Goal: Information Seeking & Learning: Find specific fact

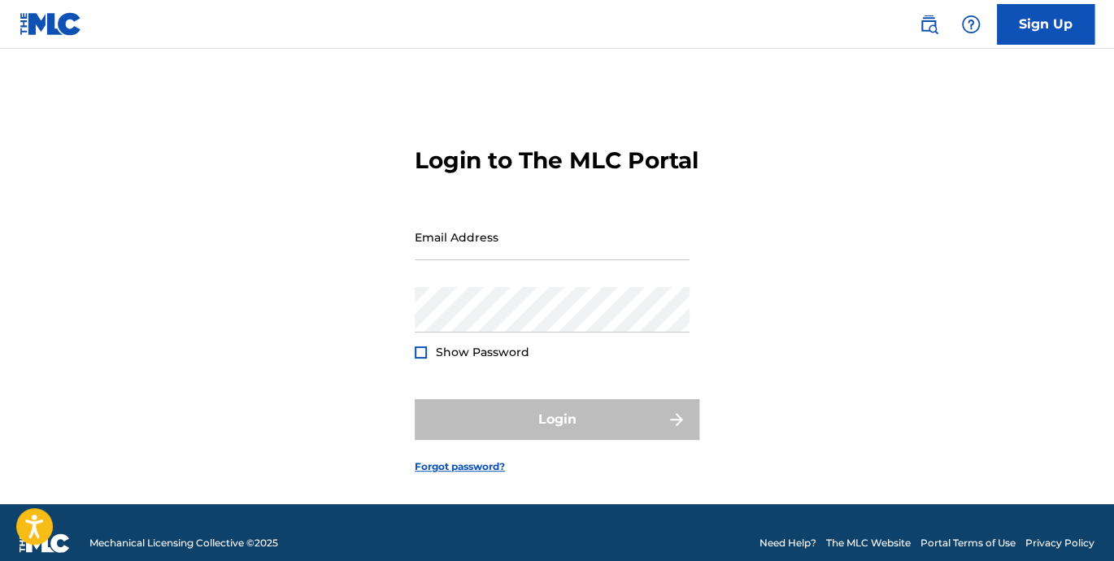
type input "[EMAIL_ADDRESS][DOMAIN_NAME]"
click at [33, 26] on img at bounding box center [51, 24] width 63 height 24
type input "[EMAIL_ADDRESS][DOMAIN_NAME]"
click at [33, 23] on img at bounding box center [51, 24] width 63 height 24
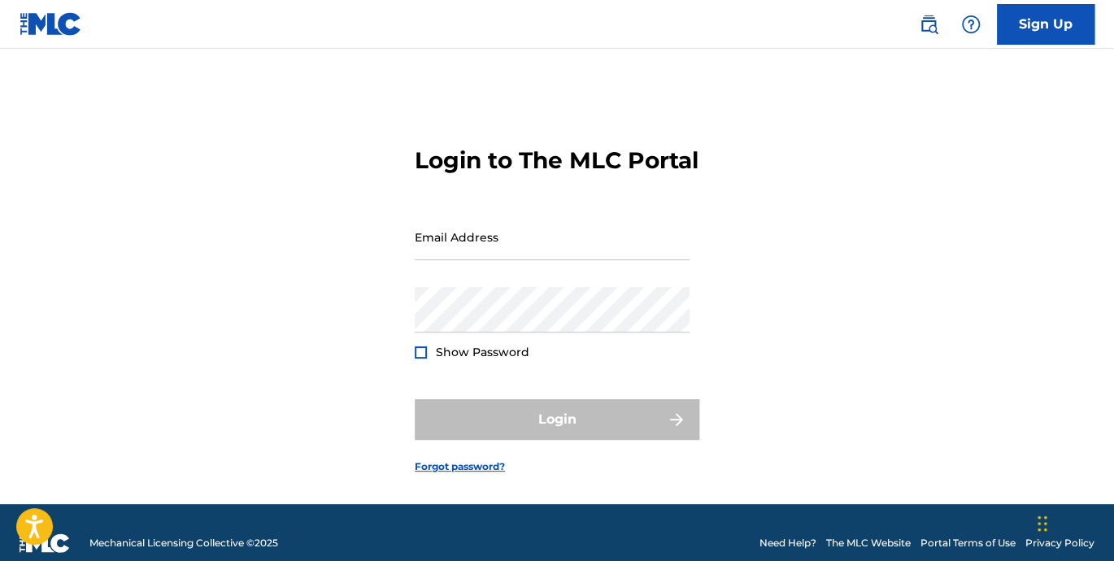
type input "[EMAIL_ADDRESS][DOMAIN_NAME]"
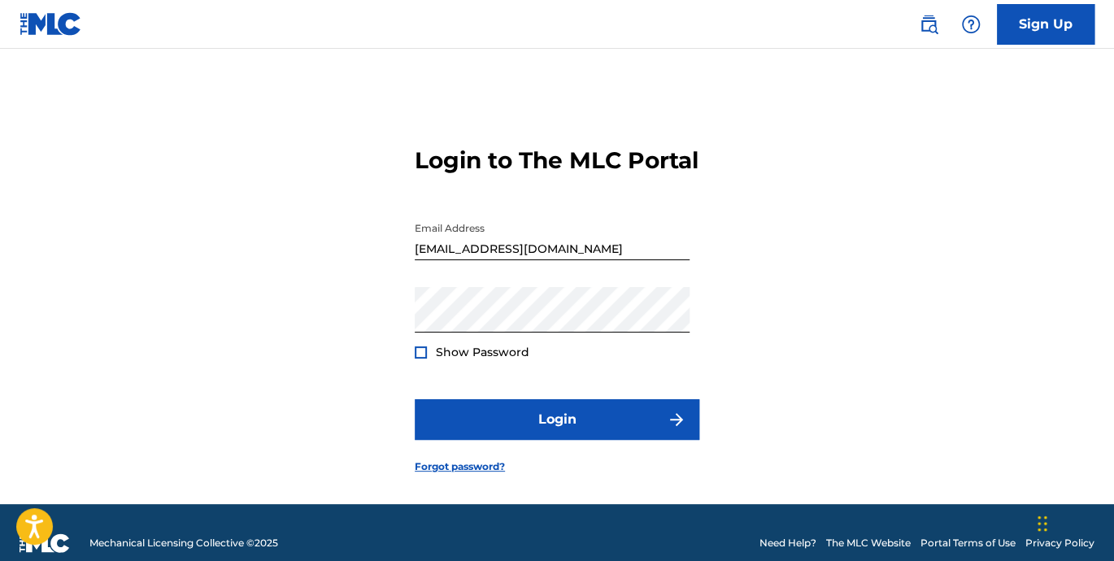
drag, startPoint x: 414, startPoint y: 378, endPoint x: 435, endPoint y: 380, distance: 21.2
click at [420, 358] on div at bounding box center [421, 352] width 12 height 12
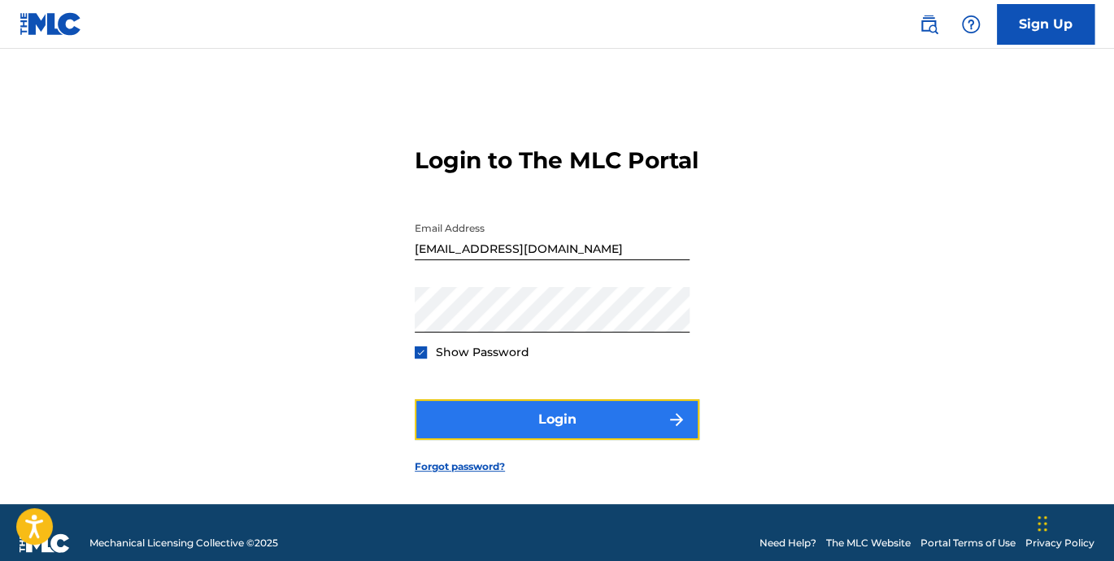
click at [519, 438] on button "Login" at bounding box center [557, 419] width 285 height 41
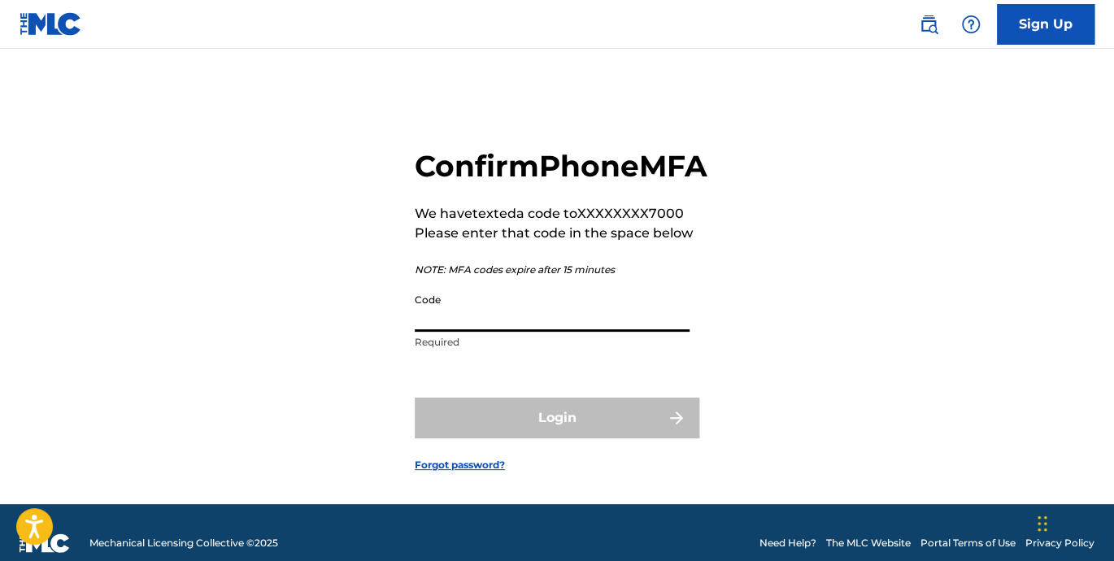
click at [463, 332] on input "Code" at bounding box center [552, 308] width 275 height 46
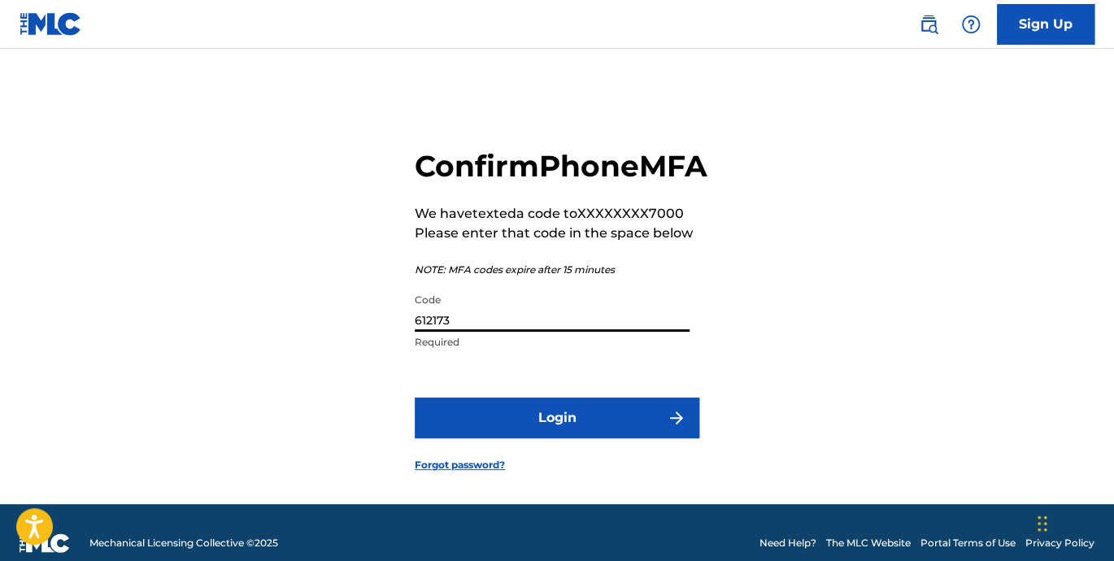
click at [445, 332] on input "612173" at bounding box center [552, 308] width 275 height 46
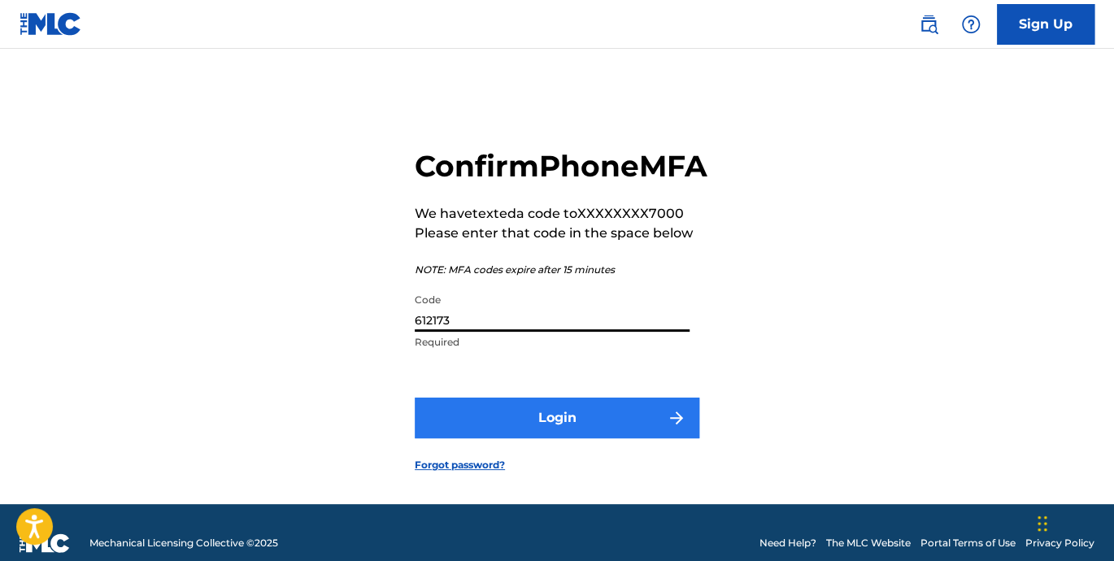
type input "612173"
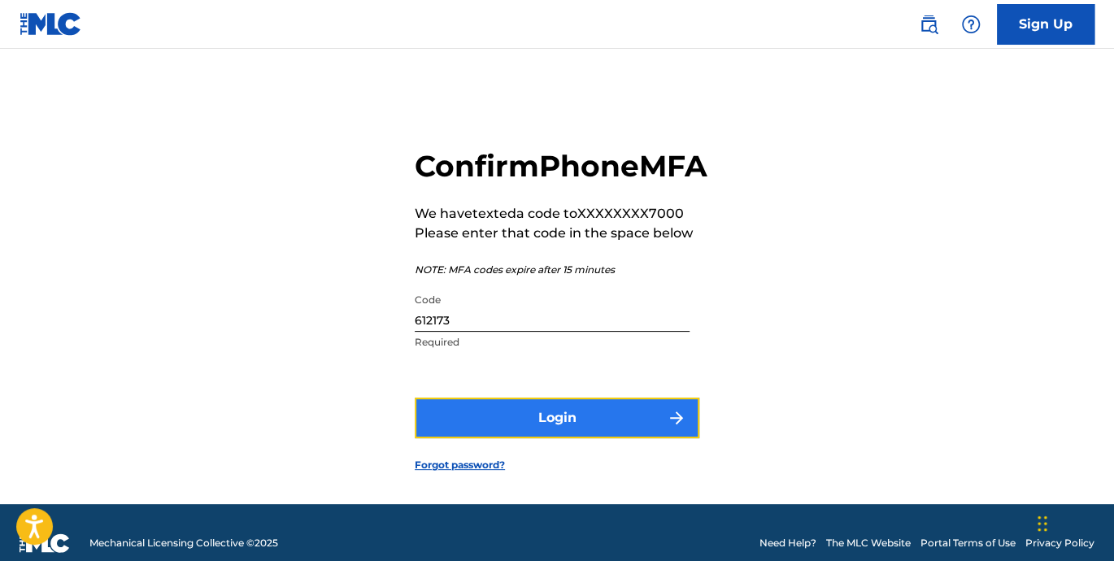
click at [567, 438] on button "Login" at bounding box center [557, 418] width 285 height 41
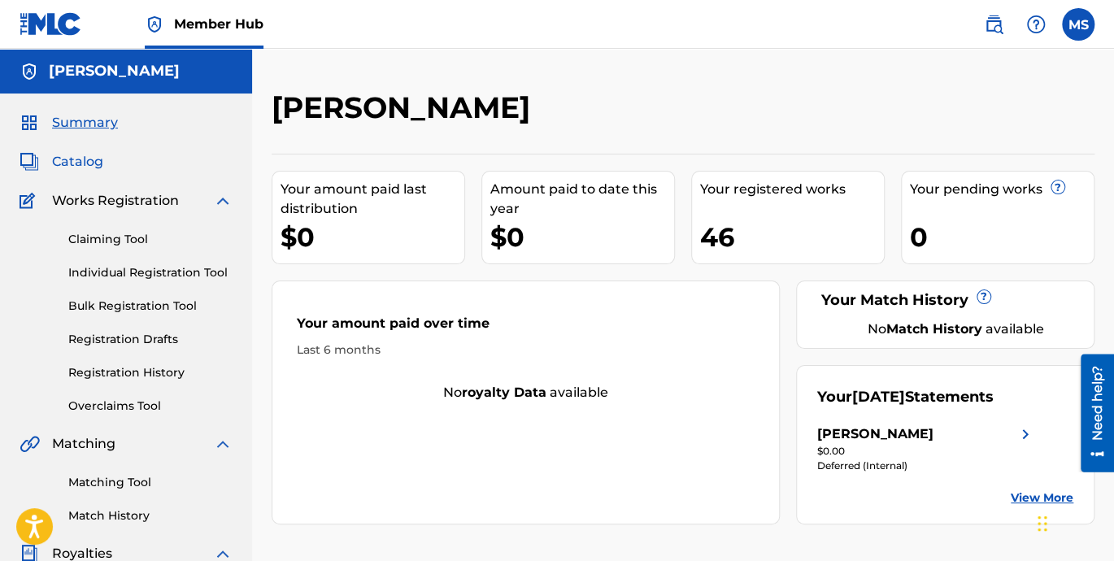
click at [78, 163] on span "Catalog" at bounding box center [77, 162] width 51 height 20
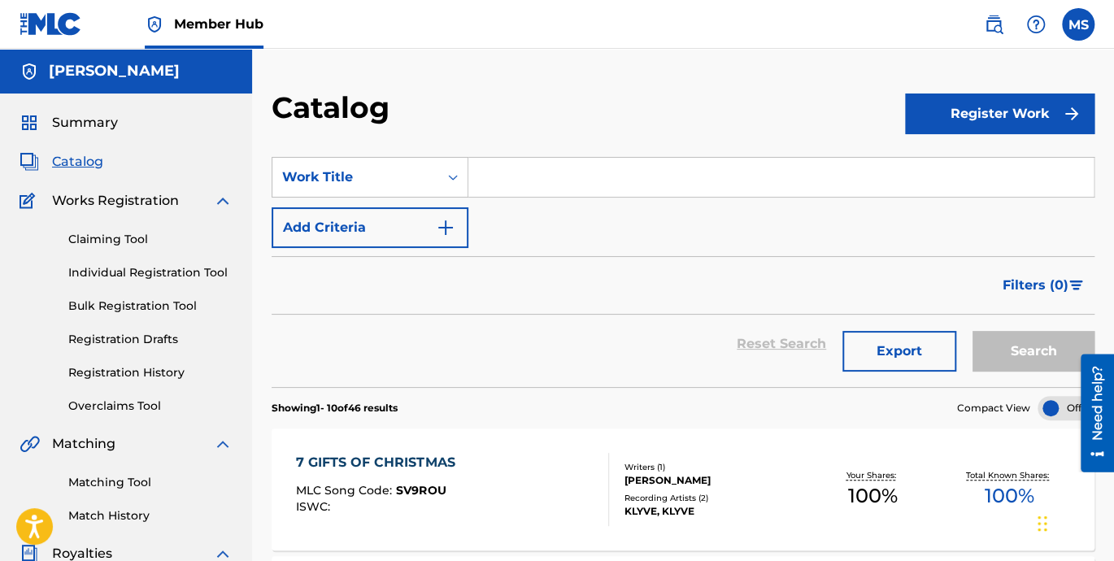
click at [50, 20] on img at bounding box center [51, 24] width 63 height 24
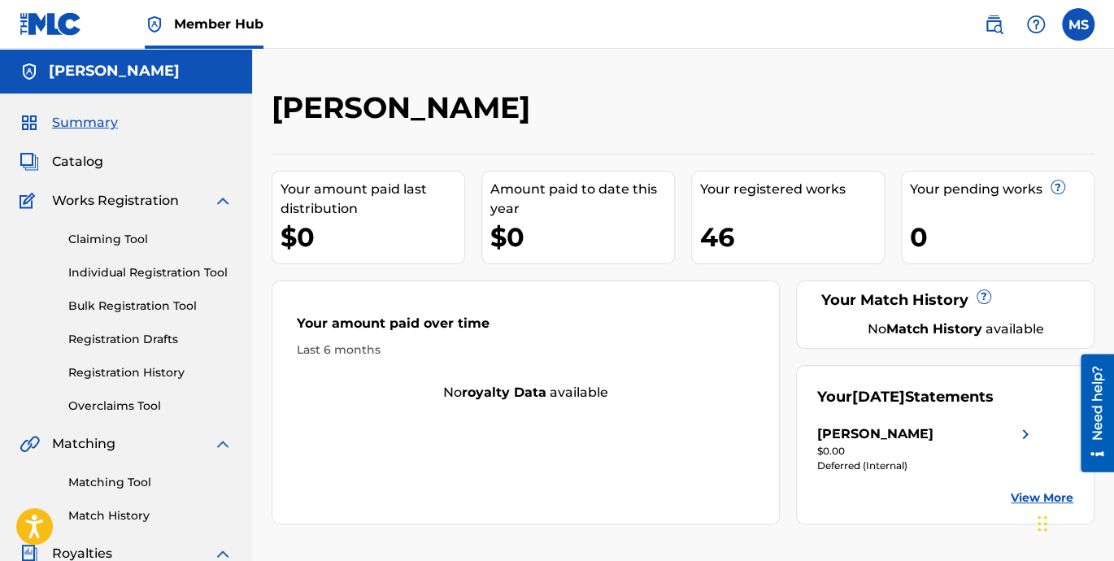
click at [32, 21] on img at bounding box center [51, 24] width 63 height 24
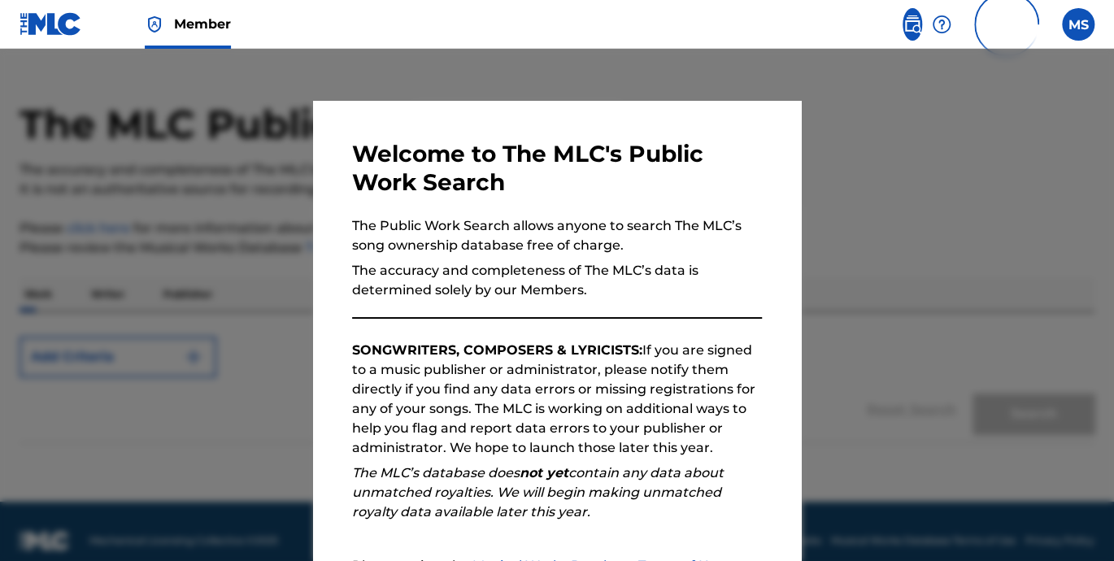
scroll to position [50, 0]
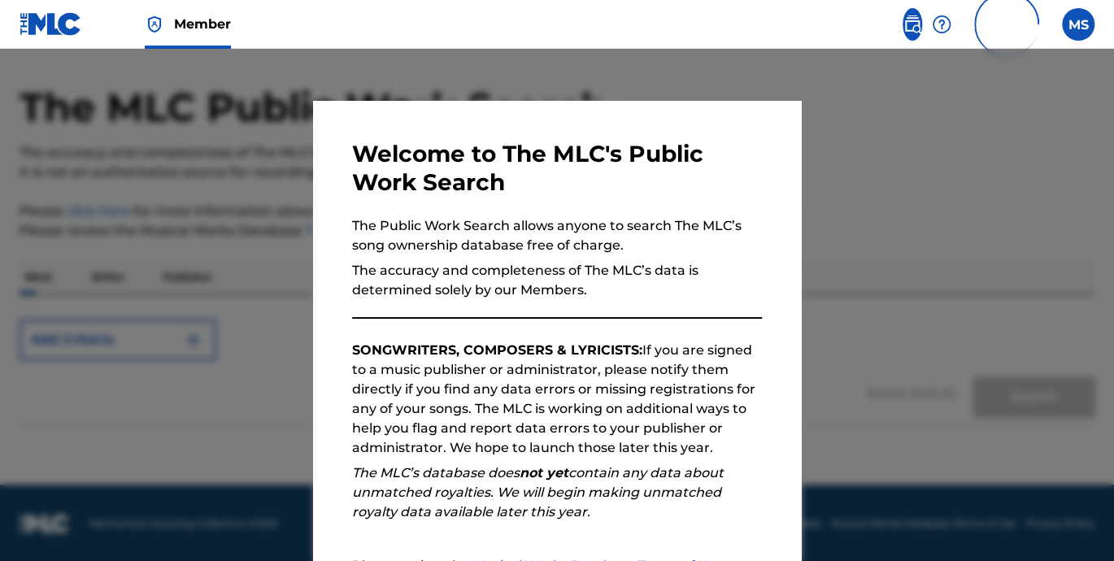
click at [713, 492] on em "The MLC’s database does not yet contain any data about unmatched royalties. We …" at bounding box center [538, 492] width 372 height 54
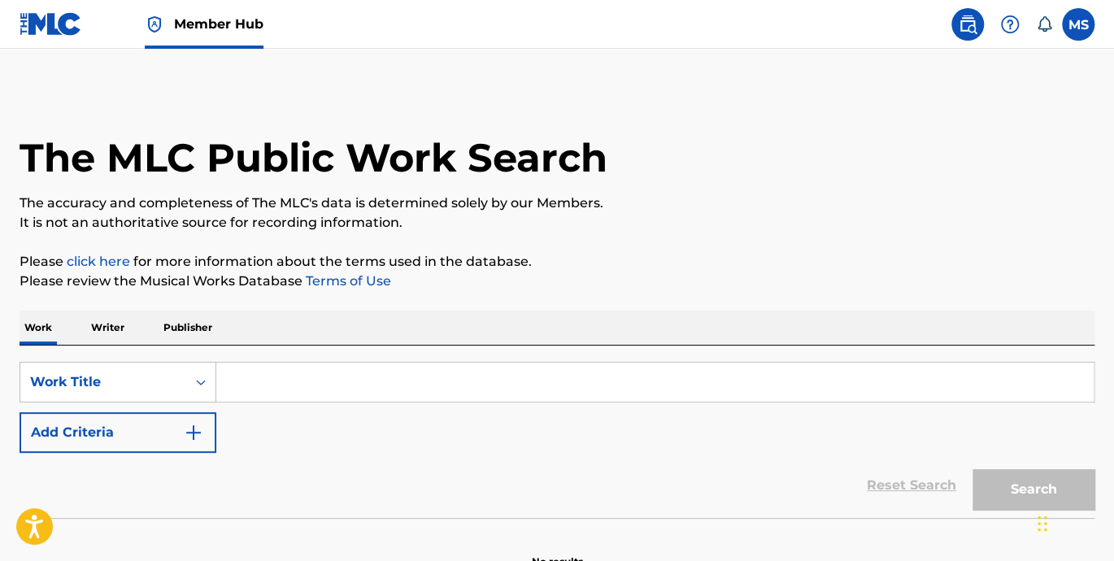
scroll to position [0, 0]
click at [115, 328] on p "Writer" at bounding box center [107, 328] width 43 height 34
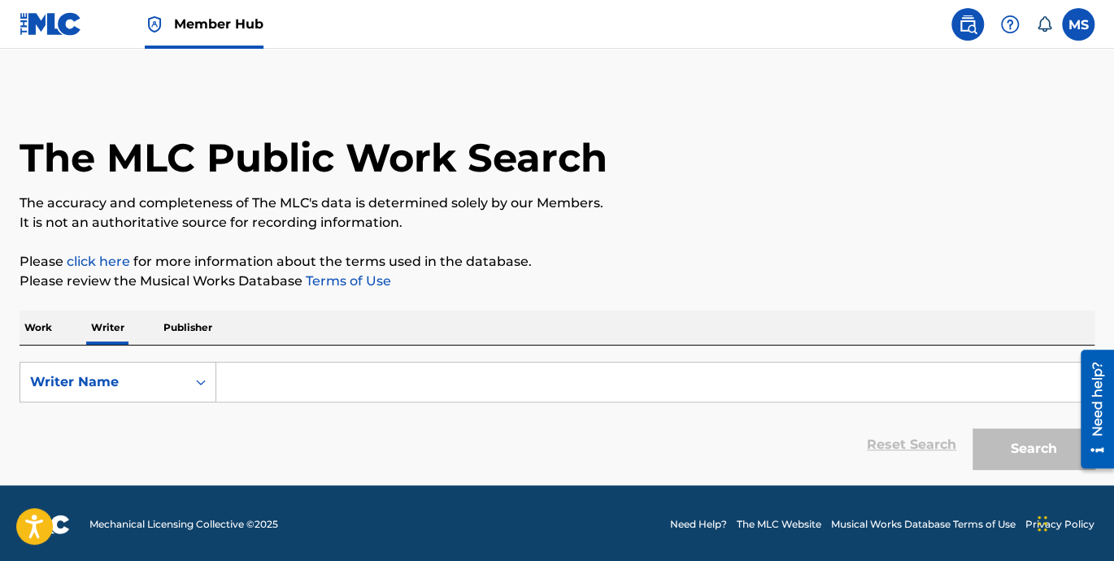
click at [364, 380] on input "Search Form" at bounding box center [654, 382] width 877 height 39
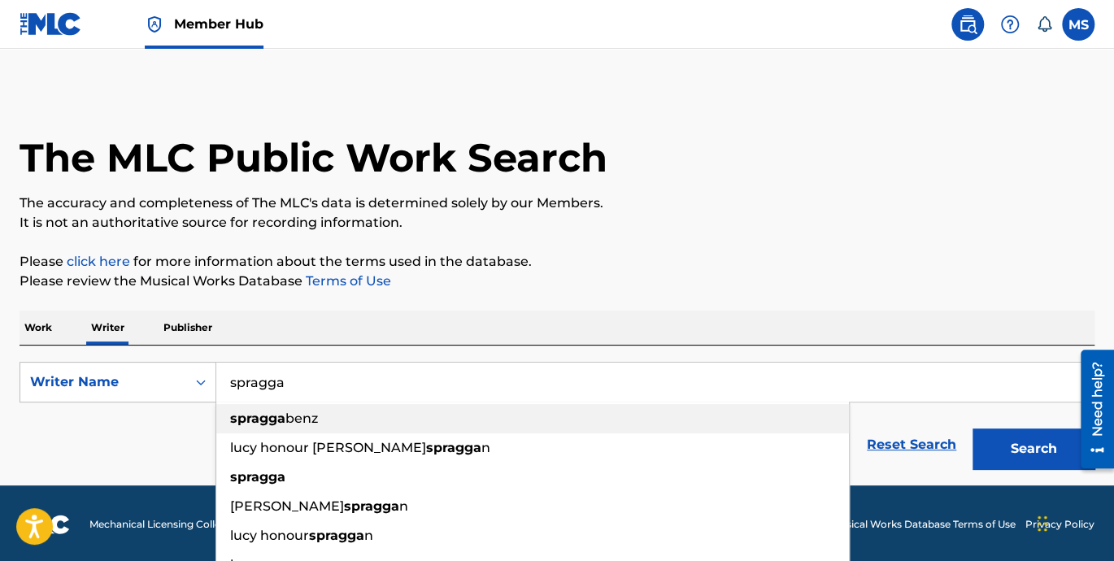
click at [301, 413] on span "benz" at bounding box center [301, 418] width 33 height 15
type input "spragga benz"
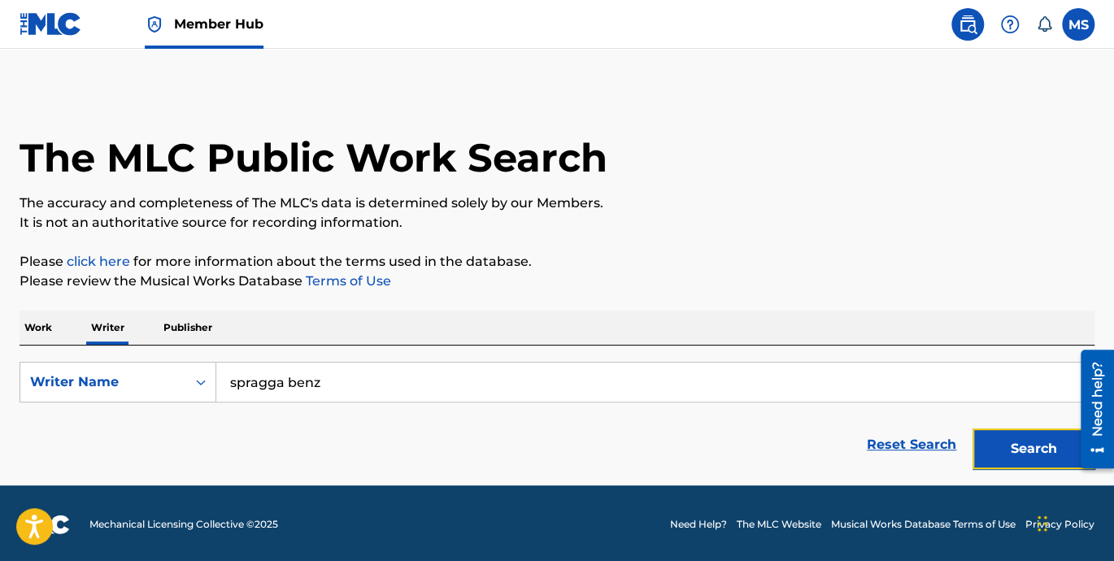
drag, startPoint x: 1009, startPoint y: 445, endPoint x: 637, endPoint y: 394, distance: 375.0
click at [1010, 445] on button "Search" at bounding box center [1033, 448] width 122 height 41
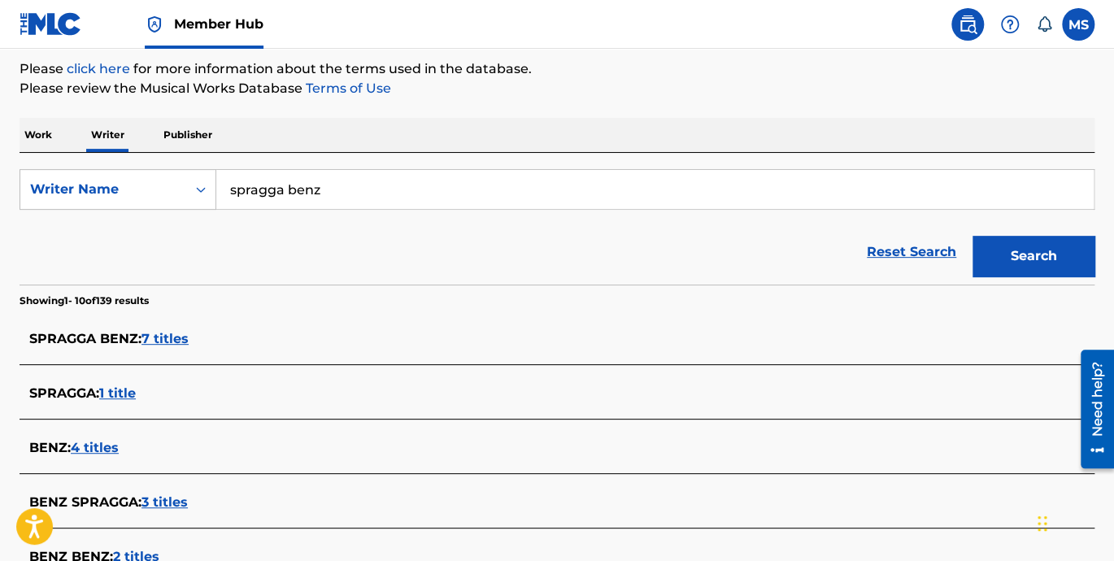
scroll to position [225, 0]
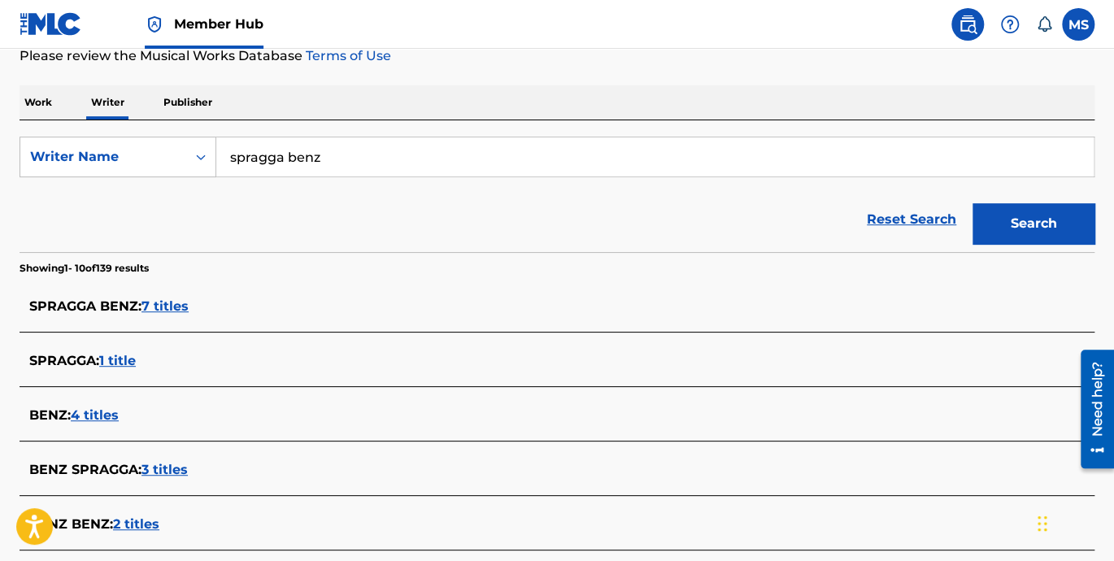
click at [172, 307] on span "7 titles" at bounding box center [164, 305] width 47 height 15
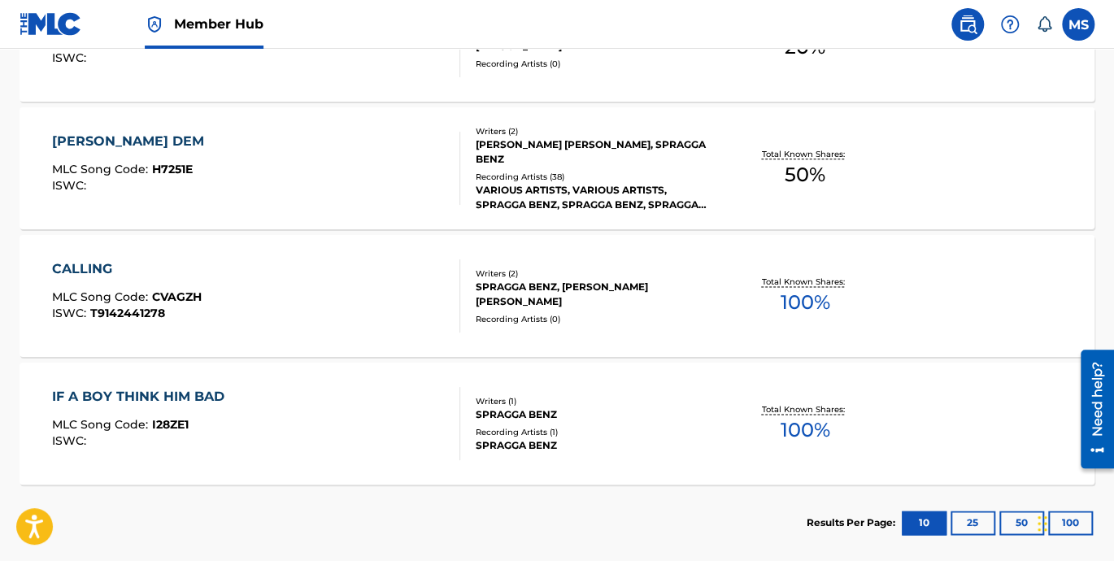
scroll to position [978, 0]
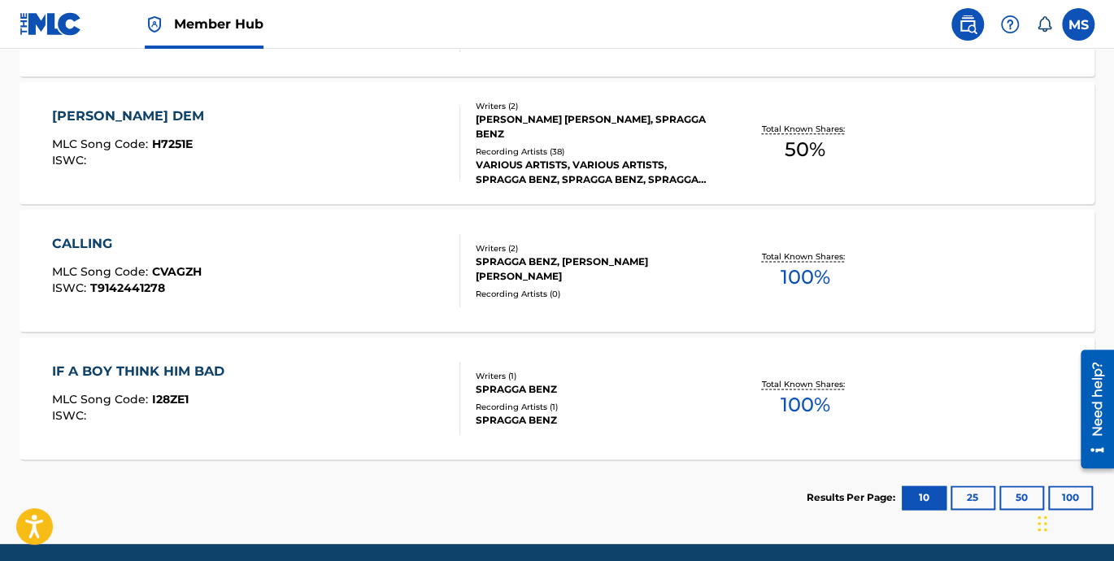
click at [94, 369] on div "IF A BOY THINK HIM BAD" at bounding box center [142, 372] width 180 height 20
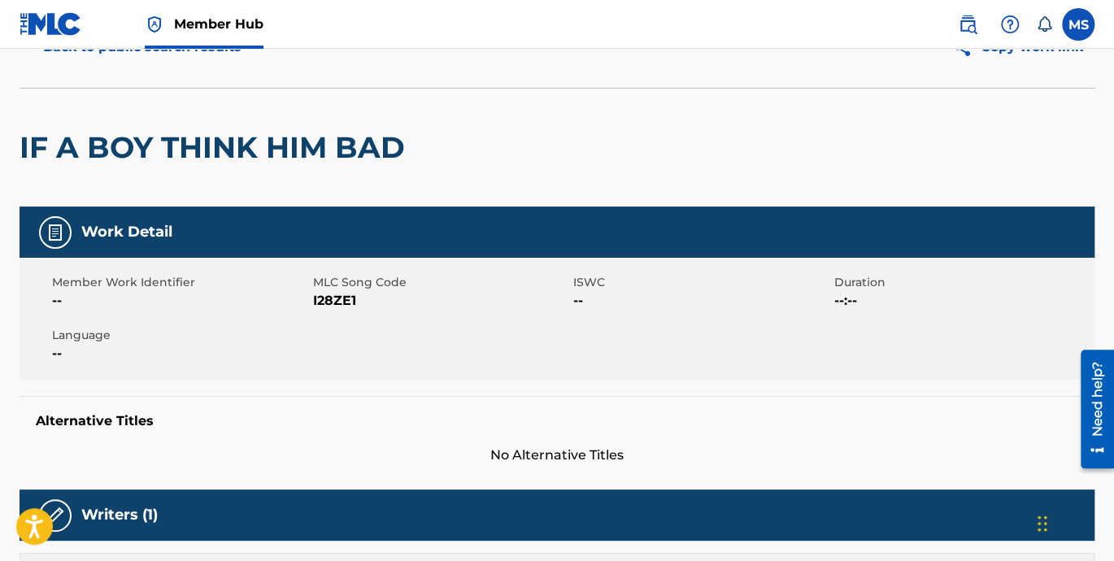
scroll to position [75, 0]
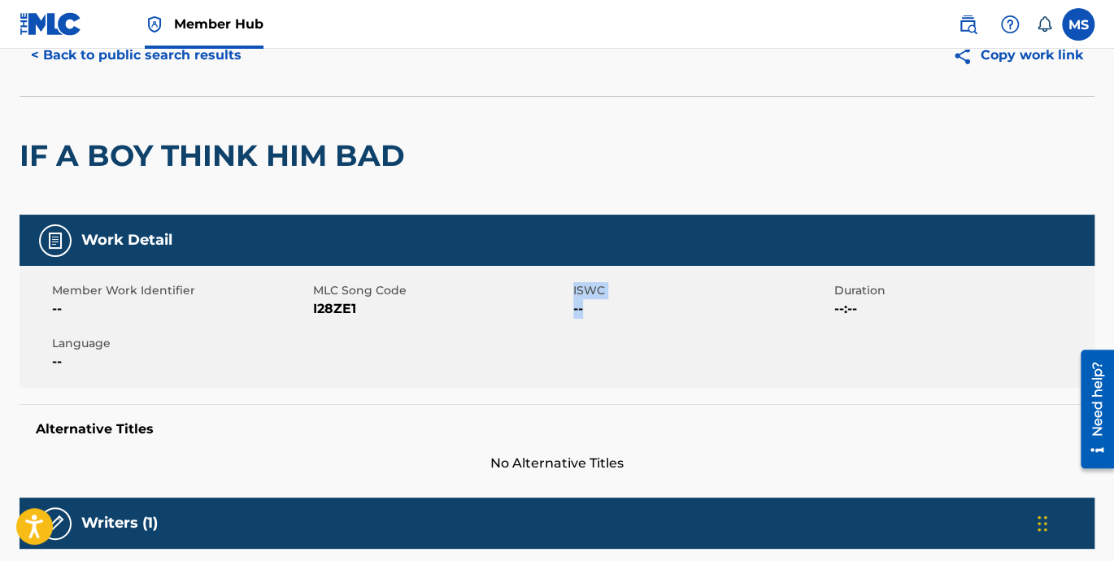
drag, startPoint x: 558, startPoint y: 300, endPoint x: 603, endPoint y: 302, distance: 45.6
click at [603, 302] on div "Member Work Identifier -- MLC Song Code I28ZE1 ISWC -- Duration --:-- Language …" at bounding box center [557, 327] width 1075 height 122
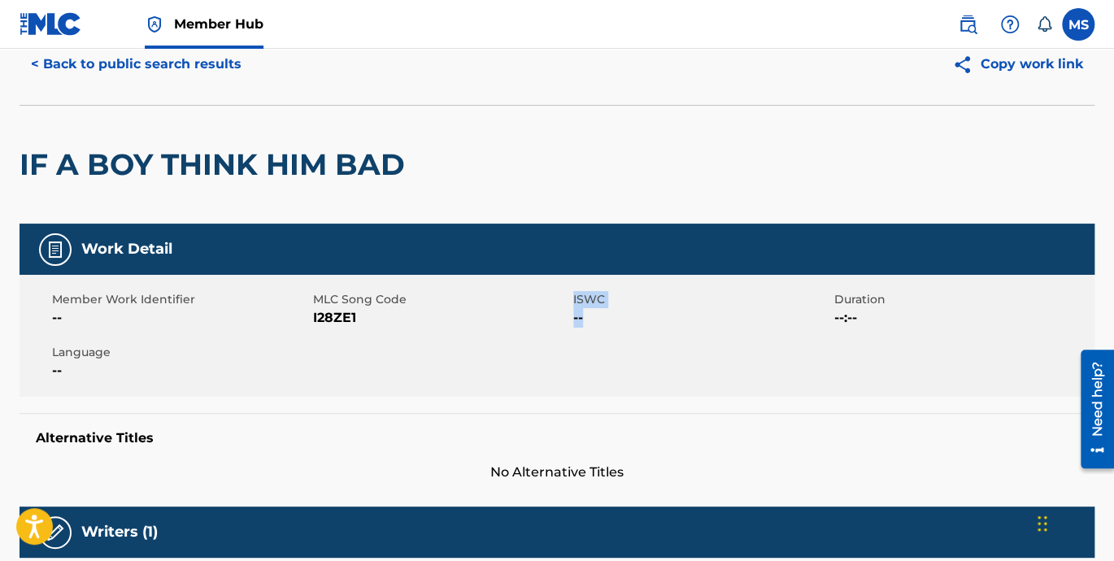
scroll to position [0, 0]
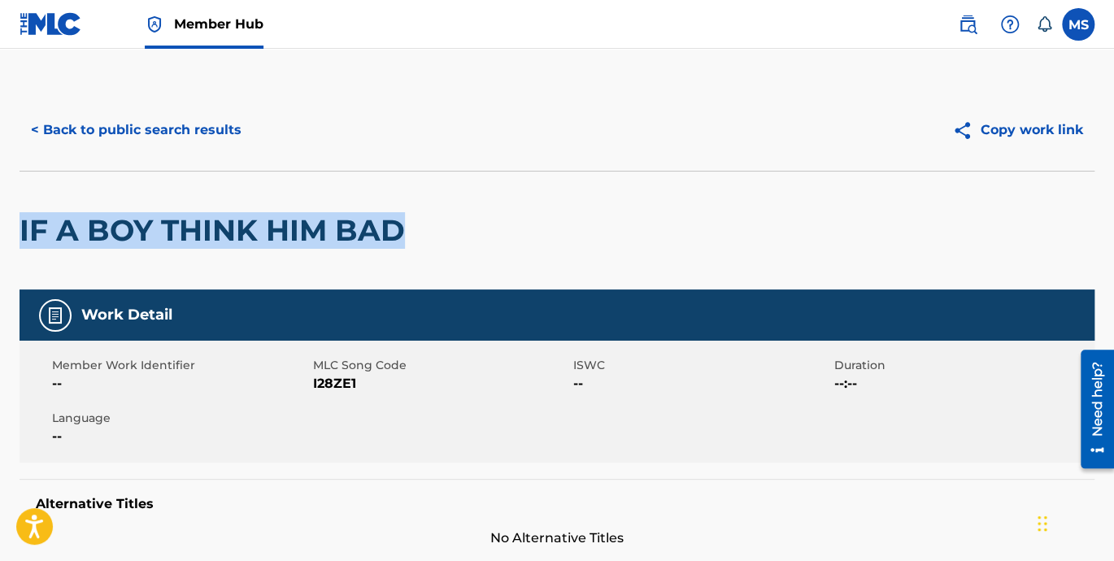
drag, startPoint x: 429, startPoint y: 233, endPoint x: -2, endPoint y: 243, distance: 431.0
click at [0, 243] on html "Accessibility Screen-Reader Guide, Feedback, and Issue Reporting | New window 0…" at bounding box center [557, 280] width 1114 height 561
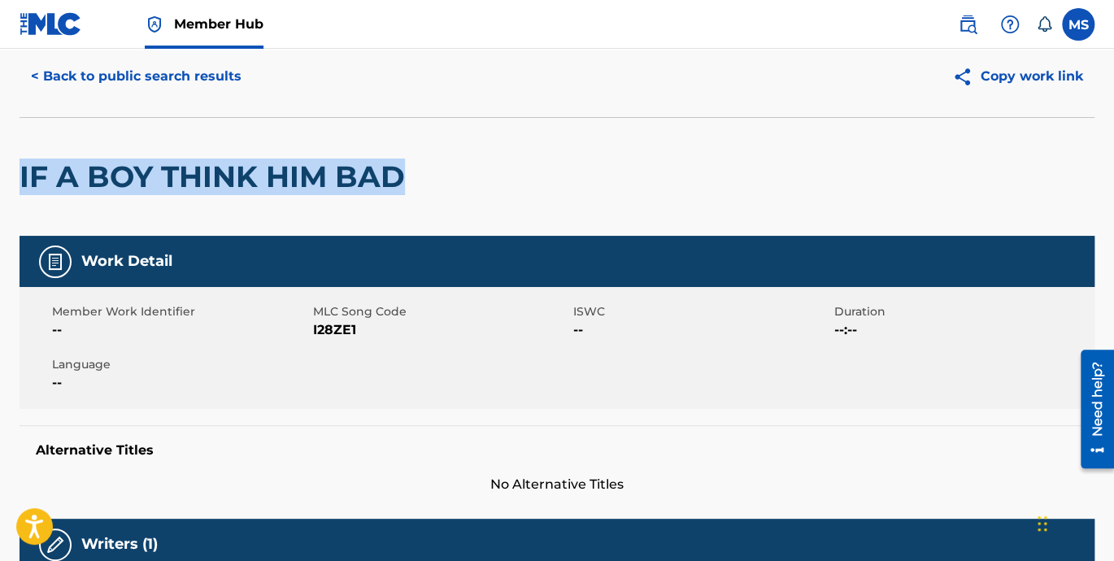
scroll to position [75, 0]
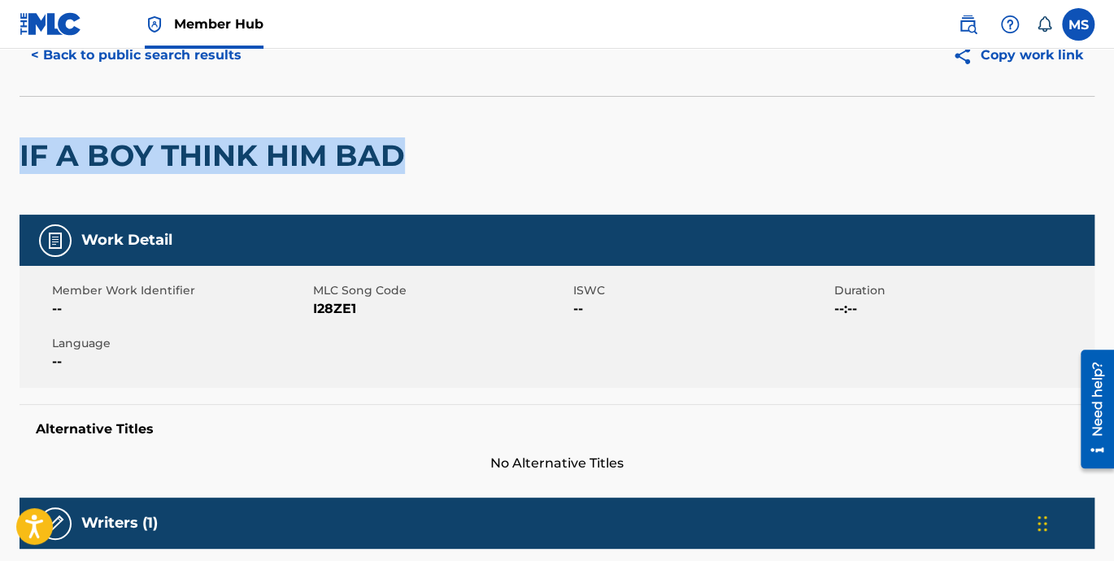
click at [308, 181] on div "IF A BOY THINK HIM BAD" at bounding box center [216, 156] width 393 height 118
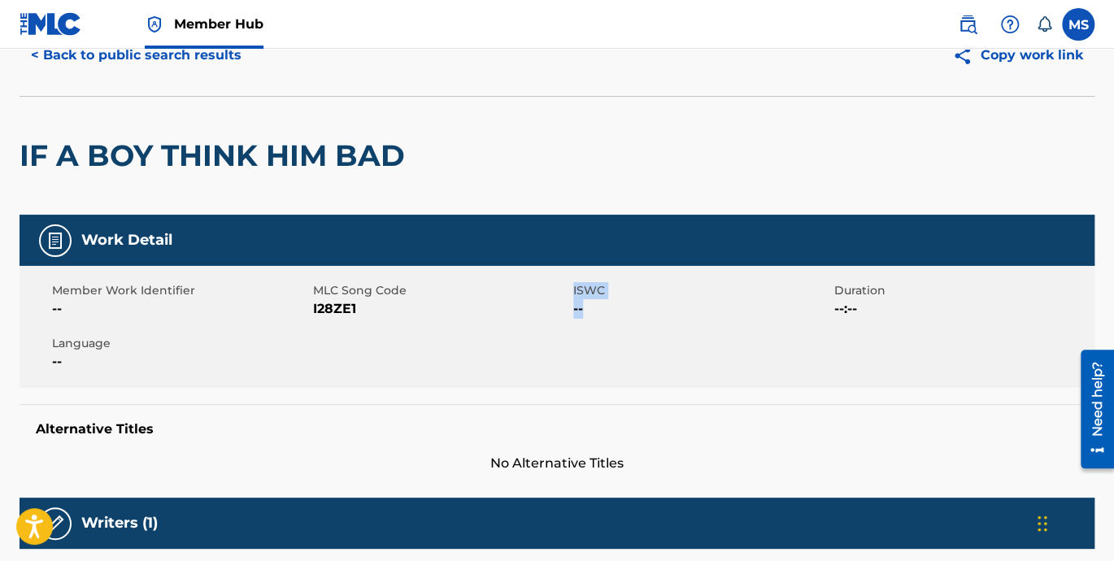
drag, startPoint x: 602, startPoint y: 309, endPoint x: 554, endPoint y: 311, distance: 48.8
click at [554, 311] on div "Member Work Identifier -- MLC Song Code I28ZE1 ISWC -- Duration --:-- Language …" at bounding box center [557, 327] width 1075 height 122
drag, startPoint x: 554, startPoint y: 311, endPoint x: 593, endPoint y: 319, distance: 40.8
click at [593, 319] on div "Member Work Identifier -- MLC Song Code I28ZE1 ISWC -- Duration --:-- Language …" at bounding box center [557, 327] width 1075 height 122
click at [558, 313] on span "I28ZE1" at bounding box center [441, 309] width 257 height 20
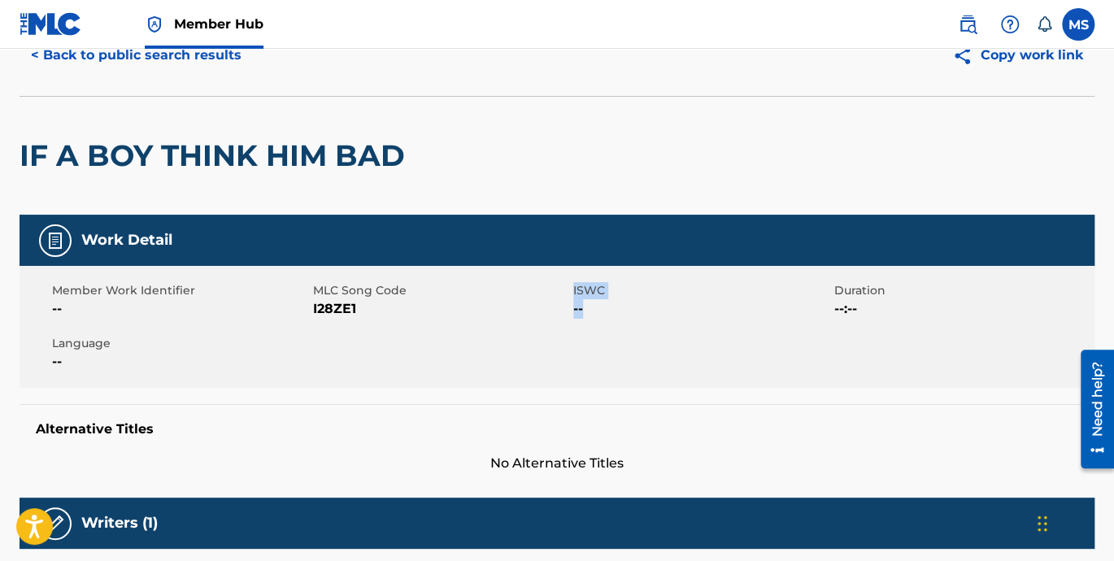
drag, startPoint x: 571, startPoint y: 307, endPoint x: 590, endPoint y: 308, distance: 19.5
click at [590, 308] on div "Member Work Identifier -- MLC Song Code I28ZE1 ISWC -- Duration --:-- Language …" at bounding box center [557, 327] width 1075 height 122
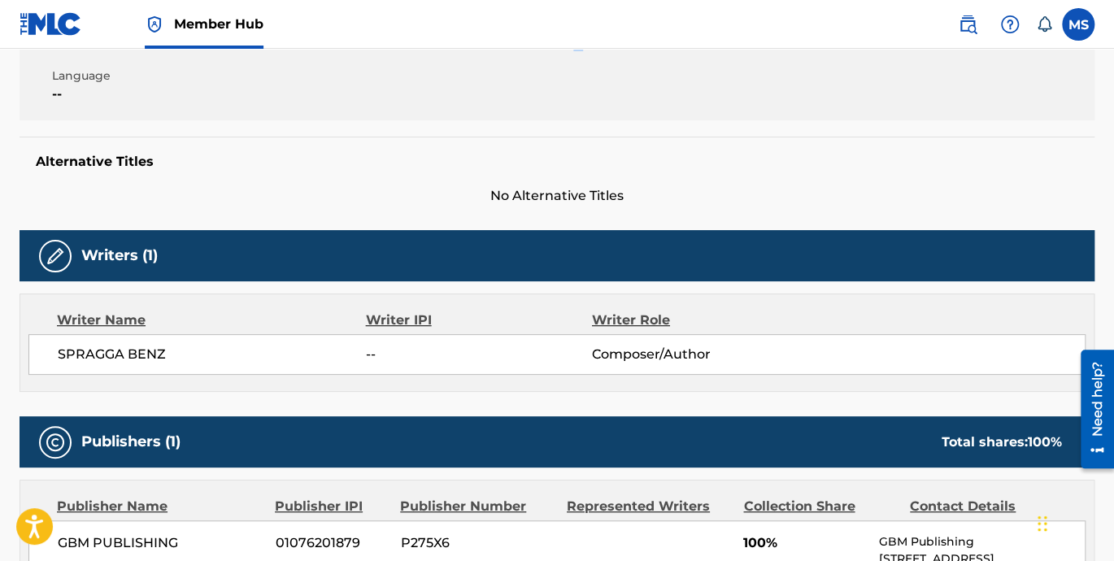
scroll to position [376, 0]
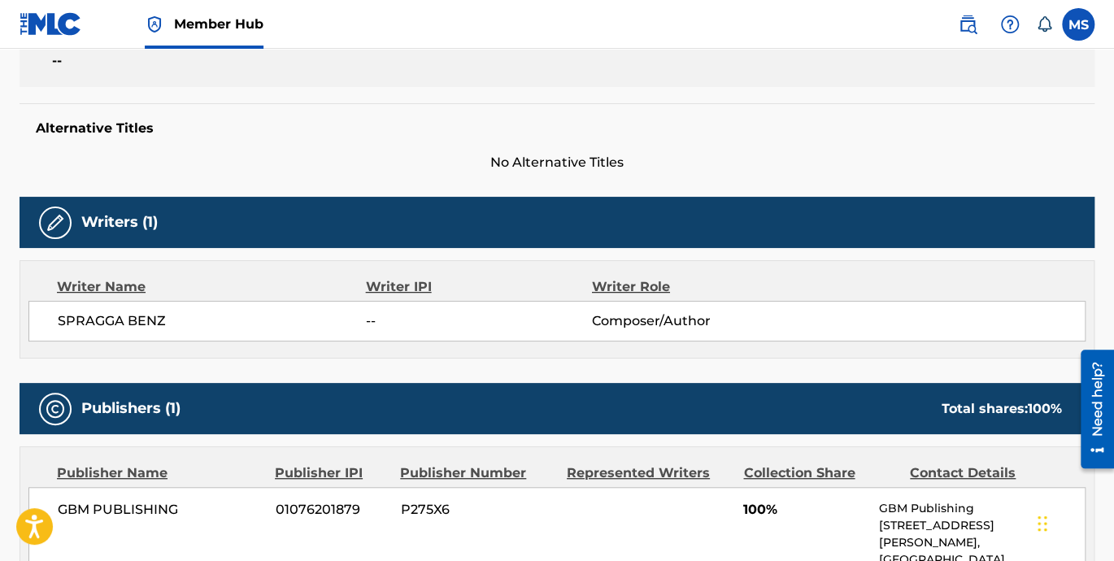
click at [366, 320] on span "--" at bounding box center [479, 321] width 226 height 20
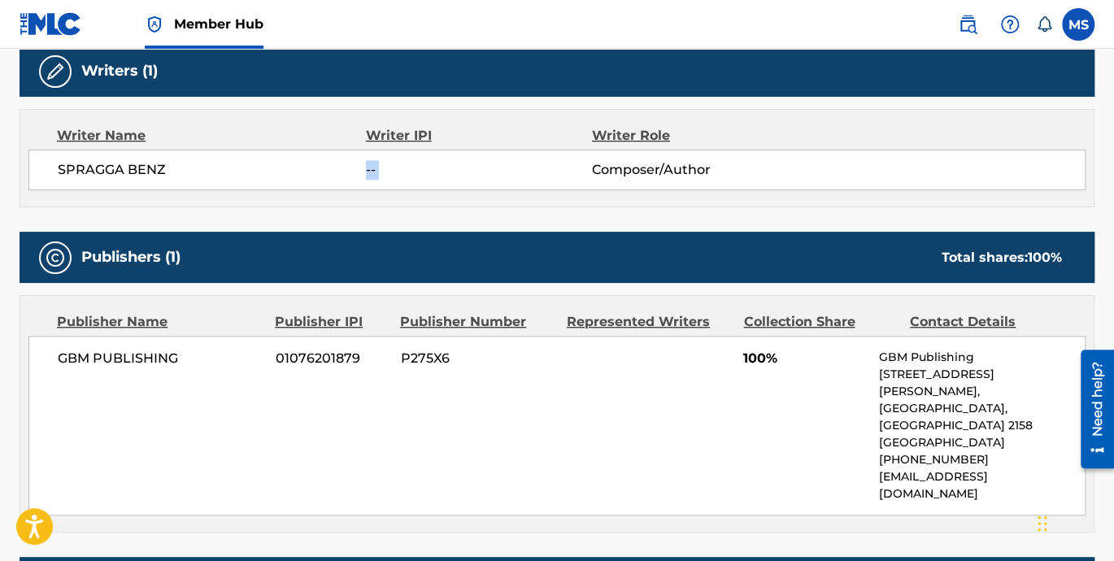
scroll to position [451, 0]
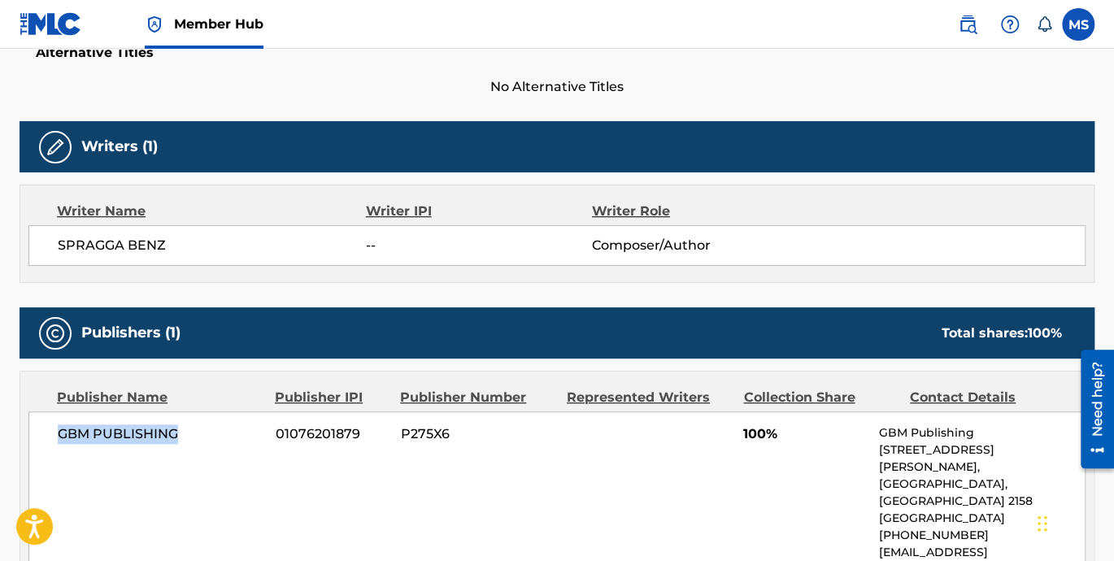
drag, startPoint x: 46, startPoint y: 437, endPoint x: 193, endPoint y: 435, distance: 146.3
click at [187, 434] on div "GBM PUBLISHING 01076201879 P275X6 100% GBM Publishing 64 James Henty Dr, Unit S…" at bounding box center [556, 501] width 1057 height 180
click at [758, 432] on span "100%" at bounding box center [805, 434] width 124 height 20
drag, startPoint x: 758, startPoint y: 432, endPoint x: 724, endPoint y: 441, distance: 35.3
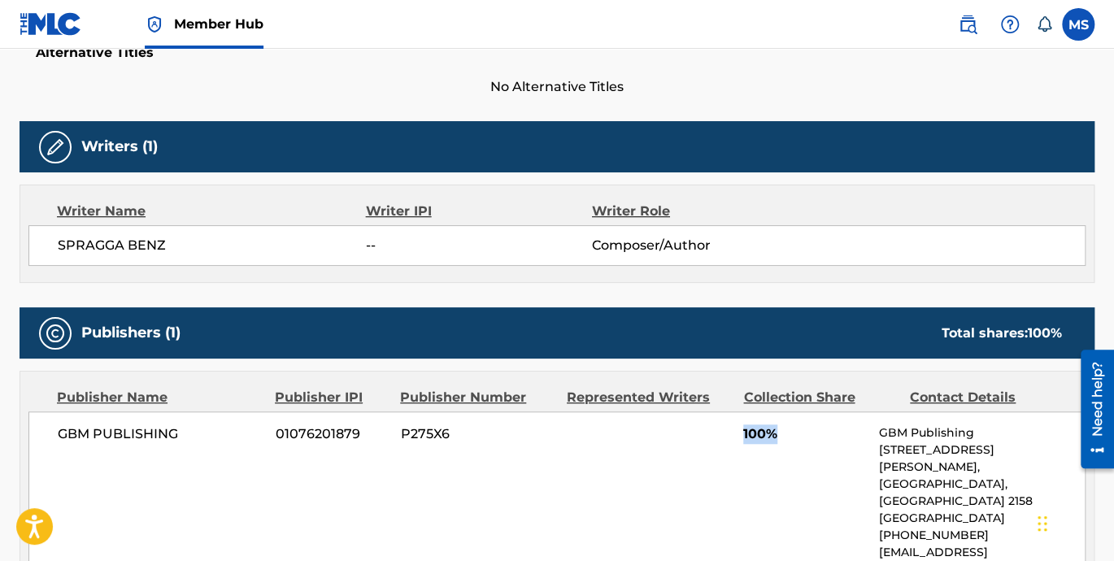
click at [724, 441] on div "GBM PUBLISHING 01076201879 P275X6 100% GBM Publishing 64 James Henty Dr, Unit S…" at bounding box center [556, 501] width 1057 height 180
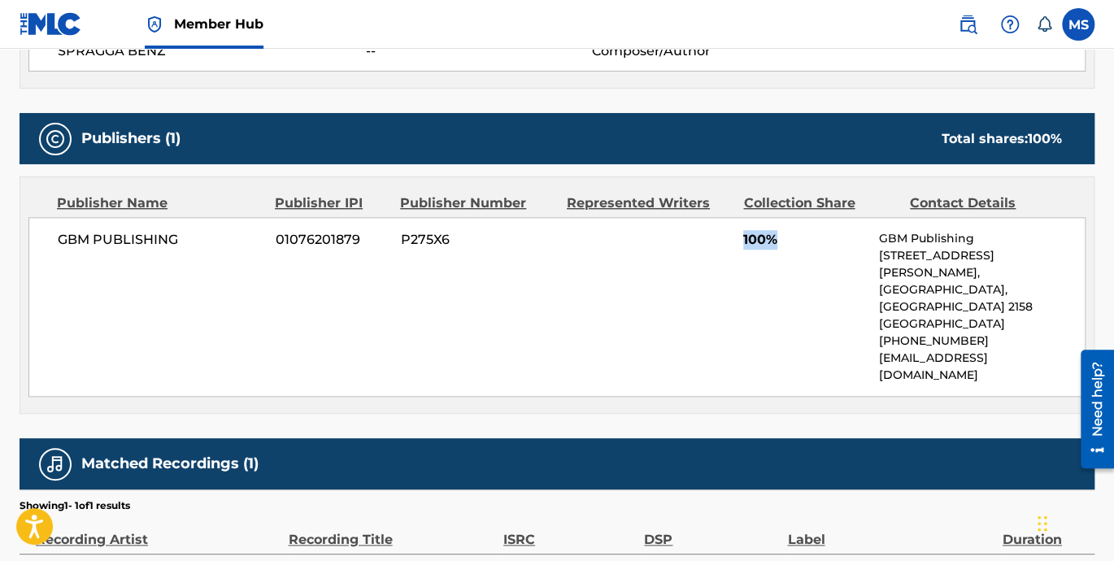
scroll to position [677, 0]
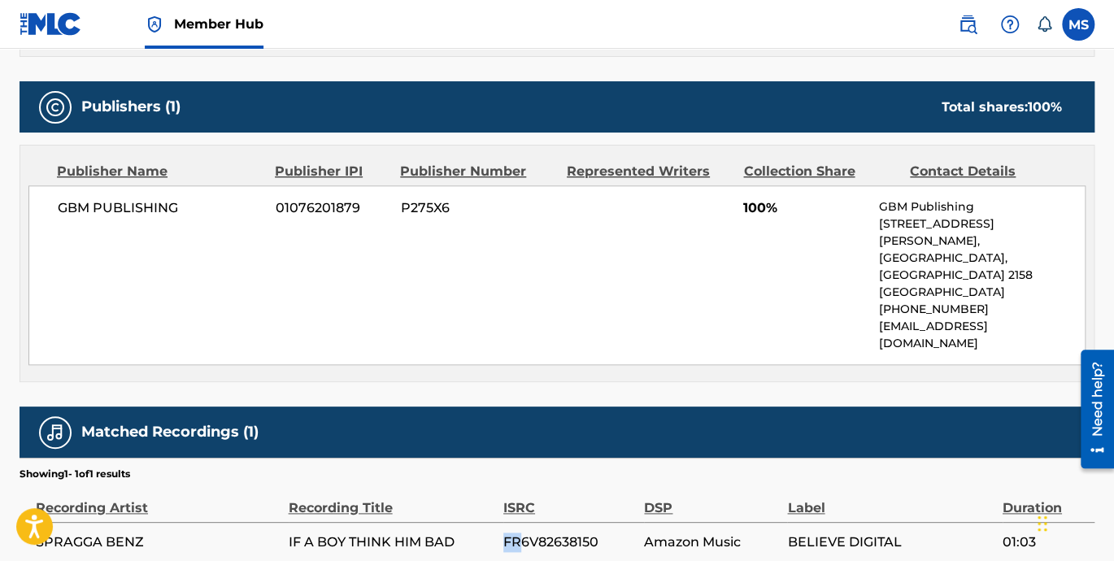
drag, startPoint x: 519, startPoint y: 489, endPoint x: 502, endPoint y: 489, distance: 16.3
click at [503, 532] on span "FR6V82638150" at bounding box center [569, 542] width 133 height 20
drag, startPoint x: 784, startPoint y: 495, endPoint x: 909, endPoint y: 495, distance: 124.4
click at [909, 522] on tr "SPRAGGA BENZ IF A BOY THINK HIM BAD FR6V82638150 Amazon Music BELIEVE DIGITAL 0…" at bounding box center [557, 542] width 1075 height 41
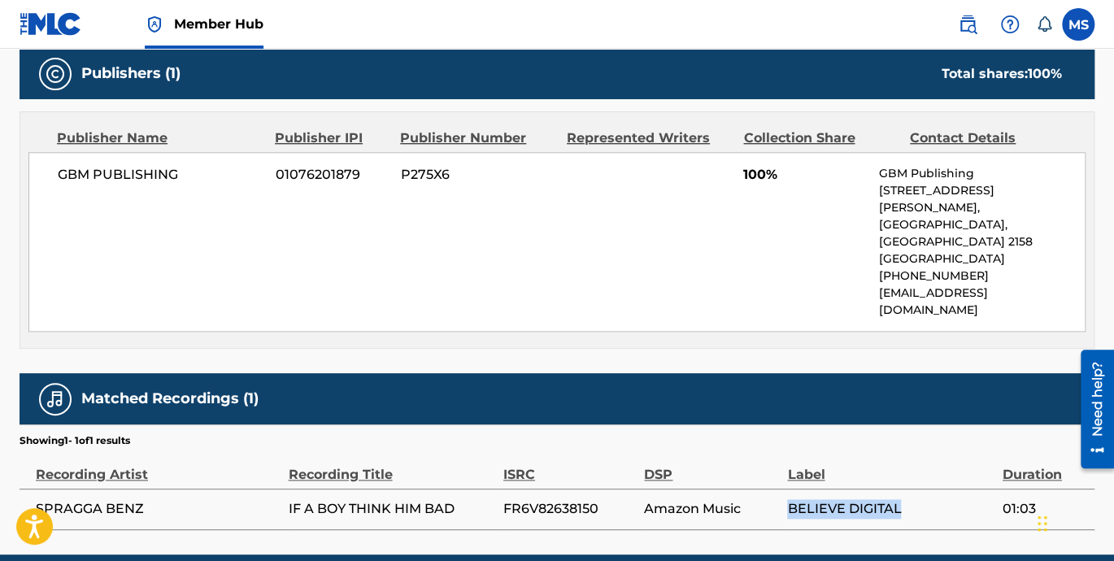
scroll to position [728, 0]
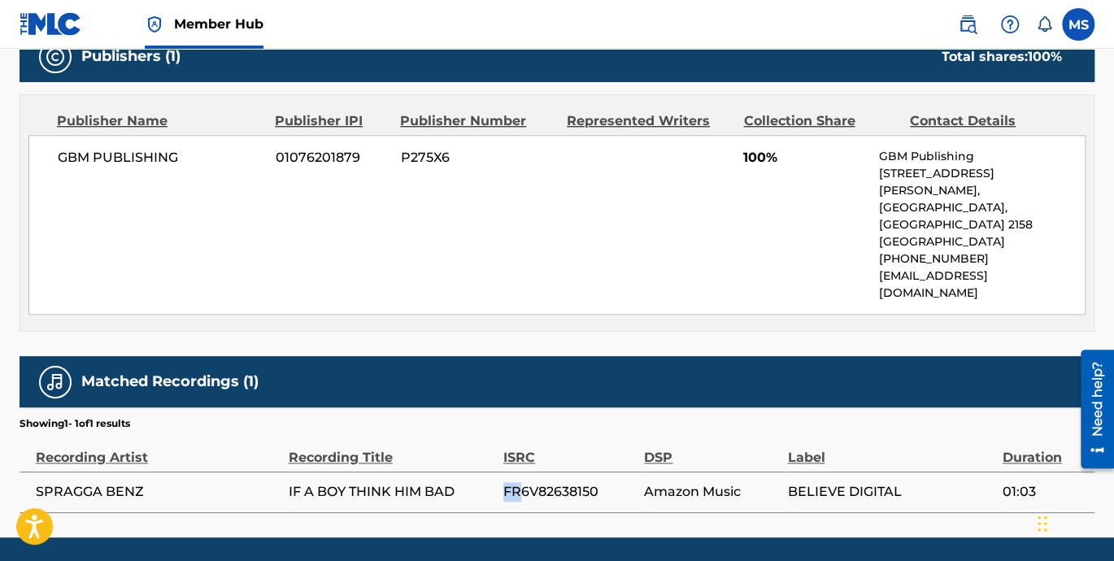
drag, startPoint x: 506, startPoint y: 437, endPoint x: 522, endPoint y: 438, distance: 16.3
click at [522, 482] on span "FR6V82638150" at bounding box center [569, 492] width 133 height 20
click at [788, 482] on span "BELIEVE DIGITAL" at bounding box center [890, 492] width 206 height 20
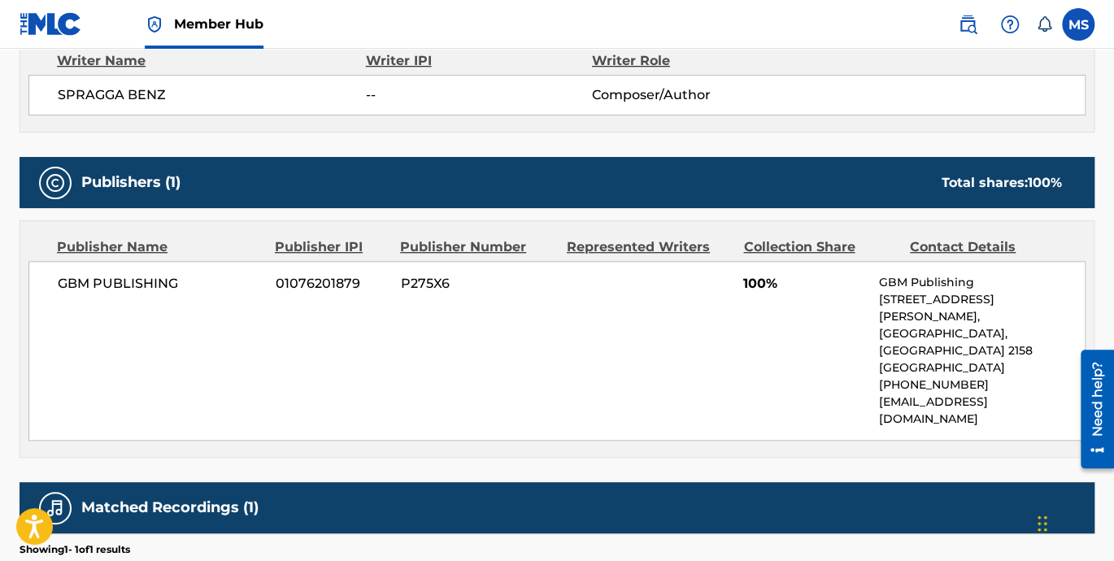
scroll to position [527, 0]
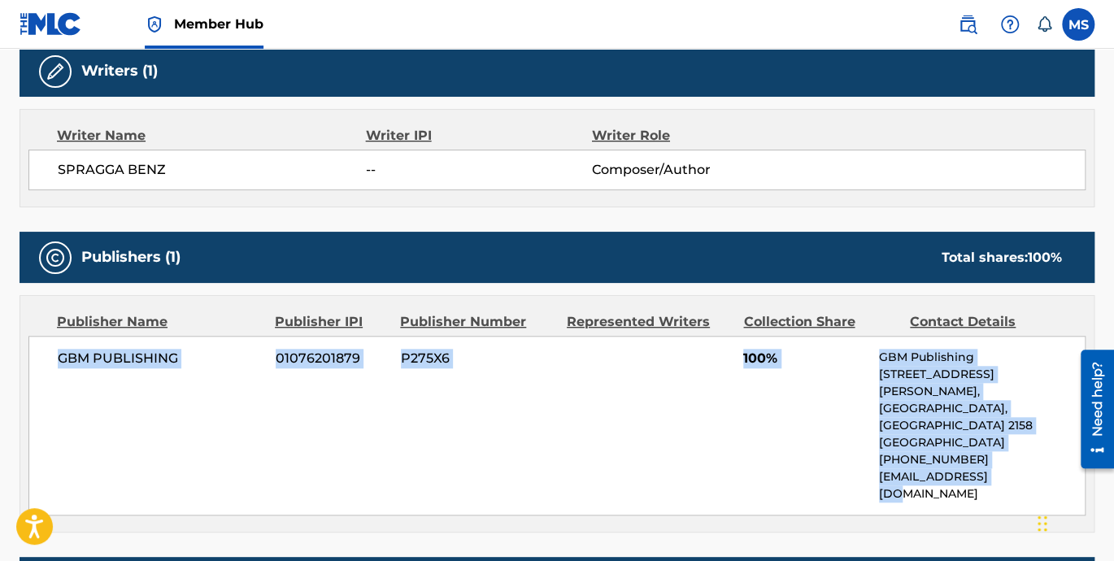
drag, startPoint x: 60, startPoint y: 355, endPoint x: 1036, endPoint y: 454, distance: 981.3
click at [1036, 454] on div "GBM PUBLISHING 01076201879 P275X6 100% GBM Publishing 64 James Henty Dr, Unit S…" at bounding box center [556, 426] width 1057 height 180
click at [584, 429] on div "GBM PUBLISHING 01076201879 P275X6 100% GBM Publishing 64 James Henty Dr, Unit S…" at bounding box center [556, 426] width 1057 height 180
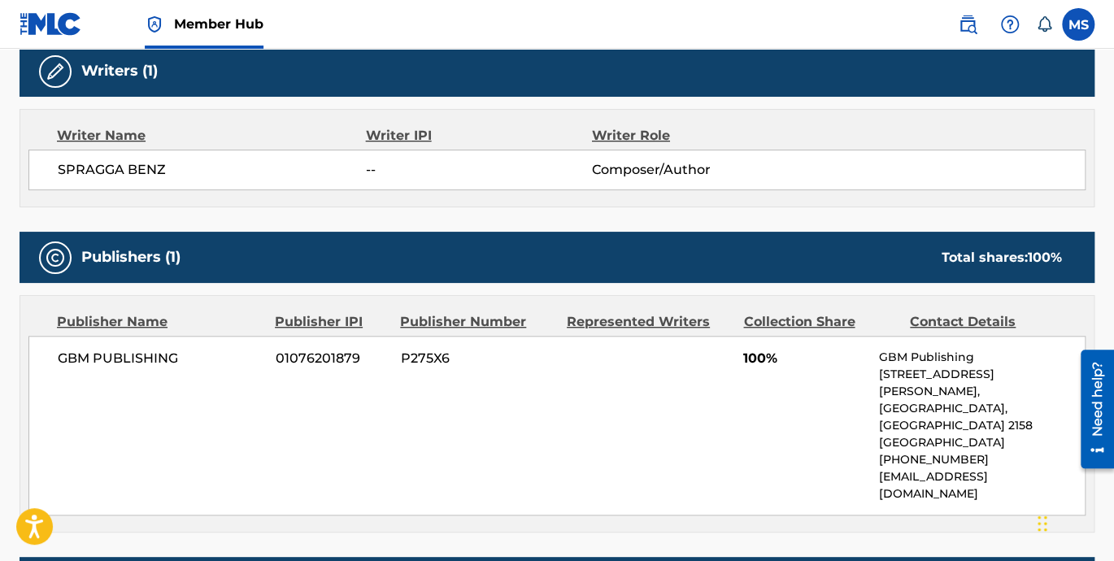
click at [553, 234] on div "Publishers (1) Total shares: 100 %" at bounding box center [557, 257] width 1075 height 51
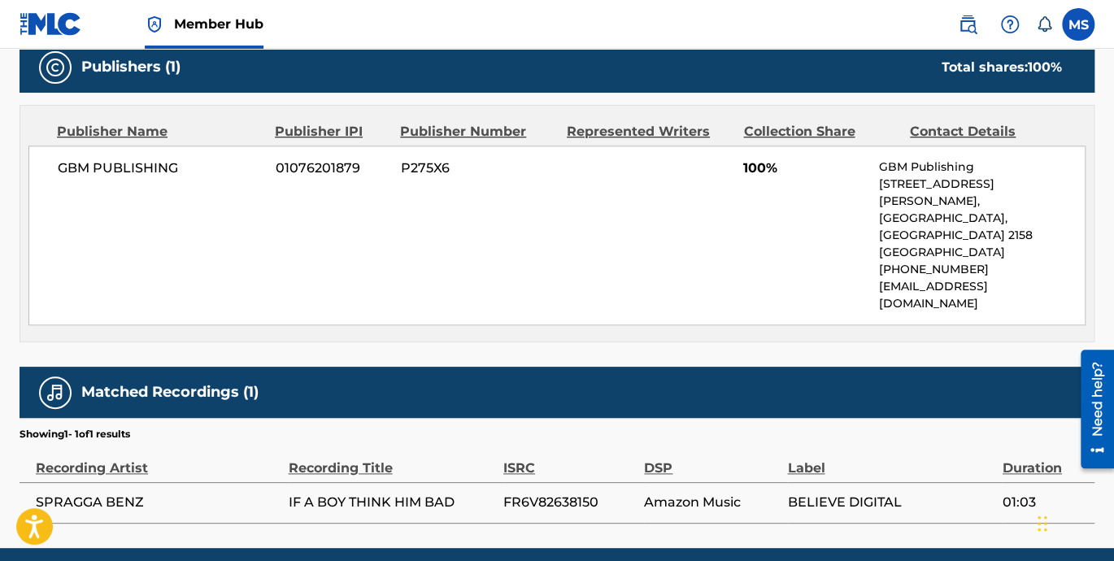
scroll to position [728, 0]
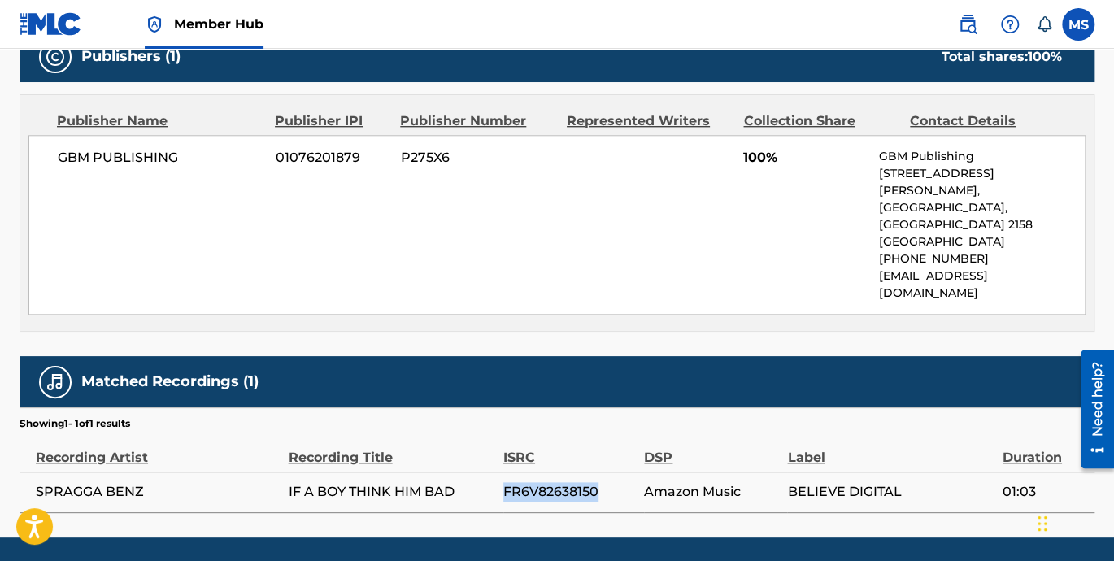
drag, startPoint x: 506, startPoint y: 440, endPoint x: 608, endPoint y: 443, distance: 101.7
click at [608, 482] on span "FR6V82638150" at bounding box center [569, 492] width 133 height 20
drag, startPoint x: 608, startPoint y: 443, endPoint x: 513, endPoint y: 403, distance: 103.1
click at [513, 431] on div "ISRC" at bounding box center [569, 449] width 133 height 37
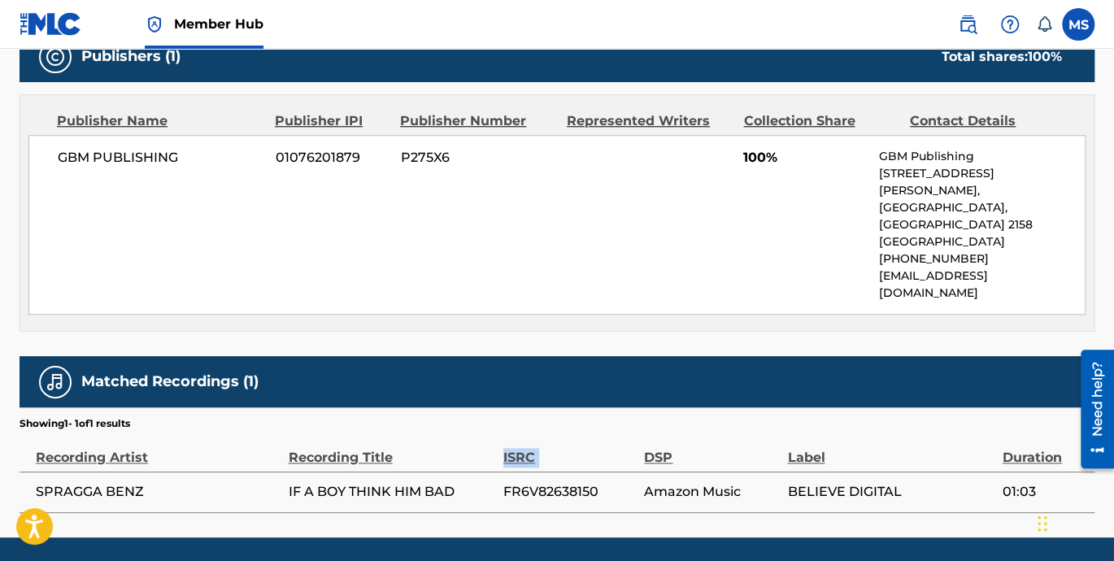
click at [513, 431] on div "ISRC" at bounding box center [569, 449] width 133 height 37
drag, startPoint x: 513, startPoint y: 403, endPoint x: 544, endPoint y: 418, distance: 34.2
click at [544, 431] on table "Recording Artist Recording Title ISRC DSP Label Duration SPRAGGA BENZ IF A BOY …" at bounding box center [557, 472] width 1075 height 82
drag, startPoint x: 787, startPoint y: 440, endPoint x: 916, endPoint y: 428, distance: 129.8
click at [916, 482] on span "BELIEVE DIGITAL" at bounding box center [890, 492] width 206 height 20
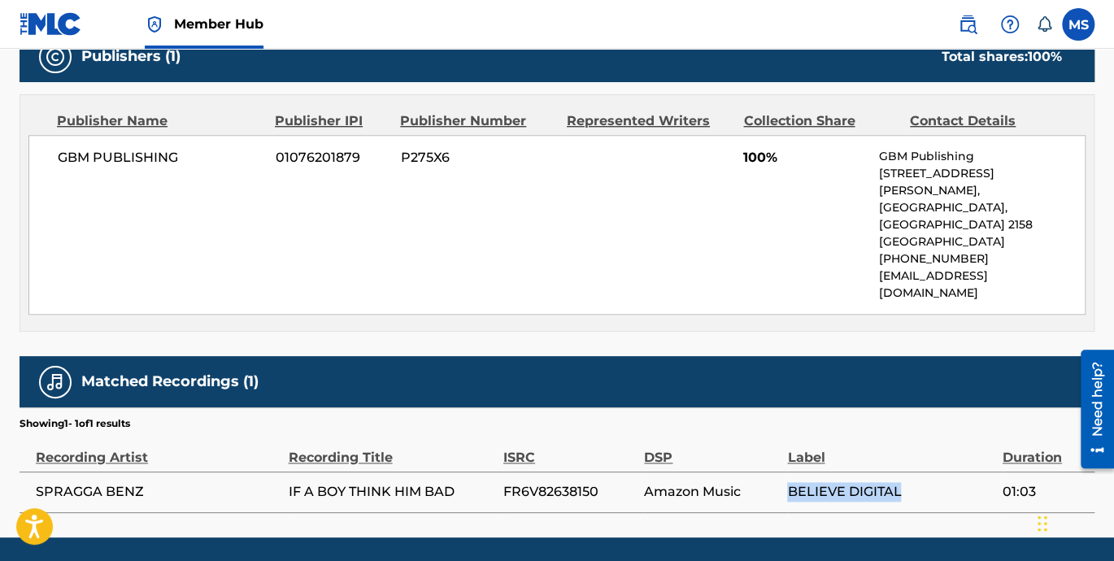
drag, startPoint x: 916, startPoint y: 428, endPoint x: 836, endPoint y: 437, distance: 80.2
click at [836, 482] on span "BELIEVE DIGITAL" at bounding box center [890, 492] width 206 height 20
drag, startPoint x: 504, startPoint y: 441, endPoint x: 518, endPoint y: 439, distance: 13.9
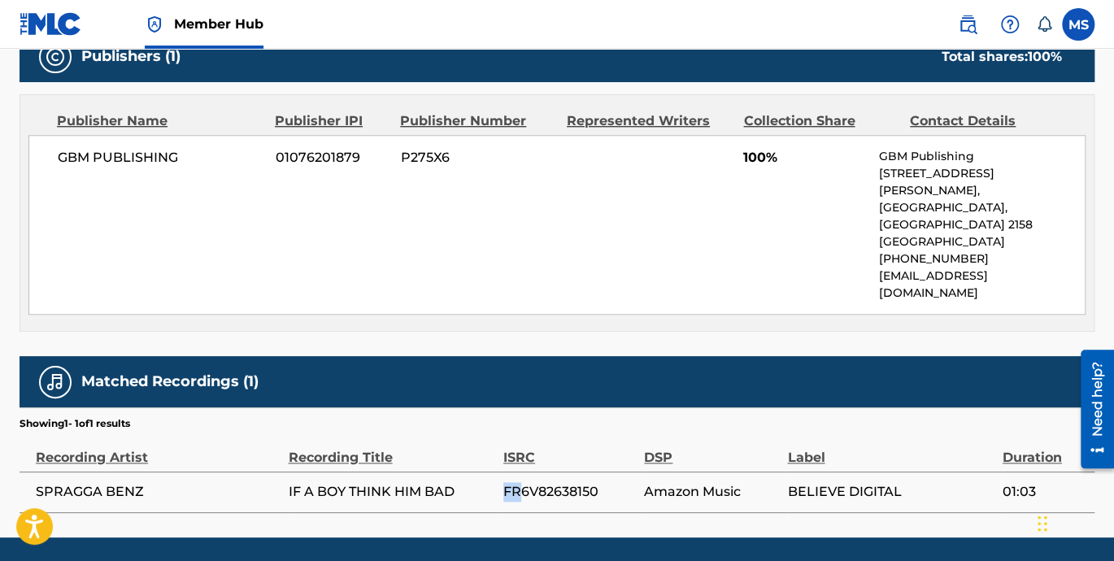
click at [518, 482] on span "FR6V82638150" at bounding box center [569, 492] width 133 height 20
drag, startPoint x: 518, startPoint y: 439, endPoint x: 481, endPoint y: 452, distance: 38.8
click at [484, 471] on td "IF A BOY THINK HIM BAD" at bounding box center [396, 491] width 215 height 41
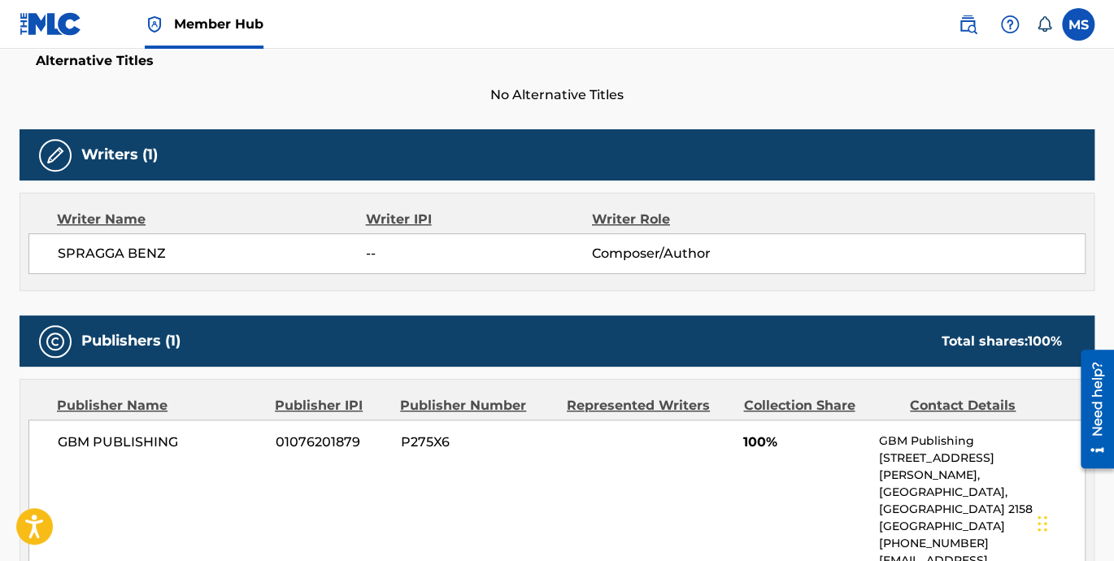
scroll to position [427, 0]
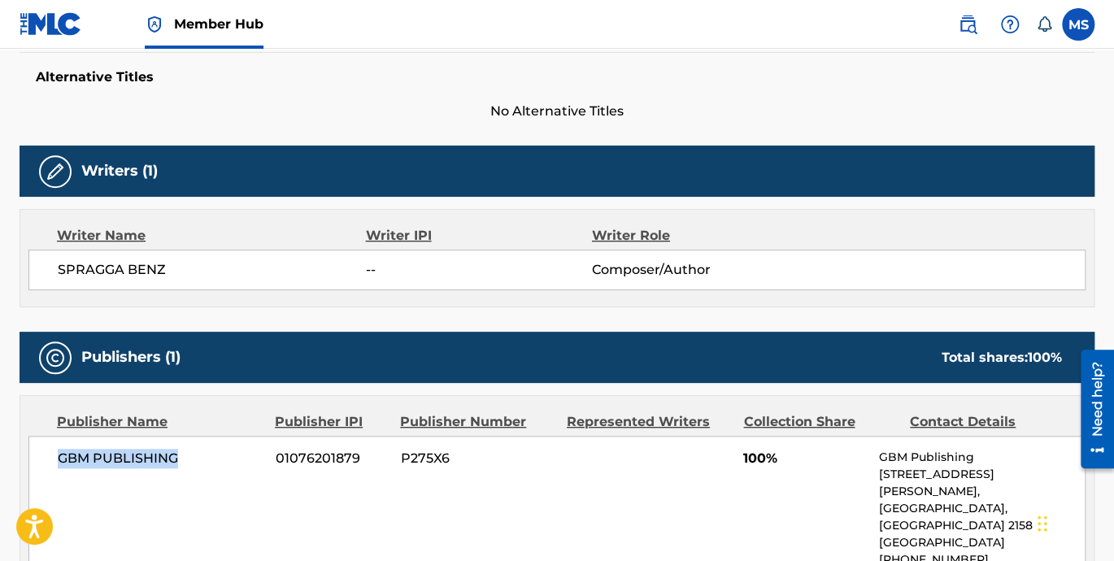
drag, startPoint x: 57, startPoint y: 458, endPoint x: 177, endPoint y: 456, distance: 120.3
click at [176, 456] on span "GBM PUBLISHING" at bounding box center [161, 459] width 206 height 20
drag, startPoint x: 723, startPoint y: 458, endPoint x: 806, endPoint y: 456, distance: 82.9
click at [806, 456] on div "GBM PUBLISHING 01076201879 P275X6 100% GBM Publishing 64 James Henty Dr, Unit S…" at bounding box center [556, 526] width 1057 height 180
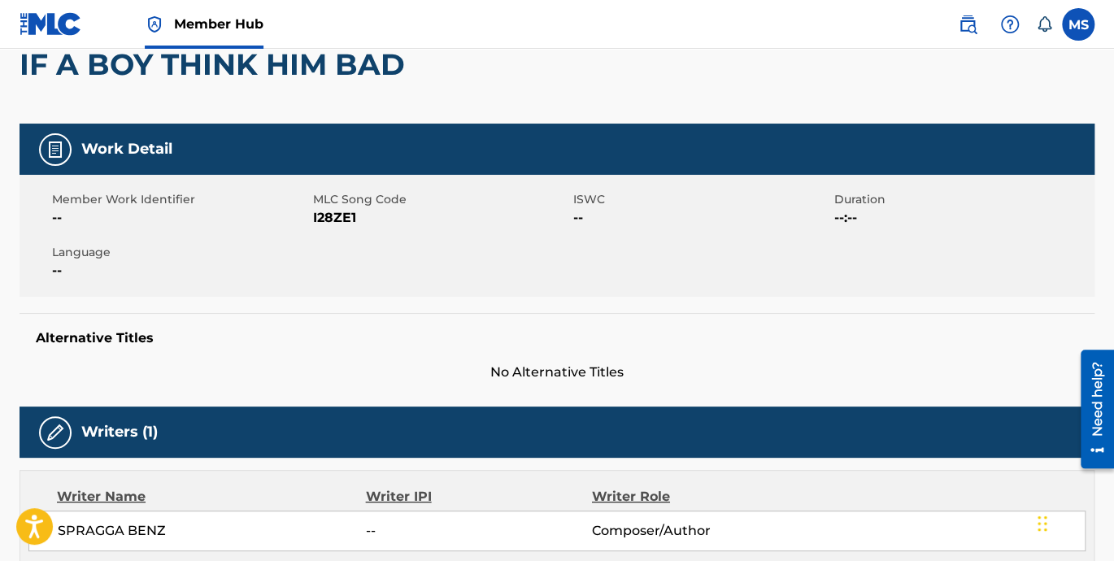
scroll to position [0, 0]
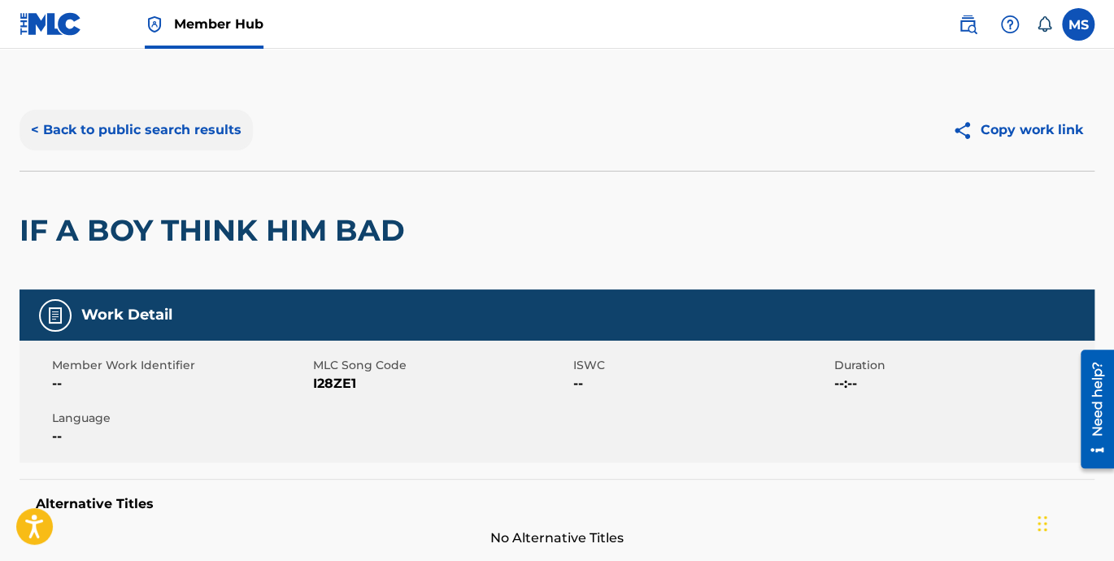
click at [71, 132] on button "< Back to public search results" at bounding box center [136, 130] width 233 height 41
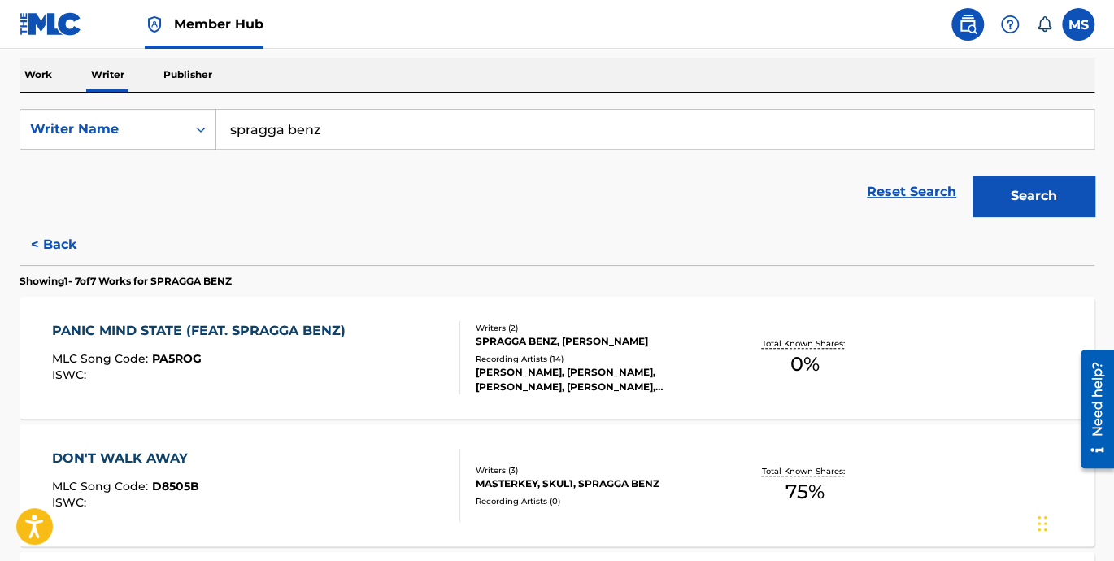
scroll to position [276, 0]
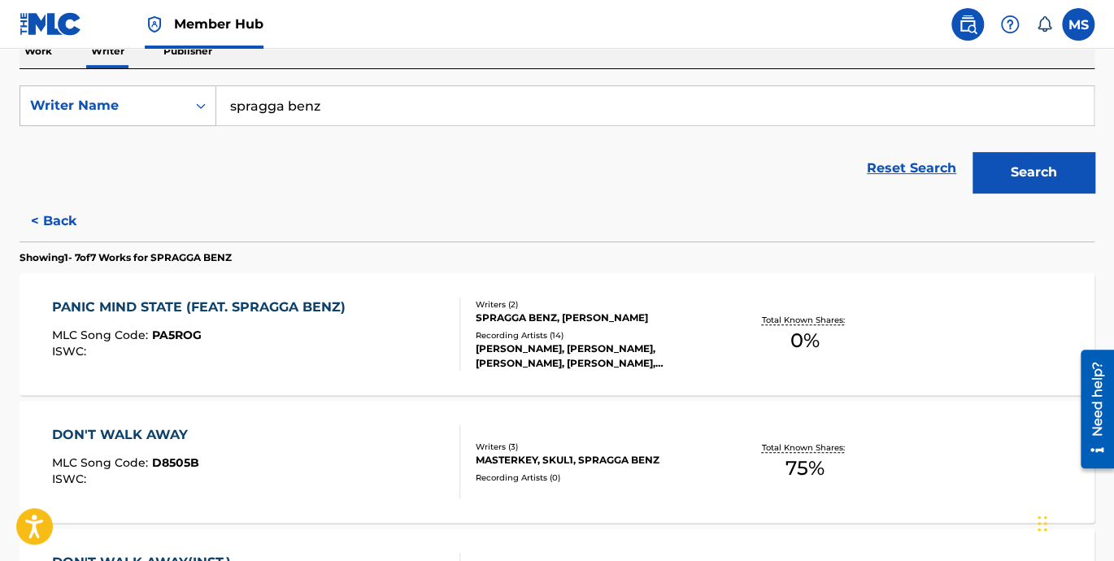
click at [167, 306] on div "PANIC MIND STATE (FEAT. SPRAGGA BENZ)" at bounding box center [203, 308] width 302 height 20
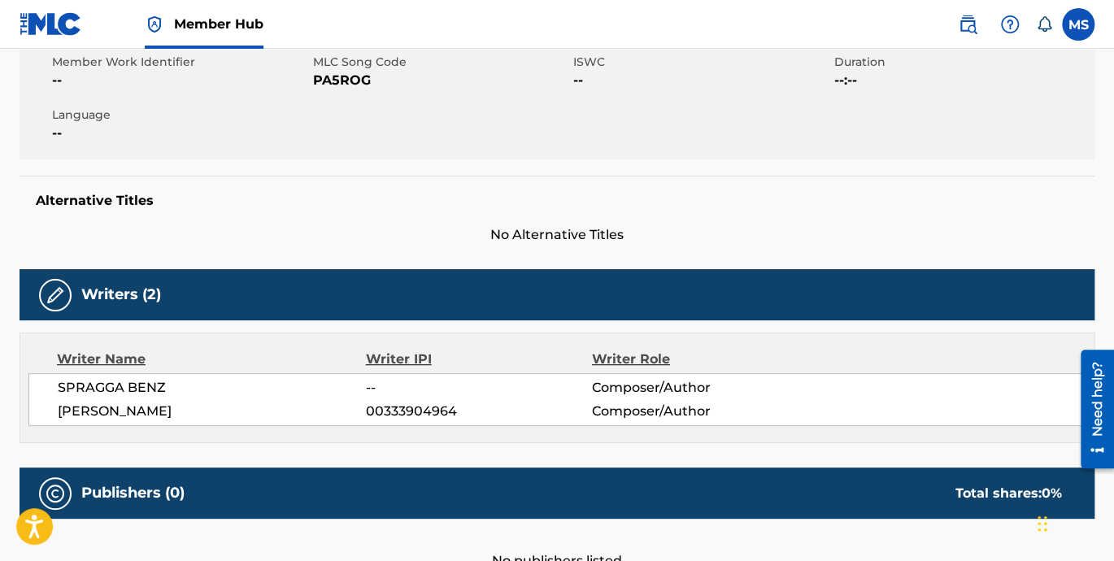
scroll to position [376, 0]
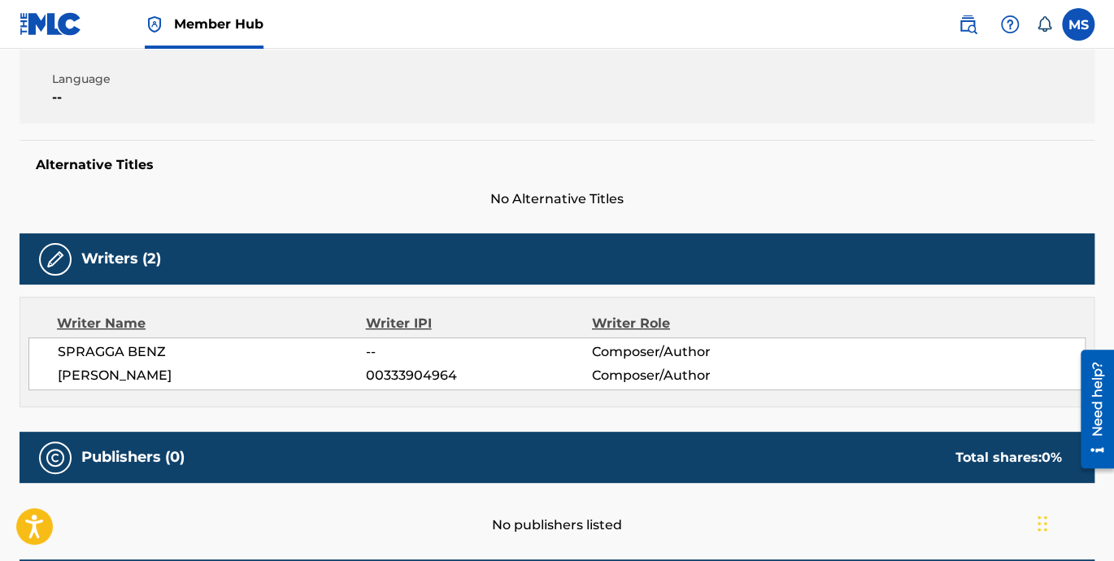
click at [372, 350] on span "--" at bounding box center [479, 352] width 226 height 20
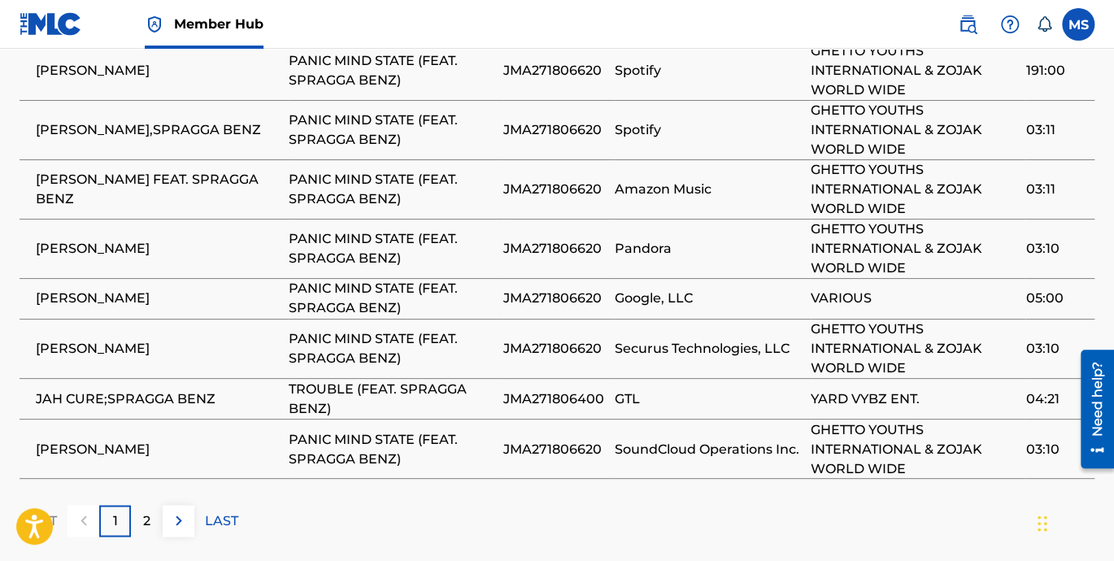
scroll to position [1203, 0]
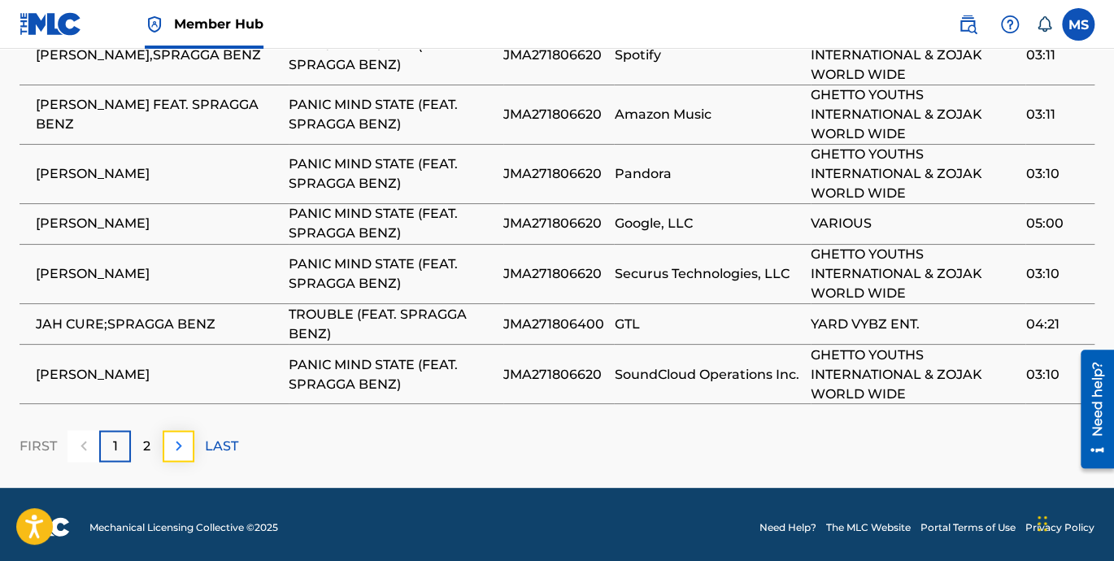
click at [177, 442] on img at bounding box center [179, 446] width 20 height 20
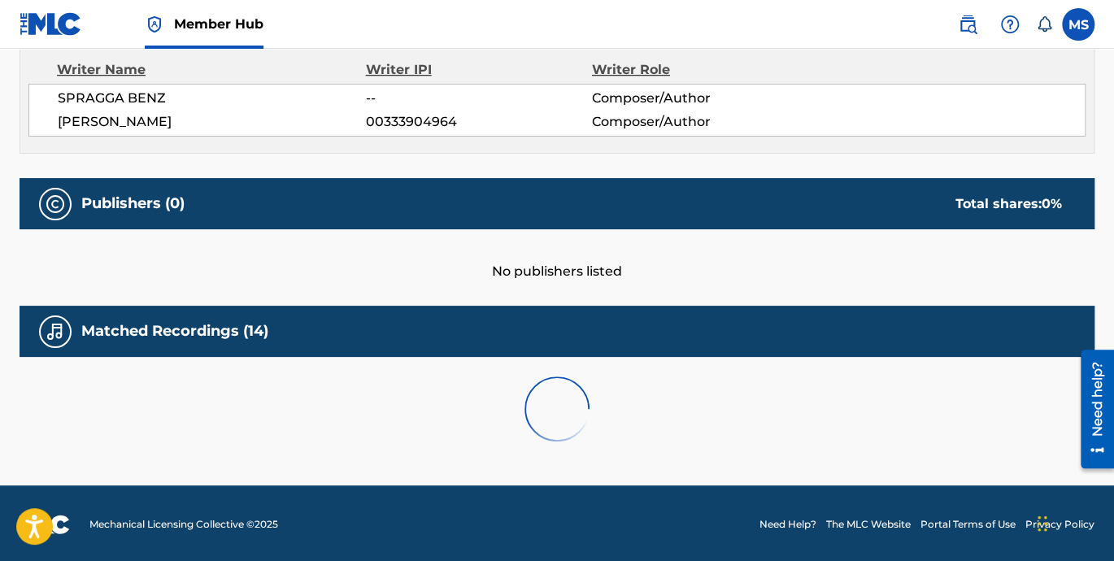
scroll to position [830, 0]
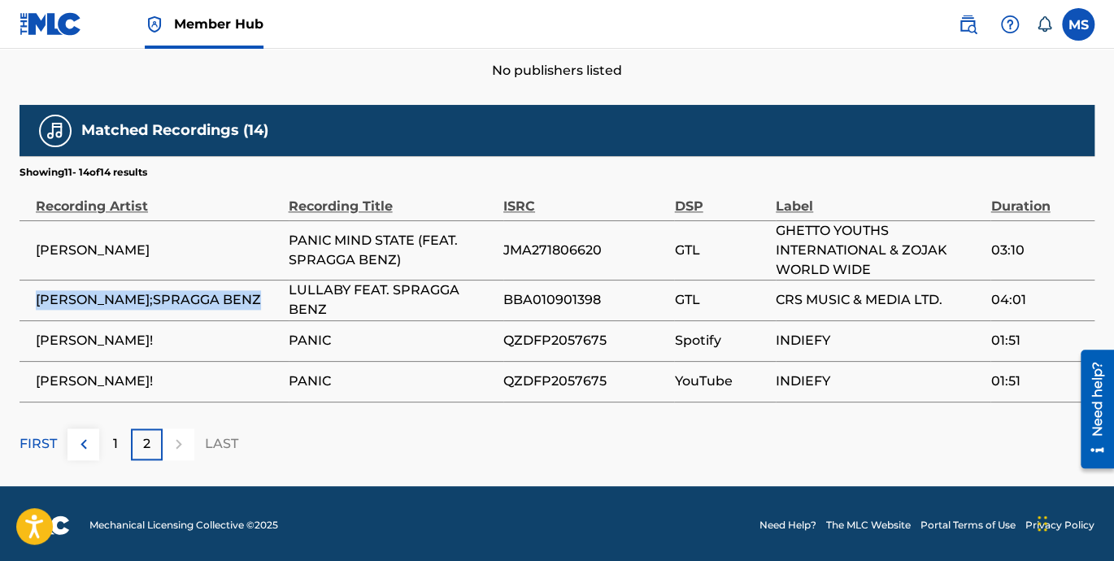
drag, startPoint x: 31, startPoint y: 291, endPoint x: 250, endPoint y: 297, distance: 218.7
click at [250, 297] on td "TONI NORVILLE;SPRAGGA BENZ" at bounding box center [154, 300] width 269 height 41
drag, startPoint x: 250, startPoint y: 297, endPoint x: 313, endPoint y: 293, distance: 63.5
click at [313, 293] on span "LULLABY FEAT. SPRAGGA BENZ" at bounding box center [392, 299] width 206 height 39
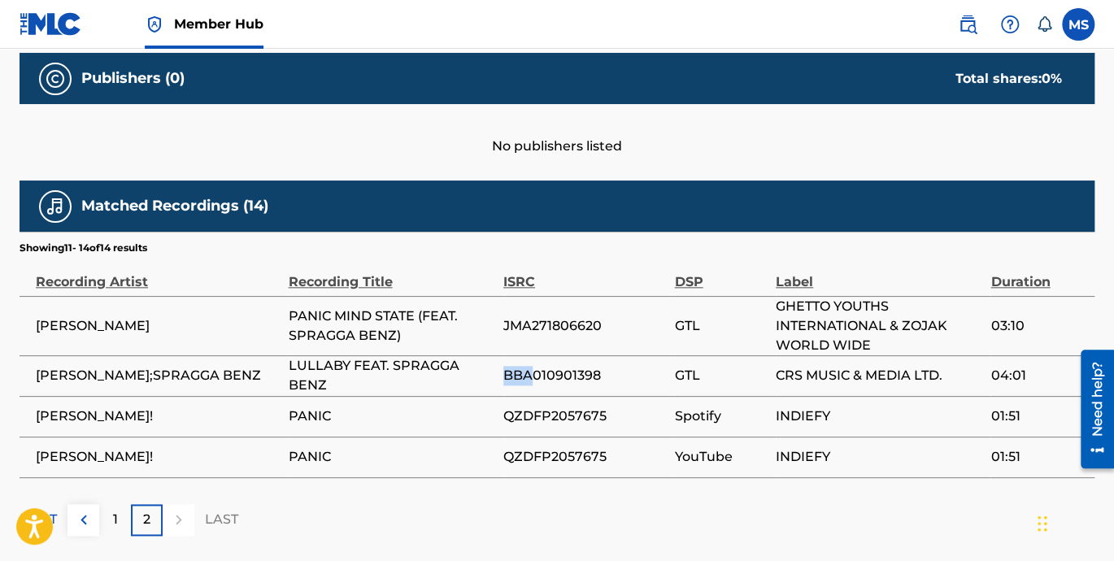
drag, startPoint x: 507, startPoint y: 369, endPoint x: 530, endPoint y: 375, distance: 23.5
click at [530, 375] on span "BBA010901398" at bounding box center [584, 376] width 163 height 20
drag, startPoint x: 530, startPoint y: 375, endPoint x: 496, endPoint y: 324, distance: 60.9
click at [496, 324] on td "PANIC MIND STATE (FEAT. SPRAGGA BENZ)" at bounding box center [396, 325] width 215 height 59
drag, startPoint x: 510, startPoint y: 324, endPoint x: 524, endPoint y: 323, distance: 13.8
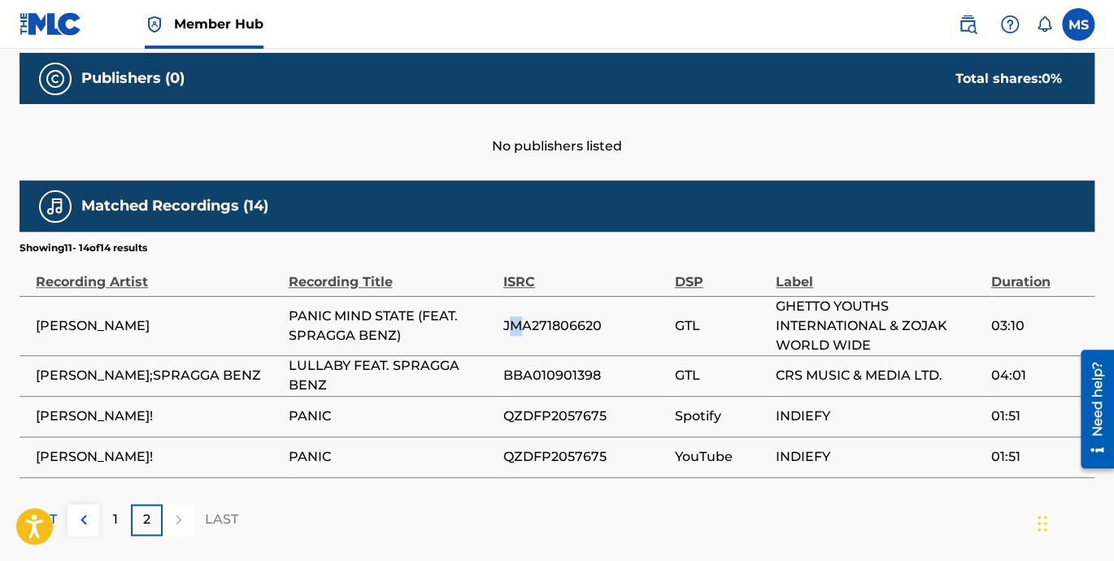
click at [524, 323] on span "JMA271806620" at bounding box center [584, 326] width 163 height 20
drag, startPoint x: 771, startPoint y: 374, endPoint x: 937, endPoint y: 373, distance: 166.6
click at [937, 373] on tr "TONI NORVILLE;SPRAGGA BENZ LULLABY FEAT. SPRAGGA BENZ BBA010901398 GTL CRS MUSI…" at bounding box center [557, 375] width 1075 height 41
drag, startPoint x: 72, startPoint y: 522, endPoint x: 172, endPoint y: 516, distance: 99.3
click at [73, 522] on button at bounding box center [83, 520] width 32 height 32
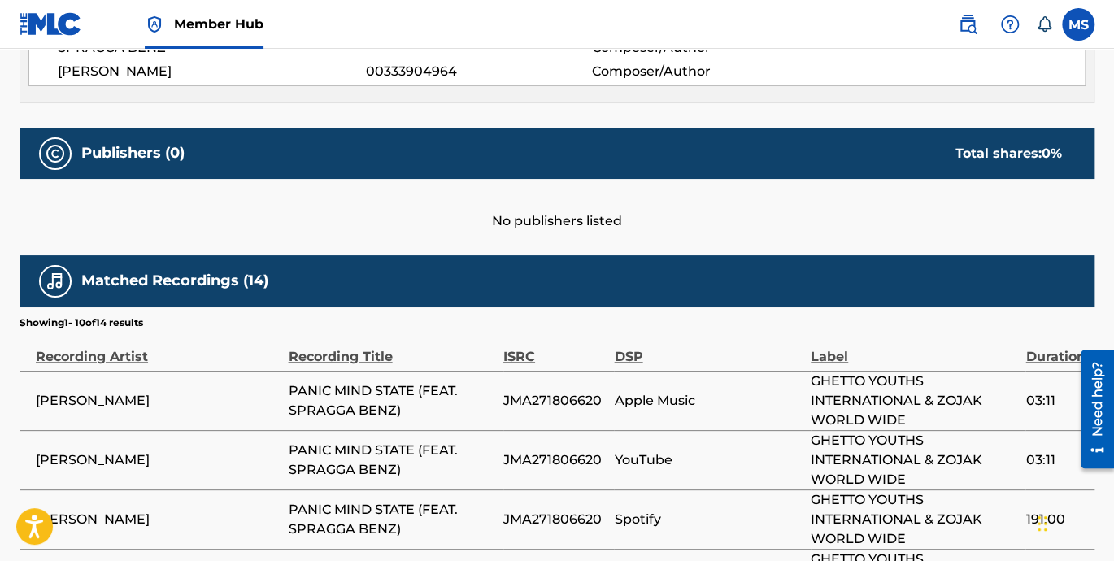
scroll to position [454, 0]
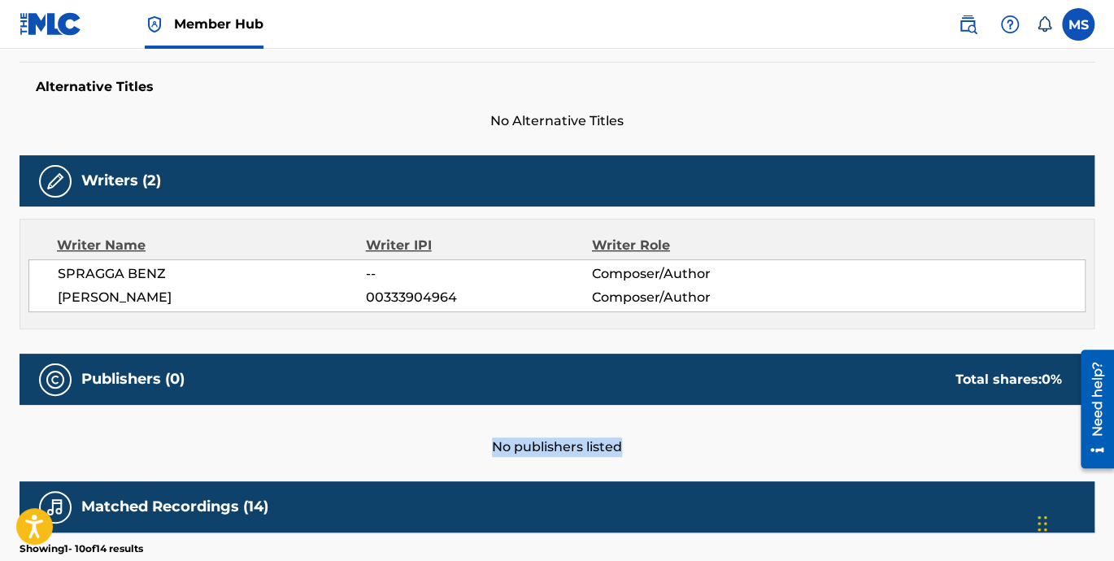
drag, startPoint x: 411, startPoint y: 443, endPoint x: 705, endPoint y: 441, distance: 293.5
click at [705, 441] on div "No publishers listed" at bounding box center [557, 431] width 1075 height 52
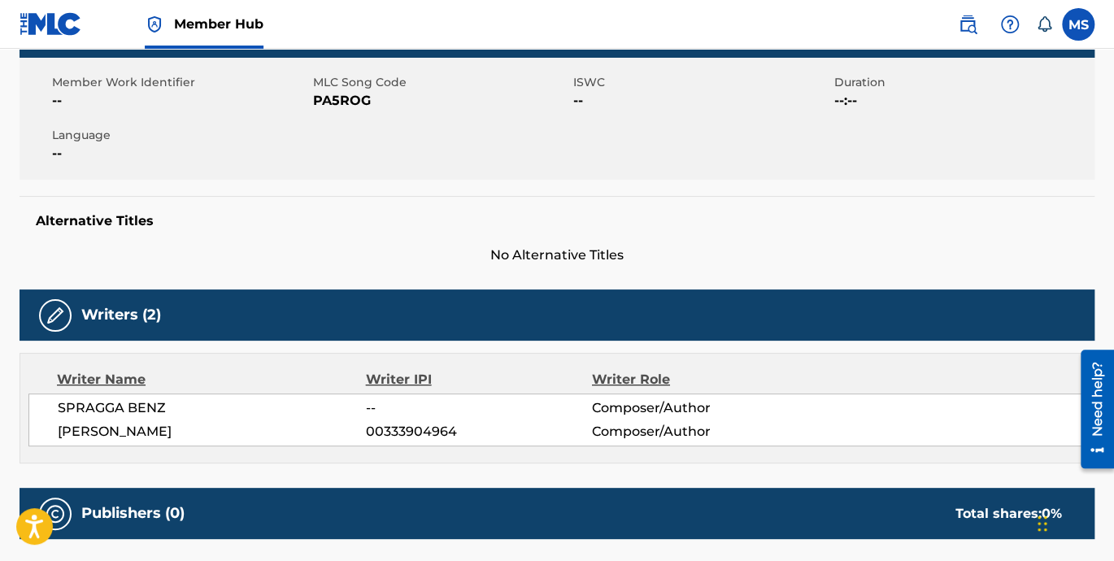
scroll to position [303, 0]
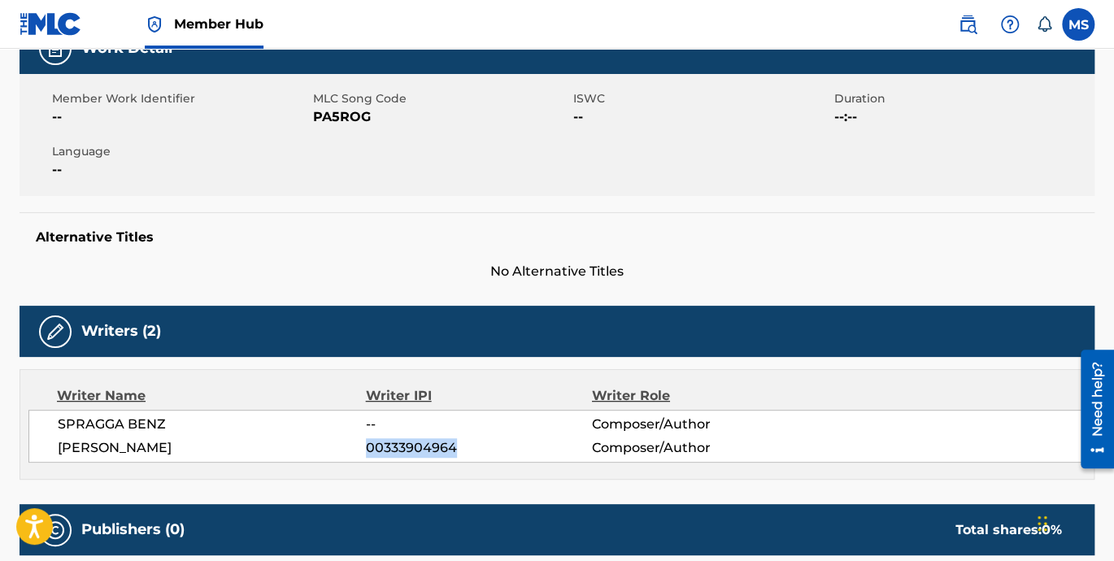
drag, startPoint x: 366, startPoint y: 447, endPoint x: 453, endPoint y: 447, distance: 87.0
click at [453, 447] on span "00333904964" at bounding box center [479, 448] width 226 height 20
drag, startPoint x: 453, startPoint y: 447, endPoint x: 370, endPoint y: 419, distance: 87.7
click at [370, 419] on span "--" at bounding box center [479, 425] width 226 height 20
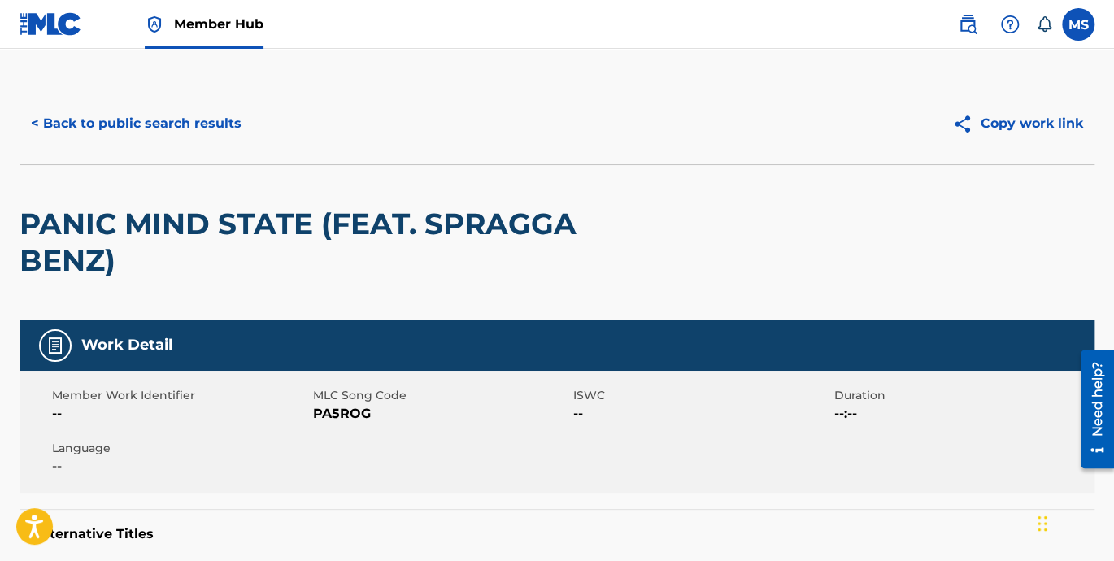
scroll to position [0, 0]
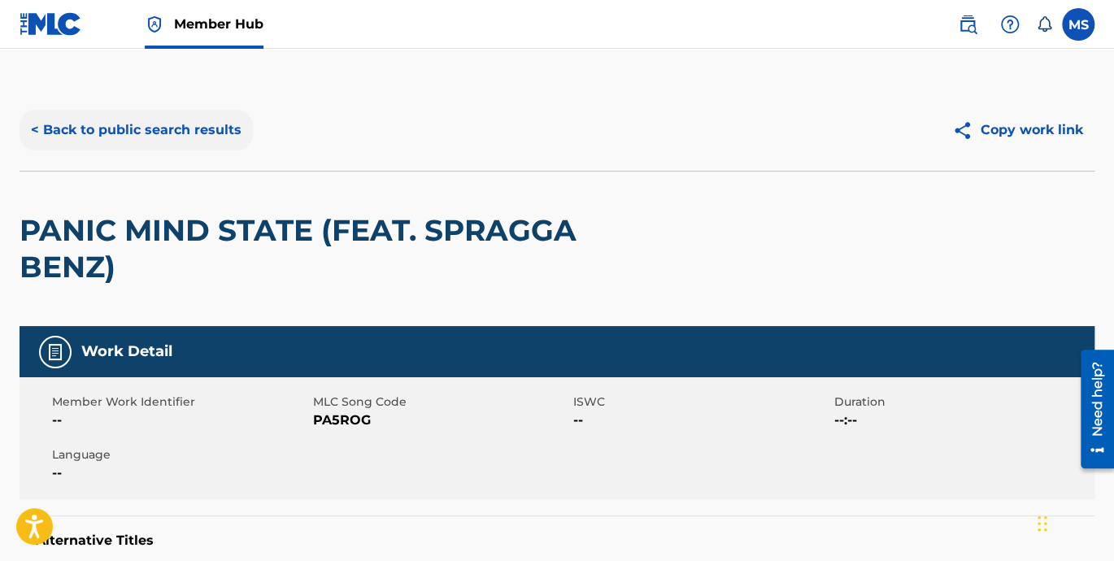
click at [77, 134] on button "< Back to public search results" at bounding box center [136, 130] width 233 height 41
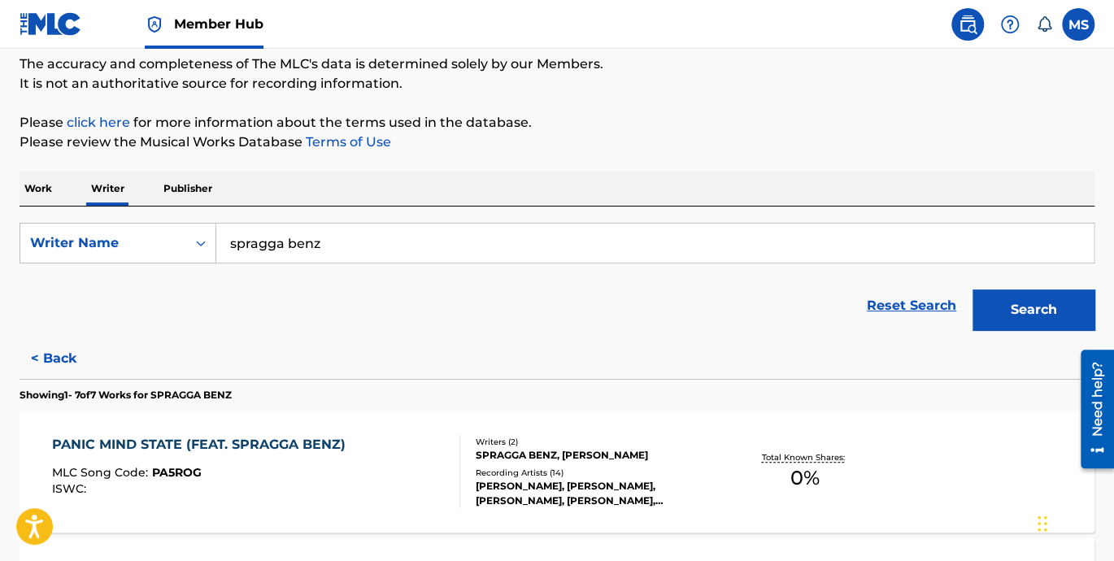
scroll to position [276, 0]
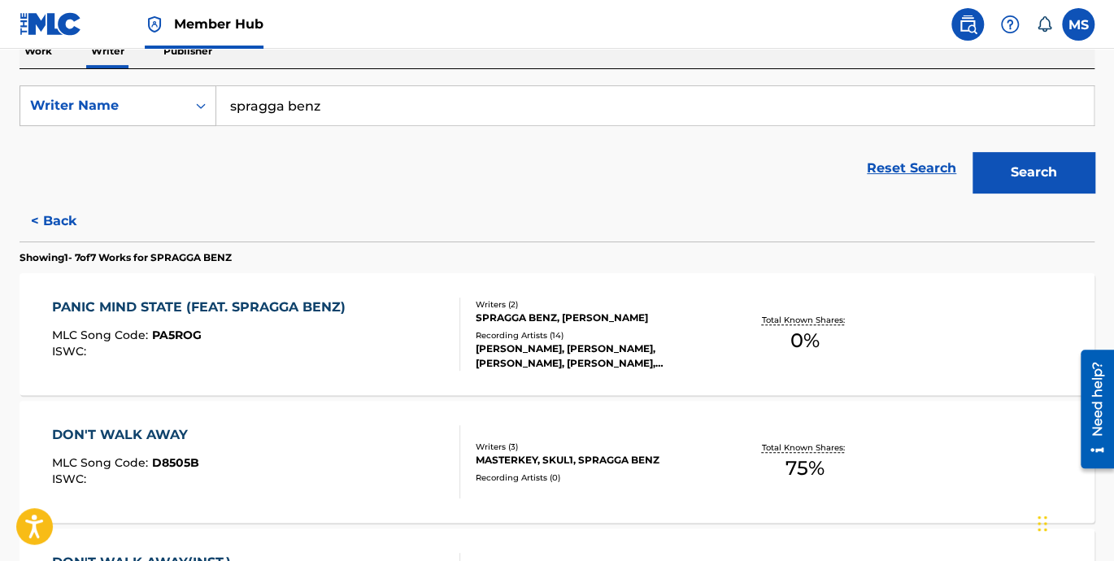
click at [141, 435] on div "DON'T WALK AWAY" at bounding box center [125, 435] width 147 height 20
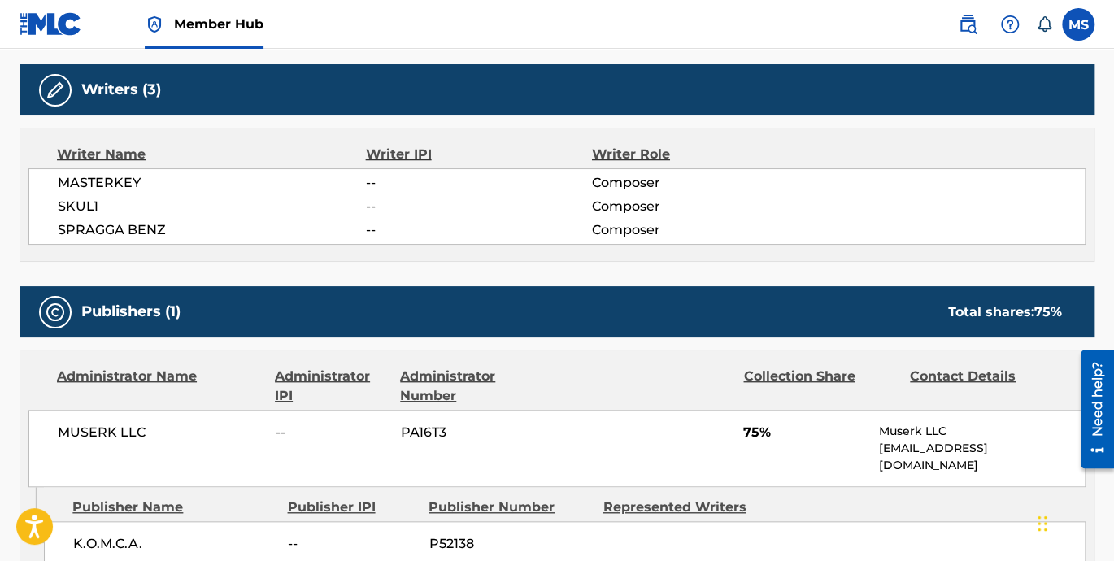
scroll to position [584, 0]
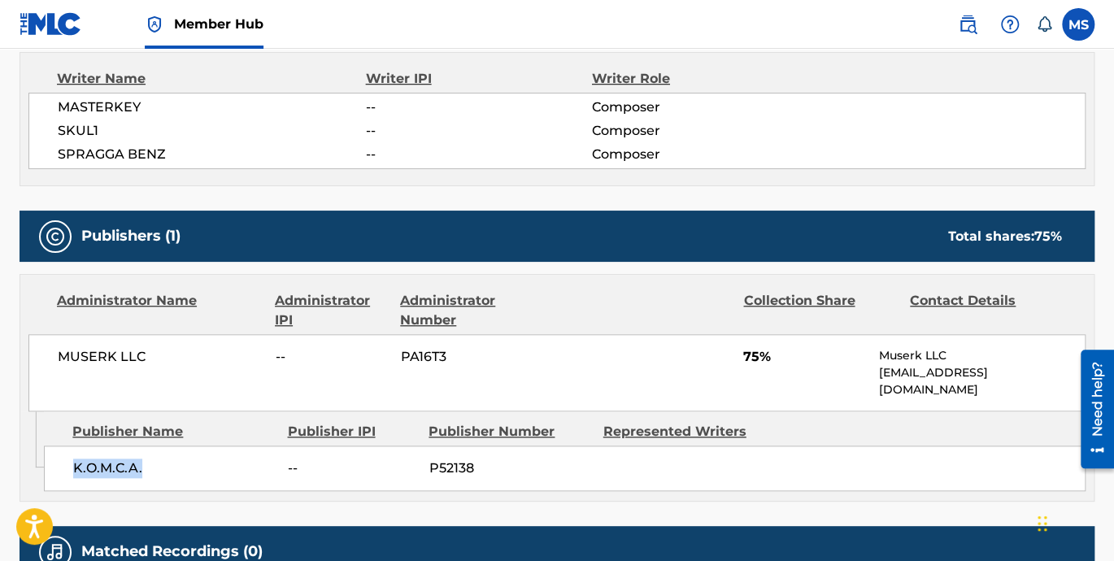
drag, startPoint x: 161, startPoint y: 449, endPoint x: 62, endPoint y: 444, distance: 99.3
click at [62, 445] on div "K.O.M.C.A. -- P52138" at bounding box center [564, 468] width 1041 height 46
click at [477, 367] on div "MUSERK LLC -- PA16T3 75% Muserk LLC info@muserk.com" at bounding box center [556, 372] width 1057 height 77
drag, startPoint x: 53, startPoint y: 355, endPoint x: 159, endPoint y: 359, distance: 105.8
click at [159, 359] on div "MUSERK LLC -- PA16T3 75% Muserk LLC info@muserk.com" at bounding box center [556, 372] width 1057 height 77
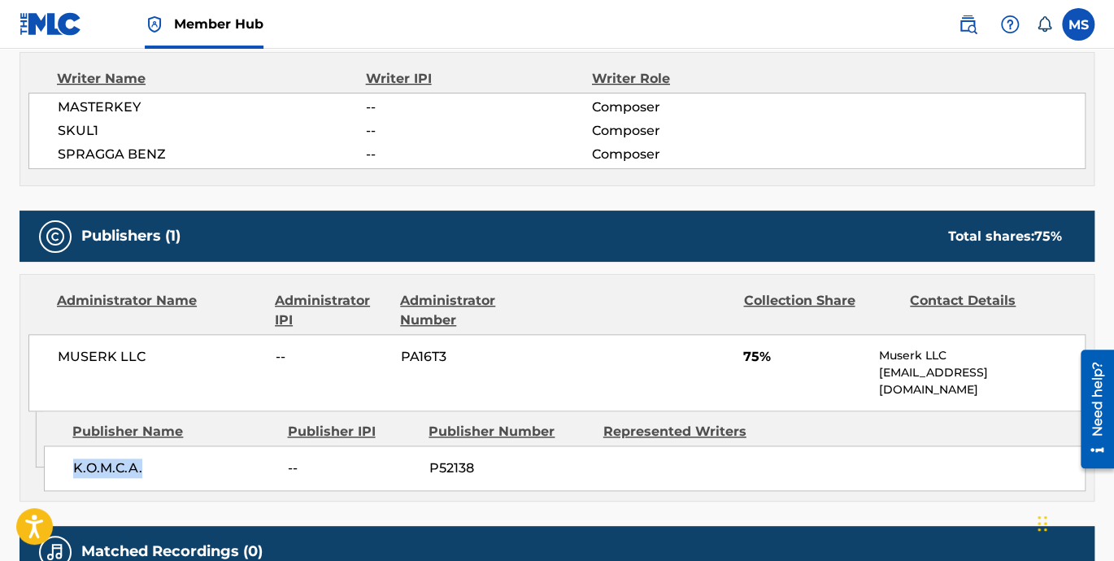
drag, startPoint x: 72, startPoint y: 449, endPoint x: 145, endPoint y: 448, distance: 72.4
click at [145, 458] on span "K.O.M.C.A." at bounding box center [174, 468] width 202 height 20
click at [367, 458] on span "--" at bounding box center [352, 468] width 129 height 20
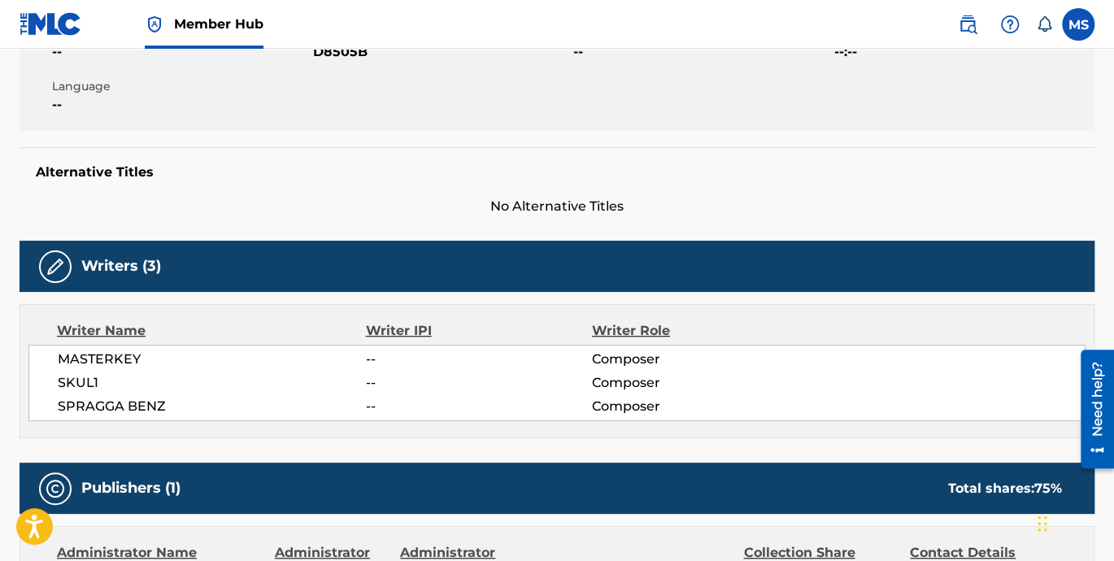
scroll to position [358, 0]
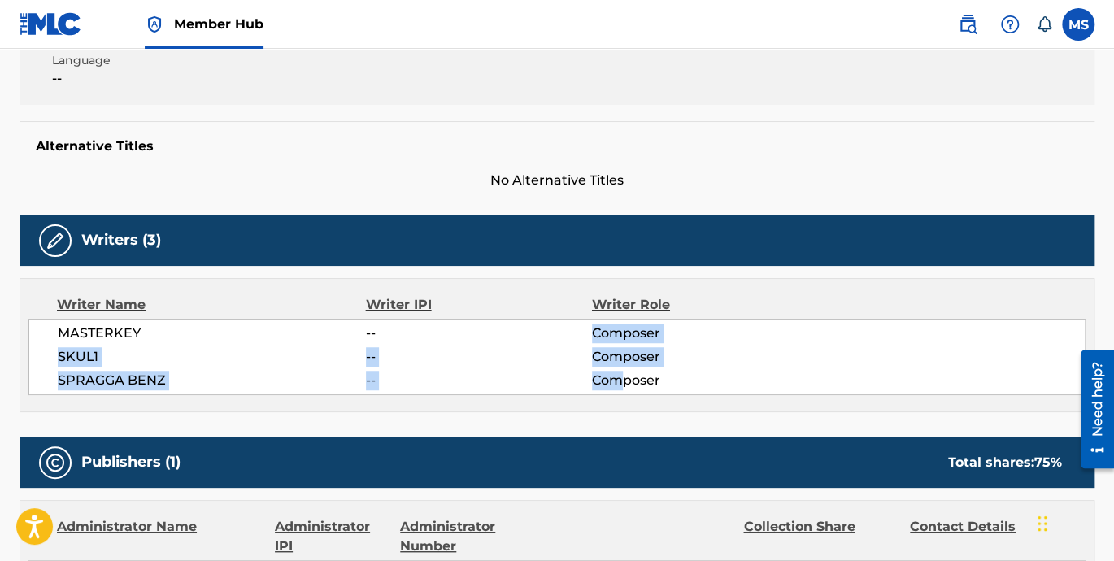
drag, startPoint x: 591, startPoint y: 324, endPoint x: 626, endPoint y: 388, distance: 72.4
click at [625, 388] on div "MASTERKEY -- Composer SKUL1 -- Composer SPRAGGA BENZ -- Composer" at bounding box center [556, 357] width 1057 height 76
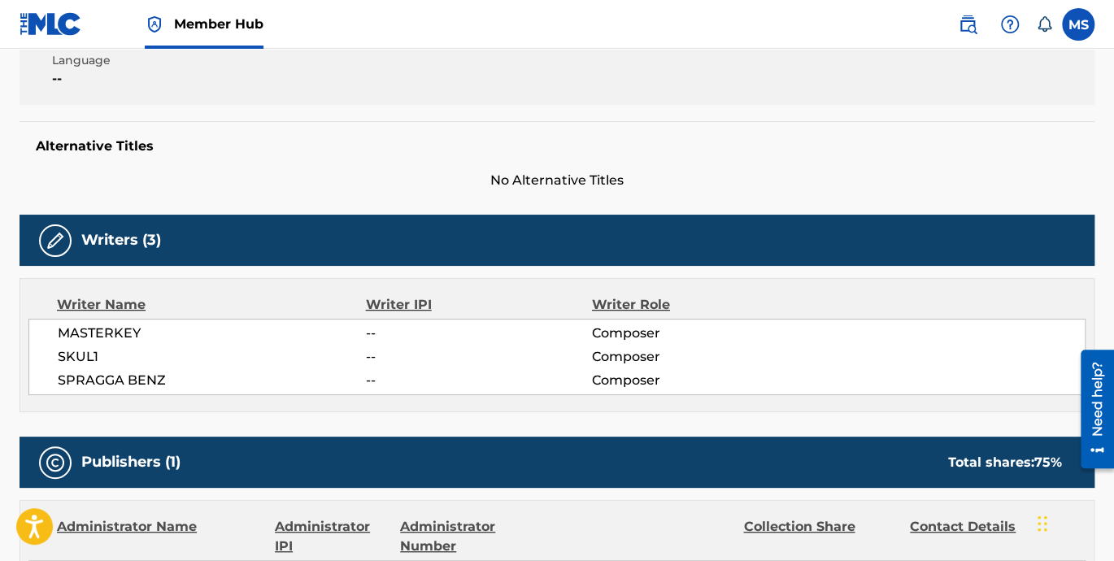
drag, startPoint x: 626, startPoint y: 388, endPoint x: 682, endPoint y: 378, distance: 56.9
click at [684, 377] on span "Composer" at bounding box center [695, 381] width 206 height 20
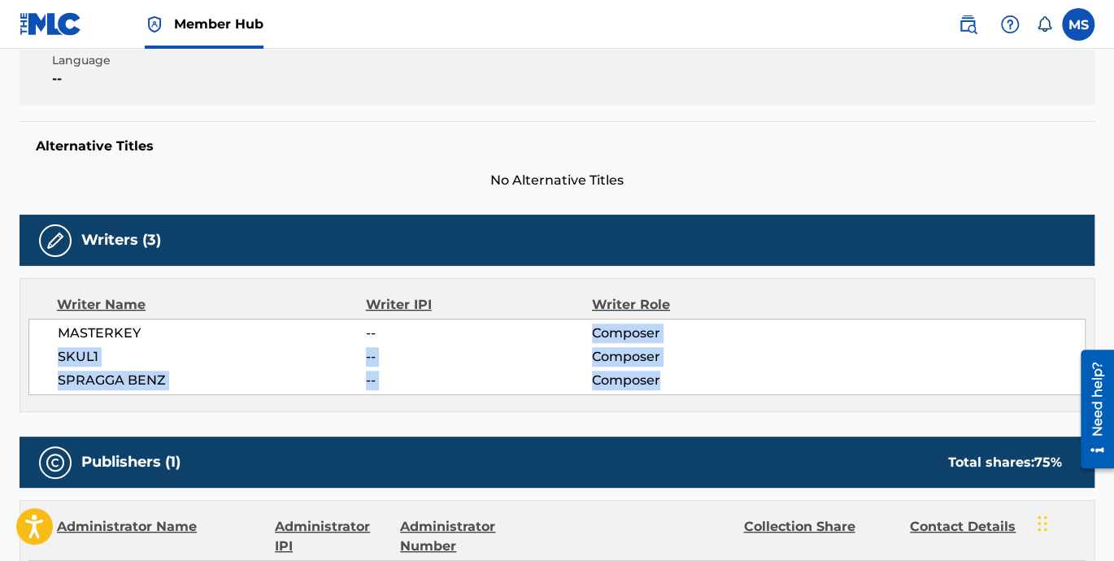
drag, startPoint x: 658, startPoint y: 385, endPoint x: 581, endPoint y: 333, distance: 92.7
click at [581, 333] on div "MASTERKEY -- Composer SKUL1 -- Composer SPRAGGA BENZ -- Composer" at bounding box center [556, 357] width 1057 height 76
drag, startPoint x: 581, startPoint y: 333, endPoint x: 507, endPoint y: 369, distance: 82.2
click at [507, 371] on span "--" at bounding box center [479, 381] width 226 height 20
click at [715, 359] on span "Composer" at bounding box center [695, 357] width 206 height 20
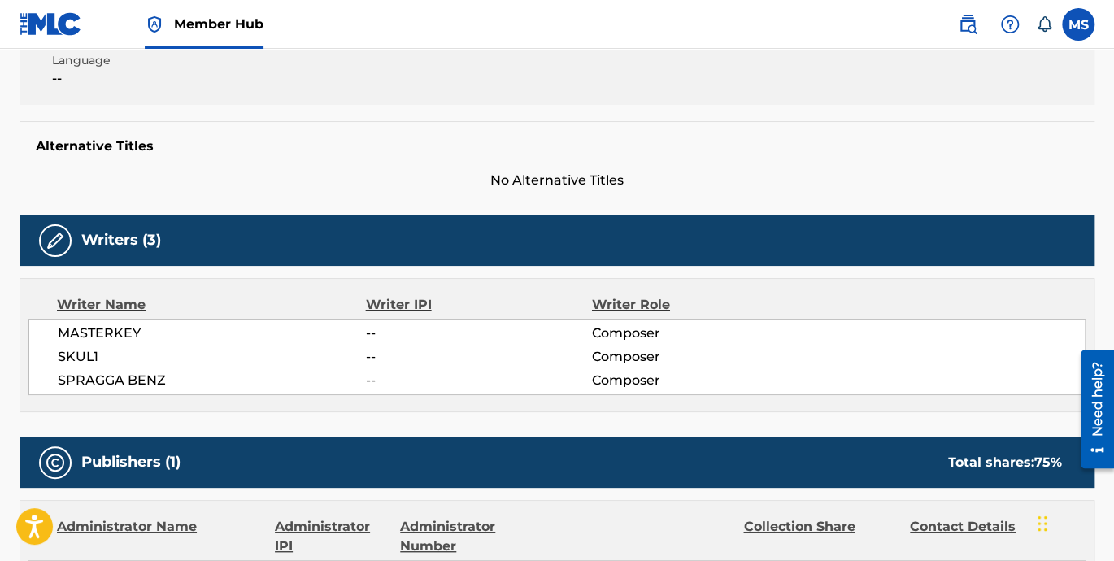
click at [619, 324] on span "Composer" at bounding box center [695, 334] width 206 height 20
click at [620, 324] on span "Composer" at bounding box center [695, 334] width 206 height 20
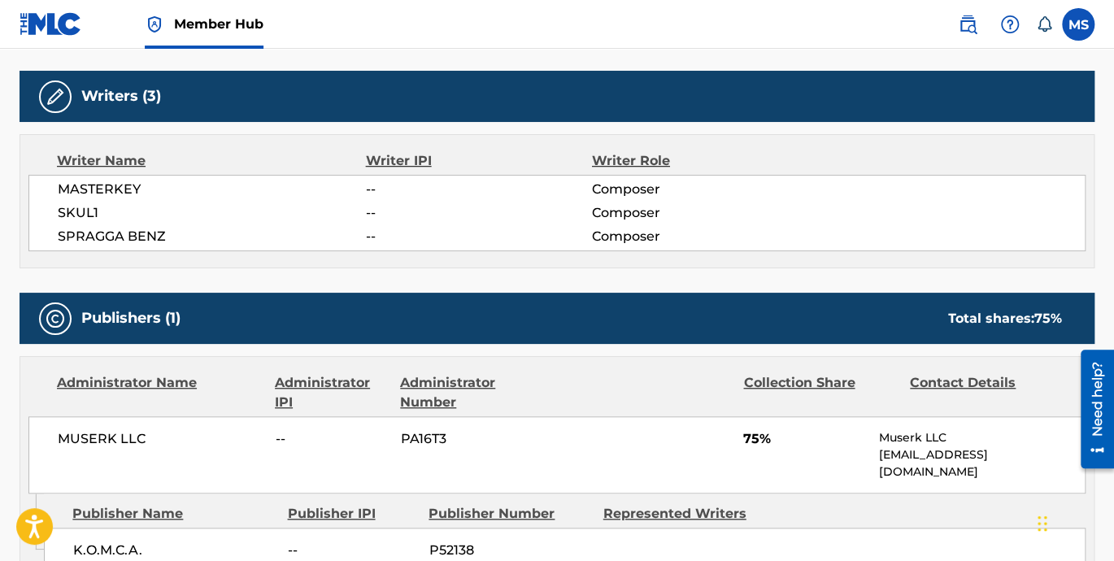
scroll to position [527, 0]
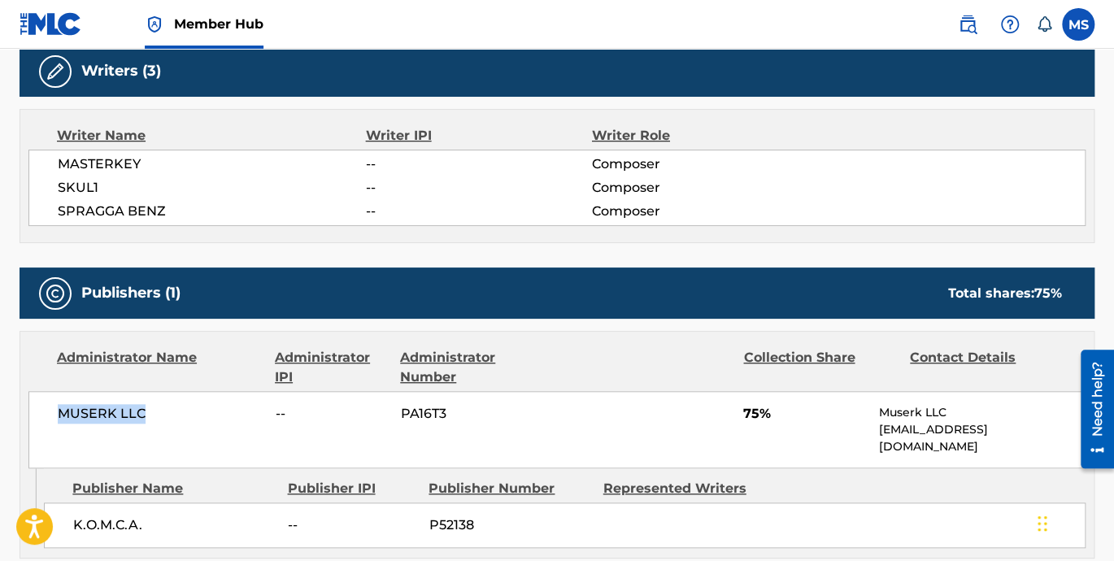
drag, startPoint x: 54, startPoint y: 411, endPoint x: 166, endPoint y: 424, distance: 112.1
click at [166, 424] on div "MUSERK LLC -- PA16T3 75% Muserk LLC info@muserk.com" at bounding box center [556, 429] width 1057 height 77
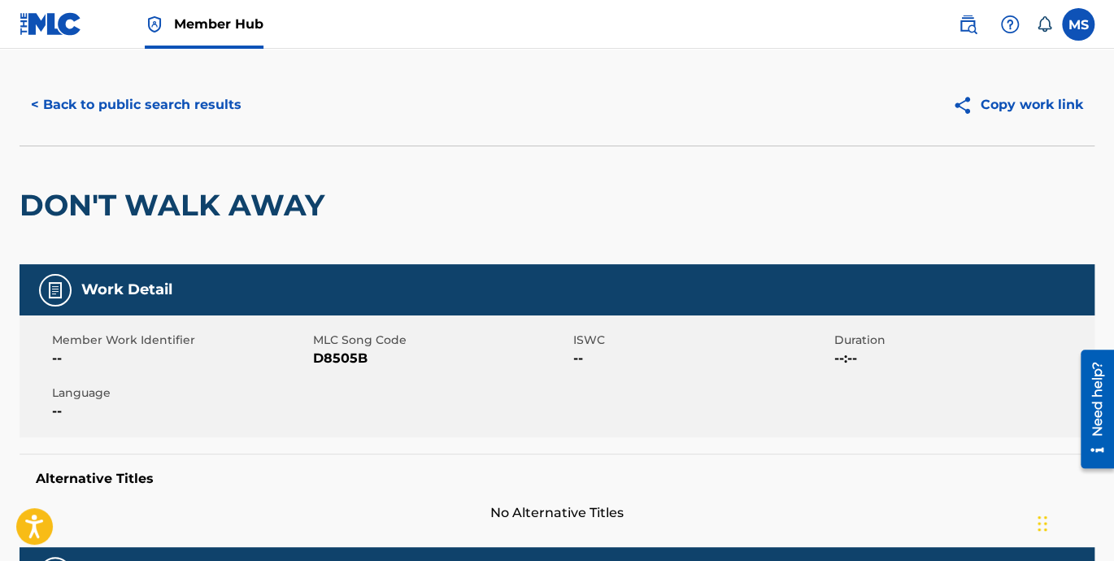
scroll to position [0, 0]
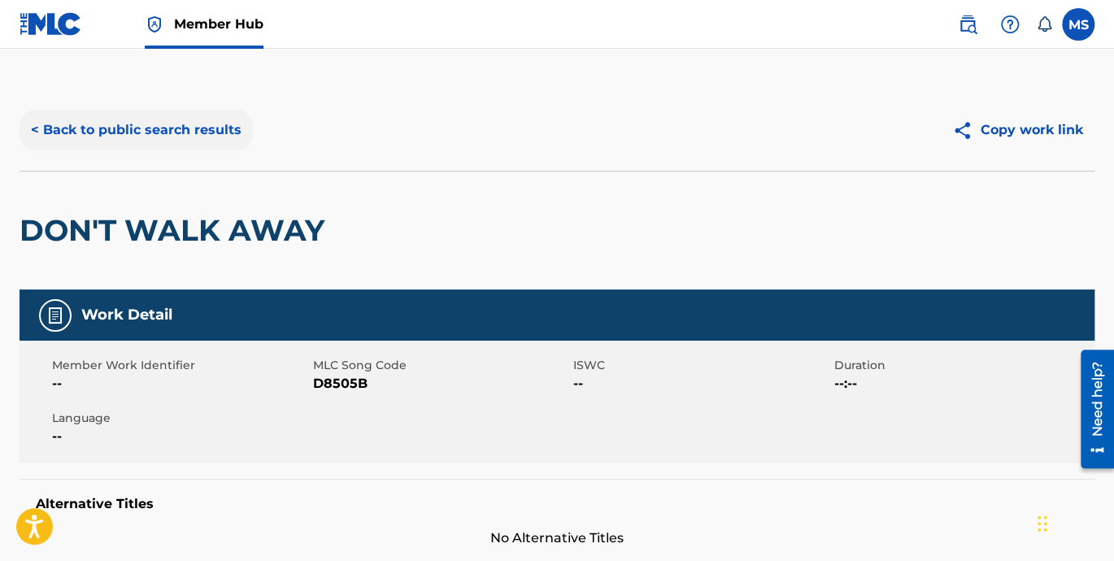
click at [30, 131] on button "< Back to public search results" at bounding box center [136, 130] width 233 height 41
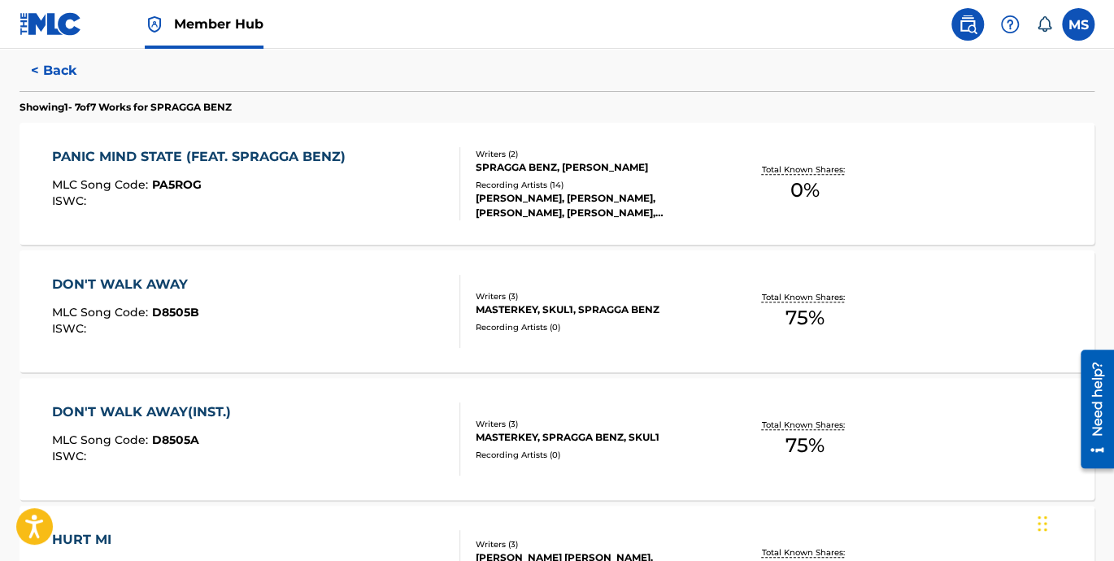
scroll to position [502, 0]
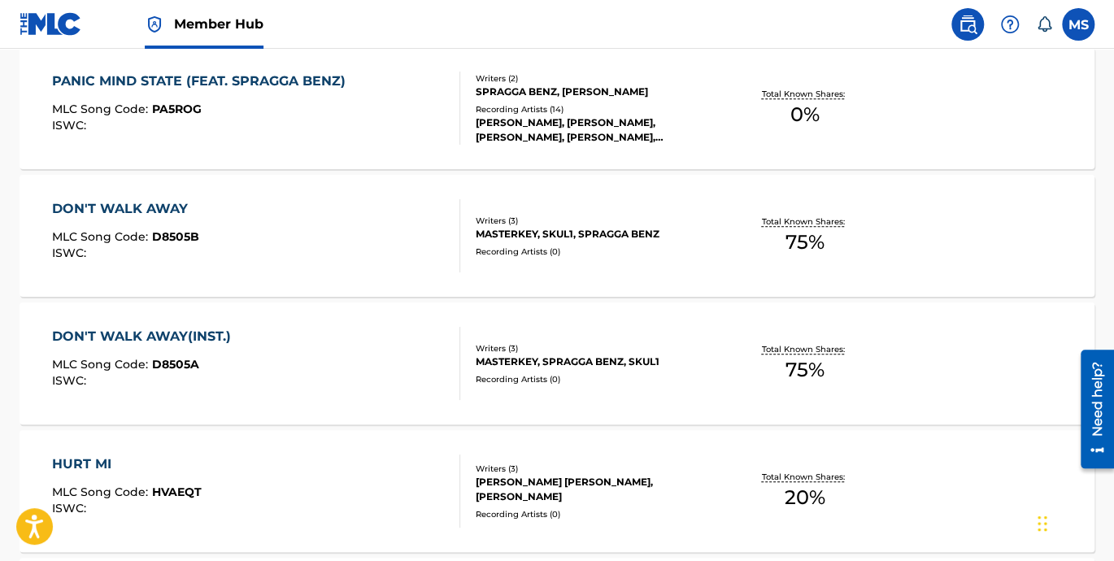
click at [161, 337] on div "DON'T WALK AWAY(INST.)" at bounding box center [145, 337] width 187 height 20
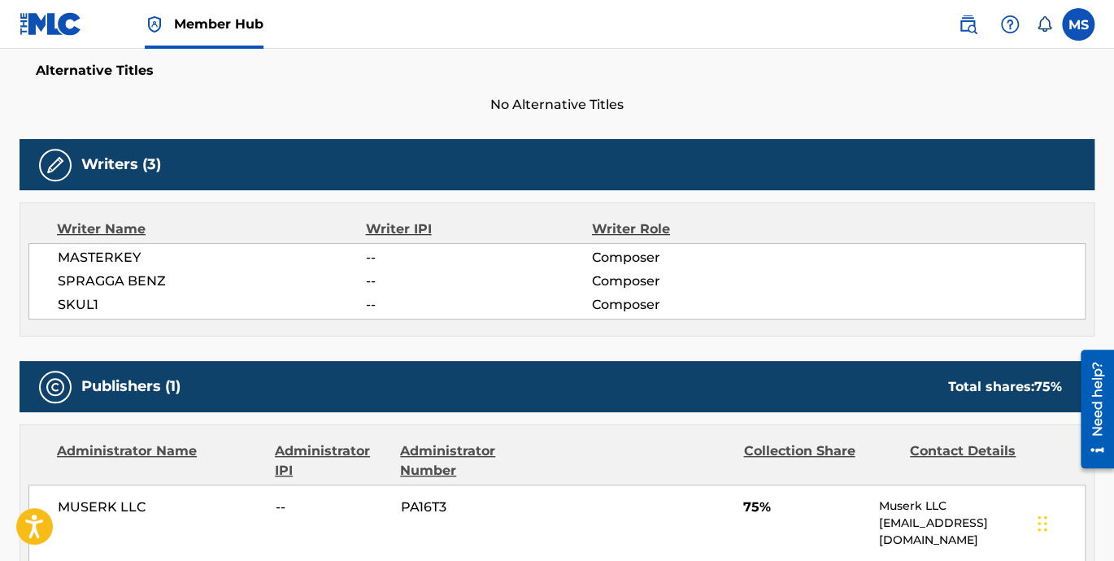
scroll to position [358, 0]
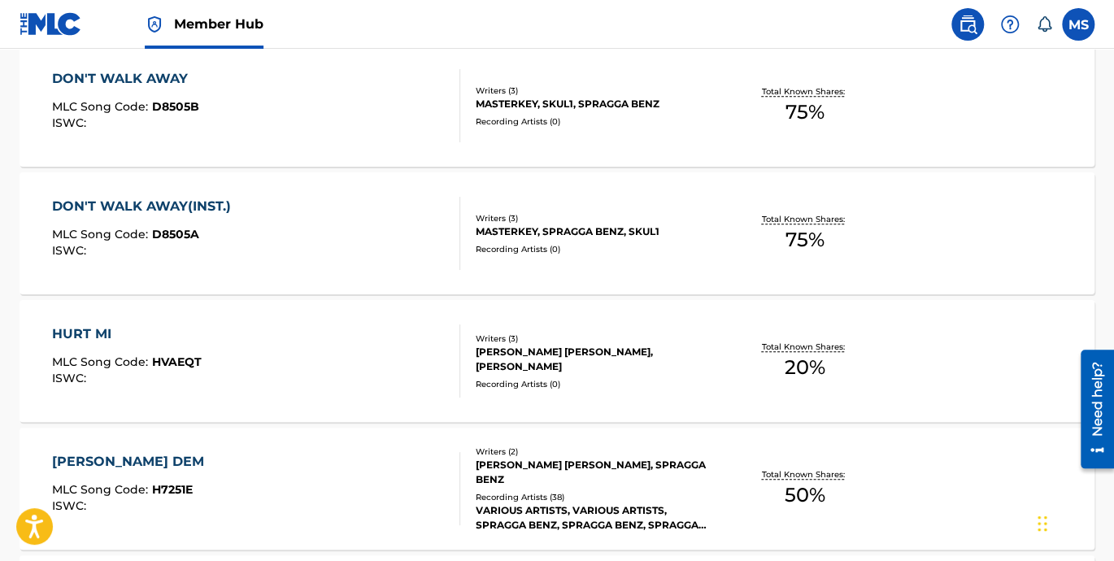
scroll to position [659, 0]
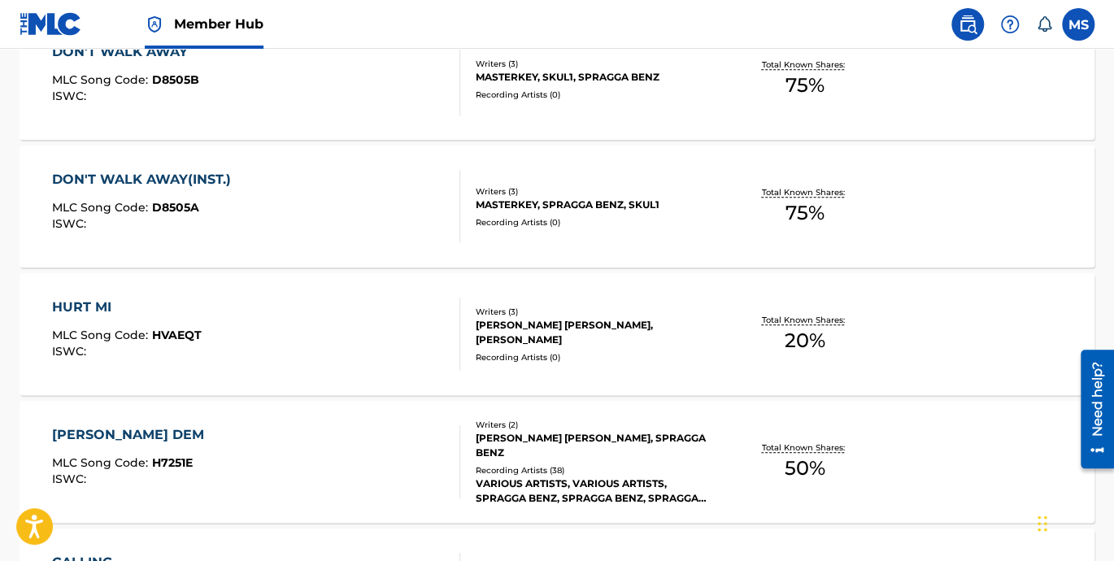
click at [80, 309] on div "HURT MI" at bounding box center [127, 308] width 150 height 20
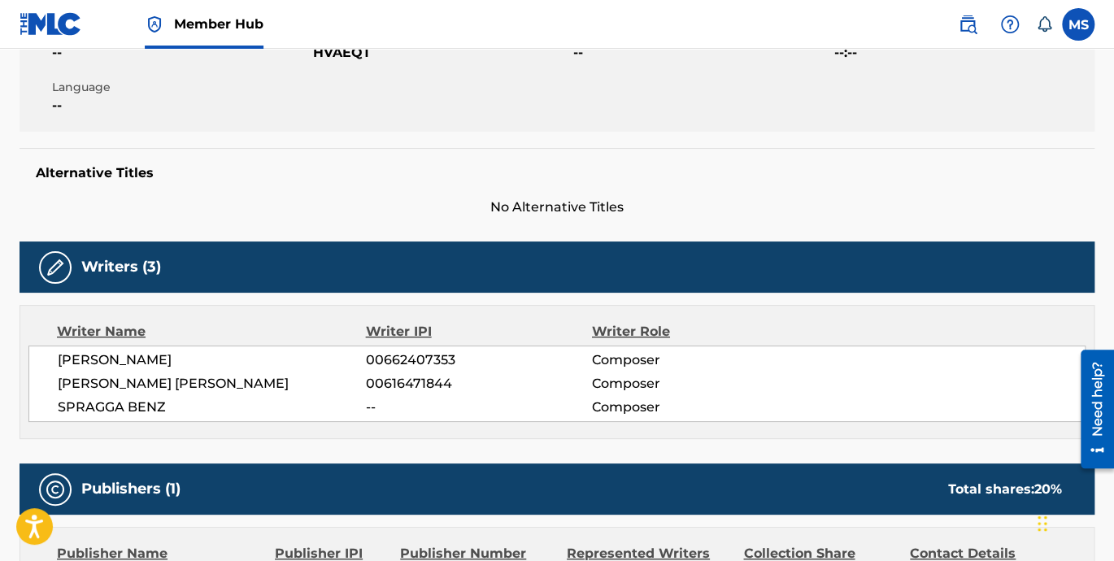
scroll to position [376, 0]
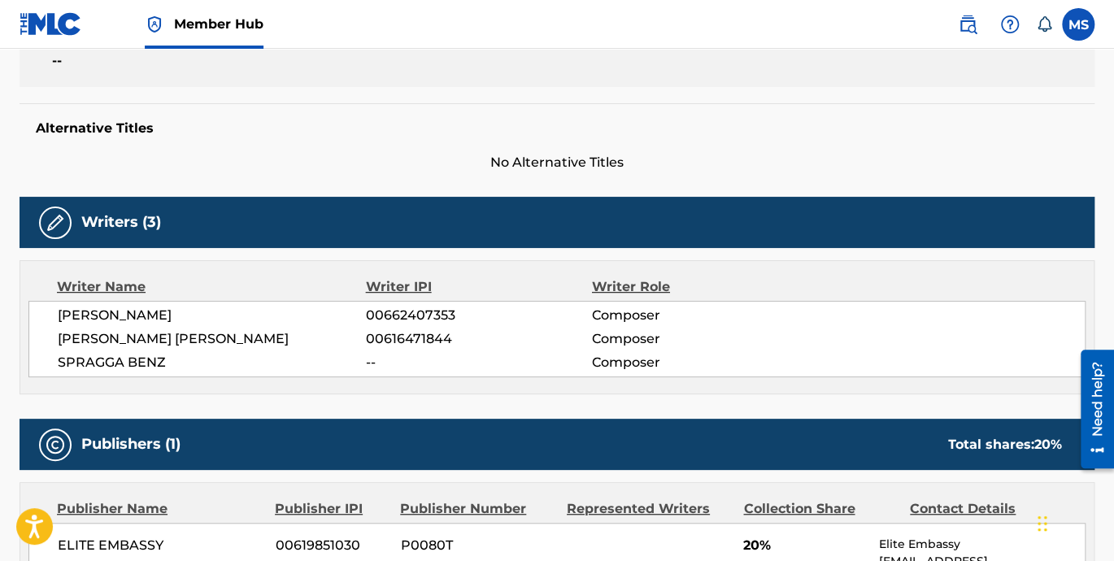
click at [380, 359] on span "--" at bounding box center [479, 363] width 226 height 20
click at [380, 360] on span "--" at bounding box center [479, 363] width 226 height 20
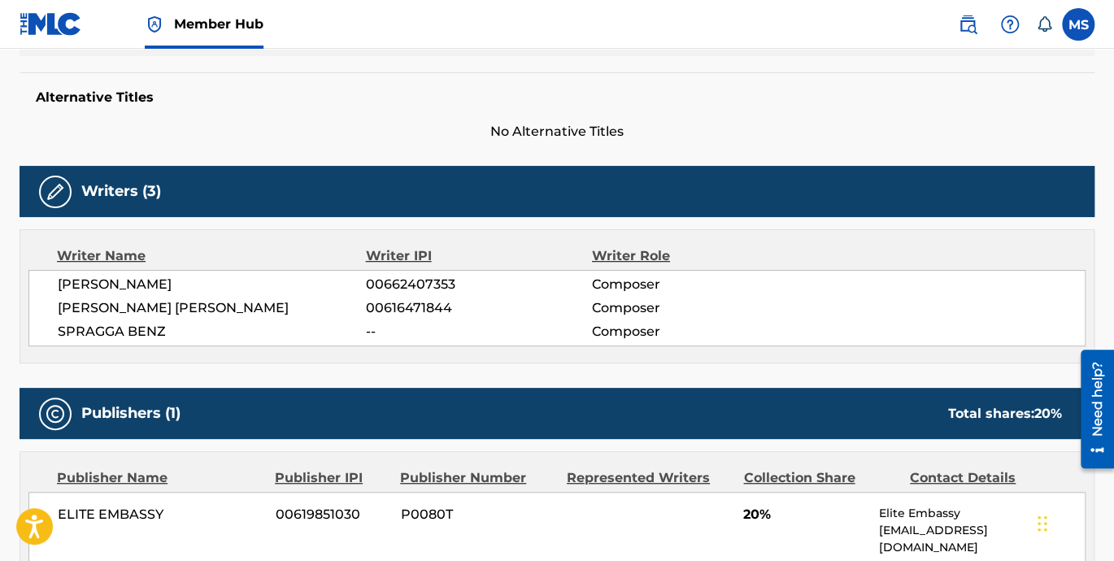
scroll to position [451, 0]
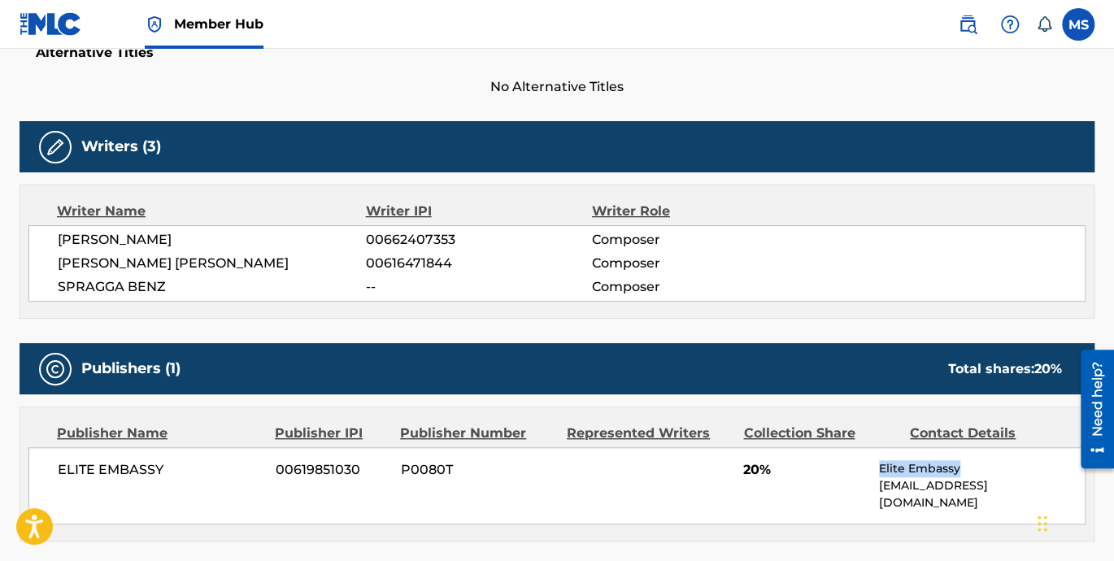
drag, startPoint x: 965, startPoint y: 464, endPoint x: 877, endPoint y: 464, distance: 87.8
click at [877, 464] on div "ELITE EMBASSY 00619851030 P0080T 20% Elite Embassy publish@embassypublishing.com" at bounding box center [556, 485] width 1057 height 77
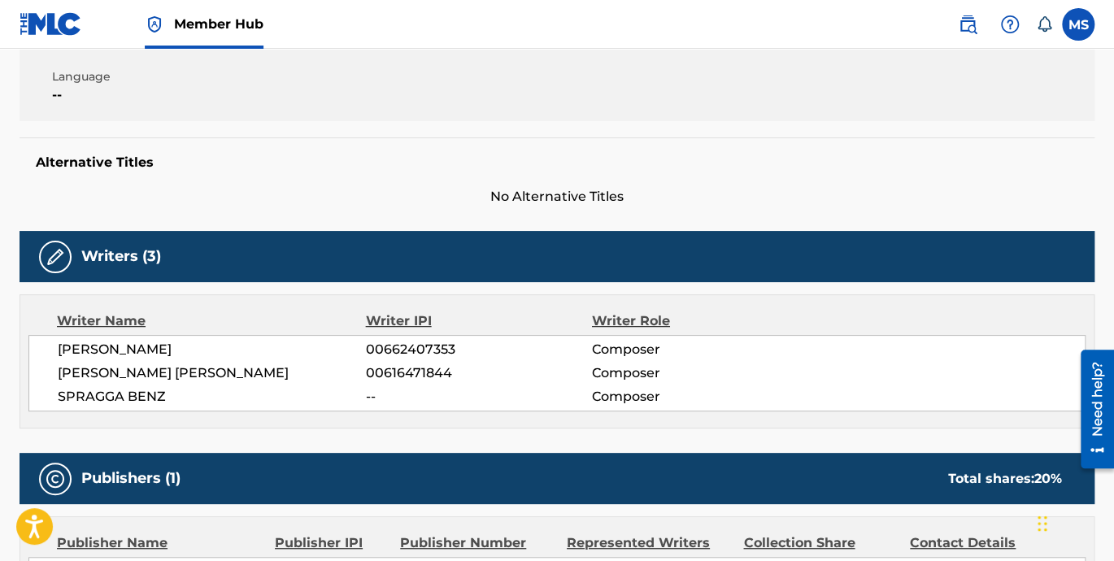
scroll to position [341, 0]
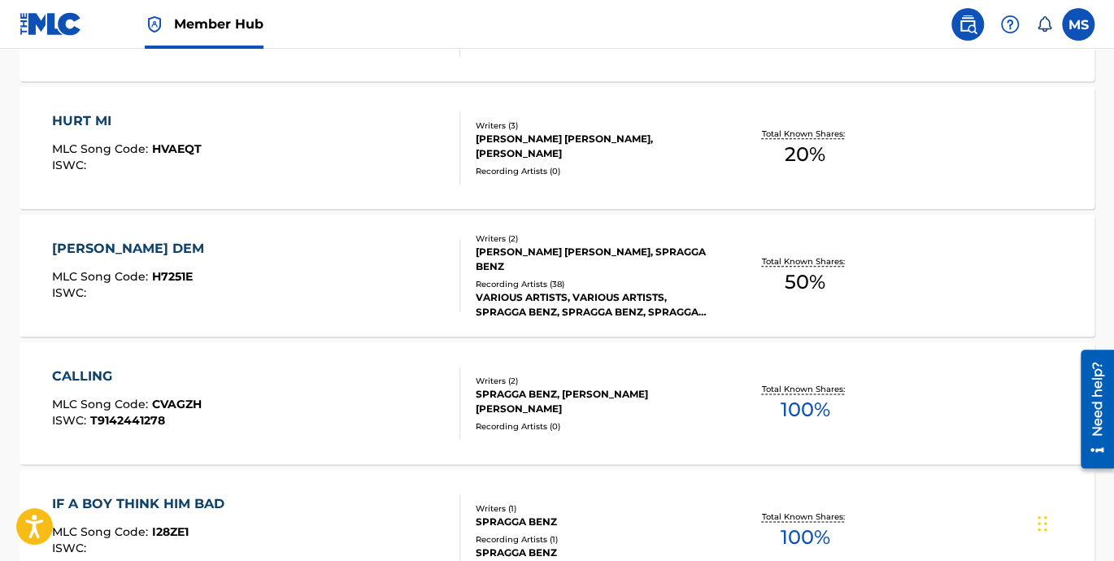
scroll to position [867, 0]
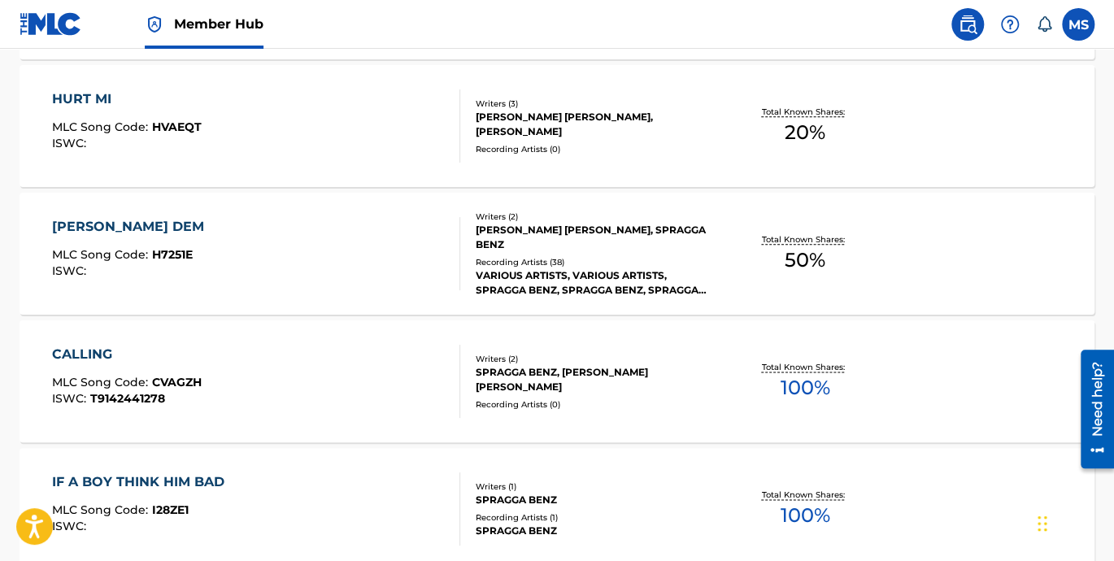
click at [131, 225] on div "HOTTA DAN DEM" at bounding box center [132, 227] width 160 height 20
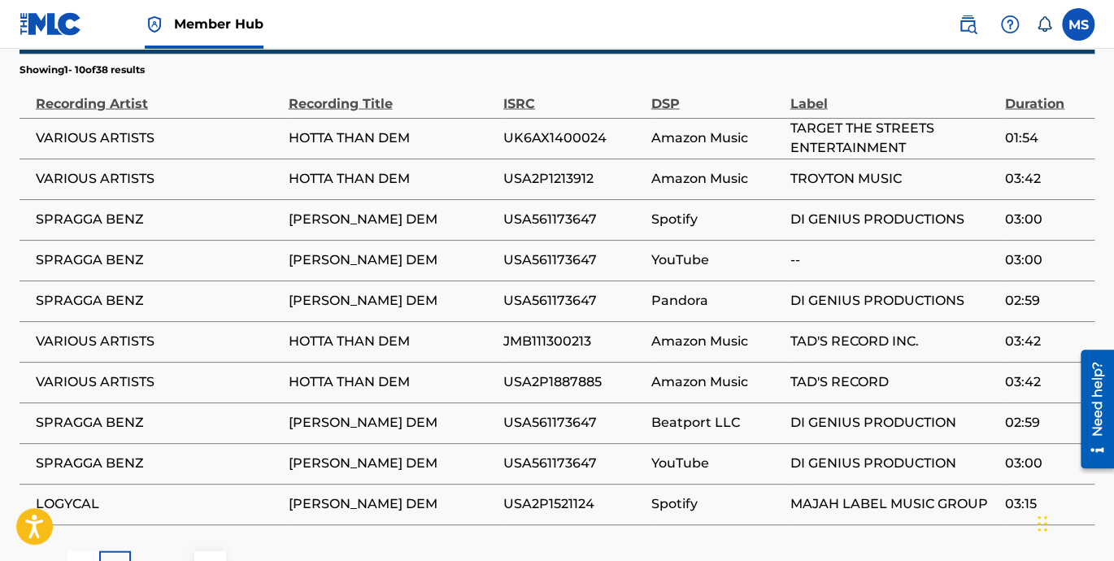
scroll to position [1505, 0]
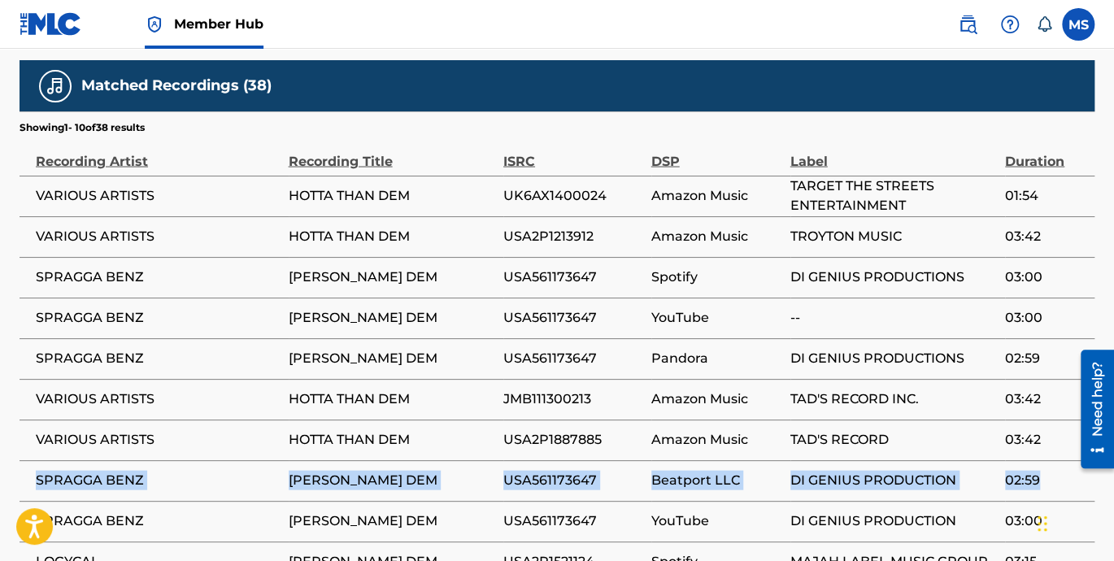
drag, startPoint x: 33, startPoint y: 410, endPoint x: 1048, endPoint y: 415, distance: 1014.5
click at [1048, 460] on tr "SPRAGGA BENZ HOTTA DAN DEM USA561173647 Beatport LLC DI GENIUS PRODUCTION 02:59" at bounding box center [557, 480] width 1075 height 41
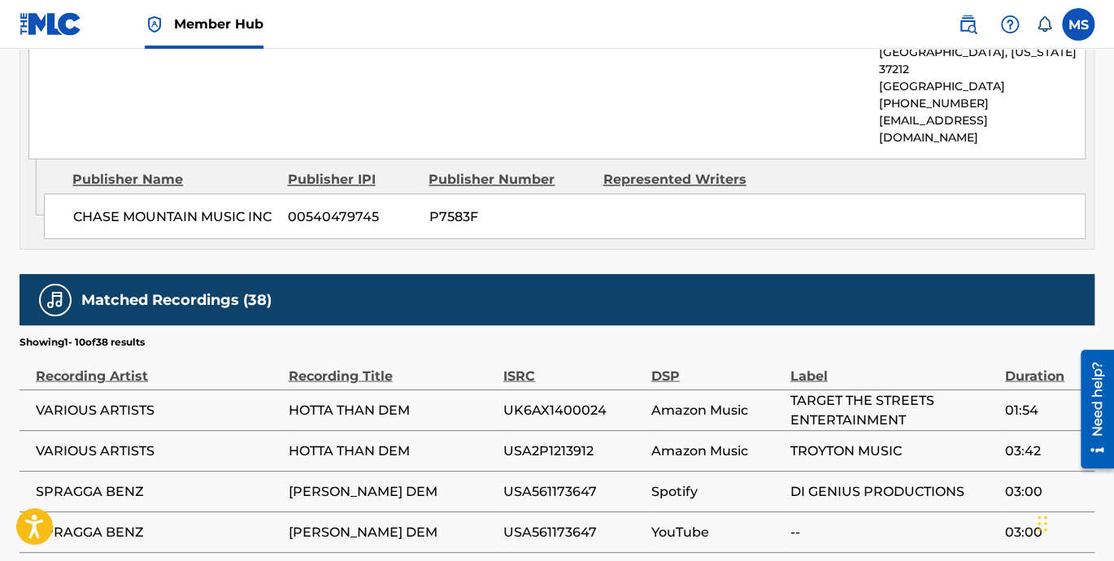
scroll to position [1280, 0]
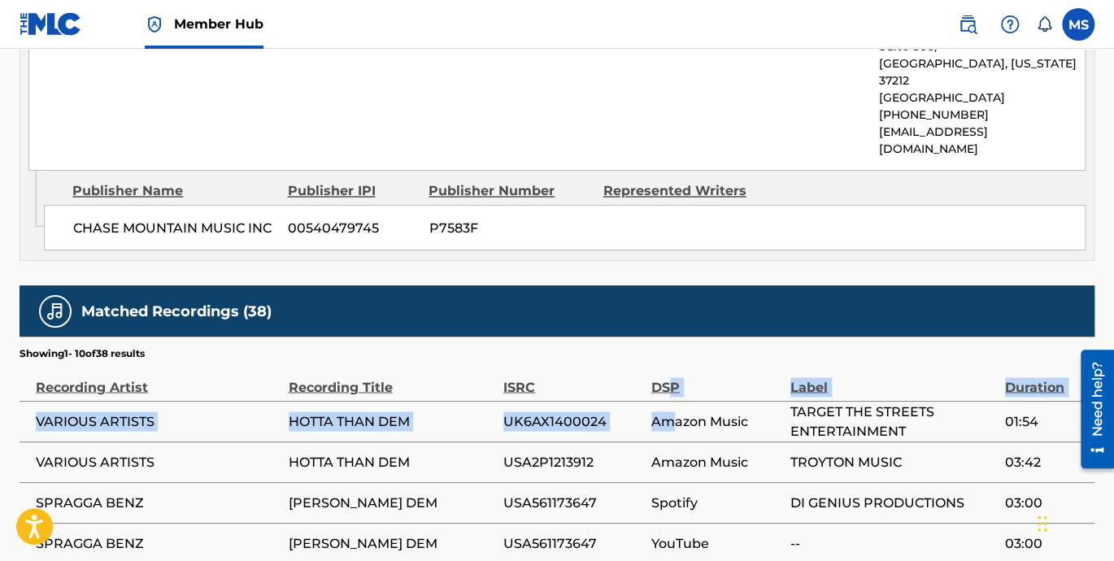
drag, startPoint x: 663, startPoint y: 307, endPoint x: 667, endPoint y: 353, distance: 45.6
click at [667, 411] on span "Amazon Music" at bounding box center [716, 421] width 131 height 20
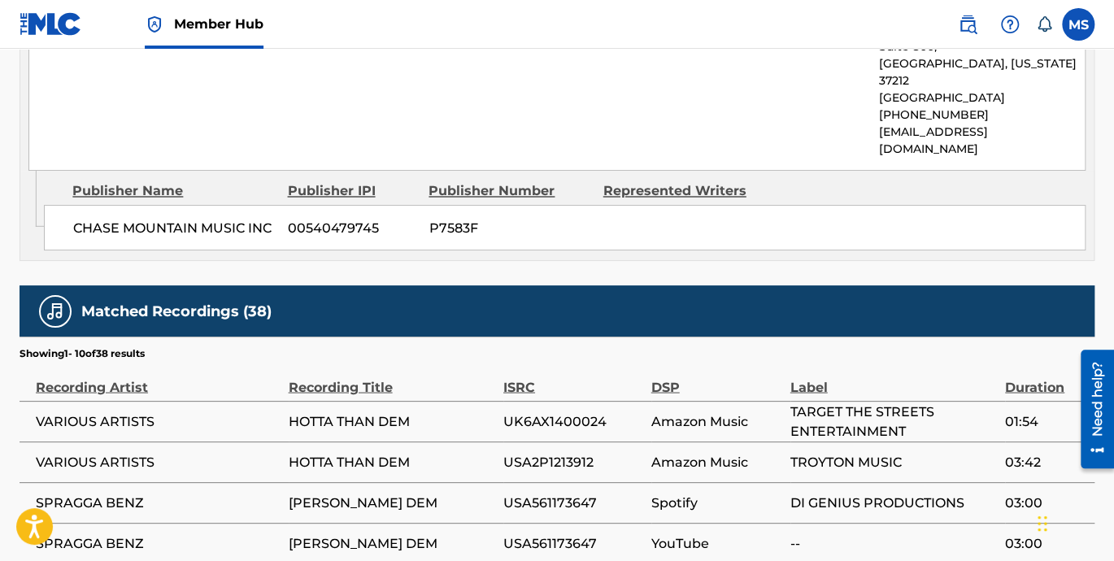
click at [655, 360] on div "DSP" at bounding box center [716, 378] width 131 height 37
click at [651, 360] on div "DSP" at bounding box center [716, 378] width 131 height 37
drag, startPoint x: 654, startPoint y: 313, endPoint x: 695, endPoint y: 351, distance: 56.4
click at [695, 411] on span "Amazon Music" at bounding box center [716, 421] width 131 height 20
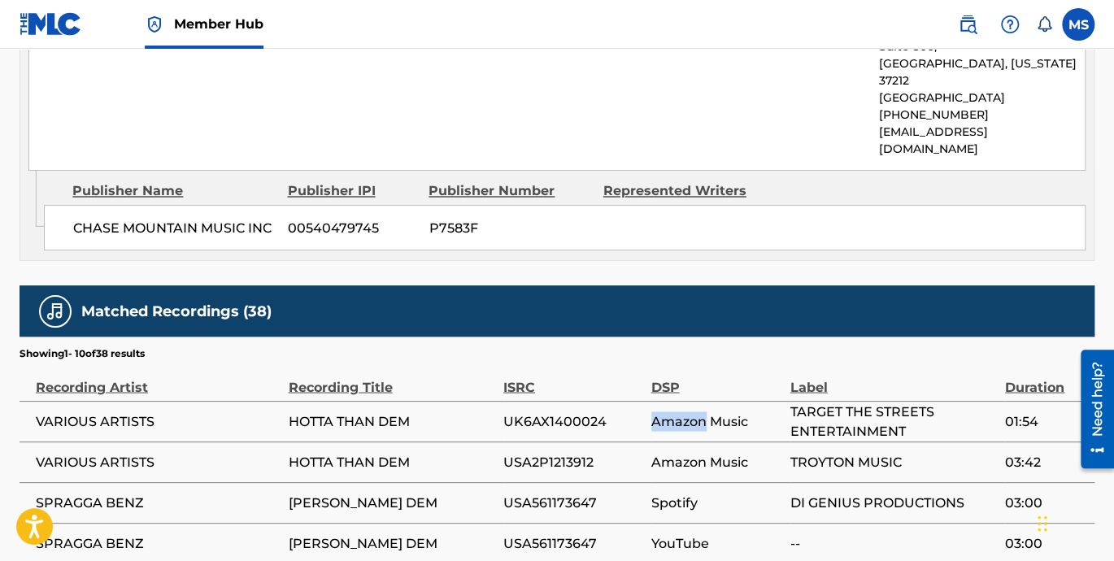
click at [695, 411] on span "Amazon Music" at bounding box center [716, 421] width 131 height 20
drag, startPoint x: 695, startPoint y: 351, endPoint x: 698, endPoint y: 439, distance: 87.9
click at [688, 493] on span "Spotify" at bounding box center [716, 503] width 131 height 20
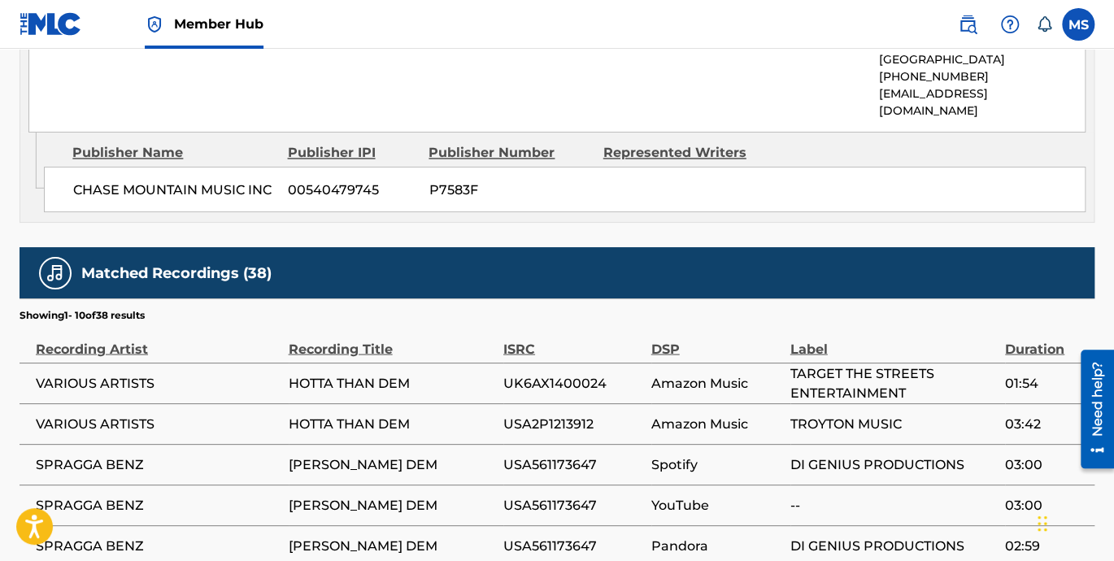
scroll to position [1354, 0]
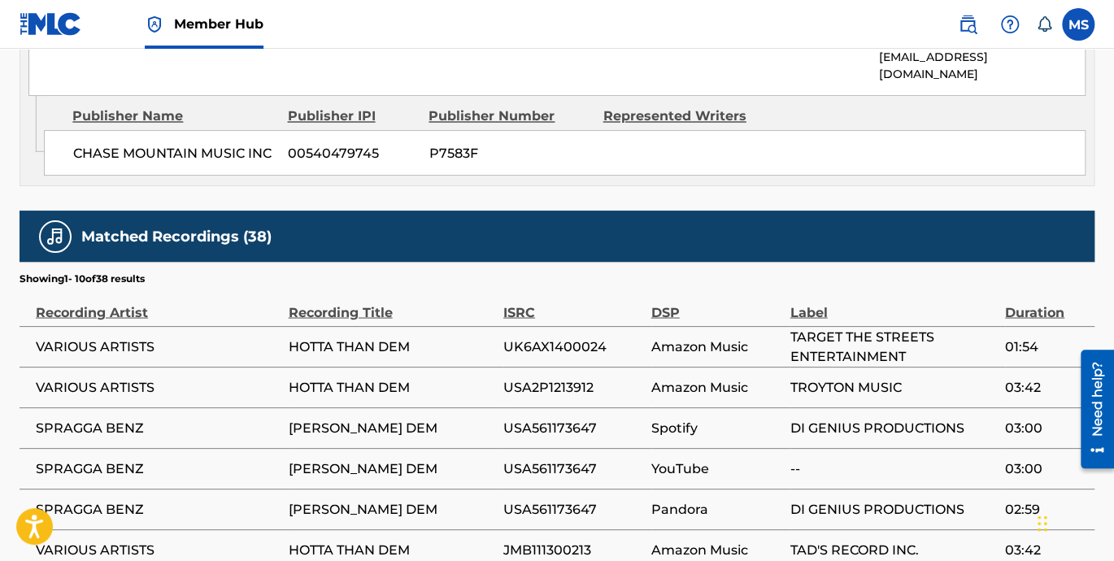
click at [683, 458] on span "YouTube" at bounding box center [716, 468] width 131 height 20
click at [671, 499] on span "Pandora" at bounding box center [716, 509] width 131 height 20
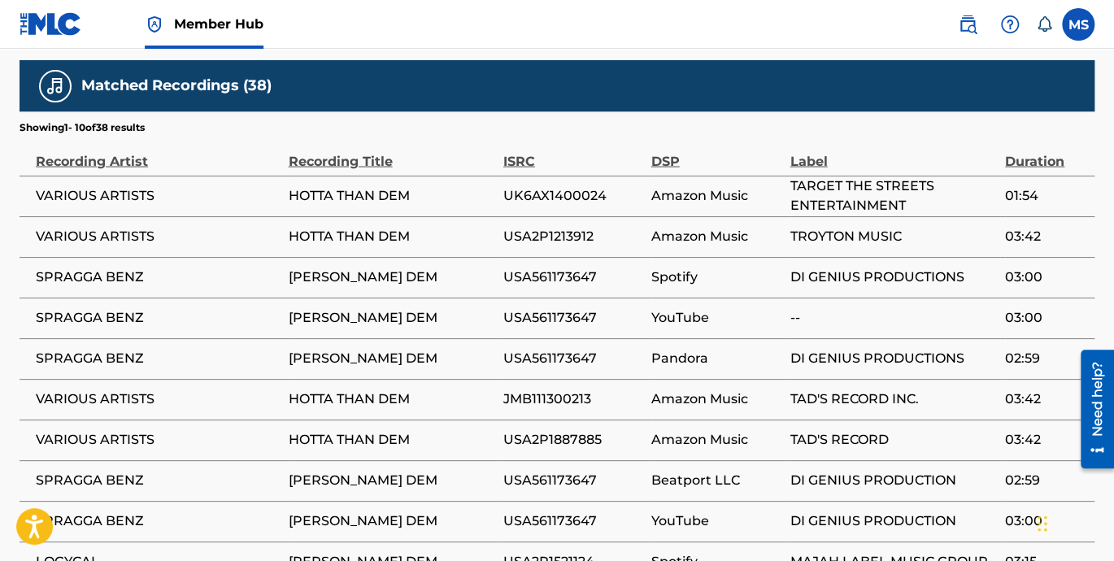
click at [737, 471] on span "Beatport LLC" at bounding box center [716, 481] width 131 height 20
drag, startPoint x: 737, startPoint y: 408, endPoint x: 646, endPoint y: 406, distance: 91.1
click at [646, 460] on tr "SPRAGGA BENZ HOTTA DAN DEM USA561173647 Beatport LLC DI GENIUS PRODUCTION 02:59" at bounding box center [557, 480] width 1075 height 41
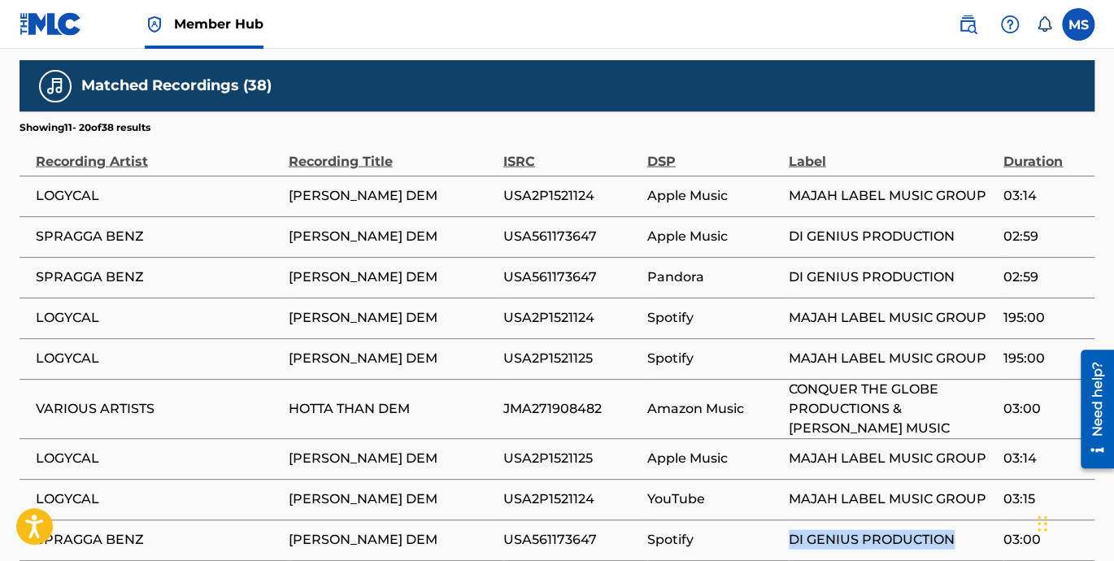
drag, startPoint x: 789, startPoint y: 471, endPoint x: 958, endPoint y: 470, distance: 168.3
click at [958, 519] on tr "SPRAGGA BENZ HOTTA DAN DEM USA561173647 Spotify DI GENIUS PRODUCTION 03:00" at bounding box center [557, 539] width 1075 height 41
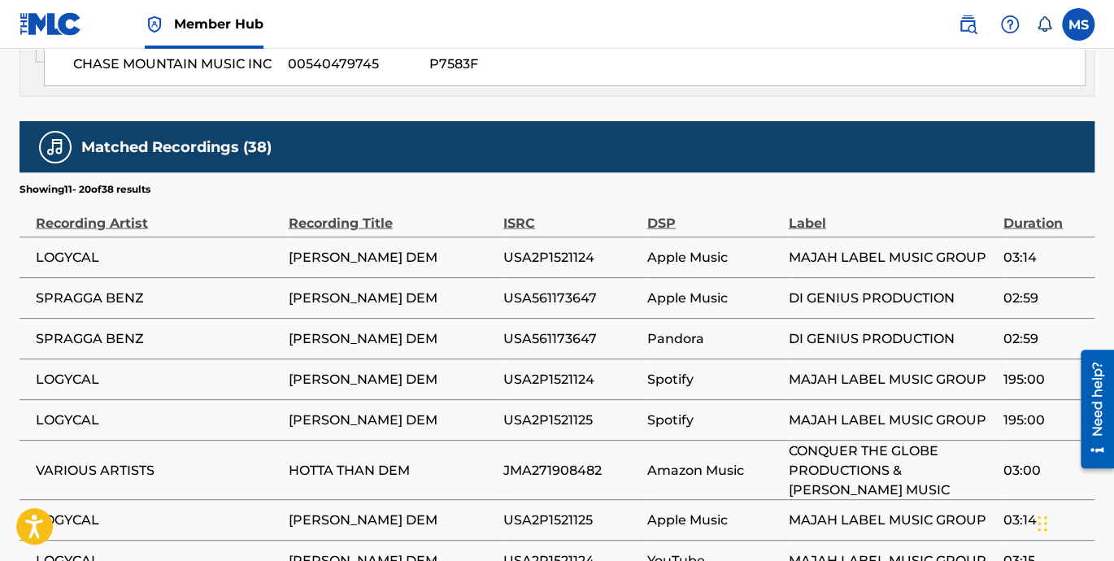
scroll to position [1430, 0]
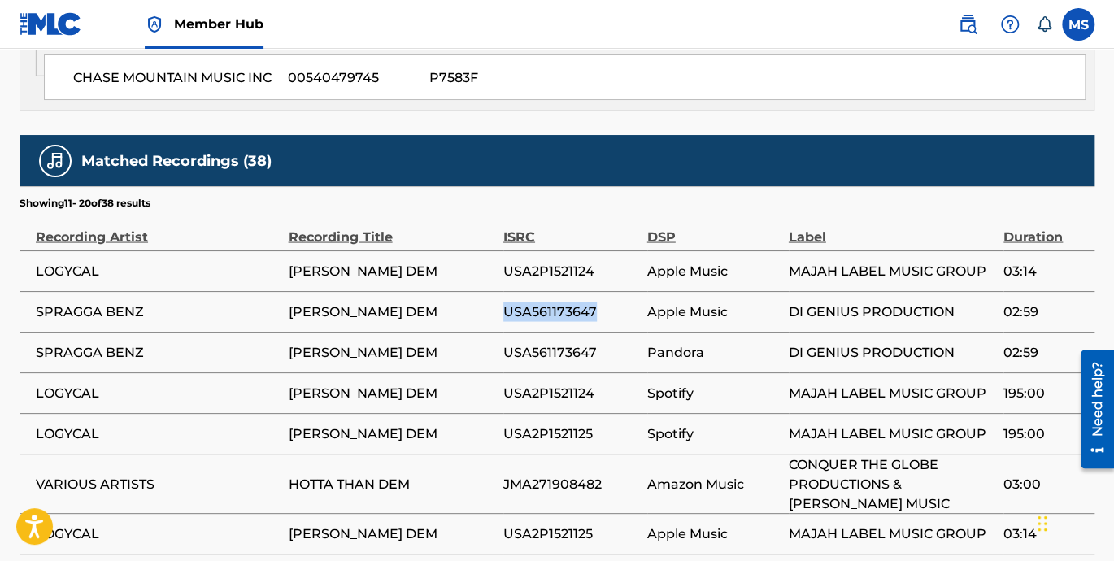
drag, startPoint x: 502, startPoint y: 241, endPoint x: 605, endPoint y: 237, distance: 102.5
click at [605, 302] on span "USA561173647" at bounding box center [571, 312] width 136 height 20
drag, startPoint x: 605, startPoint y: 237, endPoint x: 581, endPoint y: 280, distance: 49.1
click at [581, 342] on span "USA561173647" at bounding box center [571, 352] width 136 height 20
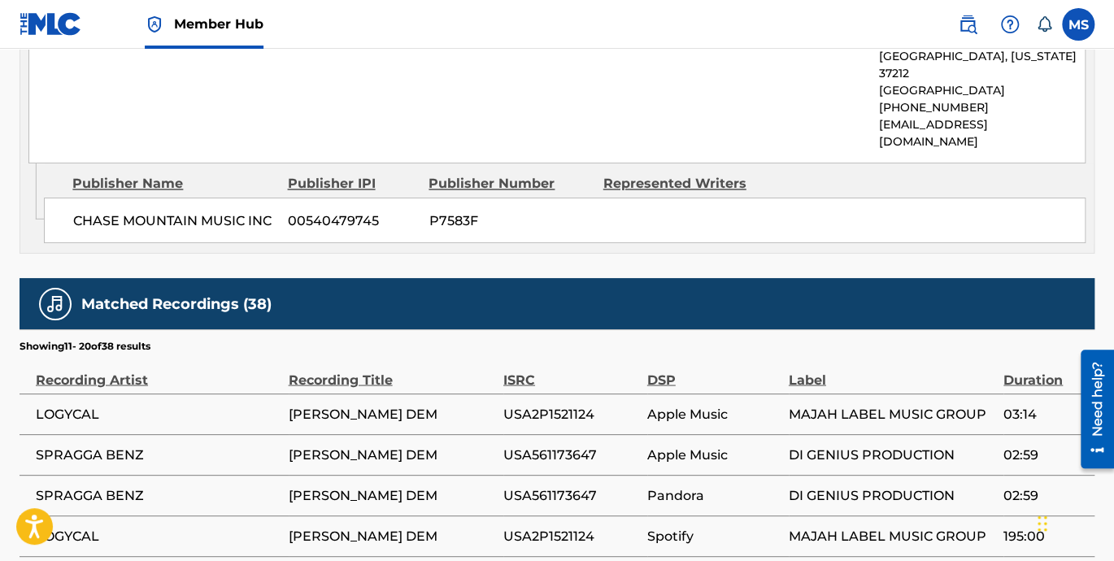
scroll to position [1333, 0]
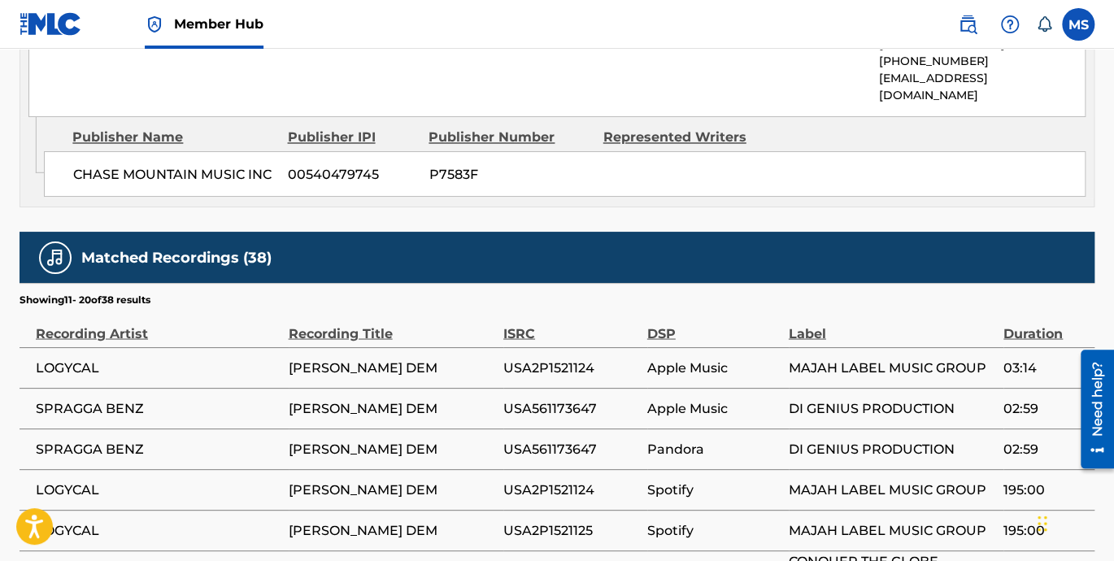
click at [554, 480] on span "USA2P1521124" at bounding box center [571, 490] width 136 height 20
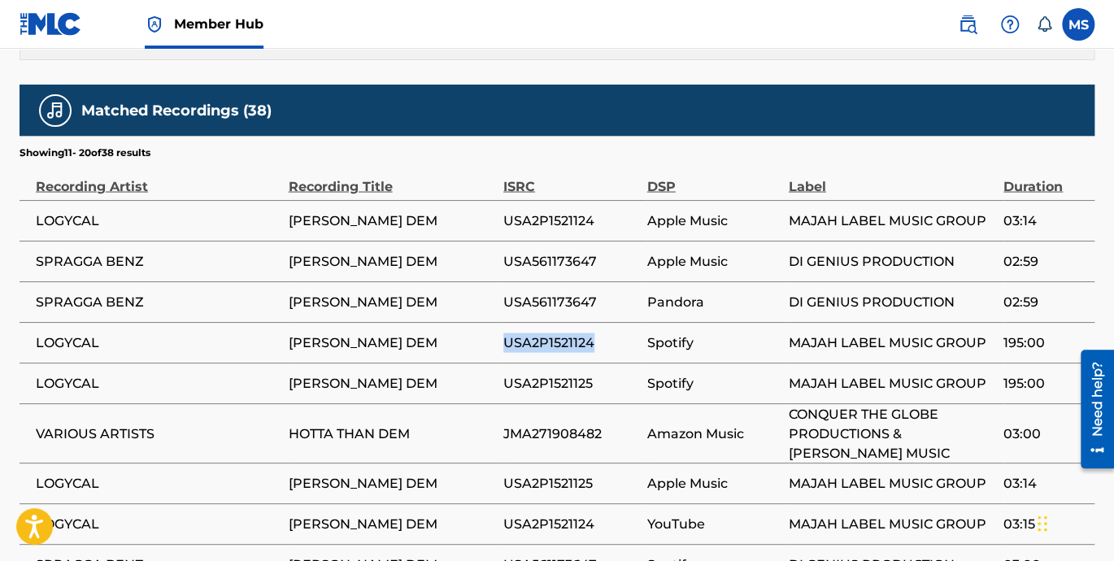
scroll to position [1484, 0]
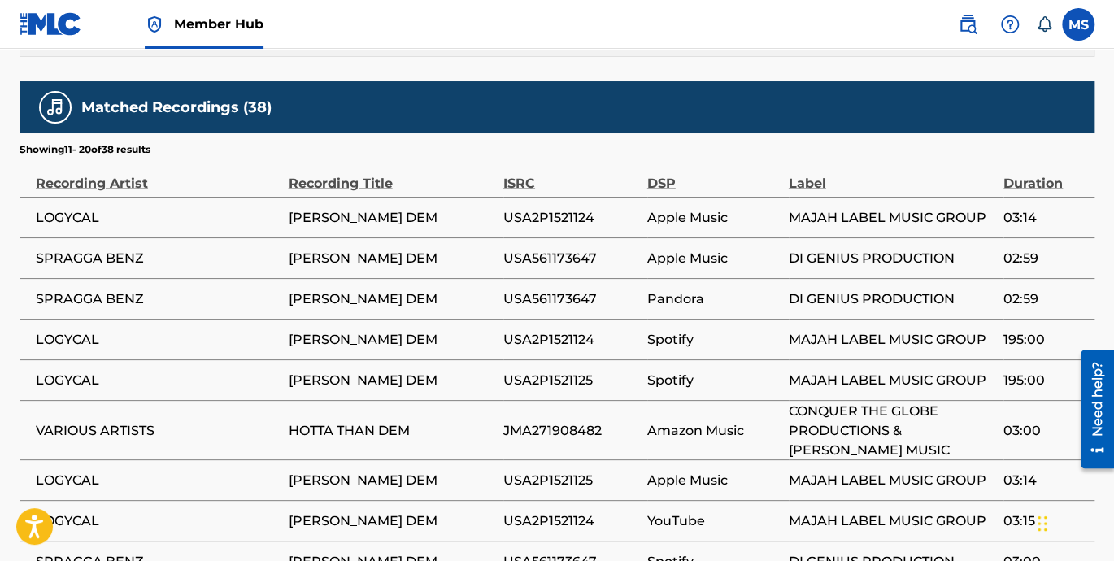
click at [519, 470] on span "USA2P1521125" at bounding box center [571, 480] width 136 height 20
drag, startPoint x: 519, startPoint y: 404, endPoint x: 537, endPoint y: 456, distance: 54.8
click at [537, 511] on span "USA2P1521124" at bounding box center [571, 521] width 136 height 20
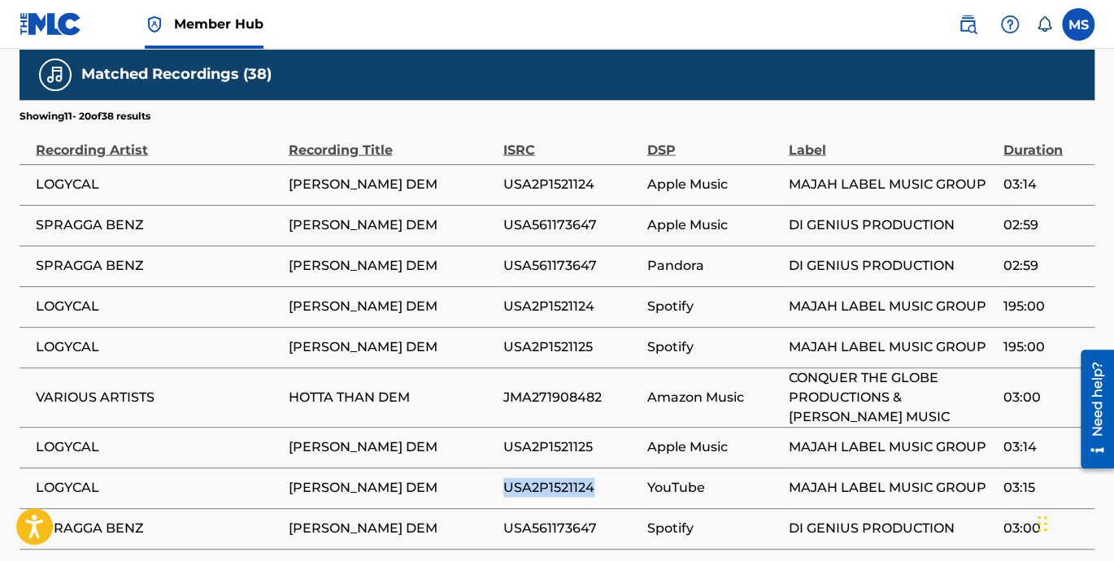
scroll to position [1559, 0]
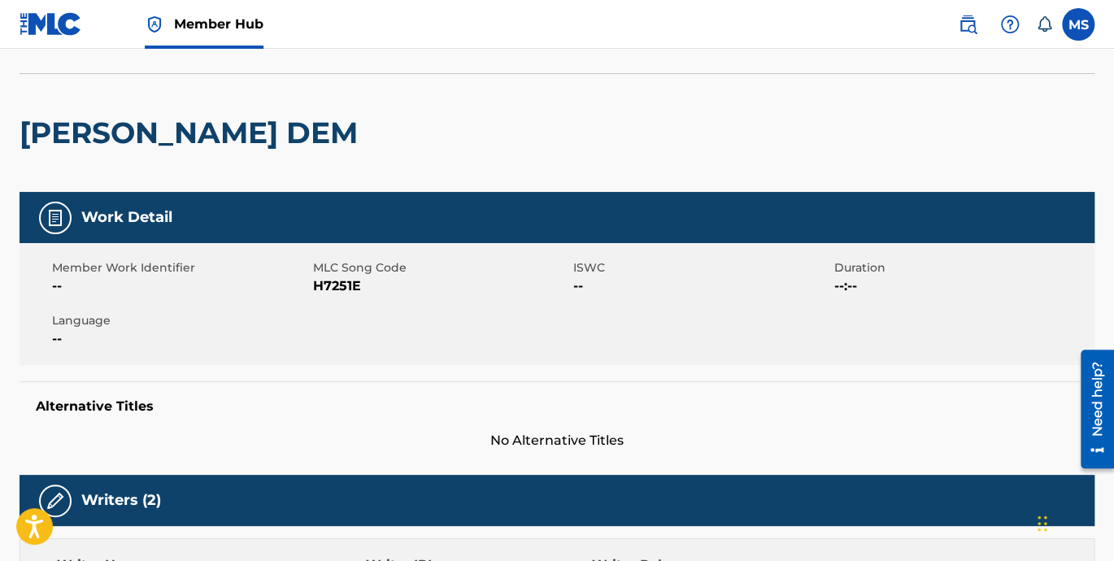
scroll to position [0, 0]
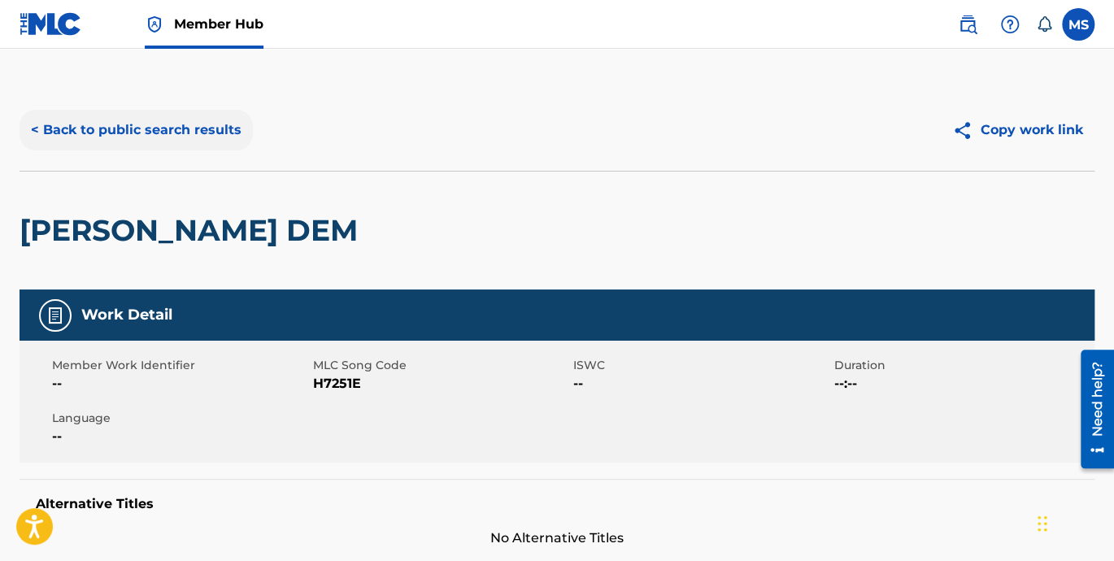
drag, startPoint x: 115, startPoint y: 130, endPoint x: 169, endPoint y: 134, distance: 53.8
click at [115, 130] on button "< Back to public search results" at bounding box center [136, 130] width 233 height 41
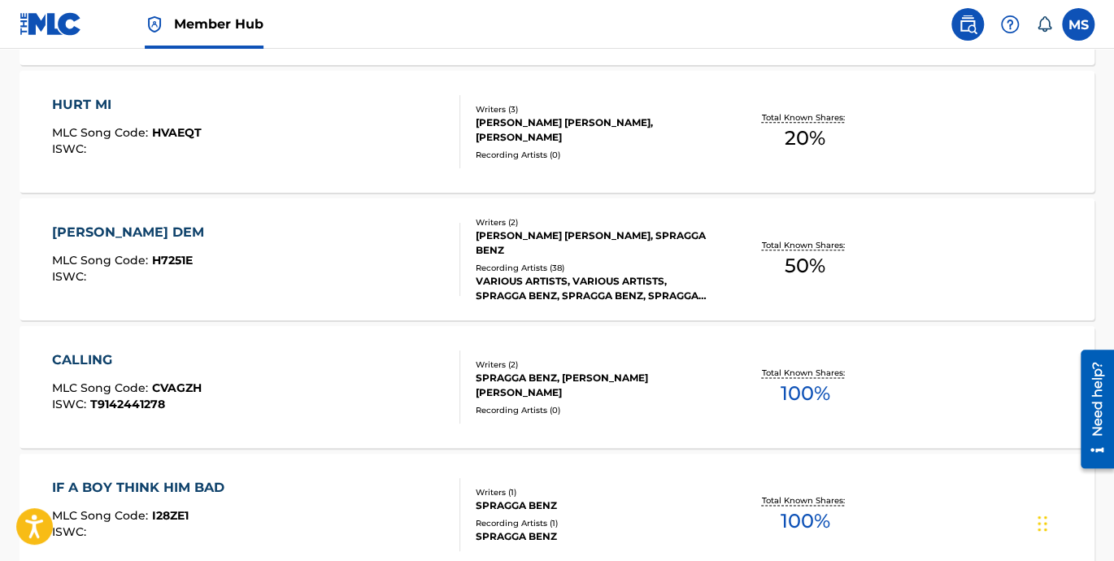
scroll to position [887, 0]
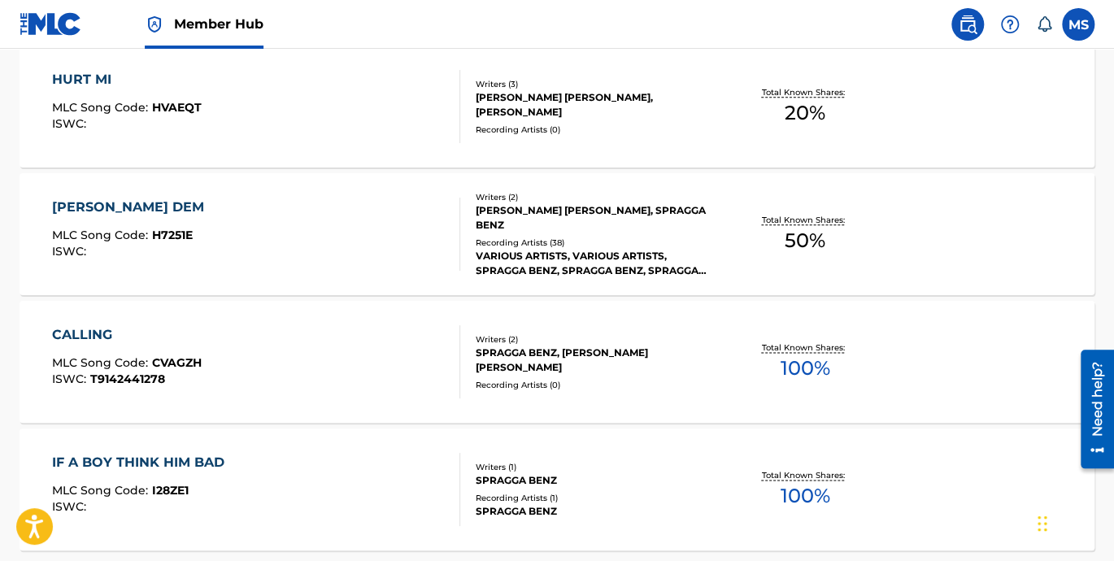
click at [83, 332] on div "CALLING" at bounding box center [127, 335] width 150 height 20
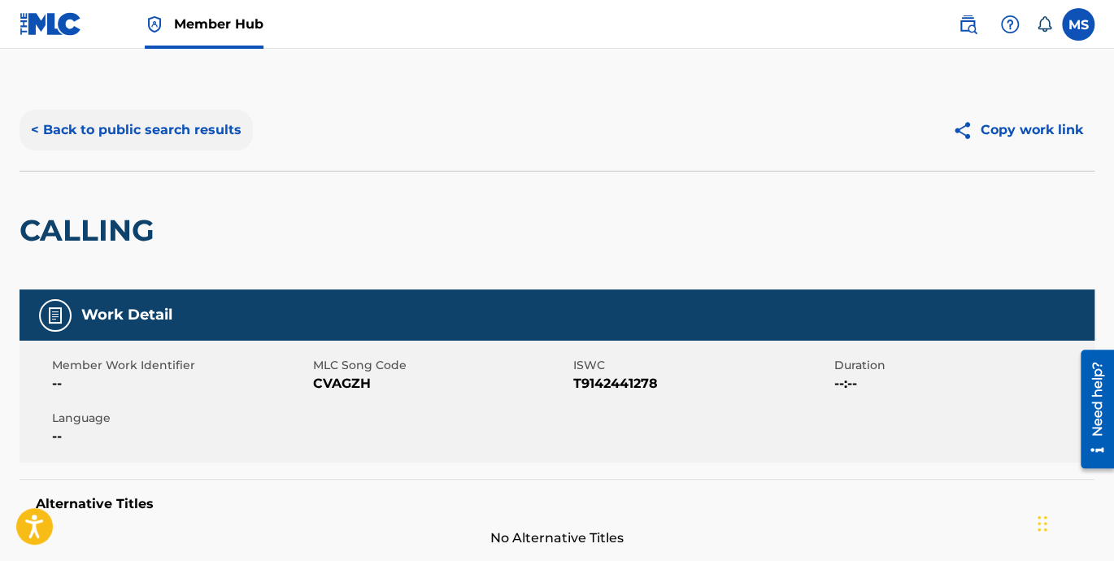
click at [33, 131] on button "< Back to public search results" at bounding box center [136, 130] width 233 height 41
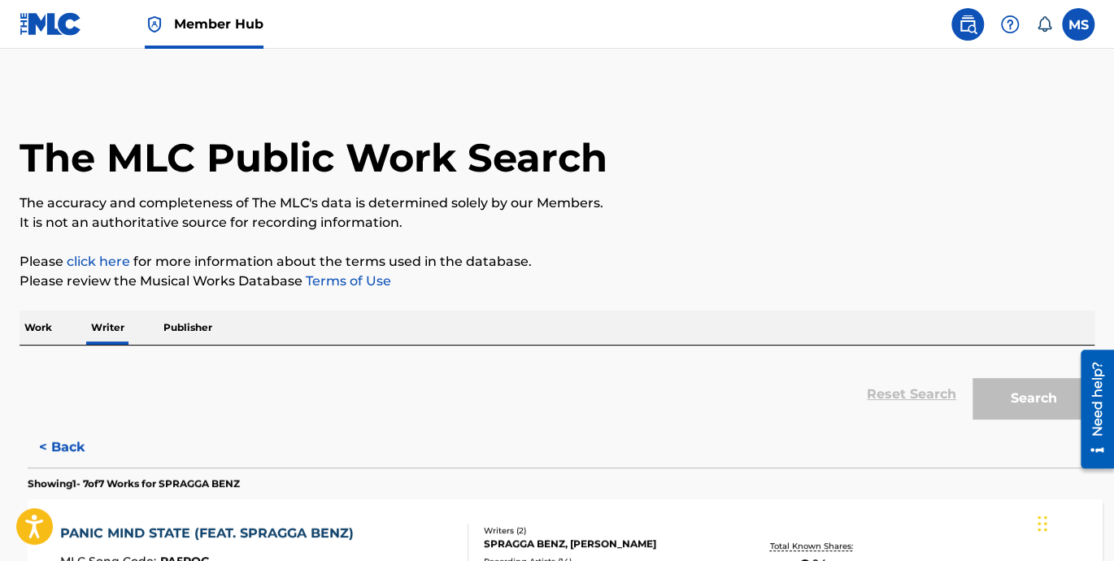
scroll to position [50, 0]
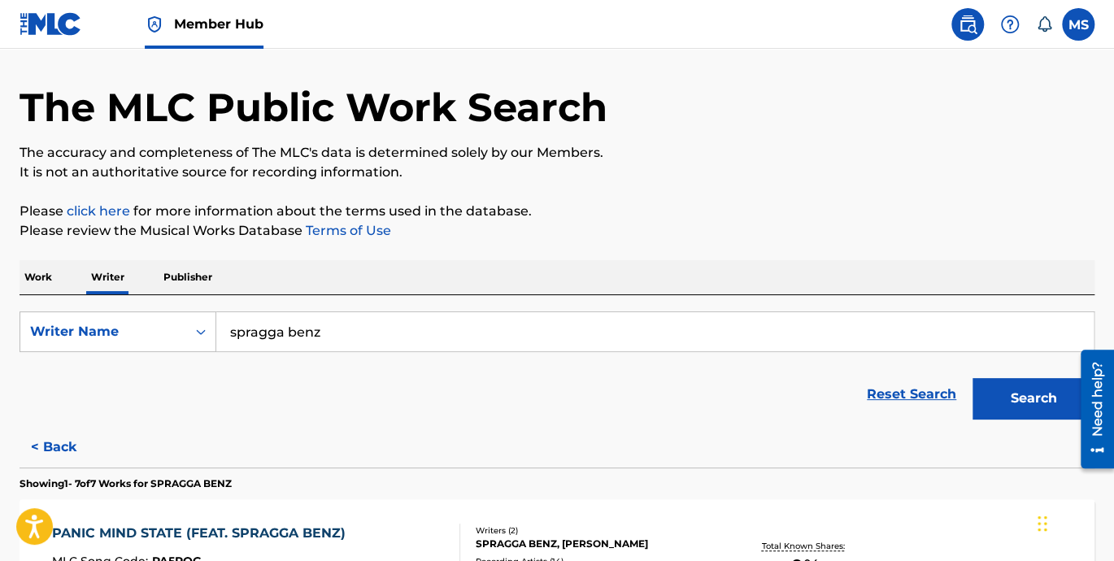
click at [35, 272] on p "Work" at bounding box center [38, 277] width 37 height 34
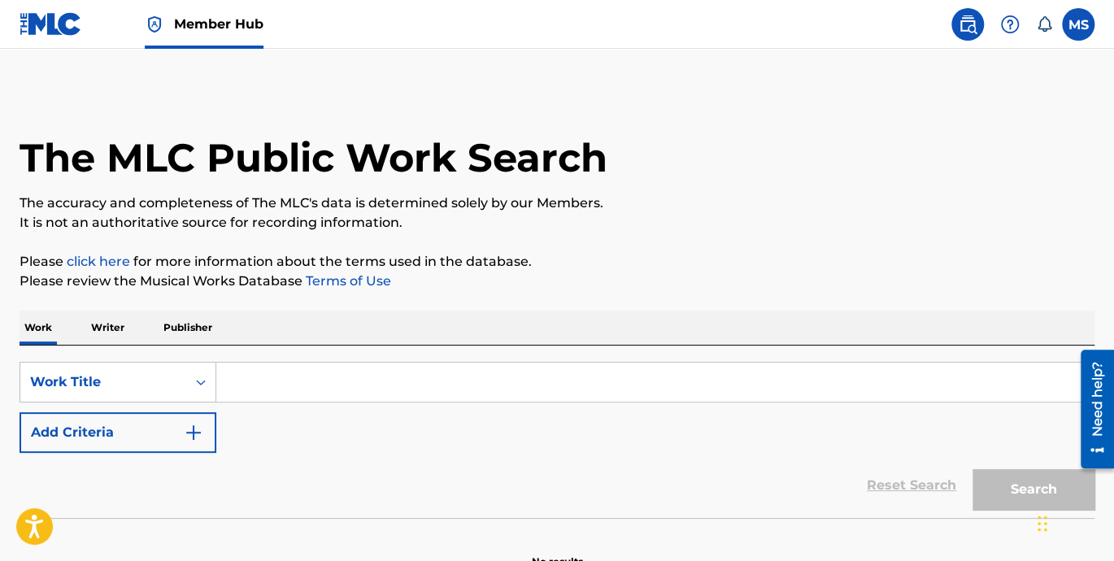
click at [297, 380] on input "Search Form" at bounding box center [654, 382] width 877 height 39
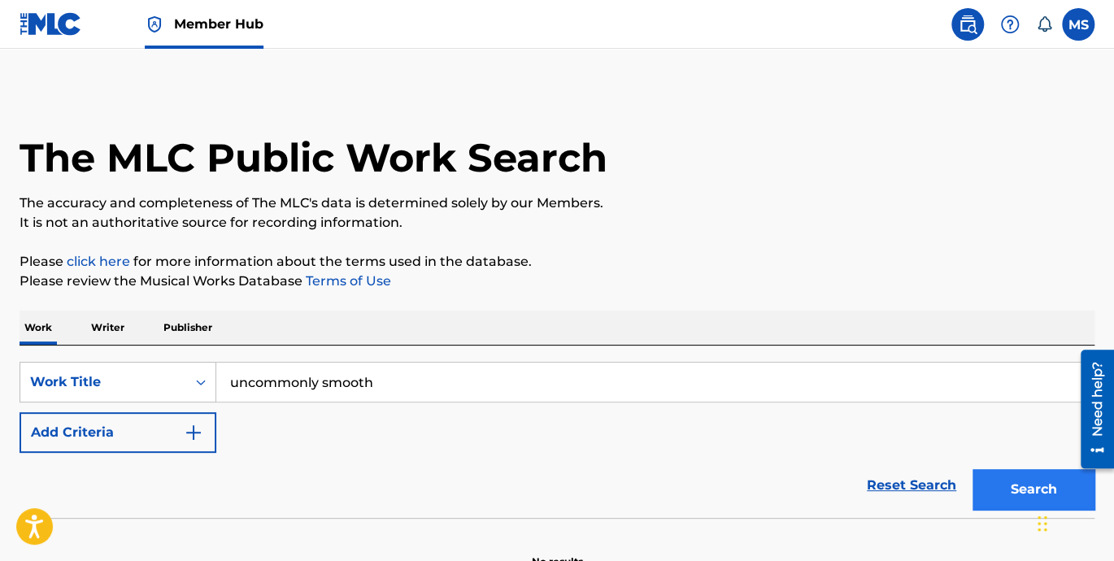
type input "uncommonly smooth"
click at [1002, 480] on button "Search" at bounding box center [1033, 489] width 122 height 41
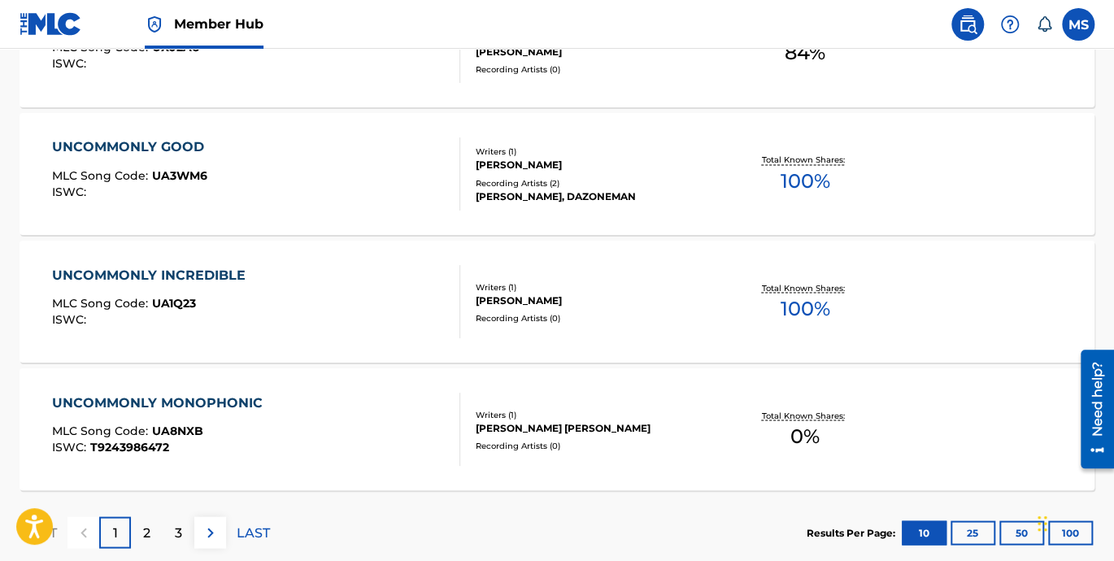
scroll to position [1354, 0]
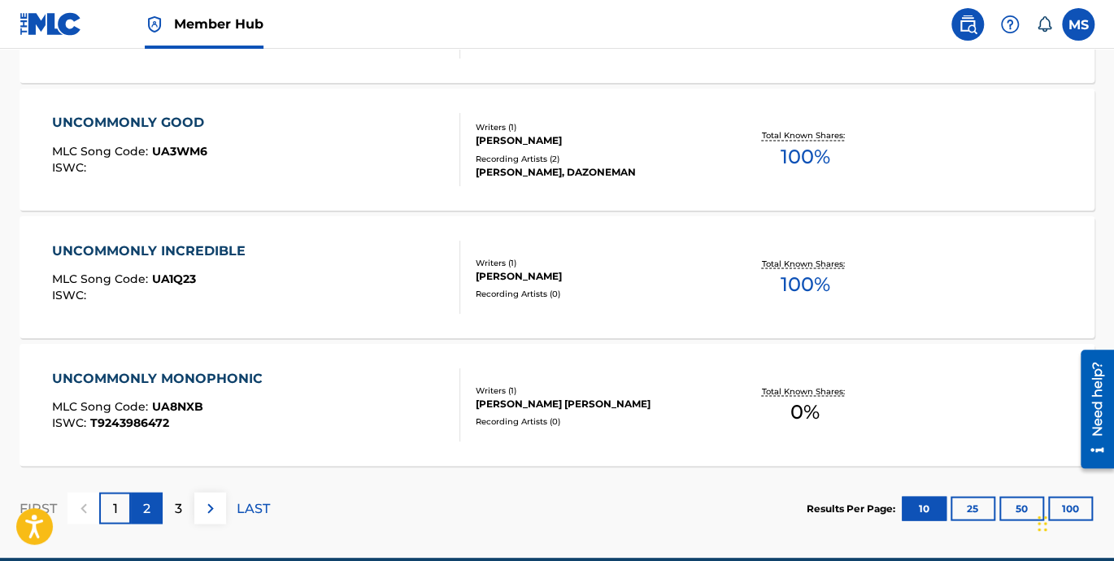
click at [149, 511] on p "2" at bounding box center [146, 508] width 7 height 20
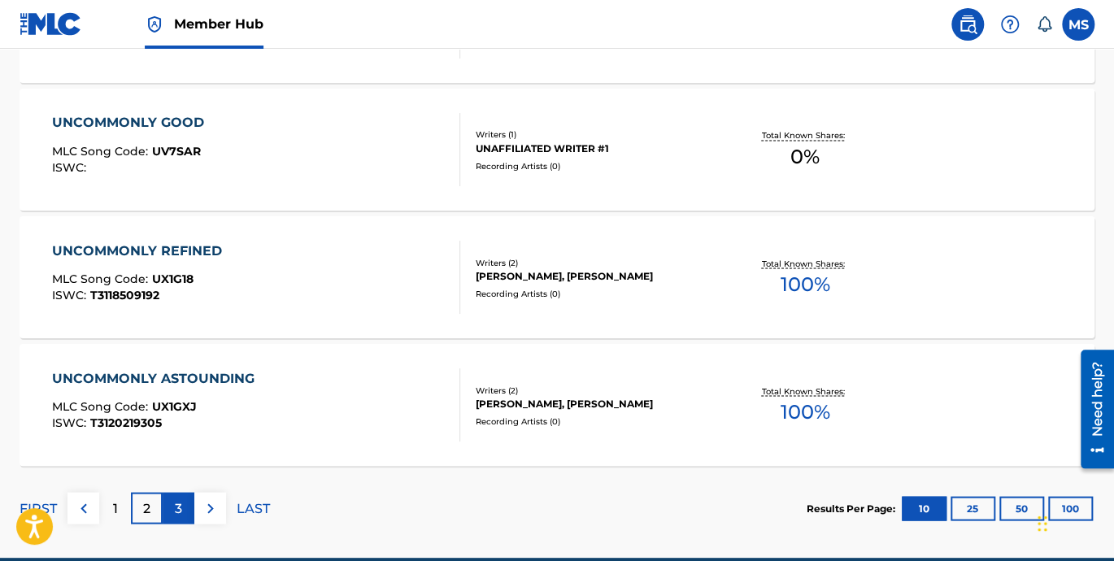
click at [180, 510] on p "3" at bounding box center [178, 508] width 7 height 20
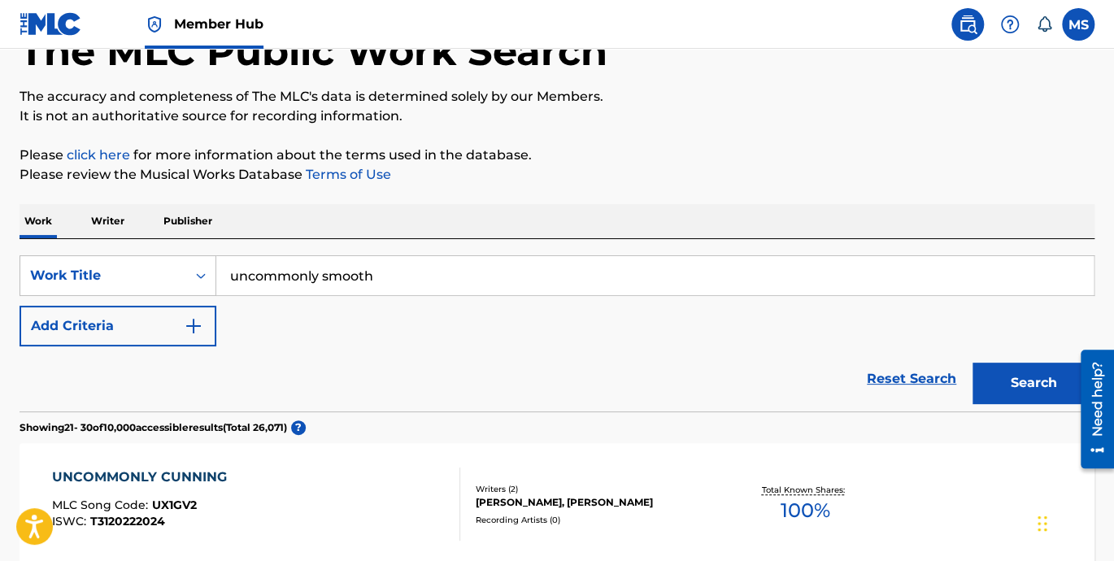
scroll to position [75, 0]
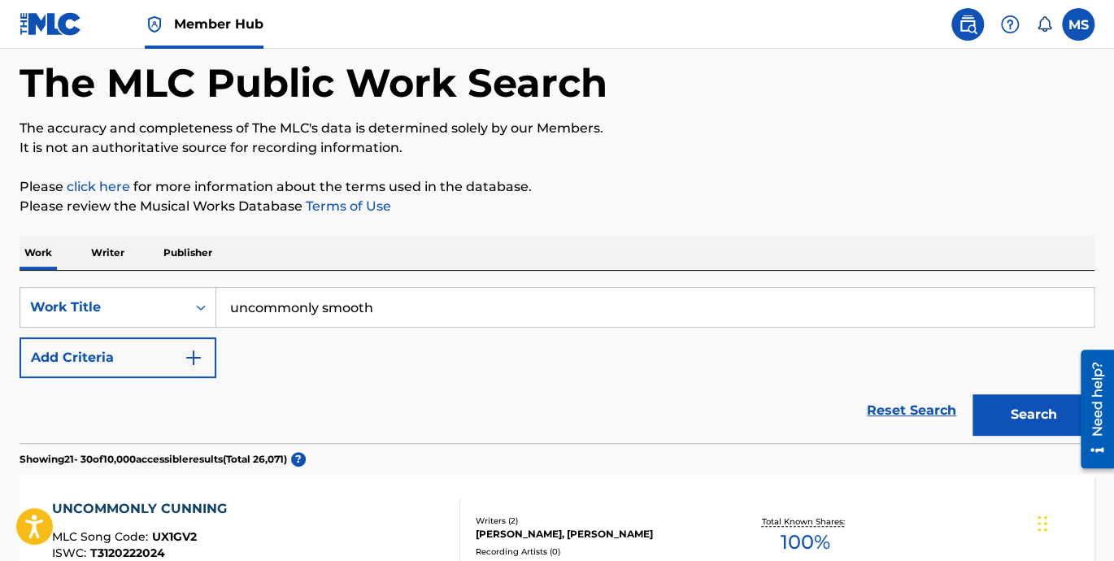
click at [375, 307] on input "uncommonly smooth" at bounding box center [654, 307] width 877 height 39
drag, startPoint x: 375, startPoint y: 307, endPoint x: 112, endPoint y: 298, distance: 262.8
click at [112, 298] on div "SearchWithCriteria84eaf19e-03f4-449c-8b24-08b5cea933a6 Work Title uncommonly sm…" at bounding box center [557, 307] width 1075 height 41
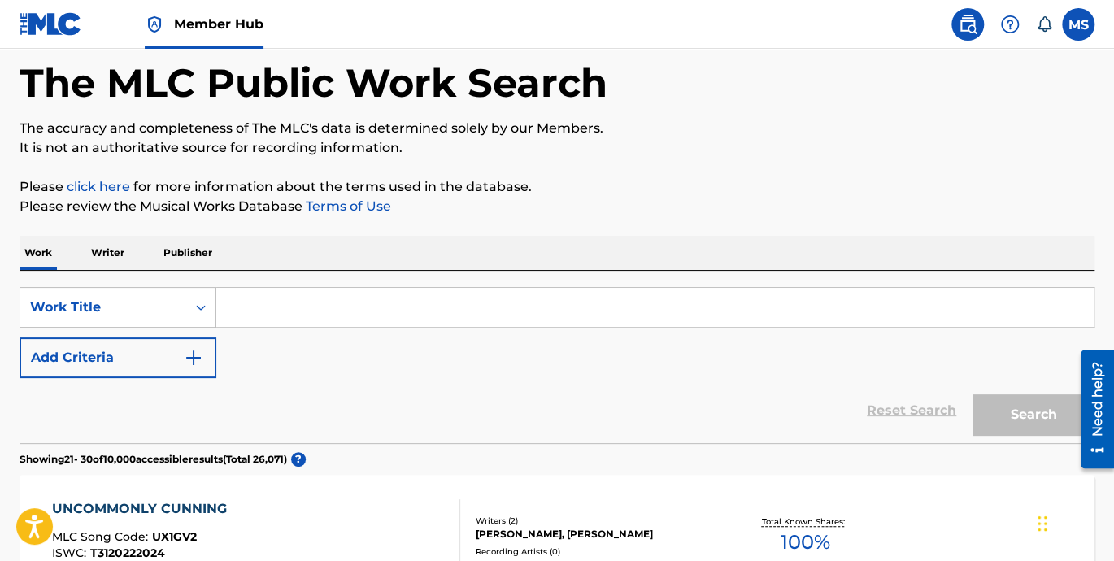
click at [119, 253] on p "Writer" at bounding box center [107, 253] width 43 height 34
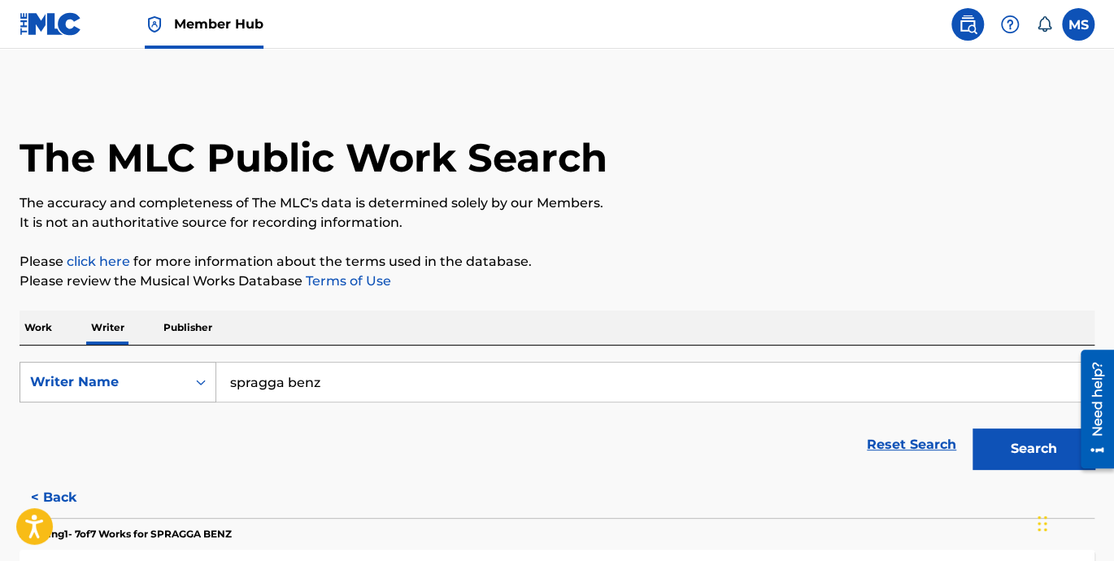
drag, startPoint x: 337, startPoint y: 393, endPoint x: 180, endPoint y: 372, distance: 158.2
click at [180, 372] on div "SearchWithCriteria98d674c0-c568-406e-923d-5738d521a236 Writer Name spragga benz" at bounding box center [557, 382] width 1075 height 41
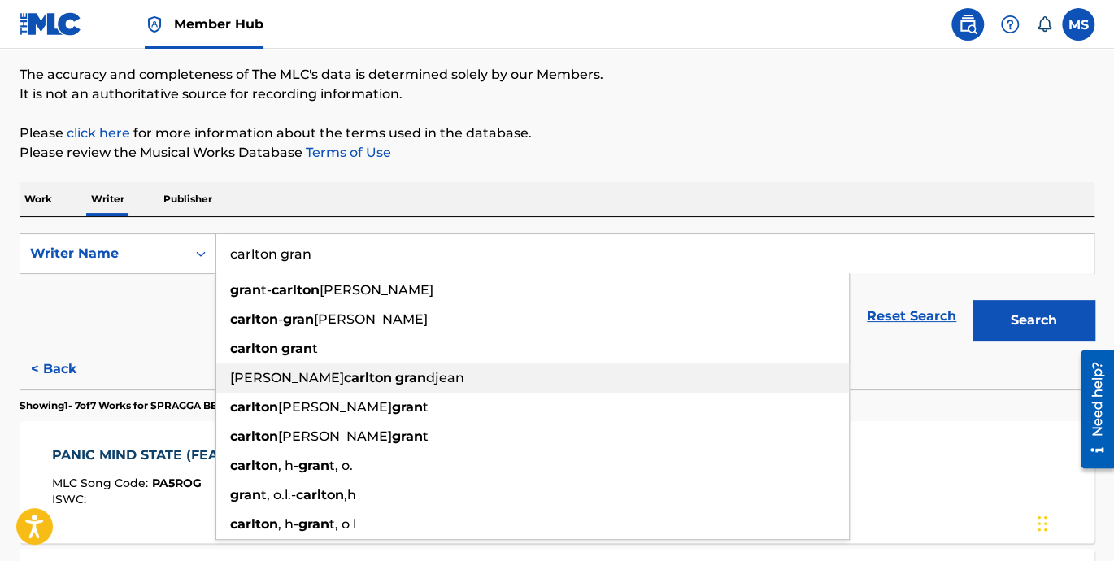
scroll to position [150, 0]
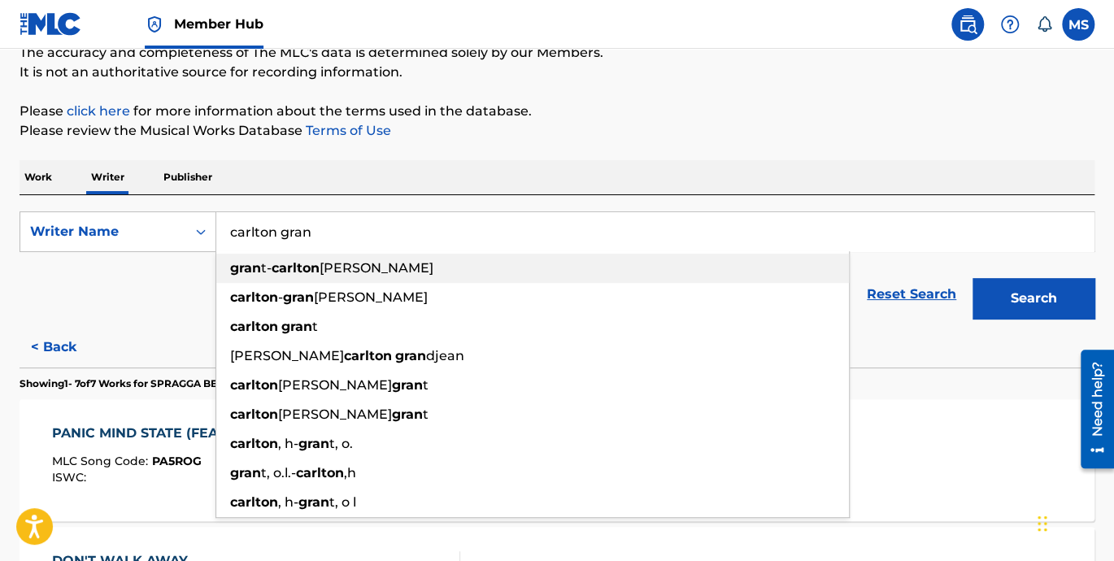
click at [371, 267] on span "grant-carlton" at bounding box center [376, 267] width 114 height 15
type input "grant-carlton grant-carlton"
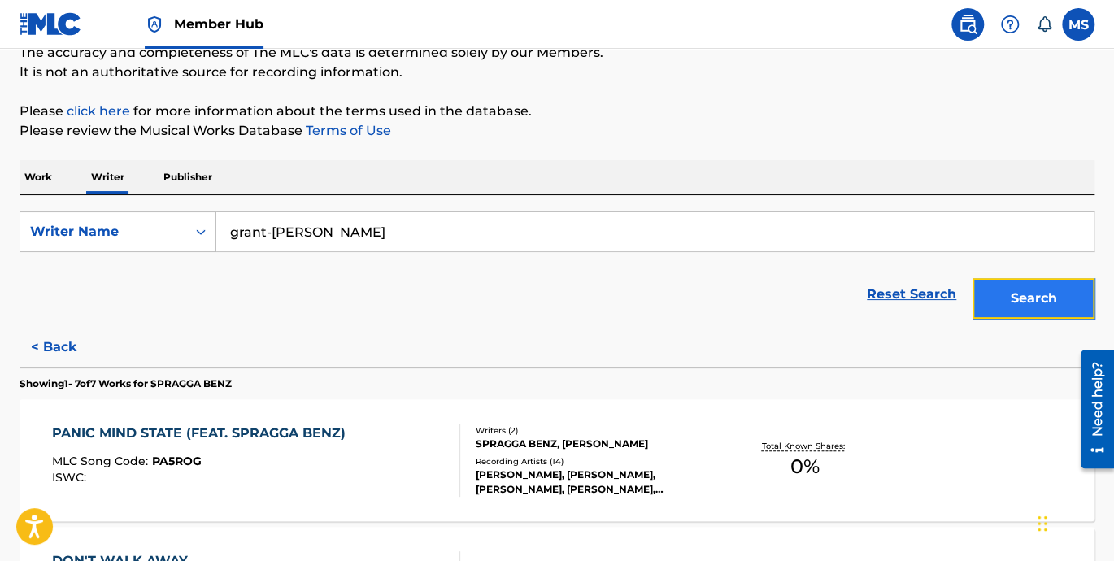
click at [1030, 298] on button "Search" at bounding box center [1033, 298] width 122 height 41
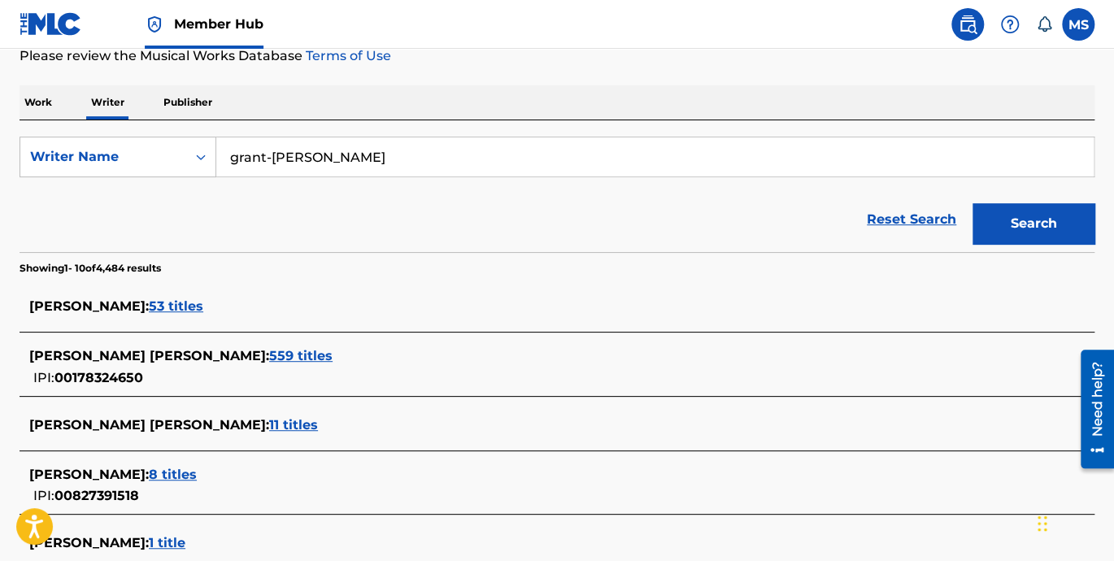
scroll to position [301, 0]
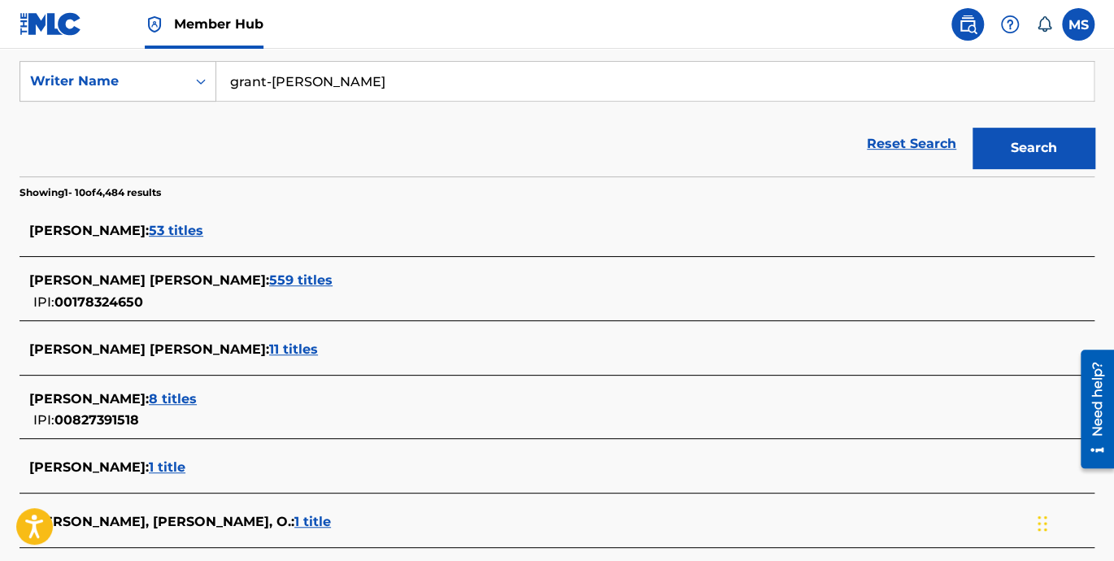
click at [269, 282] on span "559 titles" at bounding box center [300, 279] width 63 height 15
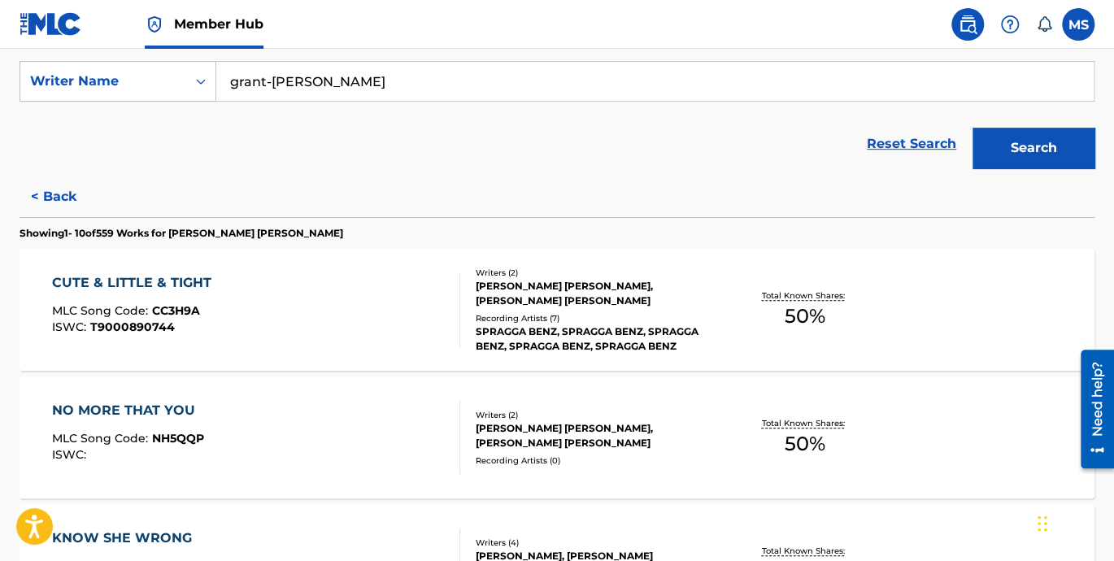
click at [167, 285] on div "CUTE & LITTLE & TIGHT" at bounding box center [135, 283] width 167 height 20
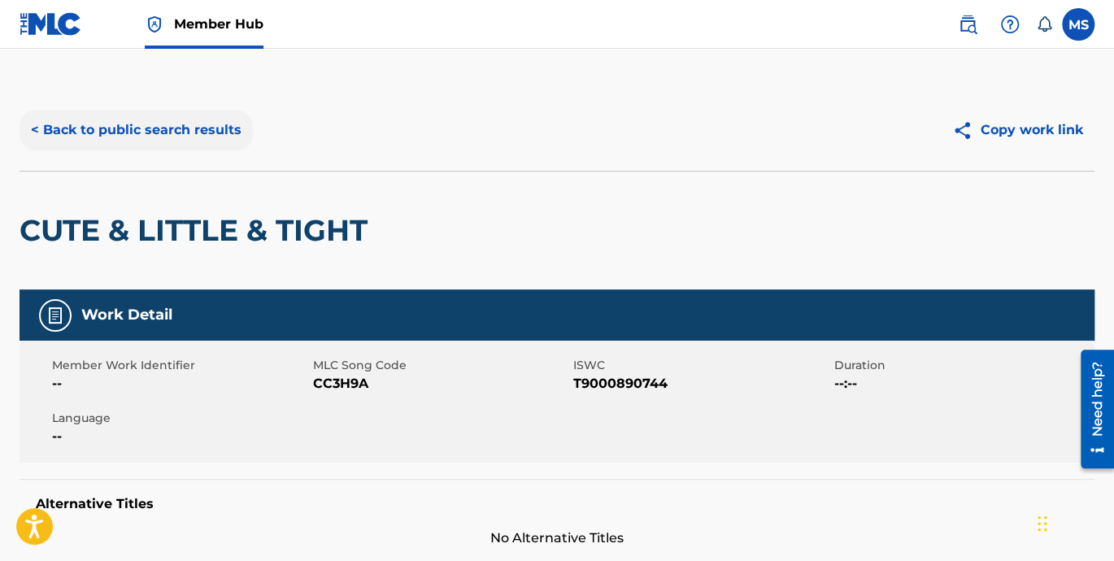
click at [35, 132] on button "< Back to public search results" at bounding box center [136, 130] width 233 height 41
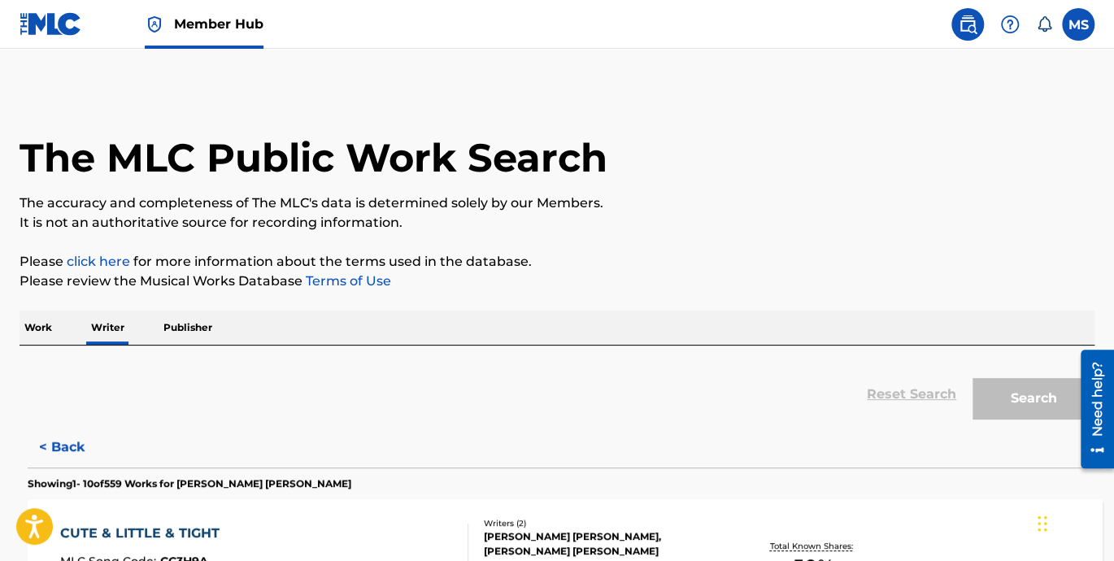
scroll to position [50, 0]
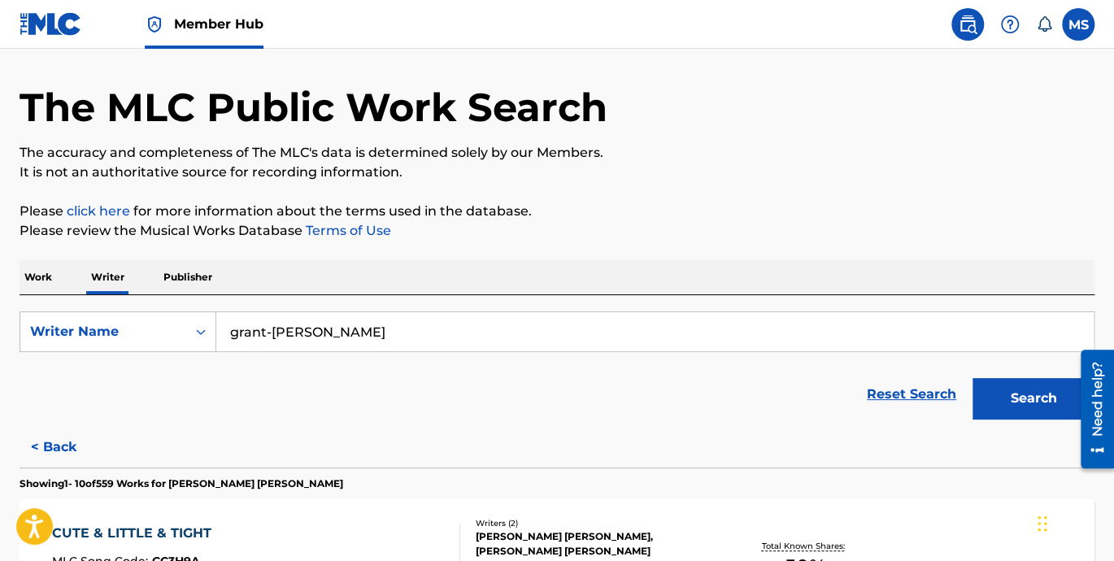
click at [47, 274] on p "Work" at bounding box center [38, 277] width 37 height 34
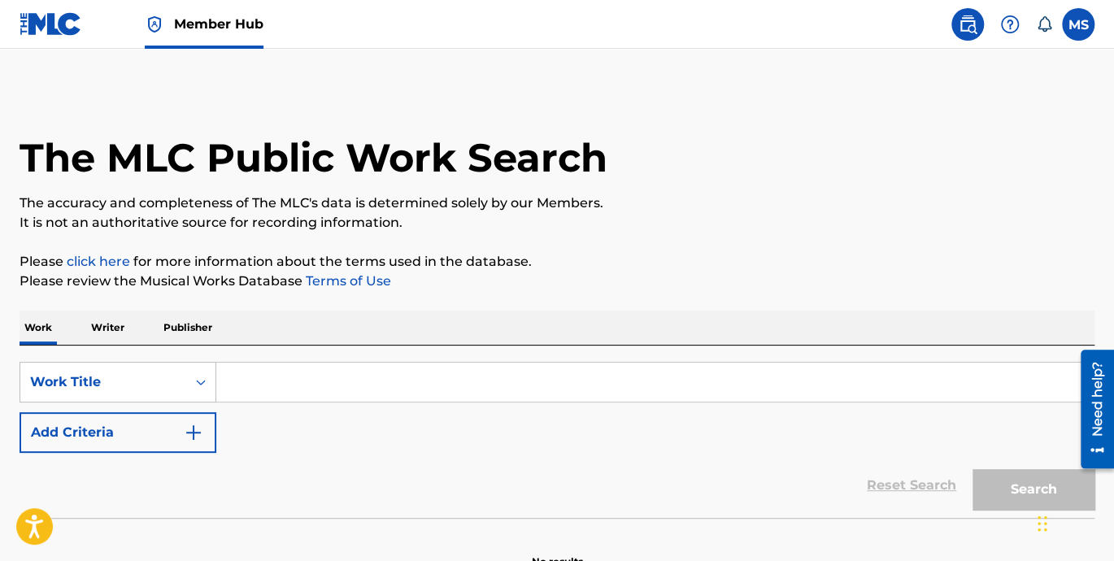
click at [293, 383] on input "Search Form" at bounding box center [654, 382] width 877 height 39
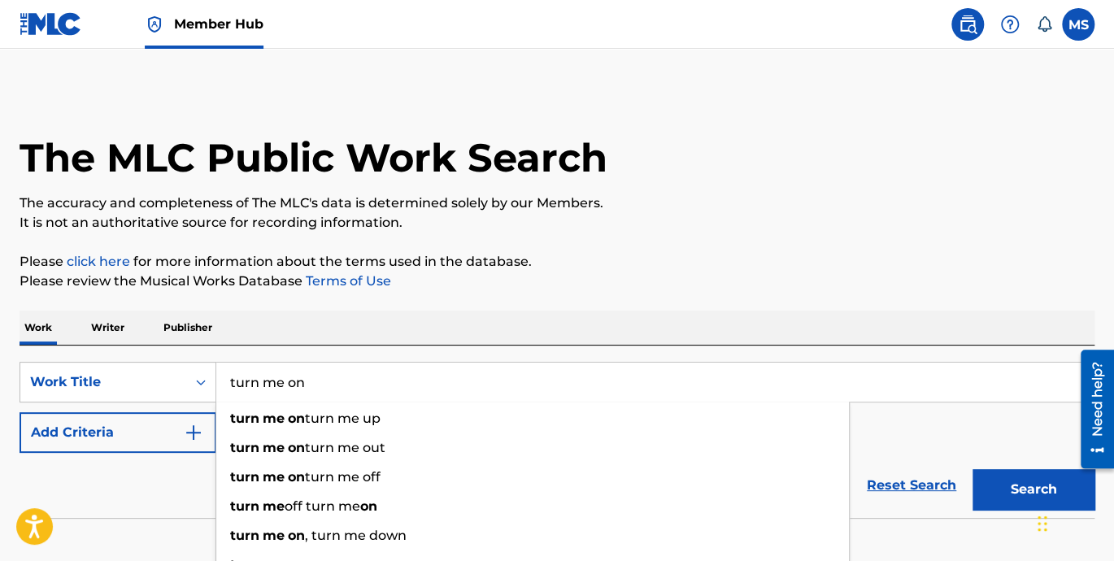
click at [972, 469] on button "Search" at bounding box center [1033, 489] width 122 height 41
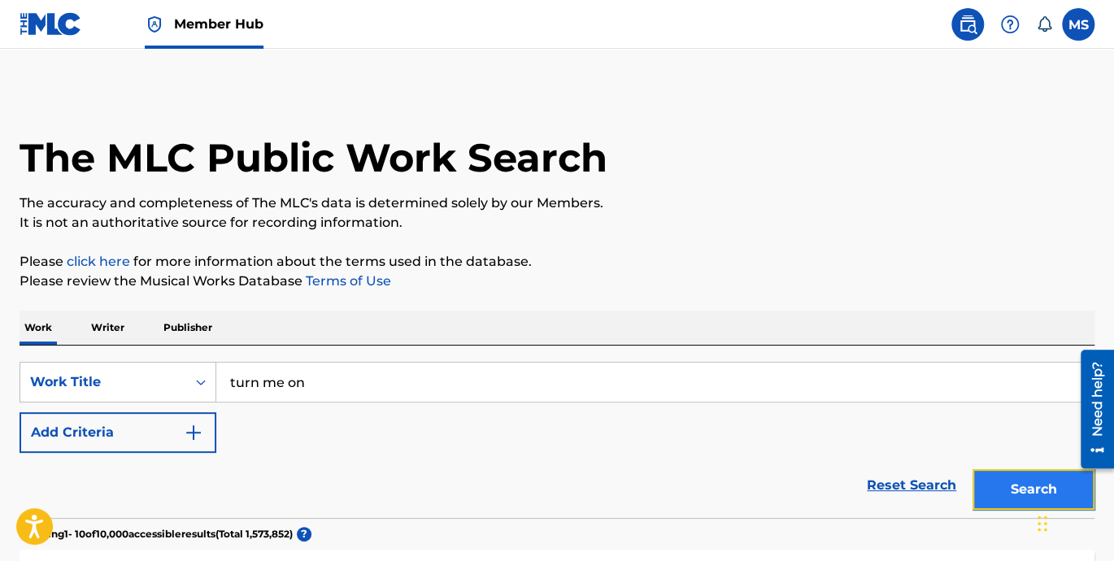
click at [1020, 482] on button "Search" at bounding box center [1033, 489] width 122 height 41
click at [333, 386] on input "turn me on" at bounding box center [654, 382] width 877 height 39
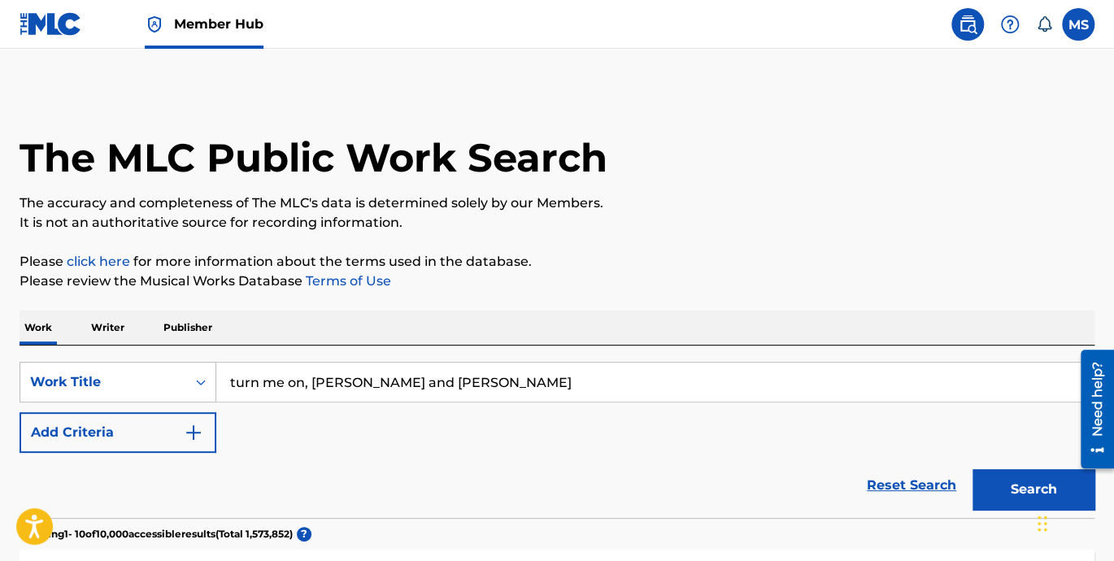
type input "turn me on, kevin lyttle and spragga"
click at [972, 469] on button "Search" at bounding box center [1033, 489] width 122 height 41
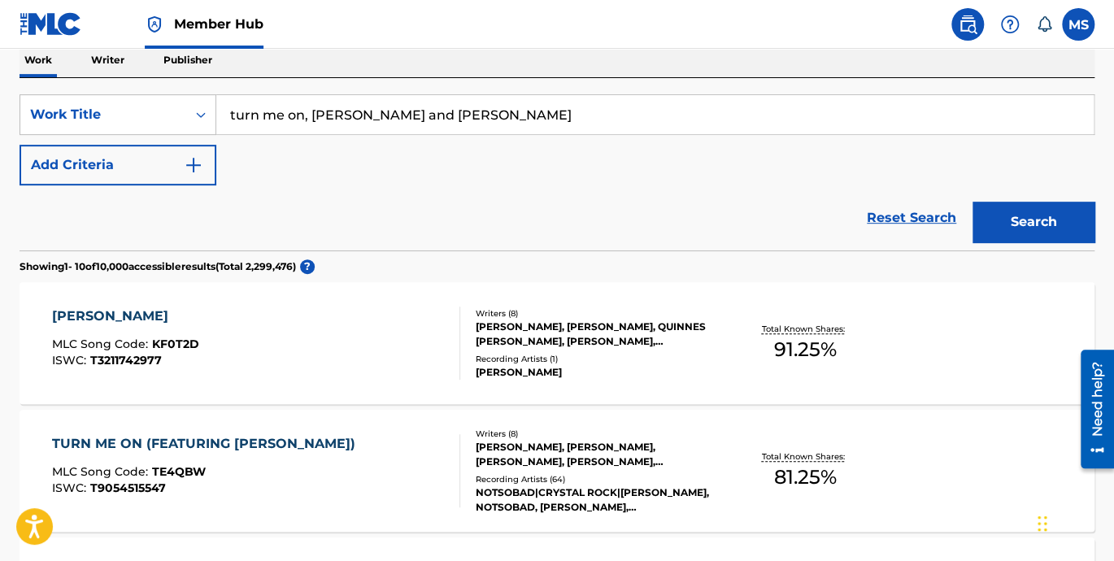
scroll to position [301, 0]
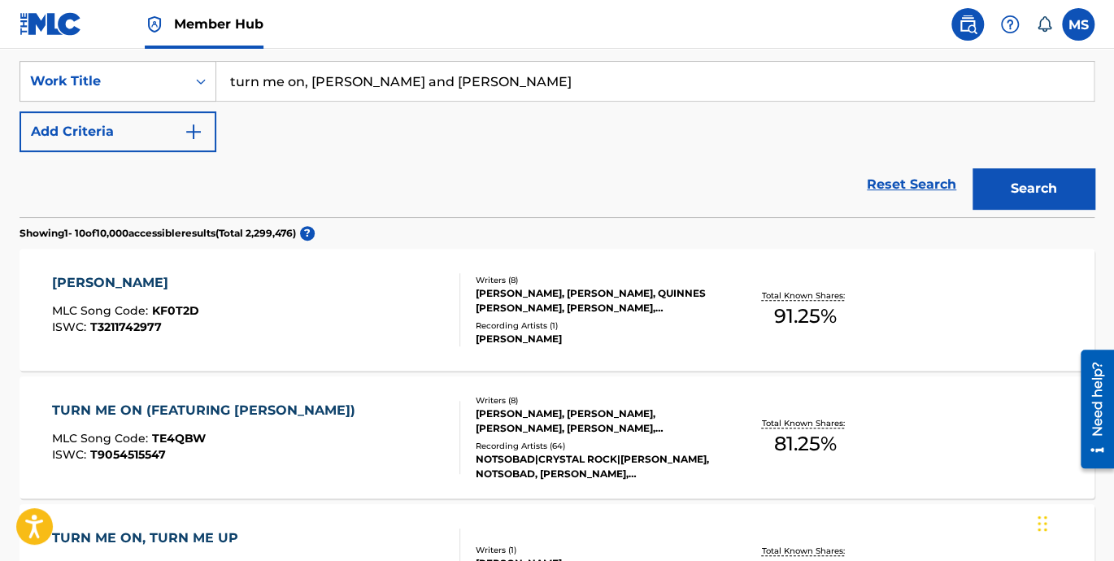
click at [255, 410] on div "TURN ME ON (FEATURING SPRAGGA BENZ)" at bounding box center [207, 411] width 311 height 20
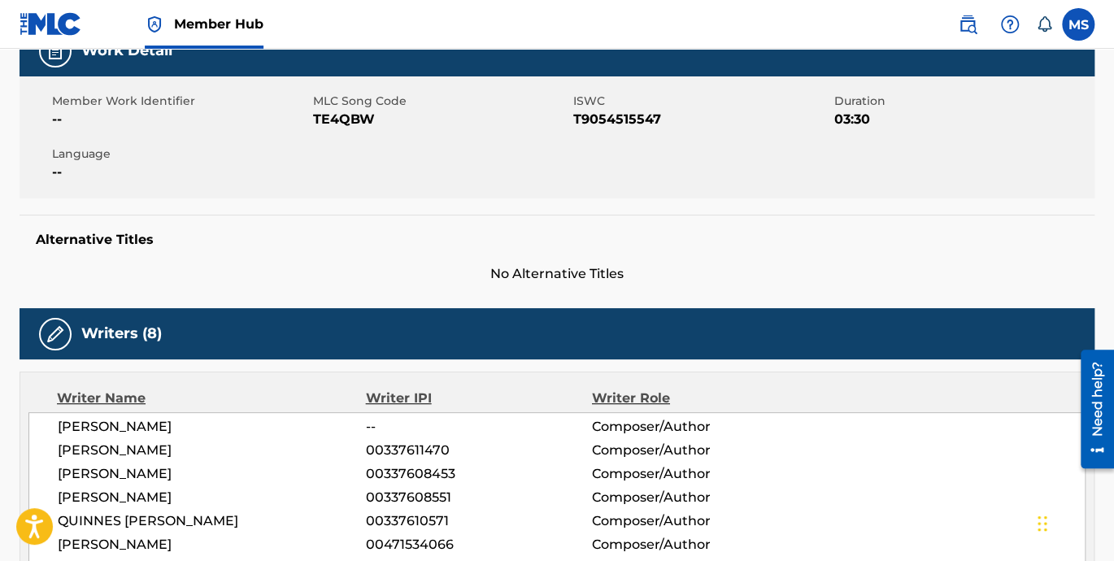
scroll to position [376, 0]
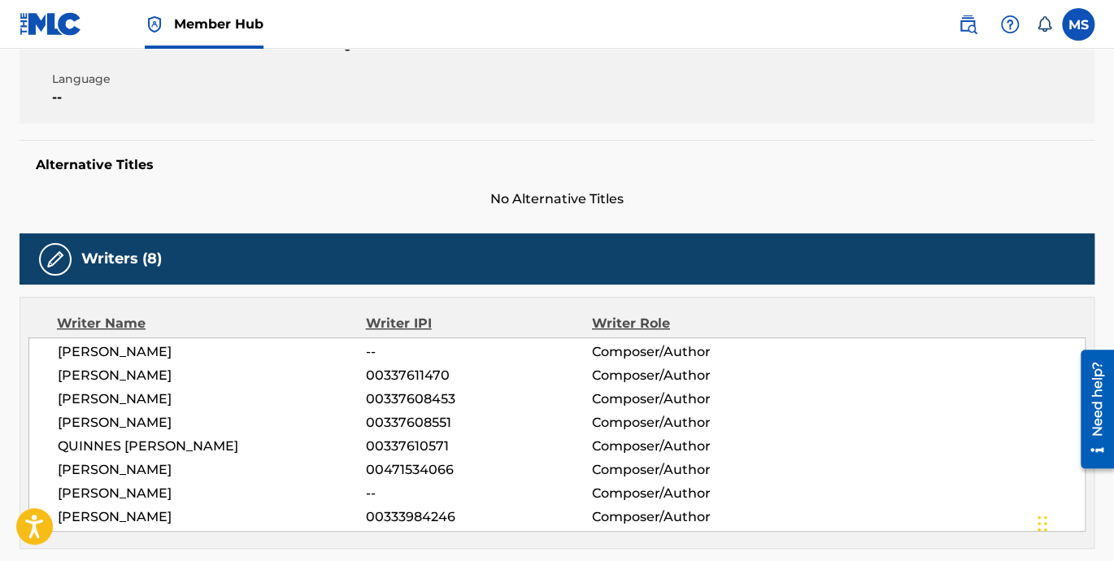
click at [376, 345] on span "--" at bounding box center [479, 352] width 226 height 20
click at [372, 350] on span "--" at bounding box center [479, 352] width 226 height 20
click at [366, 356] on span "--" at bounding box center [479, 352] width 226 height 20
click at [368, 359] on span "--" at bounding box center [479, 352] width 226 height 20
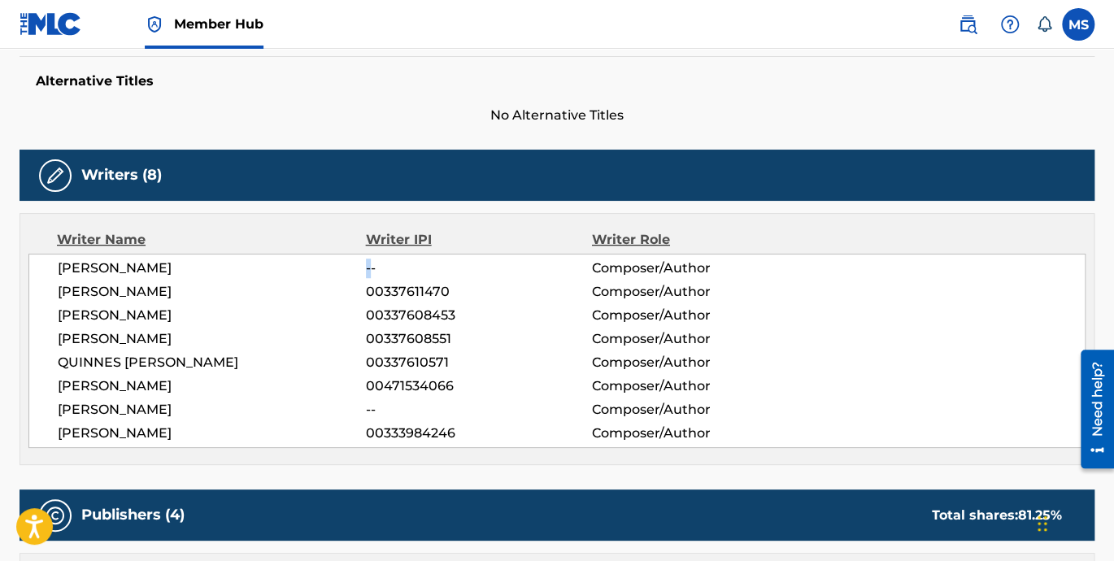
scroll to position [451, 0]
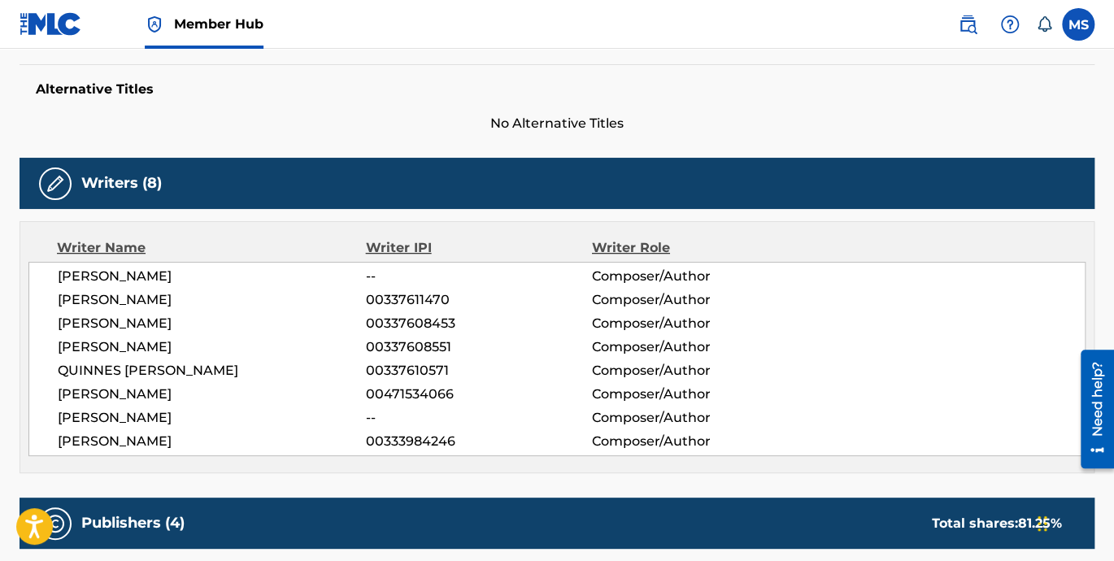
drag, startPoint x: 176, startPoint y: 416, endPoint x: 199, endPoint y: 416, distance: 23.6
click at [196, 416] on span "COURTNEY SILLS" at bounding box center [212, 418] width 308 height 20
drag, startPoint x: 366, startPoint y: 418, endPoint x: 407, endPoint y: 418, distance: 41.5
click at [407, 418] on span "--" at bounding box center [479, 418] width 226 height 20
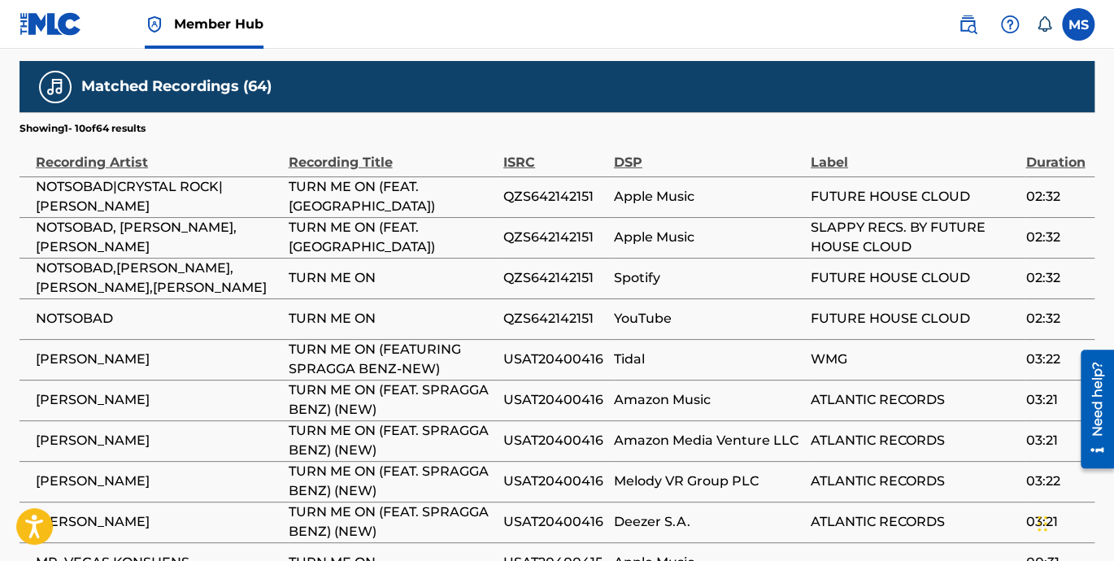
scroll to position [2324, 0]
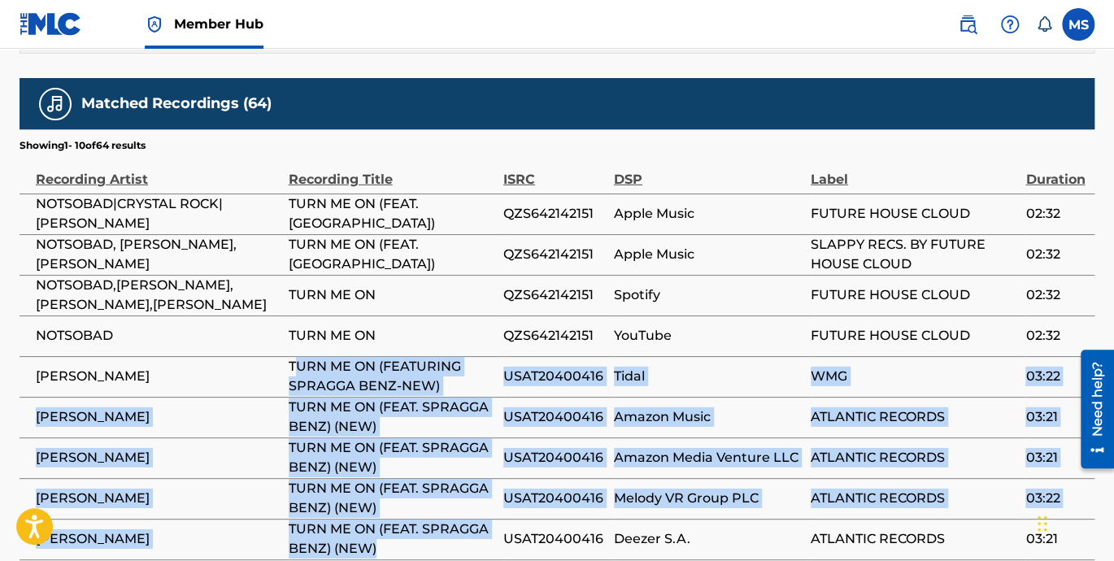
drag, startPoint x: 418, startPoint y: 424, endPoint x: 299, endPoint y: 247, distance: 213.3
click at [299, 247] on tbody "NOTSOBAD|CRYSTAL ROCK|CHRIS CRONE TURN ME ON (FEAT. LAZAR) QZS642142151 Apple M…" at bounding box center [557, 396] width 1075 height 406
click at [610, 437] on td "USAT20400416" at bounding box center [558, 457] width 111 height 41
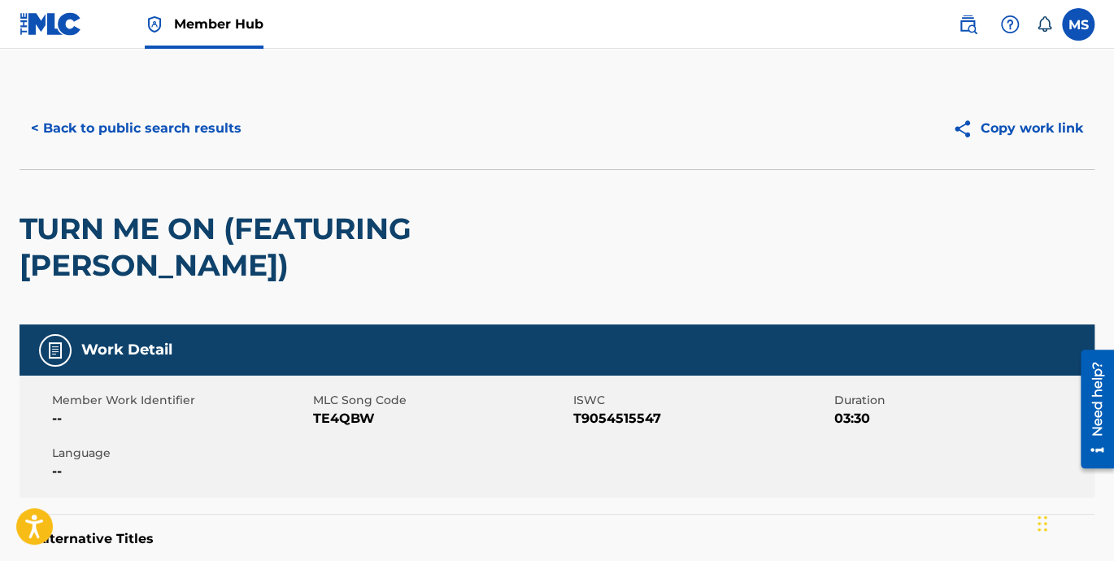
scroll to position [0, 0]
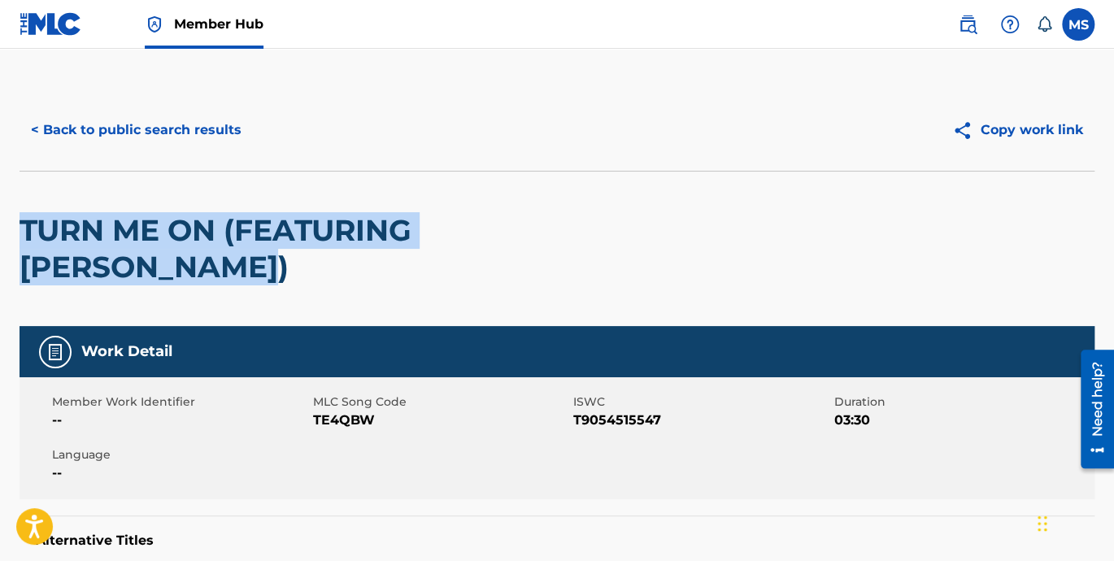
drag, startPoint x: 128, startPoint y: 279, endPoint x: 19, endPoint y: 218, distance: 125.5
click at [20, 218] on h2 "TURN ME ON (FEATURING SPRAGGA BENZ)" at bounding box center [342, 248] width 645 height 73
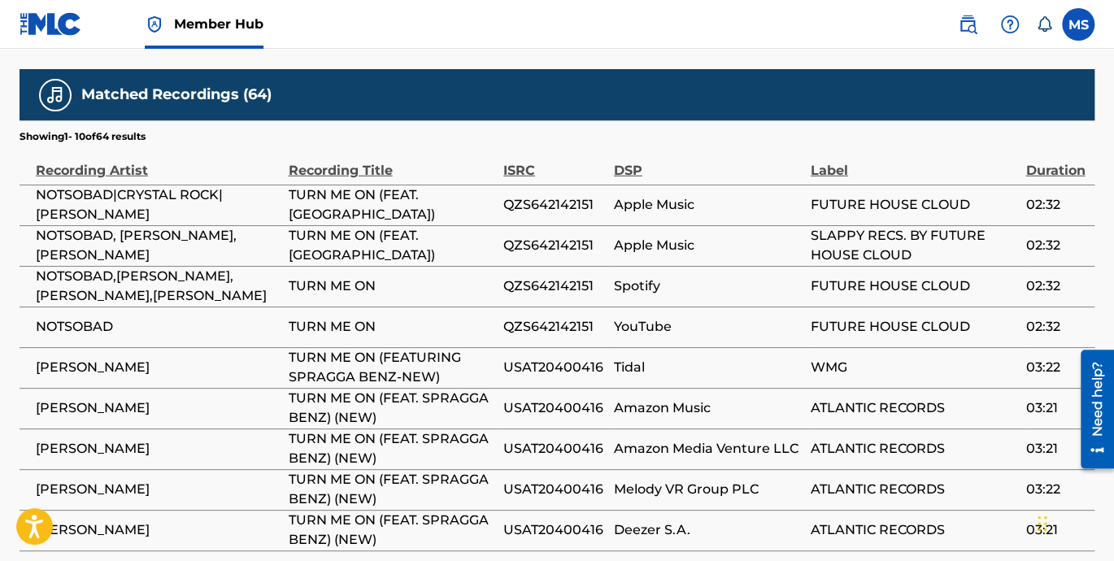
scroll to position [2257, 0]
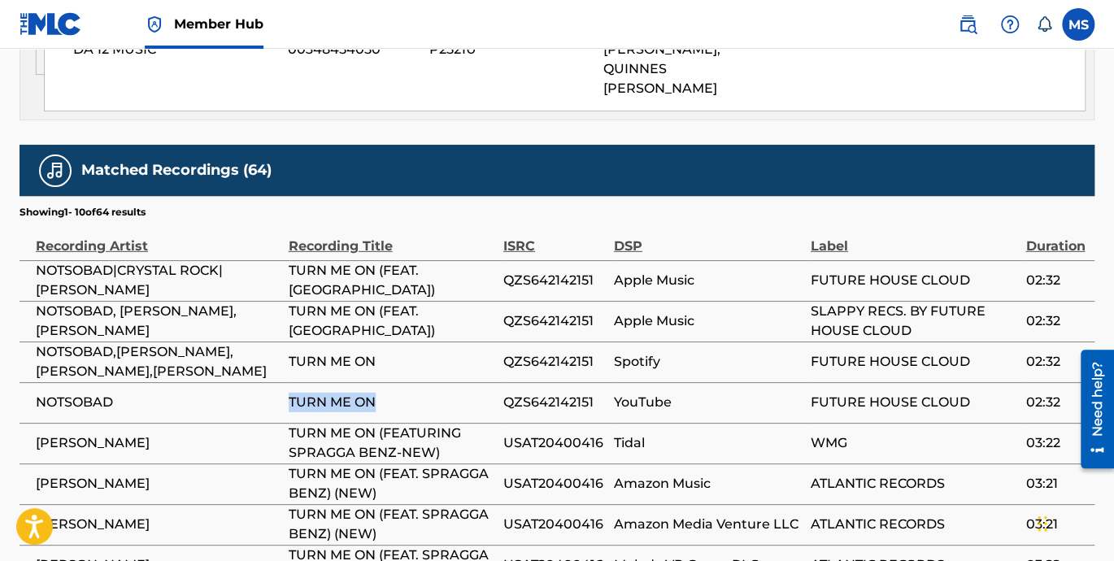
drag, startPoint x: 384, startPoint y: 270, endPoint x: 274, endPoint y: 268, distance: 109.8
click at [274, 382] on tr "NOTSOBAD TURN ME ON QZS642142151 YouTube FUTURE HOUSE CLOUD 02:32" at bounding box center [557, 402] width 1075 height 41
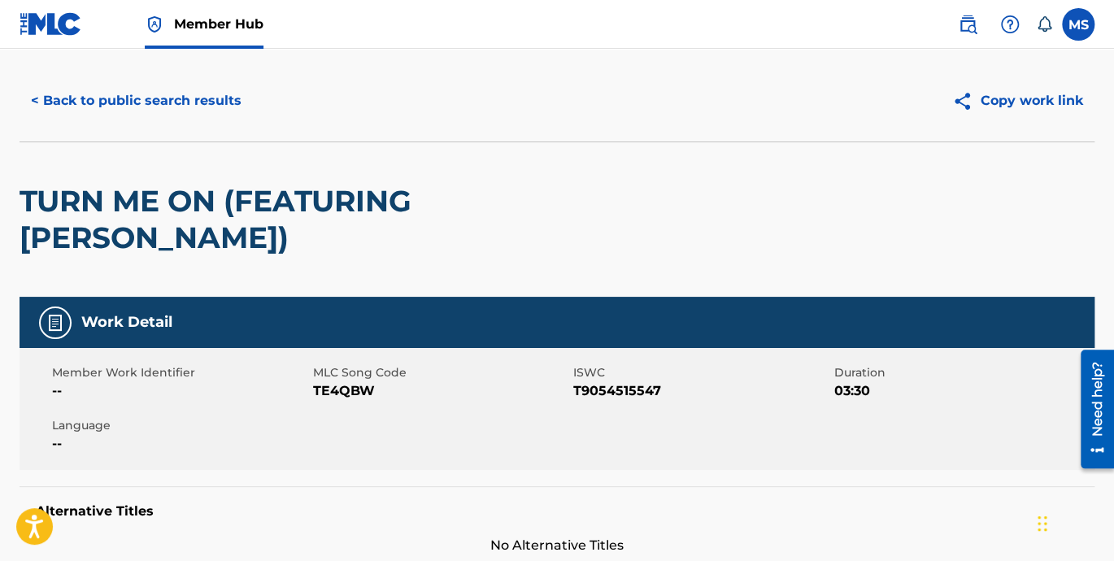
scroll to position [75, 0]
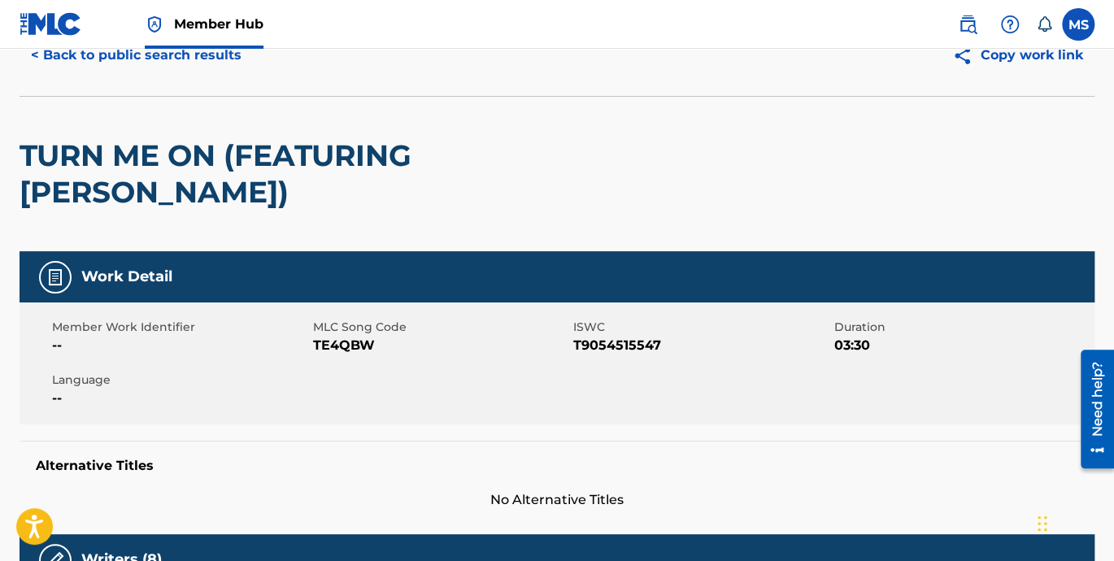
click at [587, 346] on span "T9054515547" at bounding box center [701, 346] width 257 height 20
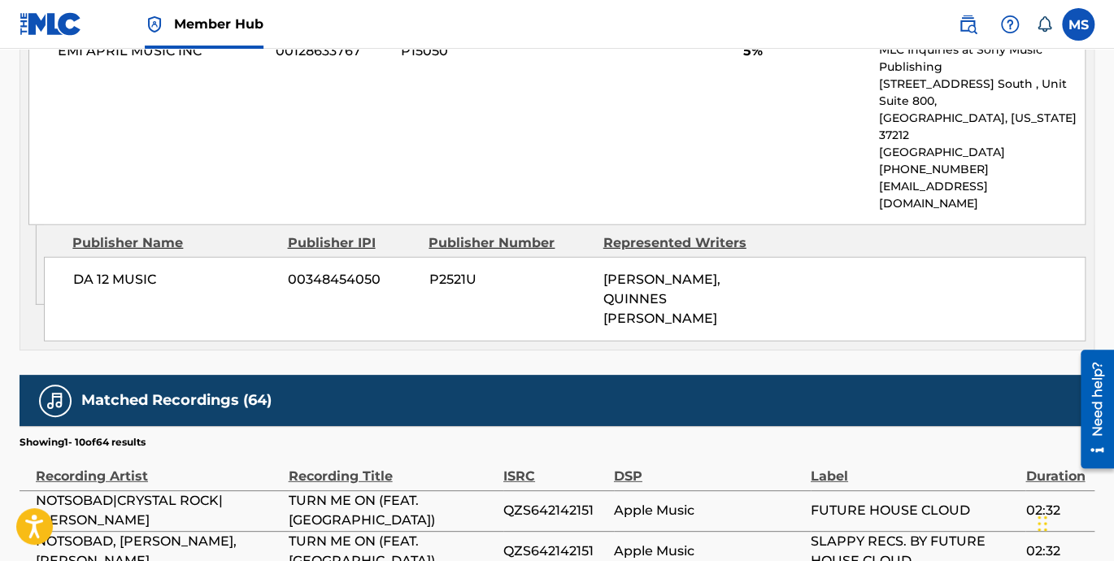
scroll to position [2183, 0]
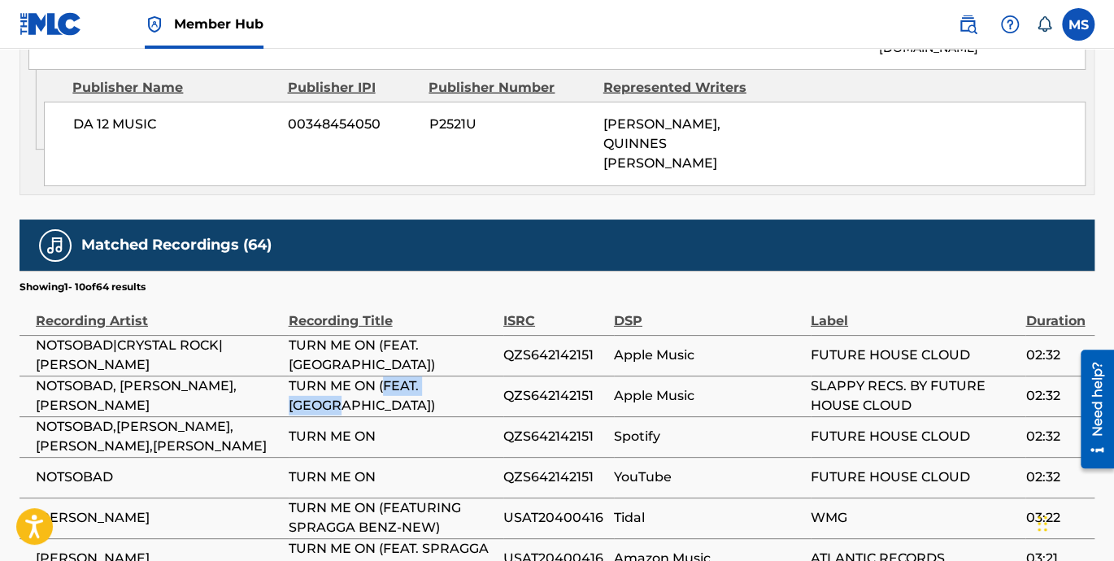
drag, startPoint x: 385, startPoint y: 276, endPoint x: 477, endPoint y: 276, distance: 92.7
click at [477, 376] on span "TURN ME ON (FEAT. LAZAR)" at bounding box center [392, 395] width 206 height 39
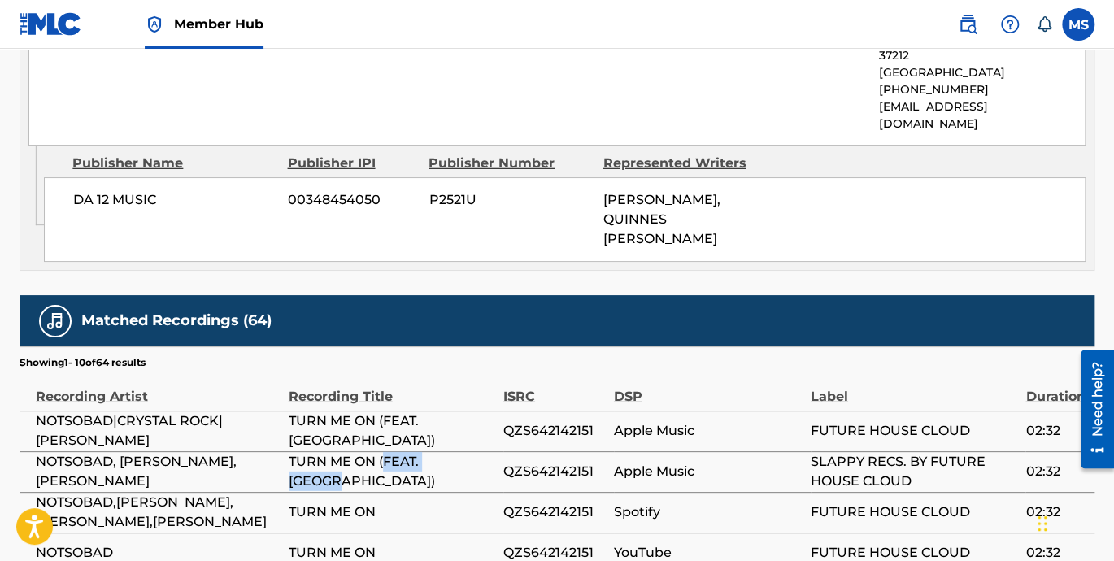
scroll to position [2032, 0]
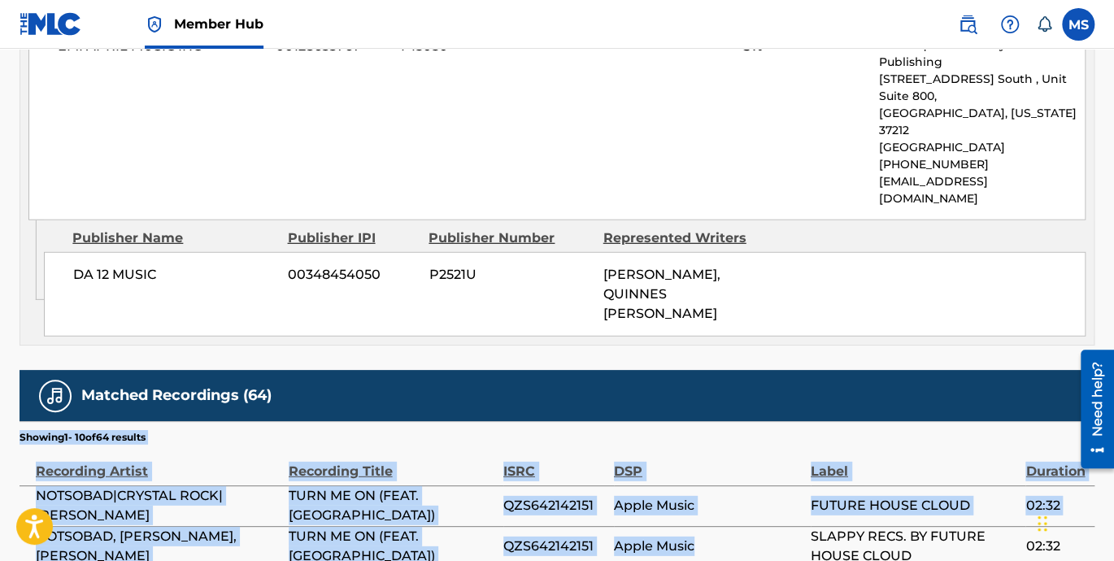
drag, startPoint x: 695, startPoint y: 424, endPoint x: 15, endPoint y: 372, distance: 682.4
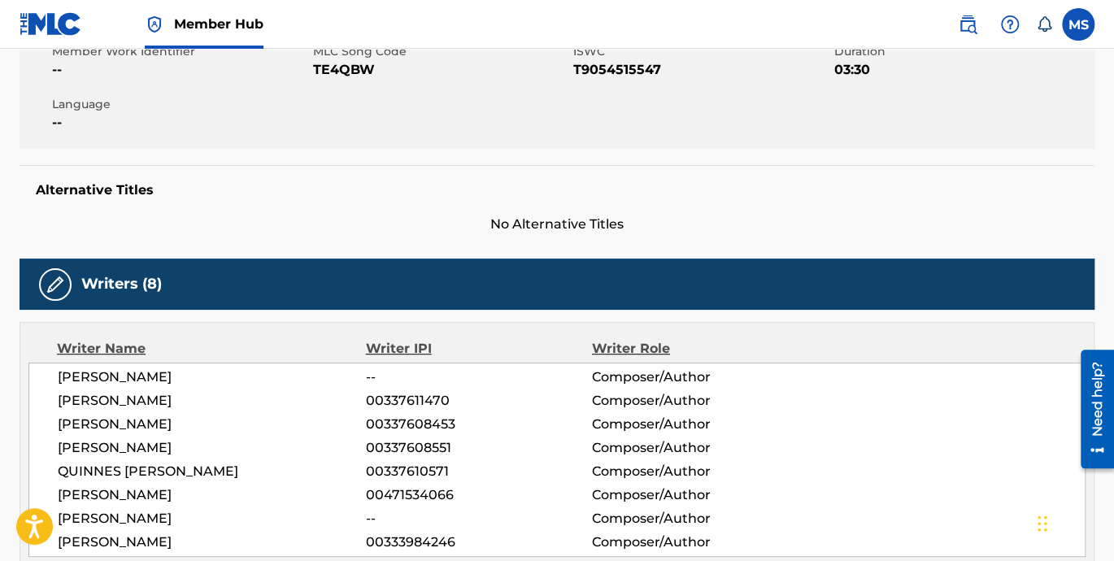
scroll to position [376, 0]
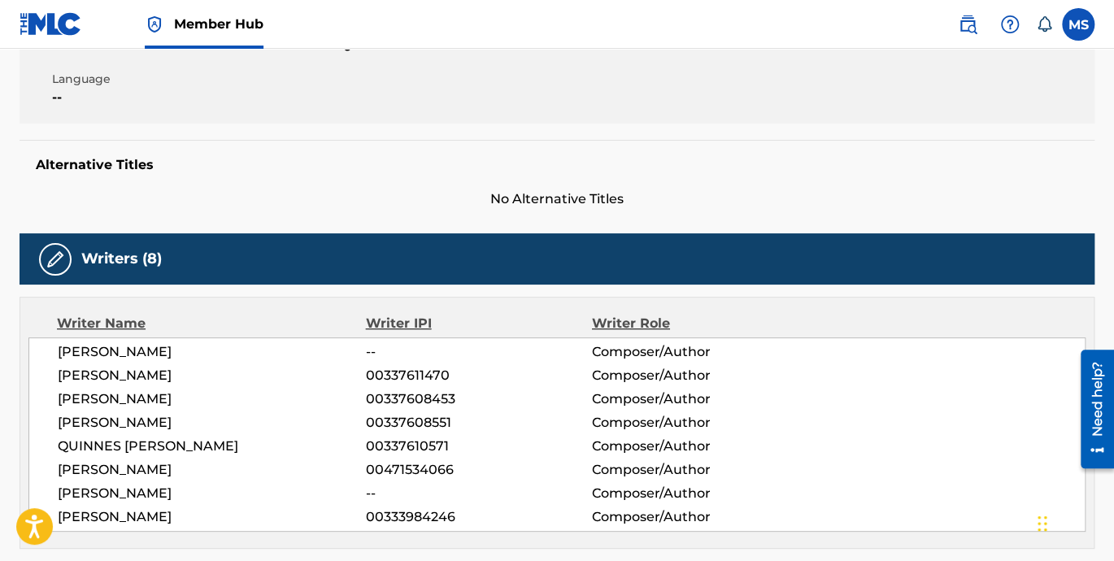
drag, startPoint x: 374, startPoint y: 348, endPoint x: 346, endPoint y: 346, distance: 27.7
click at [363, 348] on div "CARLTON GRANT -- Composer/Author" at bounding box center [571, 352] width 1027 height 20
drag, startPoint x: 342, startPoint y: 345, endPoint x: 380, endPoint y: 350, distance: 37.7
click at [380, 350] on span "--" at bounding box center [479, 352] width 226 height 20
click at [373, 349] on span "--" at bounding box center [479, 352] width 226 height 20
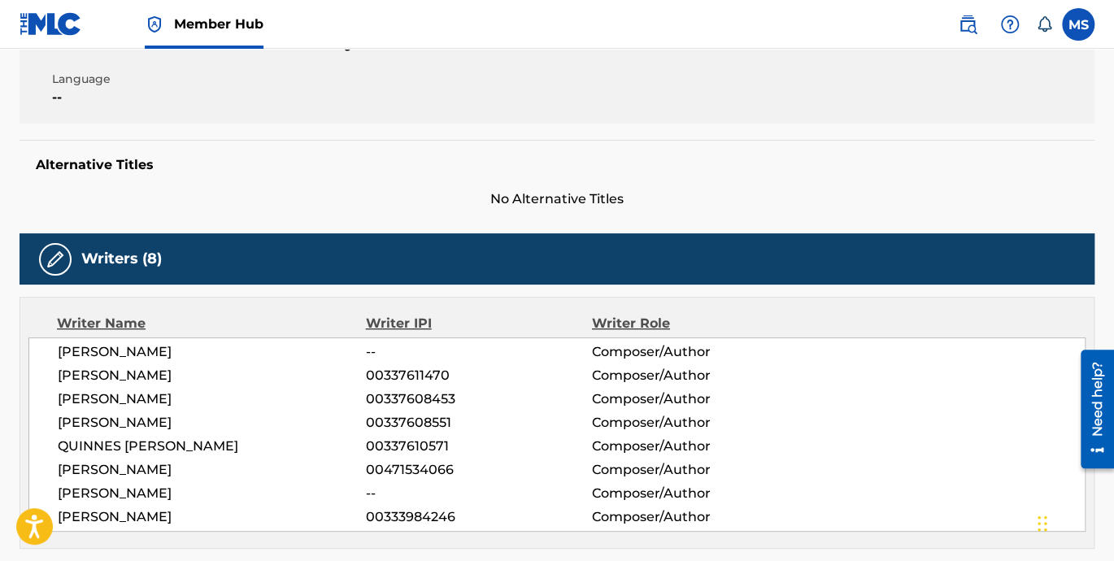
click at [373, 349] on span "--" at bounding box center [479, 352] width 226 height 20
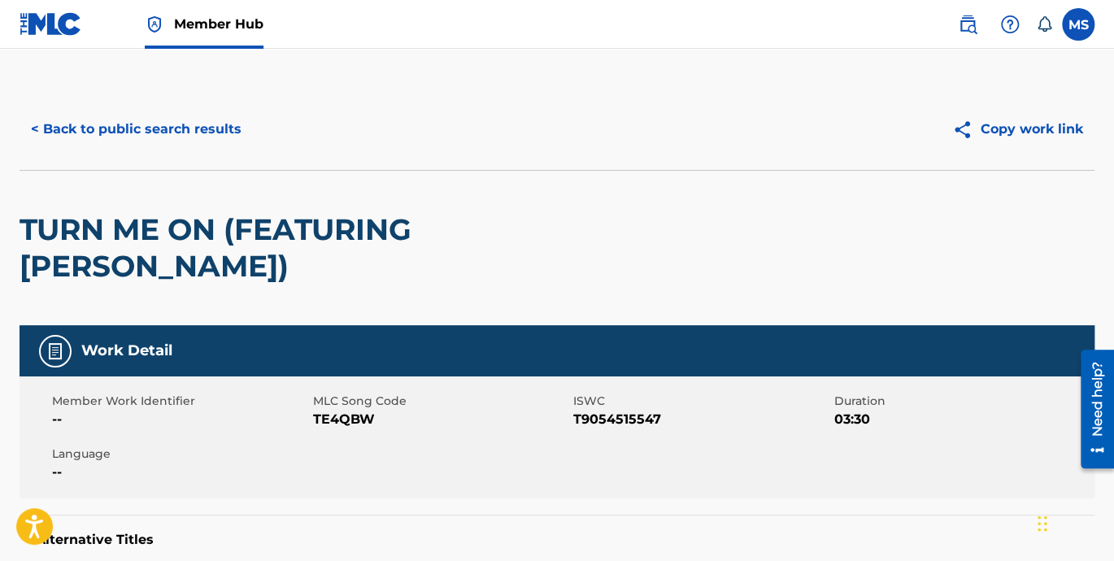
scroll to position [0, 0]
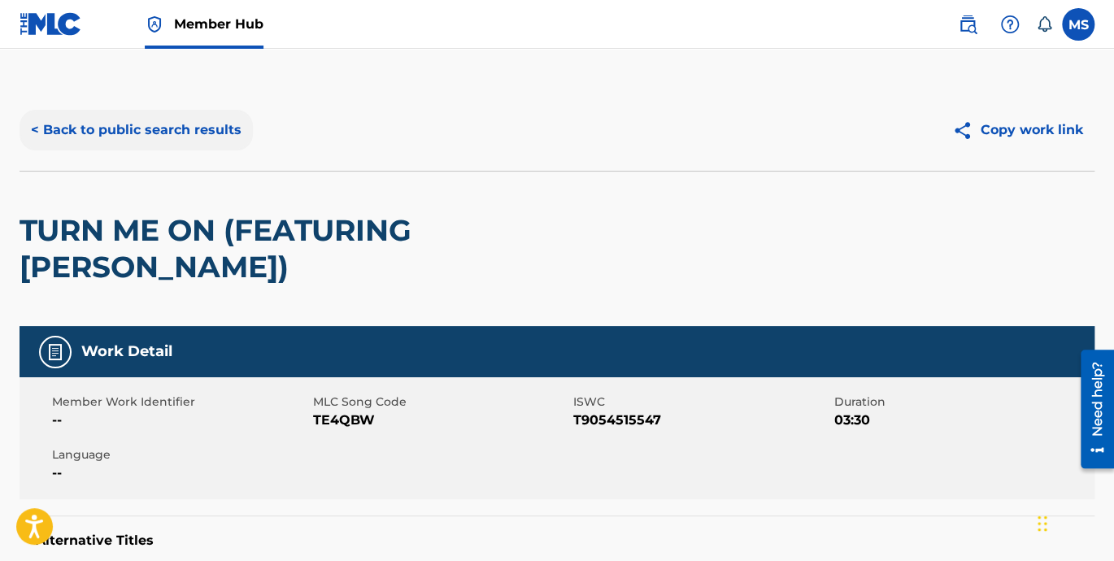
click at [113, 125] on button "< Back to public search results" at bounding box center [136, 130] width 233 height 41
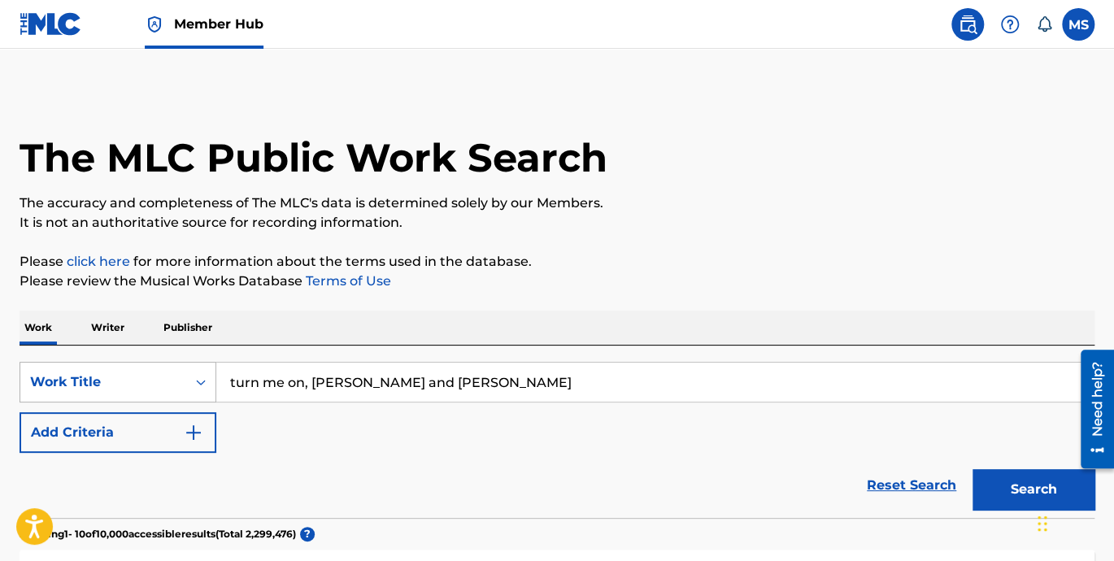
drag, startPoint x: 316, startPoint y: 383, endPoint x: 146, endPoint y: 379, distance: 169.9
click at [146, 379] on div "SearchWithCriteria84eaf19e-03f4-449c-8b24-08b5cea933a6 Work Title turn me on, k…" at bounding box center [557, 382] width 1075 height 41
click at [121, 330] on p "Writer" at bounding box center [107, 328] width 43 height 34
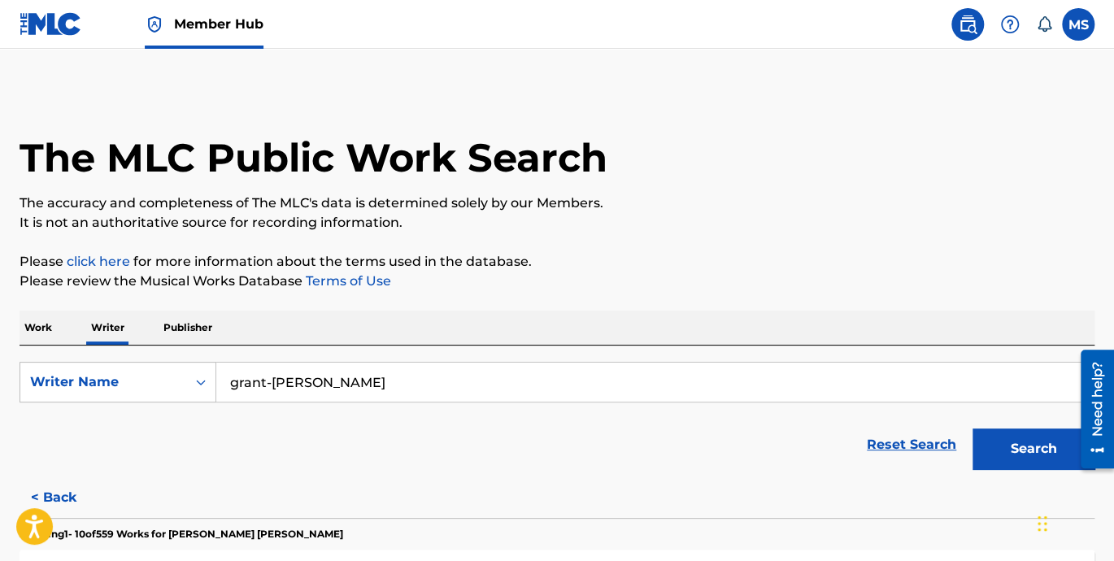
drag, startPoint x: 444, startPoint y: 381, endPoint x: 94, endPoint y: 360, distance: 350.2
click at [94, 360] on div "SearchWithCriteria98d674c0-c568-406e-923d-5738d521a236 Writer Name grant-carlto…" at bounding box center [557, 411] width 1075 height 132
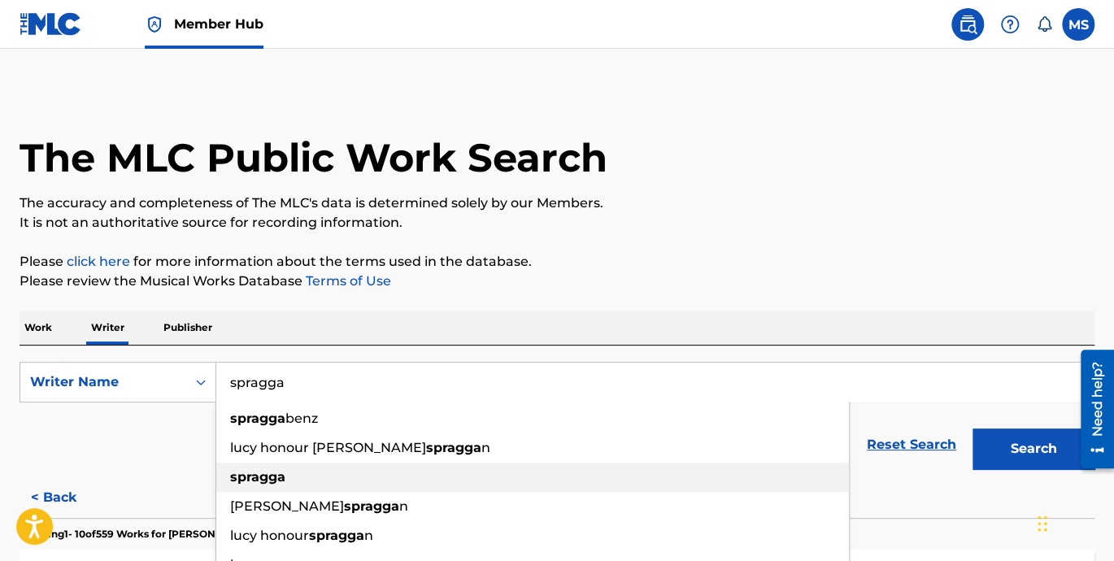
type input "spragga"
click at [259, 473] on strong "spragga" at bounding box center [257, 476] width 55 height 15
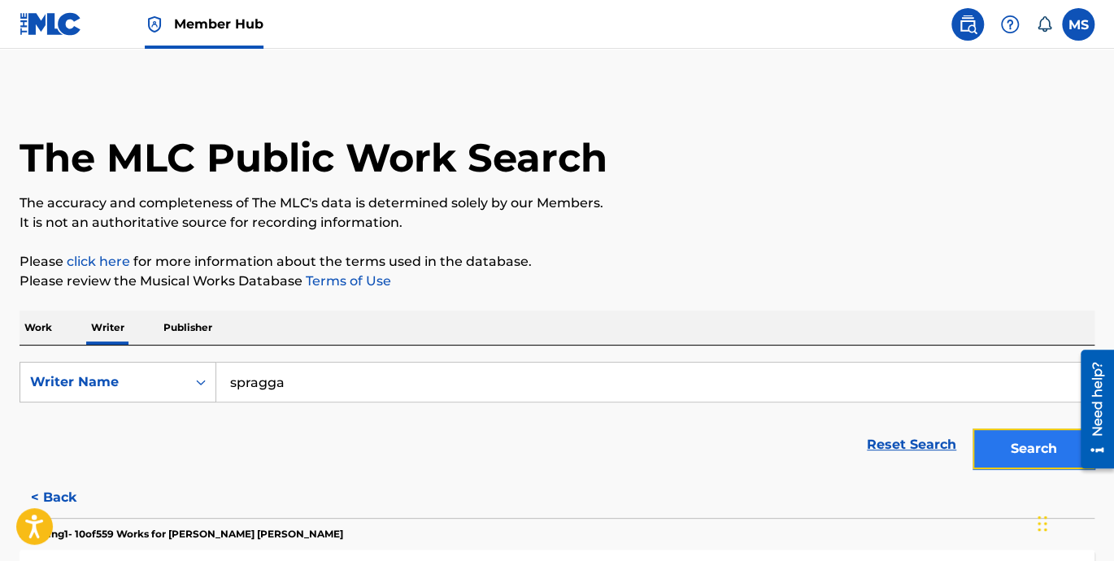
click at [1010, 445] on button "Search" at bounding box center [1033, 448] width 122 height 41
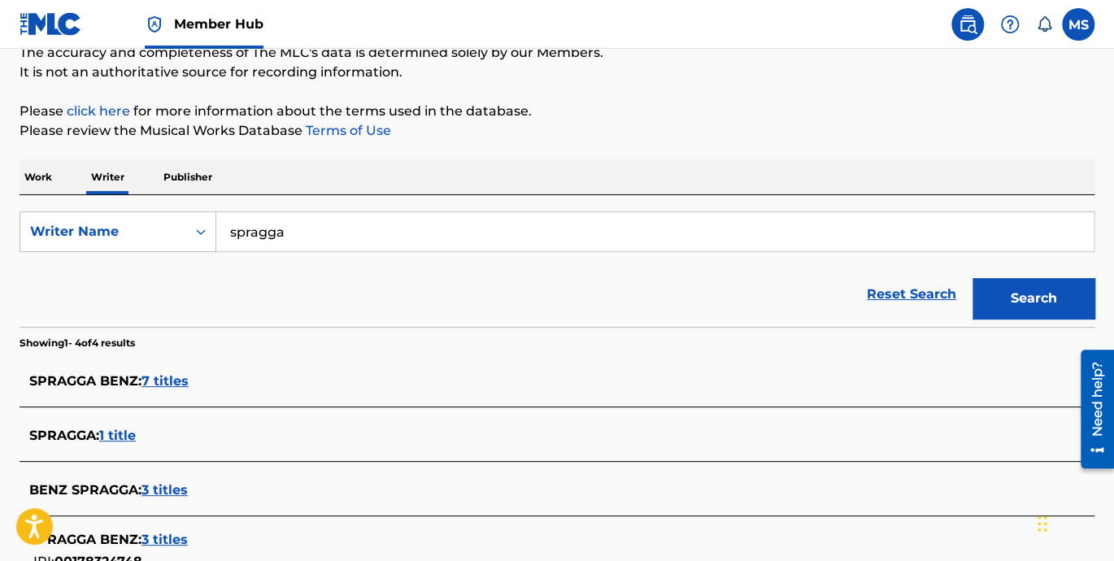
scroll to position [301, 0]
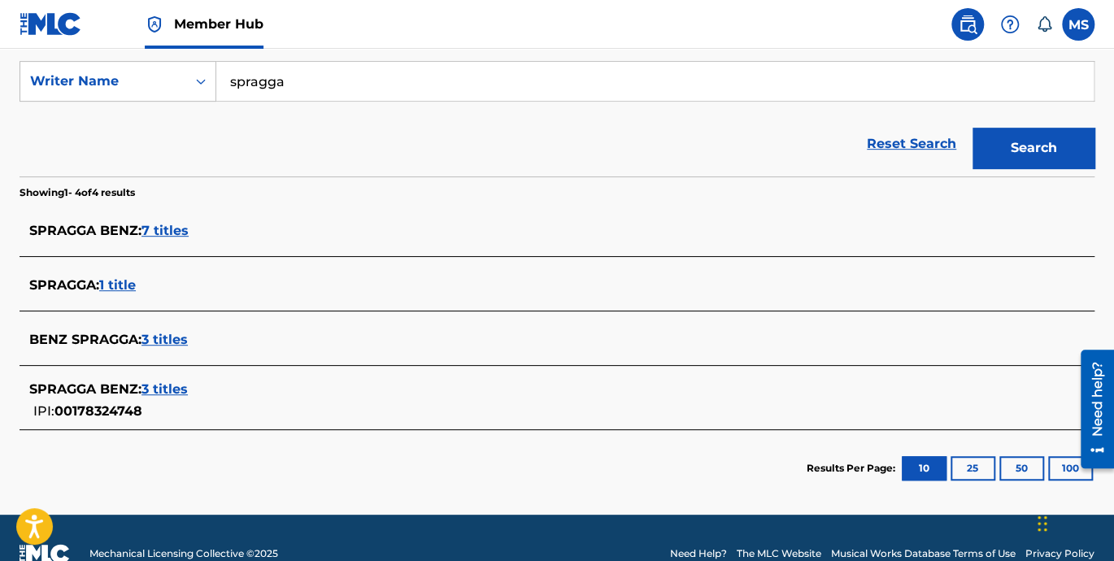
click at [172, 339] on span "3 titles" at bounding box center [164, 339] width 46 height 15
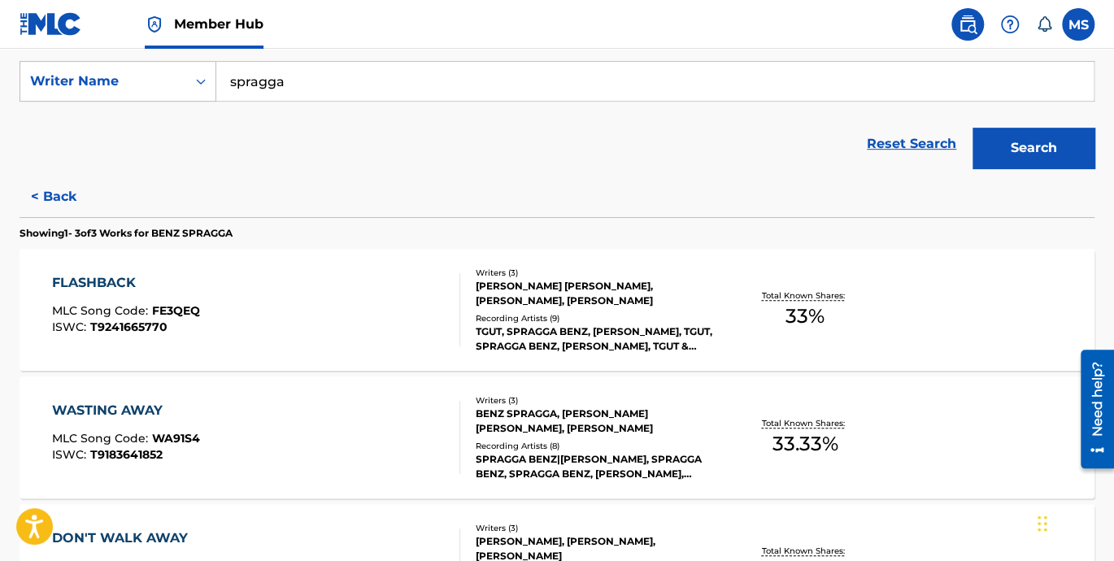
click at [125, 285] on div "FLASHBACK" at bounding box center [126, 283] width 148 height 20
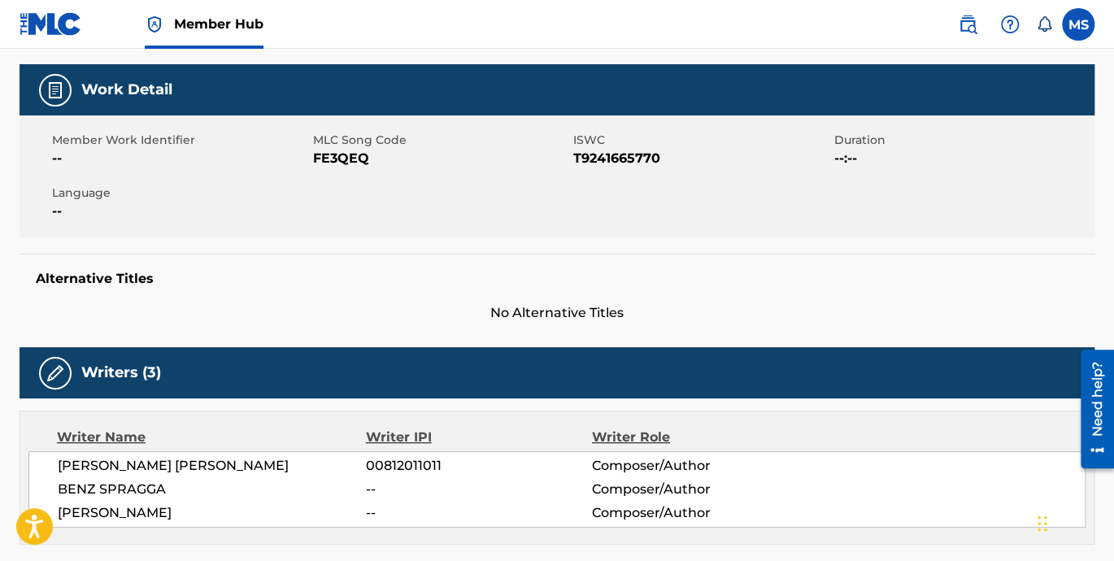
scroll to position [301, 0]
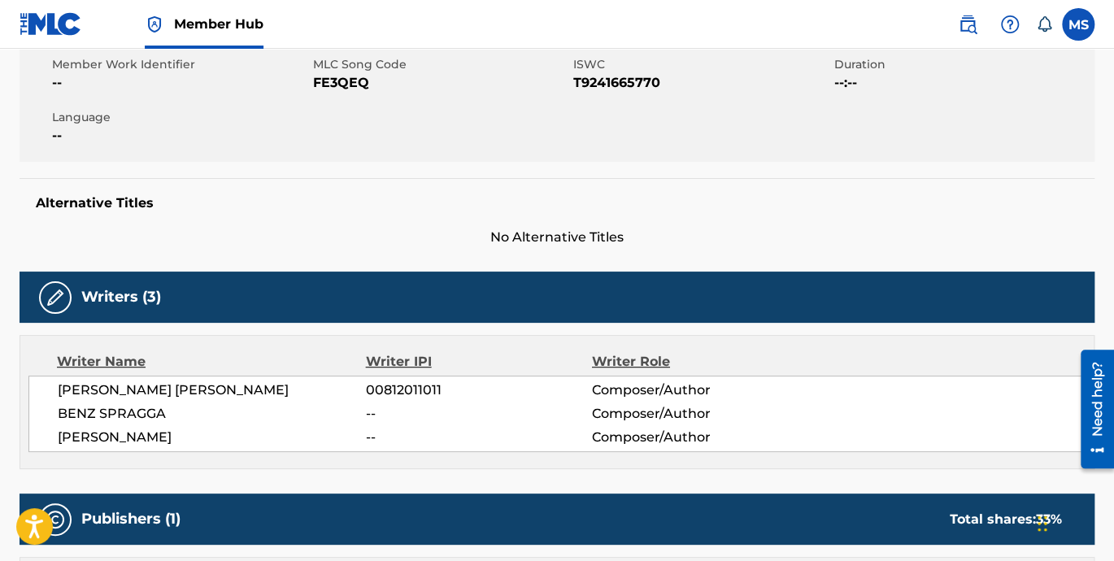
click at [370, 406] on span "--" at bounding box center [479, 414] width 226 height 20
click at [371, 406] on span "--" at bounding box center [479, 414] width 226 height 20
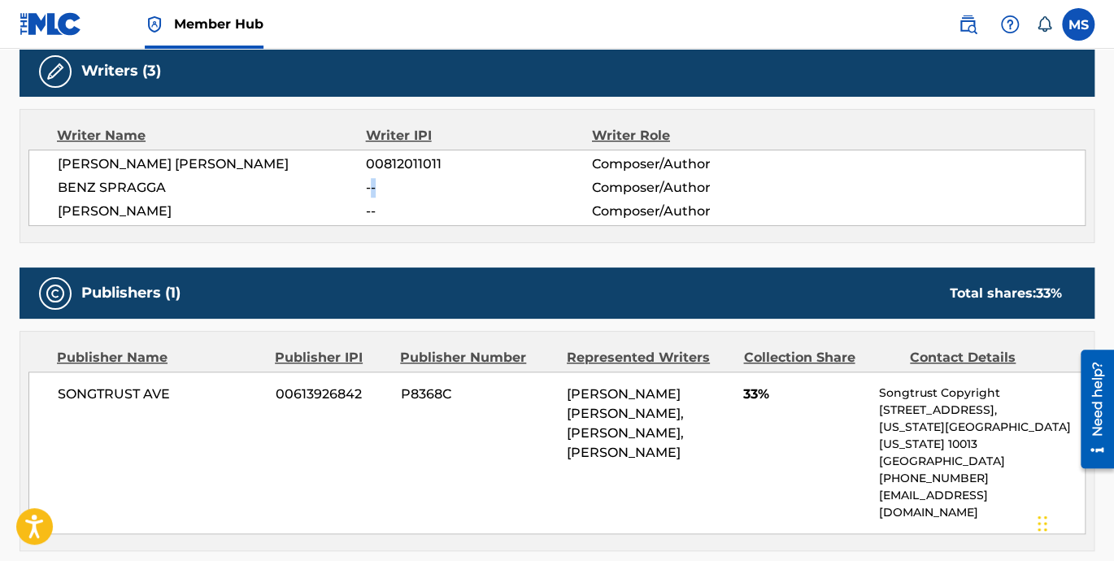
scroll to position [602, 0]
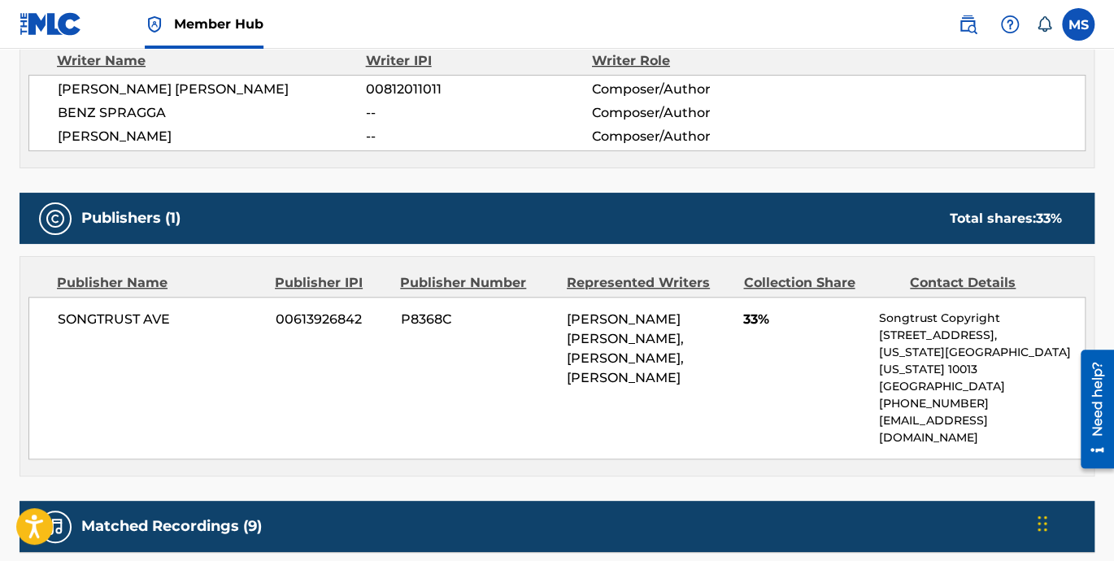
click at [616, 372] on span "TAYLOR ALEXANDER GUTTENBERG, ERIC A BELLINGER, BENZ SPRAGGA" at bounding box center [625, 348] width 117 height 74
drag, startPoint x: 616, startPoint y: 372, endPoint x: 802, endPoint y: 363, distance: 185.5
click at [802, 363] on div "SONGTRUST AVE 00613926842 P8368C TAYLOR ALEXANDER GUTTENBERG, ERIC A BELLINGER,…" at bounding box center [556, 378] width 1057 height 163
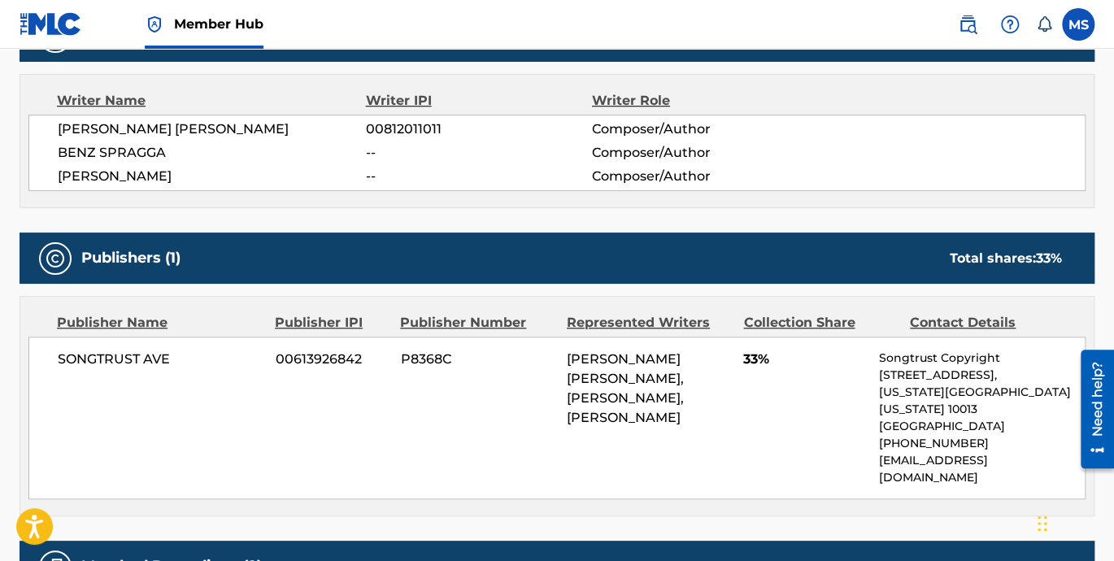
scroll to position [527, 0]
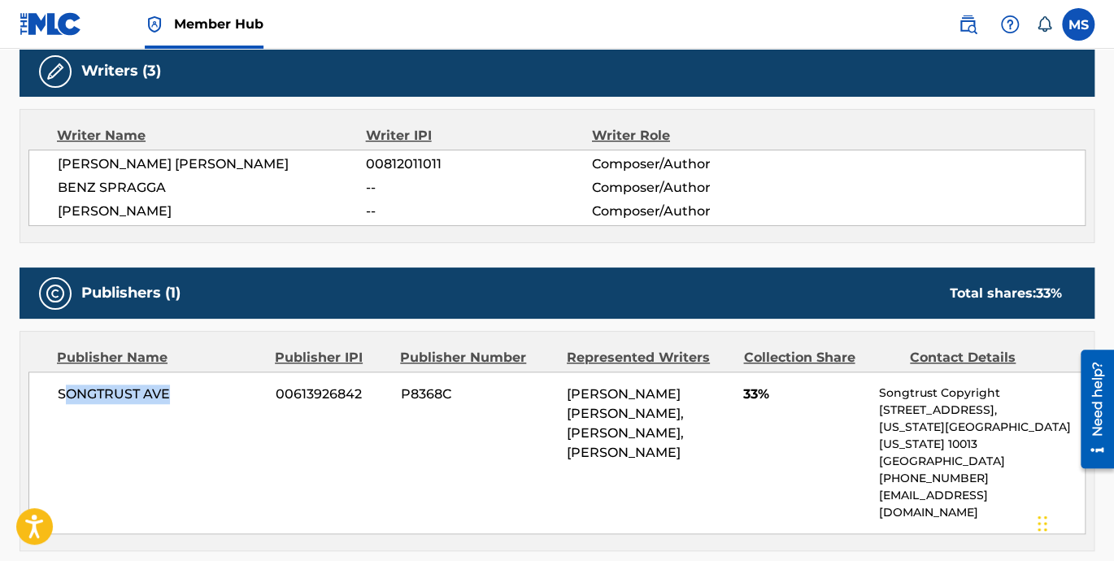
drag, startPoint x: 211, startPoint y: 404, endPoint x: 65, endPoint y: 398, distance: 146.5
click at [65, 398] on div "SONGTRUST AVE 00613926842 P8368C TAYLOR ALEXANDER GUTTENBERG, ERIC A BELLINGER,…" at bounding box center [556, 453] width 1057 height 163
drag, startPoint x: 640, startPoint y: 457, endPoint x: 569, endPoint y: 389, distance: 98.3
click at [569, 389] on div "TAYLOR ALEXANDER GUTTENBERG, ERIC A BELLINGER, BENZ SPRAGGA" at bounding box center [649, 424] width 164 height 78
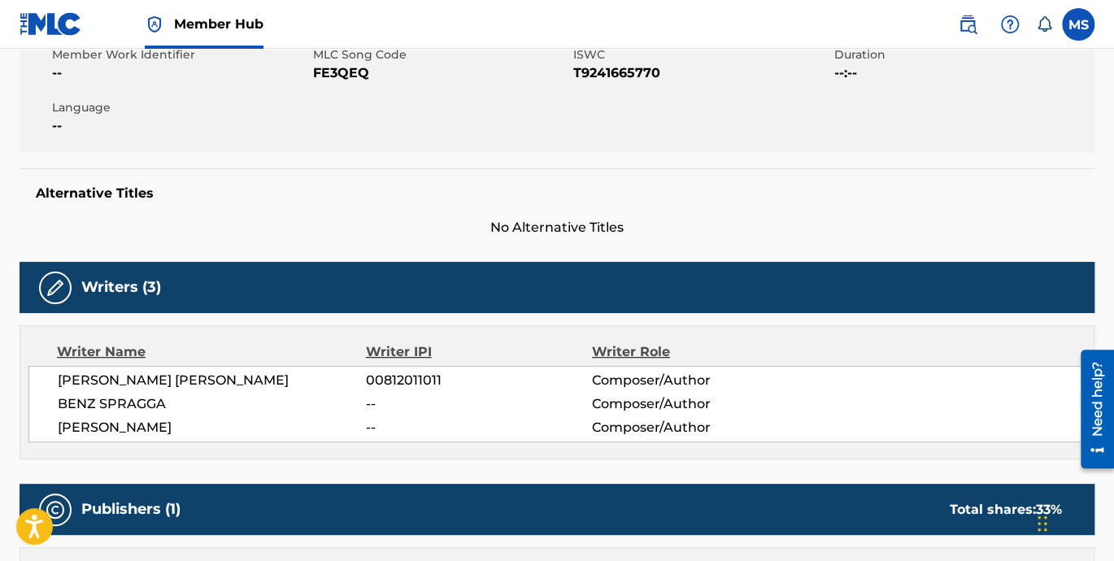
scroll to position [376, 0]
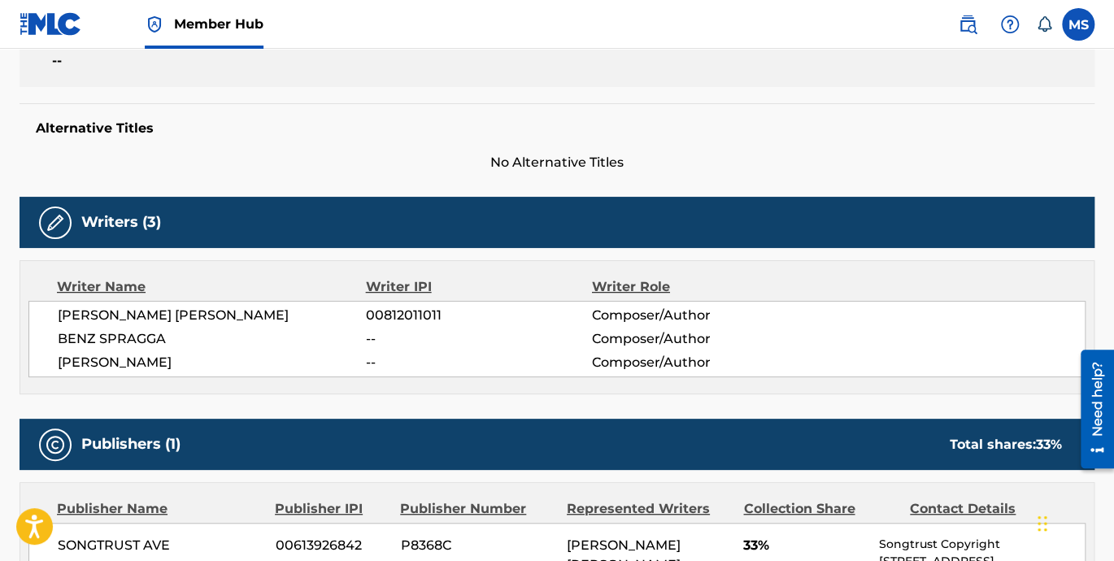
click at [373, 363] on span "--" at bounding box center [479, 363] width 226 height 20
click at [372, 362] on span "--" at bounding box center [479, 363] width 226 height 20
drag, startPoint x: 389, startPoint y: 358, endPoint x: 345, endPoint y: 358, distance: 43.1
click at [345, 358] on div "ERIC A BELLINGER -- Composer/Author" at bounding box center [571, 363] width 1027 height 20
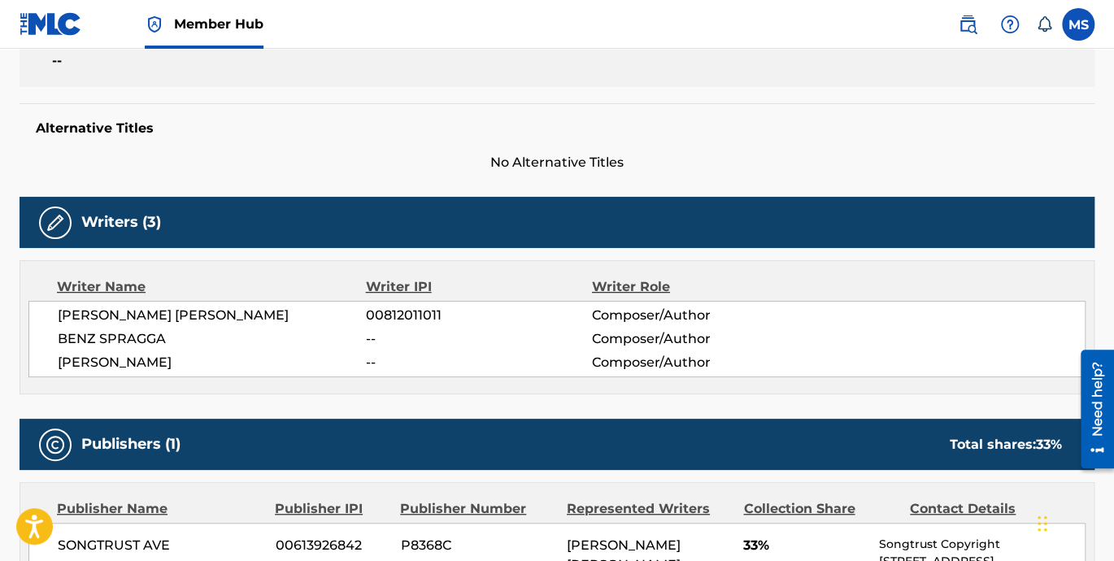
click at [386, 313] on span "00812011011" at bounding box center [479, 316] width 226 height 20
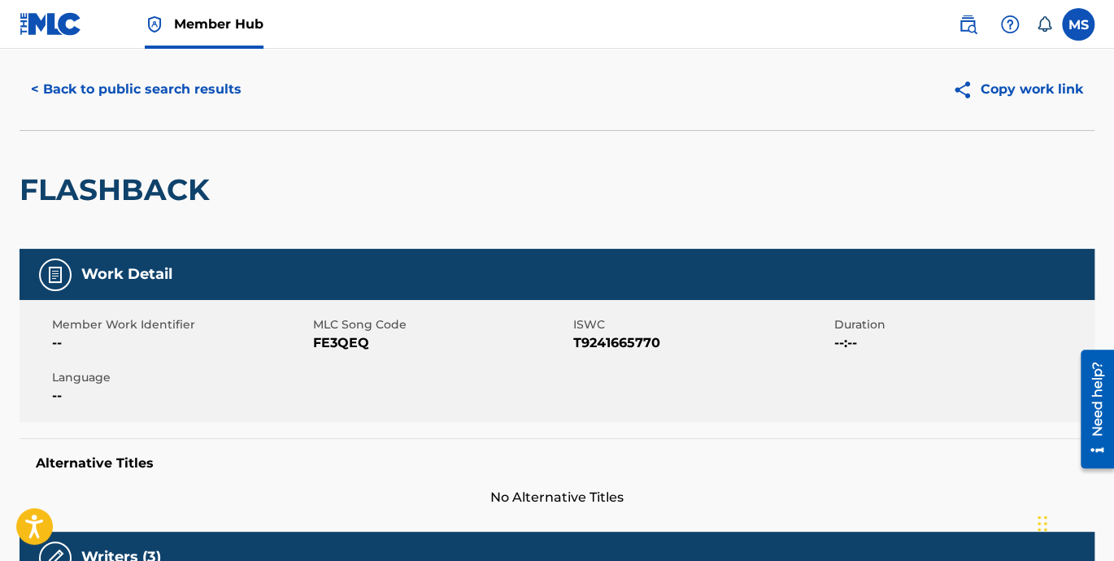
scroll to position [0, 0]
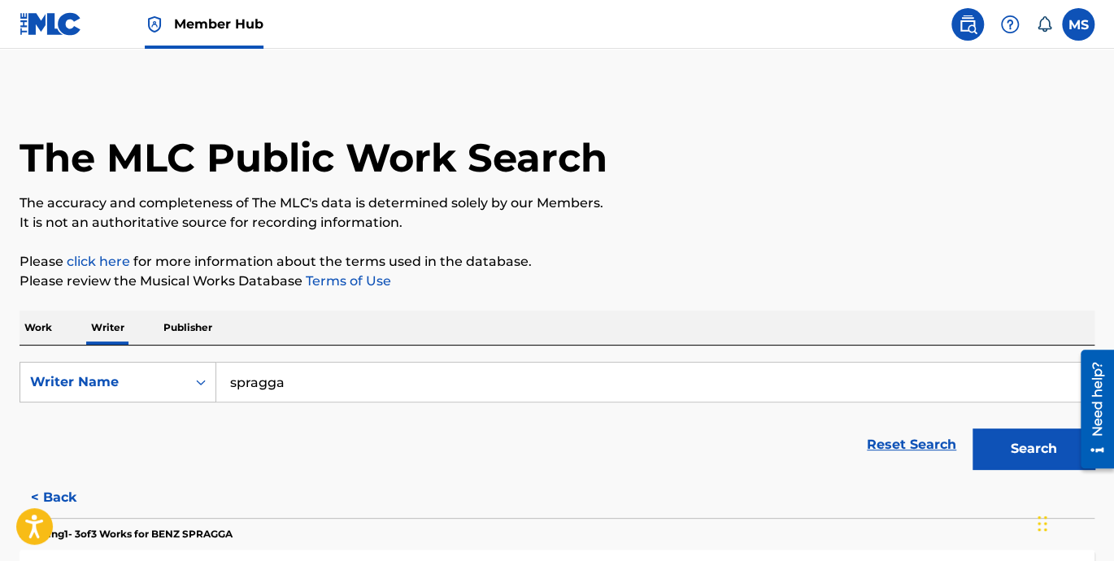
drag, startPoint x: 46, startPoint y: 326, endPoint x: 103, endPoint y: 323, distance: 57.8
click at [46, 326] on p "Work" at bounding box center [38, 328] width 37 height 34
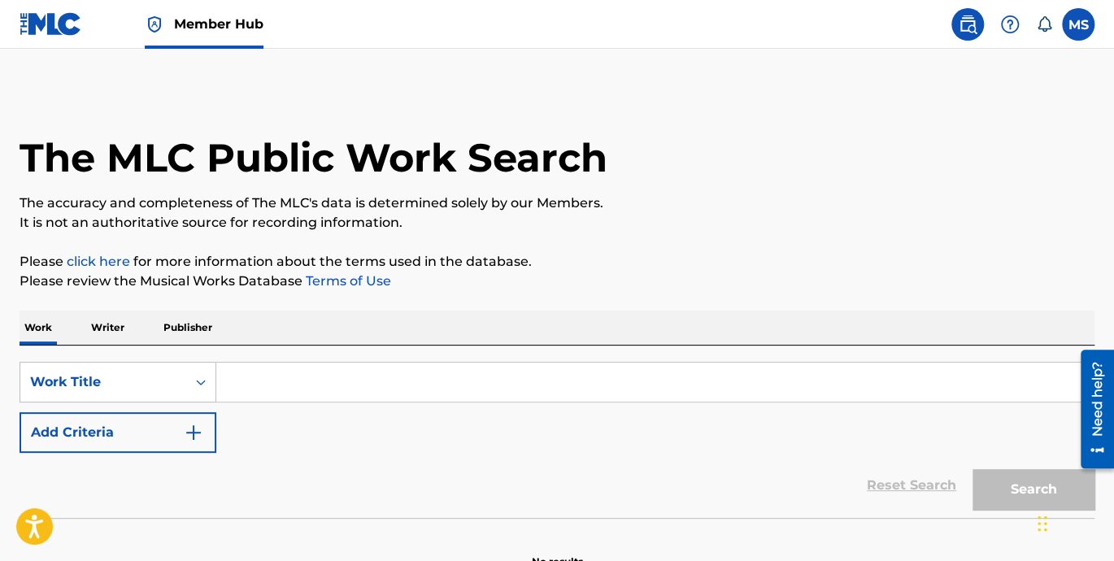
click at [286, 376] on input "Search Form" at bounding box center [654, 382] width 877 height 39
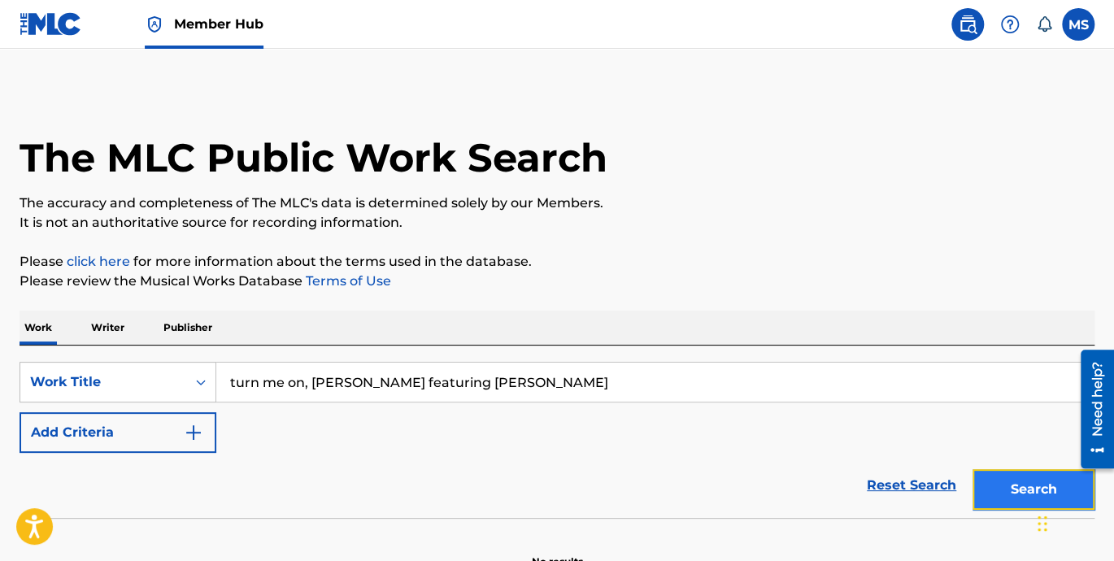
click at [1018, 486] on button "Search" at bounding box center [1033, 489] width 122 height 41
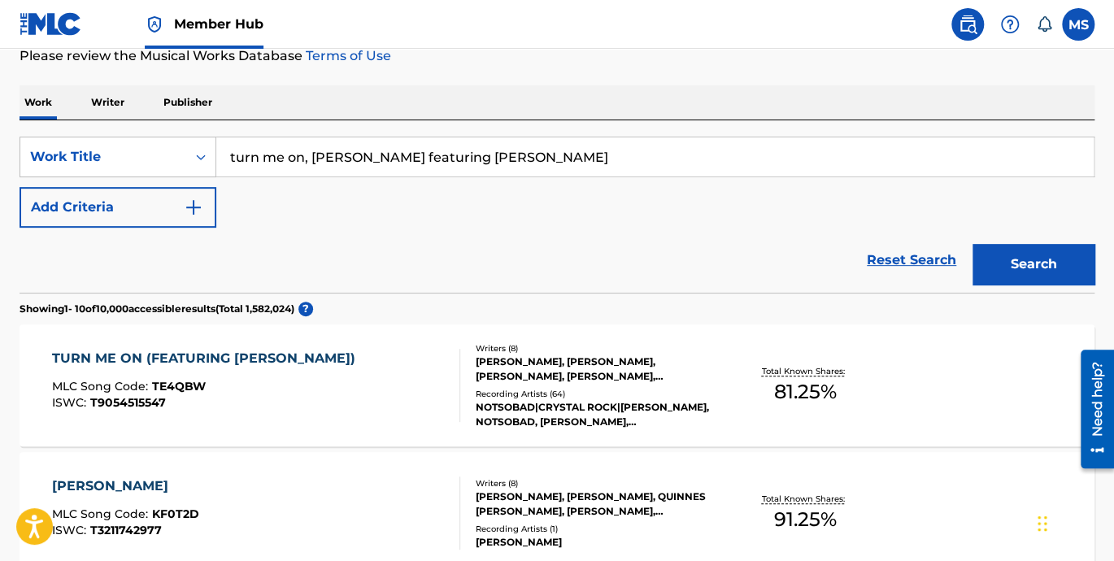
scroll to position [150, 0]
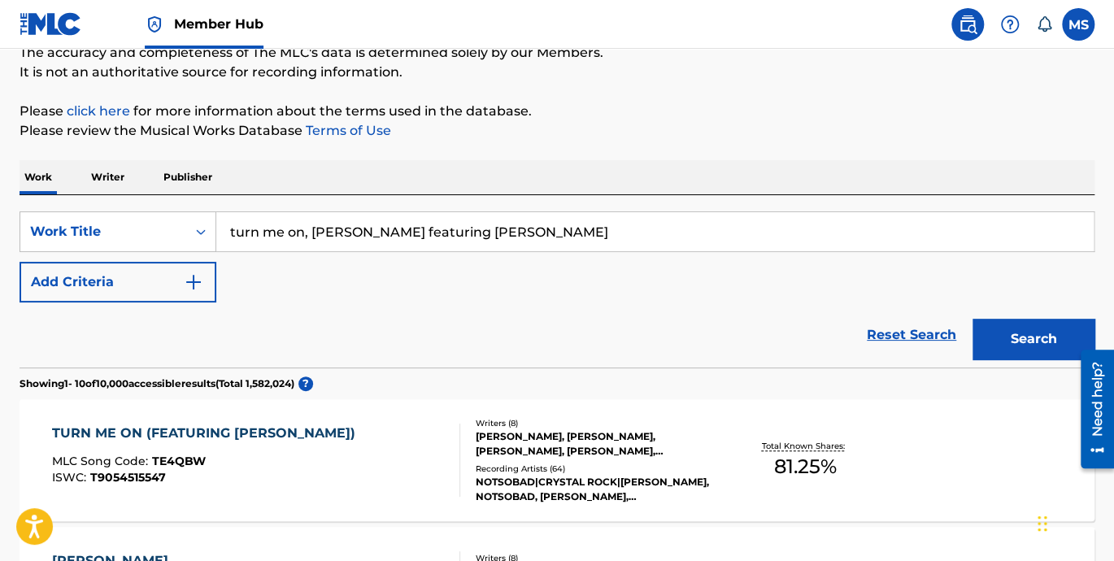
drag, startPoint x: 389, startPoint y: 305, endPoint x: 490, endPoint y: 241, distance: 119.8
click at [390, 303] on div "Reset Search Search" at bounding box center [557, 334] width 1075 height 65
drag, startPoint x: 591, startPoint y: 232, endPoint x: 229, endPoint y: 223, distance: 361.9
click at [236, 223] on input "turn me on, kevin lyttle featuring spragga benz" at bounding box center [654, 231] width 877 height 39
type input "turn me on, kevin lyttle featuring spragga benz"
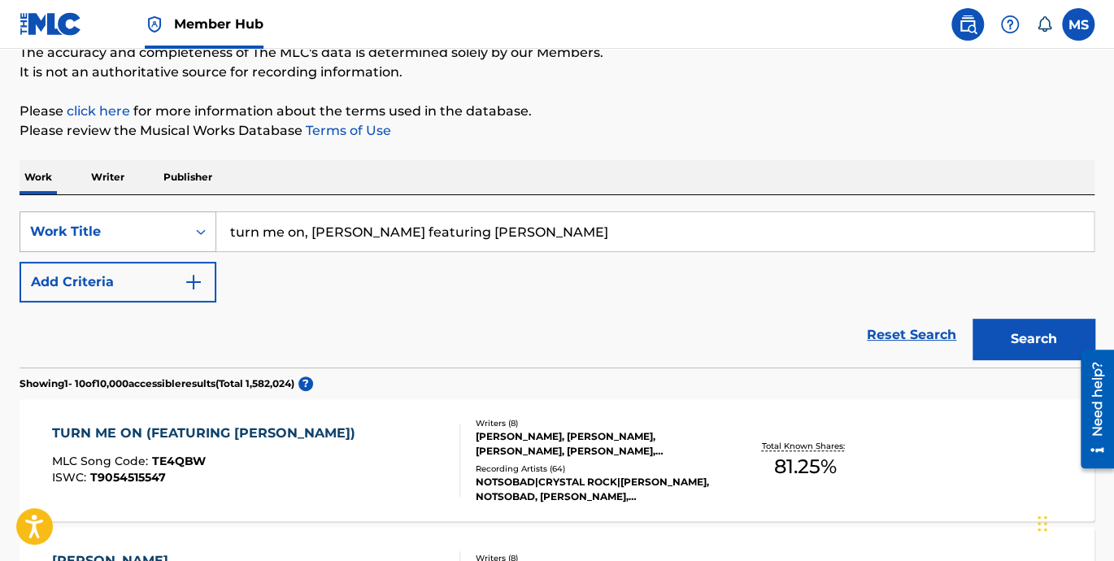
drag, startPoint x: 563, startPoint y: 227, endPoint x: 205, endPoint y: 226, distance: 357.7
click at [205, 226] on div "SearchWithCriteria84eaf19e-03f4-449c-8b24-08b5cea933a6 Work Title turn me on, k…" at bounding box center [557, 231] width 1075 height 41
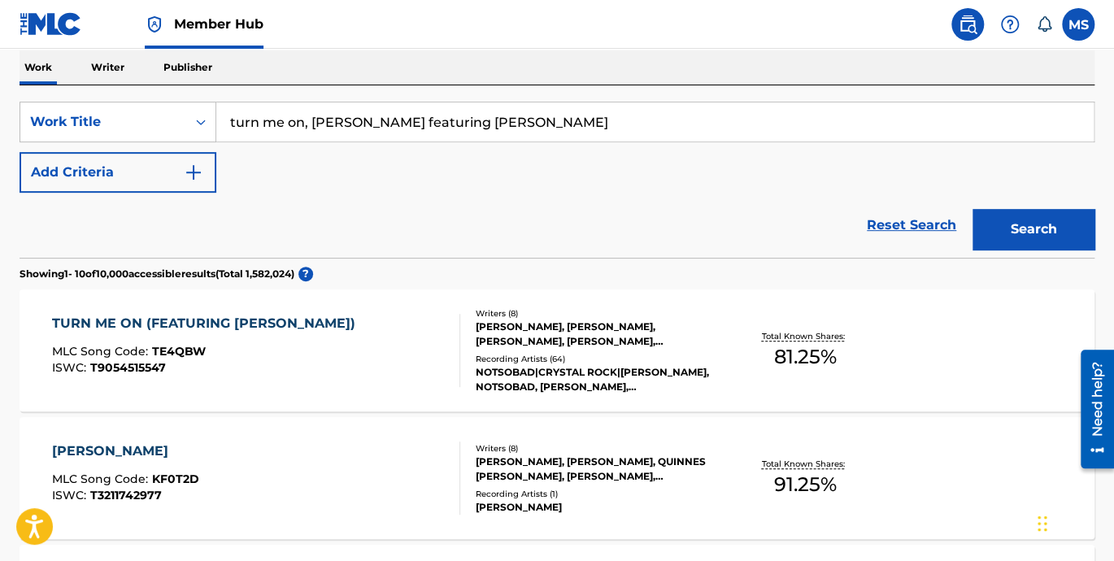
scroll to position [225, 0]
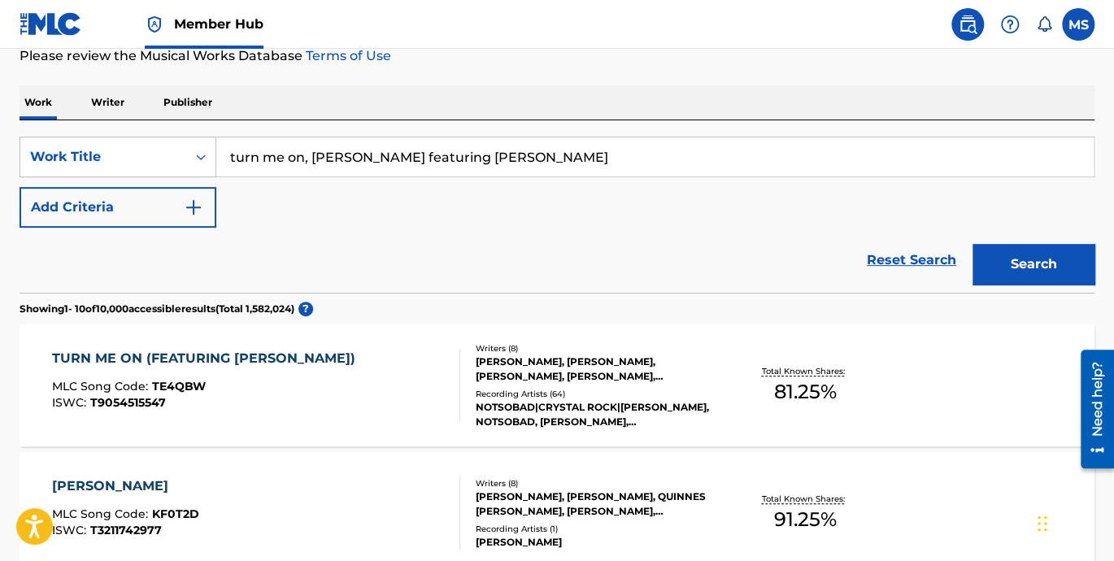
click at [208, 356] on div "TURN ME ON (FEATURING SPRAGGA BENZ)" at bounding box center [207, 359] width 311 height 20
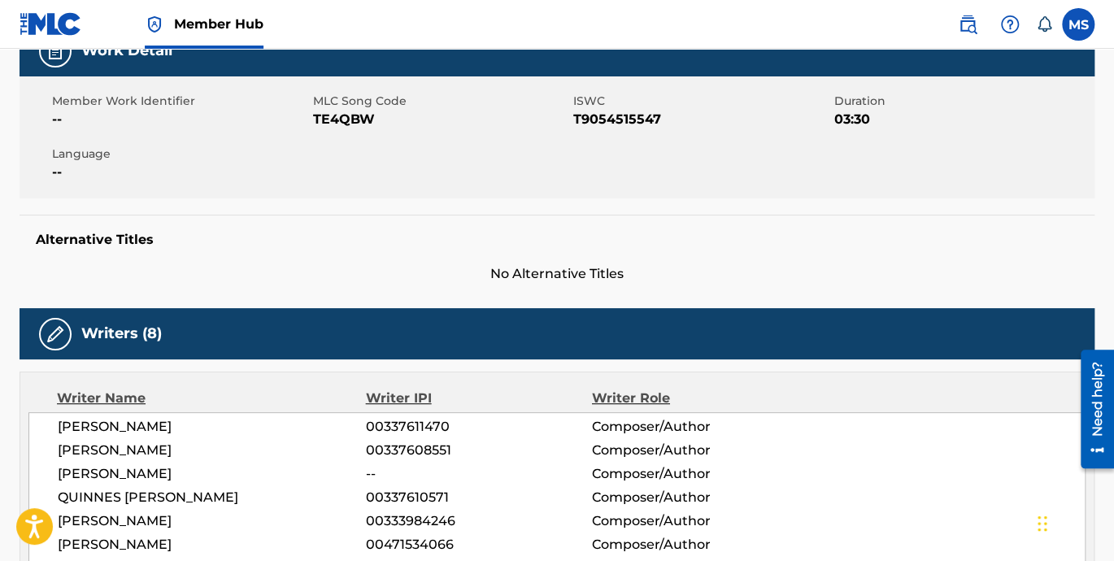
scroll to position [376, 0]
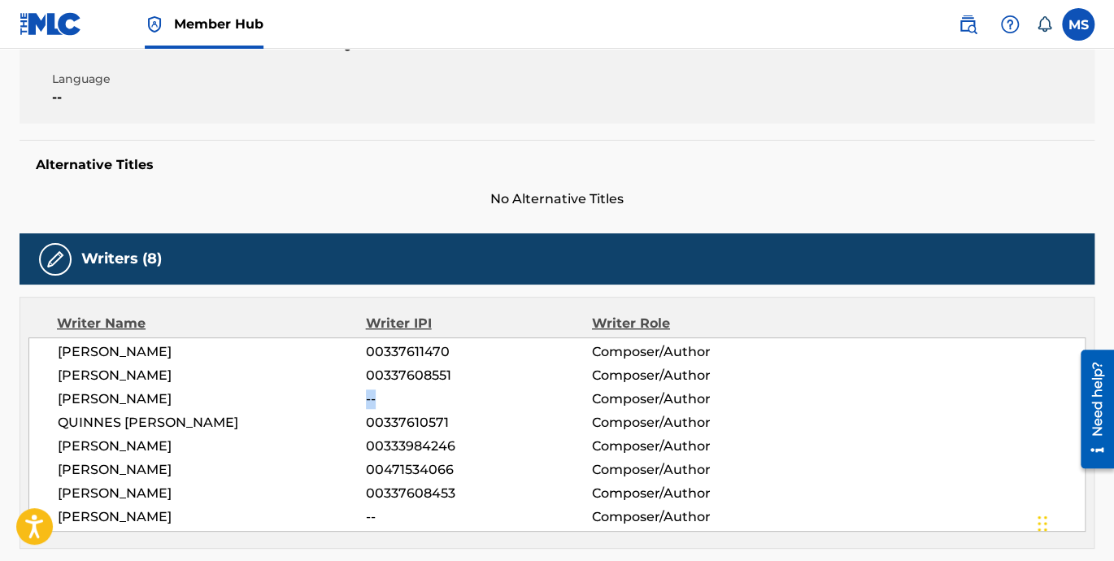
drag, startPoint x: 390, startPoint y: 397, endPoint x: 347, endPoint y: 395, distance: 43.1
click at [347, 395] on div "CARLTON GRANT -- Composer/Author" at bounding box center [571, 399] width 1027 height 20
drag, startPoint x: 393, startPoint y: 517, endPoint x: 345, endPoint y: 515, distance: 48.0
click at [345, 515] on div "COURTNEY SILLS -- Composer/Author" at bounding box center [571, 517] width 1027 height 20
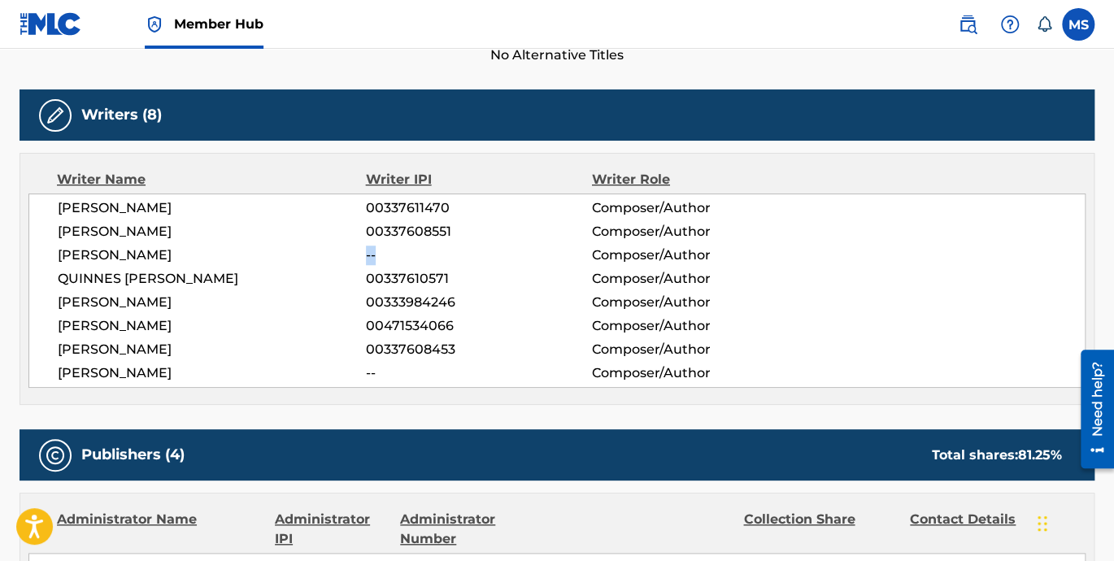
scroll to position [527, 0]
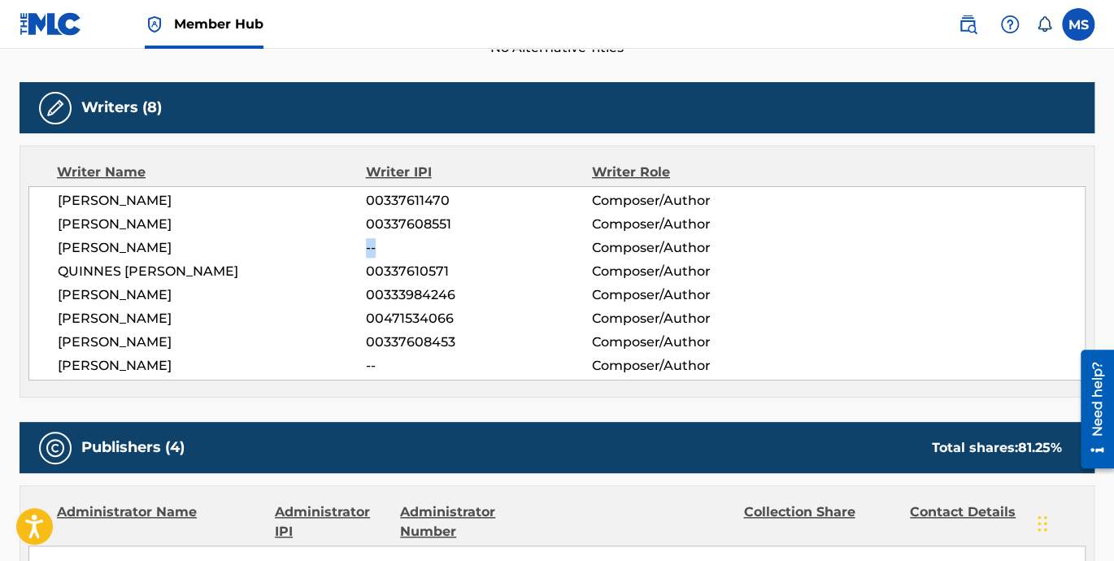
drag, startPoint x: 58, startPoint y: 362, endPoint x: 170, endPoint y: 361, distance: 112.2
click at [170, 361] on span "COURTNEY SILLS" at bounding box center [212, 366] width 308 height 20
copy span "COURTNEY SILLS"
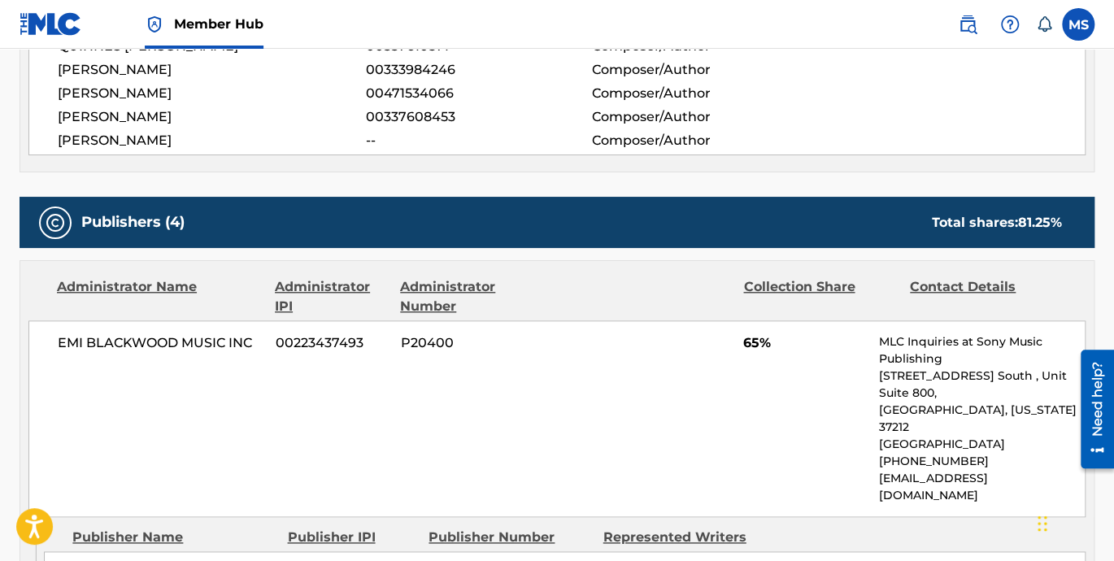
scroll to position [828, 0]
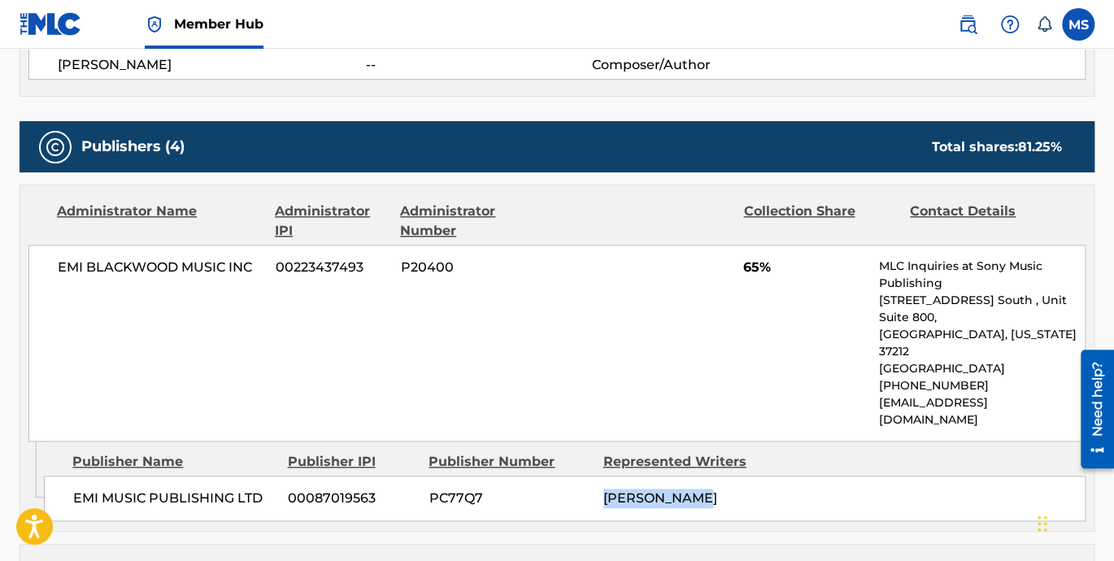
drag, startPoint x: 714, startPoint y: 462, endPoint x: 589, endPoint y: 457, distance: 124.5
click at [589, 476] on div "EMI MUSIC PUBLISHING LTD 00087019563 PC77Q7 KEVIN LYTTLE" at bounding box center [564, 499] width 1041 height 46
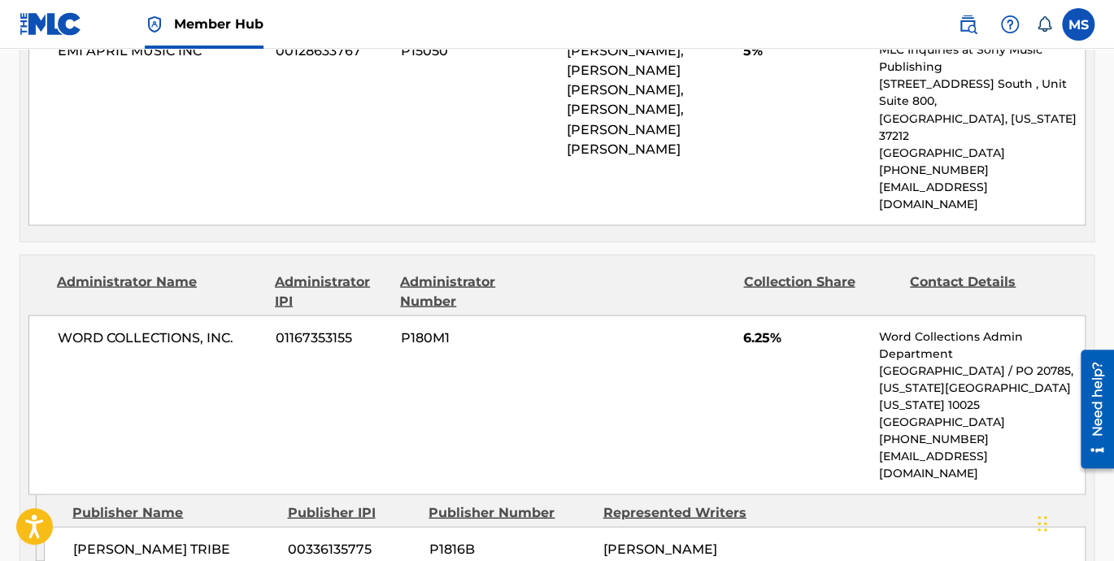
scroll to position [1430, 0]
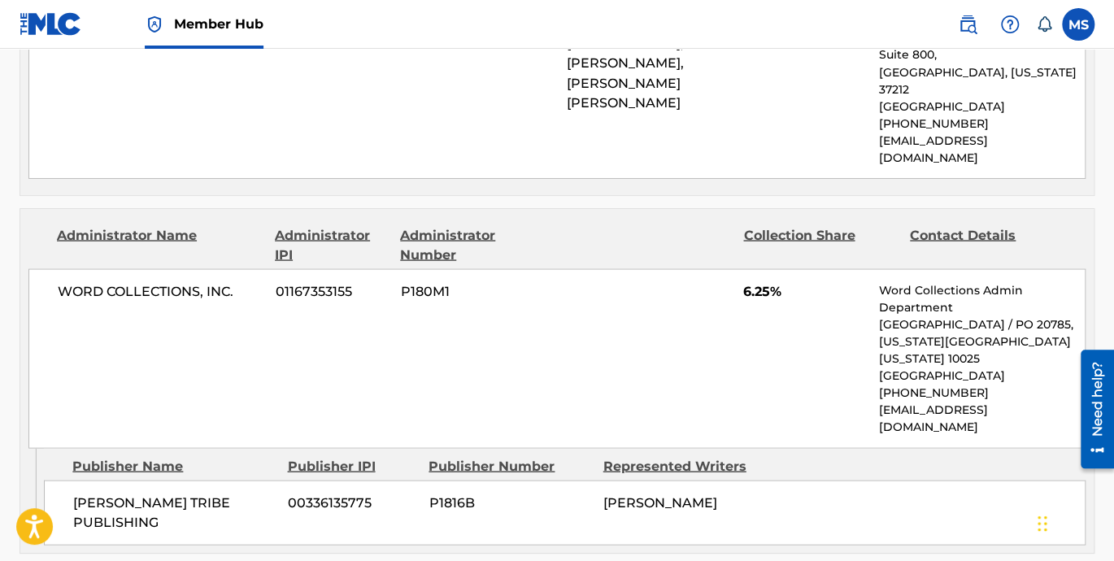
drag, startPoint x: 679, startPoint y: 431, endPoint x: 593, endPoint y: 408, distance: 88.3
click at [593, 480] on div "BEANE TRIBE PUBLISHING 00336135775 P1816B ARNOLD WALKER HENNINGS" at bounding box center [564, 512] width 1041 height 65
click at [720, 493] on div "ARNOLD WALKER HENNINGS" at bounding box center [684, 503] width 162 height 20
click at [677, 493] on div "ARNOLD WALKER HENNINGS" at bounding box center [684, 503] width 162 height 20
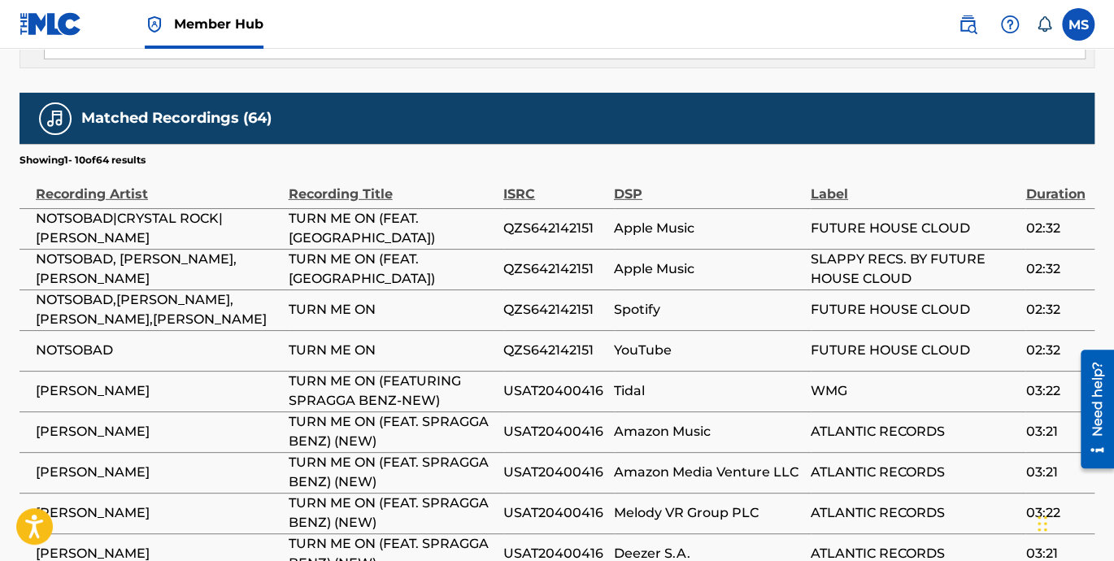
scroll to position [2333, 0]
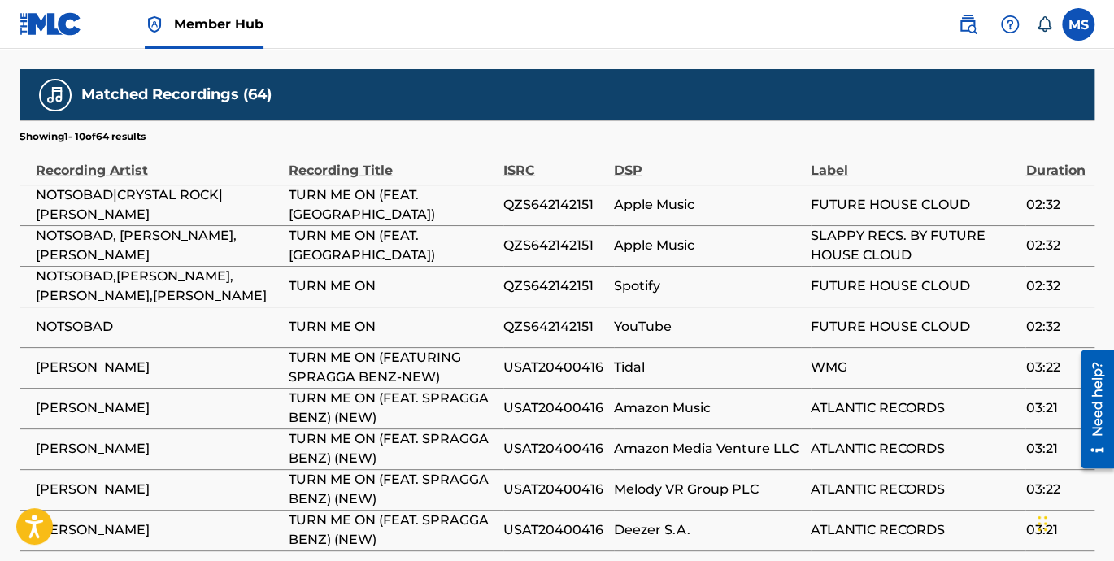
drag, startPoint x: 289, startPoint y: 445, endPoint x: 378, endPoint y: 446, distance: 88.6
click at [378, 560] on span "TURN ME ON" at bounding box center [392, 571] width 206 height 20
drag, startPoint x: 598, startPoint y: 450, endPoint x: 498, endPoint y: 450, distance: 100.8
click at [498, 550] on tr "MR. VEGAS KONSHENS TURN ME ON USAT20400415 Apple Music -- 00:31" at bounding box center [557, 570] width 1075 height 41
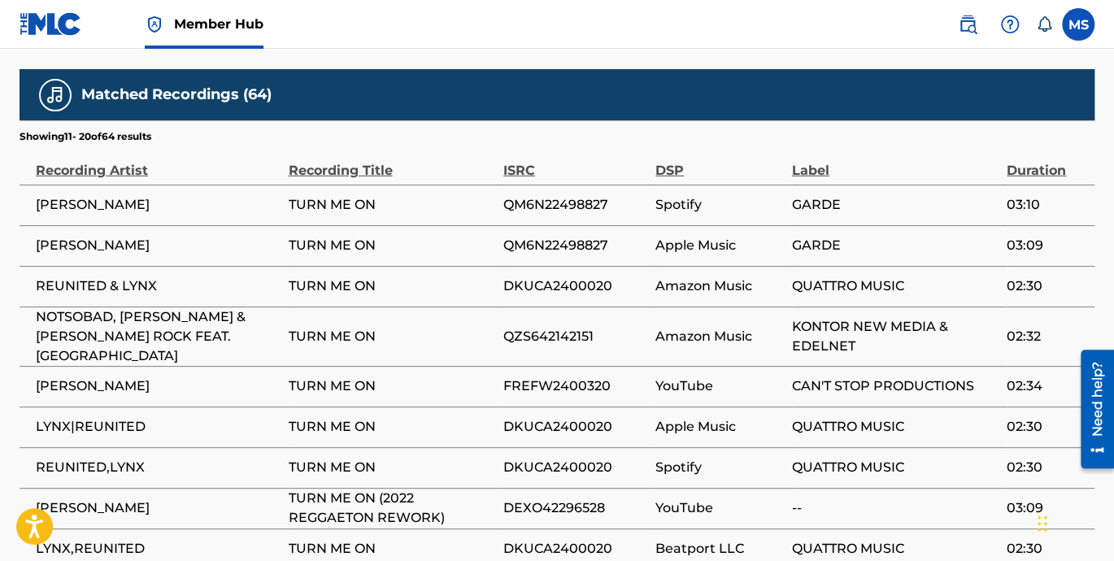
drag, startPoint x: 28, startPoint y: 437, endPoint x: 194, endPoint y: 458, distance: 167.3
drag, startPoint x: 498, startPoint y: 445, endPoint x: 577, endPoint y: 445, distance: 79.7
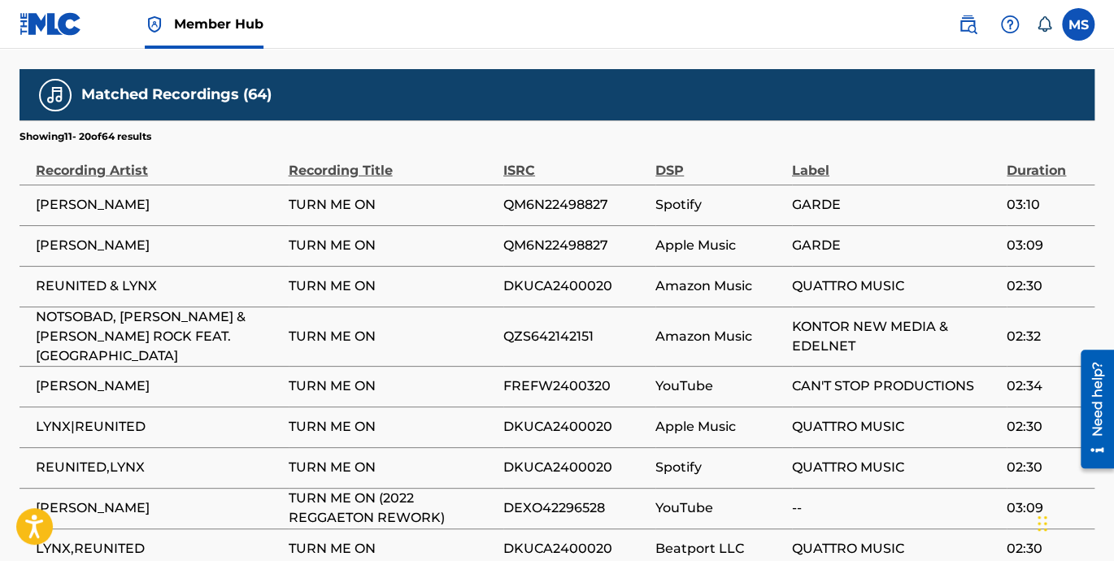
drag, startPoint x: 577, startPoint y: 445, endPoint x: 731, endPoint y: 443, distance: 153.7
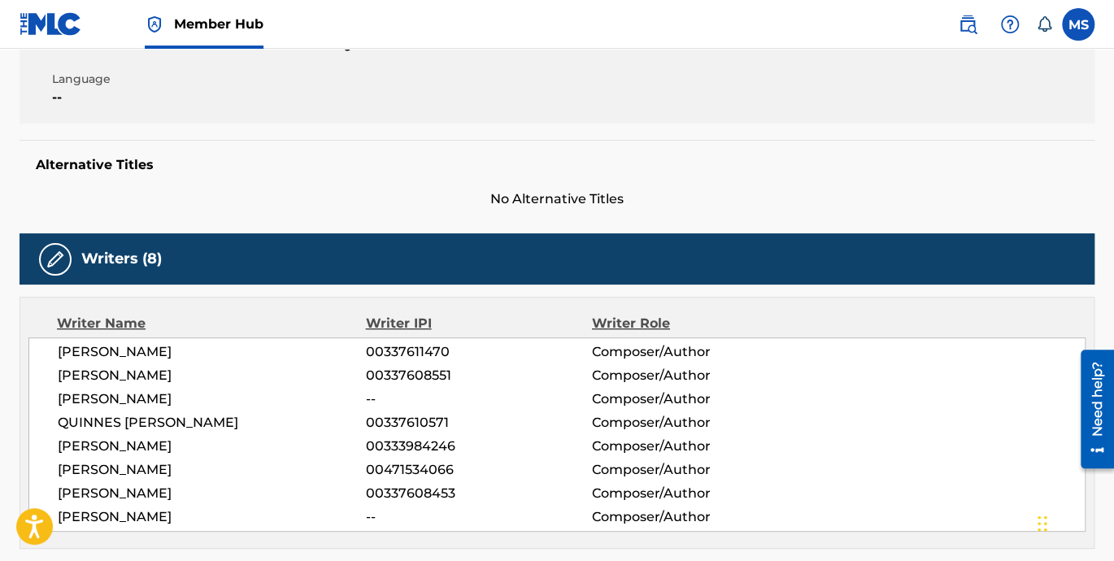
scroll to position [0, 0]
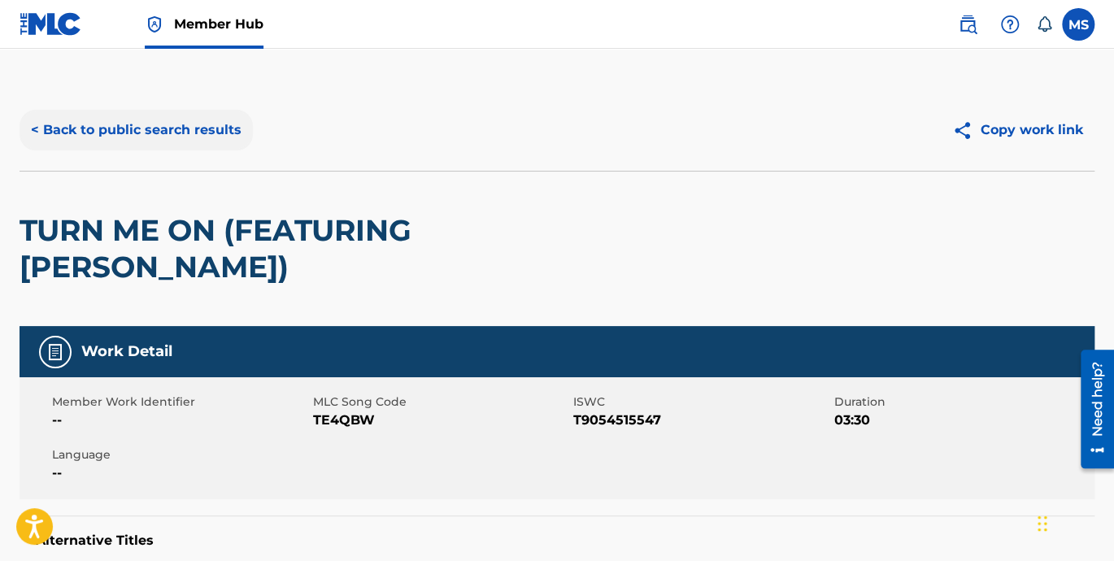
click at [101, 130] on button "< Back to public search results" at bounding box center [136, 130] width 233 height 41
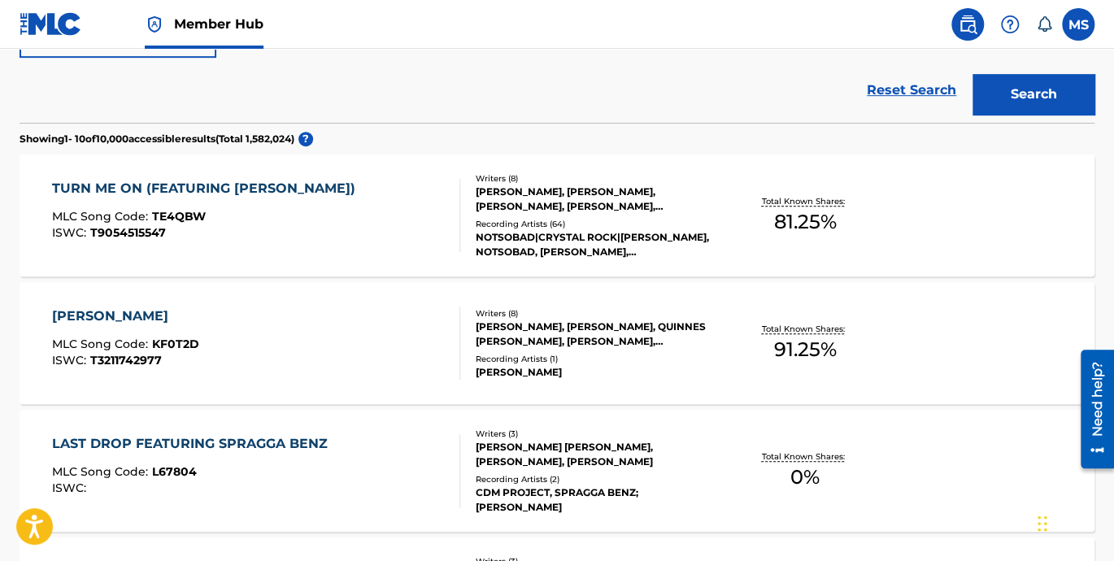
scroll to position [451, 0]
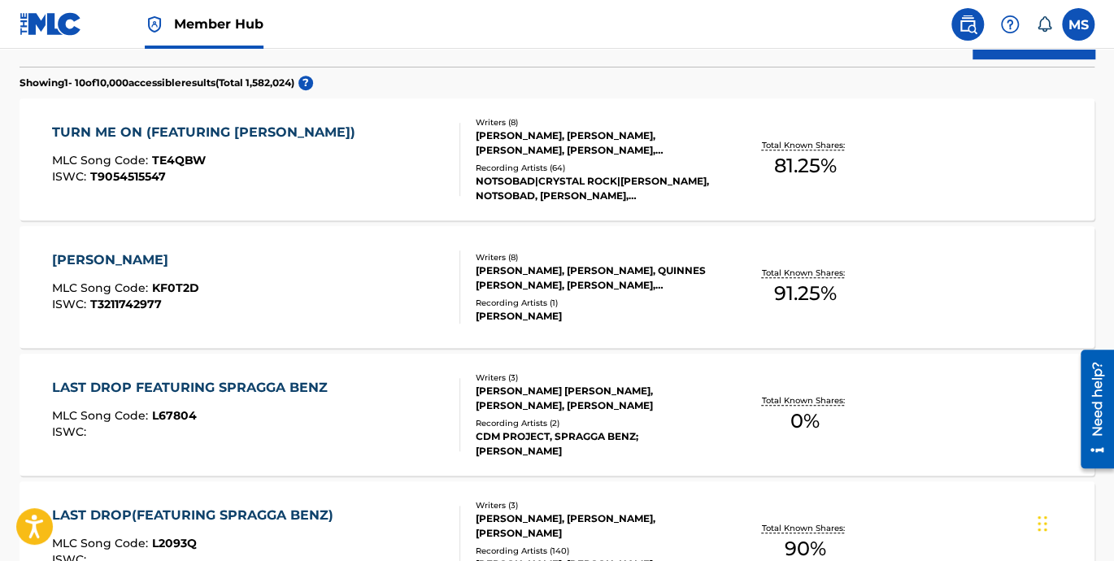
click at [102, 258] on div "KEVIN LYTTLE" at bounding box center [125, 260] width 147 height 20
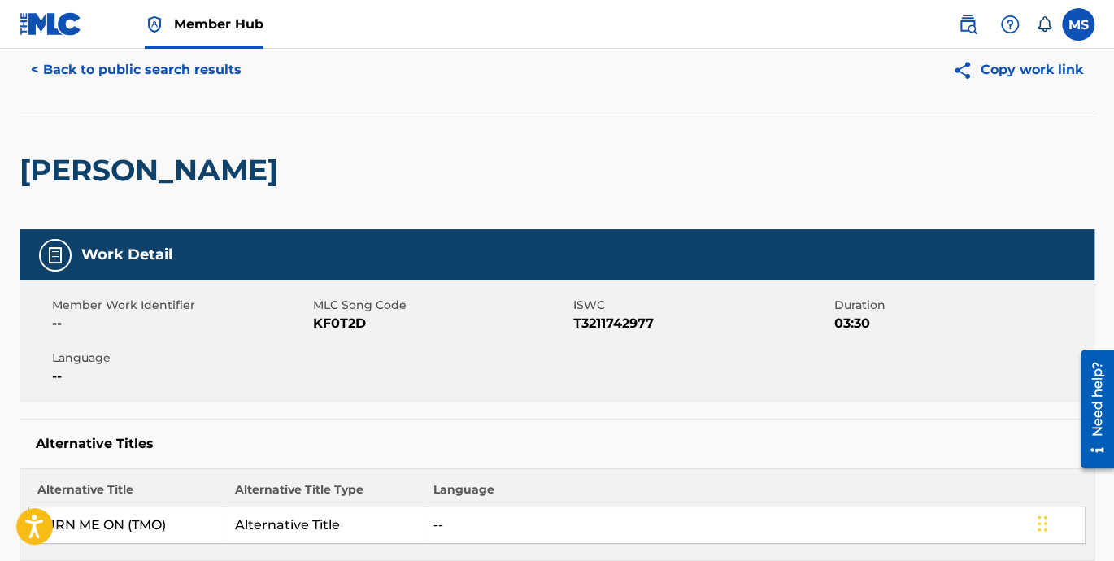
scroll to position [75, 0]
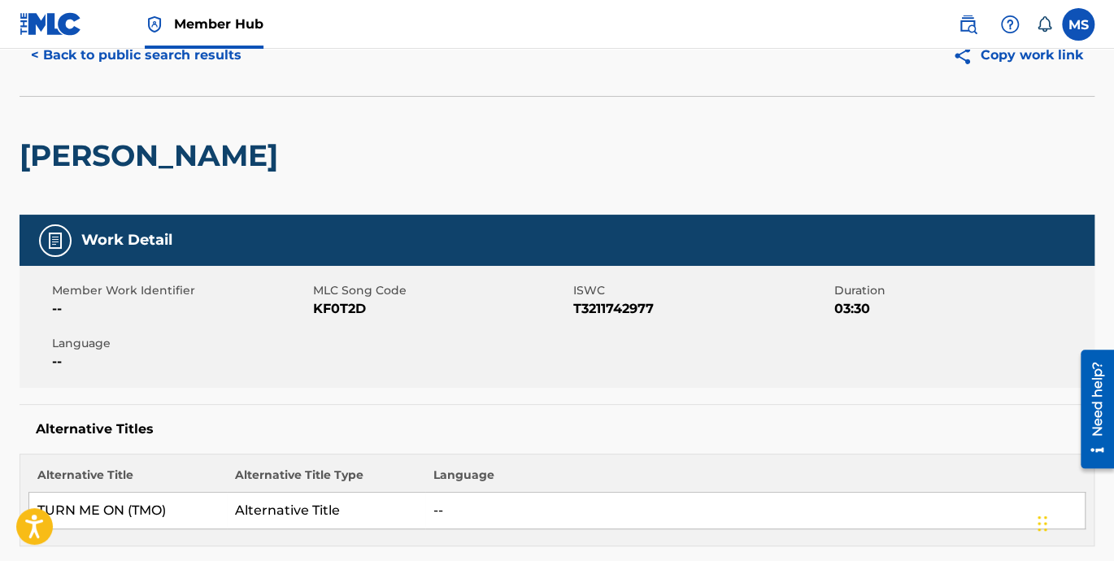
click at [611, 303] on span "T3211742977" at bounding box center [701, 309] width 257 height 20
click at [611, 306] on span "T3211742977" at bounding box center [701, 309] width 257 height 20
drag, startPoint x: 611, startPoint y: 306, endPoint x: 589, endPoint y: 341, distance: 41.3
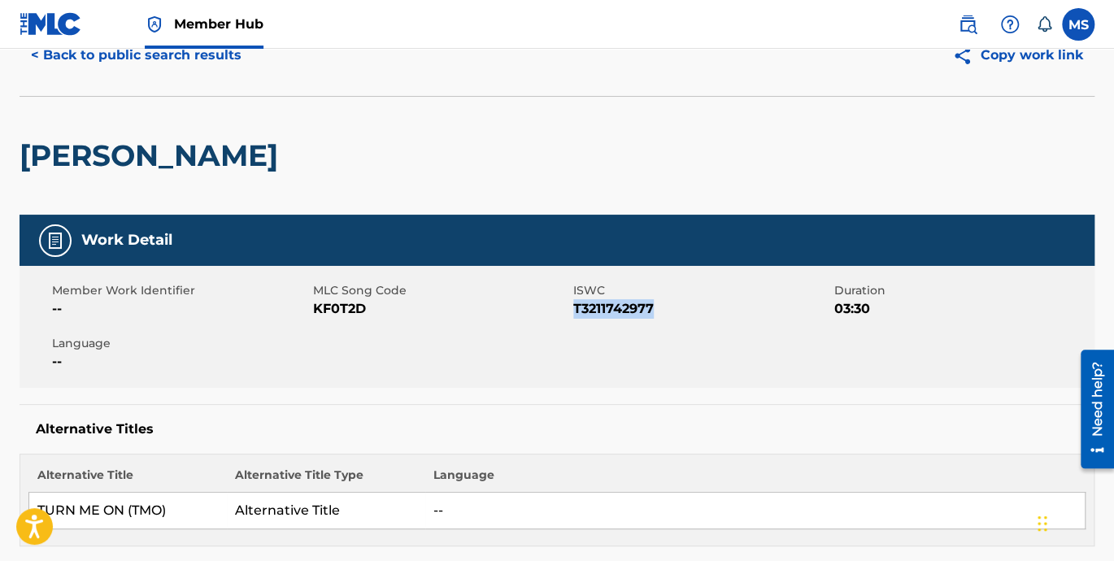
click at [589, 341] on div "Member Work Identifier -- MLC Song Code KF0T2D ISWC T3211742977 Duration 03:30 …" at bounding box center [557, 327] width 1075 height 122
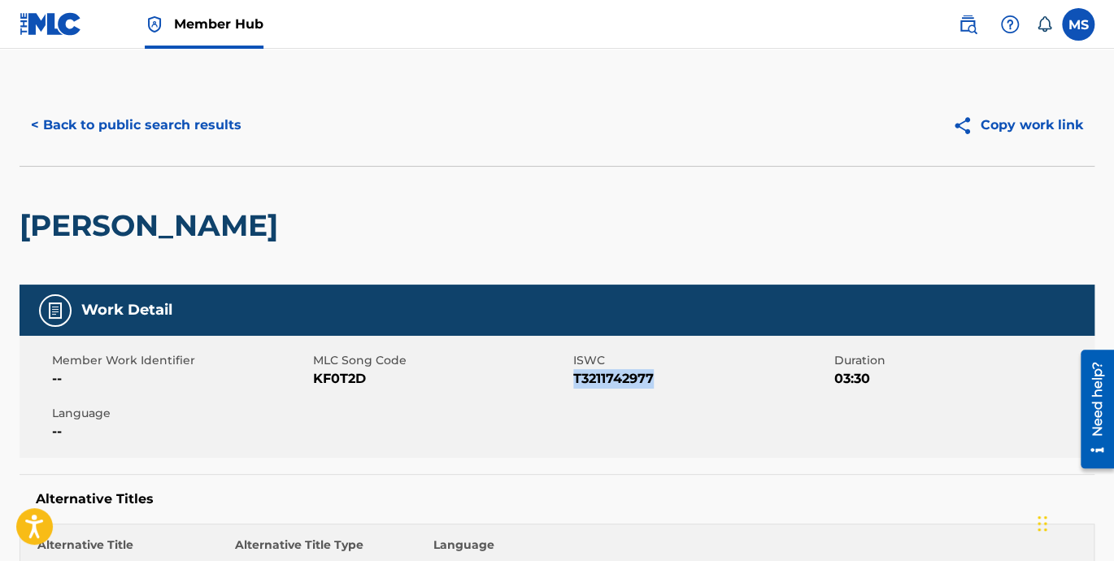
scroll to position [0, 0]
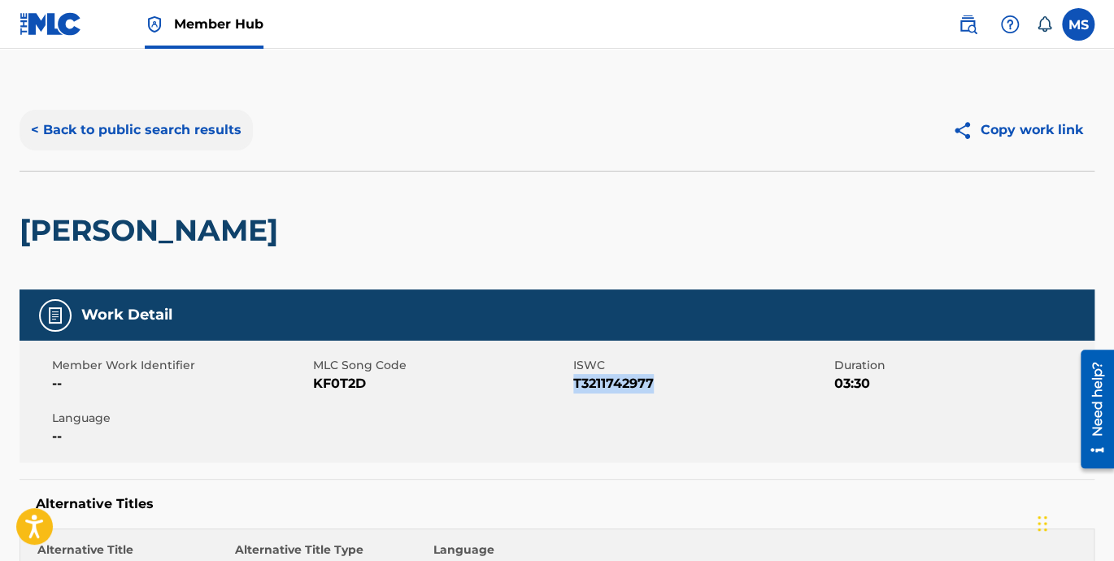
click at [124, 137] on button "< Back to public search results" at bounding box center [136, 130] width 233 height 41
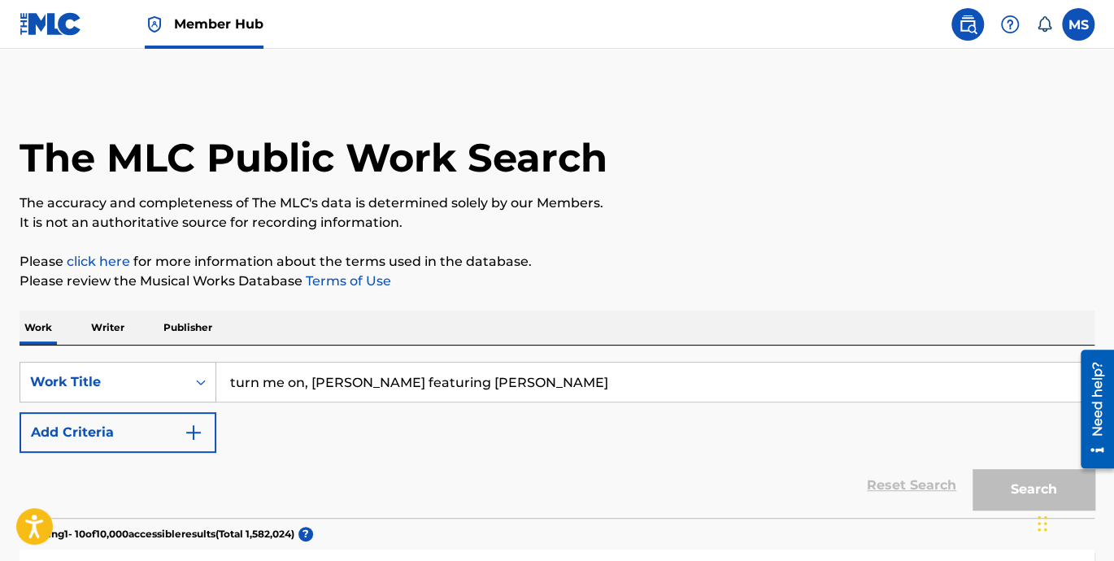
scroll to position [493, 0]
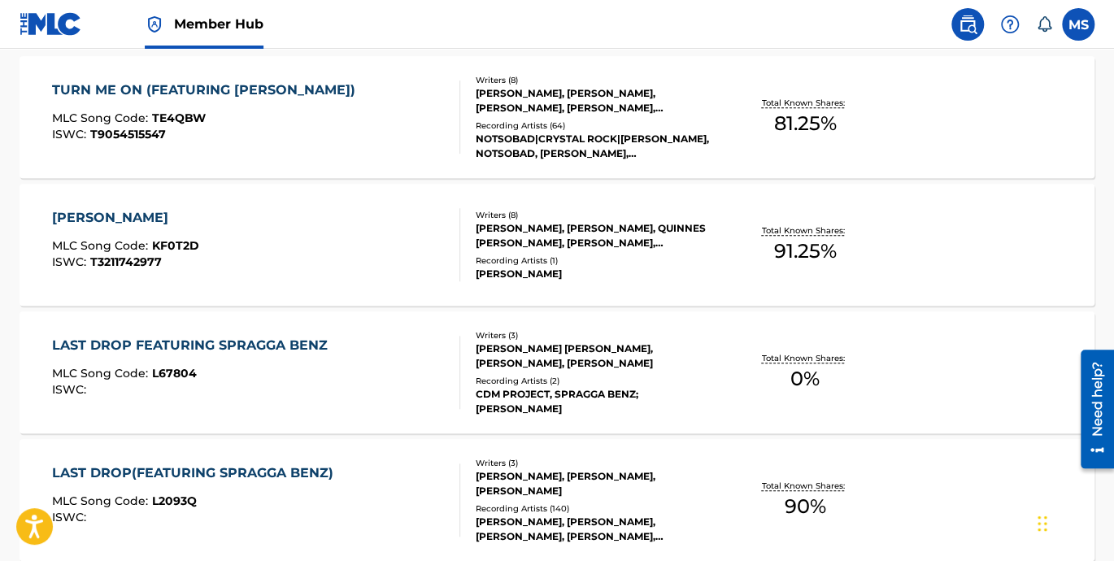
click at [163, 344] on div "LAST DROP FEATURING SPRAGGA BENZ" at bounding box center [194, 346] width 284 height 20
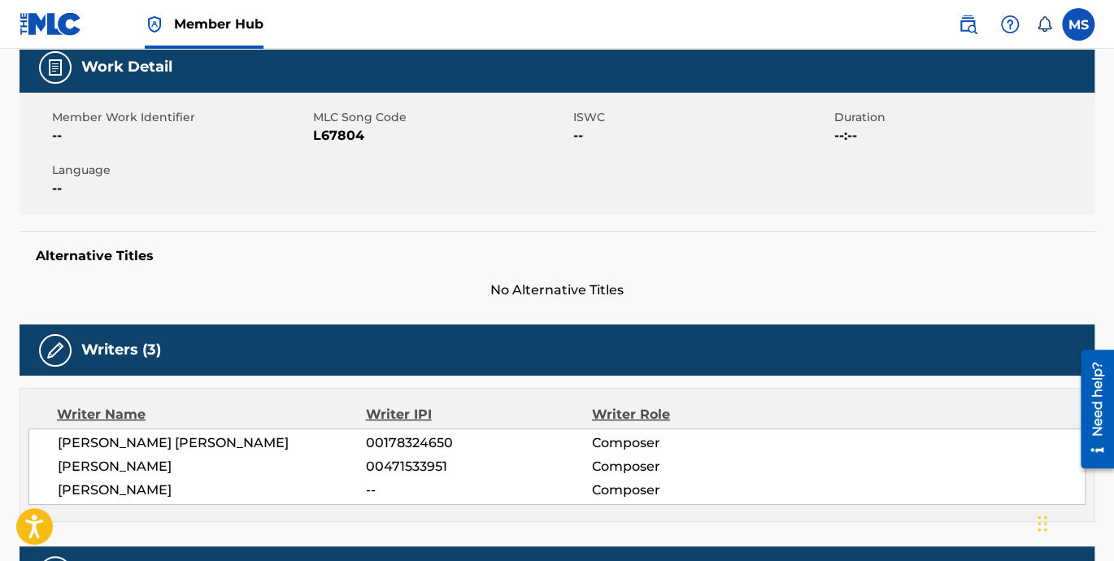
scroll to position [301, 0]
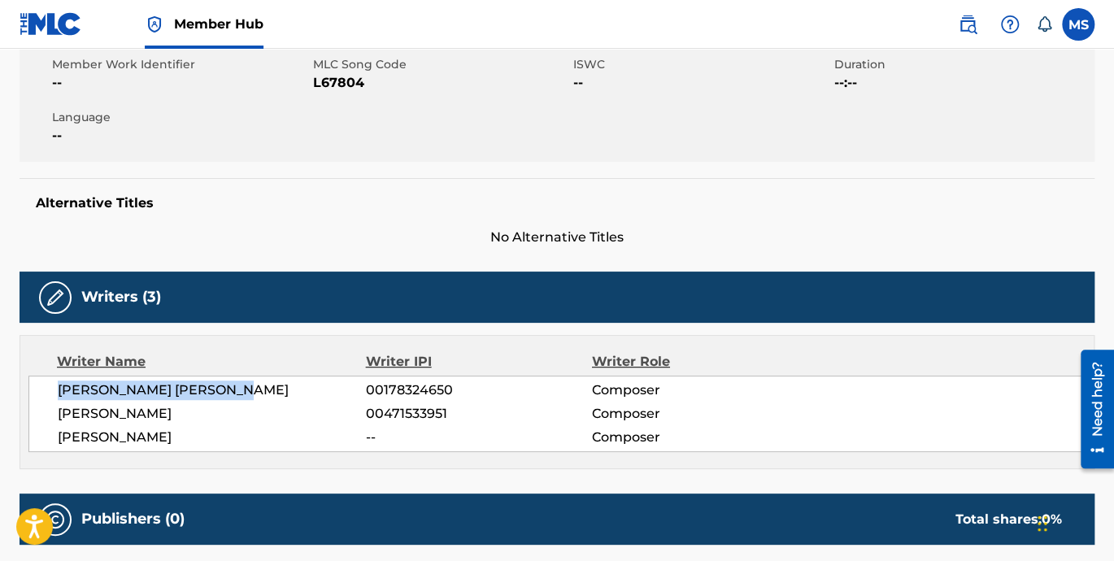
drag, startPoint x: 265, startPoint y: 395, endPoint x: 28, endPoint y: 389, distance: 236.6
click at [28, 389] on div "CARLTON ERRINGTON GRANT 00178324650 Composer KEVIN LYTTLE 00471533951 Composer …" at bounding box center [556, 414] width 1057 height 76
click at [435, 383] on span "00178324650" at bounding box center [479, 390] width 226 height 20
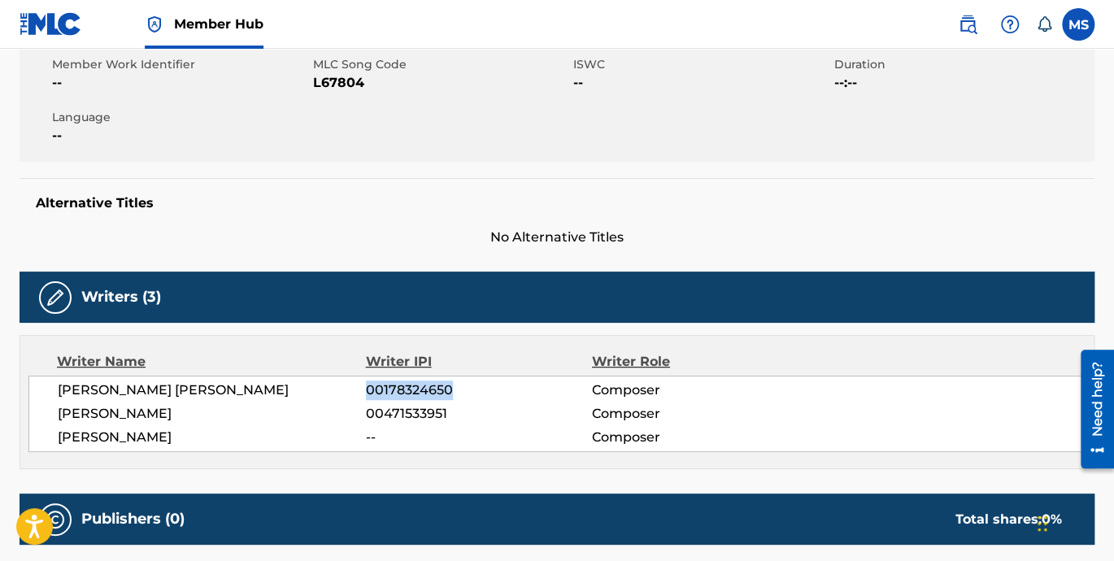
click at [434, 383] on span "00178324650" at bounding box center [479, 390] width 226 height 20
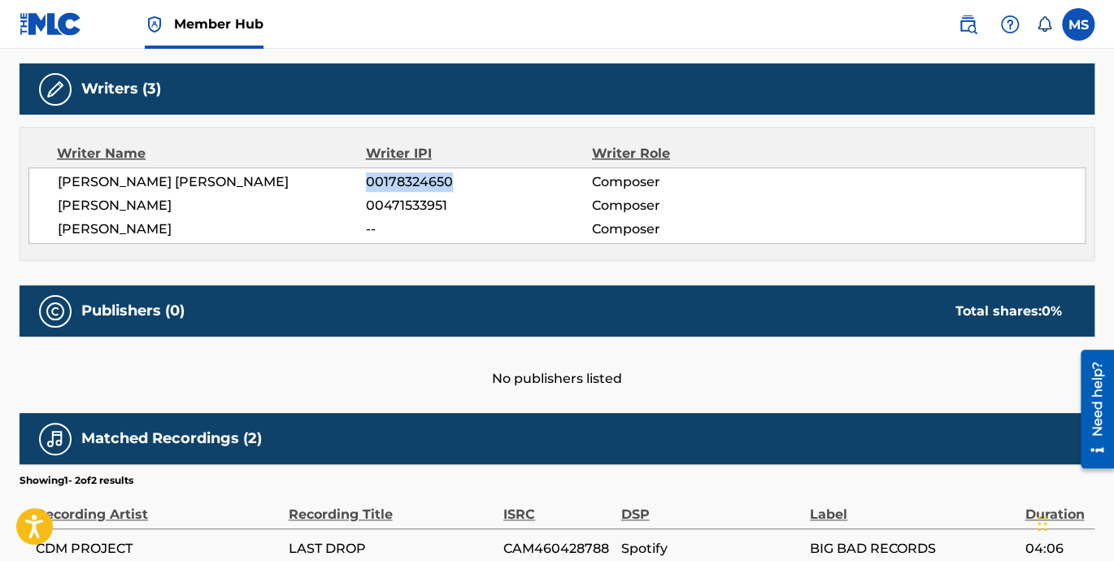
scroll to position [508, 0]
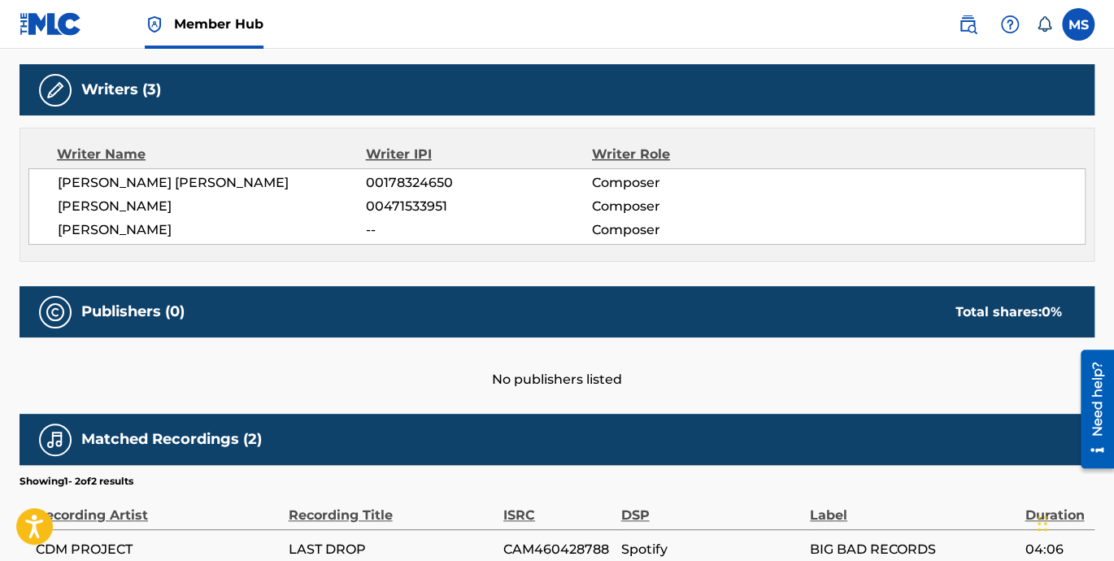
click at [463, 393] on div "Work Detail Member Work Identifier -- MLC Song Code L67804 ISWC -- Duration --:…" at bounding box center [557, 196] width 1075 height 830
drag, startPoint x: 466, startPoint y: 381, endPoint x: 701, endPoint y: 385, distance: 235.0
click at [702, 385] on div "No publishers listed" at bounding box center [557, 363] width 1075 height 52
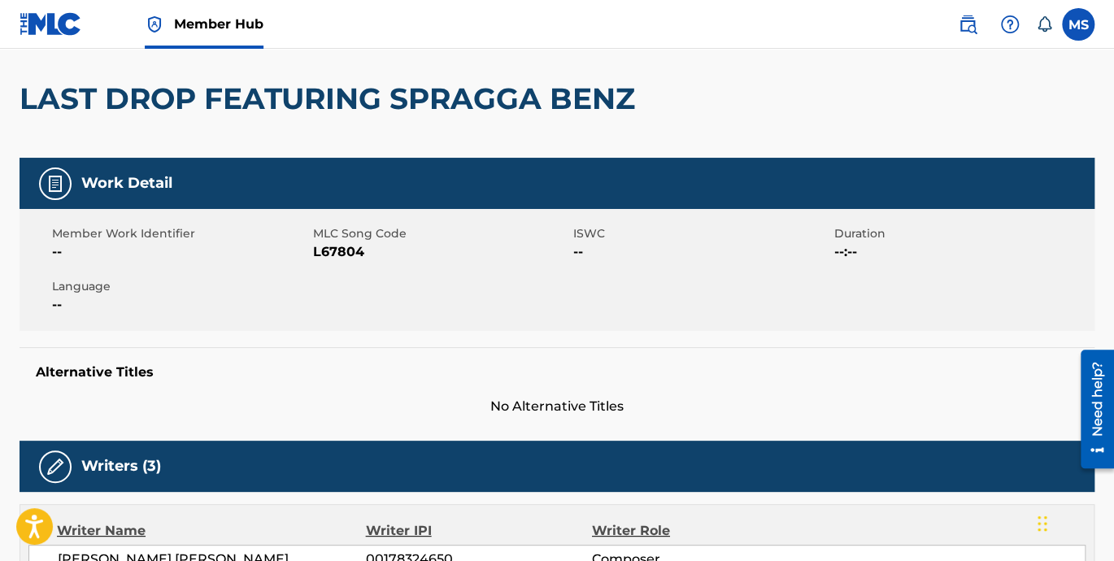
scroll to position [0, 0]
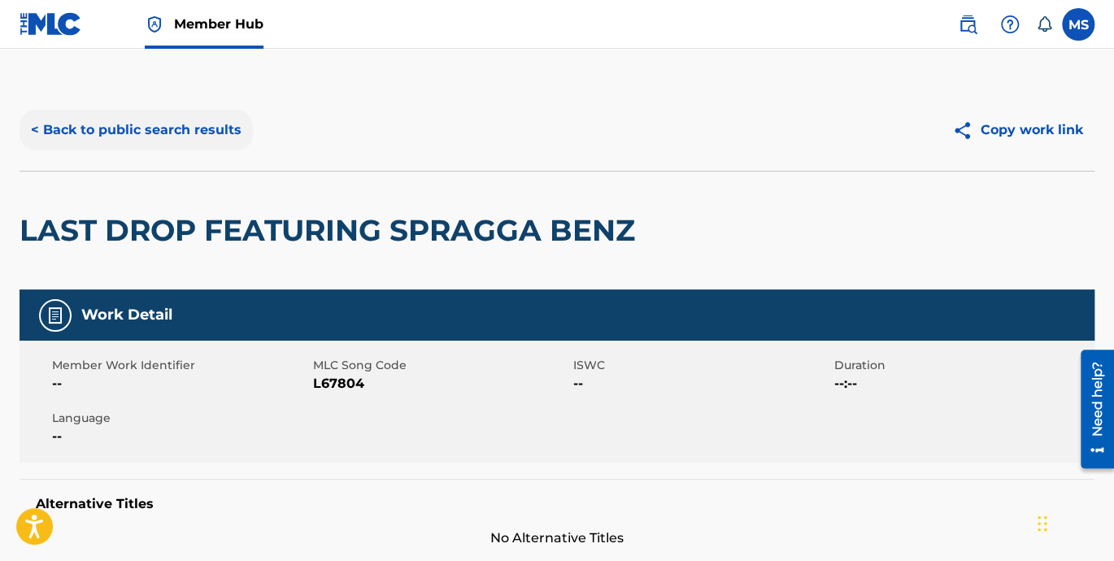
click at [47, 132] on button "< Back to public search results" at bounding box center [136, 130] width 233 height 41
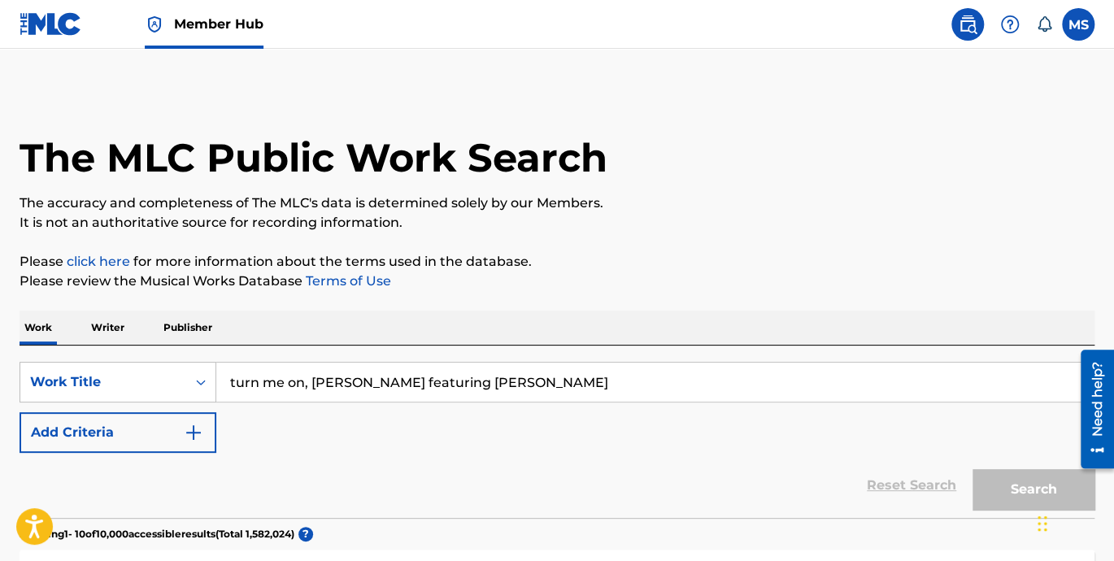
scroll to position [536, 0]
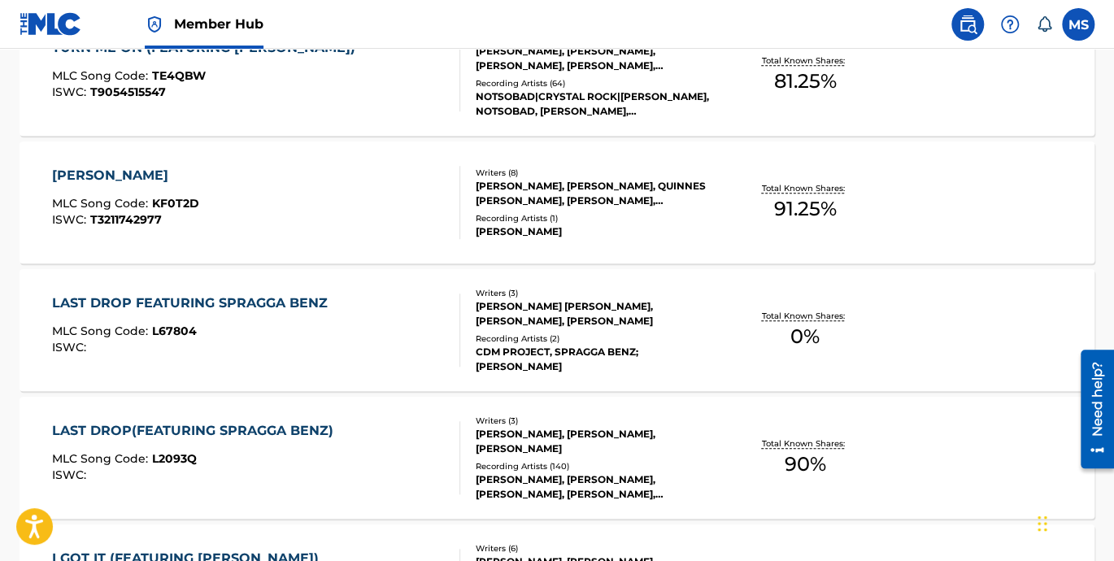
click at [198, 429] on div "LAST DROP(FEATURING SPRAGGA BENZ)" at bounding box center [196, 431] width 289 height 20
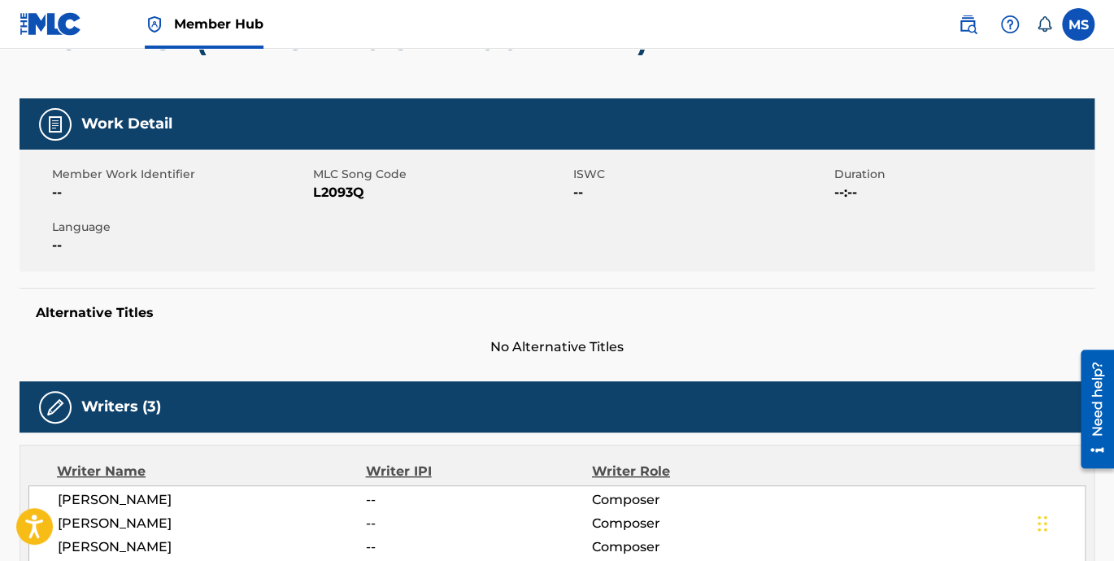
scroll to position [301, 0]
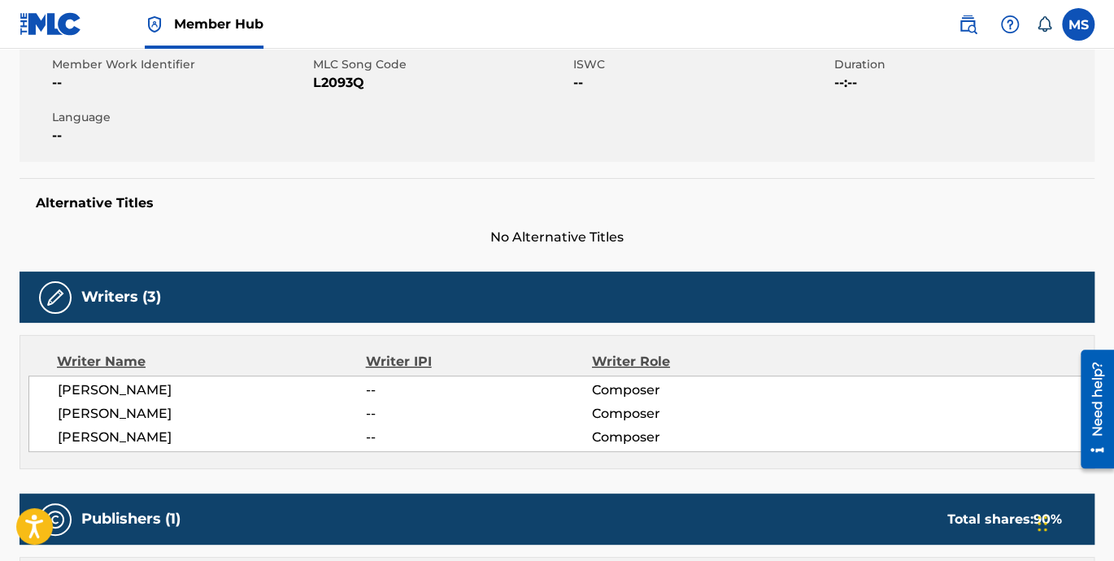
click at [372, 389] on span "--" at bounding box center [479, 390] width 226 height 20
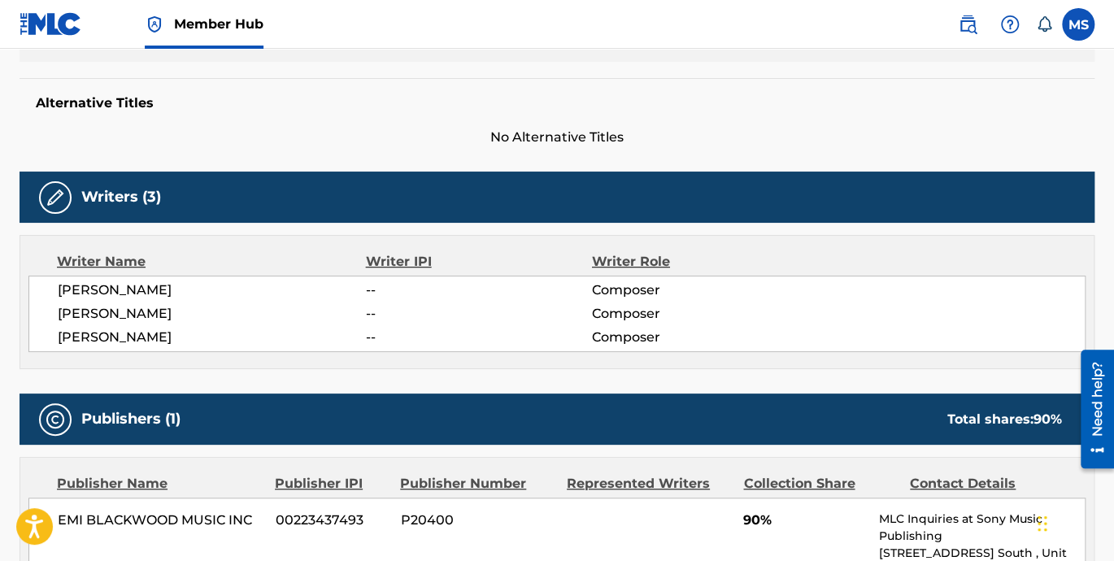
scroll to position [451, 0]
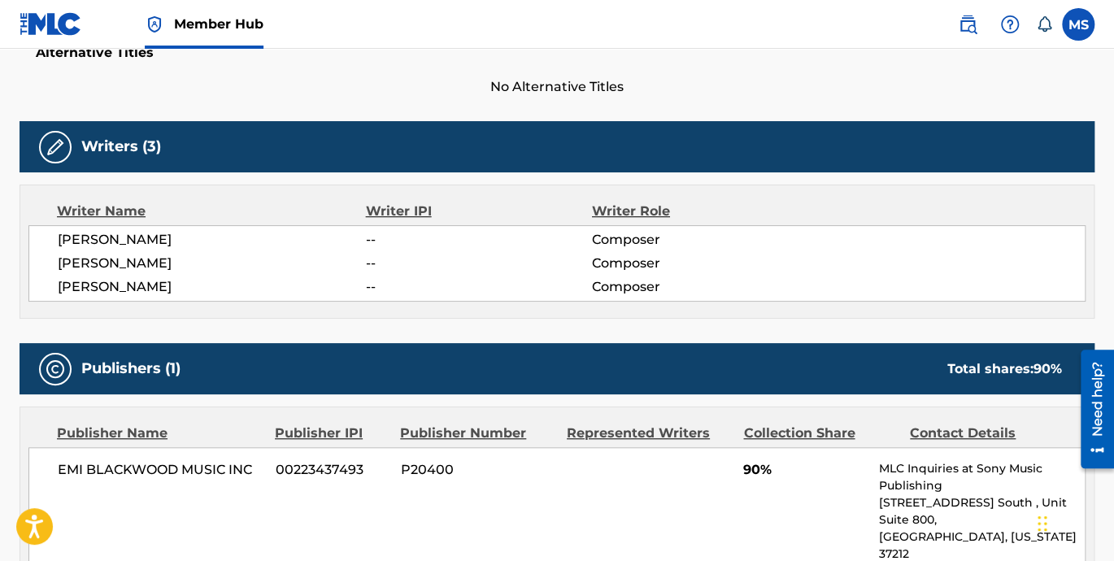
click at [385, 280] on span "--" at bounding box center [479, 287] width 226 height 20
click at [367, 289] on span "--" at bounding box center [479, 287] width 226 height 20
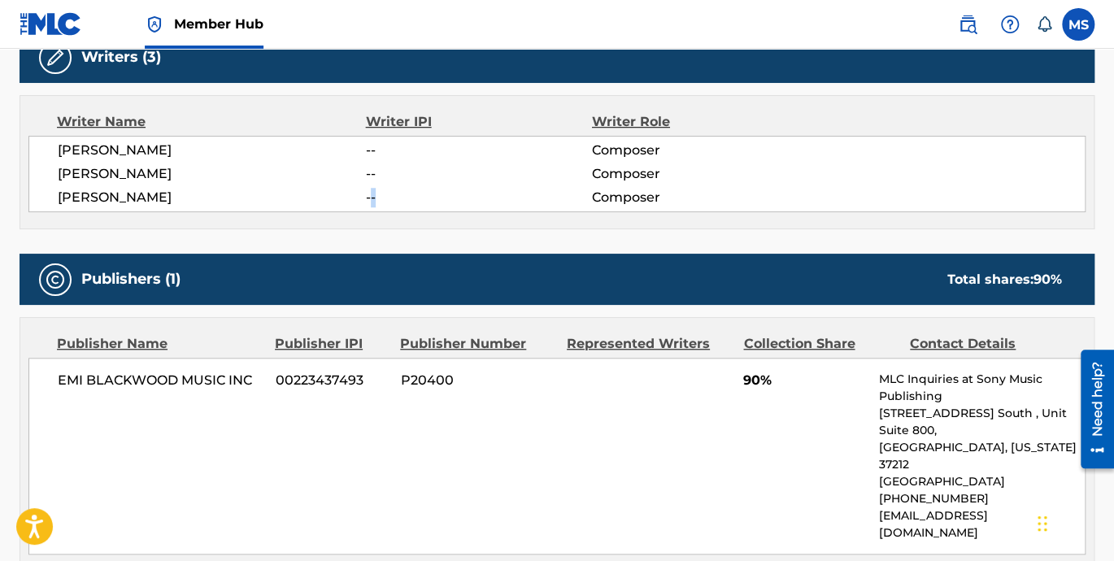
scroll to position [527, 0]
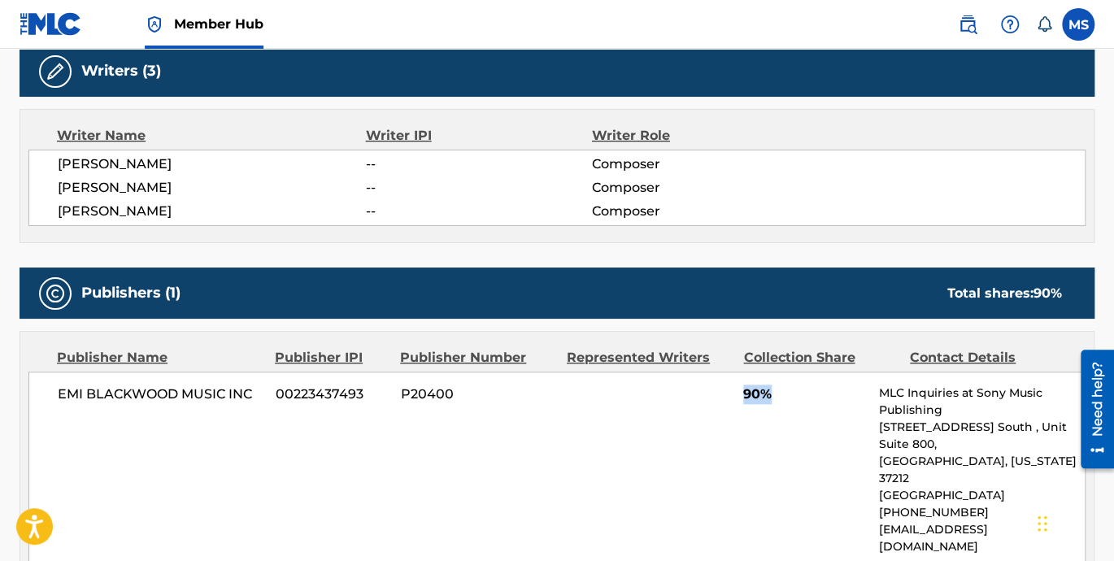
drag, startPoint x: 740, startPoint y: 388, endPoint x: 803, endPoint y: 403, distance: 65.3
click at [803, 403] on div "EMI BLACKWOOD MUSIC INC 00223437493 P20400 90% MLC Inquiries at Sony Music Publ…" at bounding box center [556, 470] width 1057 height 197
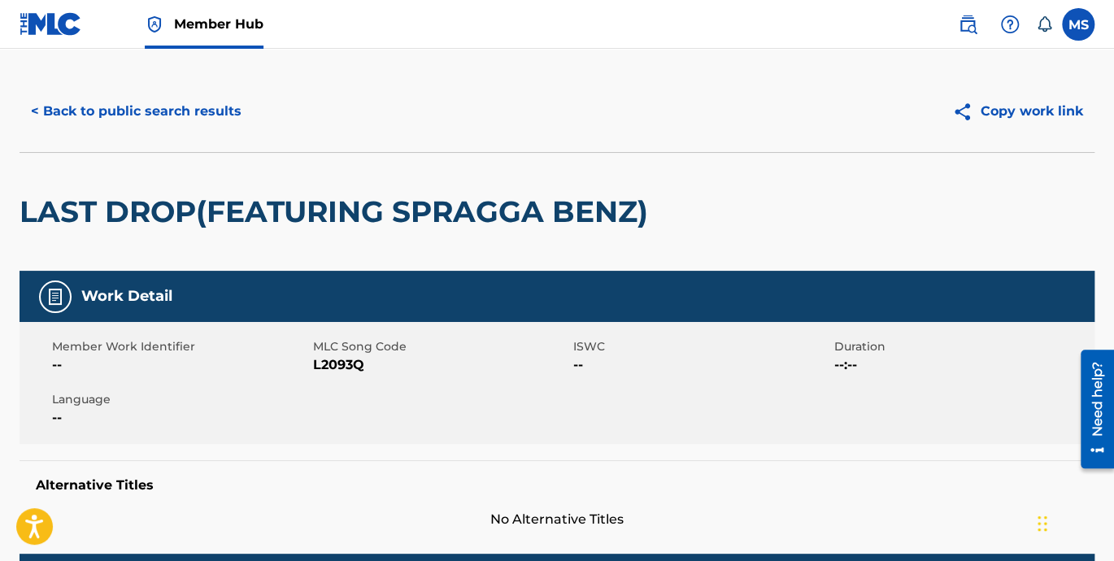
scroll to position [0, 0]
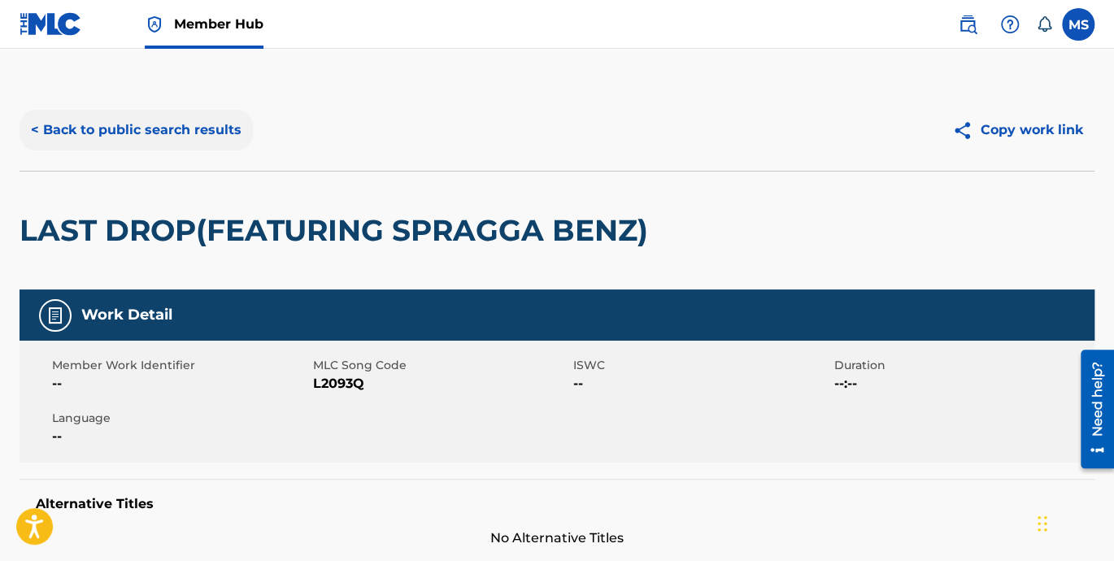
click at [89, 130] on button "< Back to public search results" at bounding box center [136, 130] width 233 height 41
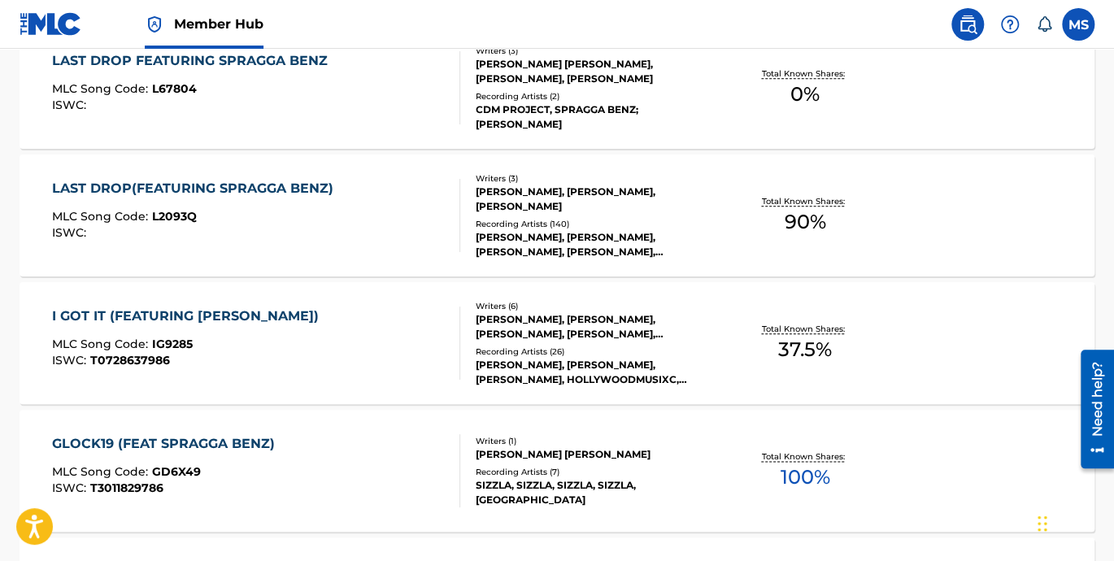
scroll to position [803, 0]
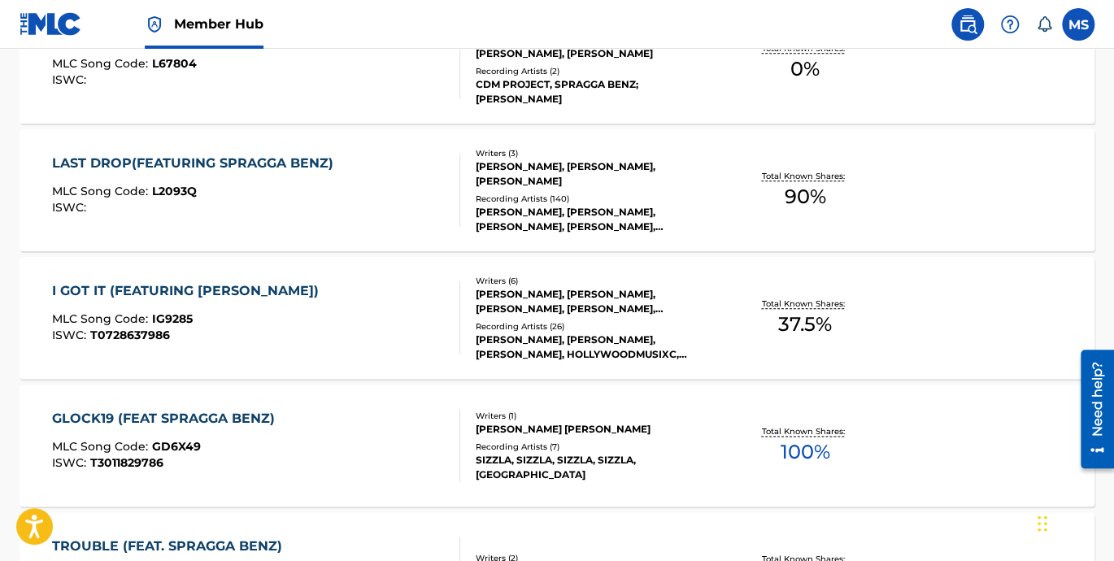
click at [172, 290] on div "I GOT IT (FEATURING SPRAGGA BENZ)" at bounding box center [189, 291] width 275 height 20
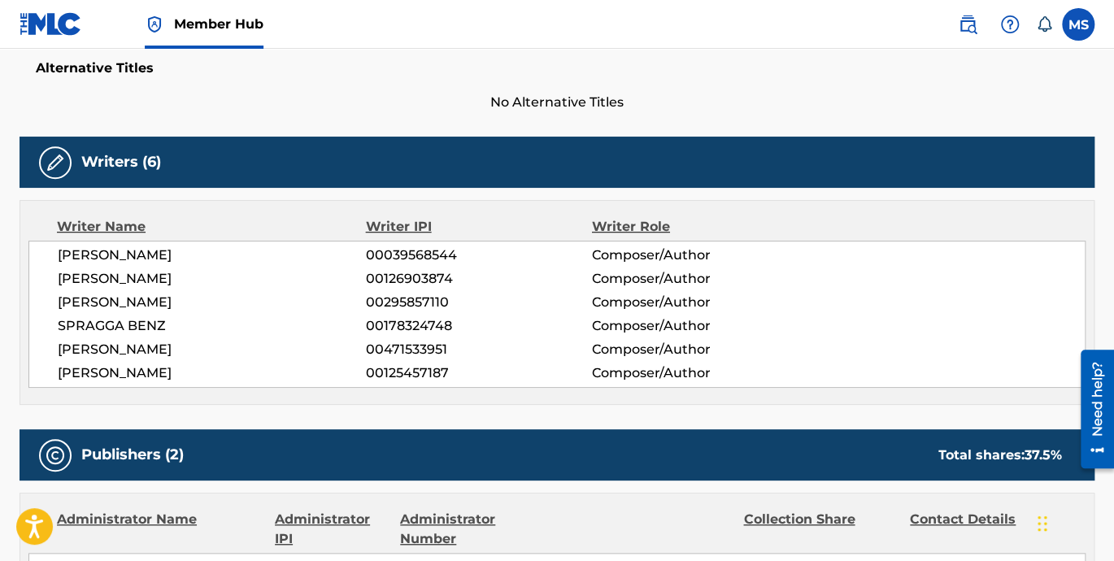
scroll to position [451, 0]
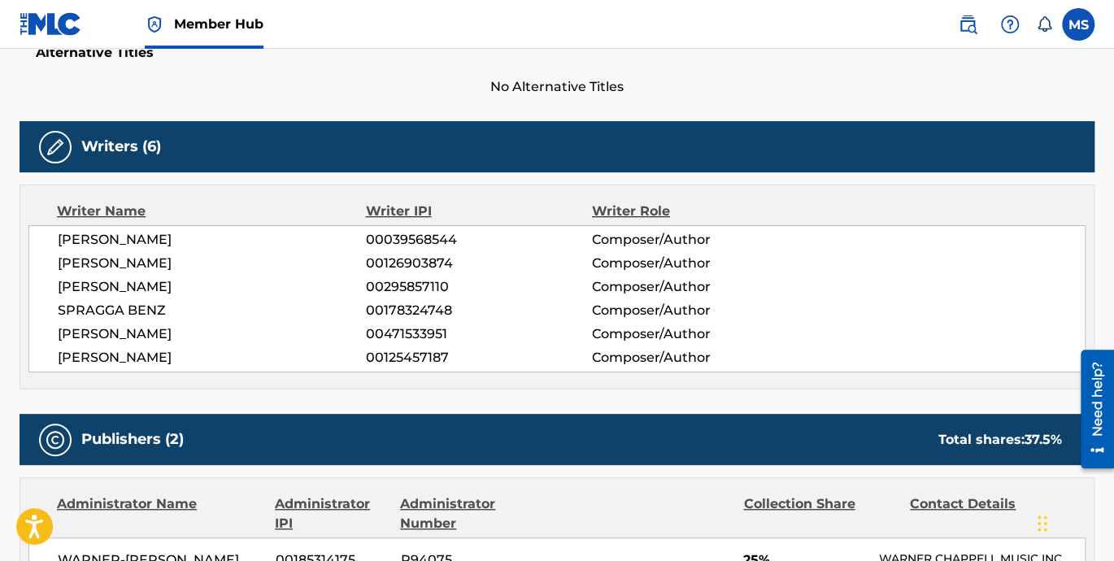
click at [378, 306] on span "00178324748" at bounding box center [479, 311] width 226 height 20
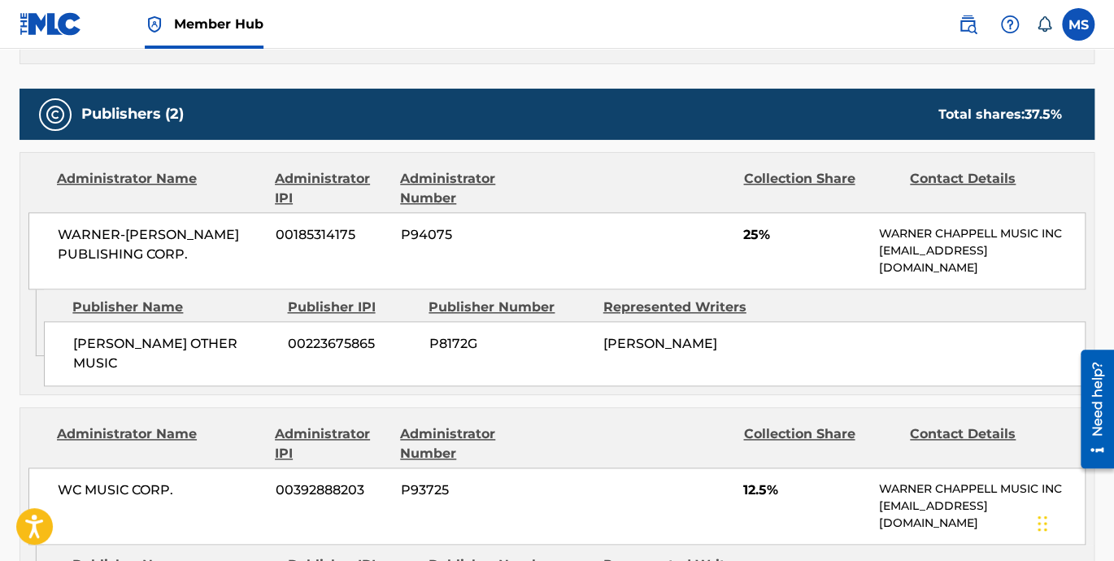
scroll to position [752, 0]
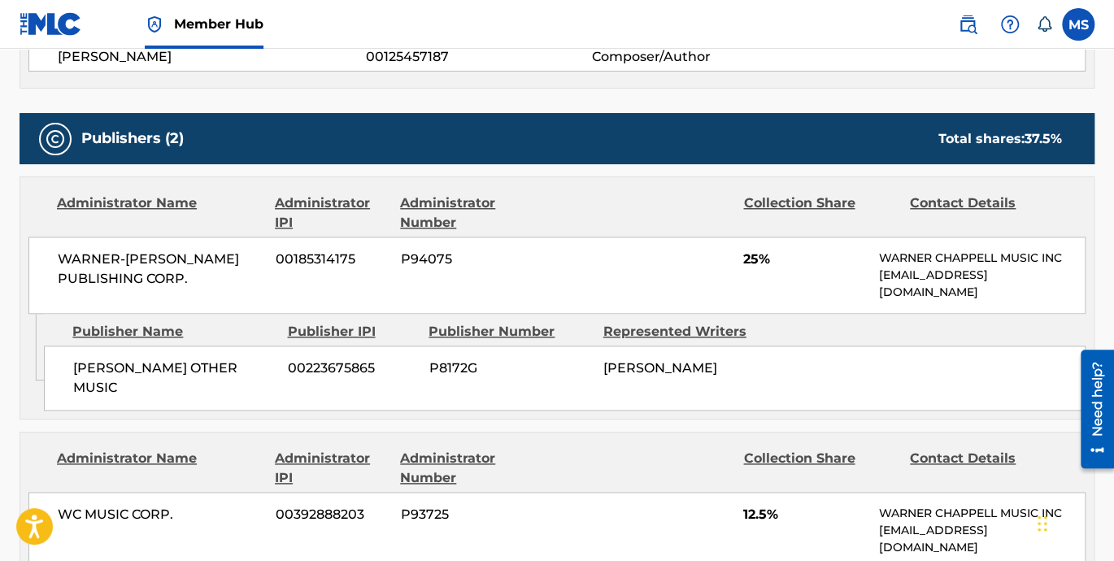
drag, startPoint x: 760, startPoint y: 364, endPoint x: 589, endPoint y: 351, distance: 171.2
click at [589, 351] on div "BERNARD'S OTHER MUSIC 00223675865 P8172G BERNARD EDWARDS" at bounding box center [564, 377] width 1041 height 65
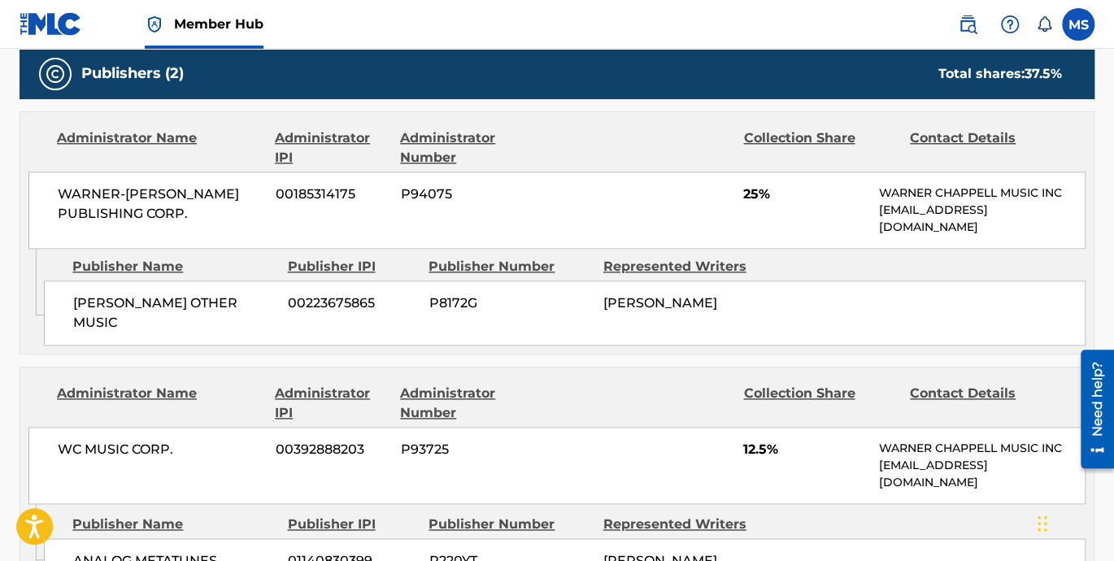
scroll to position [903, 0]
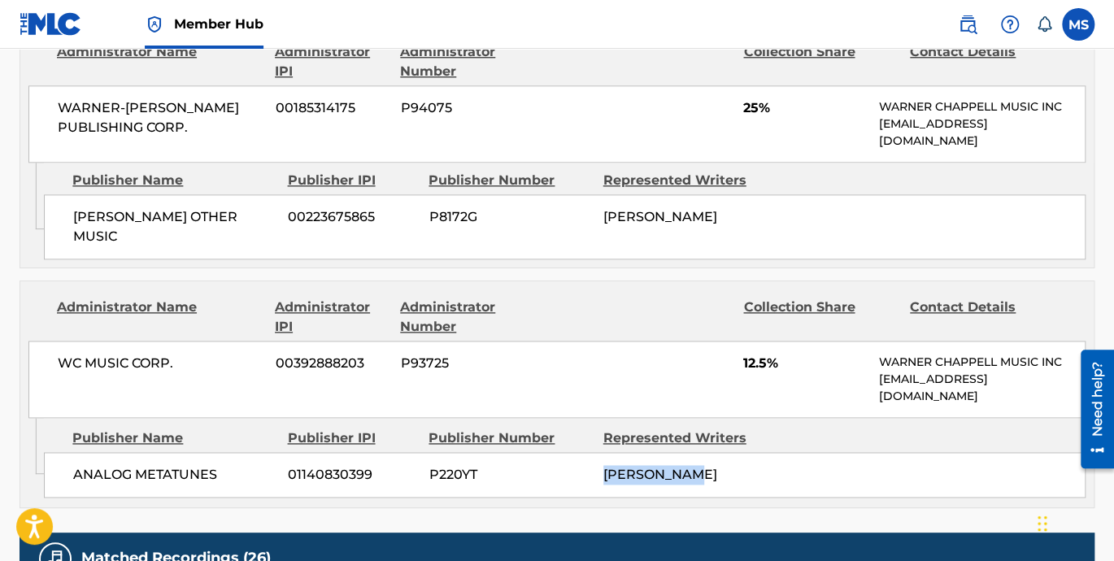
drag, startPoint x: 740, startPoint y: 454, endPoint x: 584, endPoint y: 444, distance: 156.4
click at [584, 452] on div "ANALOG METATUNES 01140830399 P220YT SALAAM REMI" at bounding box center [564, 475] width 1041 height 46
drag, startPoint x: 735, startPoint y: 342, endPoint x: 823, endPoint y: 350, distance: 88.2
click at [823, 350] on div "WC MUSIC CORP. 00392888203 P93725 12.5% WARNER CHAPPELL MUSIC INC MLC_Inquiries…" at bounding box center [556, 379] width 1057 height 77
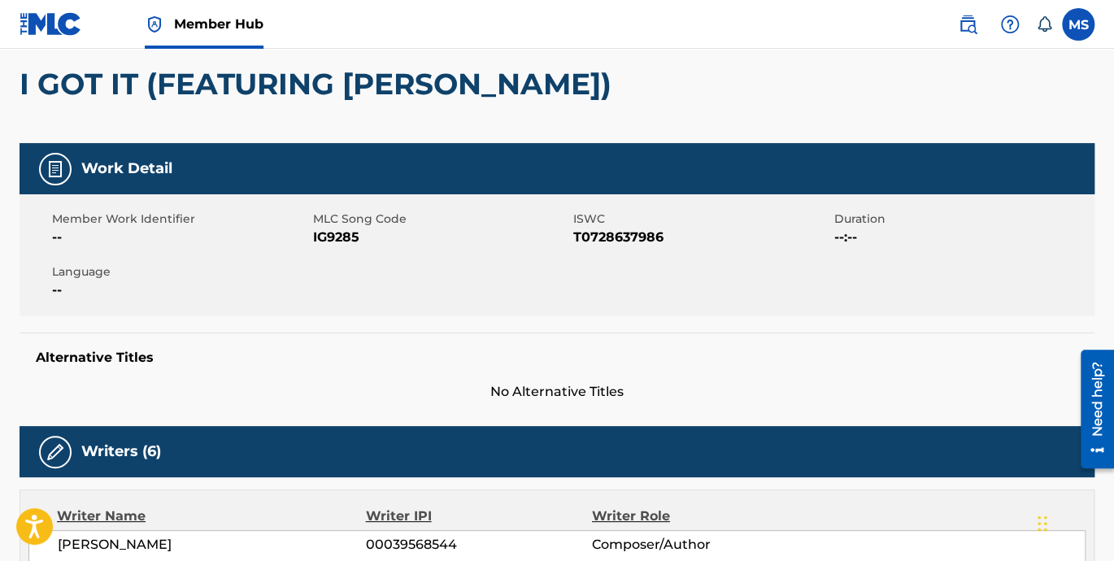
scroll to position [0, 0]
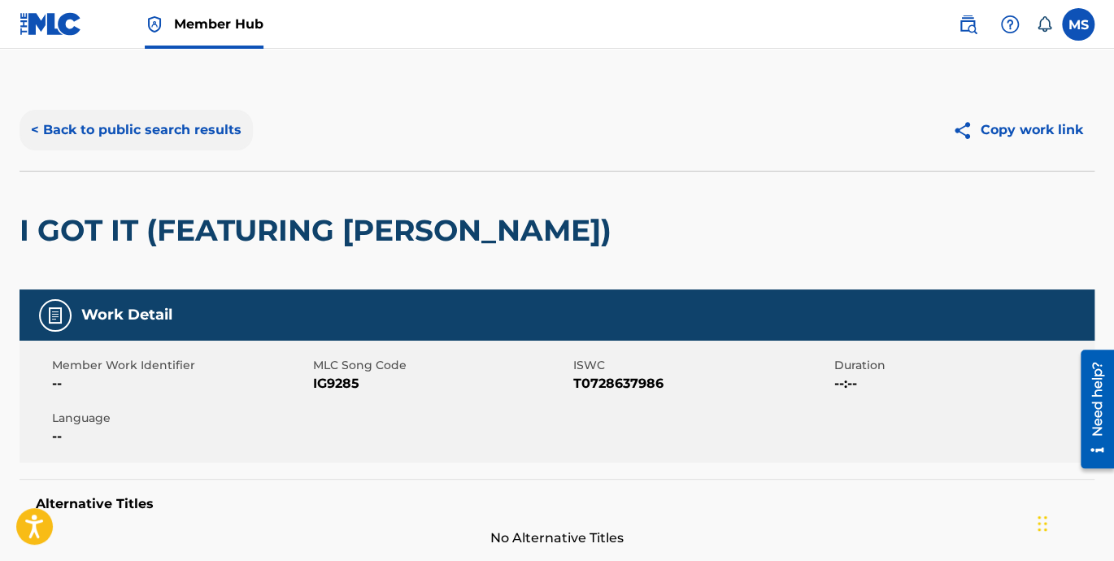
drag, startPoint x: 75, startPoint y: 130, endPoint x: 86, endPoint y: 132, distance: 11.5
click at [75, 130] on button "< Back to public search results" at bounding box center [136, 130] width 233 height 41
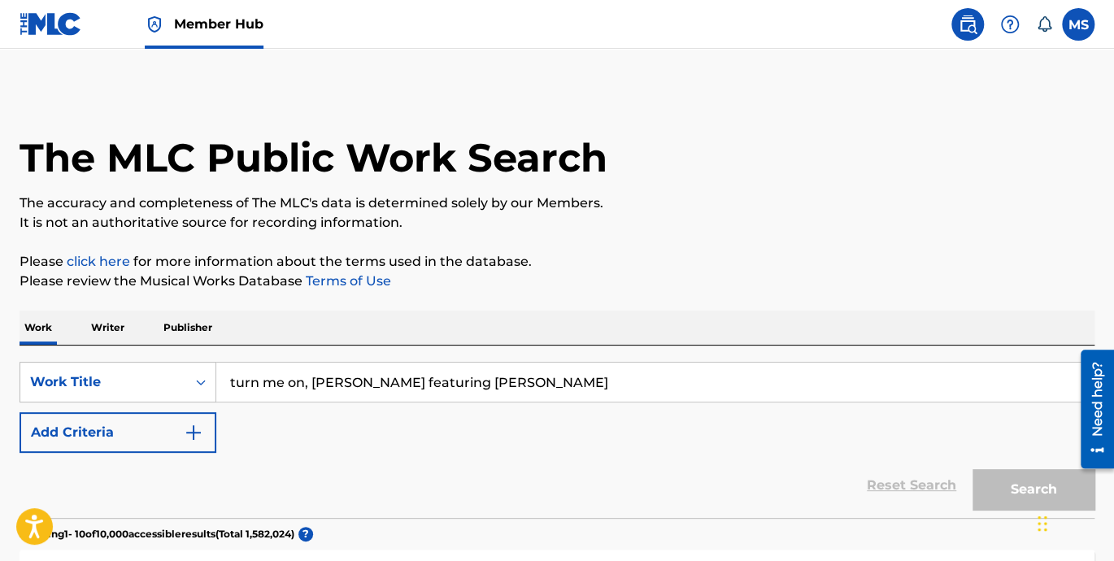
scroll to position [845, 0]
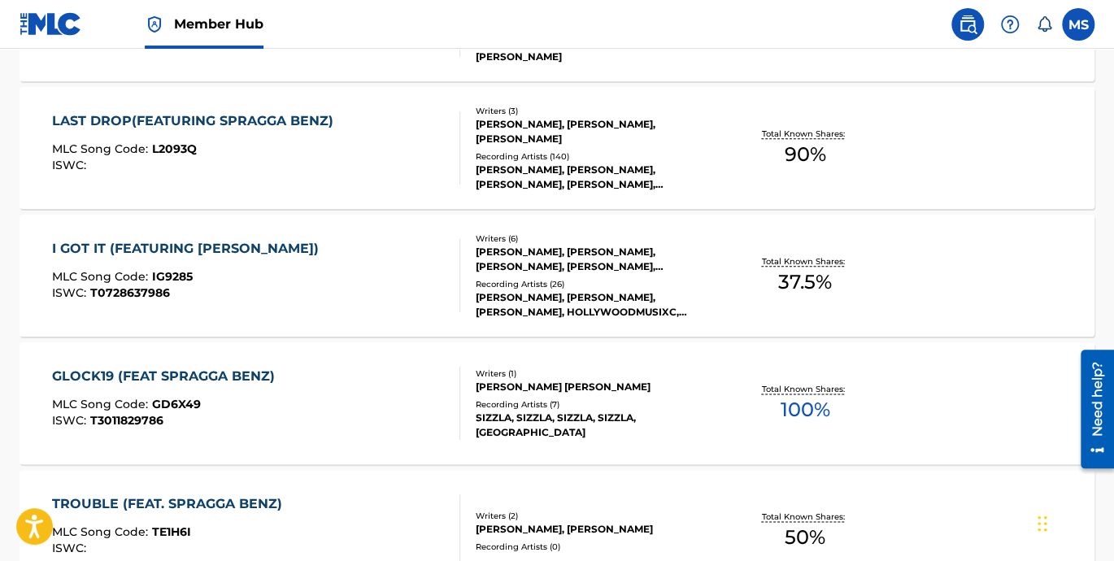
click at [167, 376] on div "GLOCK19 (FEAT SPRAGGA BENZ)" at bounding box center [167, 377] width 231 height 20
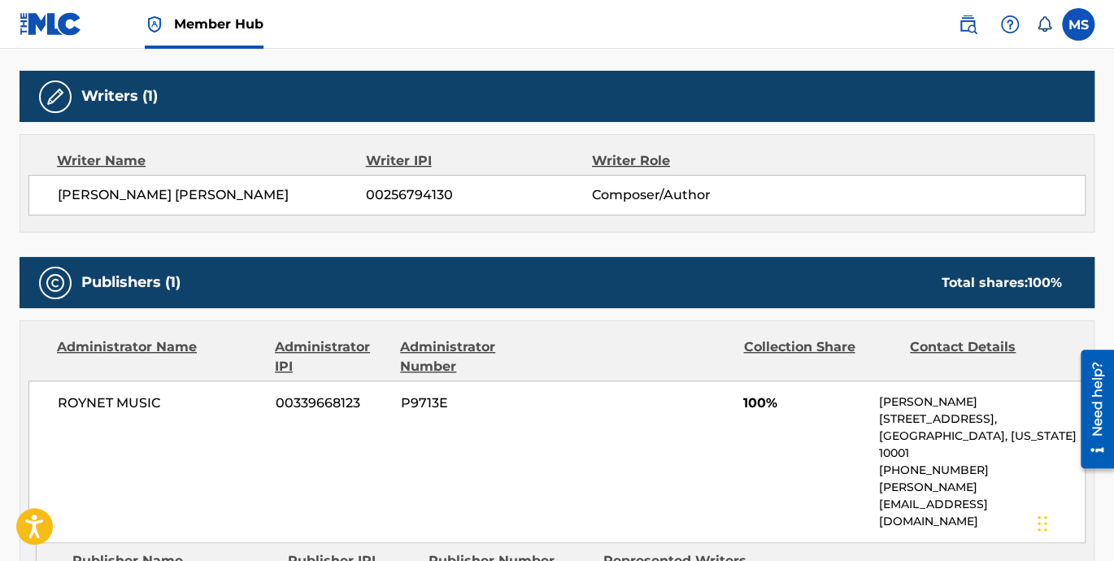
scroll to position [527, 0]
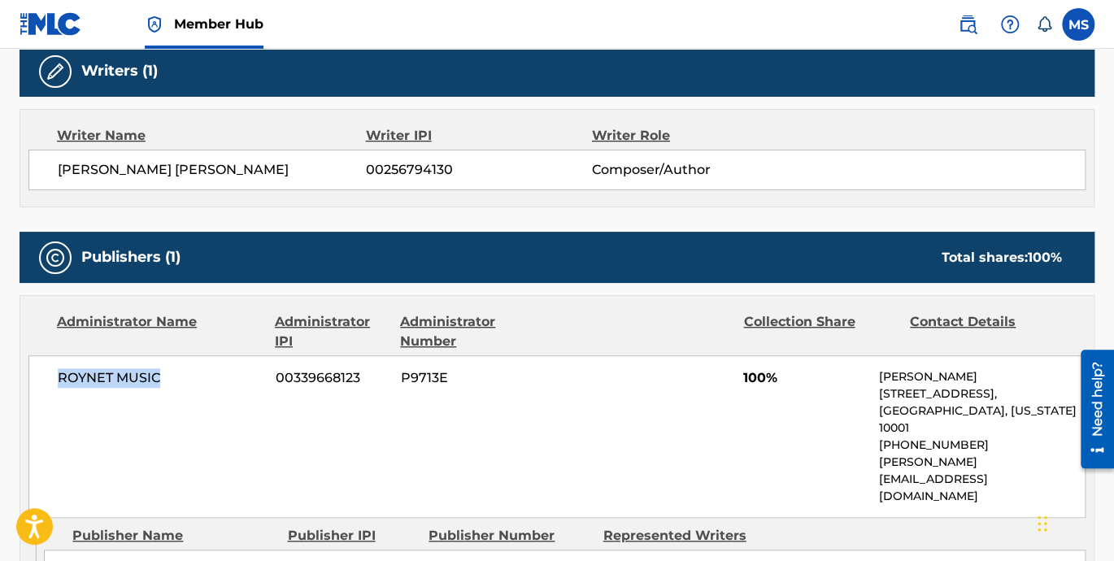
drag, startPoint x: 52, startPoint y: 372, endPoint x: 170, endPoint y: 393, distance: 119.9
click at [170, 393] on div "ROYNET MUSIC 00339668123 P9713E 100% Renato Olivari 224 West 30th Street, Unit …" at bounding box center [556, 436] width 1057 height 163
drag, startPoint x: 871, startPoint y: 380, endPoint x: 962, endPoint y: 378, distance: 91.1
click at [962, 378] on div "ROYNET MUSIC 00339668123 P9713E 100% Renato Olivari 224 West 30th Street, Unit …" at bounding box center [556, 436] width 1057 height 163
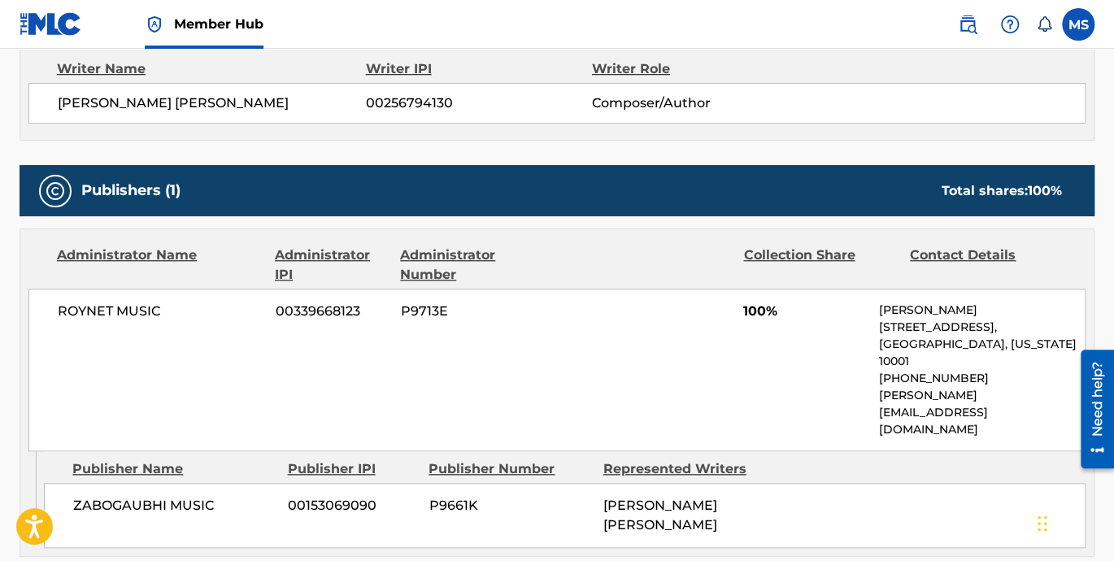
scroll to position [602, 0]
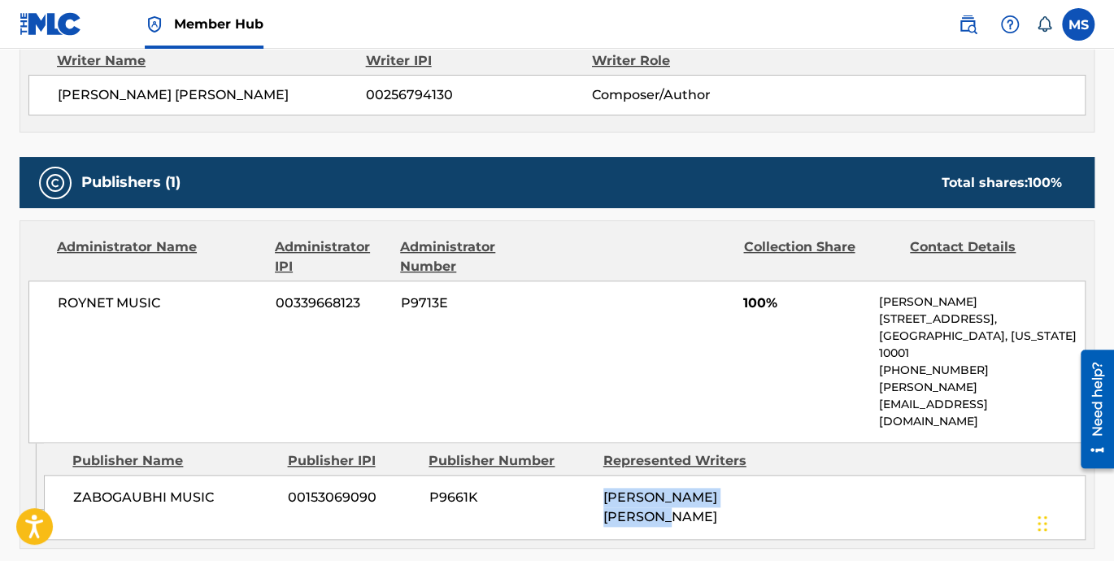
drag, startPoint x: 676, startPoint y: 469, endPoint x: 580, endPoint y: 450, distance: 97.9
click at [580, 475] on div "ZABOGAUBHI MUSIC 00153069090 P9661K MIGUEL ORLANDO COLLINS" at bounding box center [564, 507] width 1041 height 65
drag, startPoint x: 580, startPoint y: 450, endPoint x: 683, endPoint y: 467, distance: 103.8
click at [683, 488] on div "MIGUEL ORLANDO COLLINS" at bounding box center [684, 507] width 162 height 39
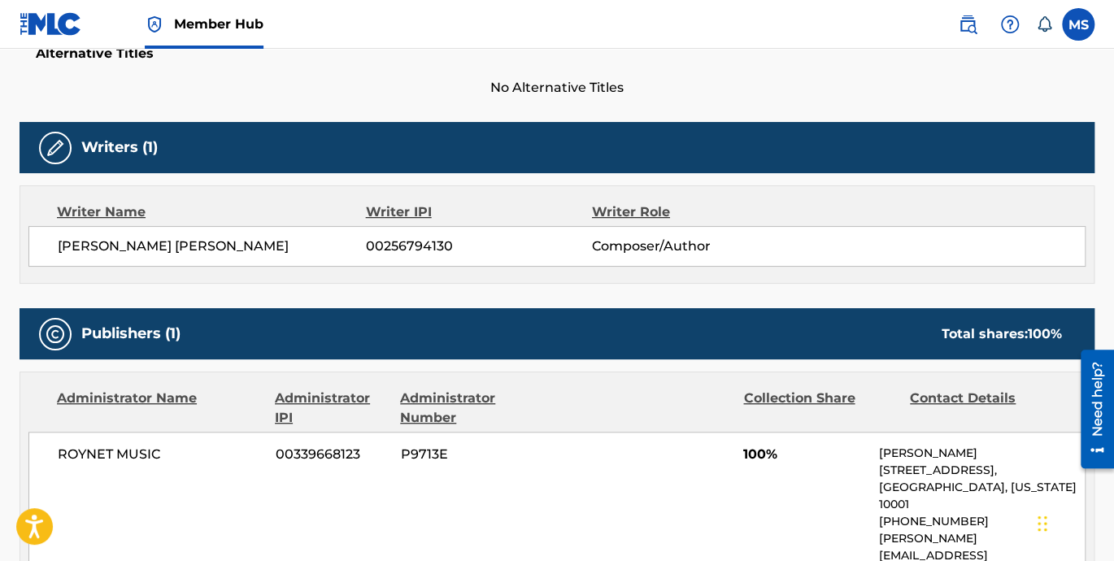
scroll to position [451, 0]
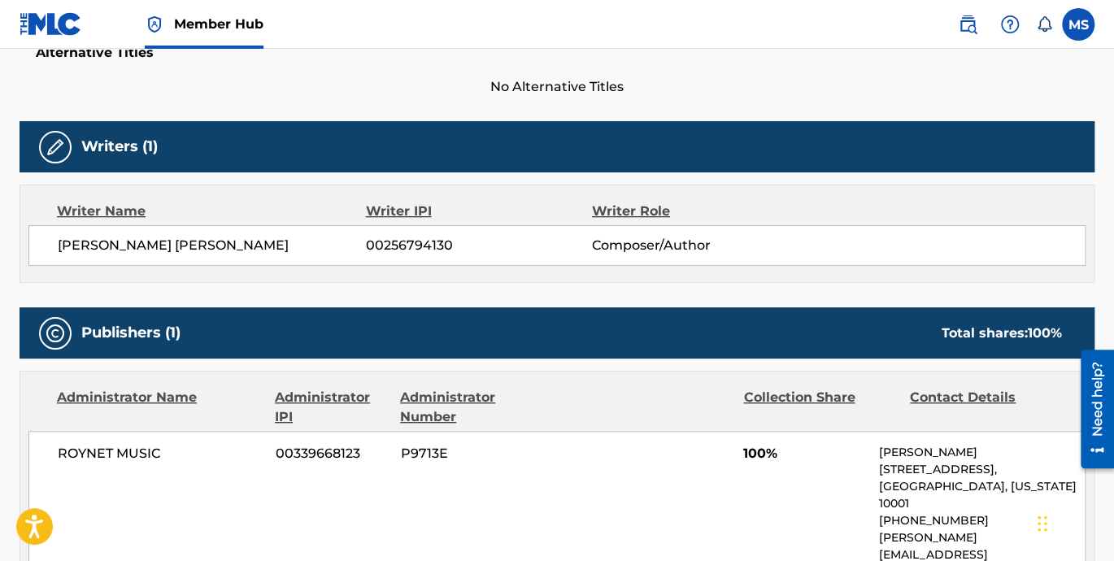
drag, startPoint x: 869, startPoint y: 453, endPoint x: 983, endPoint y: 463, distance: 114.3
click at [979, 459] on div "ROYNET MUSIC 00339668123 P9713E 100% Renato Olivari 224 West 30th Street, Unit …" at bounding box center [556, 512] width 1057 height 163
drag, startPoint x: 983, startPoint y: 463, endPoint x: 976, endPoint y: 511, distance: 47.6
click at [976, 529] on p "Renato@roynet.com" at bounding box center [982, 554] width 206 height 51
drag, startPoint x: 979, startPoint y: 499, endPoint x: 941, endPoint y: 501, distance: 37.4
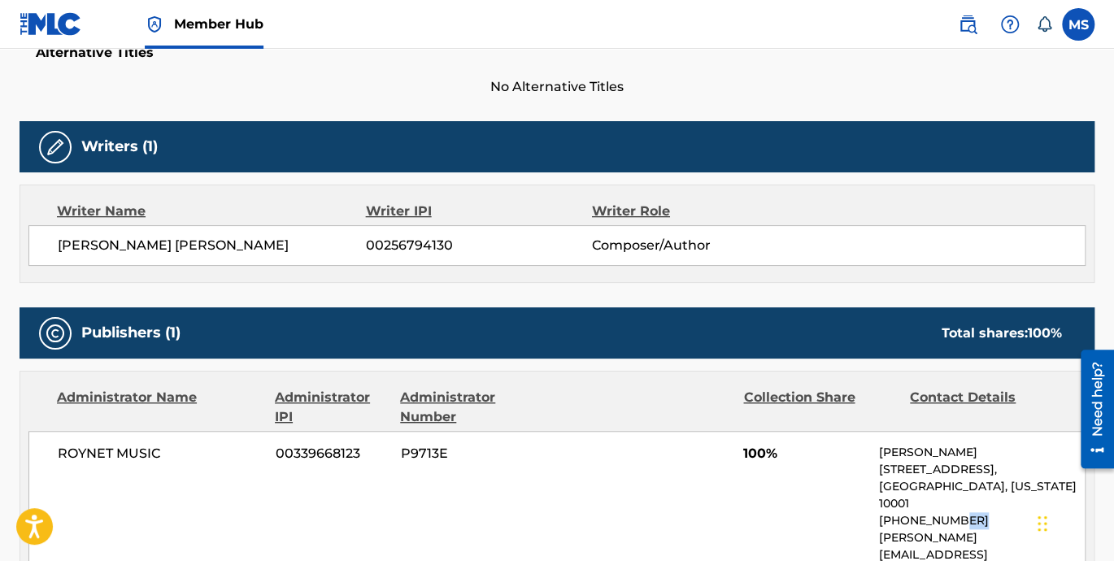
click at [941, 512] on p "+1-212-9674300" at bounding box center [982, 520] width 206 height 17
drag, startPoint x: 941, startPoint y: 501, endPoint x: 895, endPoint y: 506, distance: 46.6
click at [895, 512] on p "+1-212-9674300" at bounding box center [982, 520] width 206 height 17
click at [896, 512] on p "+1-212-9674300" at bounding box center [982, 520] width 206 height 17
click at [894, 512] on p "+1-212-9674300" at bounding box center [982, 520] width 206 height 17
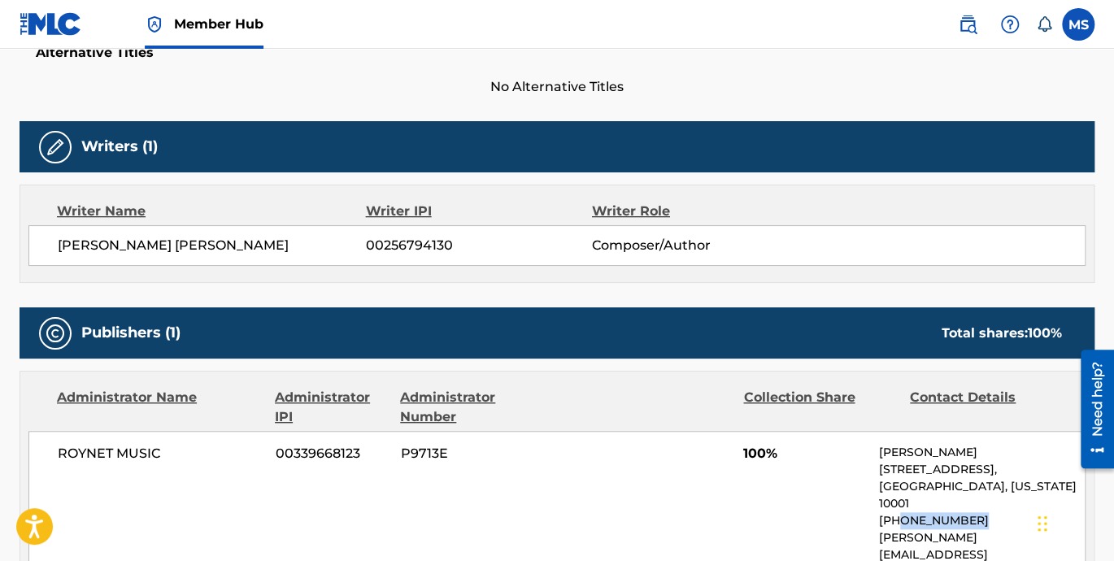
drag, startPoint x: 894, startPoint y: 498, endPoint x: 968, endPoint y: 502, distance: 74.1
click at [968, 512] on p "+1-212-9674300" at bounding box center [982, 520] width 206 height 17
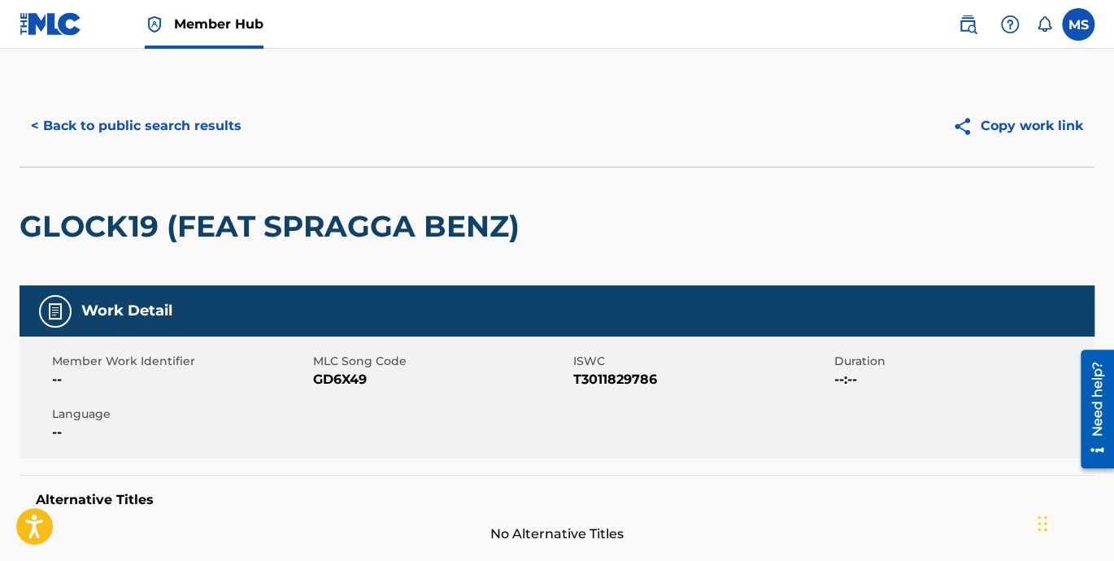
scroll to position [0, 0]
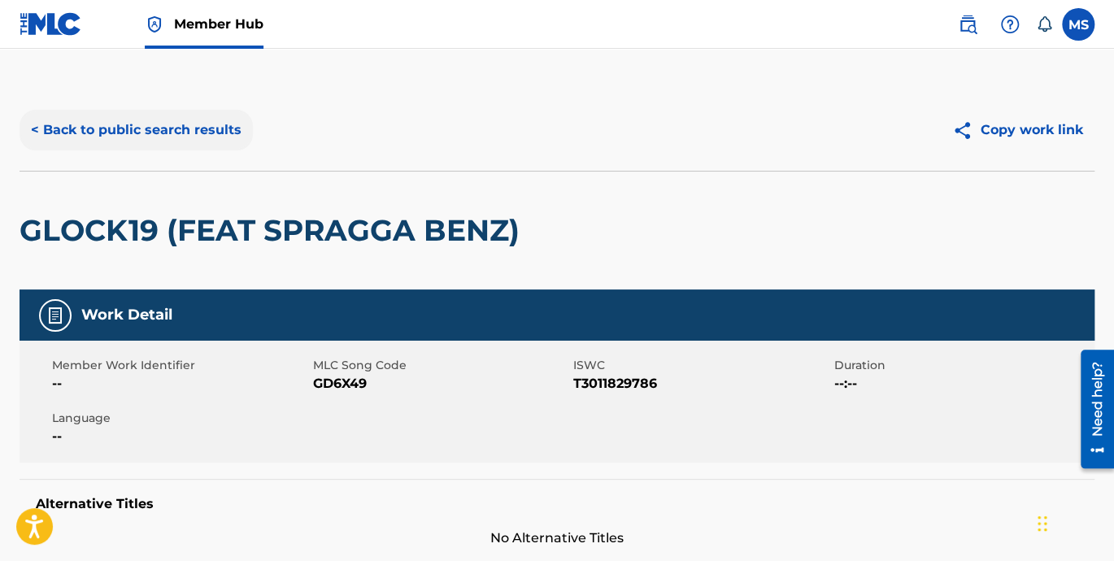
click at [83, 133] on button "< Back to public search results" at bounding box center [136, 130] width 233 height 41
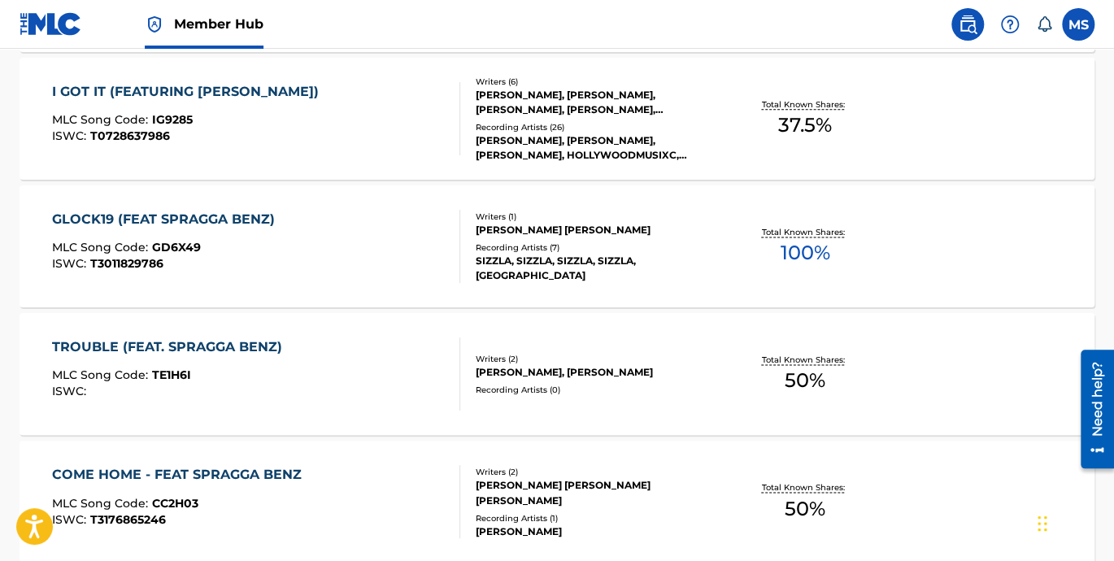
scroll to position [1038, 0]
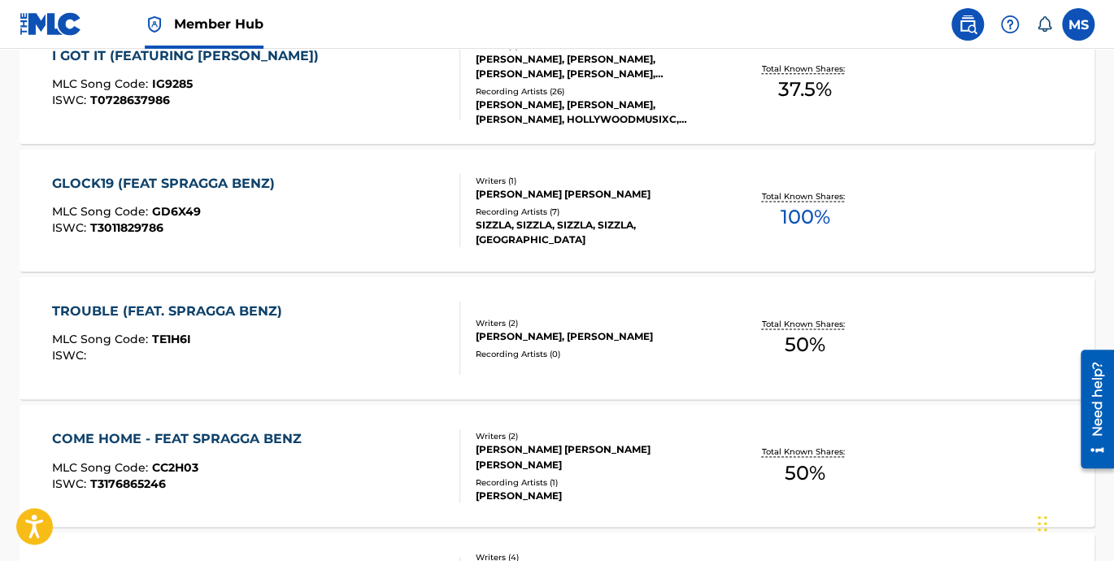
click at [189, 311] on div "TROUBLE (FEAT. SPRAGGA BENZ)" at bounding box center [171, 312] width 238 height 20
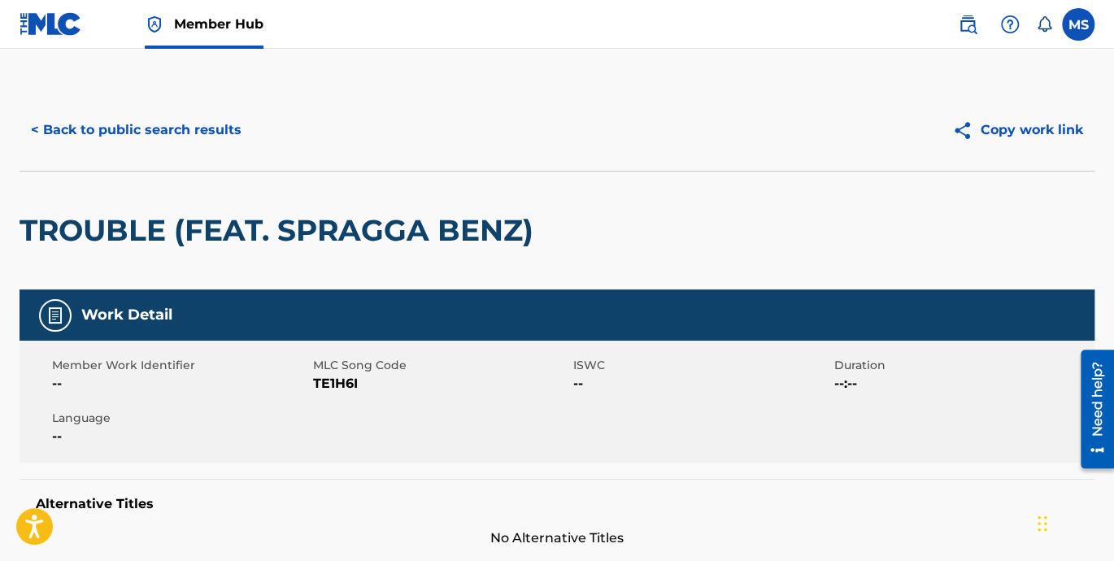
click at [579, 378] on span "--" at bounding box center [701, 384] width 257 height 20
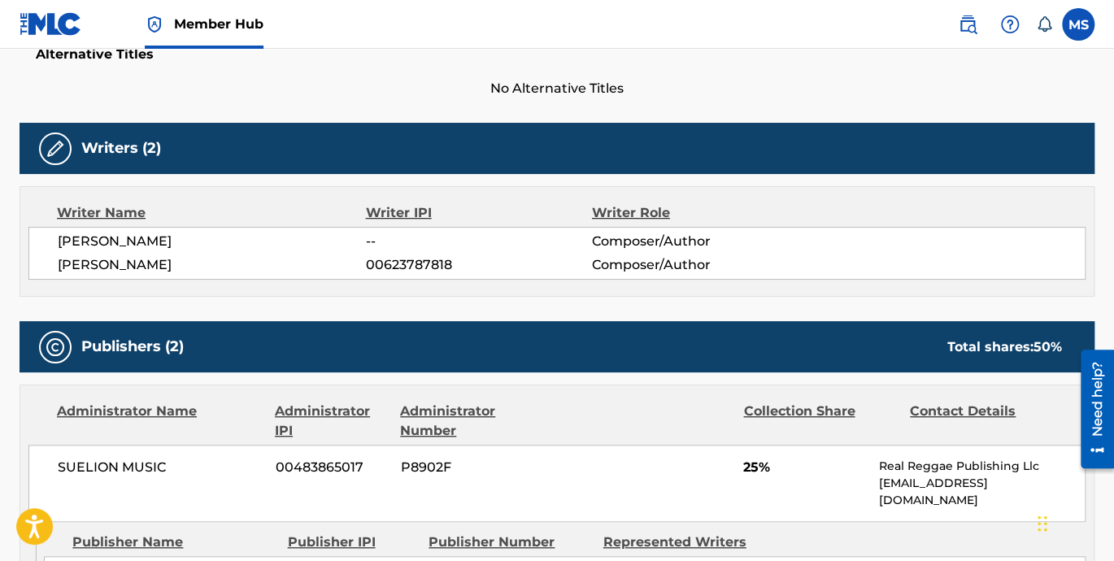
scroll to position [451, 0]
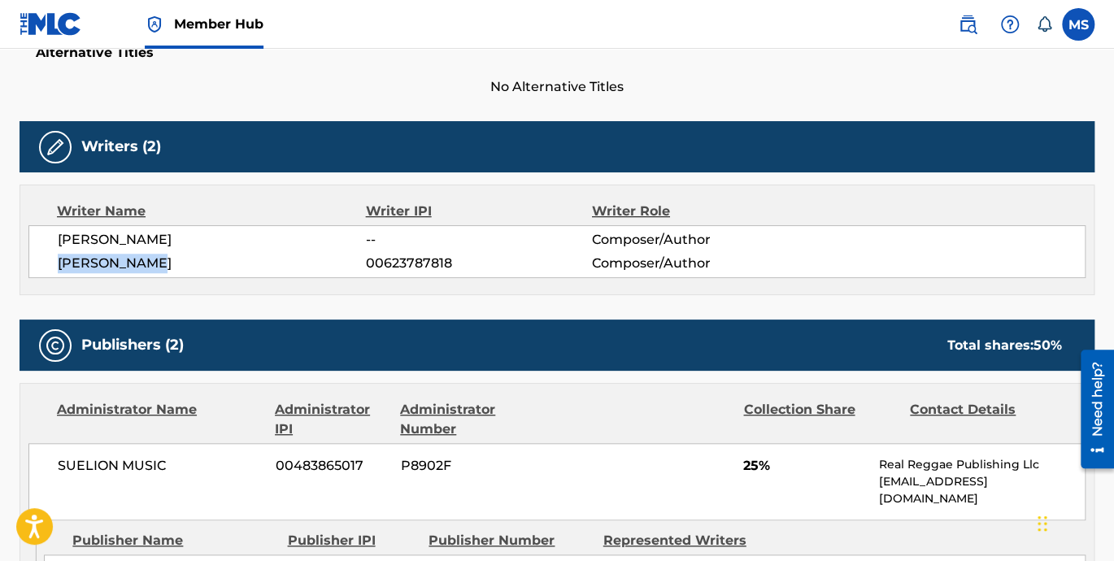
drag, startPoint x: 44, startPoint y: 258, endPoint x: 185, endPoint y: 258, distance: 141.4
click at [185, 258] on div "SEAN DAMIAN DIEDRICK -- Composer/Author TREVOR JAMES 00623787818 Composer/Author" at bounding box center [556, 251] width 1057 height 53
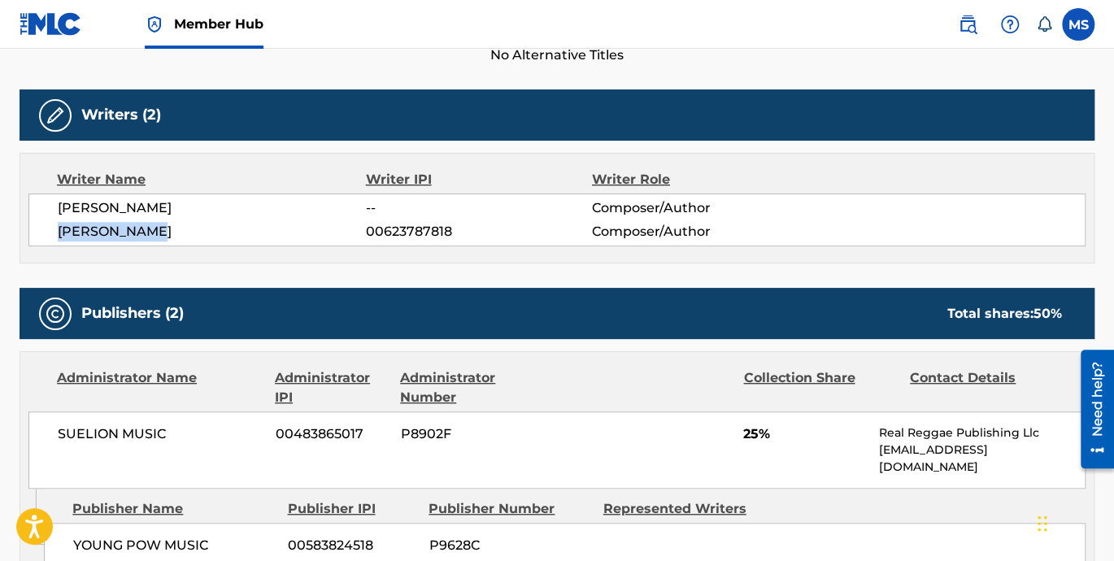
scroll to position [376, 0]
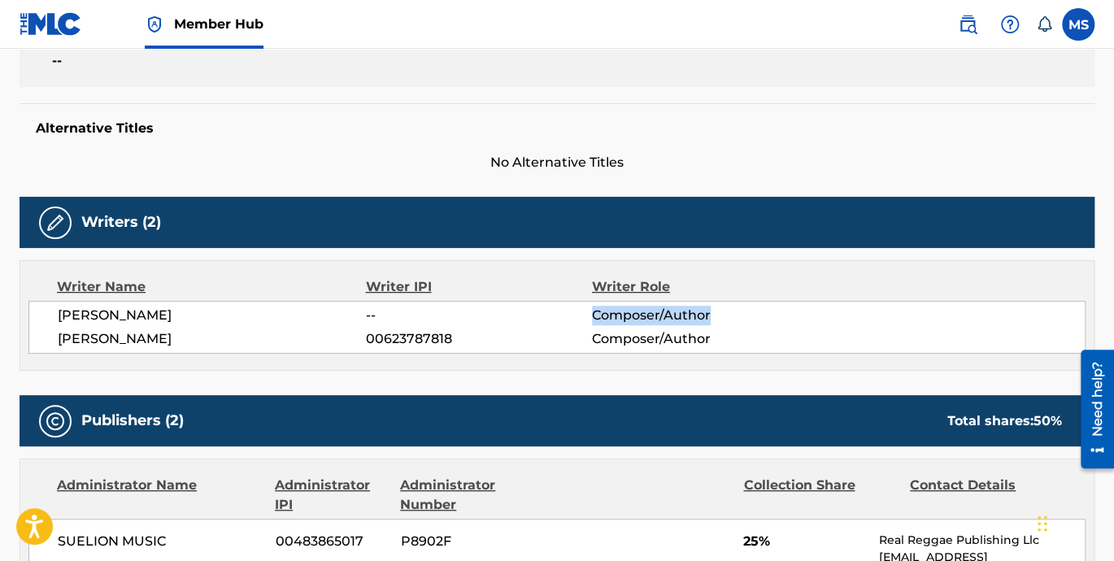
drag, startPoint x: 723, startPoint y: 315, endPoint x: 587, endPoint y: 312, distance: 136.6
click at [587, 312] on div "SEAN DAMIAN DIEDRICK -- Composer/Author" at bounding box center [571, 316] width 1027 height 20
click at [710, 318] on span "Composer/Author" at bounding box center [695, 316] width 206 height 20
drag, startPoint x: 718, startPoint y: 312, endPoint x: 660, endPoint y: 316, distance: 57.9
click at [660, 316] on span "Composer/Author" at bounding box center [695, 316] width 206 height 20
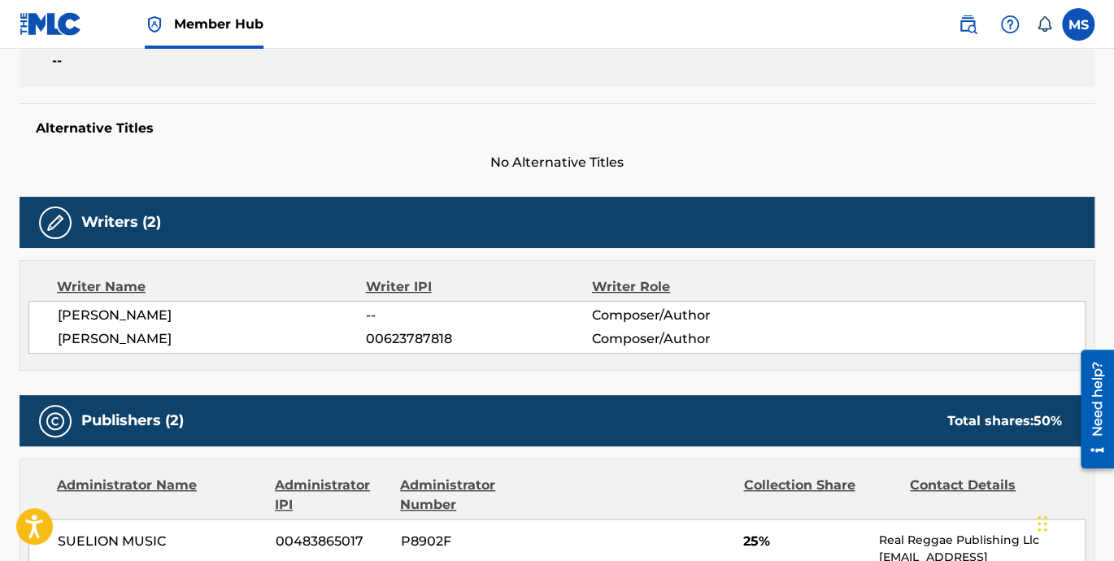
drag, startPoint x: 746, startPoint y: 325, endPoint x: 714, endPoint y: 333, distance: 33.5
click at [714, 333] on span "Composer/Author" at bounding box center [695, 339] width 206 height 20
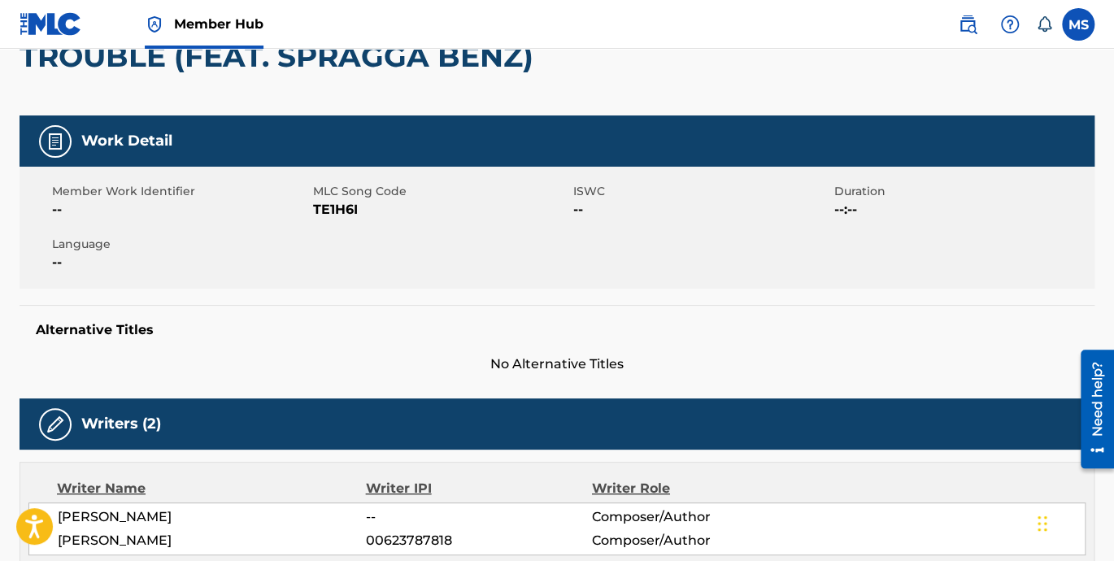
scroll to position [150, 0]
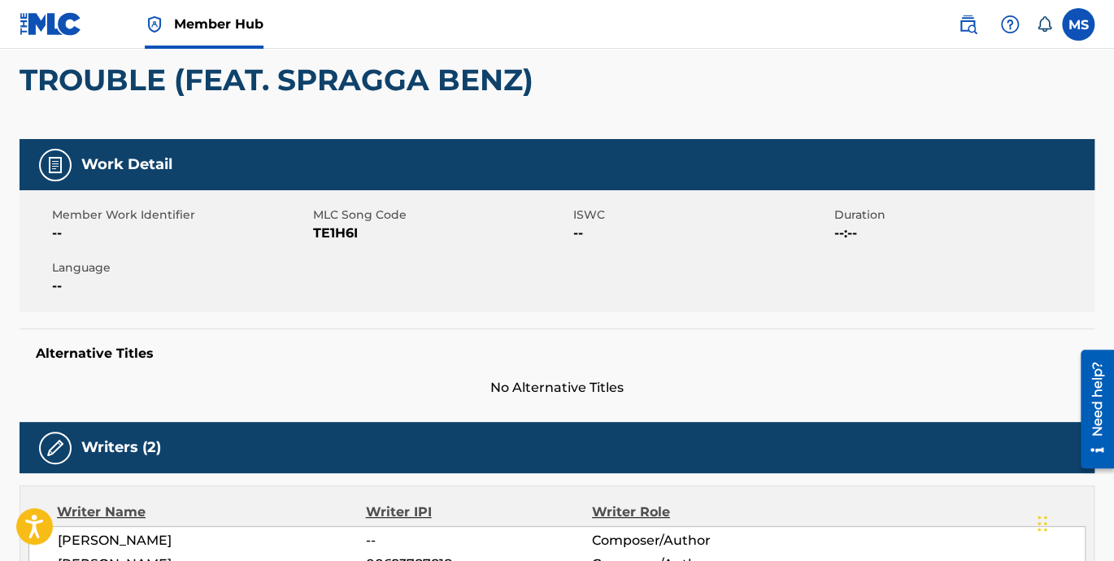
click at [268, 159] on div "Work Detail" at bounding box center [557, 164] width 1075 height 51
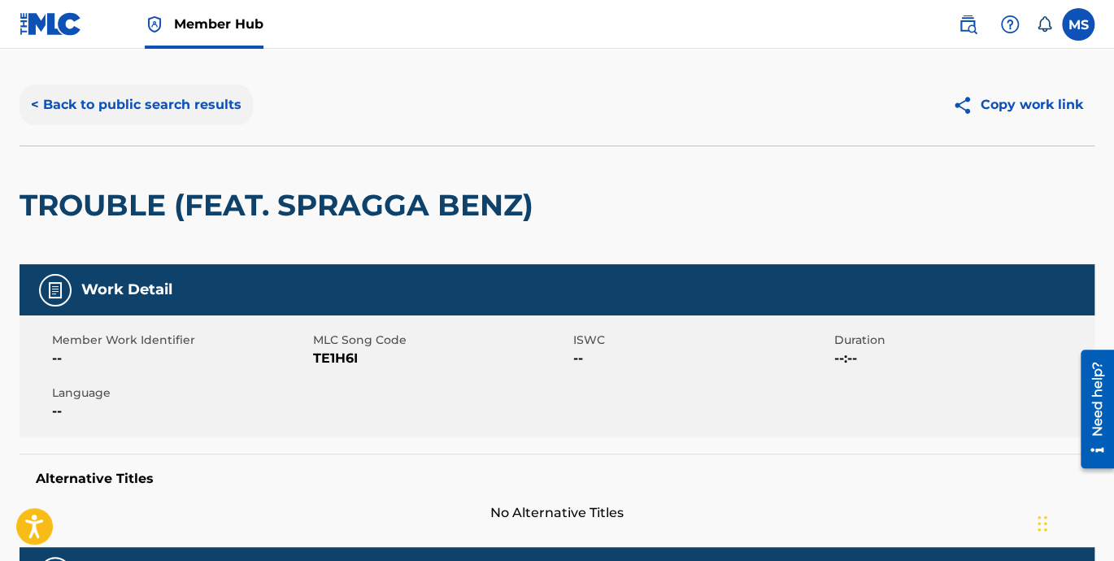
scroll to position [0, 0]
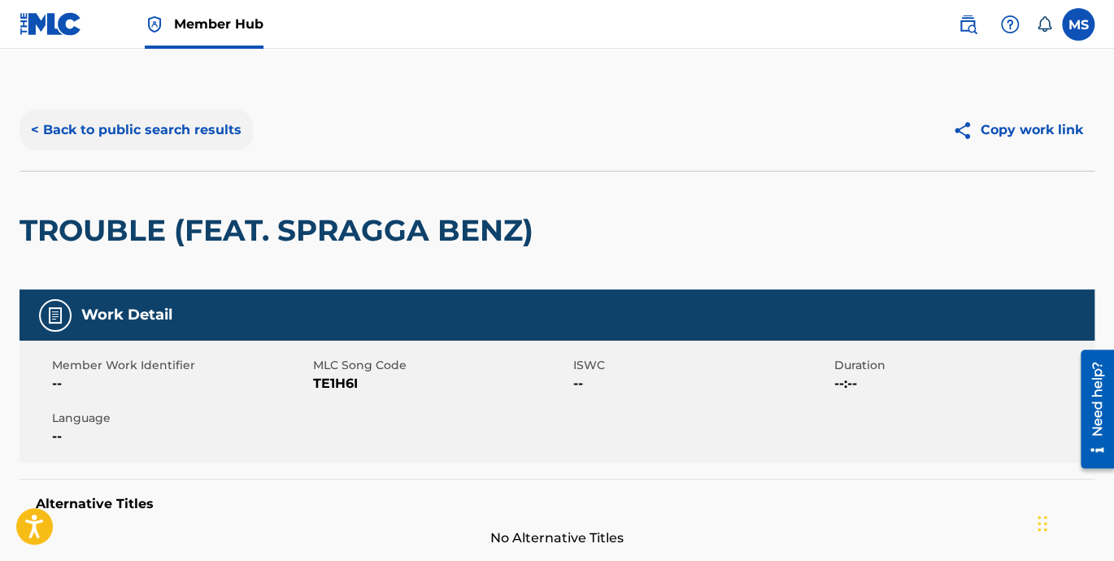
click at [45, 130] on button "< Back to public search results" at bounding box center [136, 130] width 233 height 41
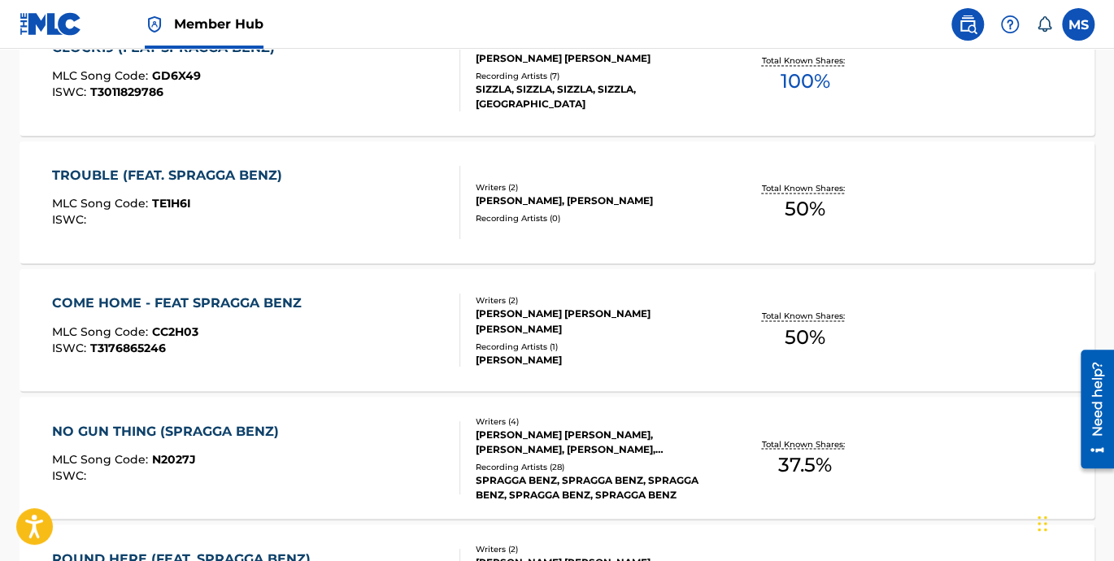
scroll to position [1231, 0]
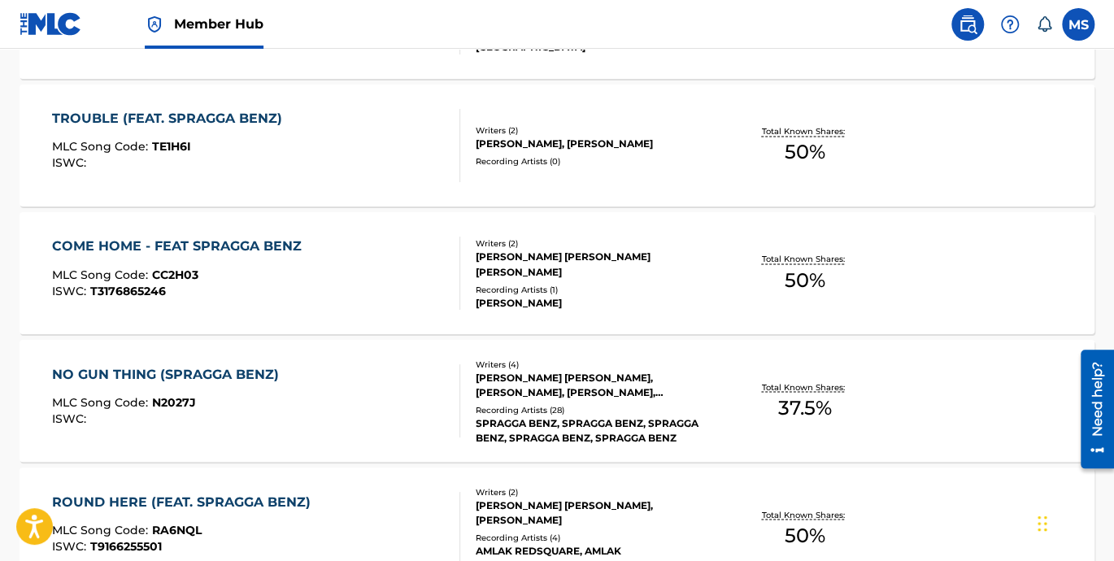
click at [172, 245] on div "COME HOME - FEAT SPRAGGA BENZ" at bounding box center [181, 247] width 258 height 20
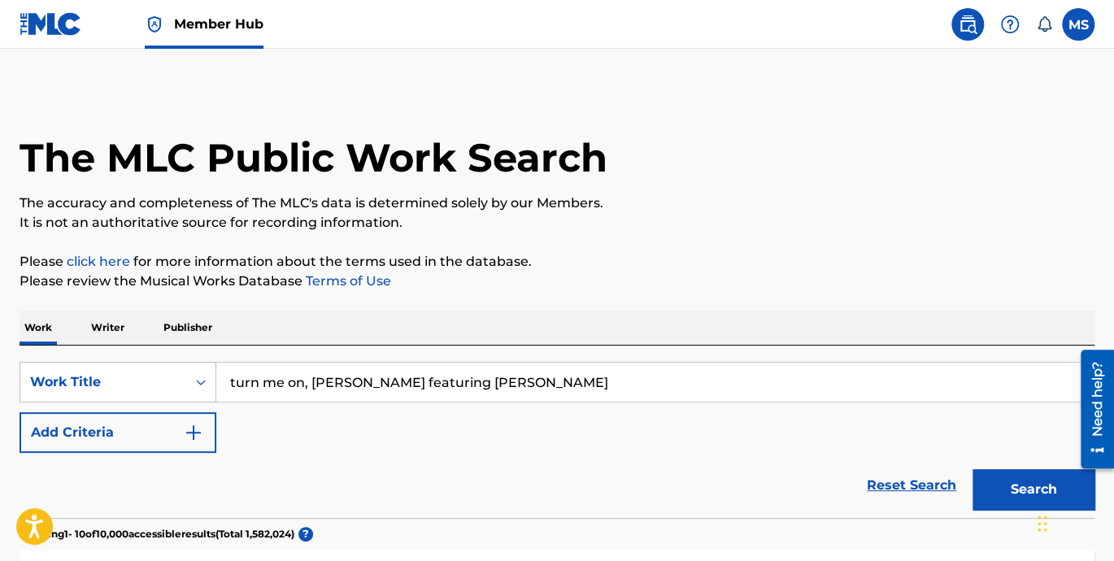
drag, startPoint x: 761, startPoint y: 531, endPoint x: 458, endPoint y: 431, distance: 318.5
click at [763, 530] on section "Showing 1 - 10 of 10,000 accessible results (Total 1,582,024 ) ?" at bounding box center [557, 530] width 1075 height 24
drag, startPoint x: 272, startPoint y: 471, endPoint x: 358, endPoint y: 392, distance: 116.2
click at [276, 467] on div "Reset Search Search" at bounding box center [557, 485] width 1075 height 65
click at [626, 448] on div "SearchWithCriteria84eaf19e-03f4-449c-8b24-08b5cea933a6 Work Title turn me on, k…" at bounding box center [557, 407] width 1075 height 91
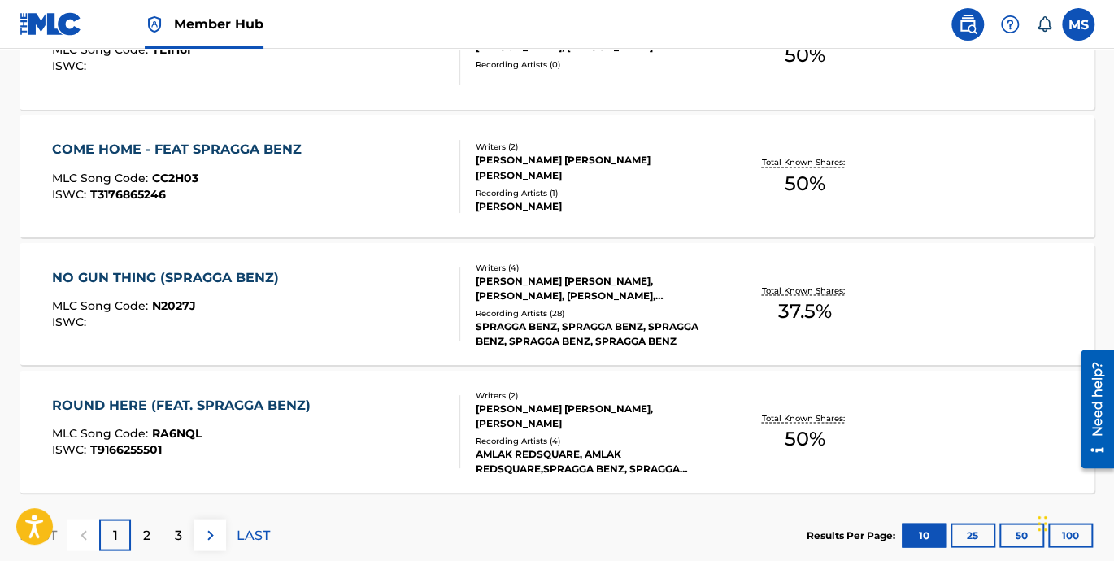
scroll to position [1353, 0]
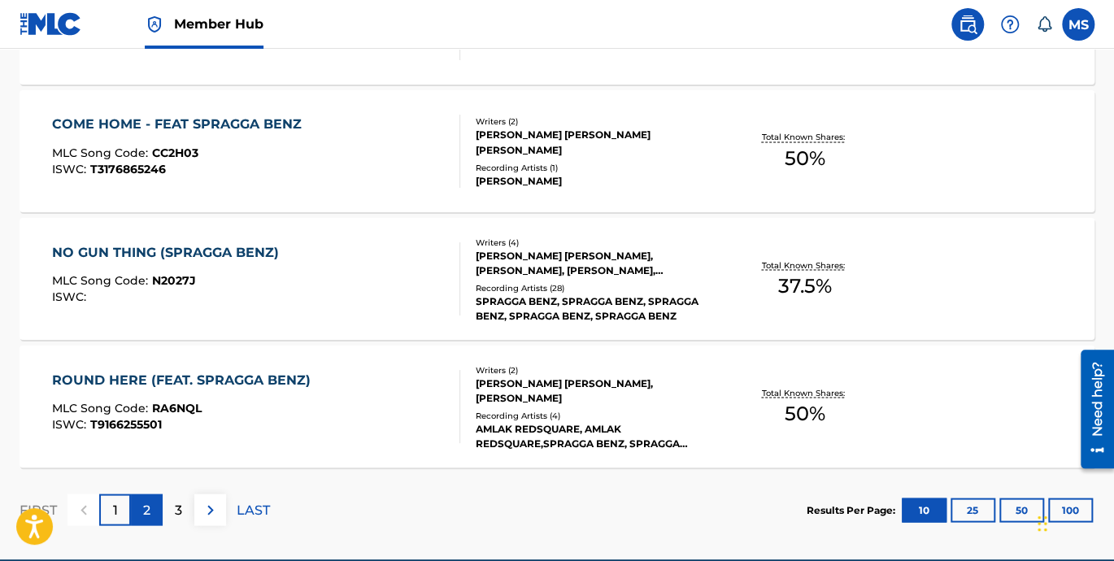
click at [145, 509] on p "2" at bounding box center [146, 510] width 7 height 20
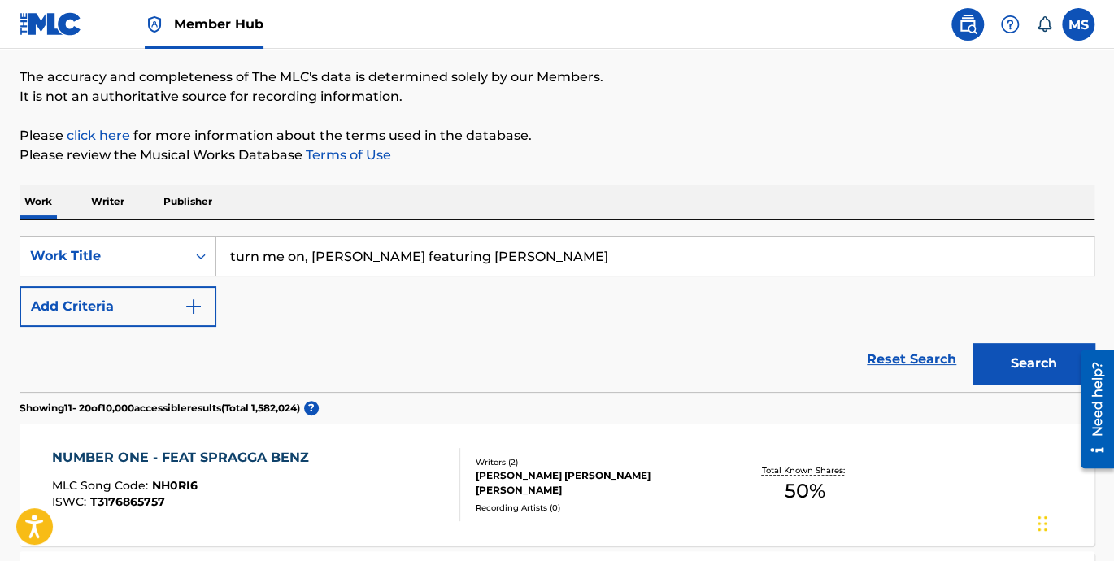
scroll to position [150, 0]
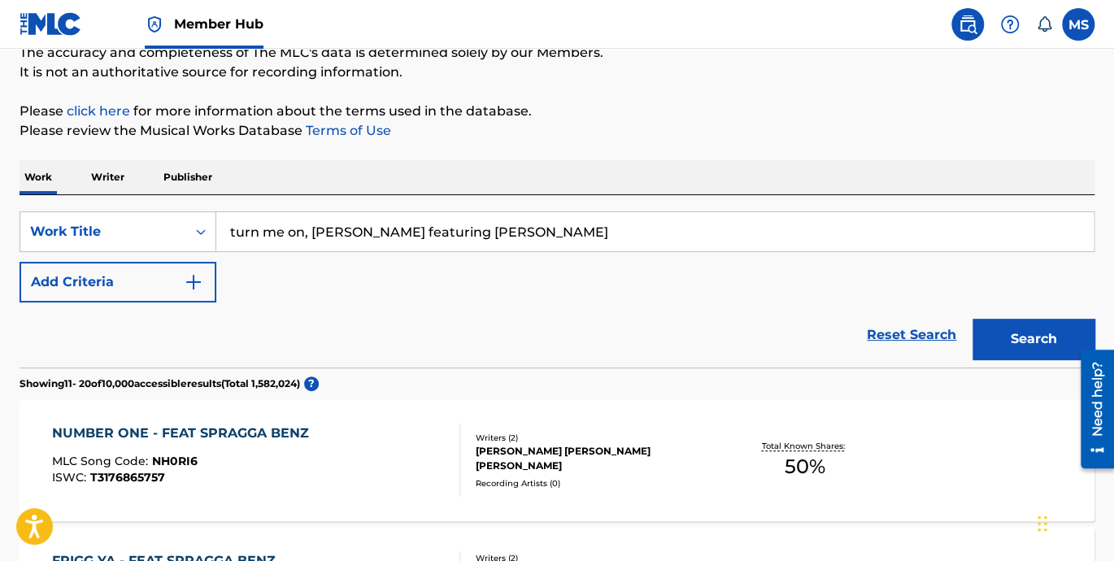
click at [209, 427] on div "NUMBER ONE - FEAT SPRAGGA BENZ" at bounding box center [184, 434] width 265 height 20
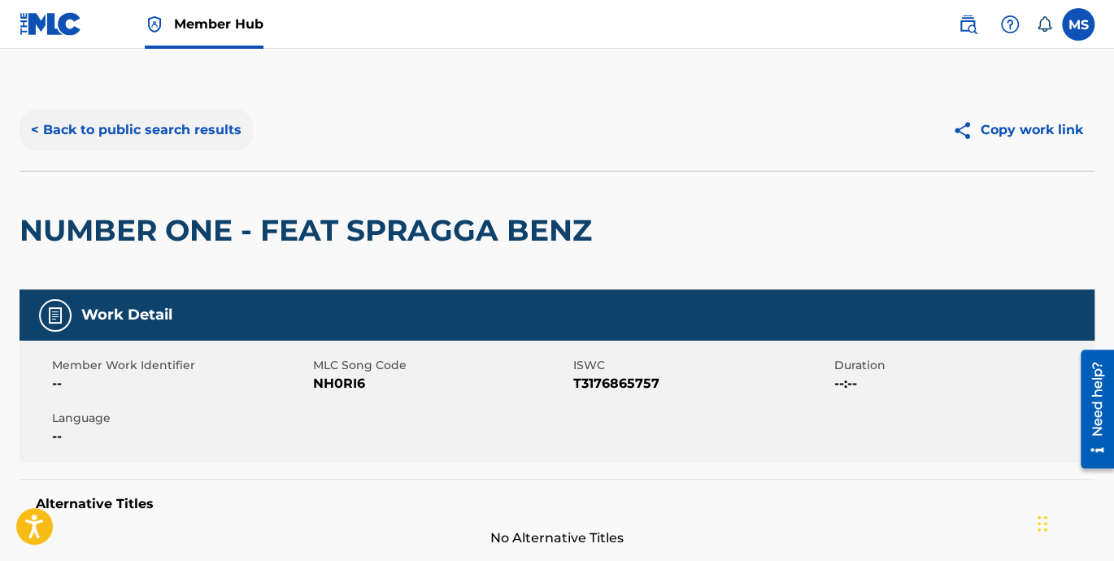
click at [166, 128] on button "< Back to public search results" at bounding box center [136, 130] width 233 height 41
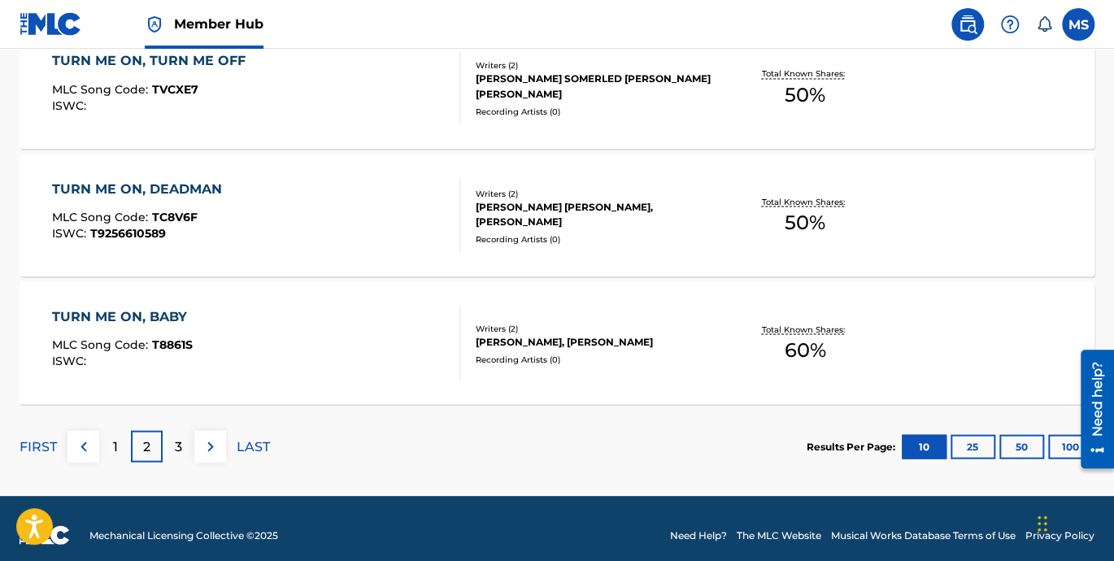
scroll to position [1428, 0]
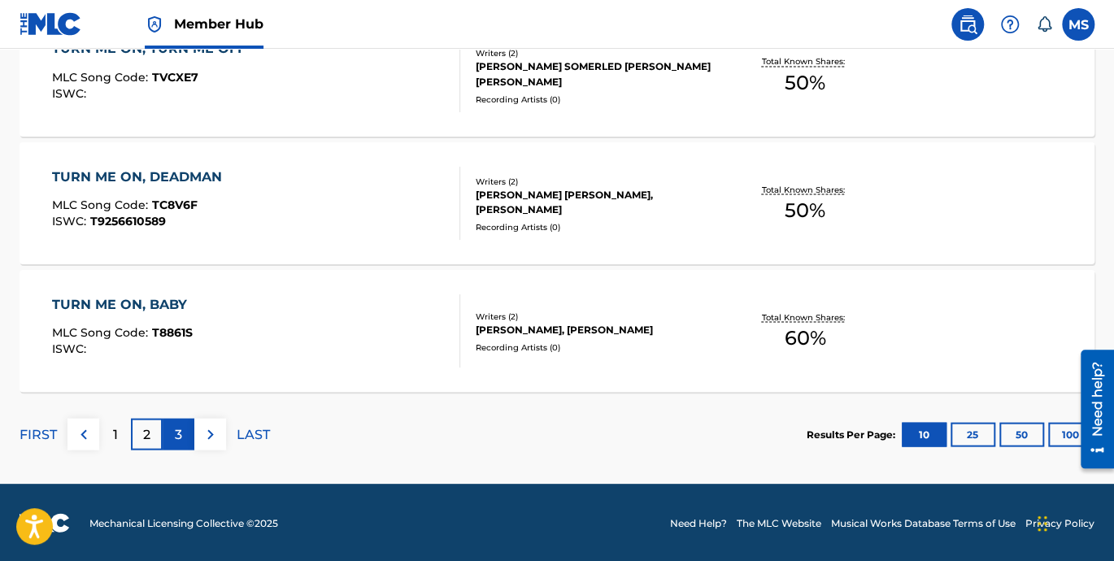
click at [180, 432] on p "3" at bounding box center [178, 434] width 7 height 20
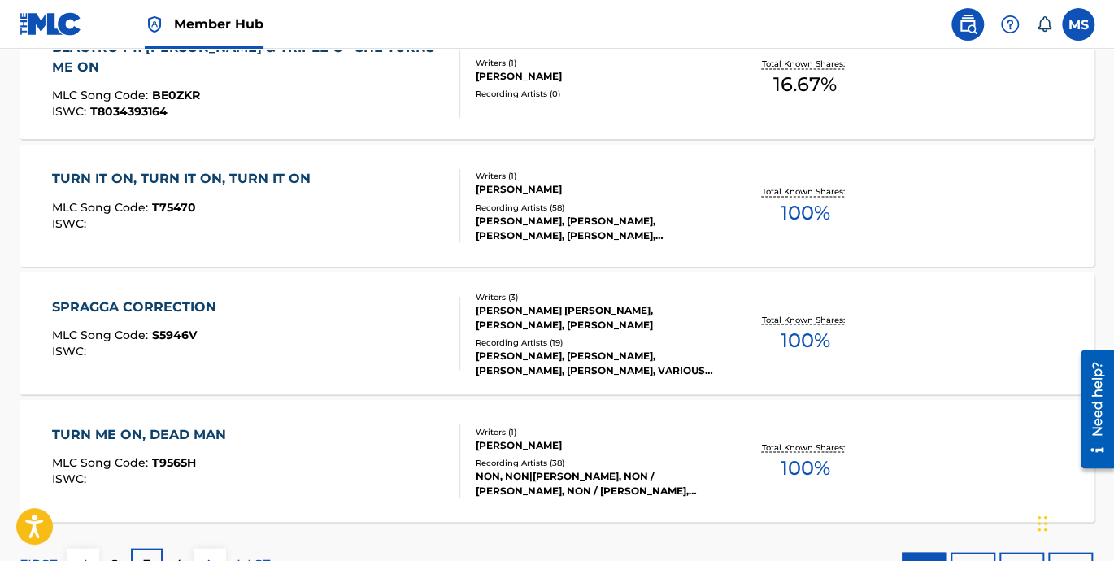
scroll to position [1277, 0]
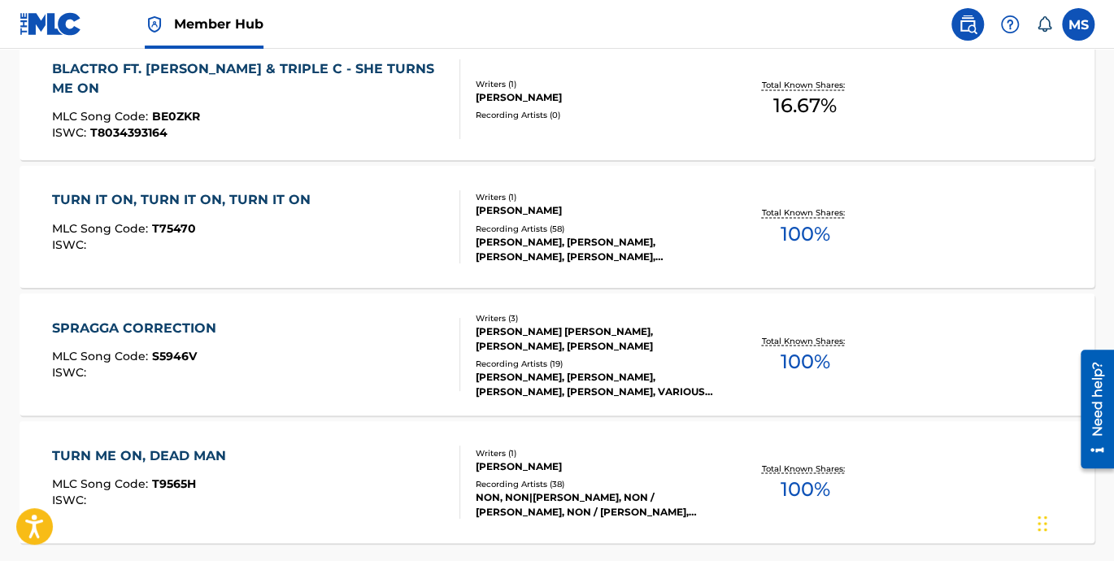
click at [150, 326] on div "SPRAGGA CORRECTION" at bounding box center [138, 328] width 172 height 20
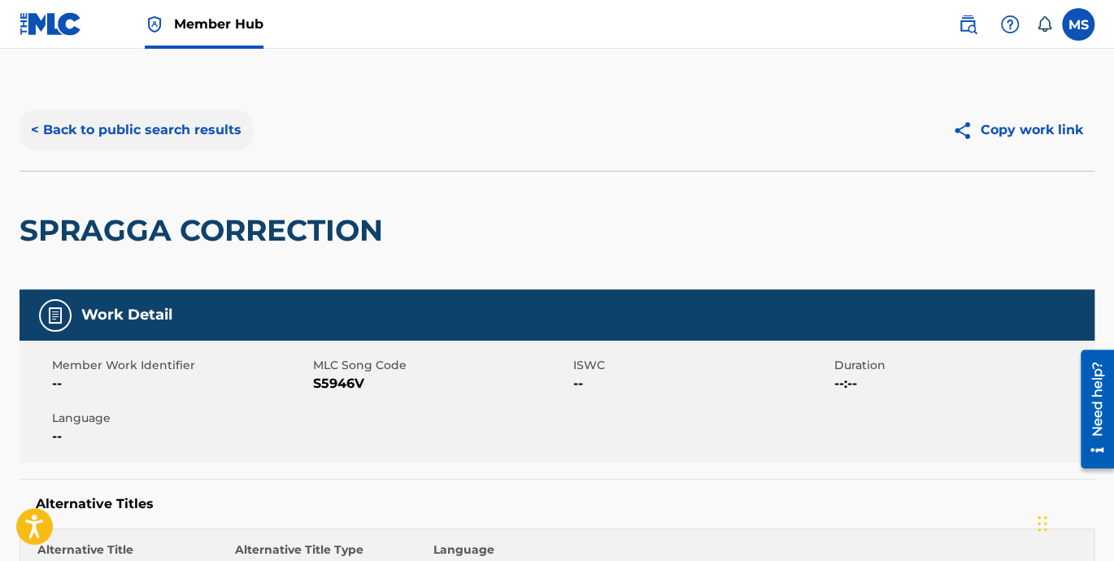
click at [54, 130] on button "< Back to public search results" at bounding box center [136, 130] width 233 height 41
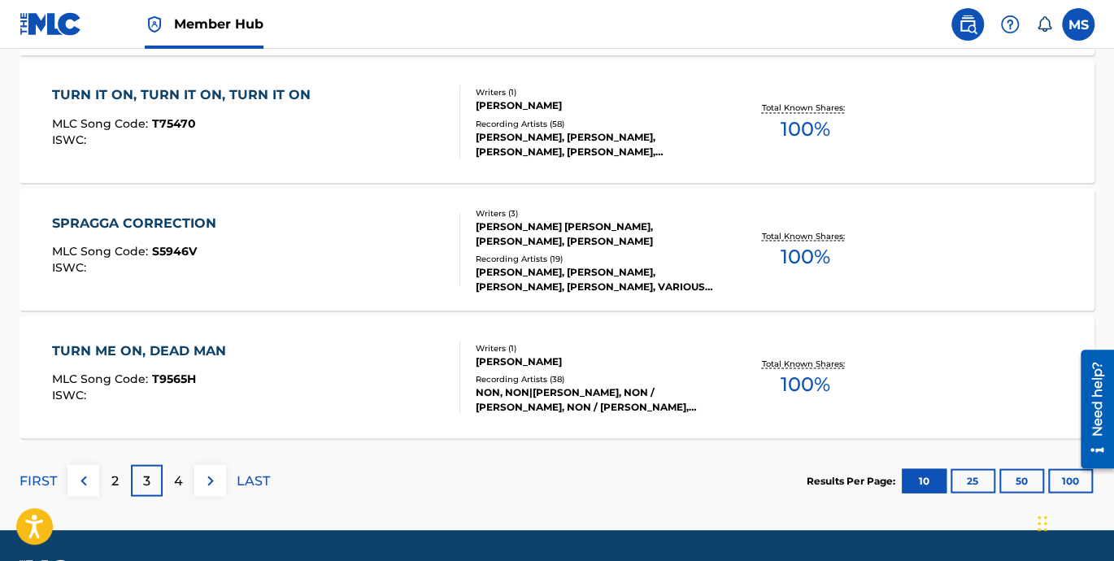
scroll to position [1396, 0]
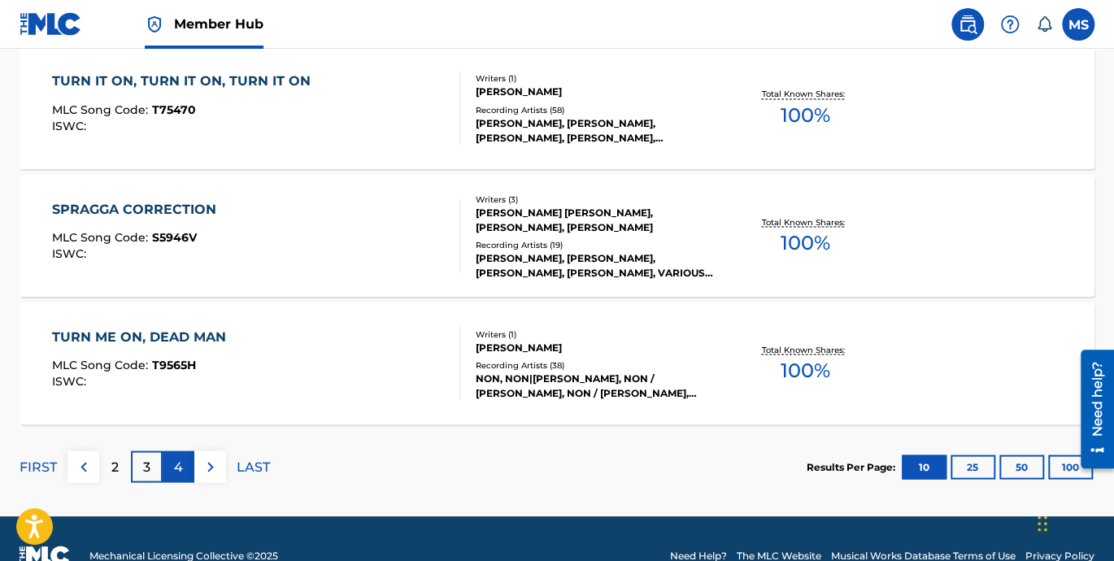
click at [175, 469] on p "4" at bounding box center [178, 467] width 9 height 20
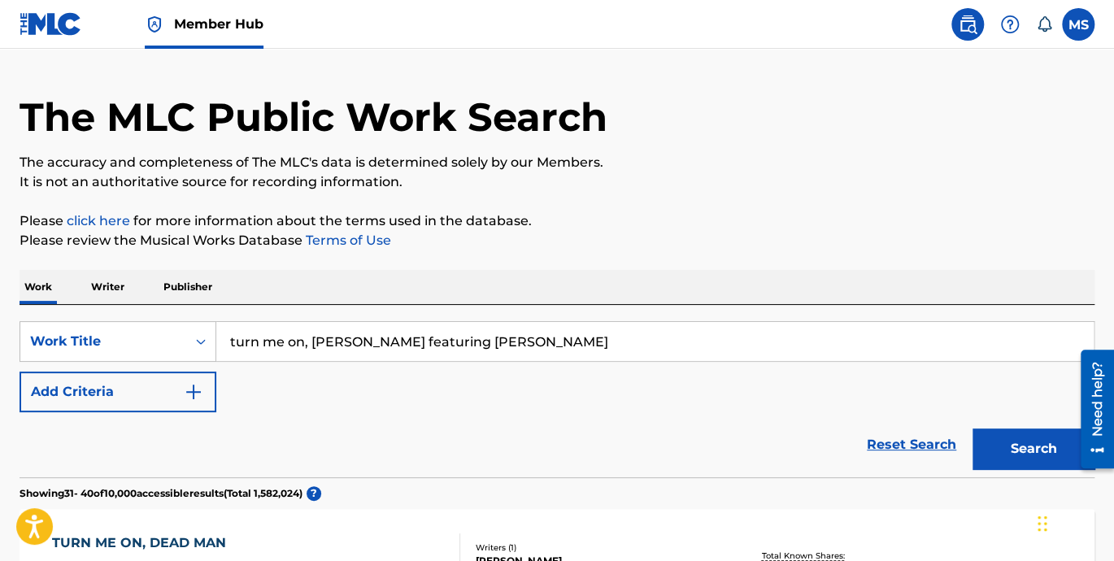
scroll to position [0, 0]
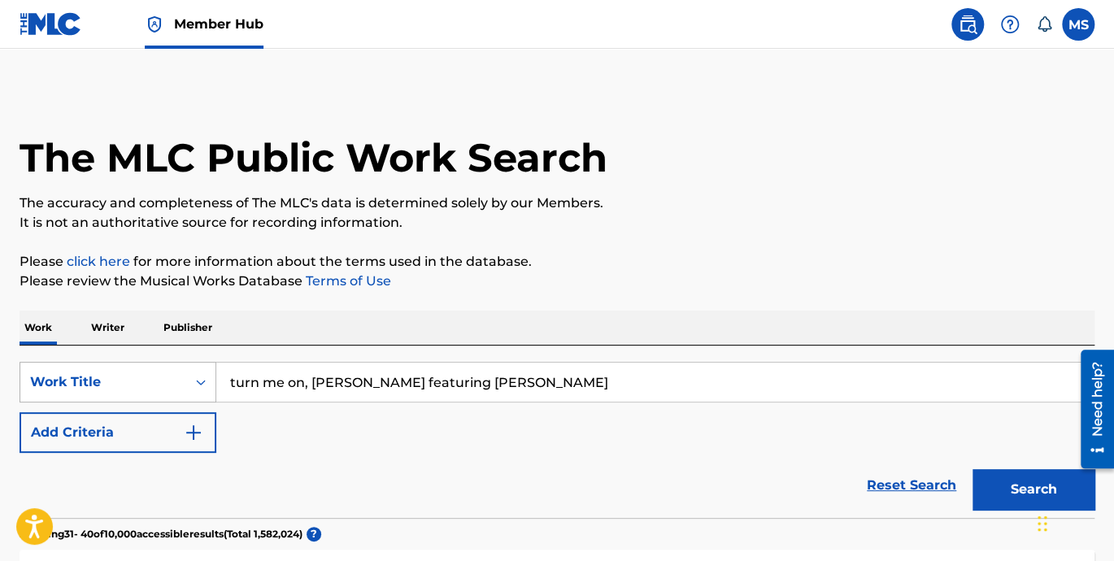
drag, startPoint x: 551, startPoint y: 381, endPoint x: 195, endPoint y: 385, distance: 356.1
click at [195, 385] on div "SearchWithCriteria84eaf19e-03f4-449c-8b24-08b5cea933a6 Work Title turn me on, k…" at bounding box center [557, 382] width 1075 height 41
type input "e"
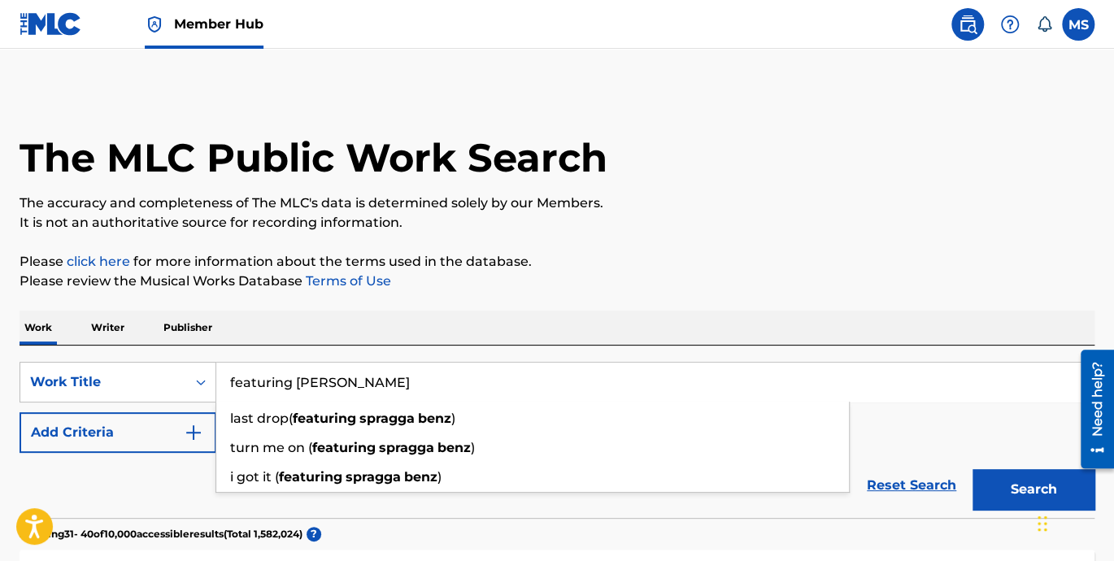
click at [972, 469] on button "Search" at bounding box center [1033, 489] width 122 height 41
drag, startPoint x: 407, startPoint y: 386, endPoint x: 96, endPoint y: 367, distance: 312.0
click at [96, 367] on div "SearchWithCriteria84eaf19e-03f4-449c-8b24-08b5cea933a6 Work Title featuring spr…" at bounding box center [557, 382] width 1075 height 41
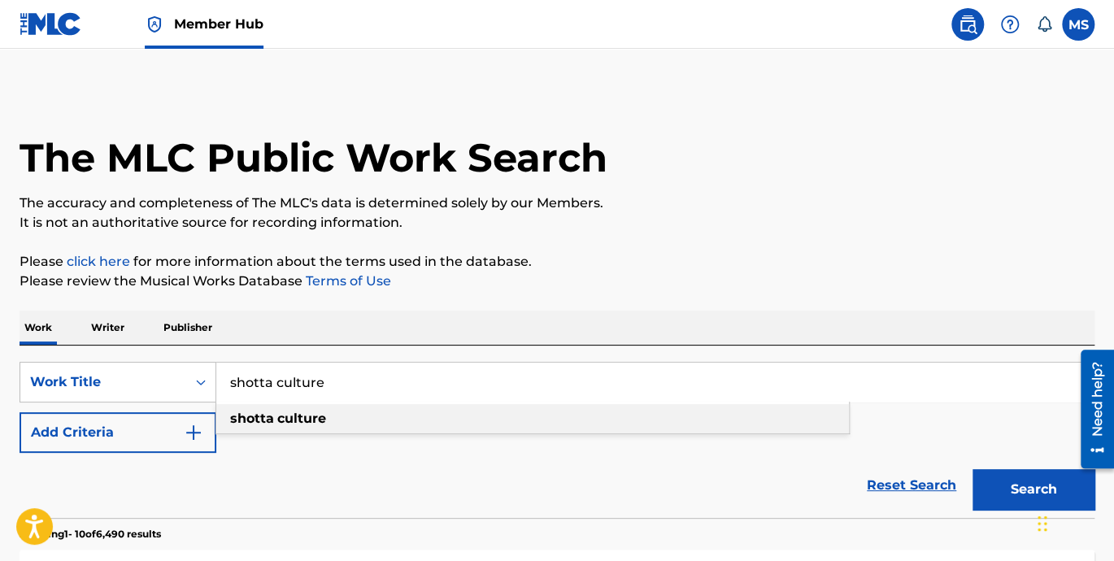
type input "shotta culture"
click at [321, 428] on div "shotta culture" at bounding box center [532, 418] width 632 height 29
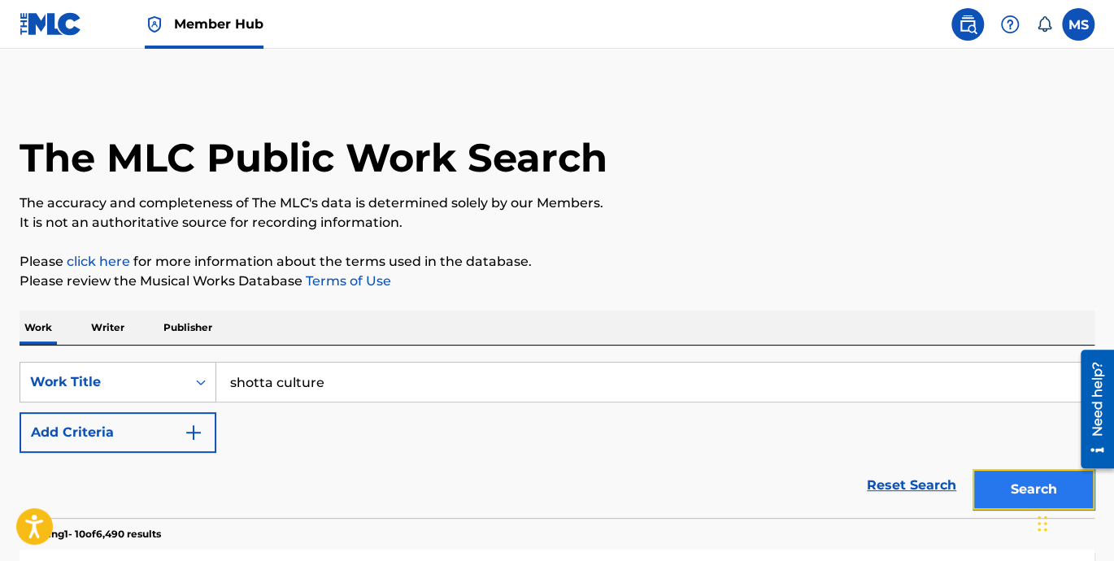
click at [1025, 490] on button "Search" at bounding box center [1033, 489] width 122 height 41
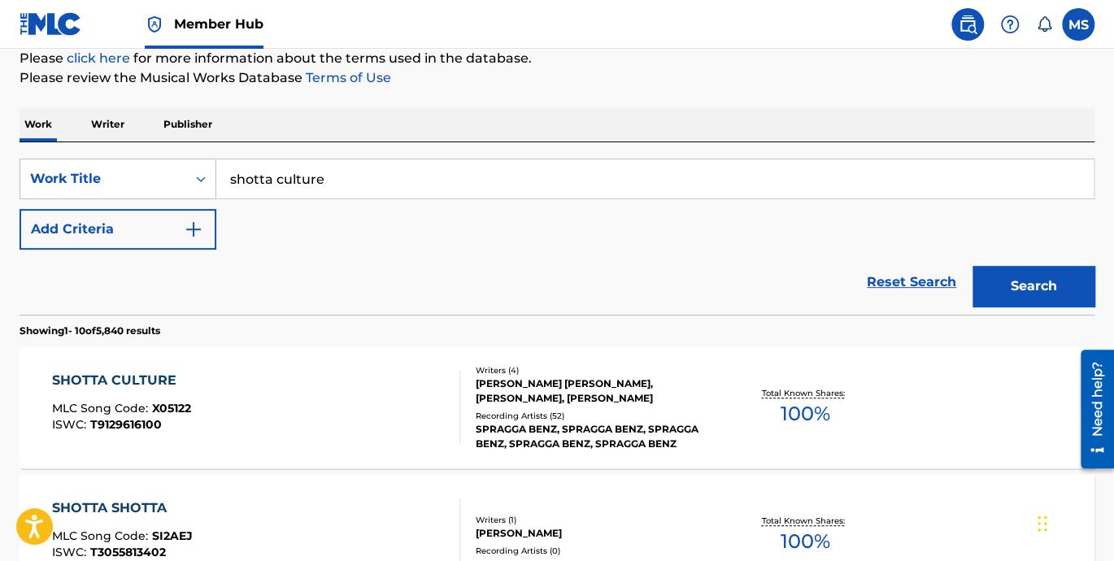
scroll to position [225, 0]
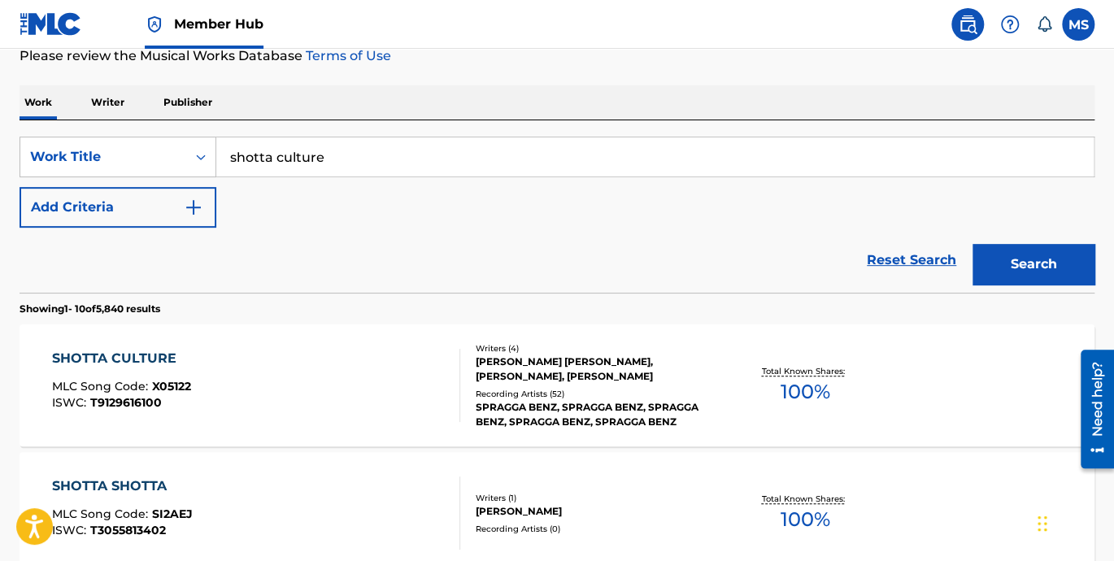
click at [128, 356] on div "SHOTTA CULTURE" at bounding box center [121, 359] width 139 height 20
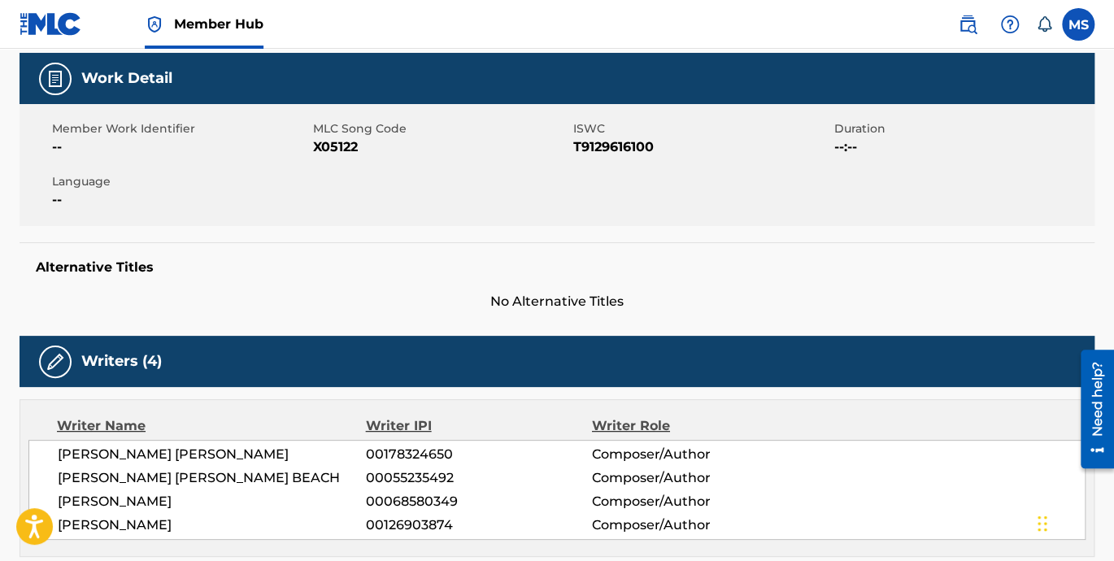
scroll to position [301, 0]
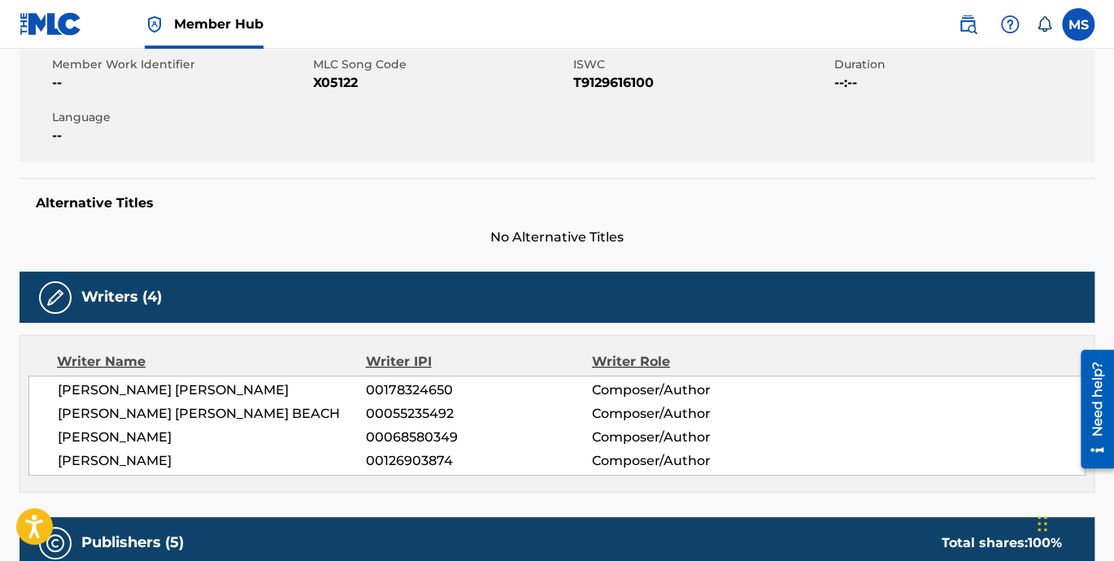
click at [389, 389] on span "00178324650" at bounding box center [479, 390] width 226 height 20
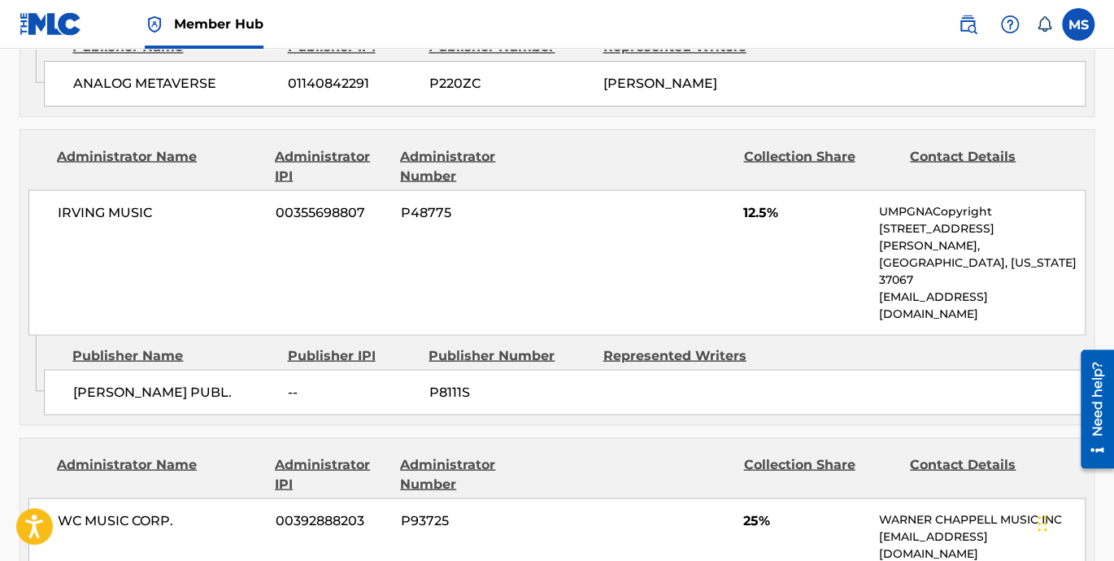
scroll to position [1430, 0]
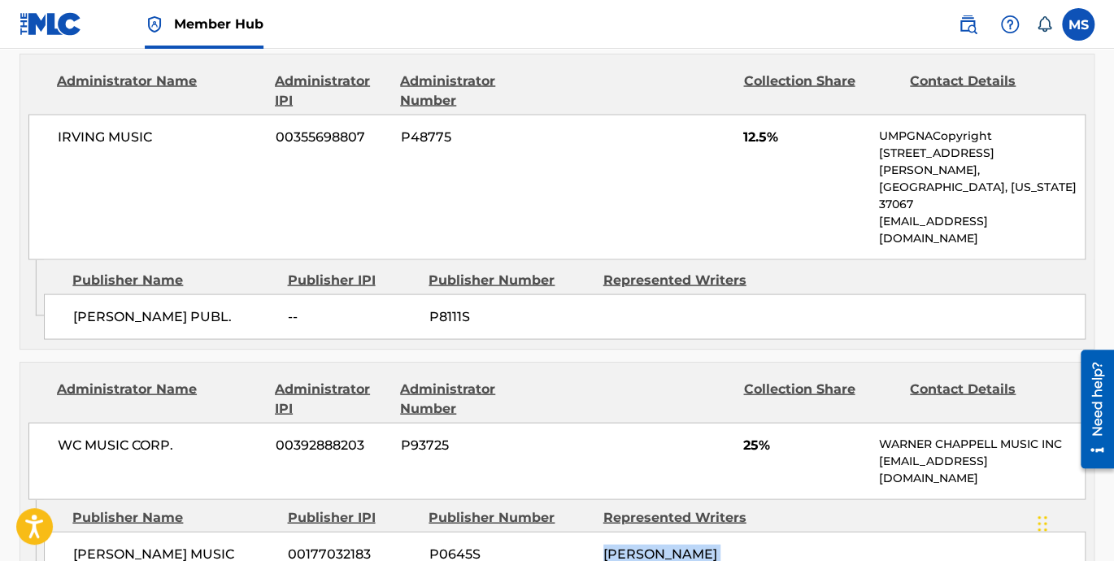
drag, startPoint x: 602, startPoint y: 443, endPoint x: 753, endPoint y: 473, distance: 153.4
click at [745, 422] on div "WC MUSIC CORP. 00392888203 P93725 25% WARNER CHAPPELL MUSIC INC MLC_Inquiries@w…" at bounding box center [556, 460] width 1057 height 77
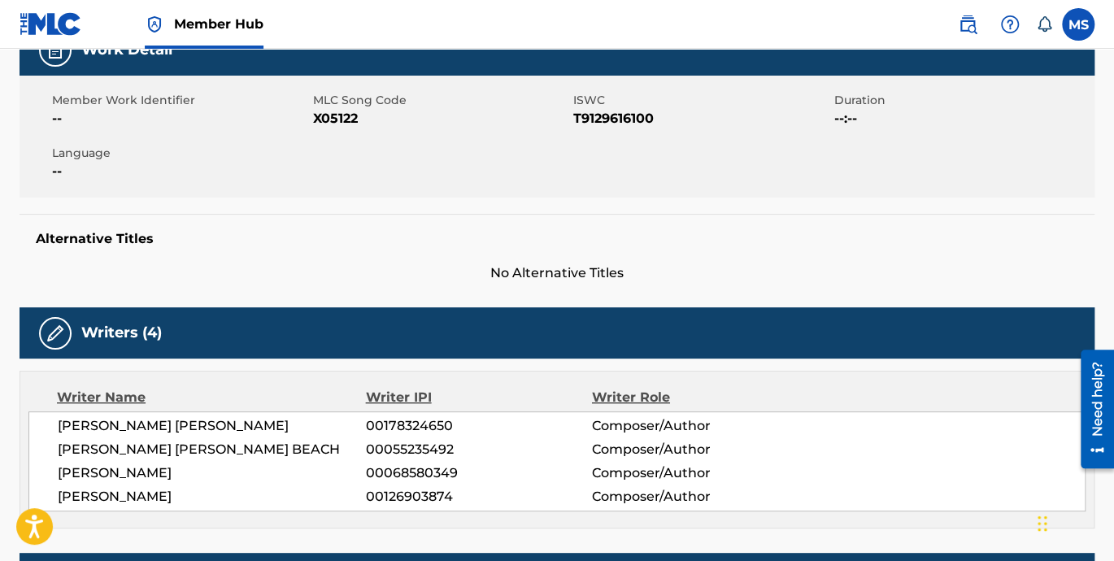
scroll to position [301, 0]
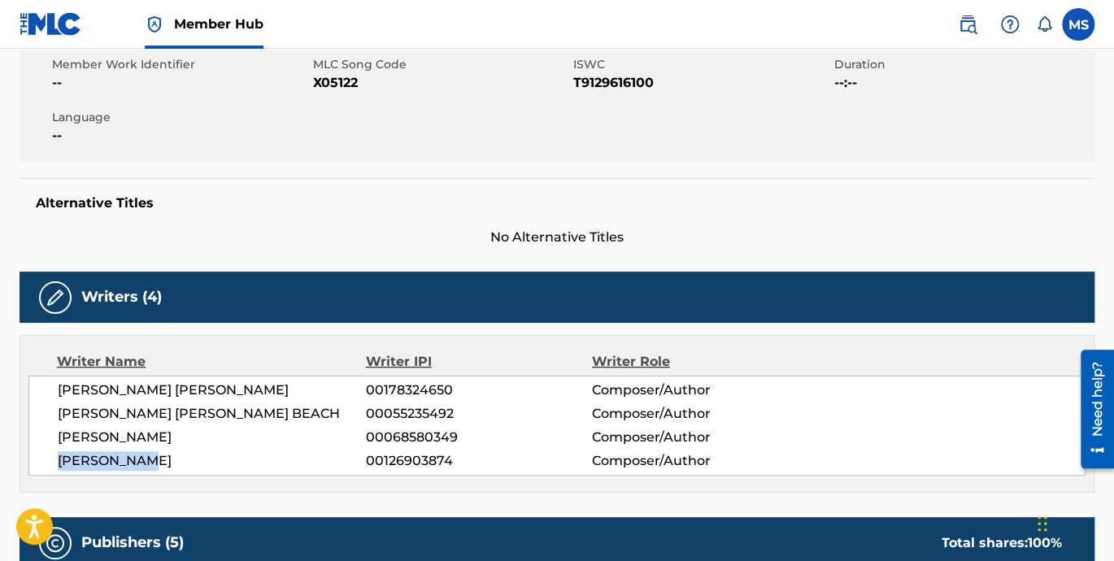
drag, startPoint x: 168, startPoint y: 463, endPoint x: 43, endPoint y: 463, distance: 125.2
click at [43, 463] on div "CARLTON ERRINGTON GRANT 00178324650 Composer/Author JERRY MARLON BEACH 00055235…" at bounding box center [556, 426] width 1057 height 100
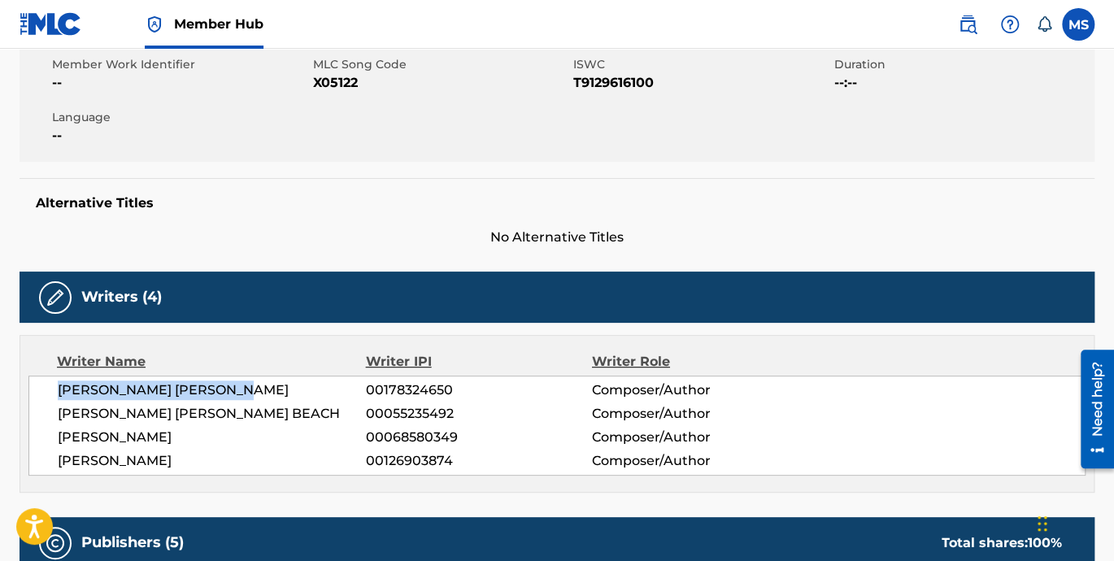
drag, startPoint x: 280, startPoint y: 393, endPoint x: 45, endPoint y: 388, distance: 235.8
click at [45, 388] on div "CARLTON ERRINGTON GRANT 00178324650 Composer/Author JERRY MARLON BEACH 00055235…" at bounding box center [556, 426] width 1057 height 100
click at [424, 388] on span "00178324650" at bounding box center [479, 390] width 226 height 20
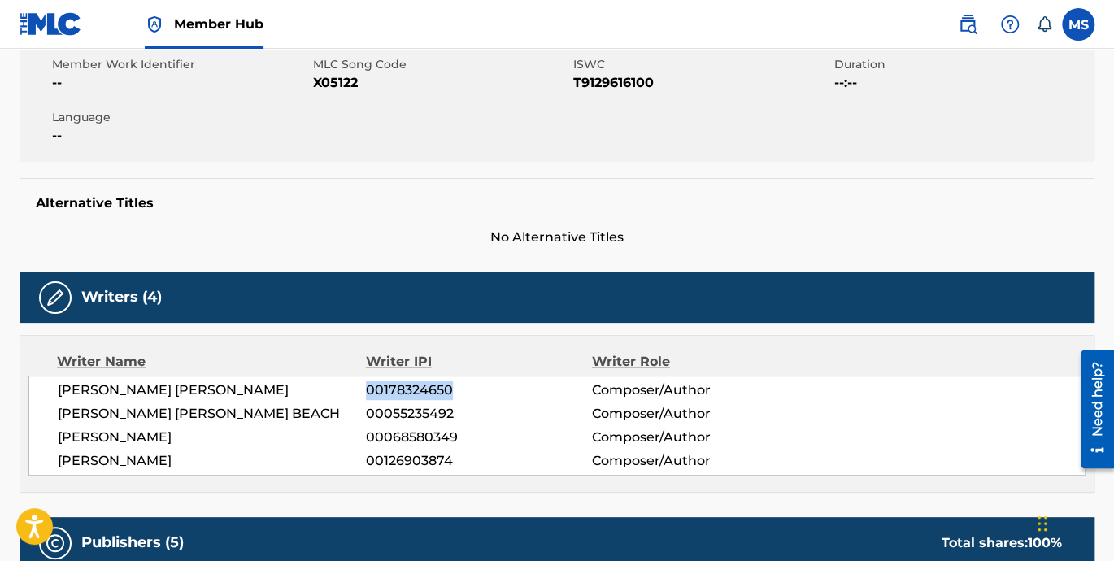
click at [424, 387] on span "00178324650" at bounding box center [479, 390] width 226 height 20
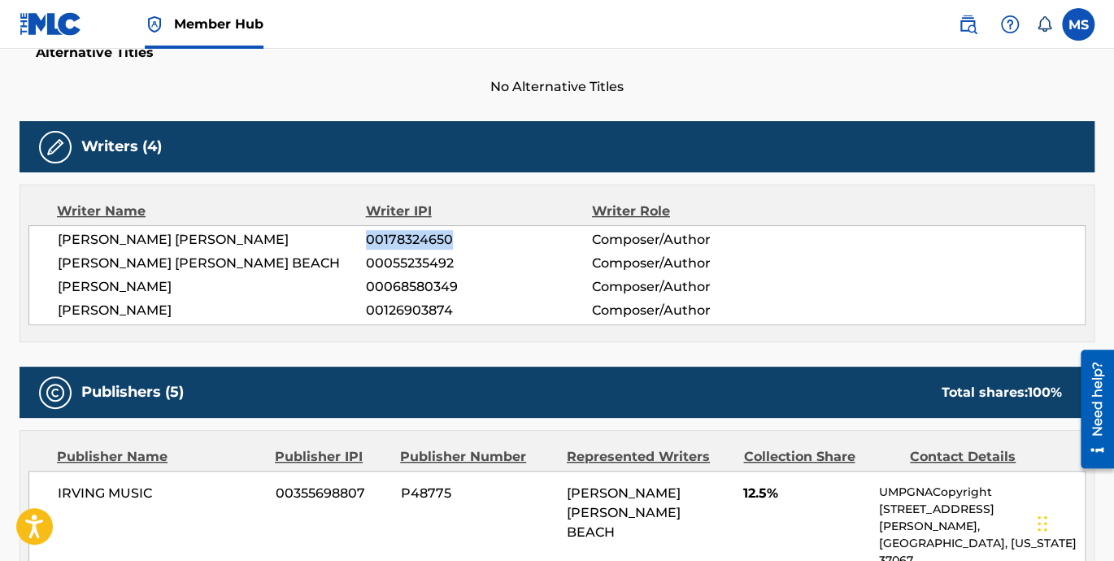
scroll to position [602, 0]
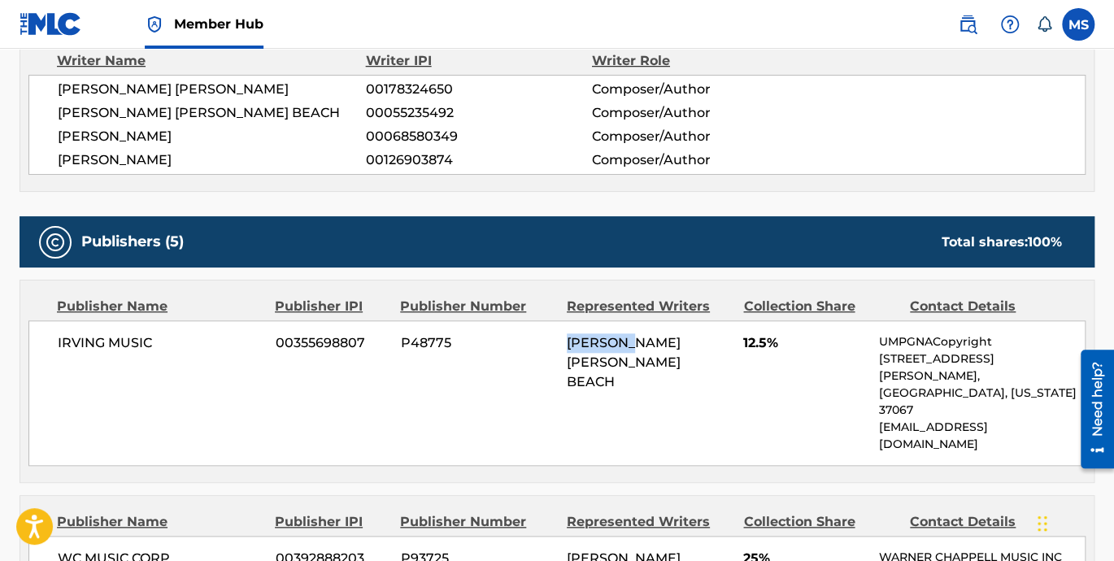
drag, startPoint x: 565, startPoint y: 343, endPoint x: 637, endPoint y: 343, distance: 72.3
click at [637, 343] on div "IRVING MUSIC 00355698807 P48775 JERRY MARLON BEACH 12.5% UMPGNACopyright 1550 W…" at bounding box center [556, 393] width 1057 height 146
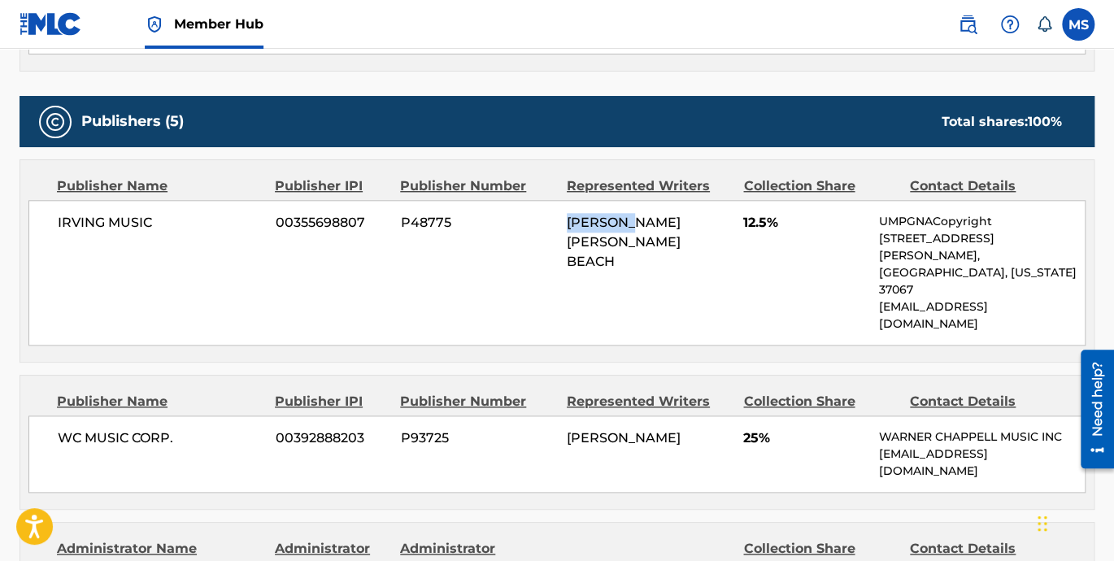
scroll to position [752, 0]
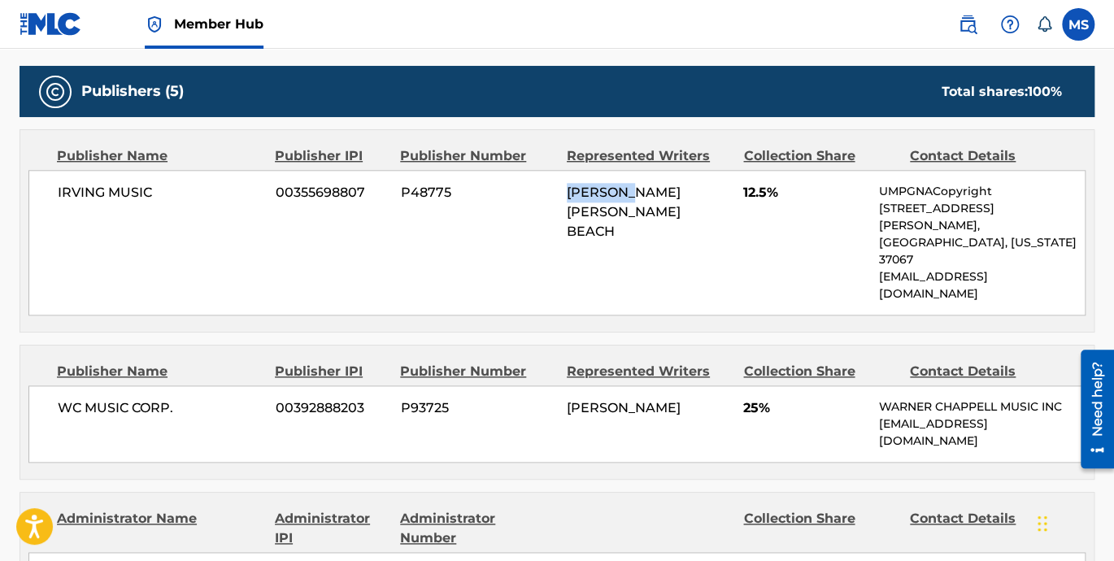
drag, startPoint x: 563, startPoint y: 360, endPoint x: 637, endPoint y: 374, distance: 75.3
click at [637, 385] on div "WC MUSIC CORP. 00392888203 P93725 DENNIS EMANUEL BROWN 25% WARNER CHAPPELL MUSI…" at bounding box center [556, 423] width 1057 height 77
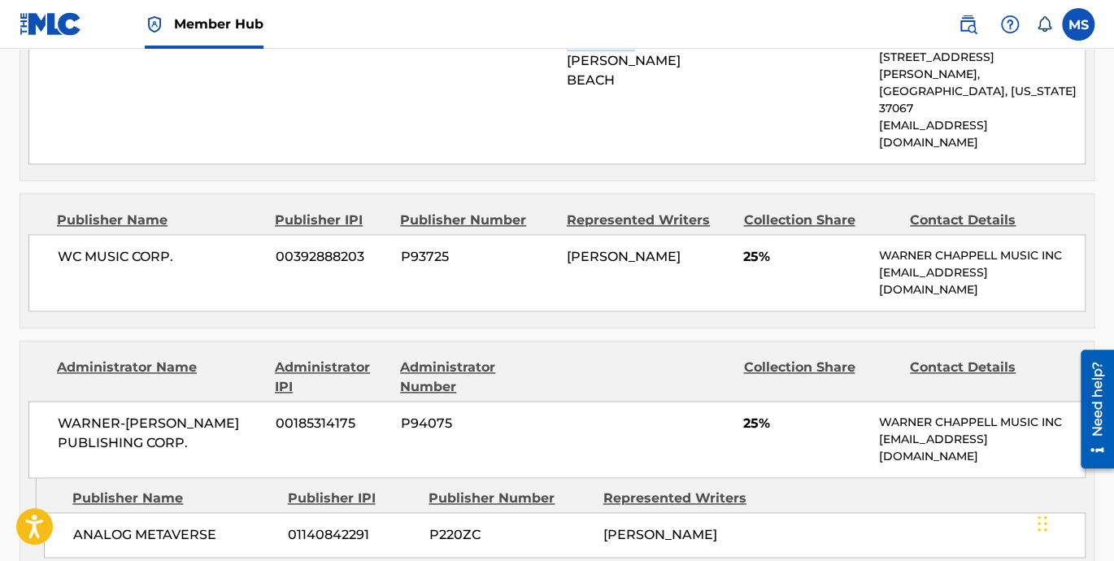
scroll to position [978, 0]
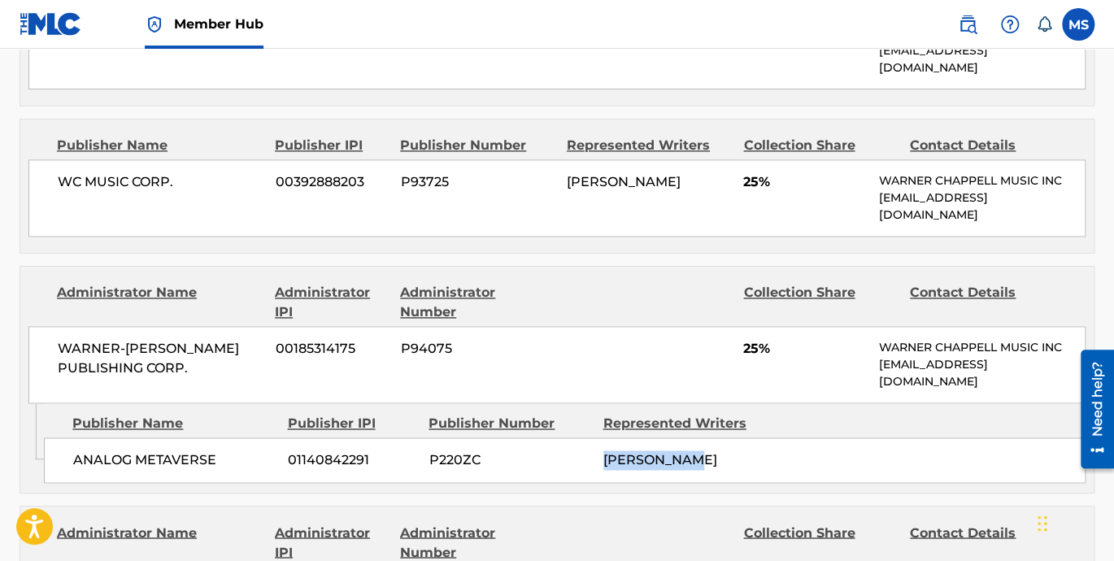
drag, startPoint x: 728, startPoint y: 405, endPoint x: 588, endPoint y: 412, distance: 140.8
click at [588, 437] on div "ANALOG METAVERSE 01140842291 P220ZC SALAAM REMI" at bounding box center [564, 460] width 1041 height 46
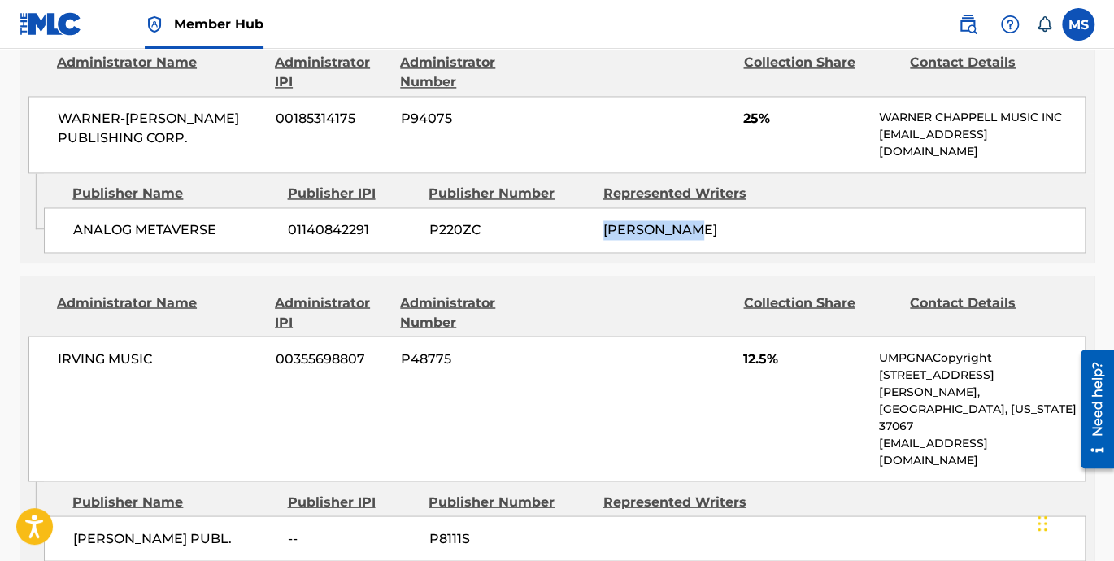
scroll to position [1204, 0]
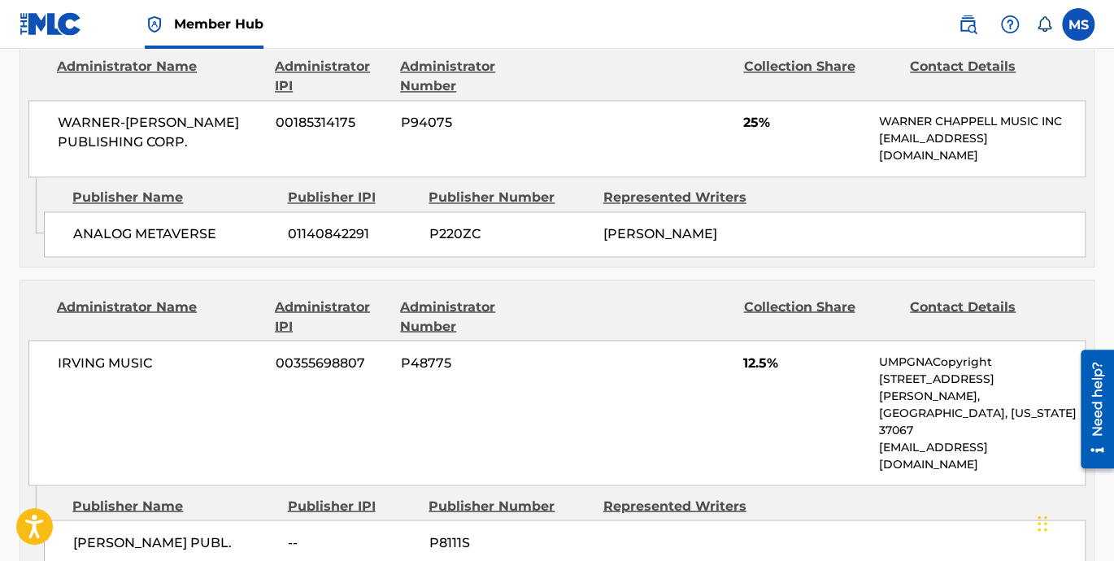
drag, startPoint x: 646, startPoint y: 440, endPoint x: 592, endPoint y: 432, distance: 55.0
click at [645, 519] on div "ROGAN PUBL. -- P8111S" at bounding box center [564, 542] width 1041 height 46
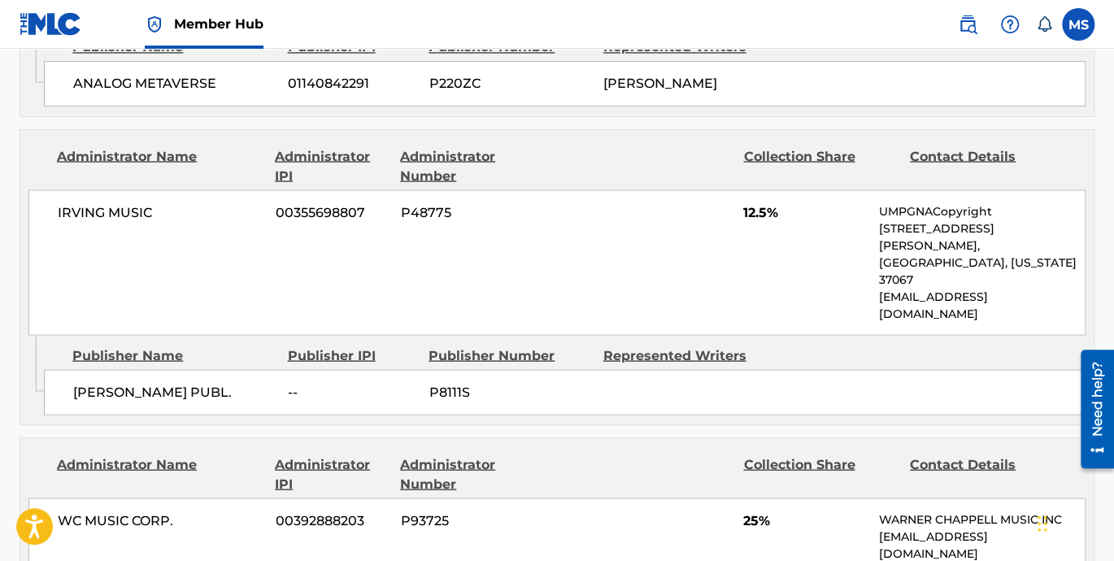
scroll to position [1430, 0]
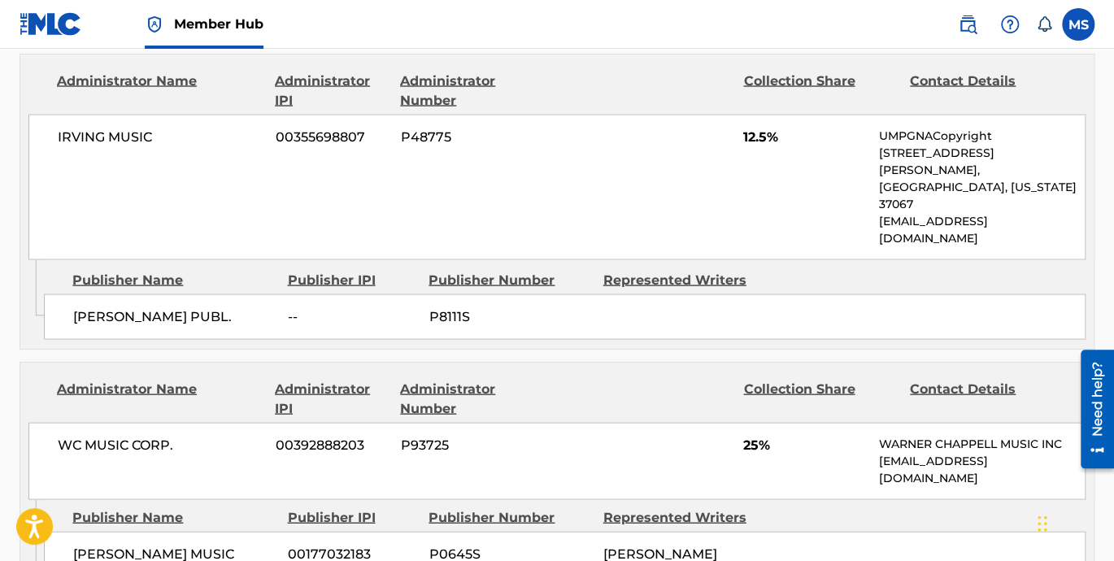
drag, startPoint x: 141, startPoint y: 469, endPoint x: 66, endPoint y: 449, distance: 78.3
drag, startPoint x: 773, startPoint y: 468, endPoint x: 606, endPoint y: 441, distance: 168.9
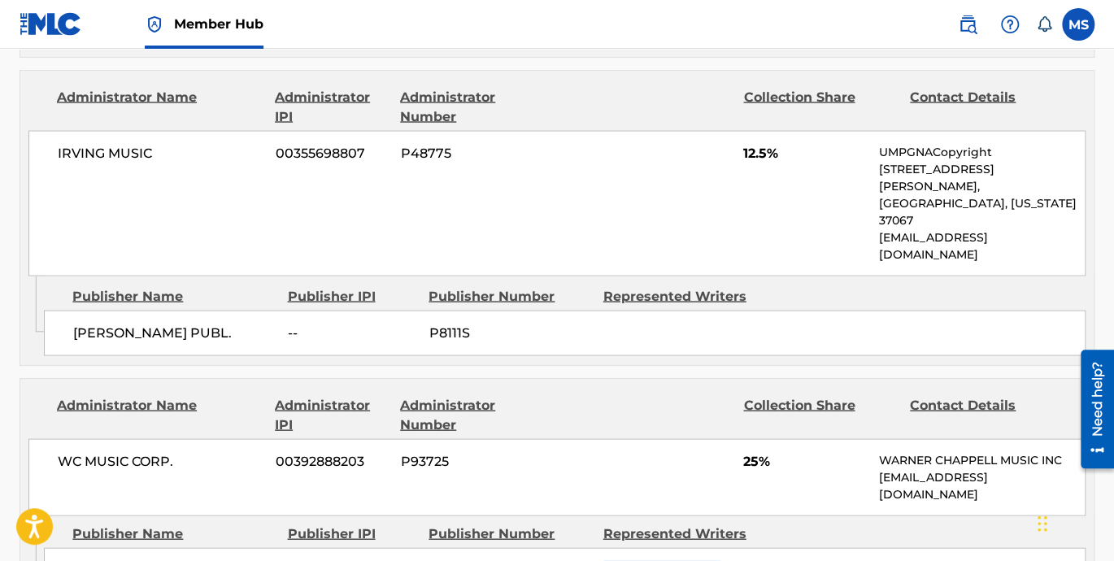
scroll to position [1354, 0]
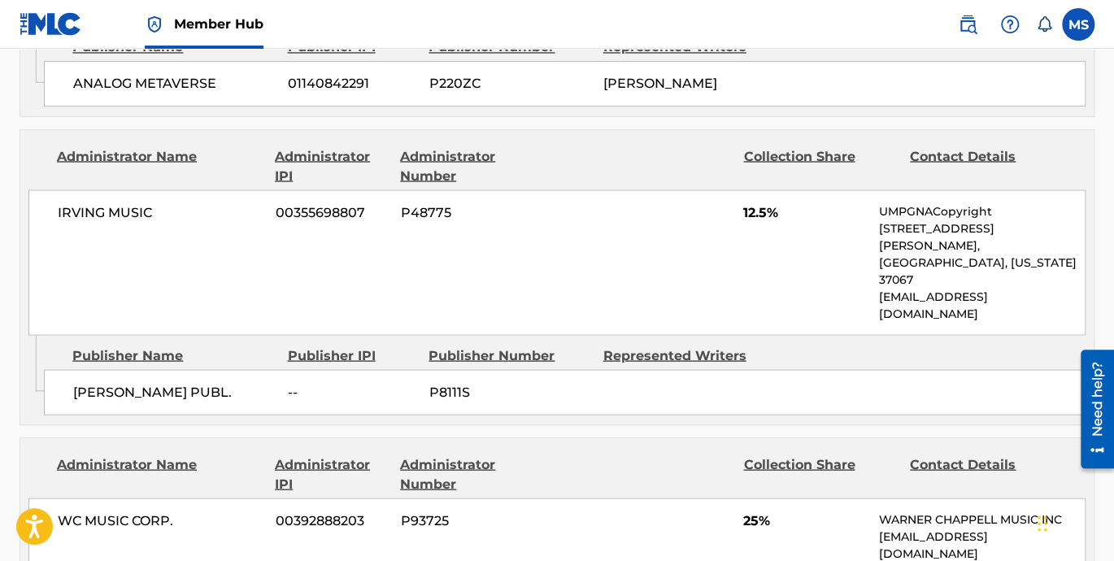
drag, startPoint x: 899, startPoint y: 445, endPoint x: 865, endPoint y: 408, distance: 50.0
click at [865, 498] on div "WC MUSIC CORP. 00392888203 P93725 25% WARNER CHAPPELL MUSIC INC MLC_Inquiries@w…" at bounding box center [556, 536] width 1057 height 77
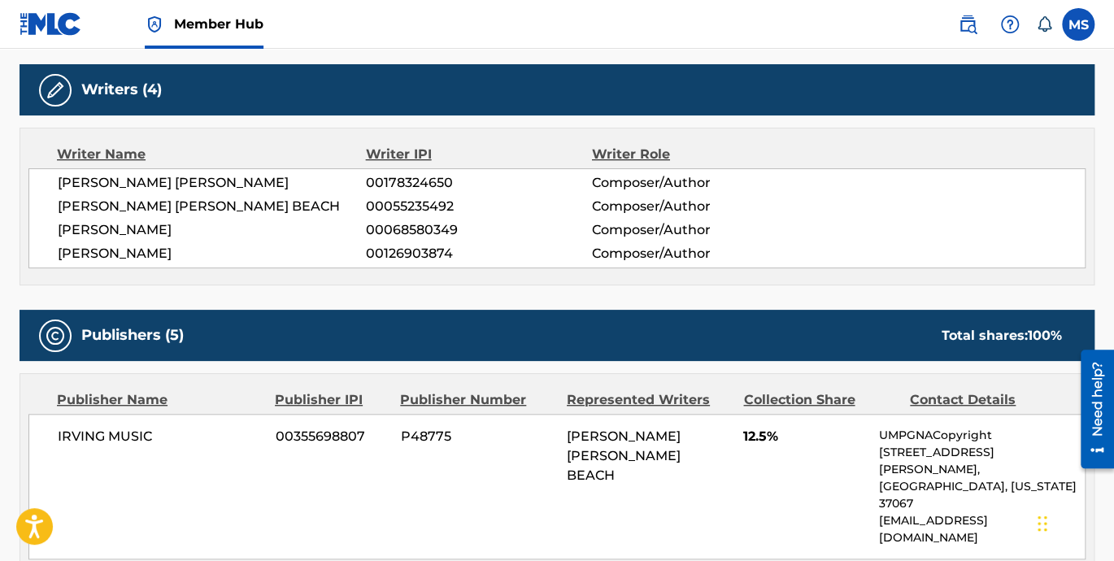
scroll to position [451, 0]
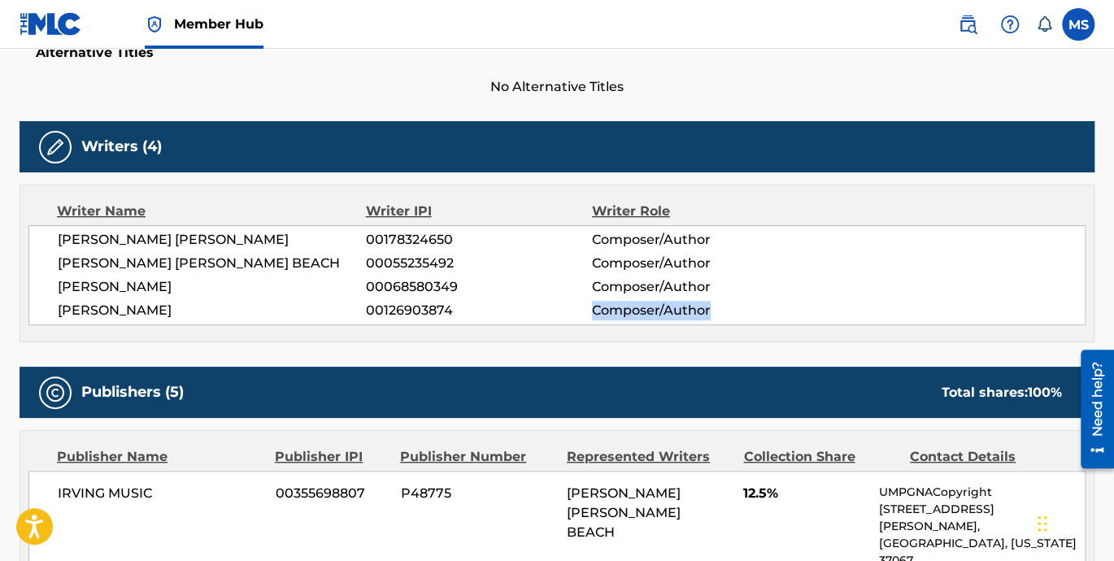
drag, startPoint x: 719, startPoint y: 314, endPoint x: 591, endPoint y: 311, distance: 127.7
click at [592, 311] on span "Composer/Author" at bounding box center [695, 311] width 206 height 20
click at [709, 311] on span "Composer/Author" at bounding box center [695, 311] width 206 height 20
drag, startPoint x: 709, startPoint y: 311, endPoint x: 589, endPoint y: 314, distance: 120.4
click at [589, 314] on div "SALAAM REMI 00126903874 Composer/Author" at bounding box center [571, 311] width 1027 height 20
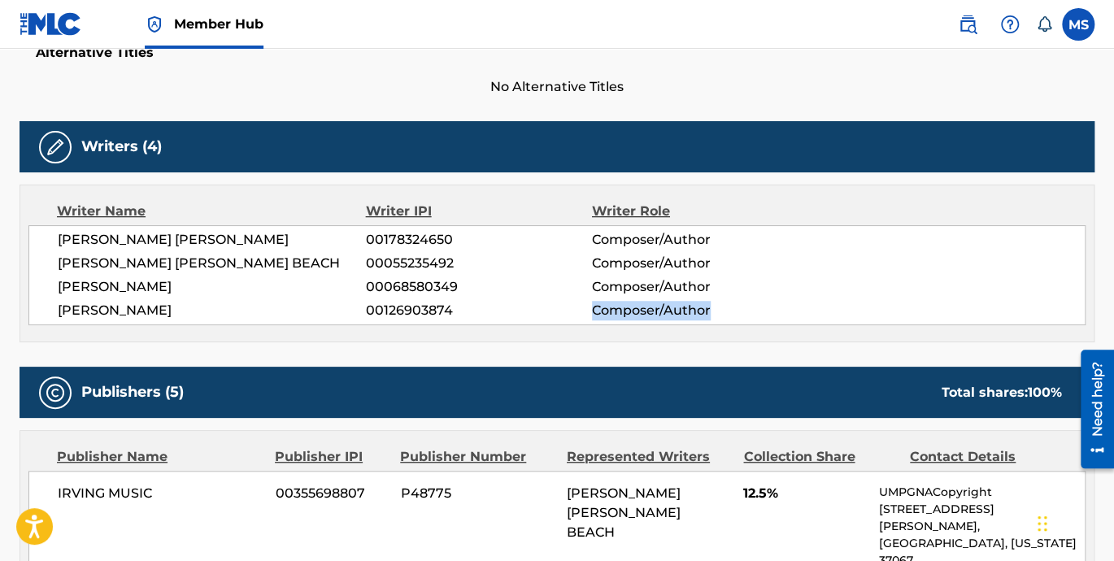
drag, startPoint x: 589, startPoint y: 314, endPoint x: 644, endPoint y: 309, distance: 55.5
click at [644, 309] on span "Composer/Author" at bounding box center [695, 311] width 206 height 20
click at [645, 309] on span "Composer/Author" at bounding box center [695, 311] width 206 height 20
drag, startPoint x: 645, startPoint y: 309, endPoint x: 719, endPoint y: 309, distance: 74.0
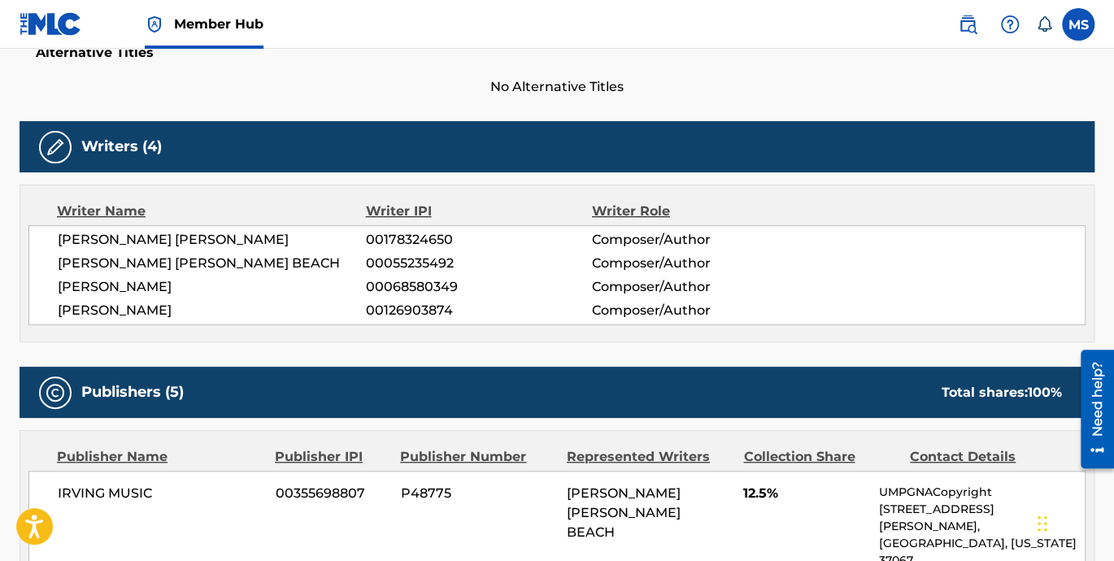
click at [719, 309] on span "Composer/Author" at bounding box center [695, 311] width 206 height 20
drag, startPoint x: 719, startPoint y: 309, endPoint x: 634, endPoint y: 309, distance: 84.5
click at [644, 309] on span "Composer/Author" at bounding box center [695, 311] width 206 height 20
drag, startPoint x: 634, startPoint y: 309, endPoint x: 704, endPoint y: 314, distance: 70.1
click at [704, 314] on span "Composer/Author" at bounding box center [695, 311] width 206 height 20
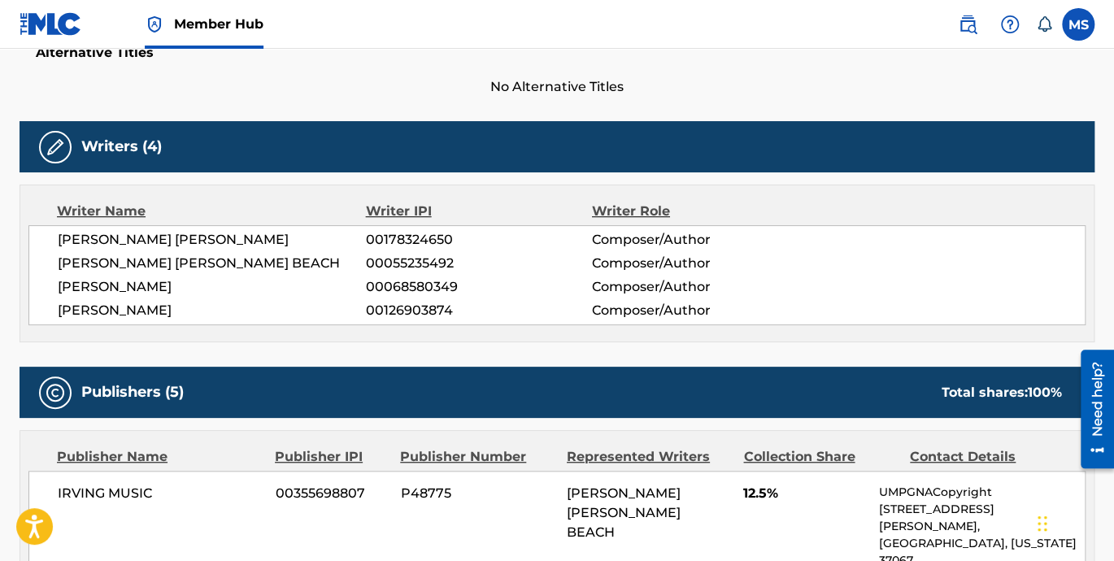
click at [708, 314] on span "Composer/Author" at bounding box center [695, 311] width 206 height 20
drag, startPoint x: 708, startPoint y: 307, endPoint x: 582, endPoint y: 313, distance: 126.1
click at [582, 313] on div "SALAAM REMI 00126903874 Composer/Author" at bounding box center [571, 311] width 1027 height 20
drag, startPoint x: 582, startPoint y: 313, endPoint x: 679, endPoint y: 290, distance: 99.4
click at [679, 290] on span "Composer/Author" at bounding box center [695, 287] width 206 height 20
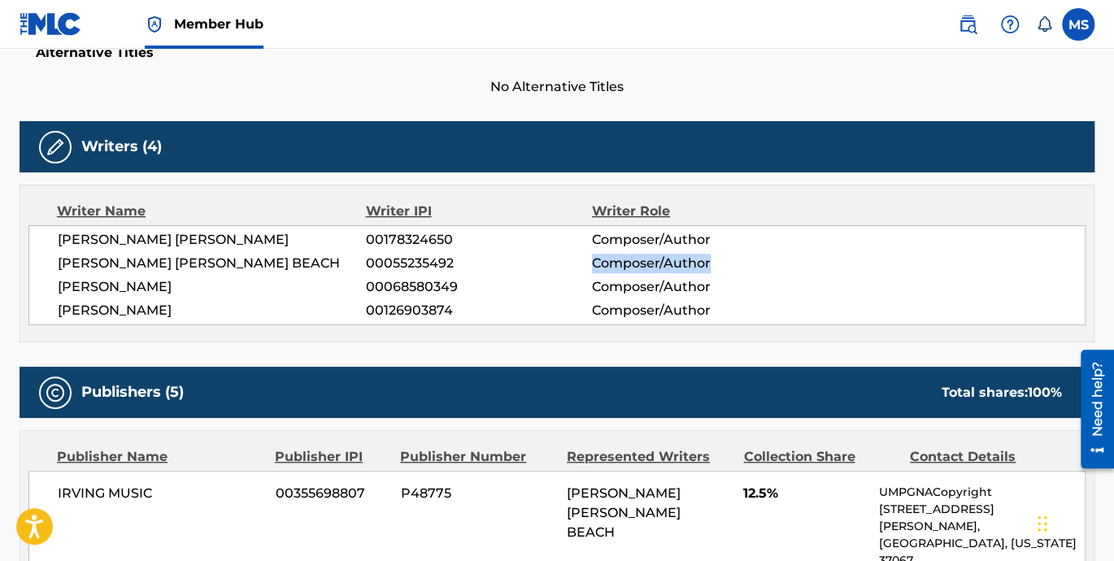
drag, startPoint x: 718, startPoint y: 255, endPoint x: 583, endPoint y: 253, distance: 135.0
click at [583, 254] on div "JERRY MARLON BEACH 00055235492 Composer/Author" at bounding box center [571, 264] width 1027 height 20
drag, startPoint x: 715, startPoint y: 239, endPoint x: 555, endPoint y: 237, distance: 159.4
click at [555, 237] on div "CARLTON ERRINGTON GRANT 00178324650 Composer/Author" at bounding box center [571, 240] width 1027 height 20
drag, startPoint x: 555, startPoint y: 237, endPoint x: 632, endPoint y: 237, distance: 77.2
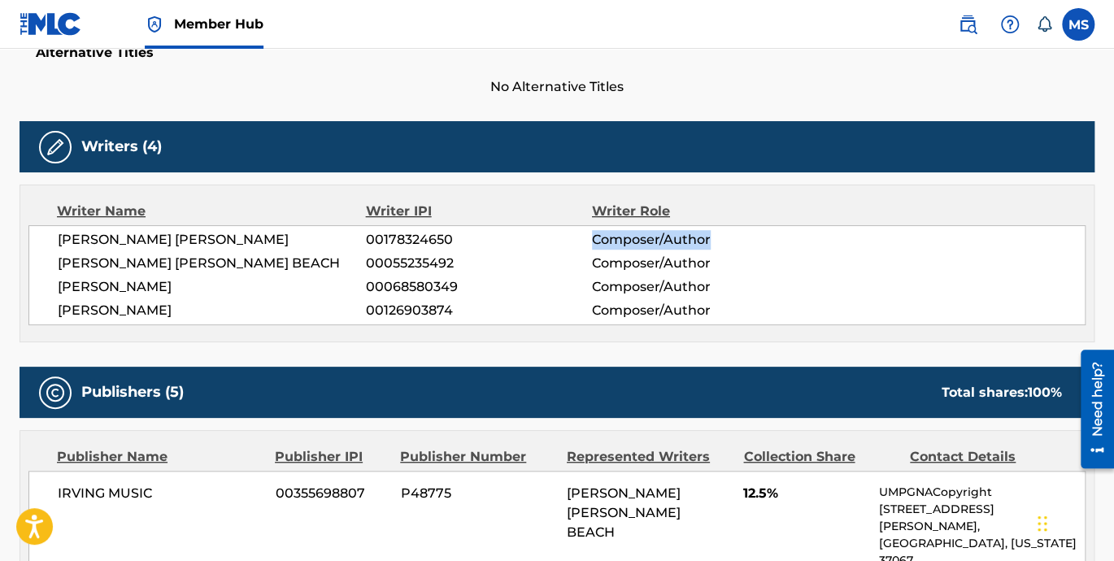
click at [632, 237] on span "Composer/Author" at bounding box center [695, 240] width 206 height 20
drag, startPoint x: 632, startPoint y: 237, endPoint x: 705, endPoint y: 244, distance: 72.7
click at [705, 244] on span "Composer/Author" at bounding box center [695, 240] width 206 height 20
click at [728, 260] on span "Composer/Author" at bounding box center [695, 264] width 206 height 20
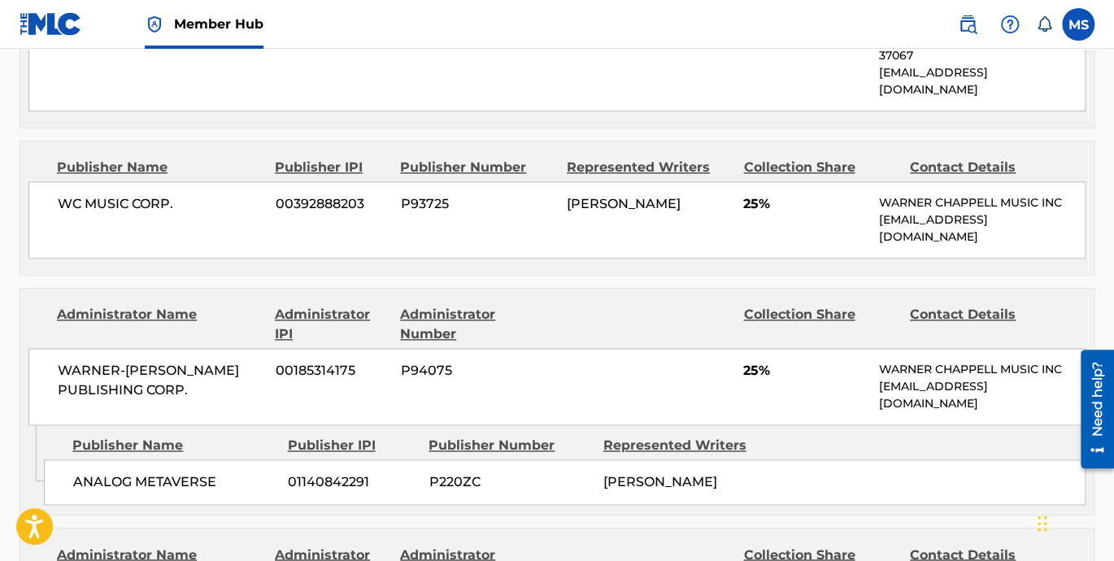
scroll to position [978, 0]
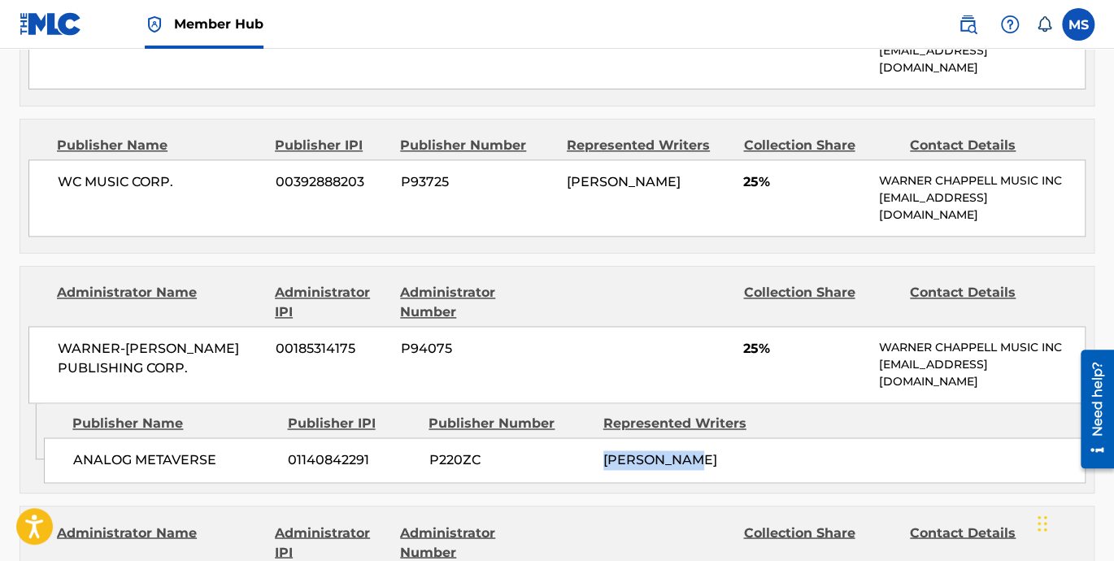
drag, startPoint x: 722, startPoint y: 410, endPoint x: 571, endPoint y: 416, distance: 150.5
click at [571, 437] on div "ANALOG METAVERSE 01140842291 P220ZC SALAAM REMI" at bounding box center [564, 460] width 1041 height 46
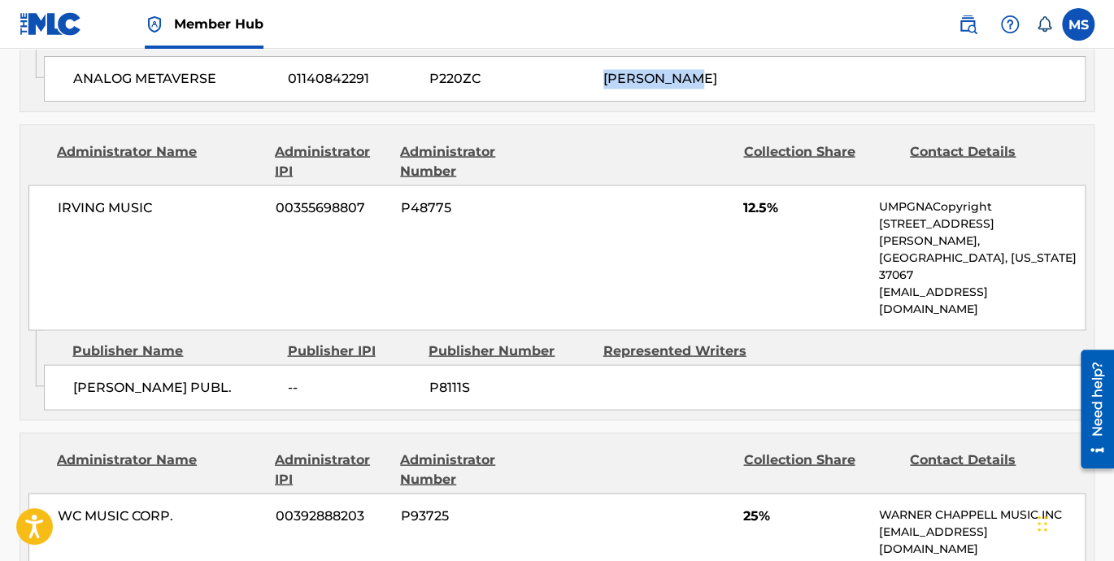
scroll to position [1430, 0]
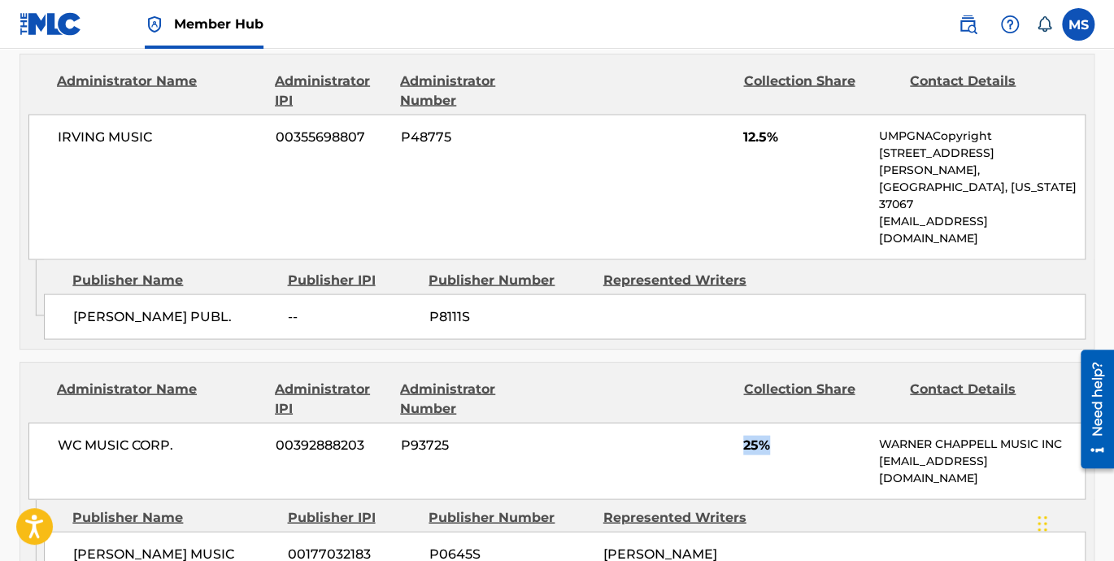
drag, startPoint x: 774, startPoint y: 343, endPoint x: 708, endPoint y: 341, distance: 65.9
click at [708, 422] on div "WC MUSIC CORP. 00392888203 P93725 25% WARNER CHAPPELL MUSIC INC MLC_Inquiries@w…" at bounding box center [556, 460] width 1057 height 77
drag, startPoint x: 708, startPoint y: 341, endPoint x: 594, endPoint y: 469, distance: 171.0
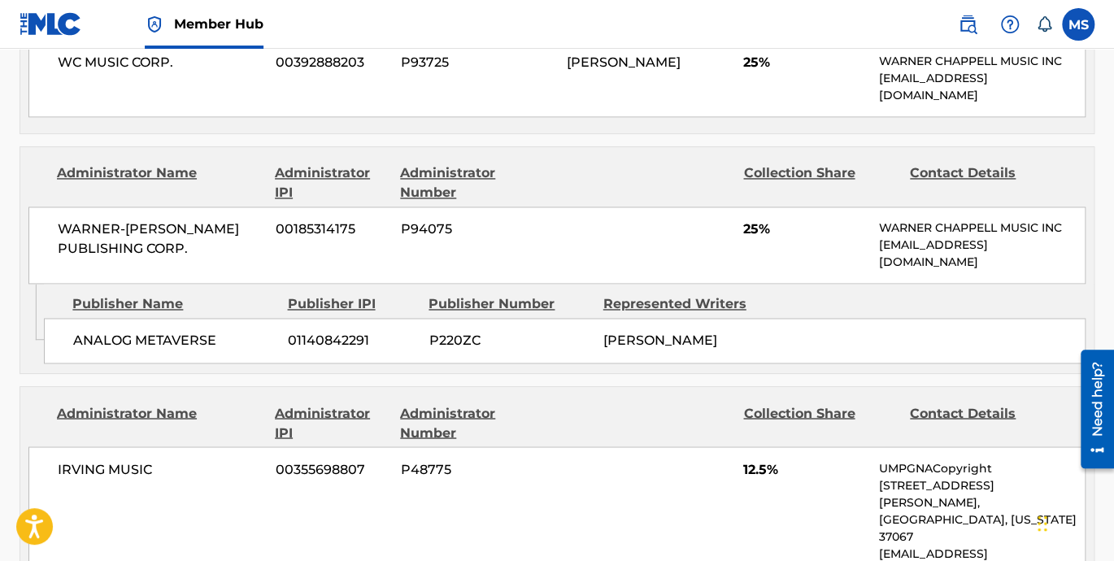
scroll to position [1054, 0]
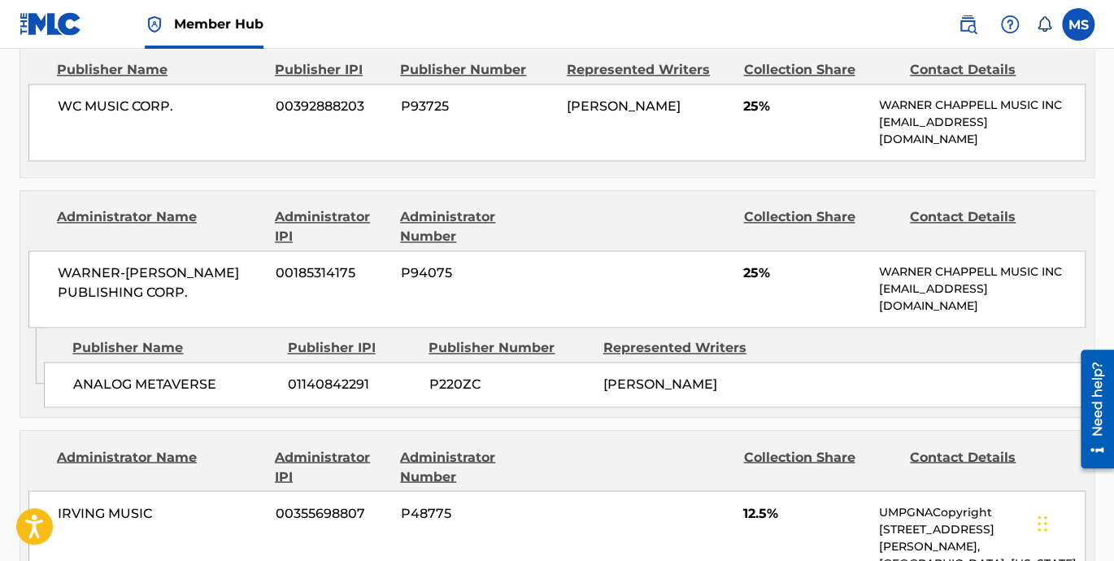
click at [763, 375] on div "SALAAM REMI" at bounding box center [684, 385] width 162 height 20
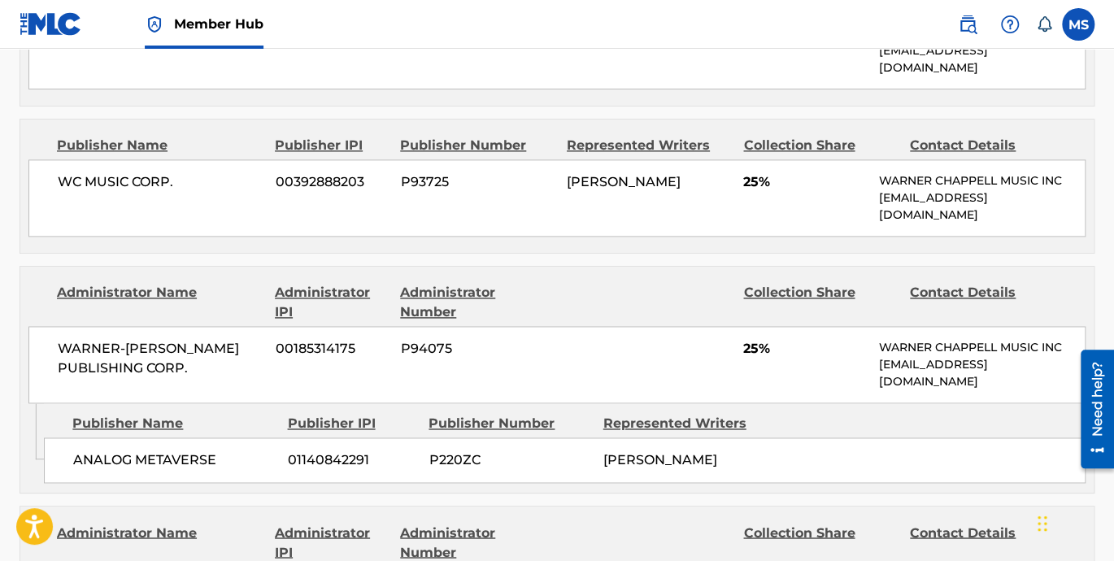
click at [765, 339] on span "25%" at bounding box center [805, 349] width 124 height 20
drag, startPoint x: 743, startPoint y: 293, endPoint x: 798, endPoint y: 293, distance: 55.3
click at [798, 339] on span "25%" at bounding box center [805, 349] width 124 height 20
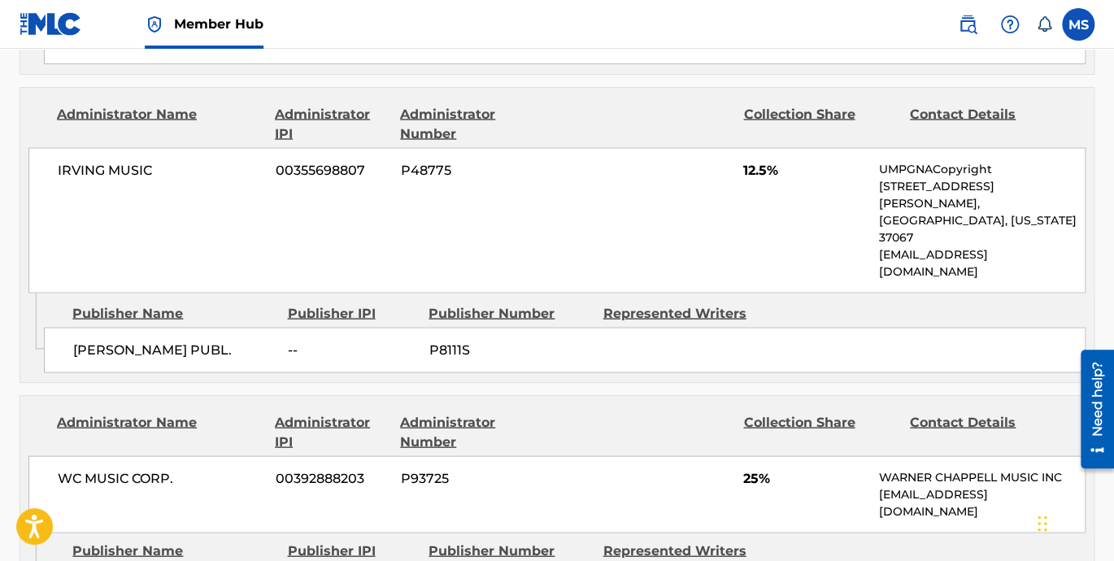
scroll to position [1430, 0]
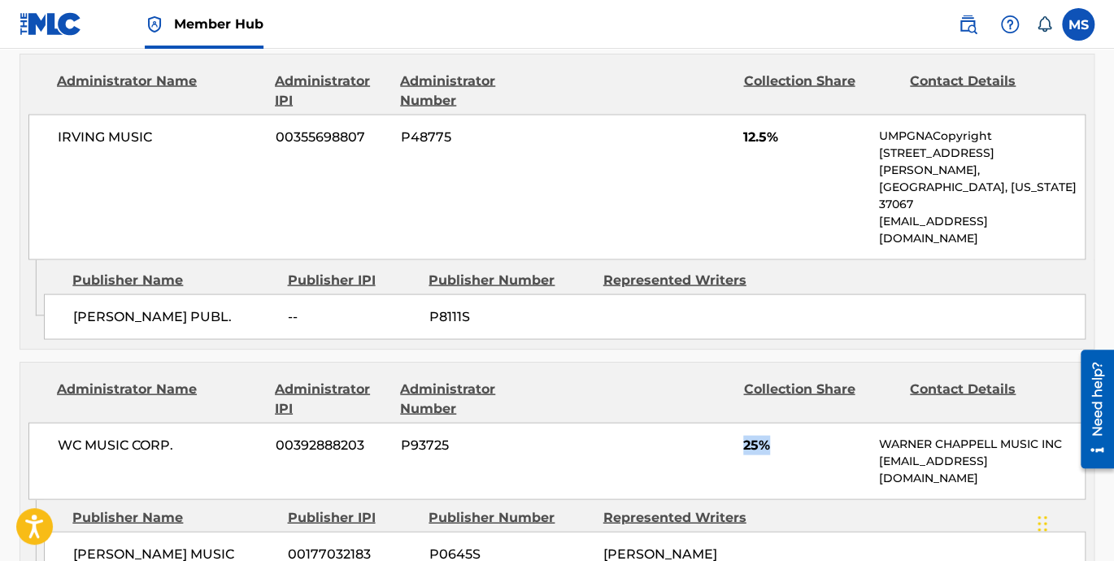
drag, startPoint x: 733, startPoint y: 337, endPoint x: 793, endPoint y: 343, distance: 59.6
click at [793, 422] on div "WC MUSIC CORP. 00392888203 P93725 25% WARNER CHAPPELL MUSIC INC MLC_Inquiries@w…" at bounding box center [556, 460] width 1057 height 77
drag, startPoint x: 754, startPoint y: 467, endPoint x: 582, endPoint y: 453, distance: 172.1
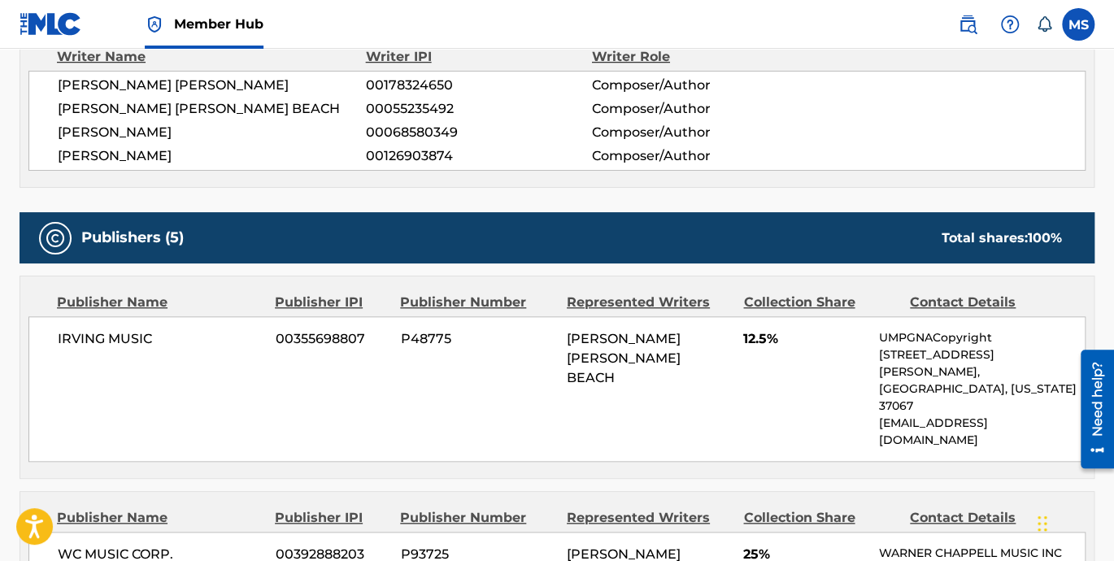
scroll to position [451, 0]
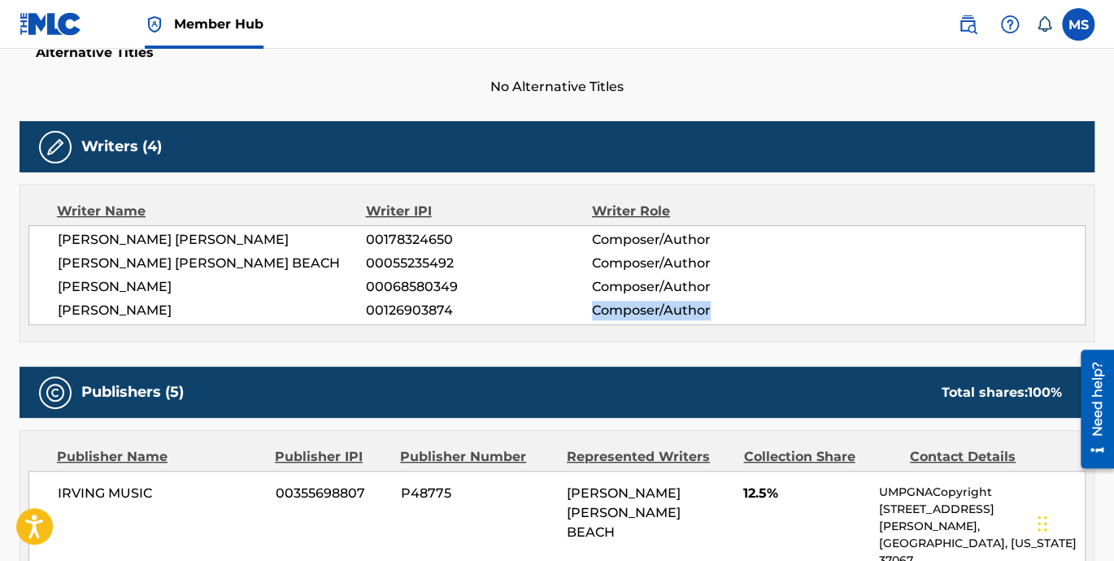
drag, startPoint x: 594, startPoint y: 306, endPoint x: 709, endPoint y: 311, distance: 114.7
click at [709, 311] on span "Composer/Author" at bounding box center [695, 311] width 206 height 20
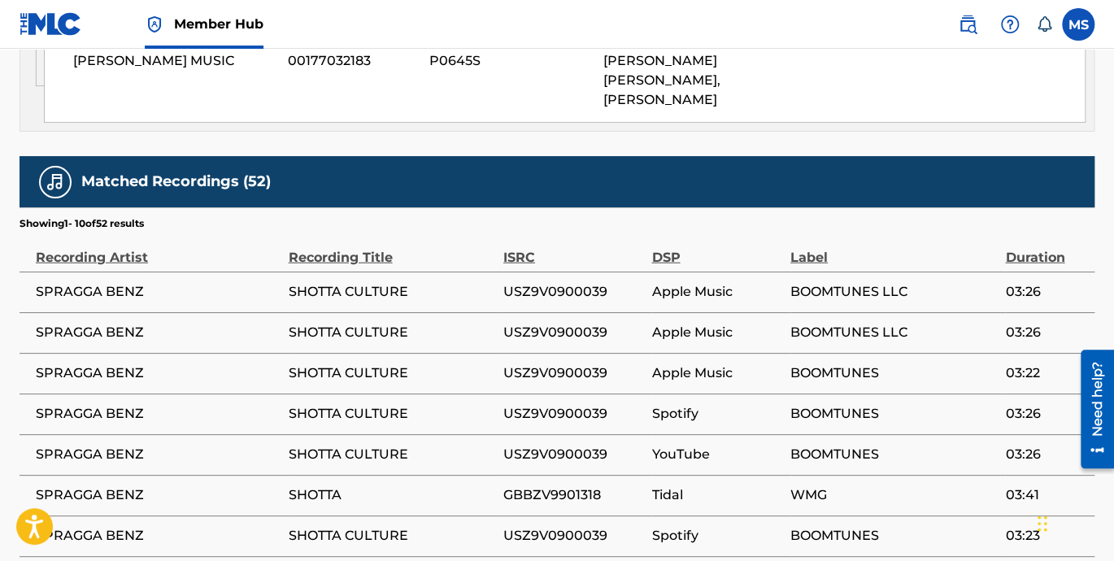
scroll to position [1997, 0]
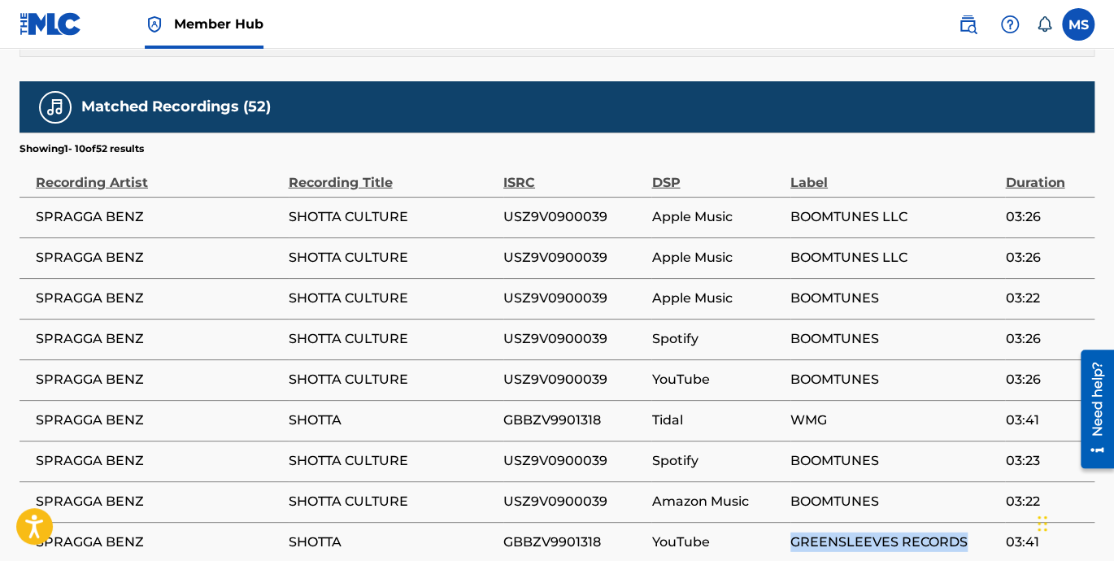
drag, startPoint x: 777, startPoint y: 418, endPoint x: 967, endPoint y: 413, distance: 190.3
click at [967, 522] on tr "SPRAGGA BENZ SHOTTA GBBZV9901318 YouTube GREENSLEEVES RECORDS 03:41" at bounding box center [557, 542] width 1075 height 41
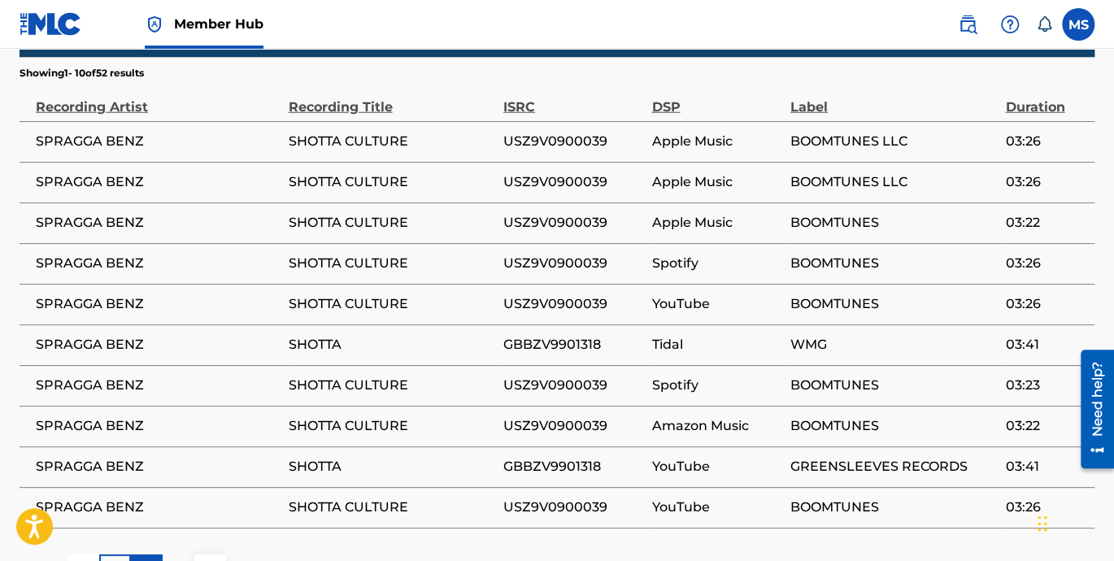
click at [145, 560] on p "2" at bounding box center [146, 570] width 7 height 20
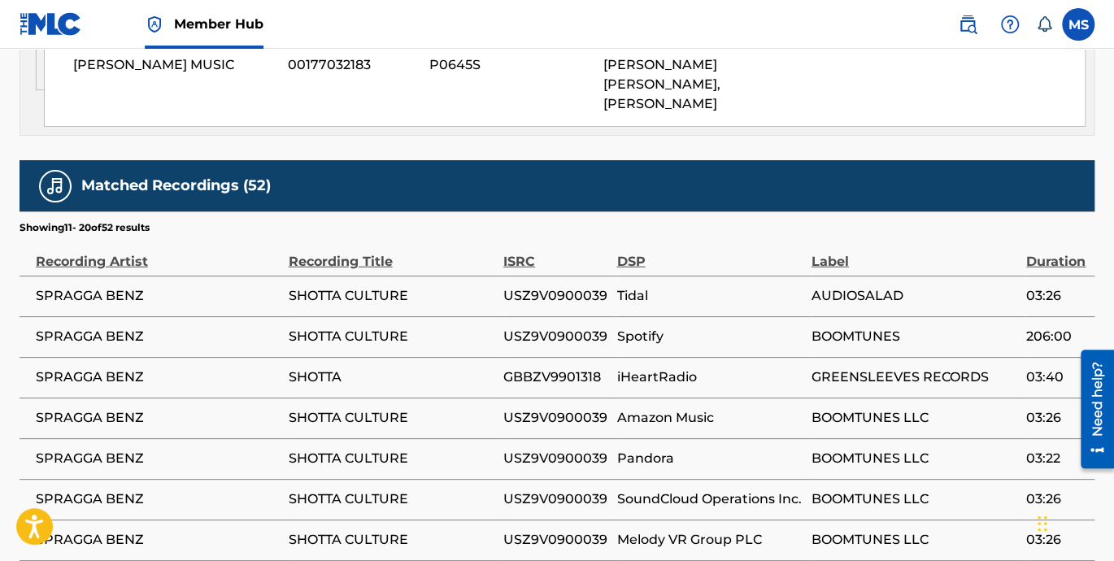
scroll to position [1997, 0]
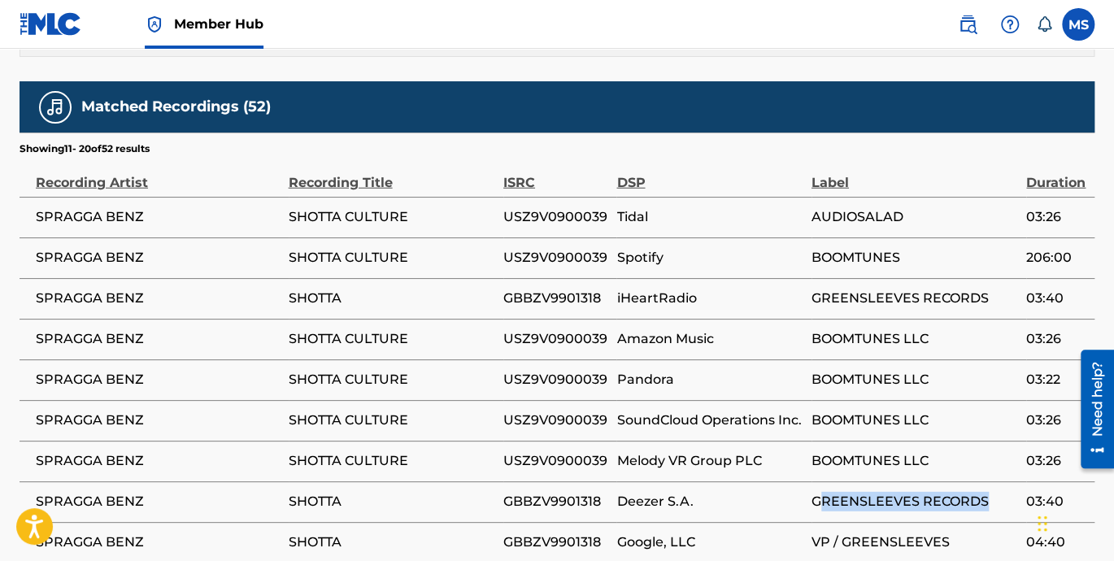
drag, startPoint x: 818, startPoint y: 371, endPoint x: 988, endPoint y: 363, distance: 170.1
click at [988, 492] on span "GREENSLEEVES RECORDS" at bounding box center [914, 502] width 206 height 20
drag, startPoint x: 802, startPoint y: 415, endPoint x: 953, endPoint y: 418, distance: 150.4
click at [953, 522] on tr "SPRAGGA BENZ SHOTTA GBBZV9901318 Google, LLC VP / GREENSLEEVES 04:40" at bounding box center [557, 542] width 1075 height 41
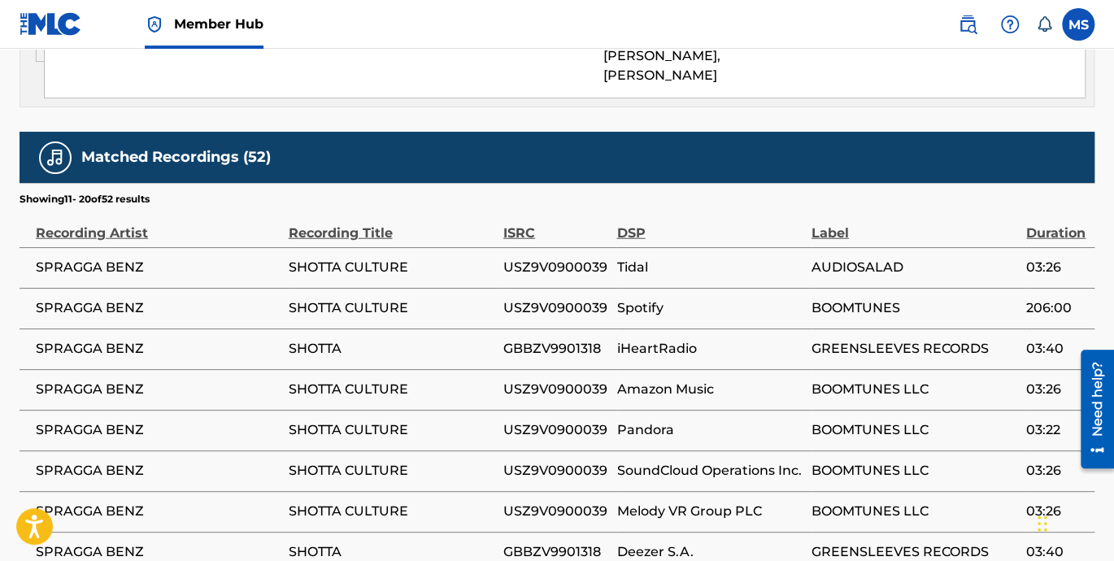
scroll to position [1923, 0]
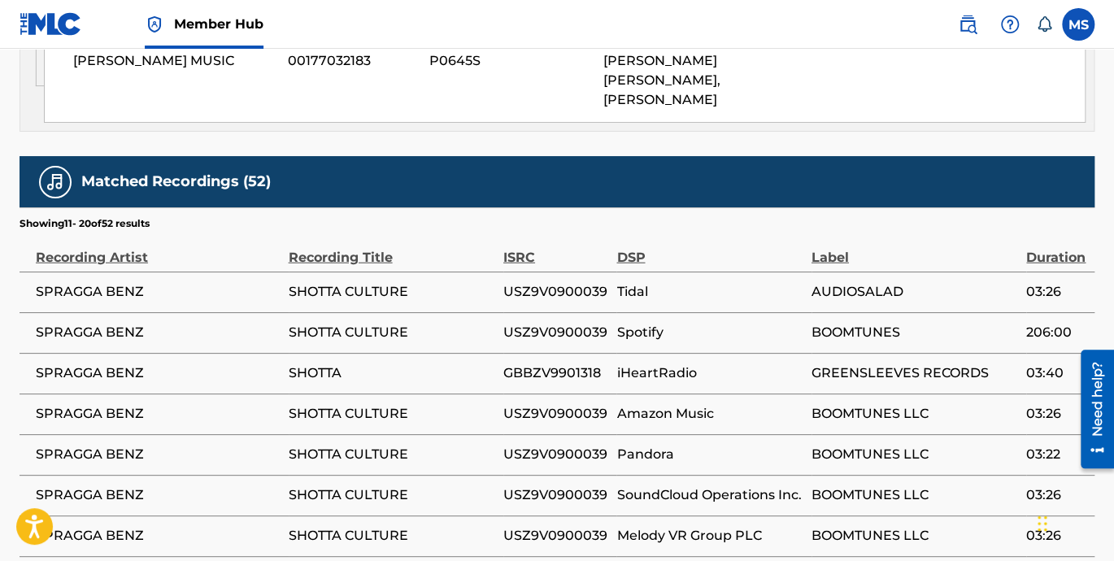
drag, startPoint x: 809, startPoint y: 451, endPoint x: 966, endPoint y: 450, distance: 156.9
drag, startPoint x: 988, startPoint y: 445, endPoint x: 886, endPoint y: 448, distance: 101.6
drag, startPoint x: 886, startPoint y: 448, endPoint x: 813, endPoint y: 448, distance: 73.2
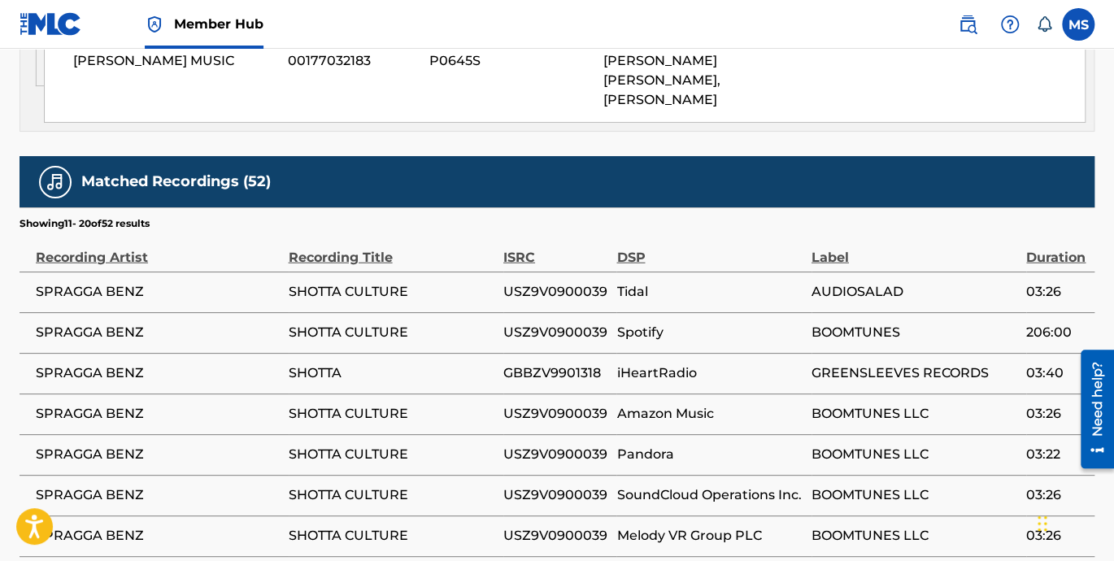
drag, startPoint x: 809, startPoint y: 448, endPoint x: 953, endPoint y: 451, distance: 143.9
drag, startPoint x: 809, startPoint y: 449, endPoint x: 856, endPoint y: 455, distance: 47.6
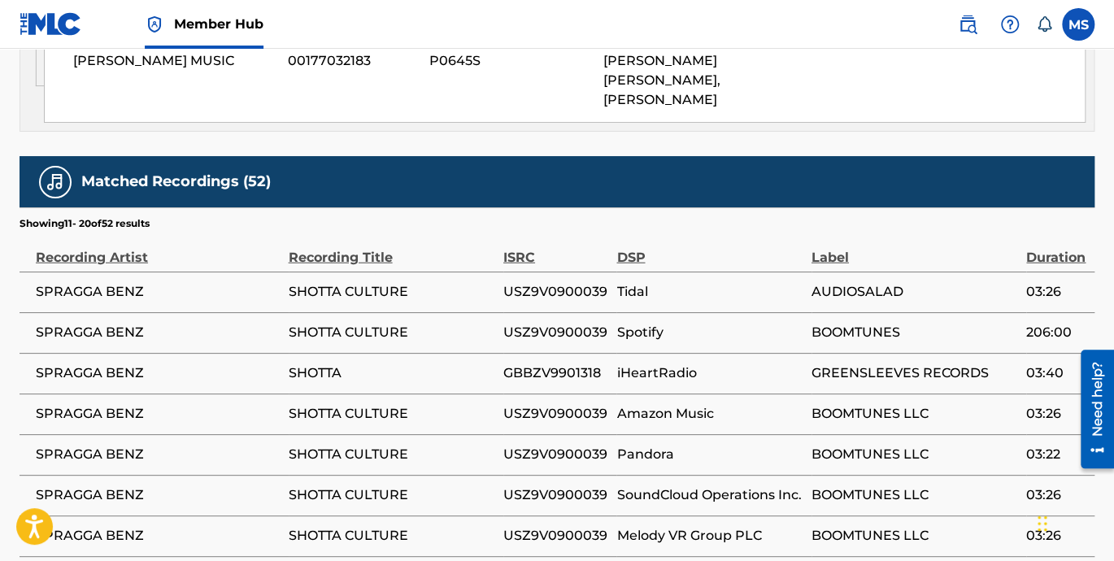
drag, startPoint x: 810, startPoint y: 448, endPoint x: 990, endPoint y: 448, distance: 179.7
drag, startPoint x: 810, startPoint y: 485, endPoint x: 960, endPoint y: 488, distance: 149.6
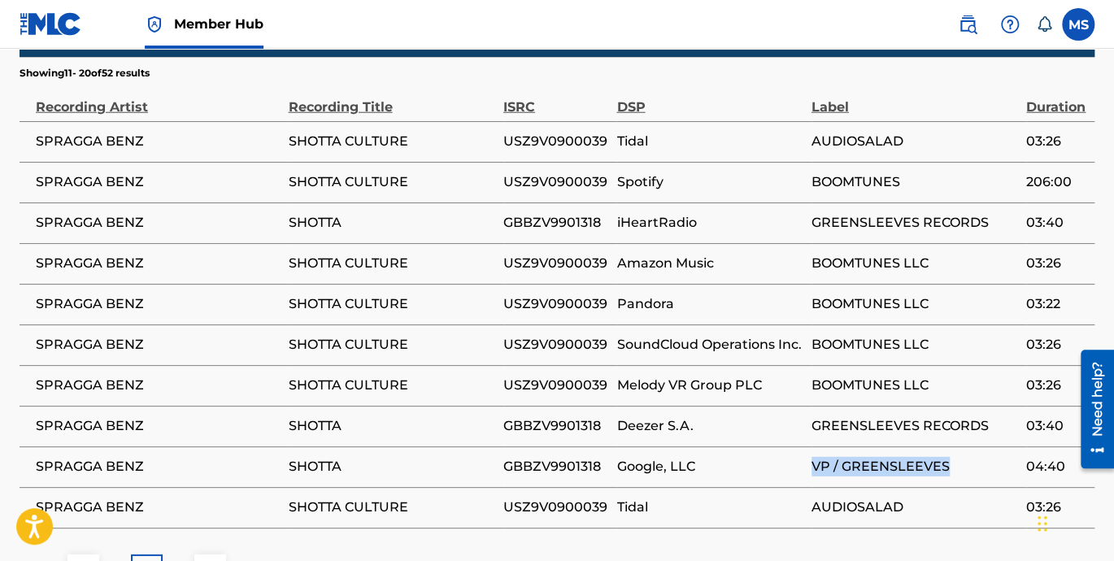
scroll to position [1997, 0]
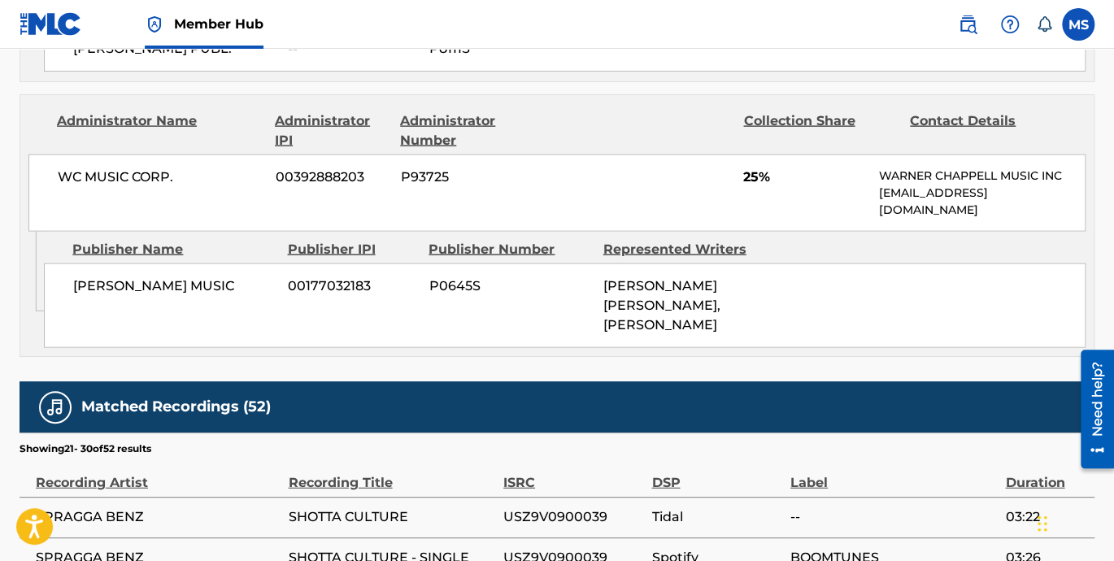
scroll to position [1697, 0]
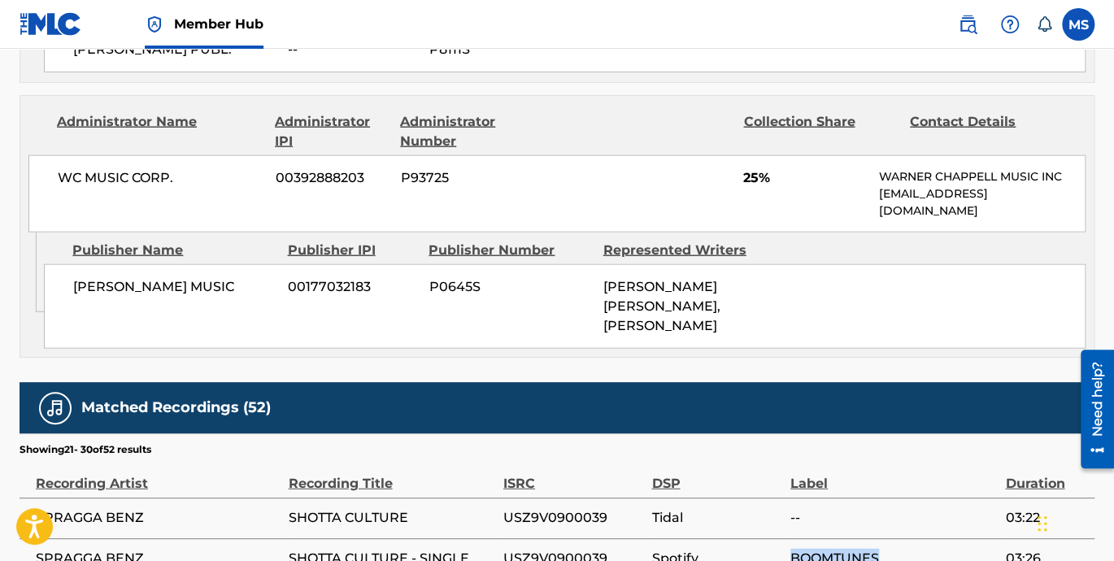
drag, startPoint x: 788, startPoint y: 431, endPoint x: 880, endPoint y: 431, distance: 92.7
click at [880, 549] on span "BOOMTUNES" at bounding box center [893, 559] width 206 height 20
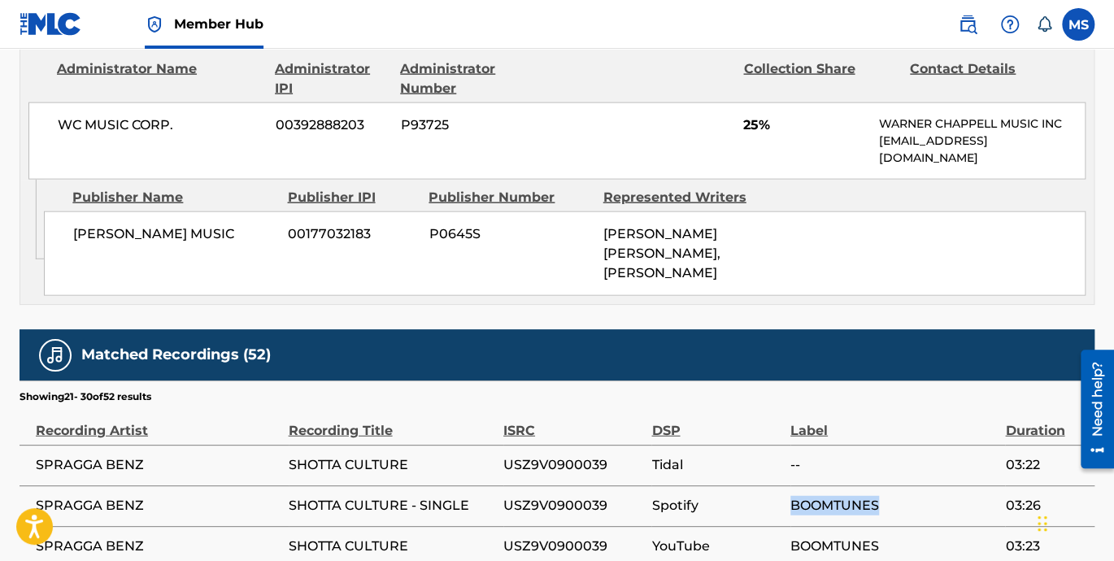
scroll to position [1772, 0]
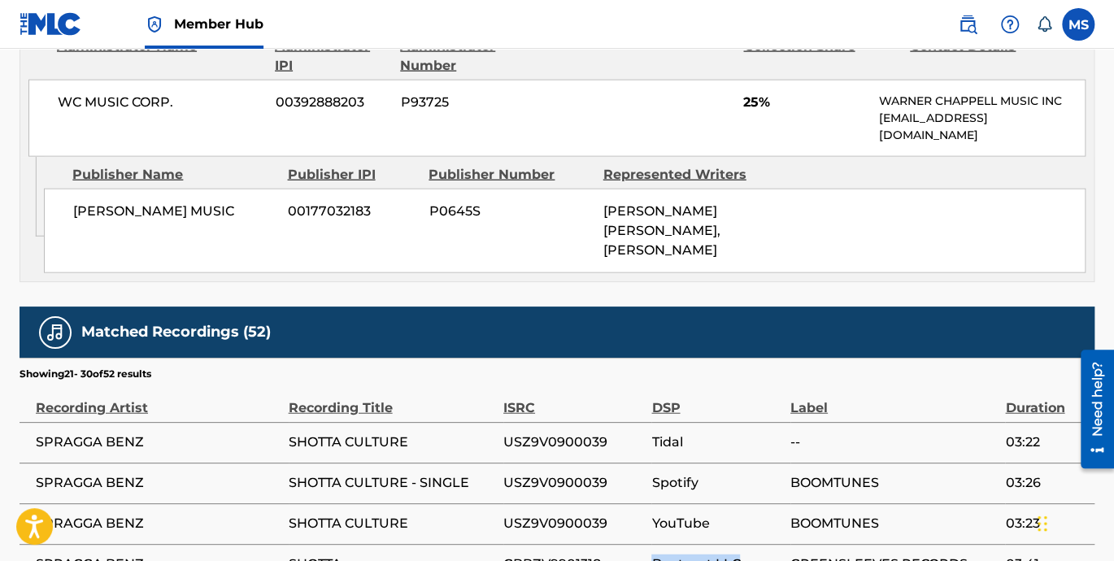
drag, startPoint x: 649, startPoint y: 431, endPoint x: 736, endPoint y: 434, distance: 87.0
click at [736, 554] on span "Beatport LLC" at bounding box center [716, 564] width 131 height 20
click at [788, 544] on td "Beatport LLC" at bounding box center [720, 564] width 139 height 41
drag, startPoint x: 788, startPoint y: 439, endPoint x: 971, endPoint y: 445, distance: 183.0
click at [971, 544] on tr "SPRAGGA BENZ SHOTTA GBBZV9901318 Beatport LLC GREENSLEEVES RECORDS 03:41" at bounding box center [557, 564] width 1075 height 41
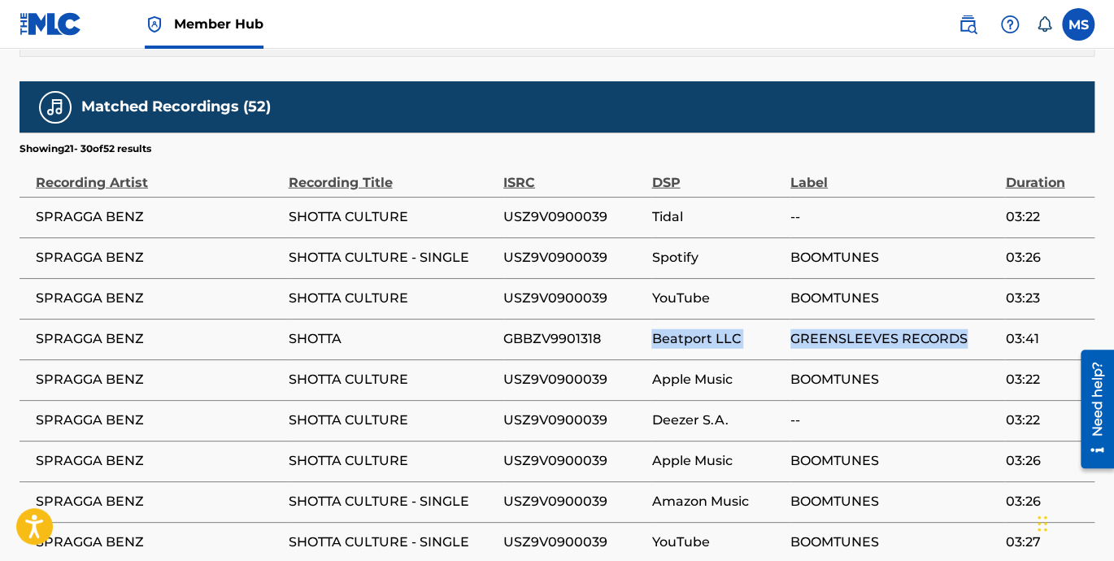
scroll to position [2073, 0]
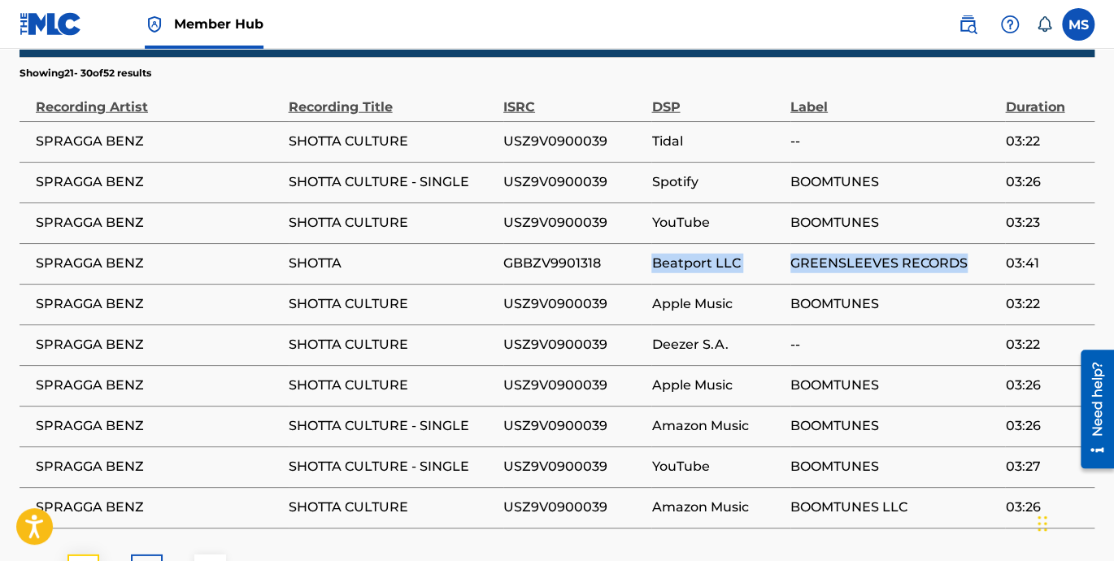
click at [82, 560] on img at bounding box center [84, 570] width 20 height 20
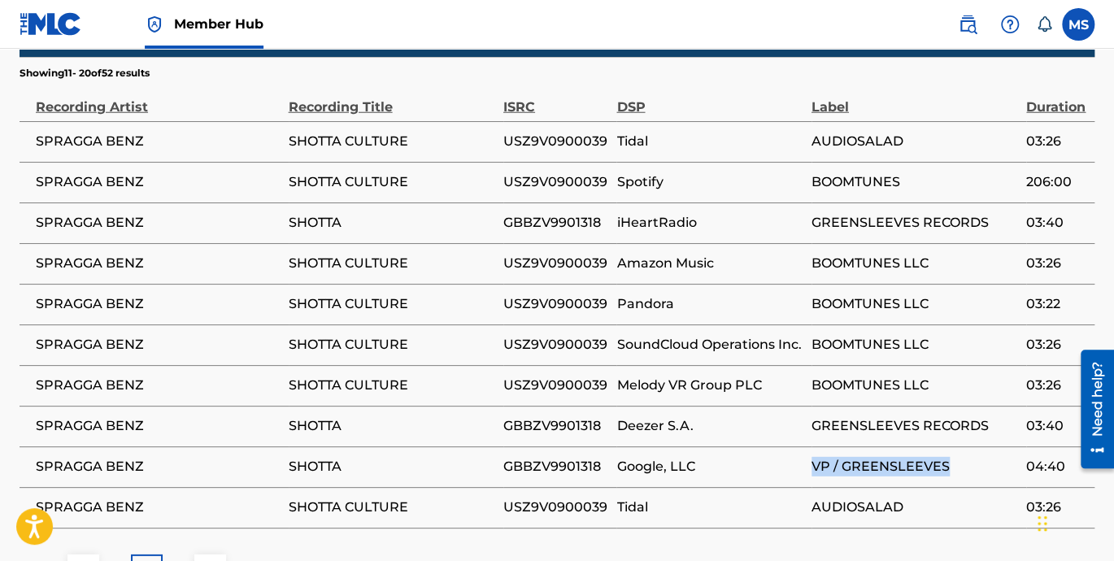
drag, startPoint x: 792, startPoint y: 341, endPoint x: 948, endPoint y: 328, distance: 156.6
click at [948, 446] on tr "SPRAGGA BENZ SHOTTA GBBZV9901318 Google, LLC VP / GREENSLEEVES 04:40" at bounding box center [557, 466] width 1075 height 41
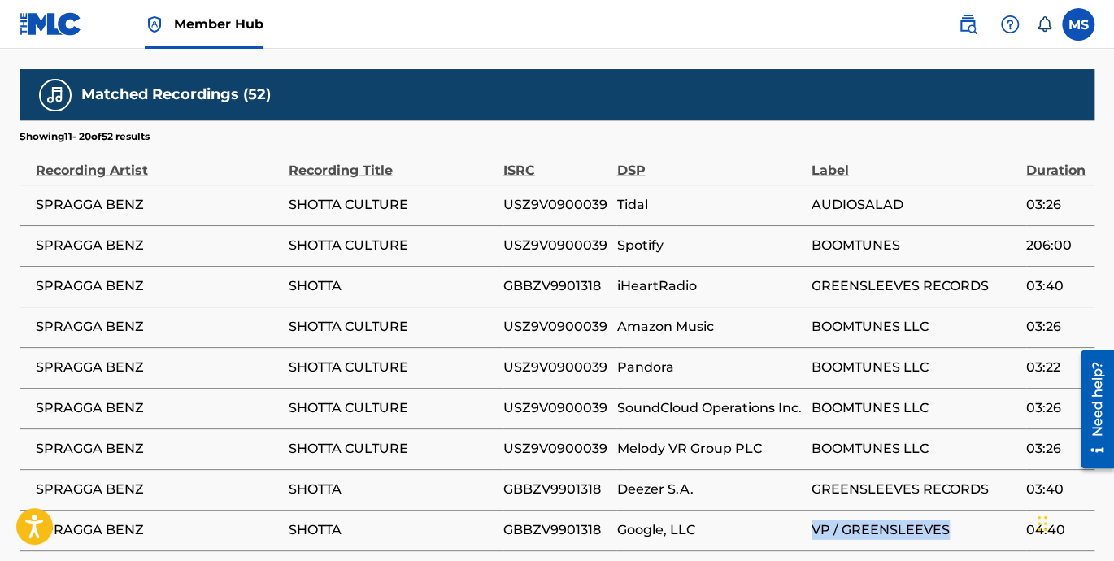
scroll to position [1997, 0]
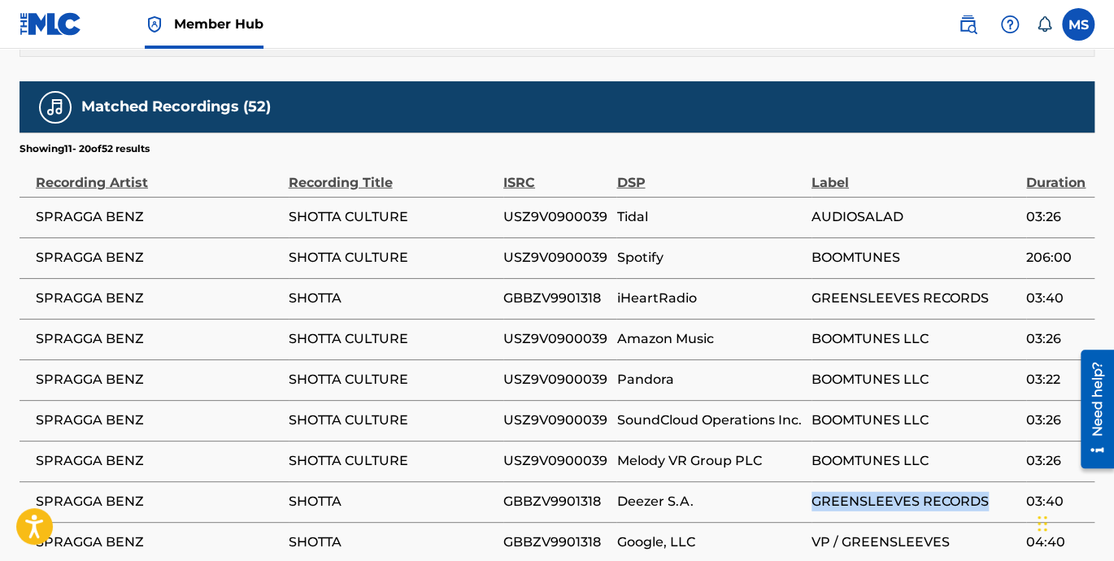
drag, startPoint x: 812, startPoint y: 372, endPoint x: 983, endPoint y: 371, distance: 170.7
click at [983, 492] on span "GREENSLEEVES RECORDS" at bounding box center [914, 502] width 206 height 20
click at [812, 532] on span "VP / GREENSLEEVES" at bounding box center [914, 542] width 206 height 20
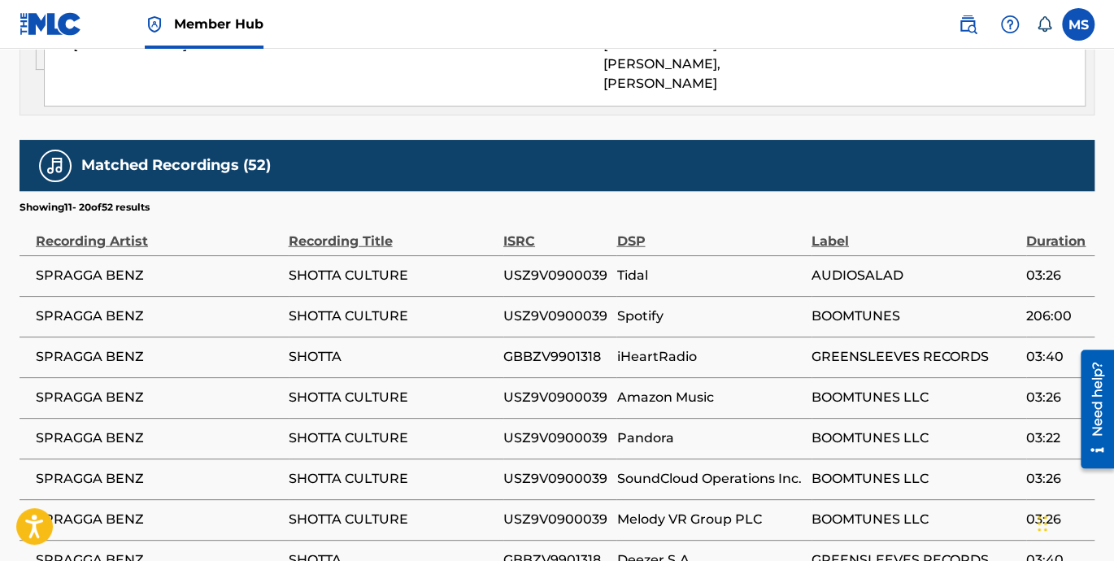
scroll to position [1923, 0]
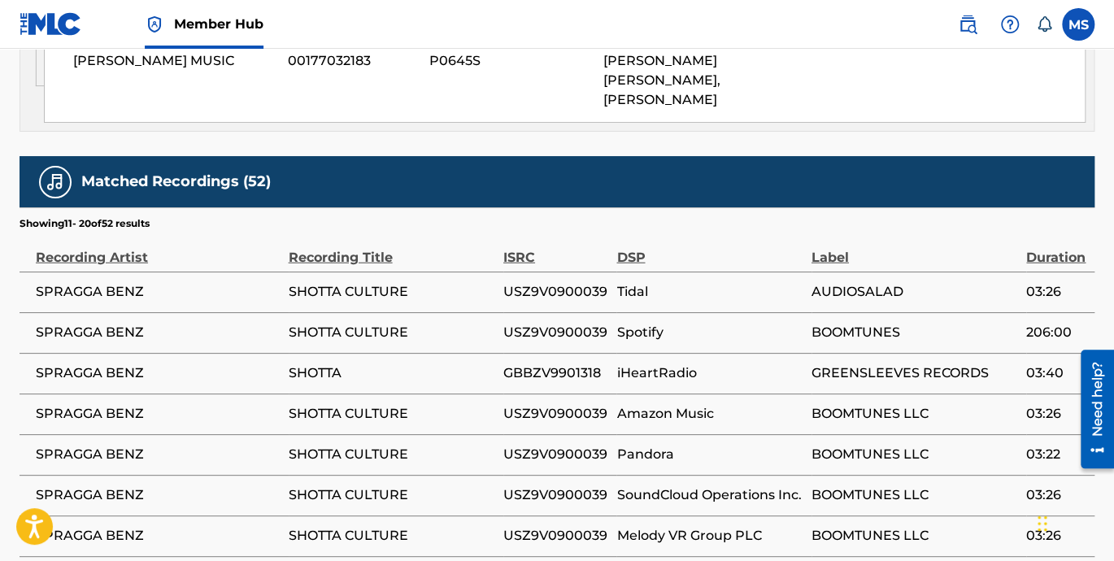
drag, startPoint x: 502, startPoint y: 486, endPoint x: 602, endPoint y: 485, distance: 100.0
drag, startPoint x: 602, startPoint y: 485, endPoint x: 502, endPoint y: 523, distance: 107.5
drag, startPoint x: 502, startPoint y: 529, endPoint x: 521, endPoint y: 529, distance: 18.7
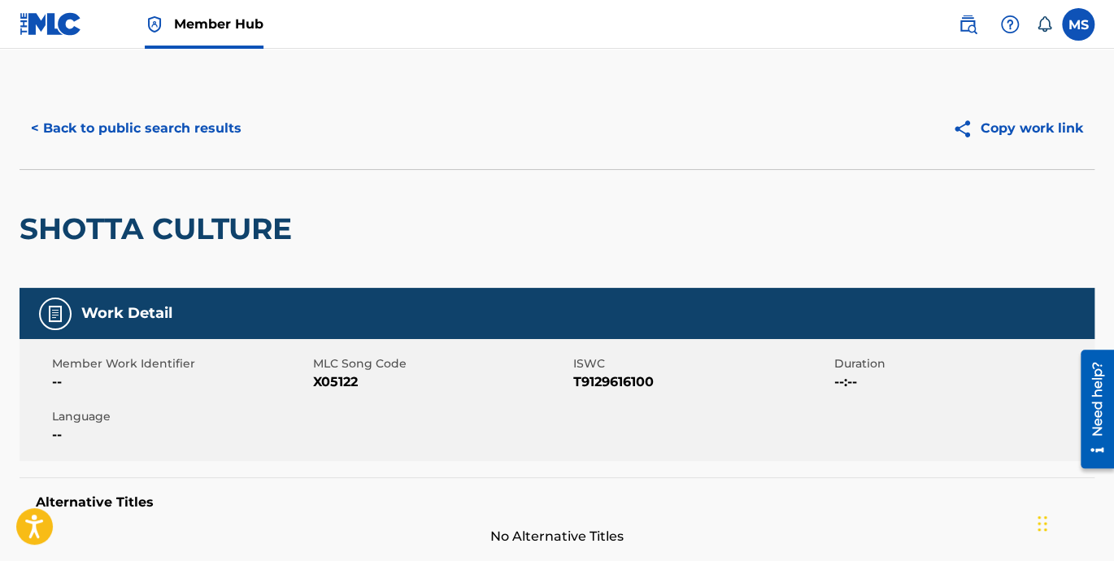
scroll to position [0, 0]
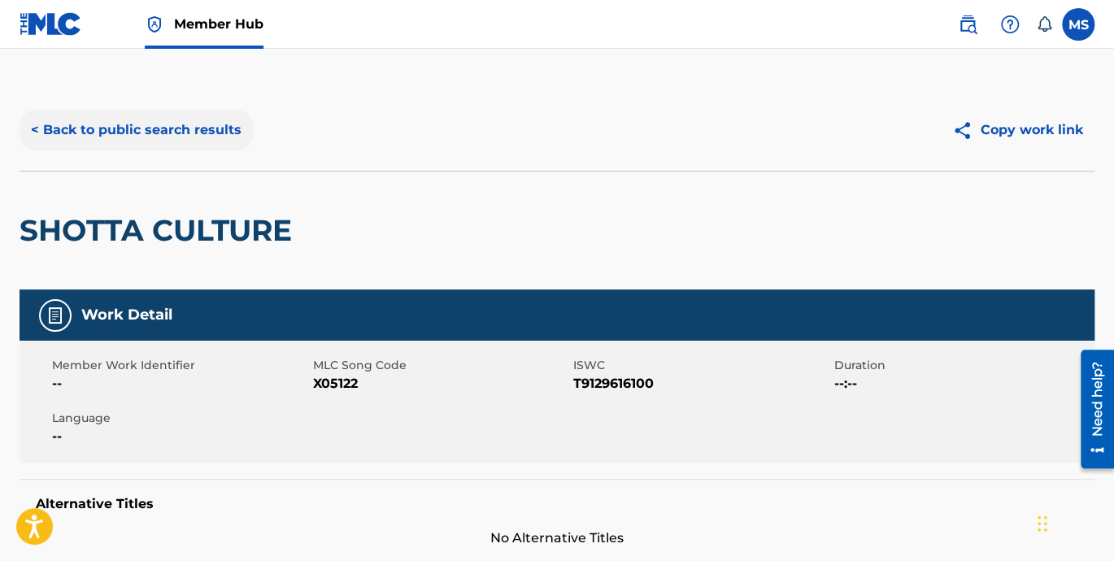
click at [63, 132] on button "< Back to public search results" at bounding box center [136, 130] width 233 height 41
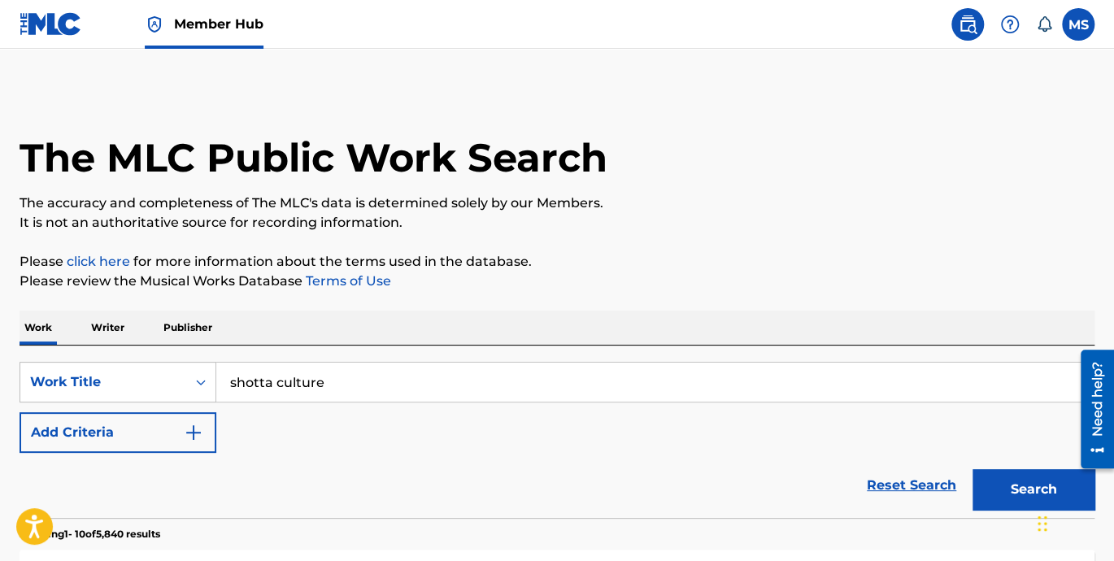
drag, startPoint x: 358, startPoint y: 382, endPoint x: 1030, endPoint y: 360, distance: 672.6
click at [118, 383] on div "SearchWithCriteria84eaf19e-03f4-449c-8b24-08b5cea933a6 Work Title shotta culture" at bounding box center [557, 382] width 1075 height 41
click at [1023, 484] on button "Search" at bounding box center [1033, 489] width 122 height 41
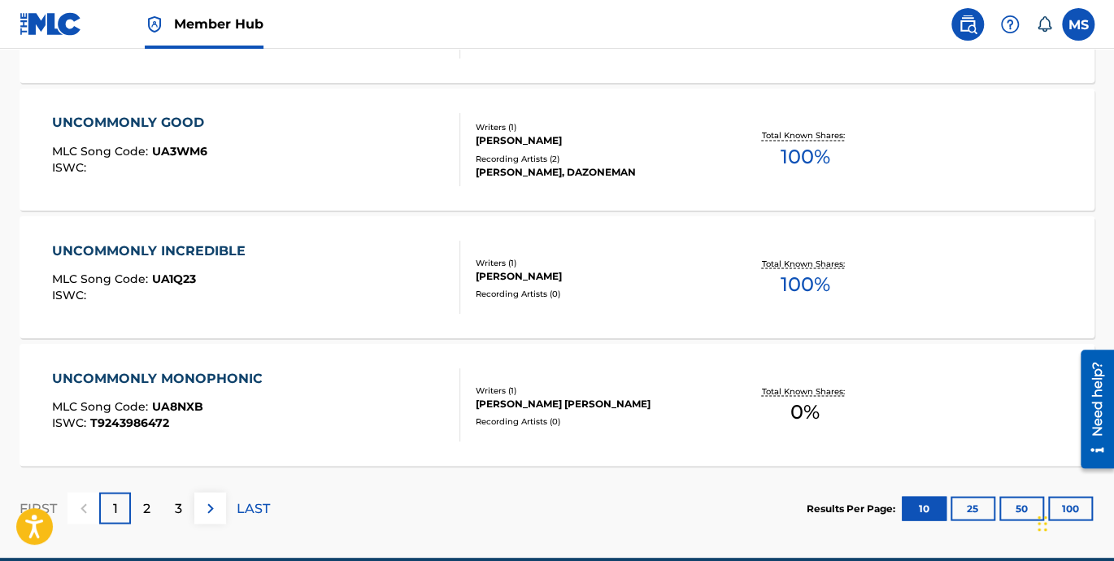
scroll to position [1428, 0]
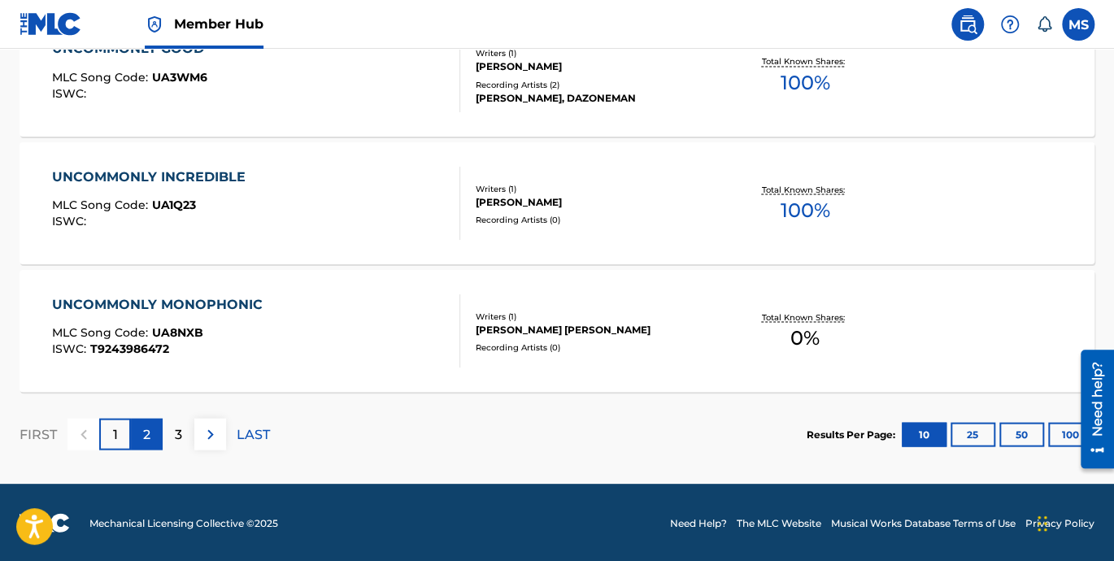
click at [136, 441] on div "2" at bounding box center [147, 434] width 32 height 32
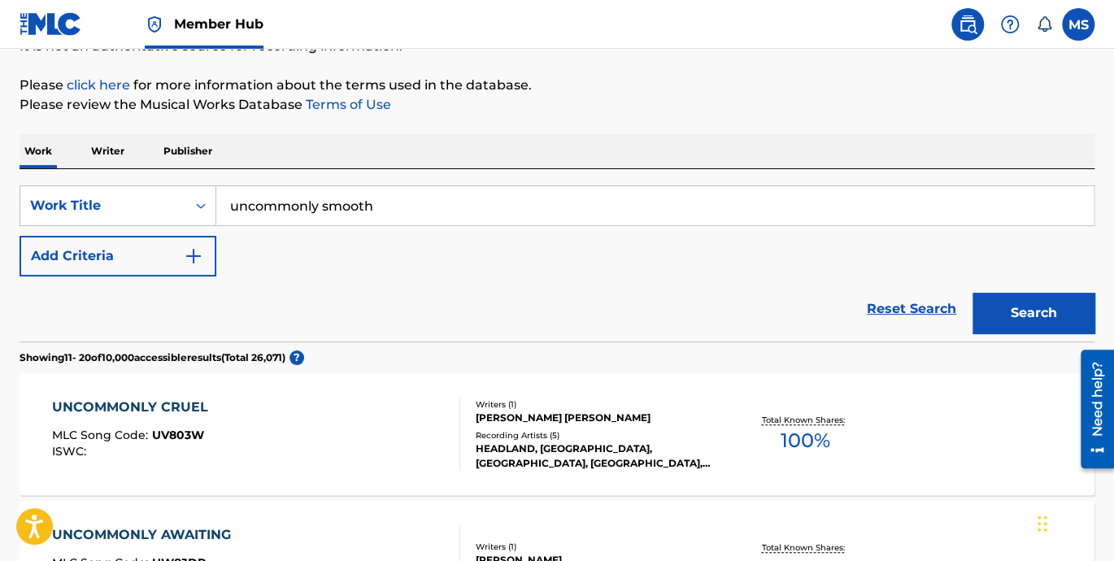
scroll to position [0, 0]
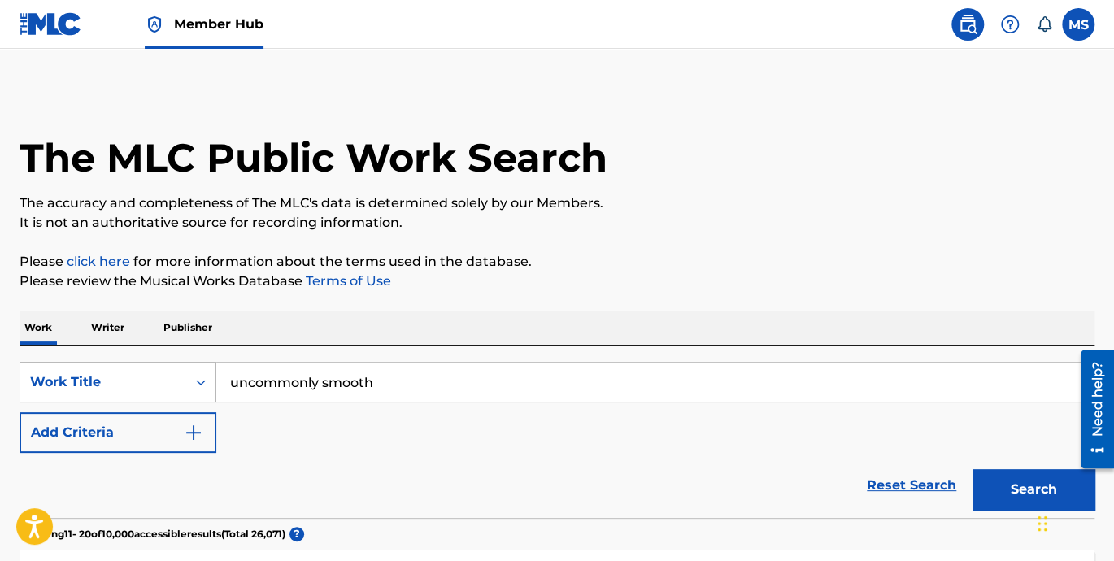
click at [197, 378] on div "Search Form" at bounding box center [200, 381] width 29 height 29
click at [196, 378] on div "Search Form" at bounding box center [200, 381] width 29 height 29
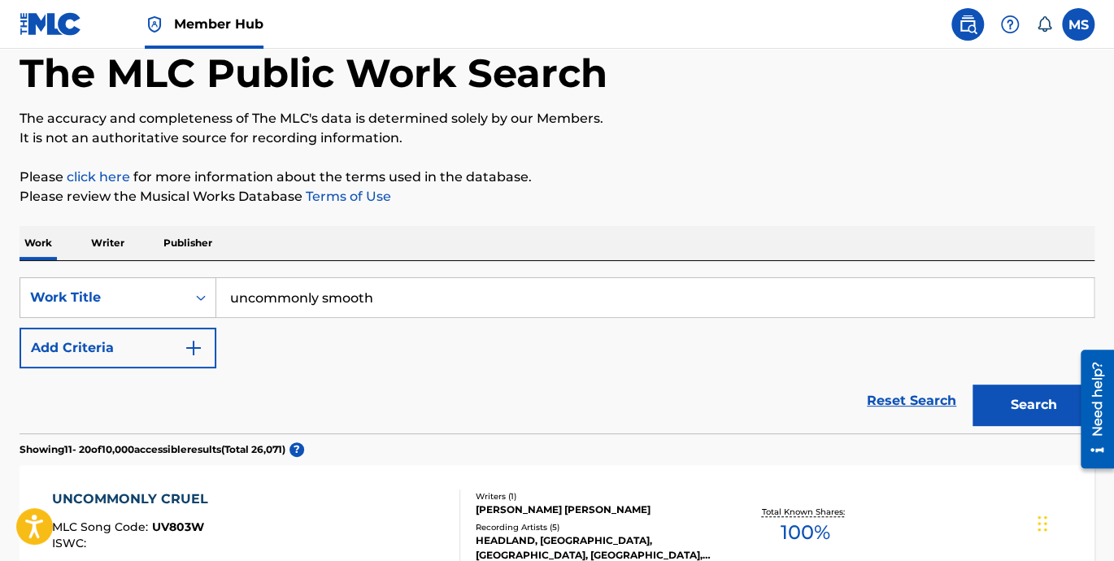
scroll to position [85, 0]
drag, startPoint x: 380, startPoint y: 294, endPoint x: 217, endPoint y: 306, distance: 163.9
click at [217, 306] on input "uncommonly smooth" at bounding box center [654, 296] width 877 height 39
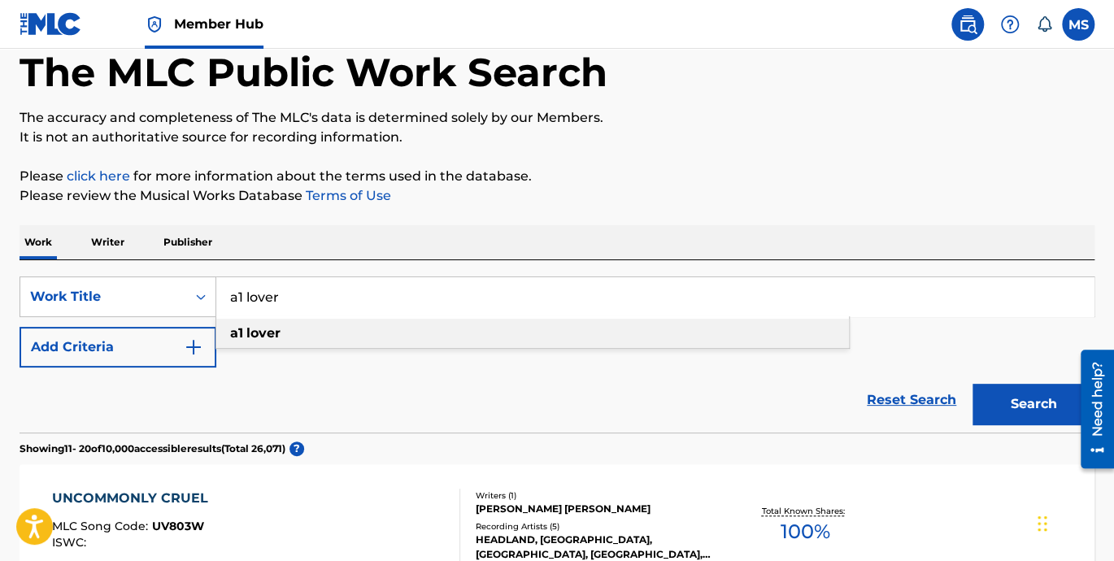
type input "a1 lover"
click at [257, 337] on strong "lover" at bounding box center [263, 332] width 34 height 15
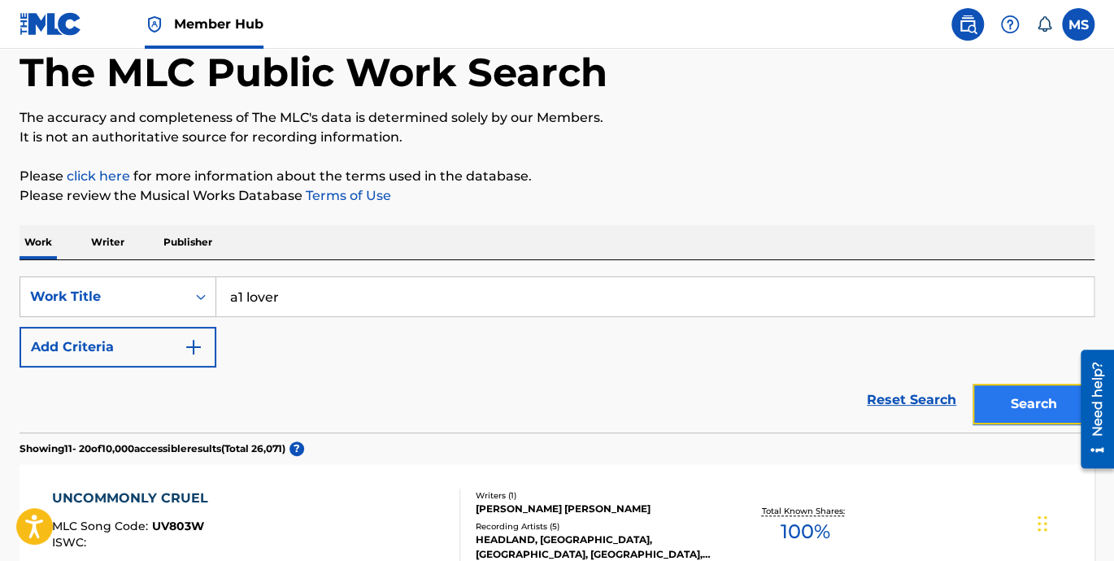
click at [1009, 405] on button "Search" at bounding box center [1033, 404] width 122 height 41
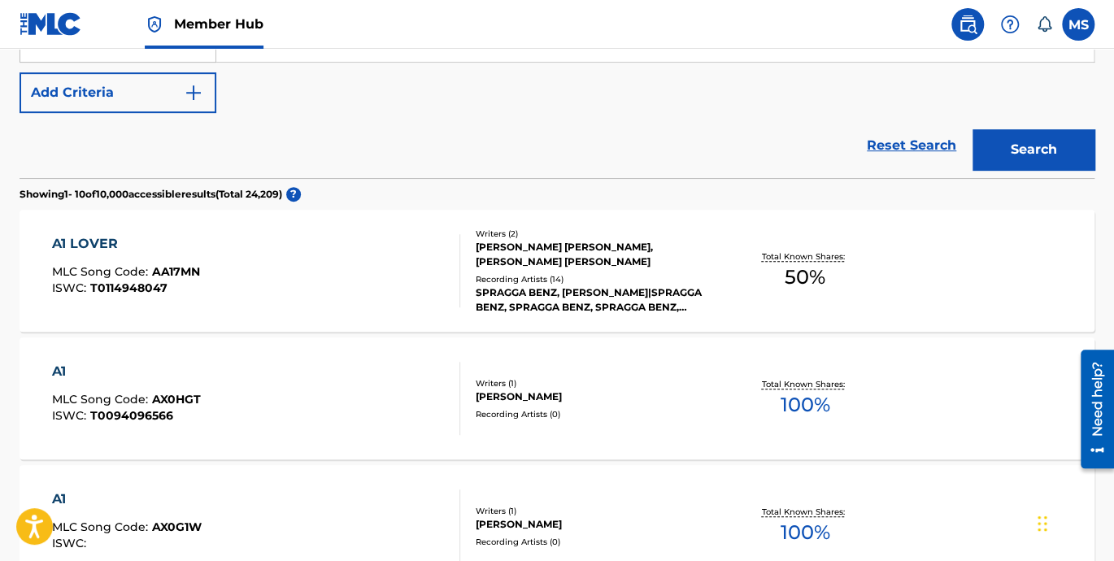
scroll to position [311, 0]
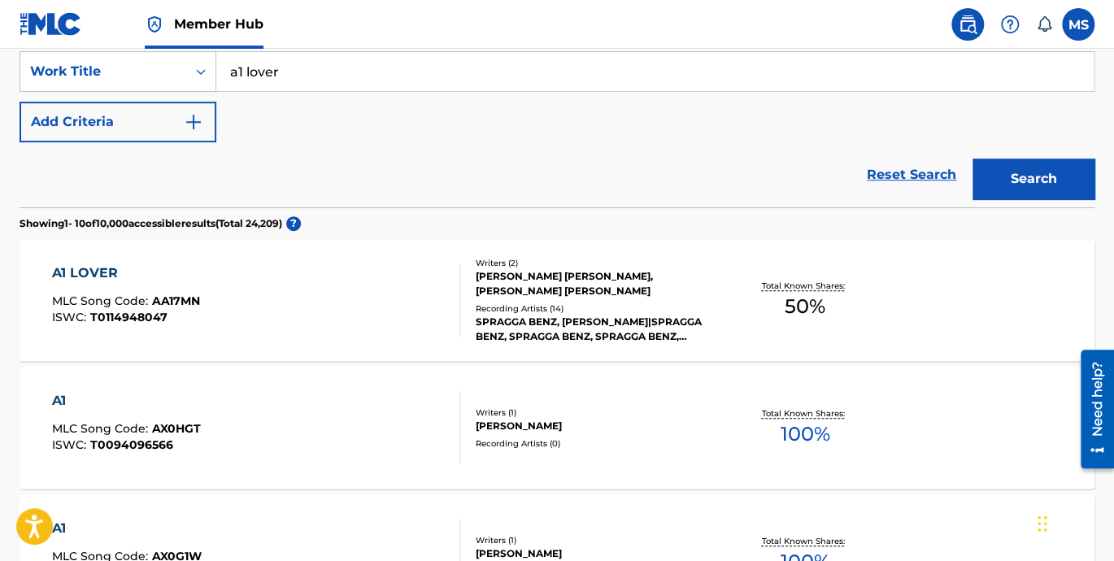
click at [97, 269] on div "A1 LOVER" at bounding box center [126, 273] width 148 height 20
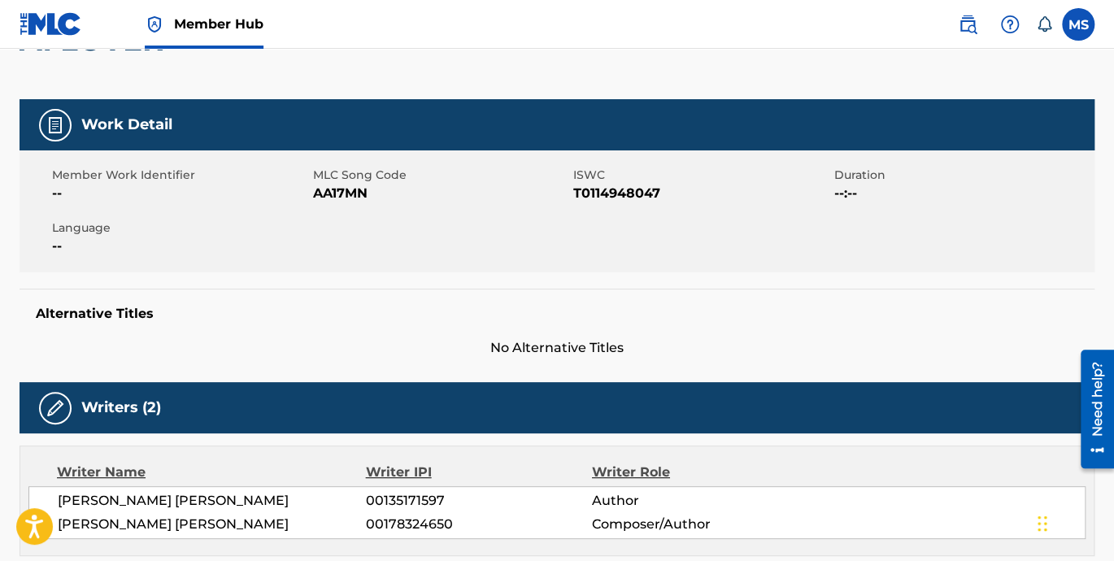
scroll to position [301, 0]
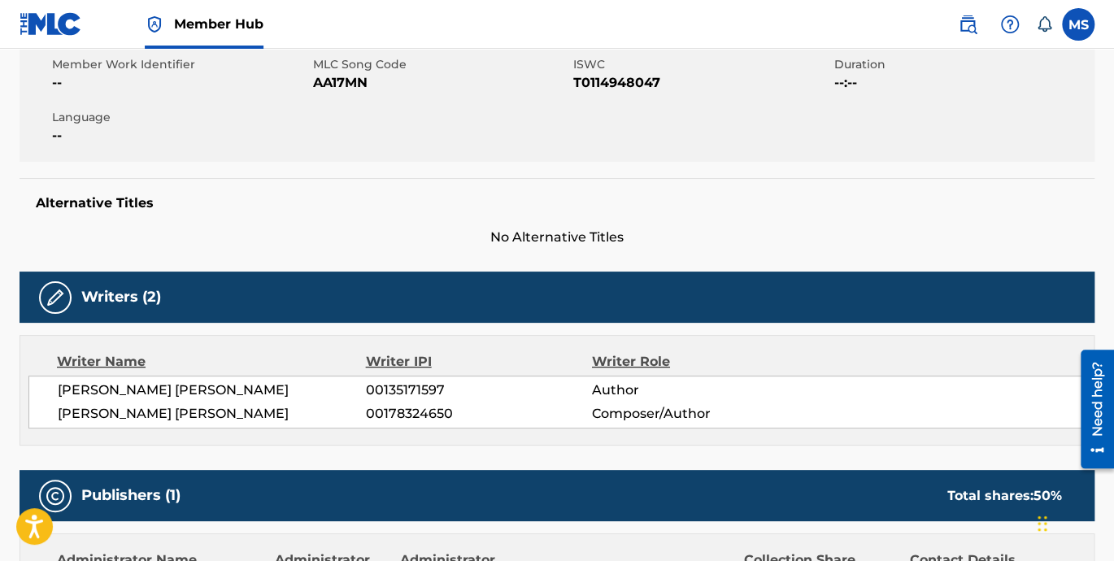
click at [430, 404] on span "00178324650" at bounding box center [479, 414] width 226 height 20
click at [426, 404] on span "00178324650" at bounding box center [479, 414] width 226 height 20
click at [414, 416] on span "00178324650" at bounding box center [479, 414] width 226 height 20
click at [413, 416] on span "00178324650" at bounding box center [479, 414] width 226 height 20
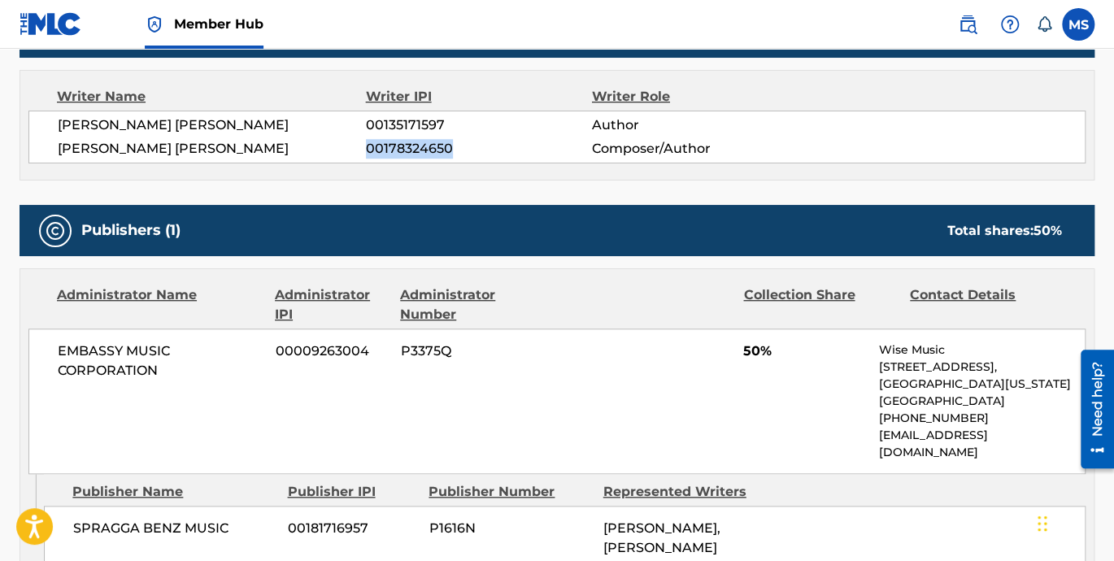
scroll to position [602, 0]
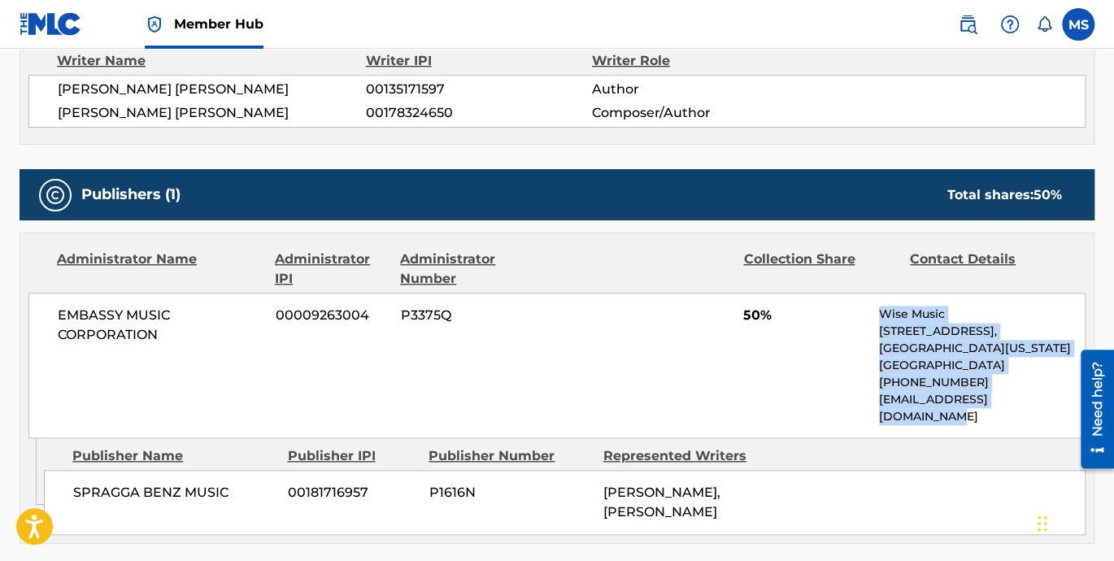
drag, startPoint x: 881, startPoint y: 309, endPoint x: 1062, endPoint y: 399, distance: 202.5
click at [1062, 399] on div "Wise Music 1247 6th Street, Santa Monica, California 90401 United States +1-310…" at bounding box center [982, 365] width 206 height 119
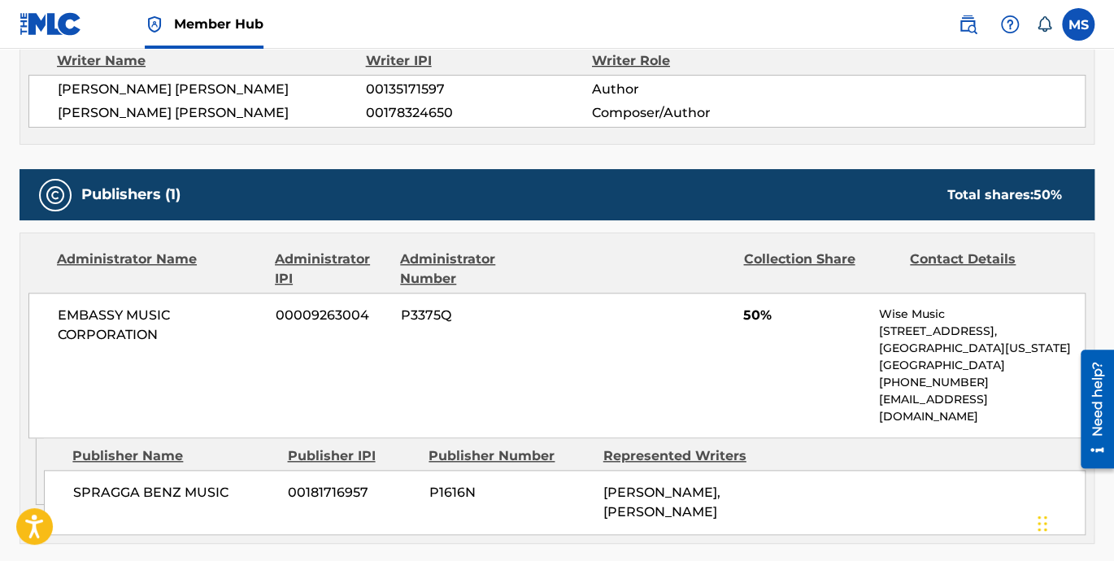
click at [784, 395] on div "EMBASSY MUSIC CORPORATION 00009263004 P3375Q 50% Wise Music 1247 6th Street, Sa…" at bounding box center [556, 366] width 1057 height 146
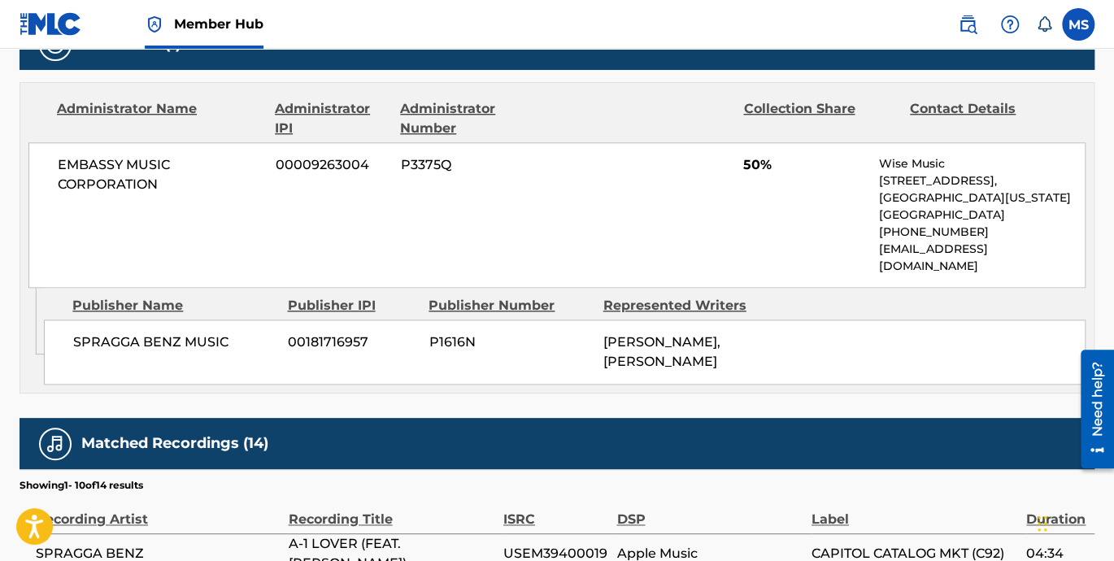
scroll to position [677, 0]
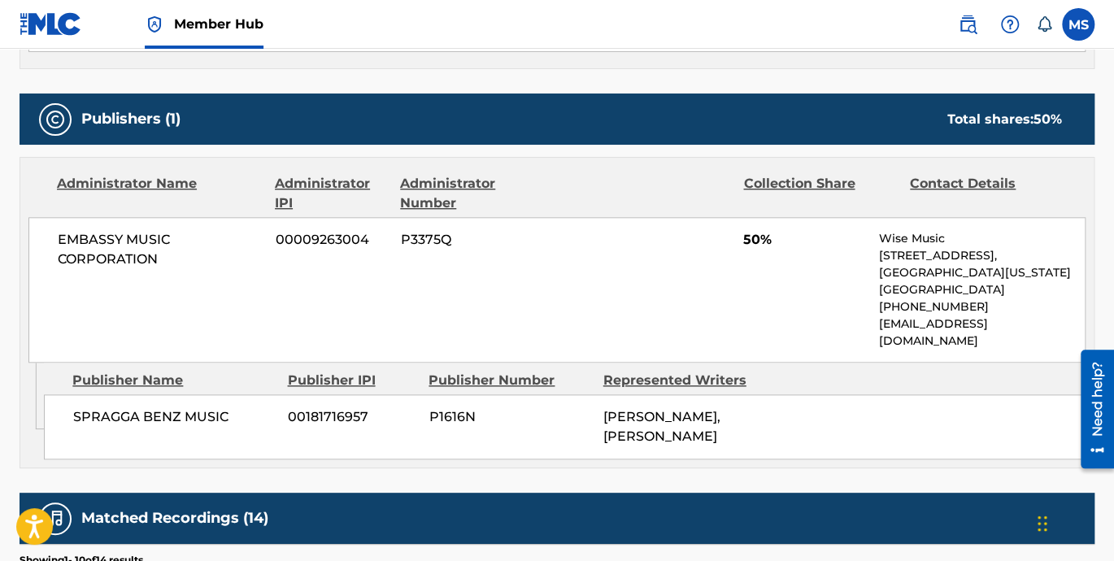
drag, startPoint x: 730, startPoint y: 432, endPoint x: 591, endPoint y: 398, distance: 143.1
click at [591, 398] on div "SPRAGGA BENZ MUSIC 00181716957 P1616N CARLTON ERRINGTON GRANT, HALDANE WAYNE BR…" at bounding box center [564, 426] width 1041 height 65
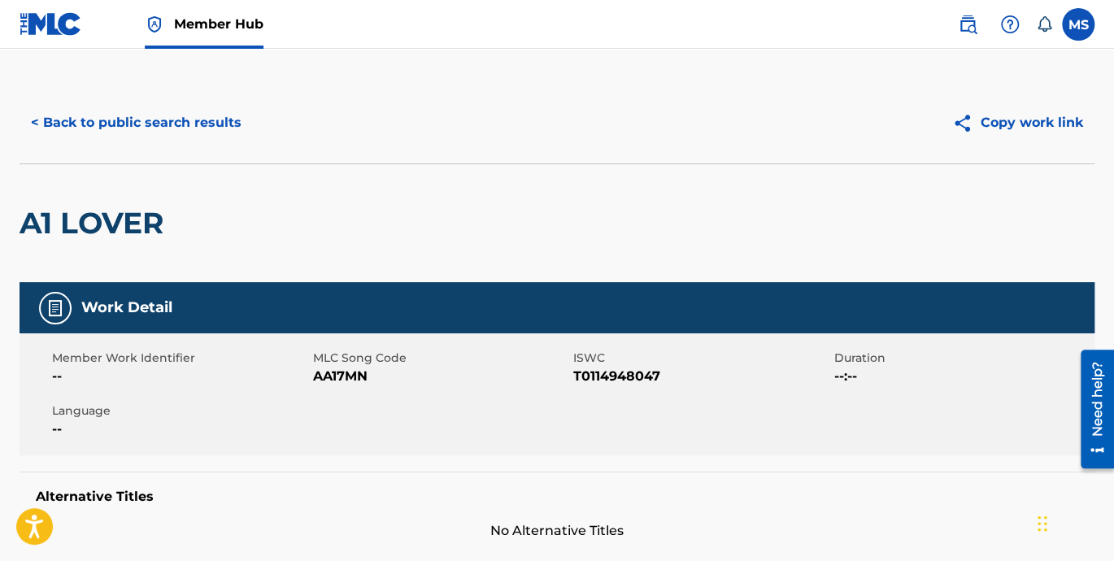
scroll to position [0, 0]
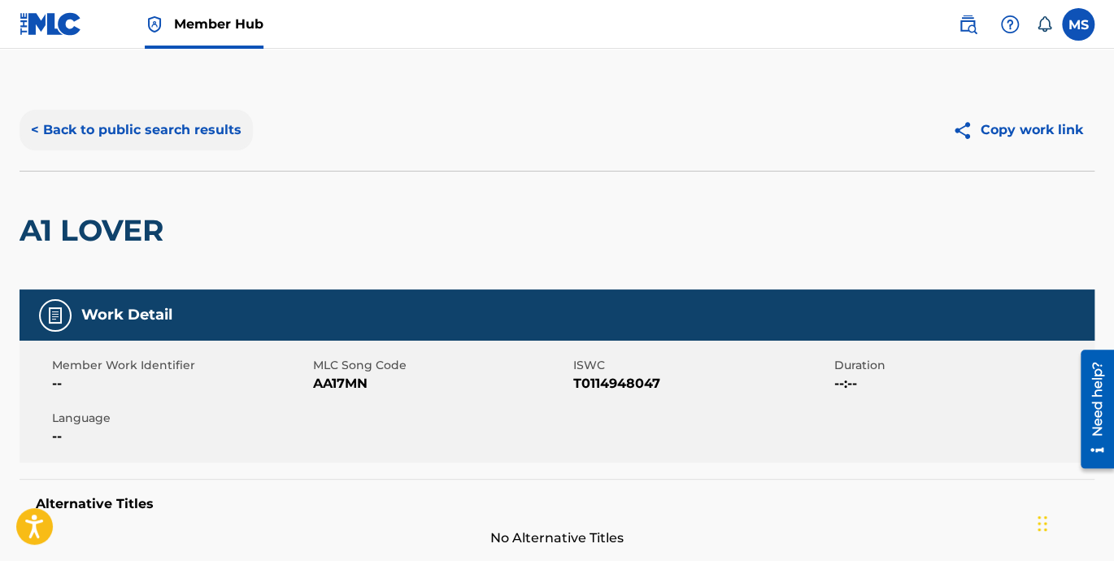
click at [77, 129] on button "< Back to public search results" at bounding box center [136, 130] width 233 height 41
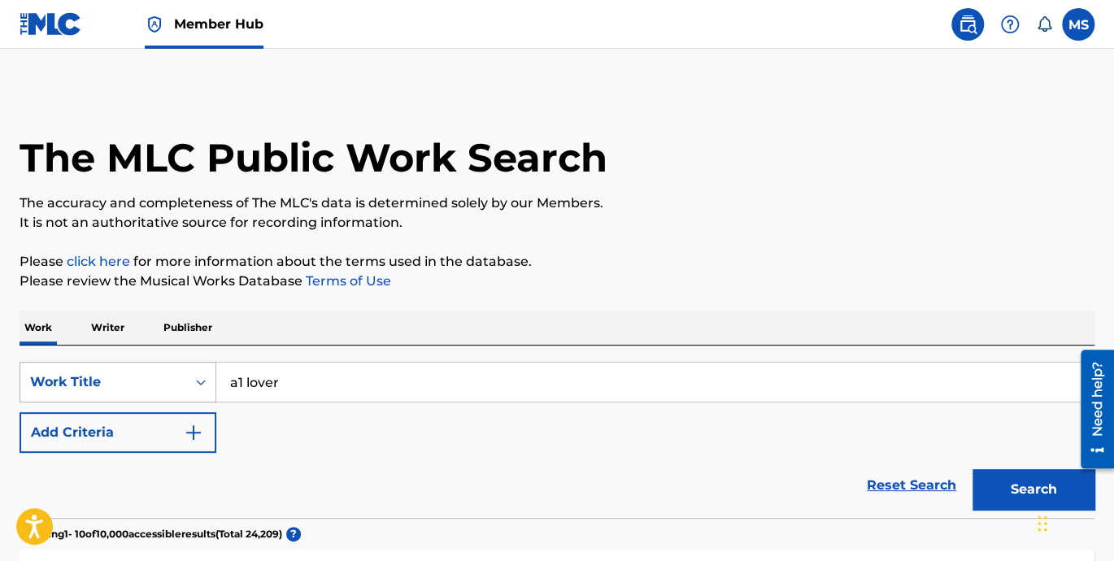
drag, startPoint x: 294, startPoint y: 378, endPoint x: 147, endPoint y: 379, distance: 147.1
click at [147, 379] on div "SearchWithCriteria84eaf19e-03f4-449c-8b24-08b5cea933a6 Work Title a1 lover" at bounding box center [557, 382] width 1075 height 41
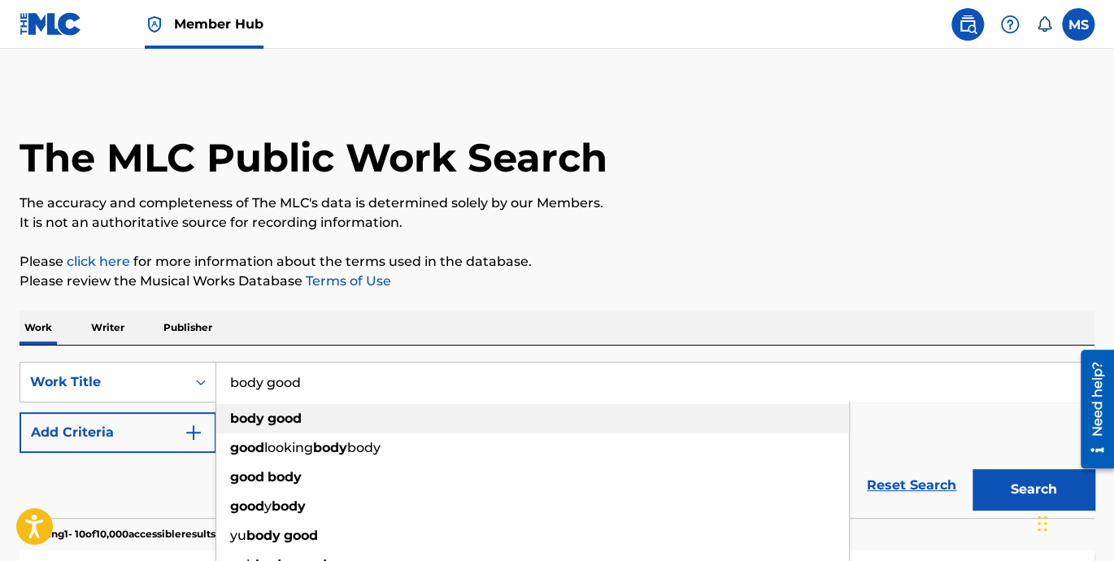
click at [519, 423] on div "body good" at bounding box center [532, 418] width 632 height 29
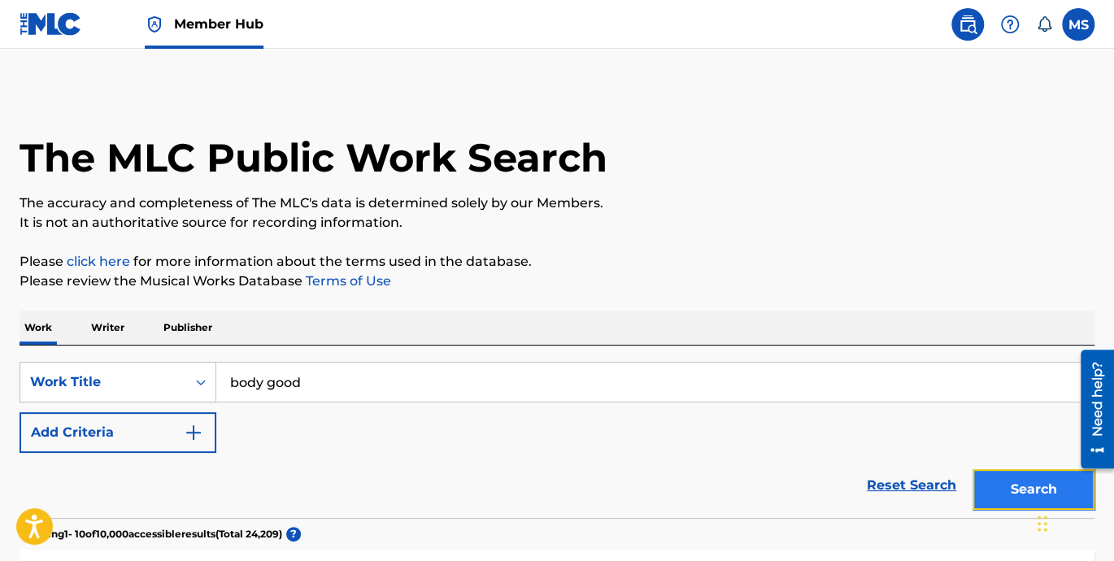
click at [984, 489] on button "Search" at bounding box center [1033, 489] width 122 height 41
click at [450, 385] on input "body good" at bounding box center [654, 382] width 877 height 39
drag, startPoint x: 1006, startPoint y: 489, endPoint x: 957, endPoint y: 483, distance: 49.2
click at [1006, 489] on button "Search" at bounding box center [1033, 489] width 122 height 41
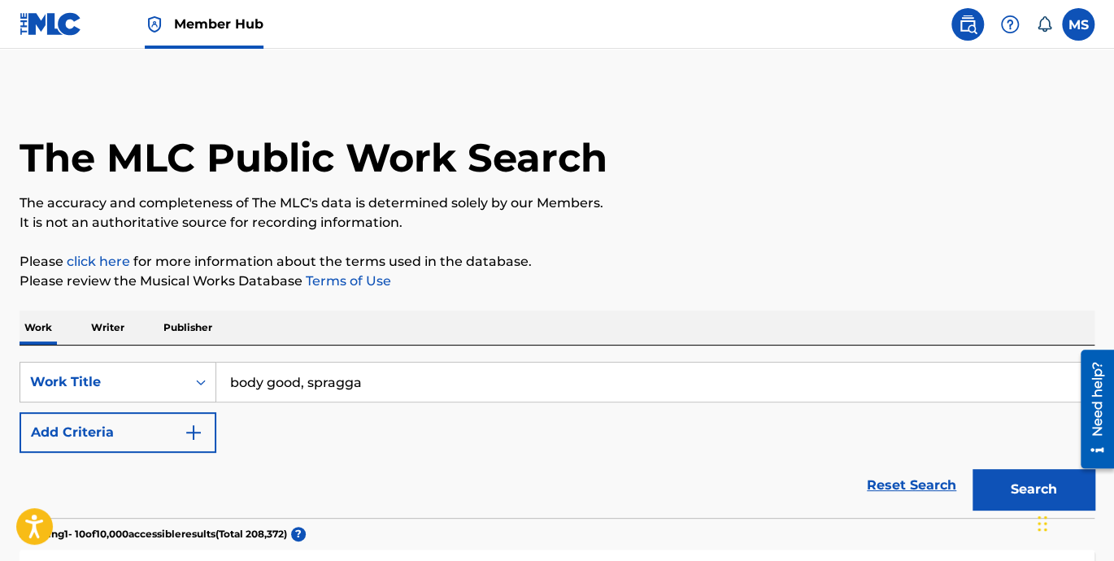
click at [322, 381] on input "body good, spragga" at bounding box center [654, 382] width 877 height 39
click at [324, 381] on input "body good, spragga" at bounding box center [654, 382] width 877 height 39
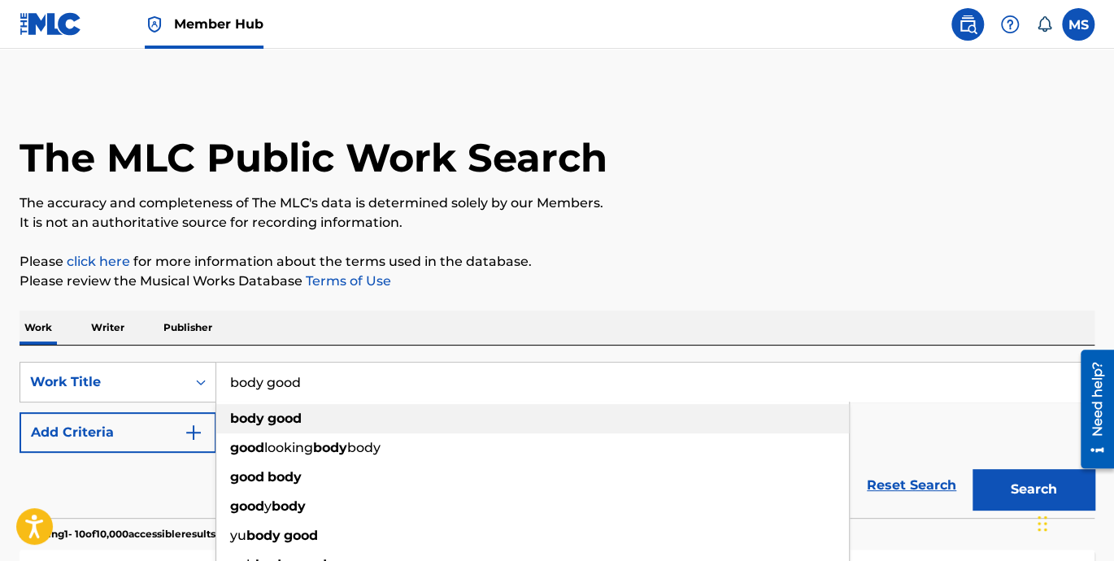
type input "body good"
click at [380, 410] on div "body good" at bounding box center [532, 418] width 632 height 29
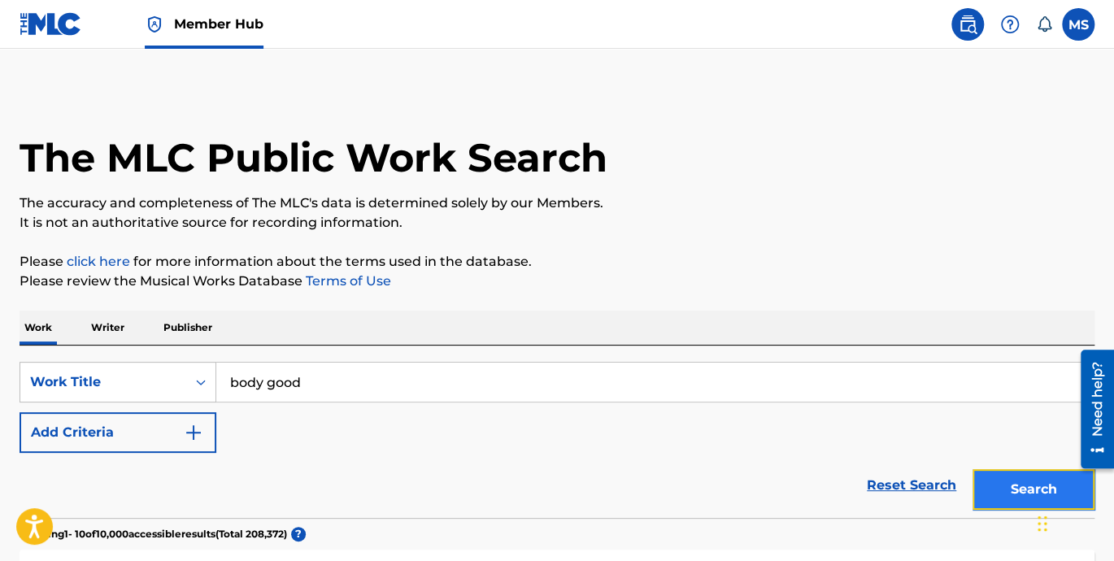
click at [1006, 476] on button "Search" at bounding box center [1033, 489] width 122 height 41
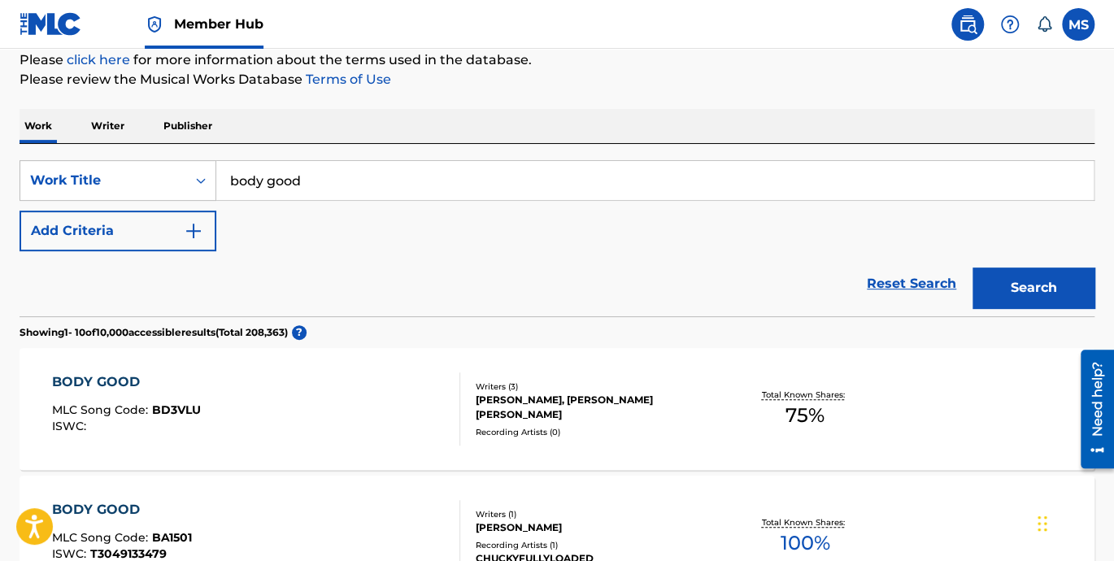
scroll to position [225, 0]
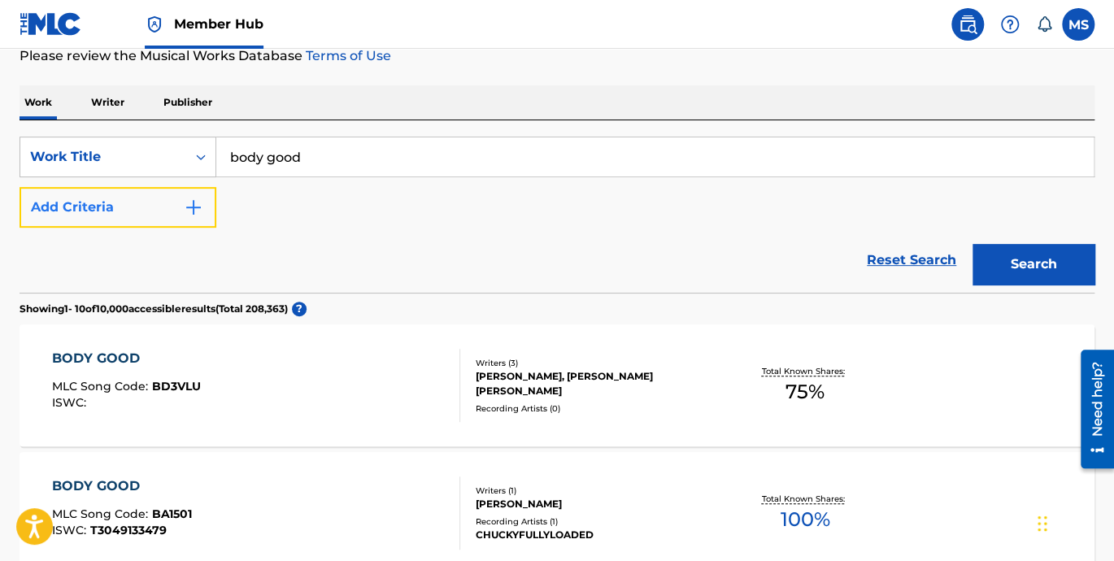
click at [190, 209] on img "Search Form" at bounding box center [194, 208] width 20 height 20
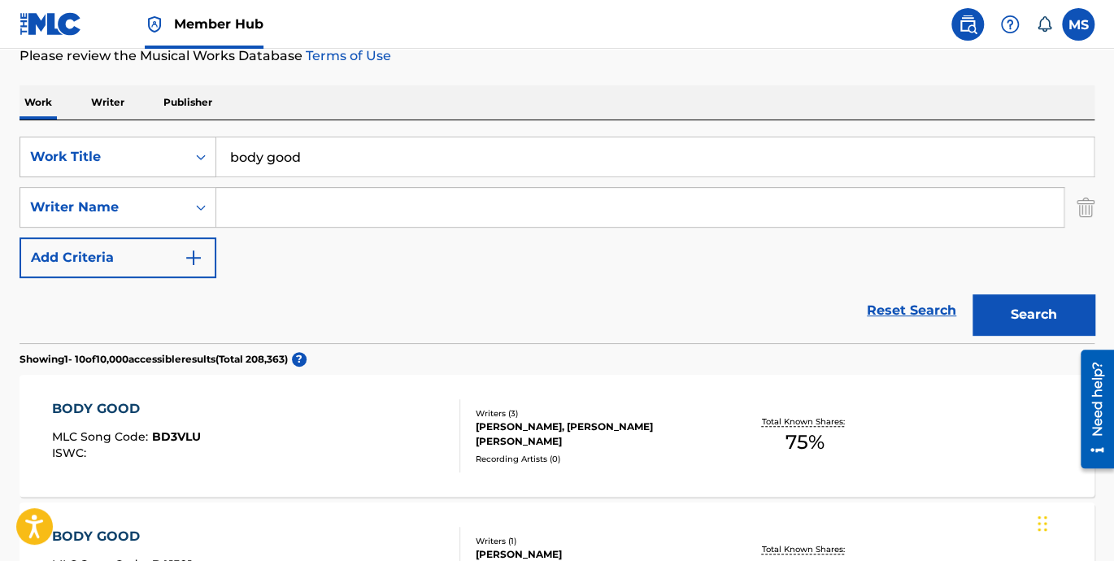
click at [331, 199] on input "Search Form" at bounding box center [639, 207] width 847 height 39
click at [333, 248] on div "spragga ben z" at bounding box center [517, 243] width 602 height 29
type input "spragga benz"
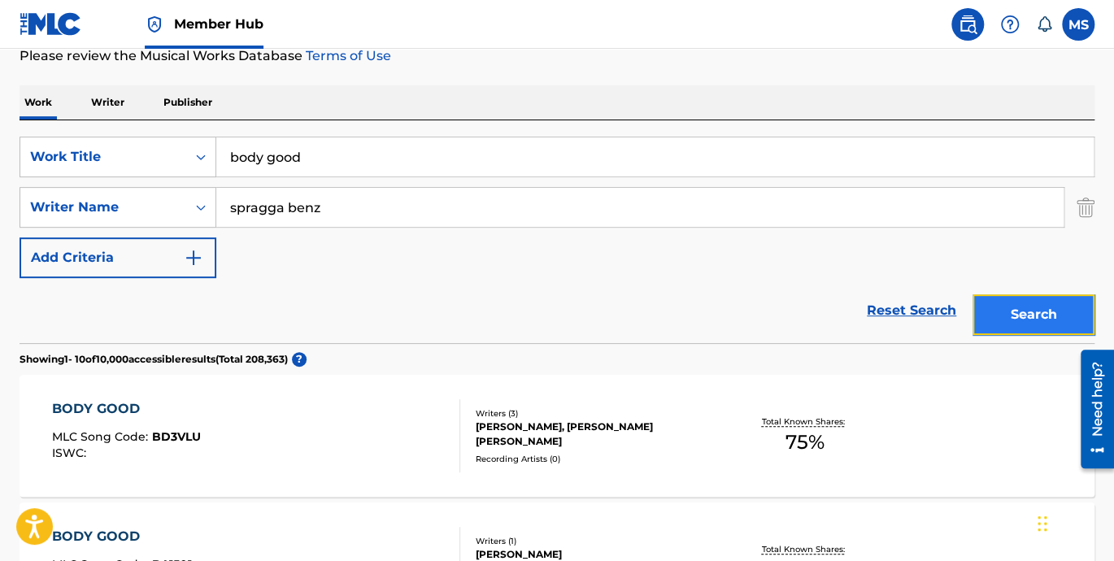
click at [1035, 320] on button "Search" at bounding box center [1033, 314] width 122 height 41
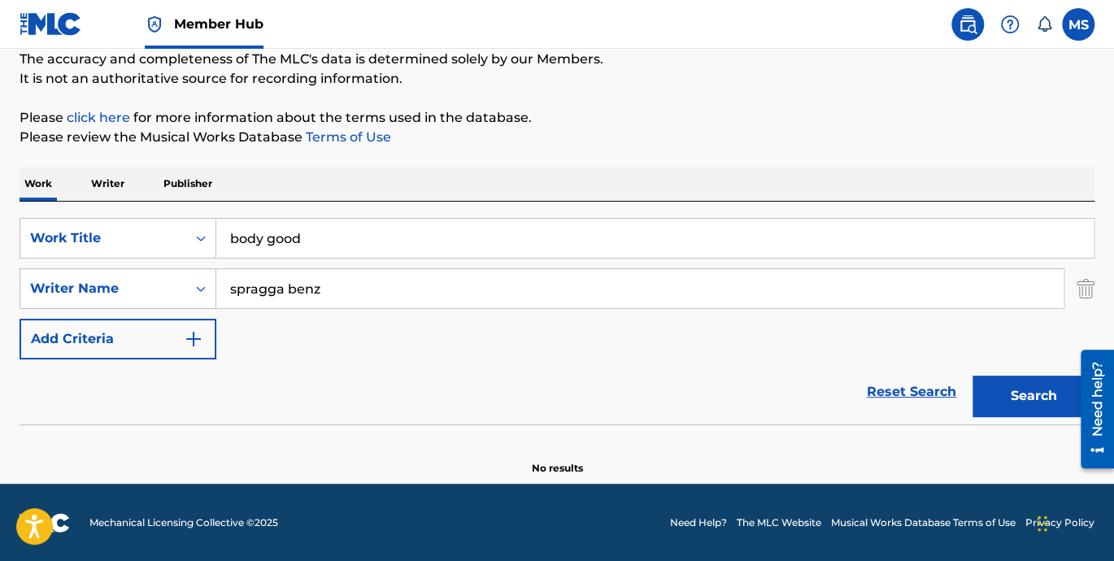
scroll to position [0, 0]
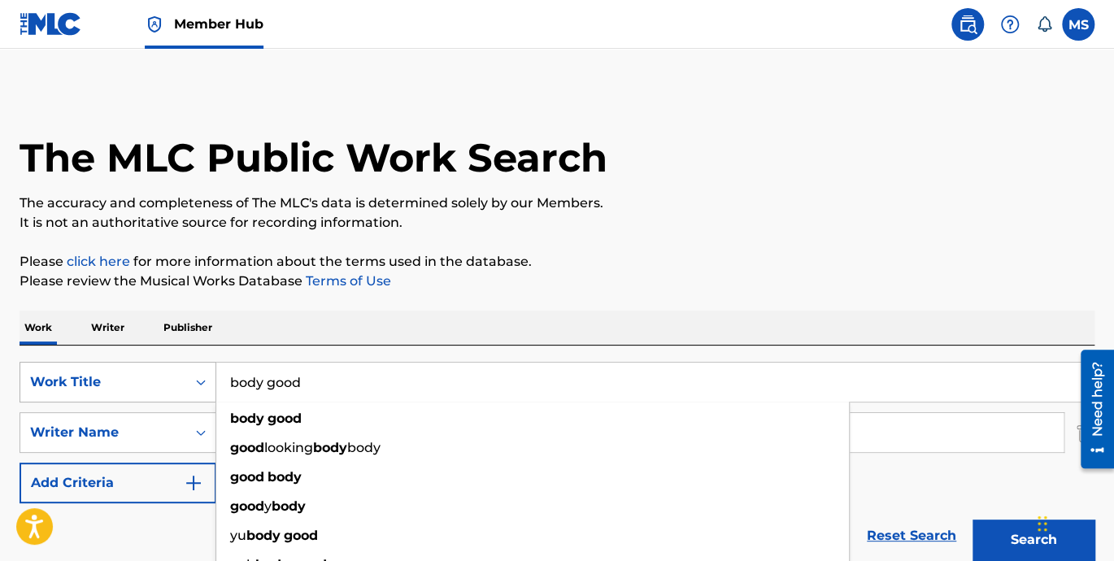
drag, startPoint x: 321, startPoint y: 379, endPoint x: 170, endPoint y: 380, distance: 151.2
click at [170, 380] on div "SearchWithCriteria84eaf19e-03f4-449c-8b24-08b5cea933a6 Work Title body good bod…" at bounding box center [557, 382] width 1075 height 41
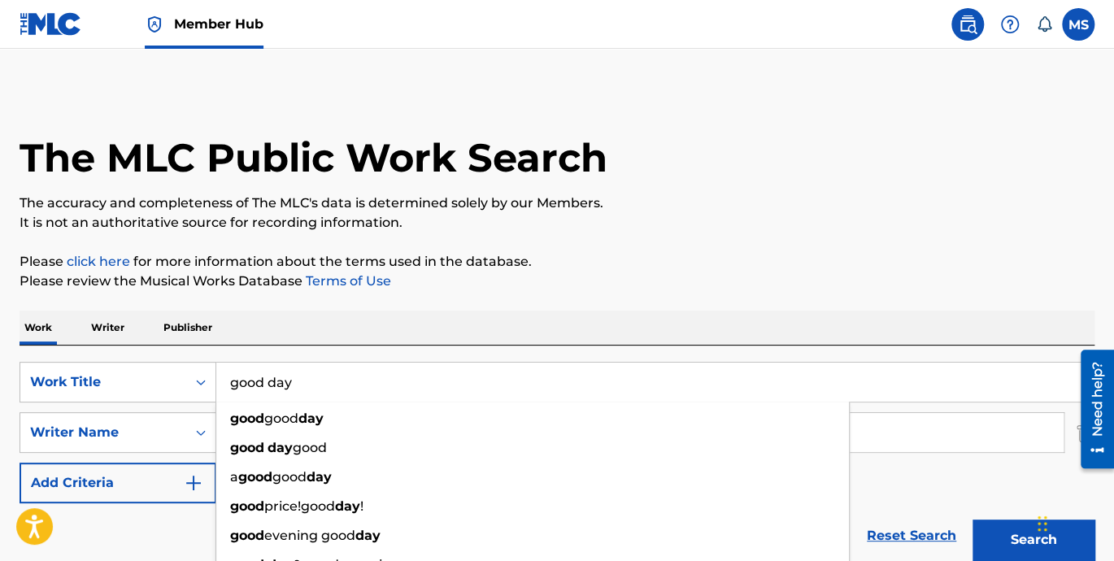
click at [972, 519] on button "Search" at bounding box center [1033, 539] width 122 height 41
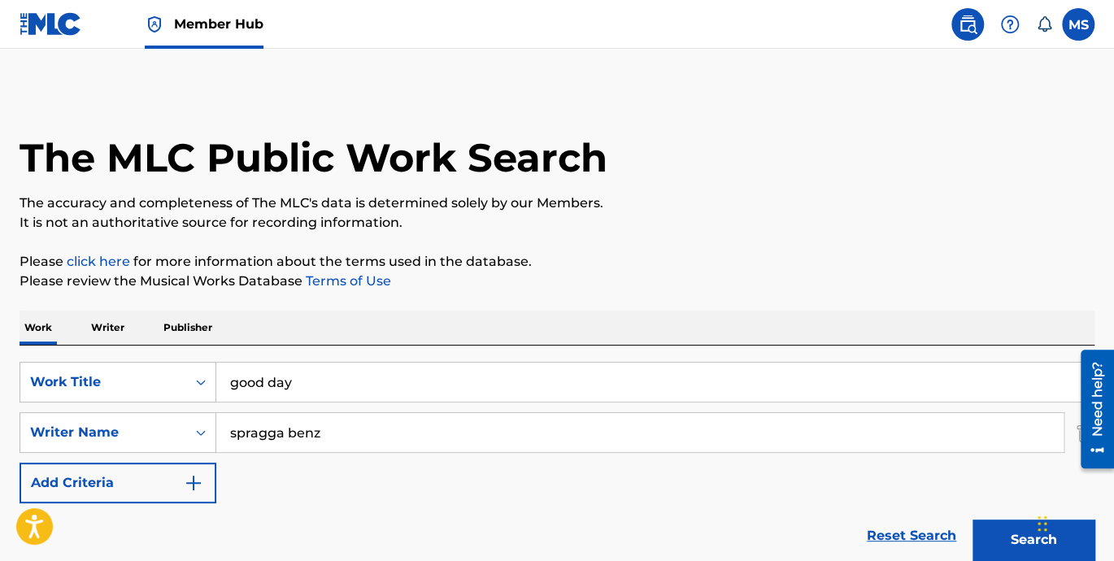
click at [1046, 539] on div "Chat Widget" at bounding box center [1072, 522] width 81 height 78
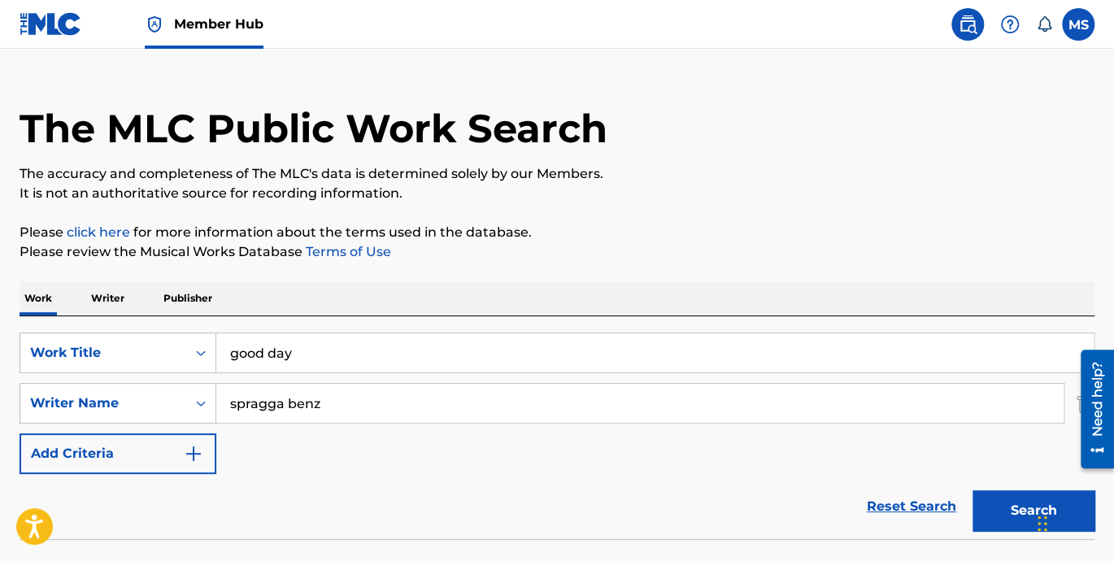
scroll to position [144, 0]
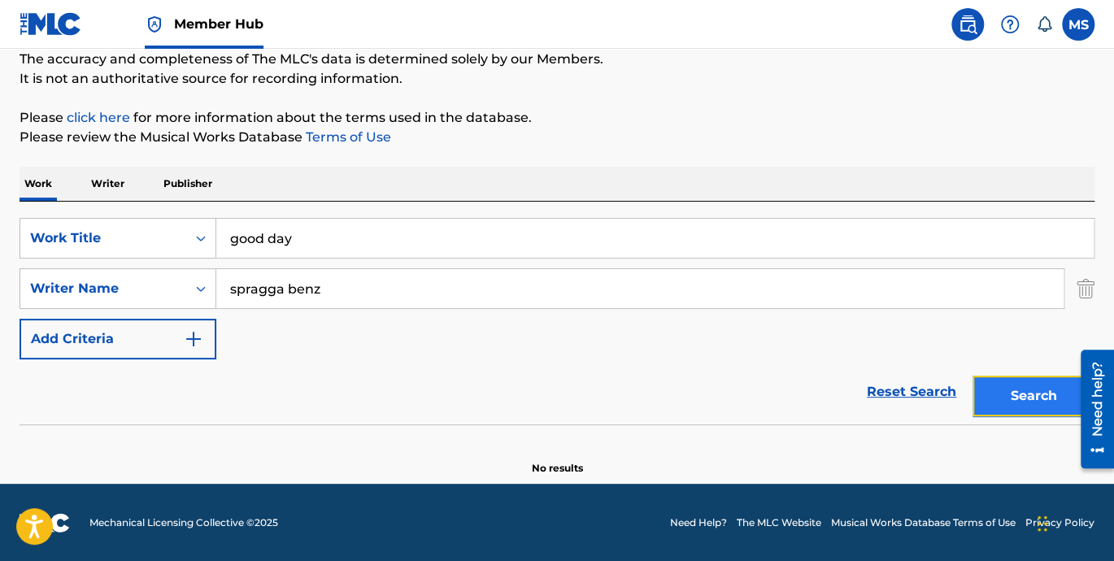
click at [996, 404] on button "Search" at bounding box center [1033, 396] width 122 height 41
drag, startPoint x: 1075, startPoint y: 291, endPoint x: 1066, endPoint y: 296, distance: 10.2
click at [1074, 290] on div "SearchWithCriteriafc79a869-5540-433e-8065-5fc5d853fd5c Writer Name spragga benz" at bounding box center [557, 288] width 1075 height 41
click at [1084, 286] on img "Search Form" at bounding box center [1085, 288] width 18 height 41
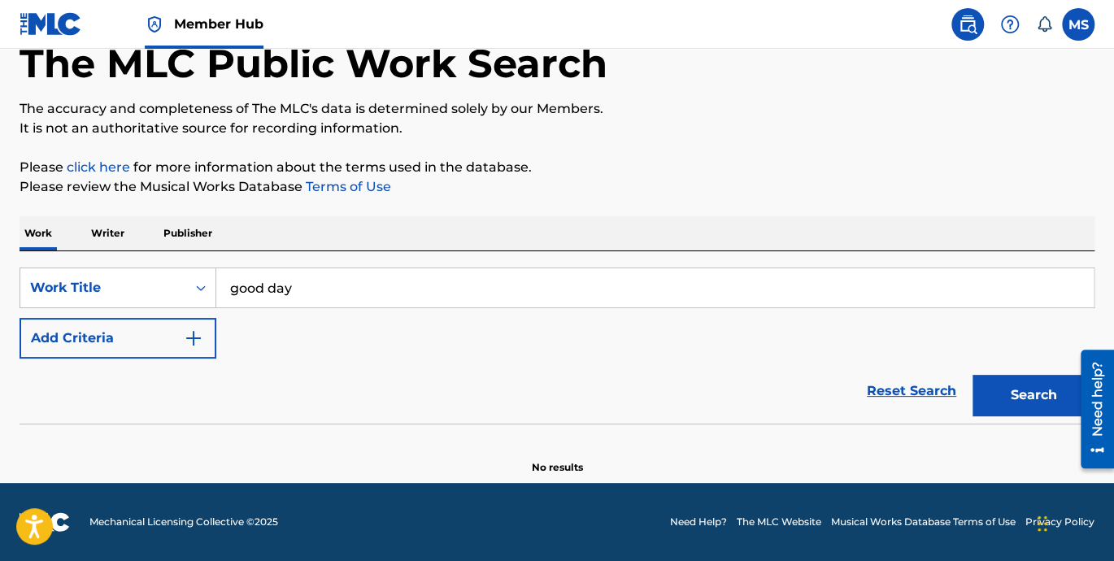
scroll to position [93, 0]
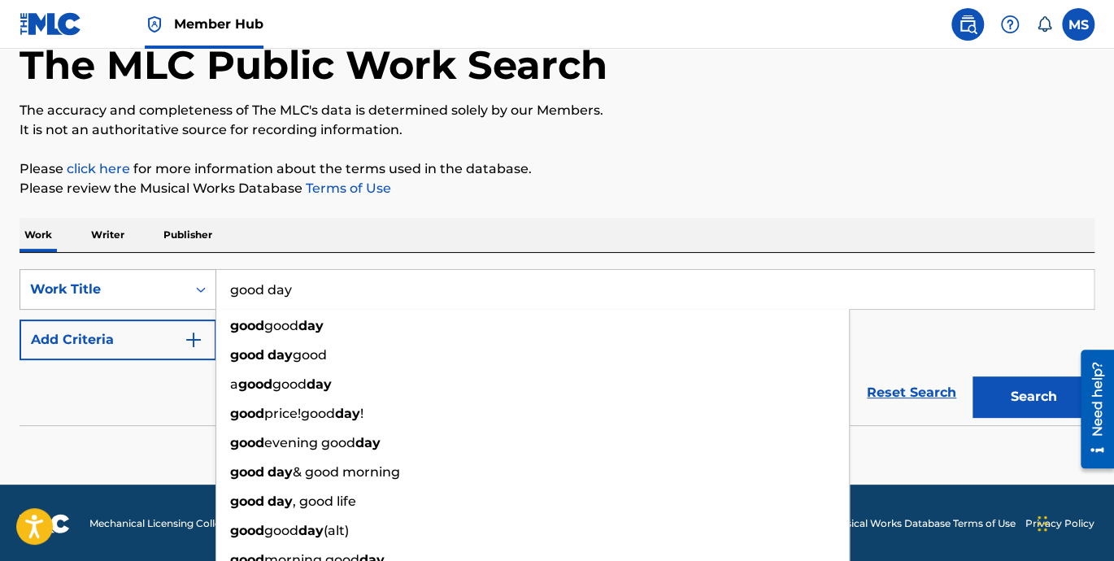
drag, startPoint x: 338, startPoint y: 299, endPoint x: 188, endPoint y: 293, distance: 150.5
click at [188, 293] on div "SearchWithCriteria84eaf19e-03f4-449c-8b24-08b5cea933a6 Work Title good day good…" at bounding box center [557, 289] width 1075 height 41
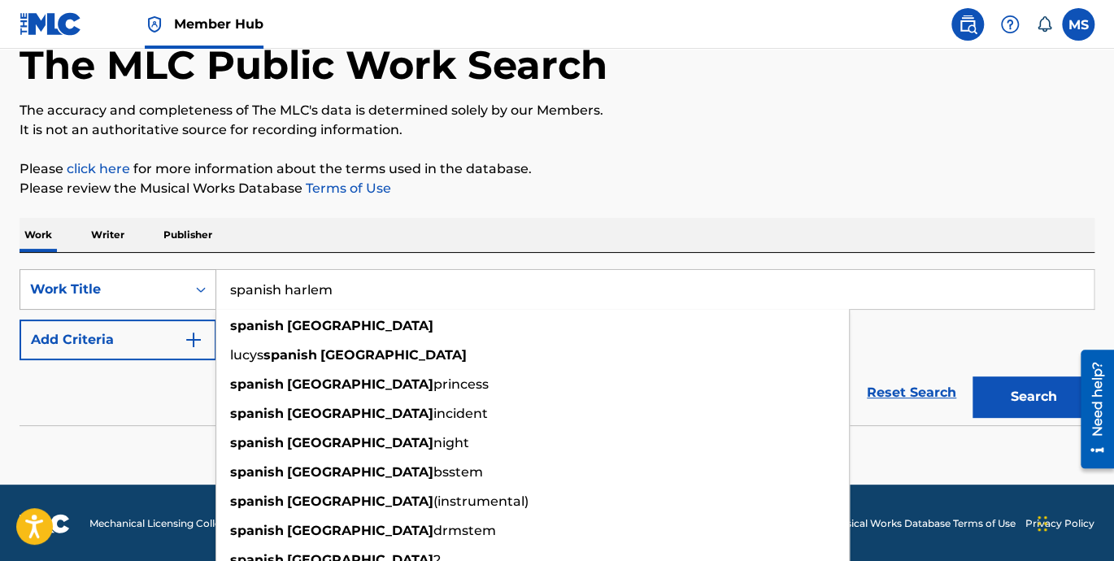
click at [972, 376] on button "Search" at bounding box center [1033, 396] width 122 height 41
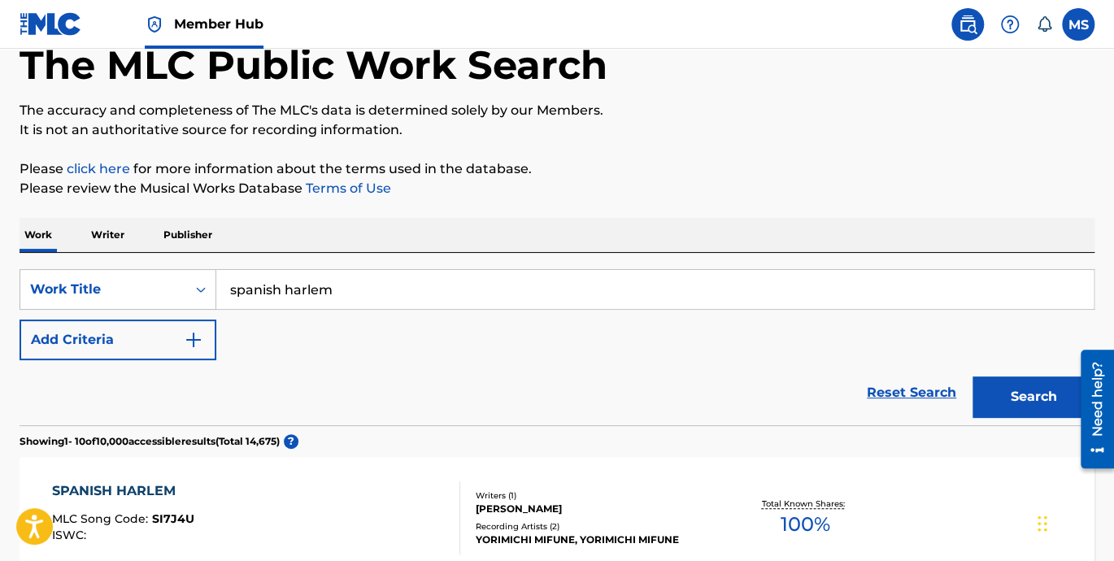
scroll to position [0, 0]
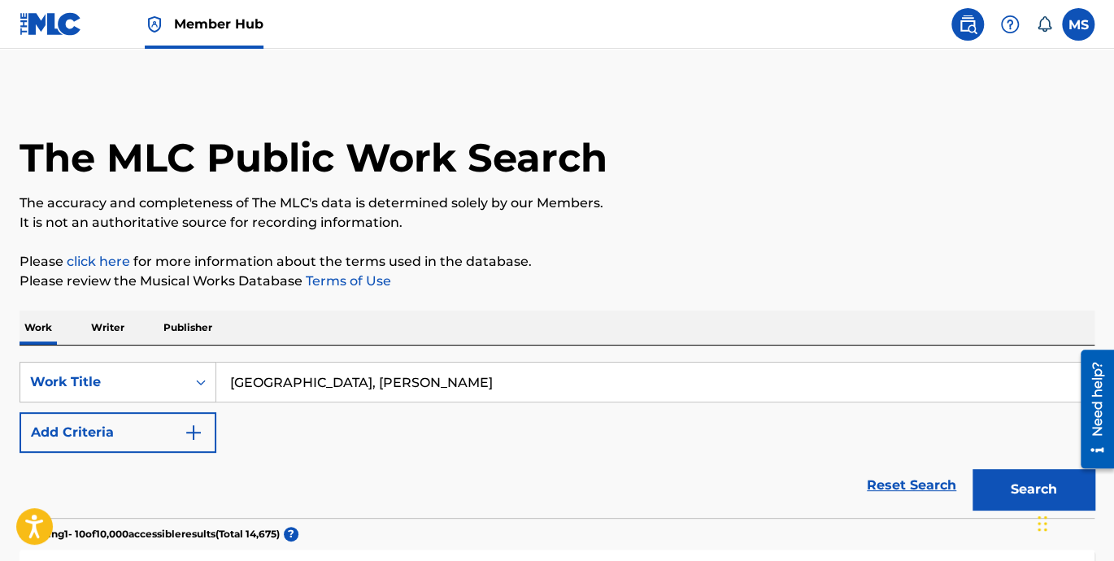
click at [972, 469] on button "Search" at bounding box center [1033, 489] width 122 height 41
drag, startPoint x: 420, startPoint y: 381, endPoint x: 351, endPoint y: 389, distance: 69.6
click at [351, 389] on input "spanish harlem, carlton grant" at bounding box center [654, 382] width 877 height 39
click at [972, 469] on button "Search" at bounding box center [1033, 489] width 122 height 41
click at [350, 377] on input "spanish harlem, spragga" at bounding box center [654, 382] width 877 height 39
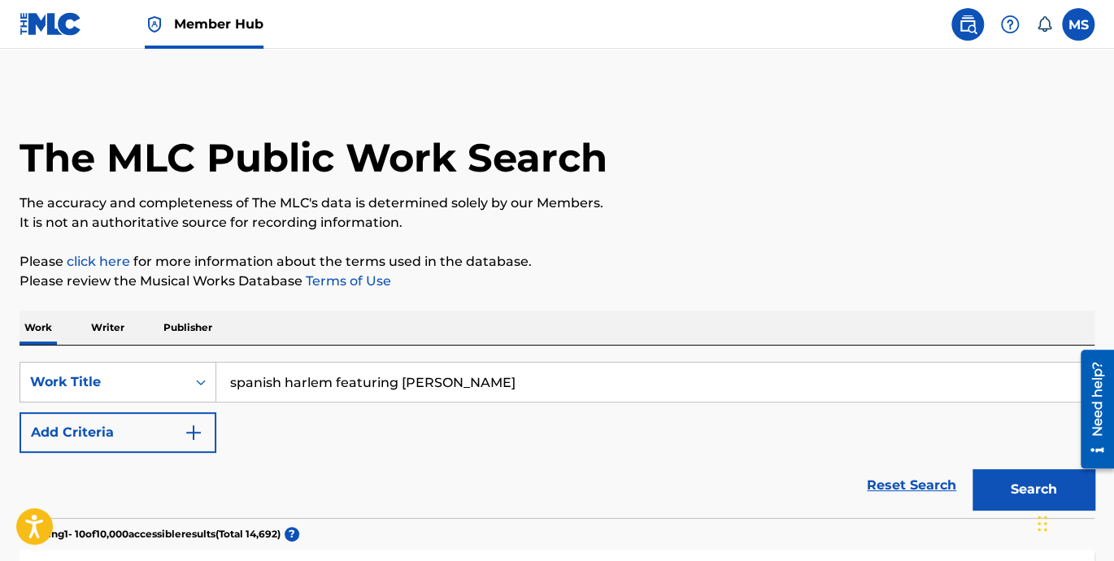
click at [972, 469] on button "Search" at bounding box center [1033, 489] width 122 height 41
click at [426, 383] on input "spanish harlem featuring benny king" at bounding box center [654, 382] width 877 height 39
click at [972, 469] on button "Search" at bounding box center [1033, 489] width 122 height 41
click at [426, 384] on input "spanish harlem featuring bene king" at bounding box center [654, 382] width 877 height 39
click at [972, 469] on button "Search" at bounding box center [1033, 489] width 122 height 41
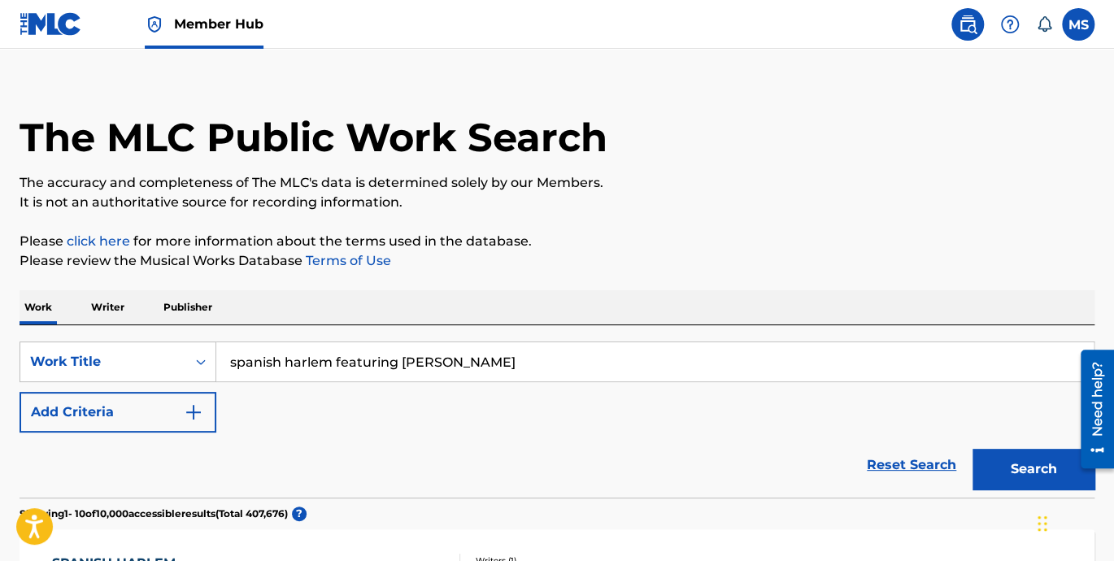
scroll to position [30, 0]
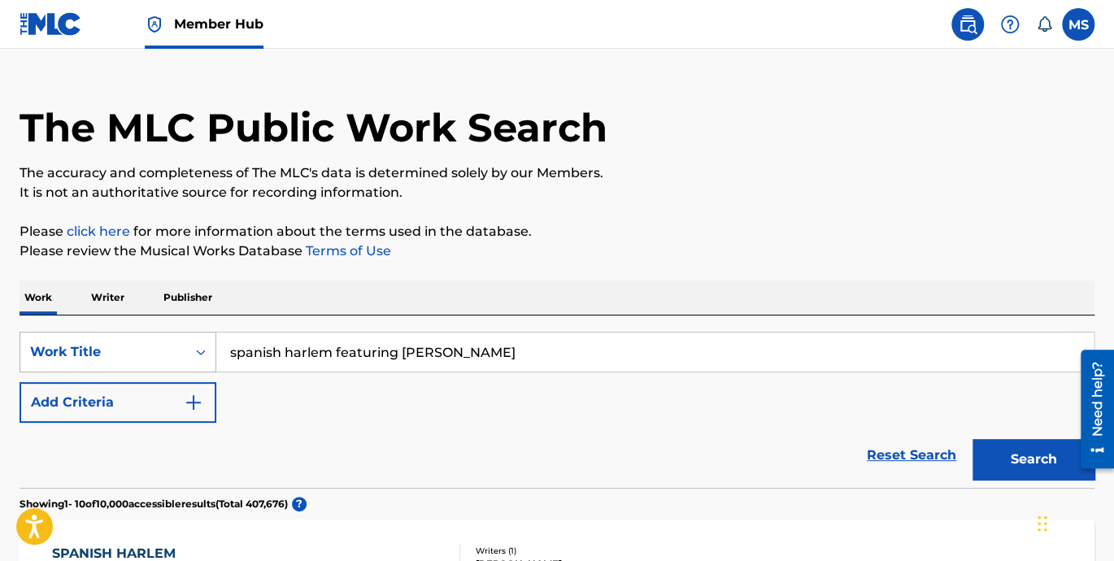
drag, startPoint x: 337, startPoint y: 356, endPoint x: 47, endPoint y: 339, distance: 290.7
click at [47, 339] on div "SearchWithCriteria84eaf19e-03f4-449c-8b24-08b5cea933a6 Work Title spanish harle…" at bounding box center [557, 352] width 1075 height 41
click at [381, 353] on input "featuring ben e king" at bounding box center [654, 351] width 877 height 39
paste input "spanish harlem"
click at [972, 439] on button "Search" at bounding box center [1033, 459] width 122 height 41
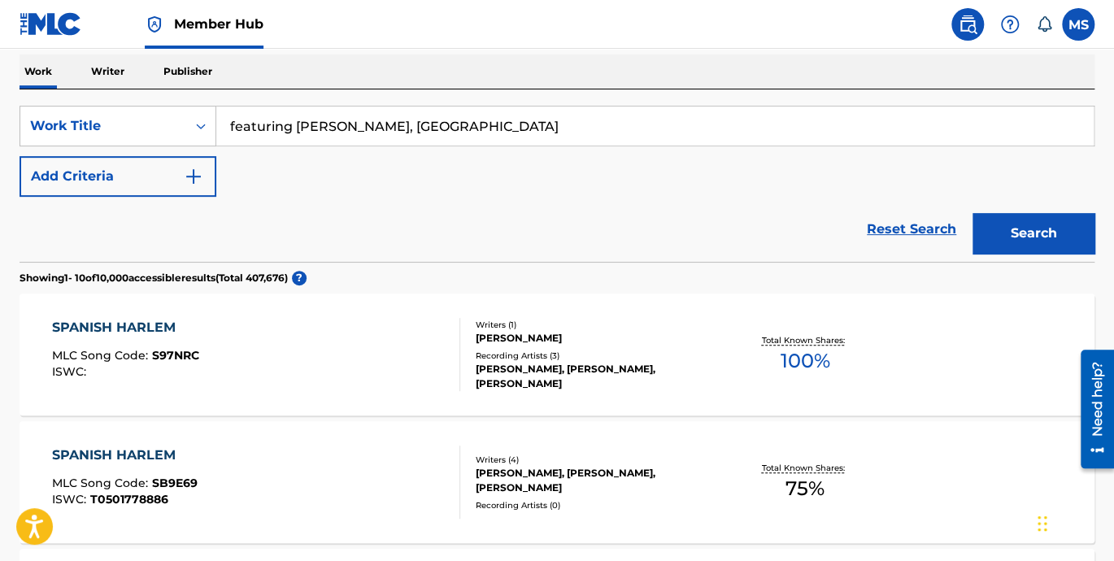
scroll to position [0, 0]
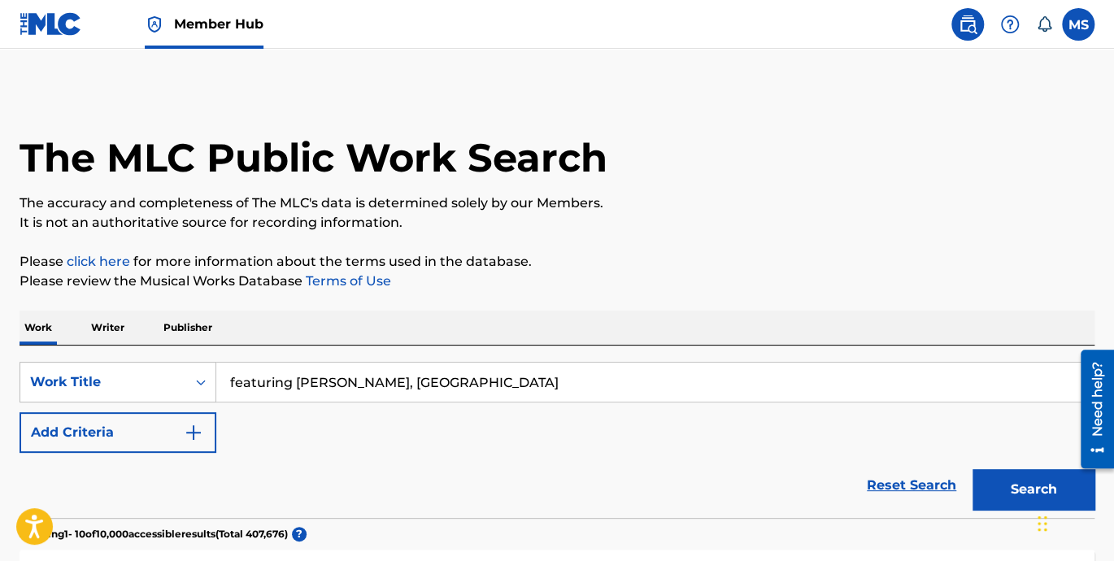
drag, startPoint x: 480, startPoint y: 390, endPoint x: 364, endPoint y: 385, distance: 115.5
click at [364, 385] on input "featuring ben e king, spanish harlem" at bounding box center [654, 382] width 877 height 39
type input "featuring ben e king"
click at [972, 469] on button "Search" at bounding box center [1033, 489] width 122 height 41
click at [206, 378] on div "Work Title" at bounding box center [118, 382] width 197 height 41
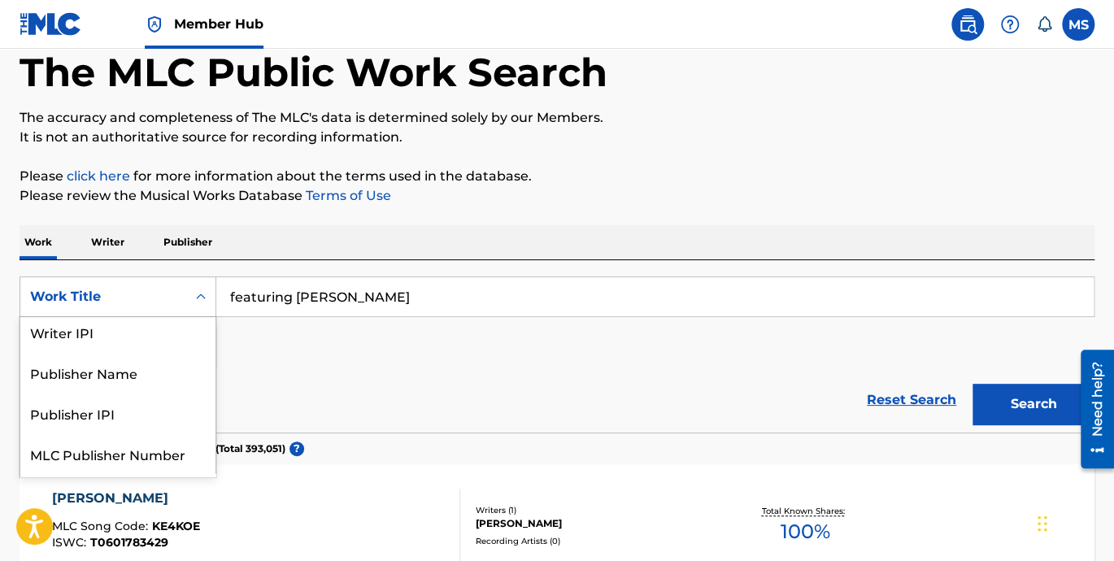
scroll to position [166, 0]
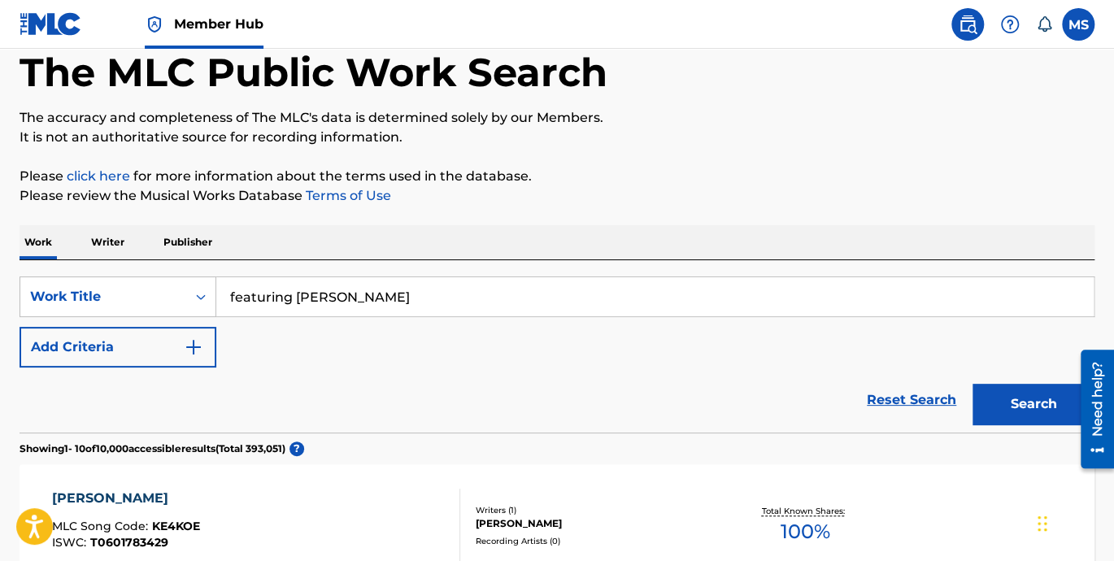
drag, startPoint x: 428, startPoint y: 320, endPoint x: 408, endPoint y: 302, distance: 27.6
click at [428, 319] on div "SearchWithCriteria84eaf19e-03f4-449c-8b24-08b5cea933a6 Work Title featuring ben…" at bounding box center [557, 321] width 1075 height 91
drag, startPoint x: 403, startPoint y: 299, endPoint x: 126, endPoint y: 298, distance: 277.2
click at [119, 298] on div "SearchWithCriteria84eaf19e-03f4-449c-8b24-08b5cea933a6 Work Title featuring ben…" at bounding box center [557, 296] width 1075 height 41
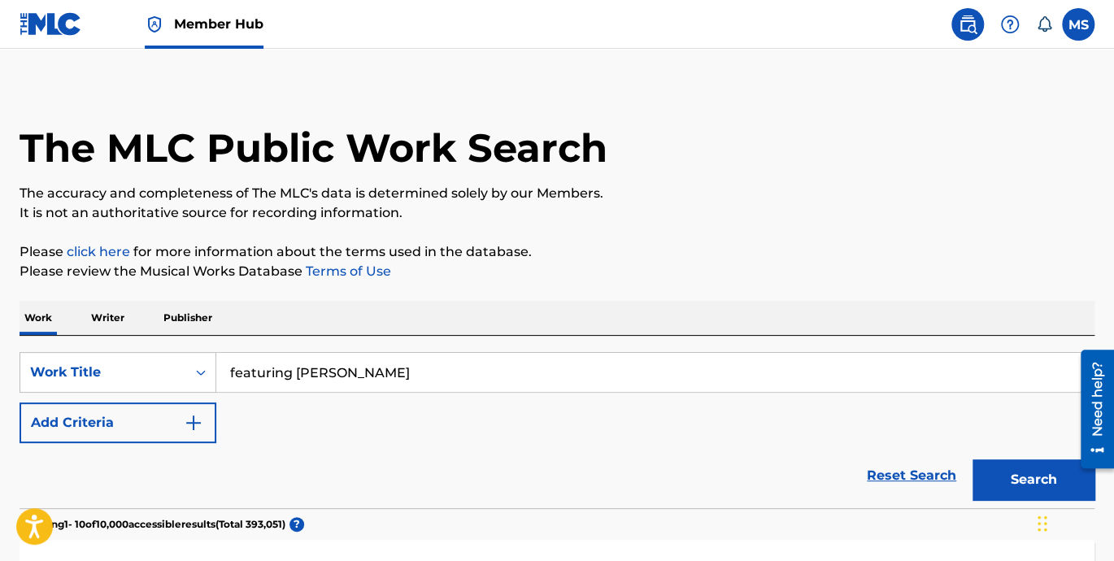
scroll to position [0, 0]
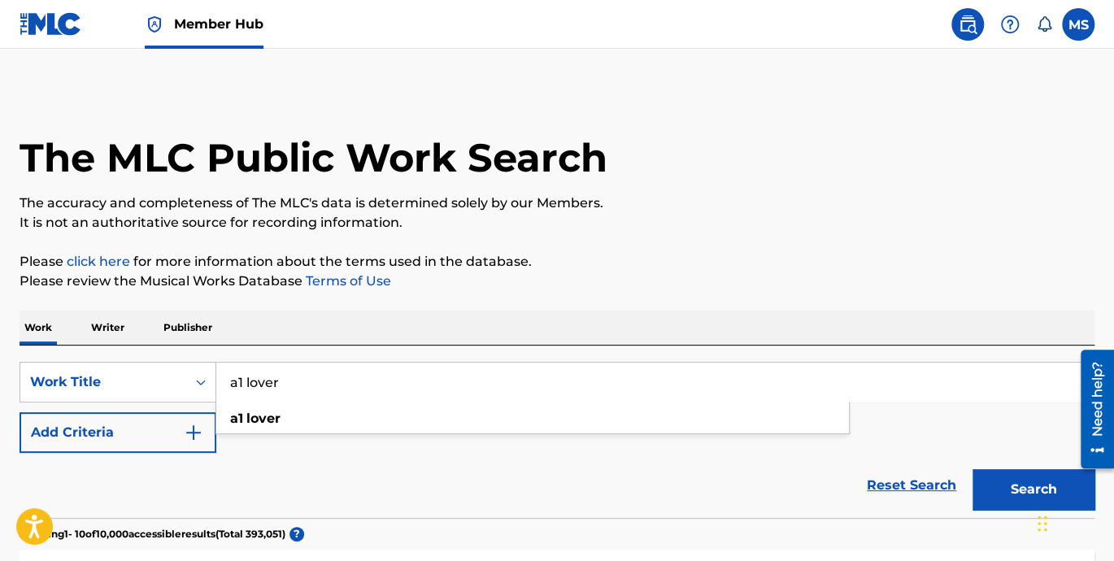
type input "a1 lover"
click at [972, 469] on button "Search" at bounding box center [1033, 489] width 122 height 41
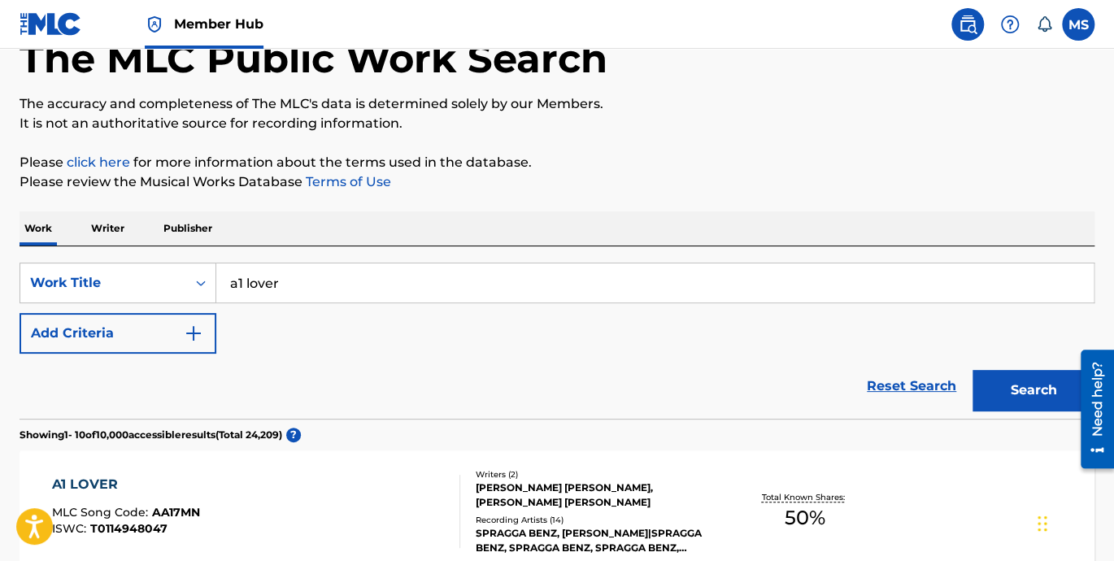
scroll to position [150, 0]
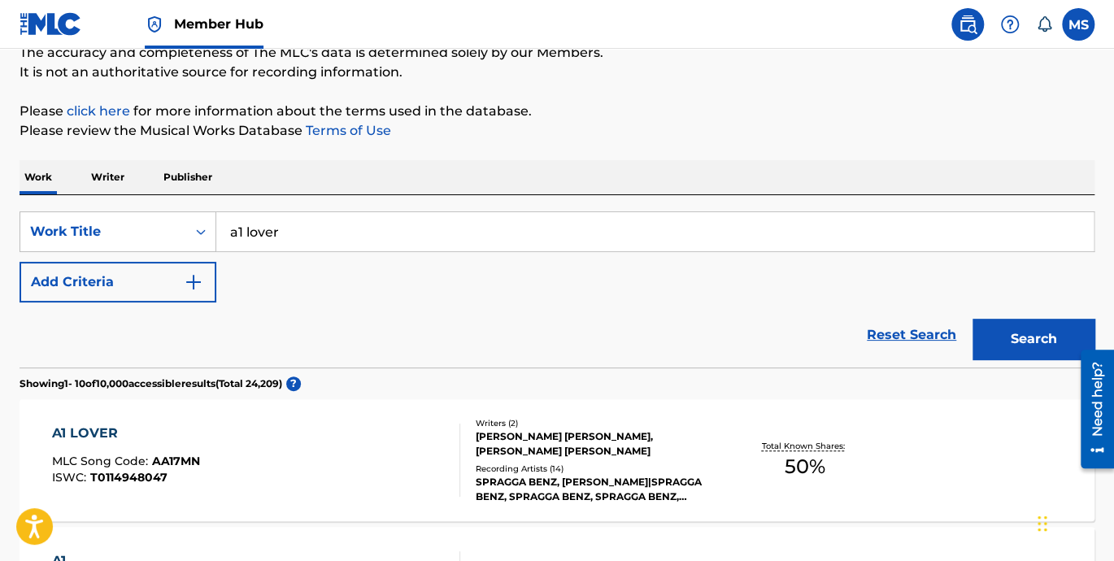
click at [103, 432] on div "A1 LOVER" at bounding box center [126, 434] width 148 height 20
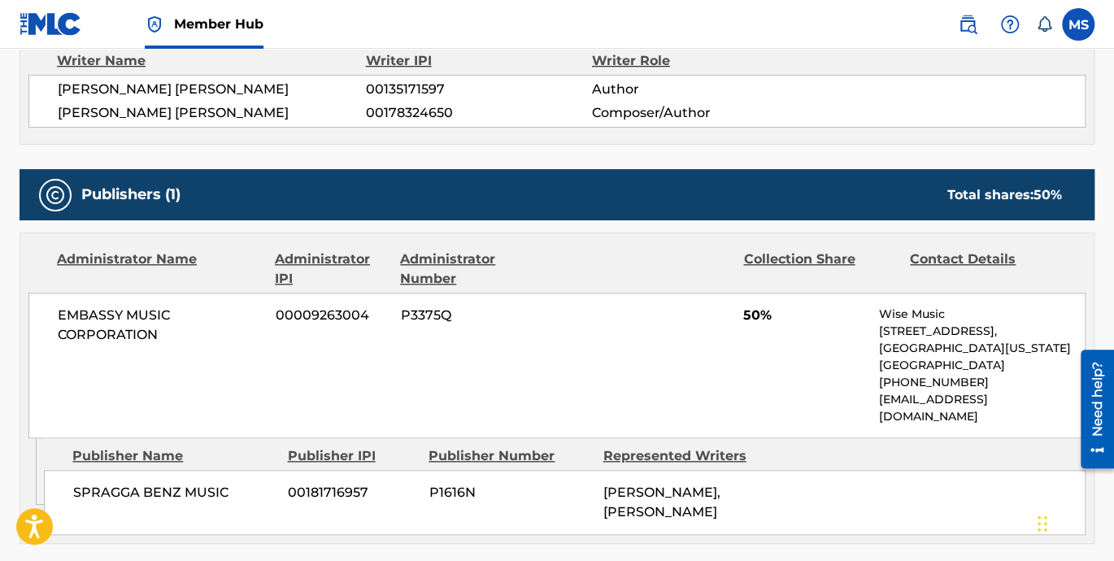
scroll to position [677, 0]
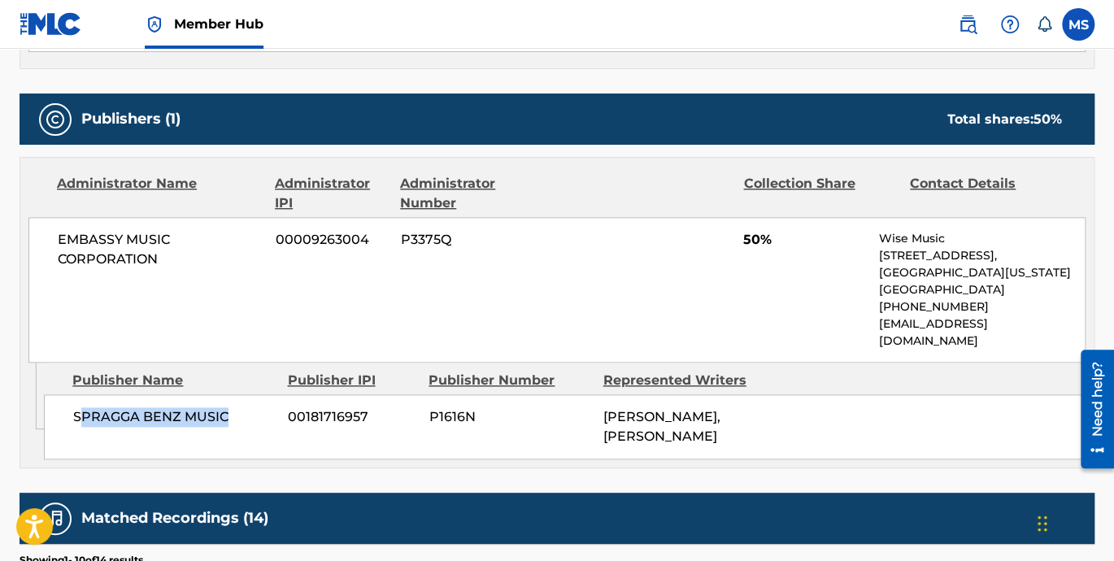
drag, startPoint x: 80, startPoint y: 399, endPoint x: 224, endPoint y: 398, distance: 143.9
click at [224, 407] on span "SPRAGGA BENZ MUSIC" at bounding box center [174, 417] width 202 height 20
click at [691, 419] on span "CARLTON ERRINGTON GRANT, HALDANE WAYNE BROWNE" at bounding box center [661, 426] width 117 height 35
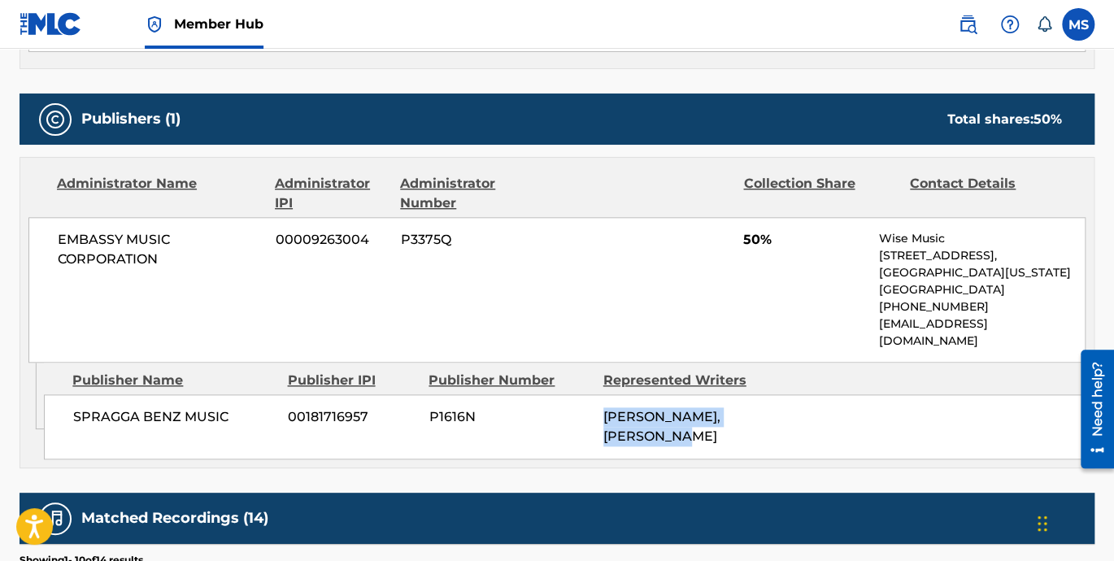
drag, startPoint x: 595, startPoint y: 398, endPoint x: 656, endPoint y: 418, distance: 64.3
click at [656, 418] on div "SPRAGGA BENZ MUSIC 00181716957 P1616N CARLTON ERRINGTON GRANT, HALDANE WAYNE BR…" at bounding box center [564, 426] width 1041 height 65
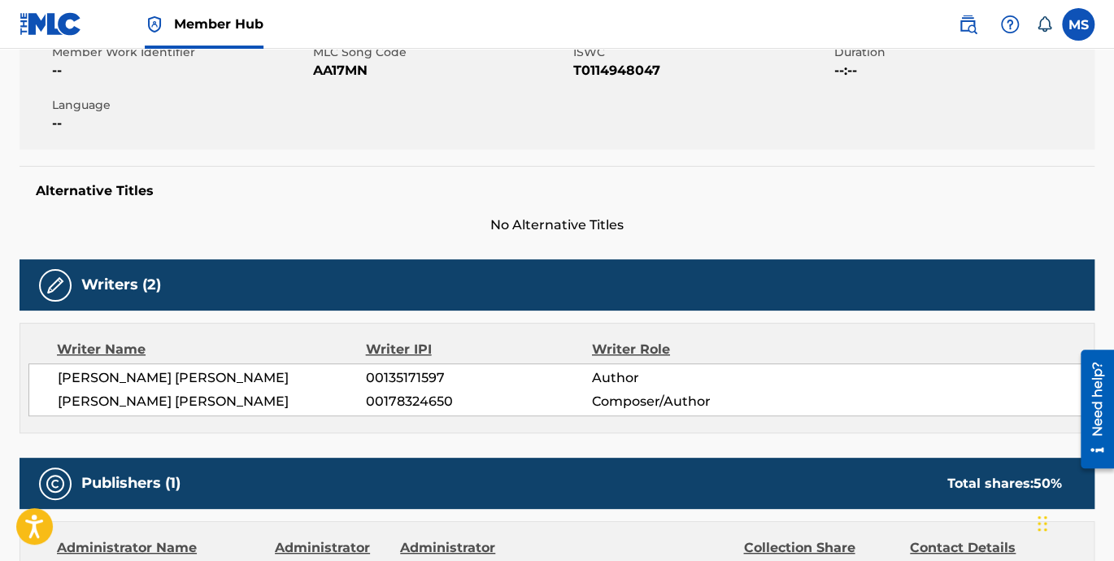
scroll to position [301, 0]
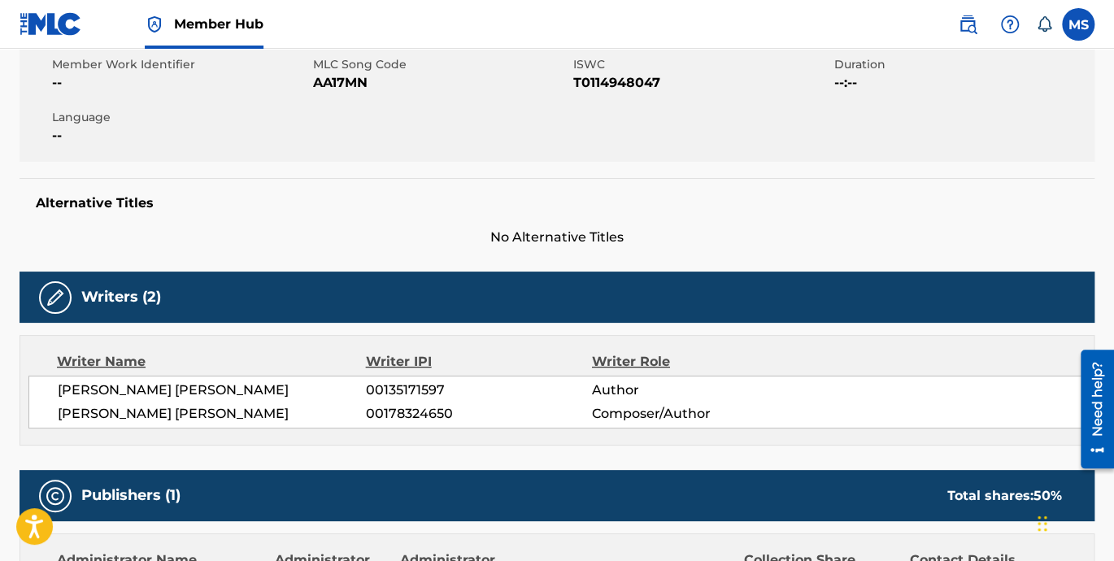
click at [416, 418] on span "00178324650" at bounding box center [479, 414] width 226 height 20
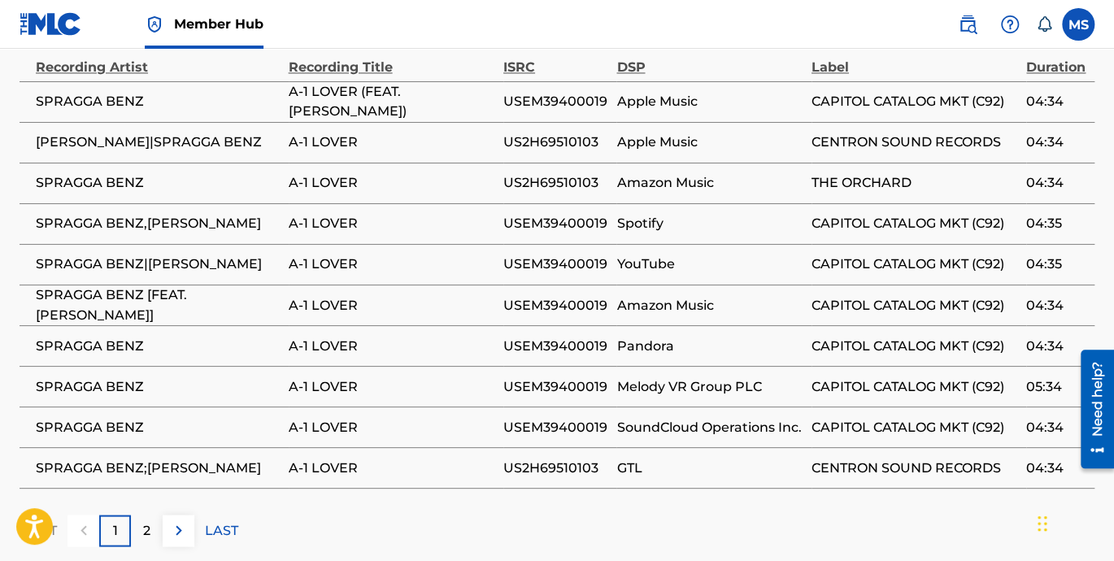
scroll to position [1280, 0]
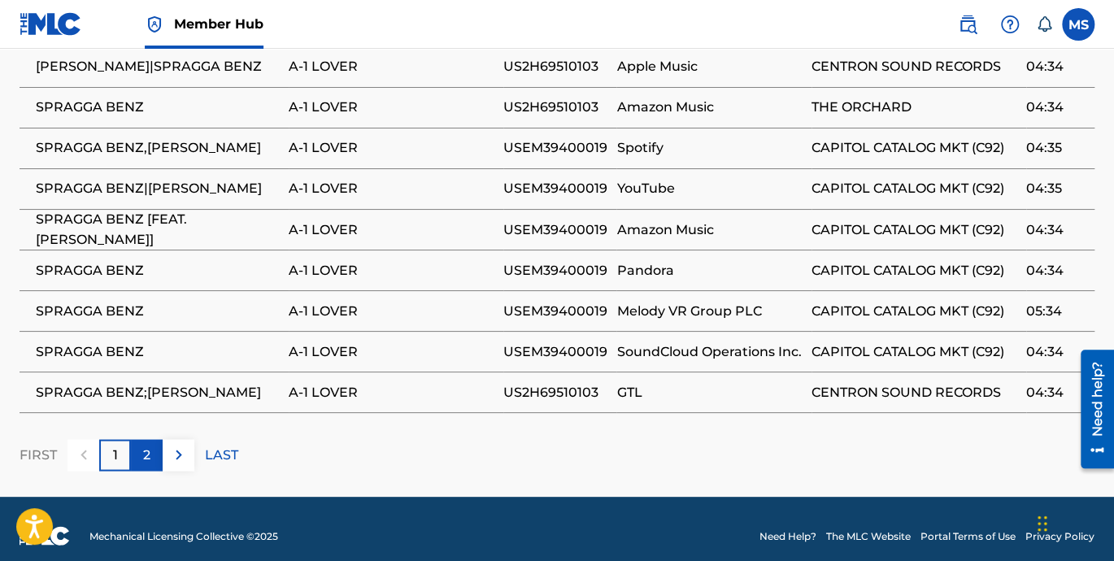
click at [150, 457] on div "2" at bounding box center [147, 455] width 32 height 32
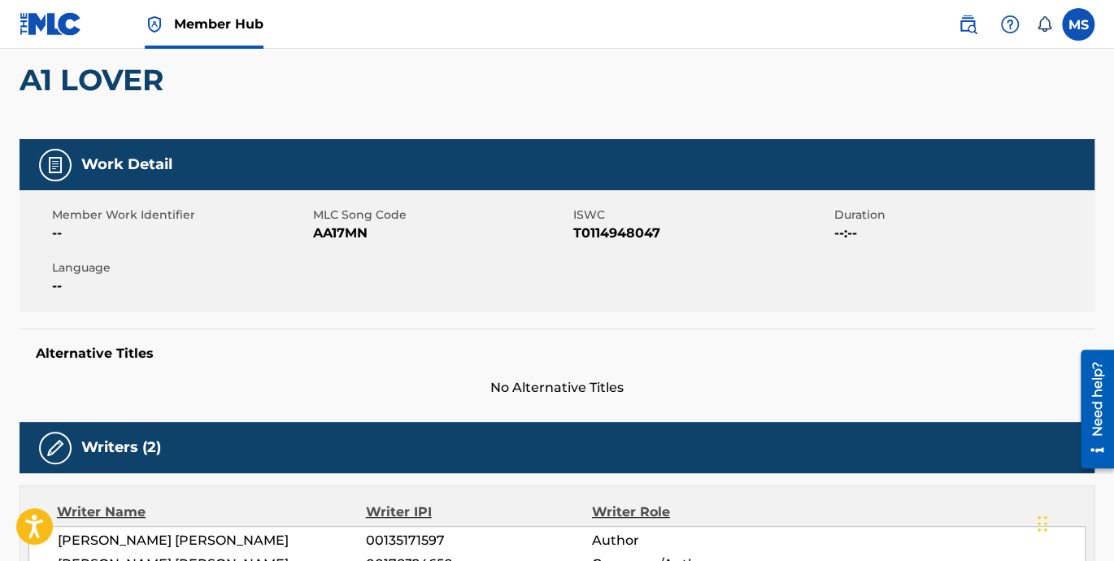
scroll to position [225, 0]
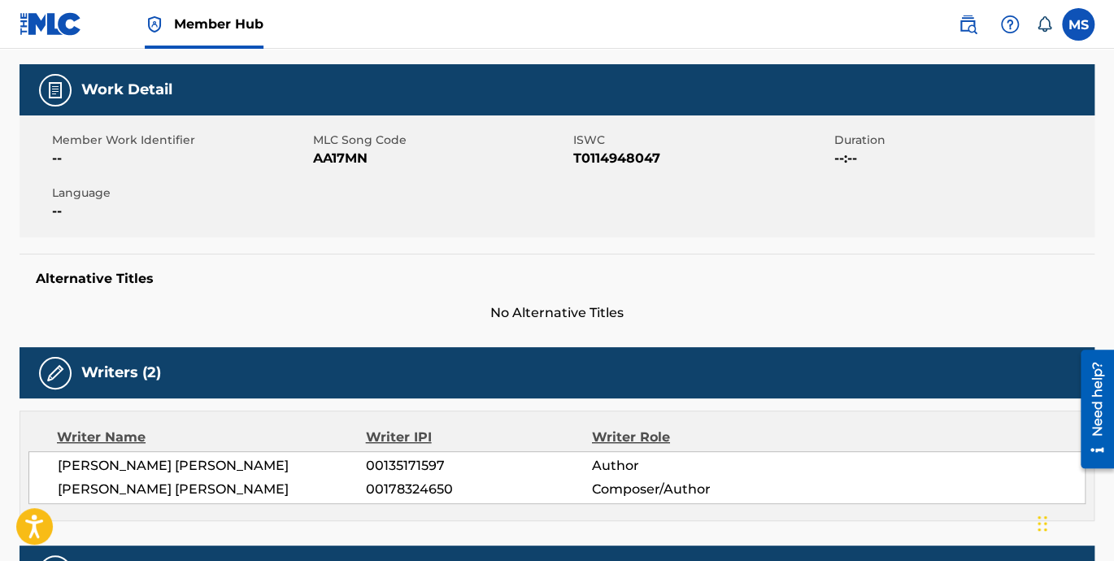
click at [633, 27] on nav "Member Hub MS MS Marsha Sealy mcs@mcsenterprise.com Notification Preferences Pr…" at bounding box center [557, 24] width 1114 height 49
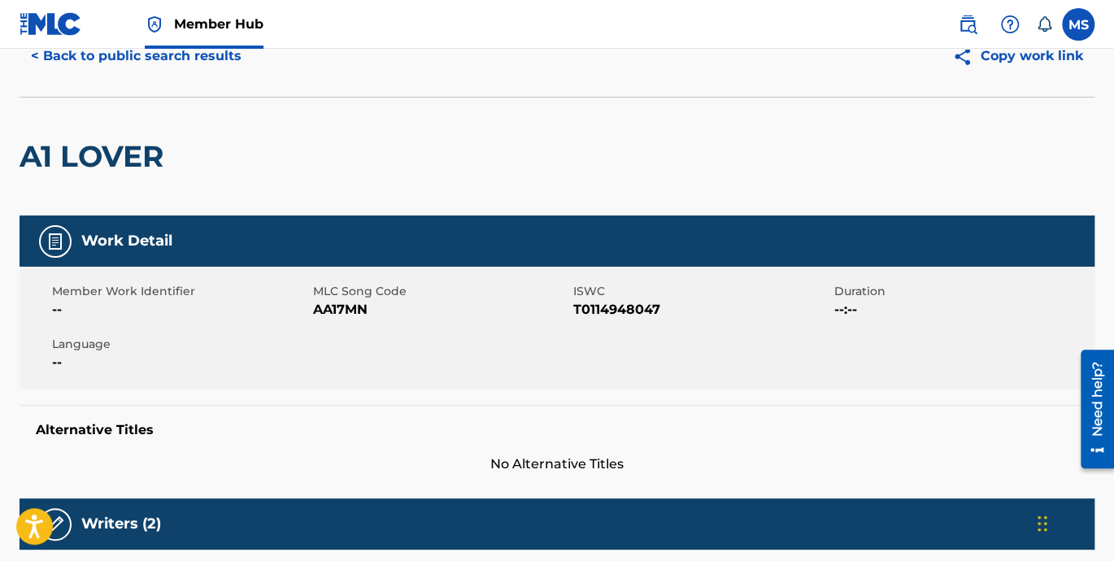
scroll to position [0, 0]
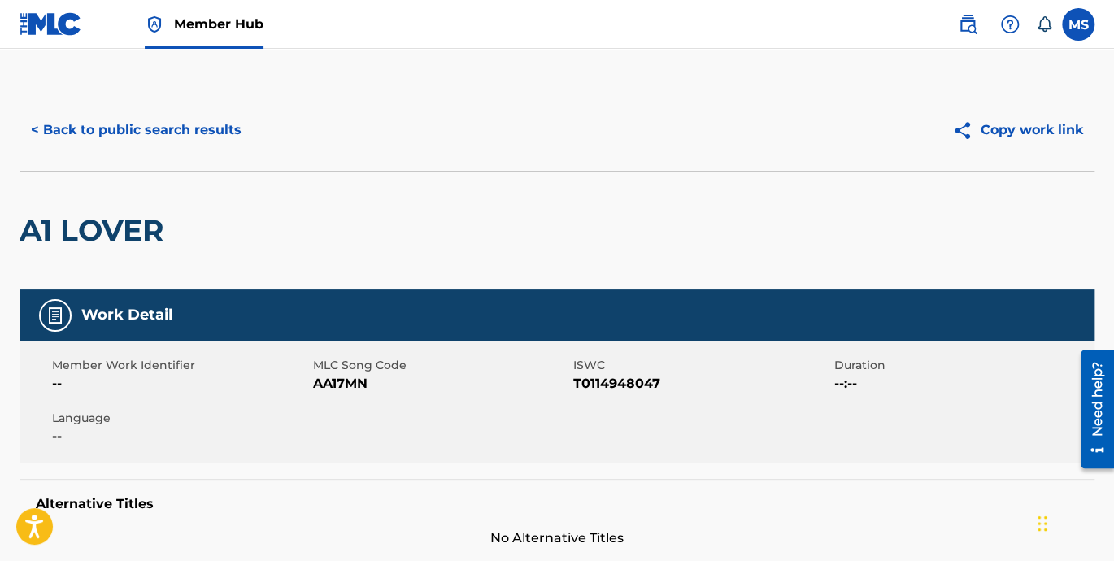
drag, startPoint x: 76, startPoint y: 128, endPoint x: 302, endPoint y: 143, distance: 226.5
click at [77, 128] on button "< Back to public search results" at bounding box center [136, 130] width 233 height 41
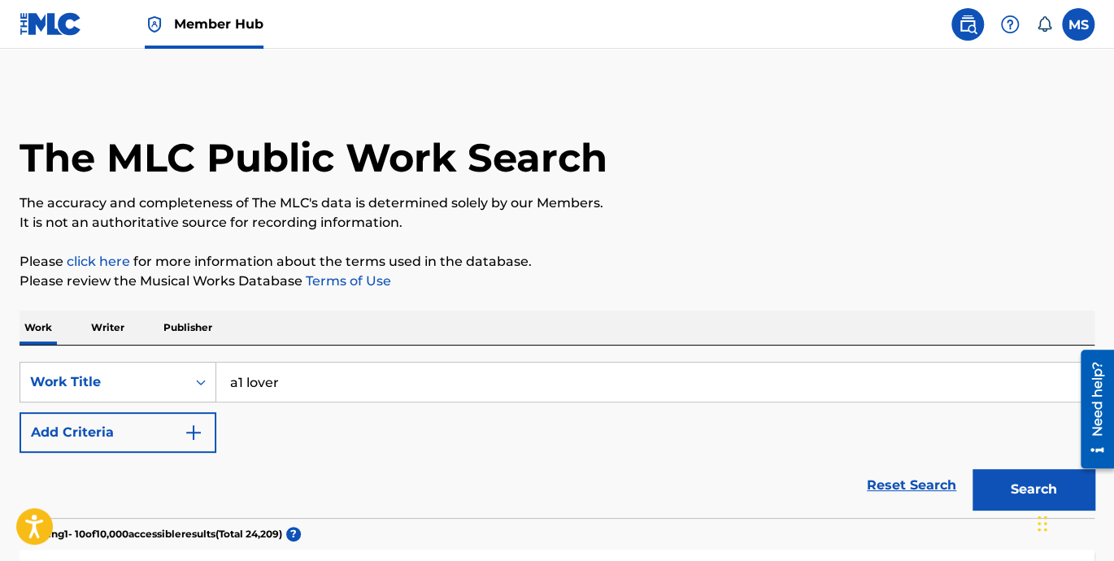
scroll to position [150, 0]
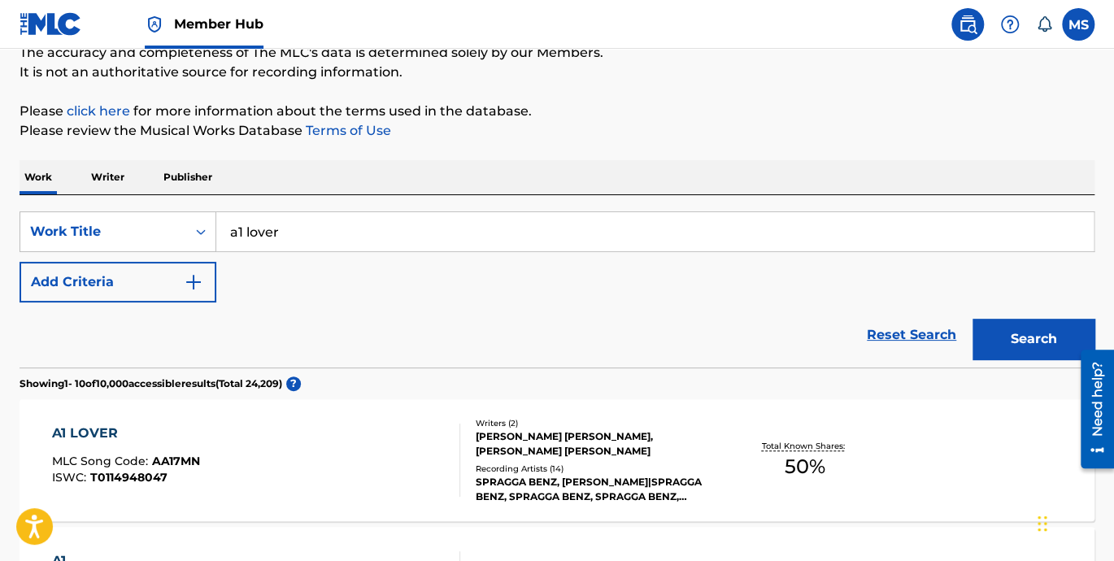
drag, startPoint x: 296, startPoint y: 224, endPoint x: 230, endPoint y: 226, distance: 65.9
click at [205, 224] on div "SearchWithCriteria84eaf19e-03f4-449c-8b24-08b5cea933a6 Work Title a1 lover" at bounding box center [557, 231] width 1075 height 41
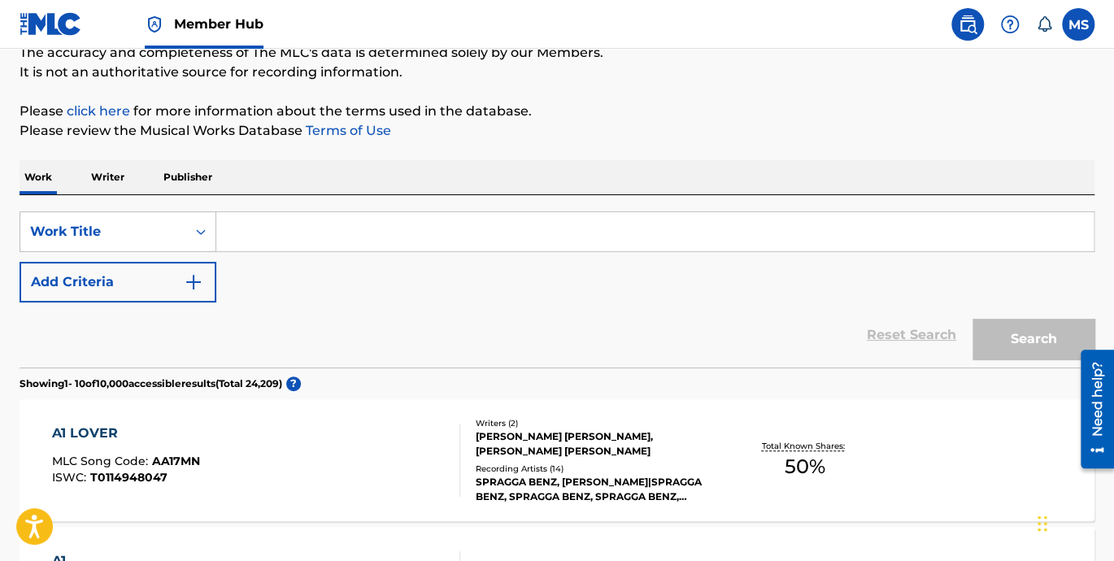
click at [102, 176] on p "Writer" at bounding box center [107, 177] width 43 height 34
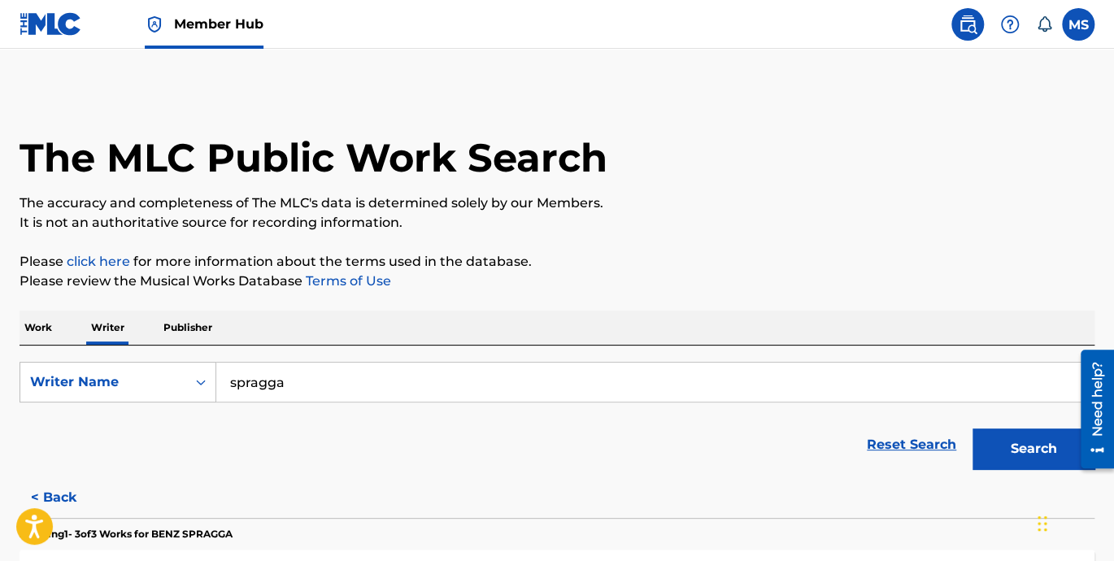
drag, startPoint x: 305, startPoint y: 389, endPoint x: 388, endPoint y: 384, distance: 83.1
click at [306, 391] on input "spragga" at bounding box center [654, 382] width 877 height 39
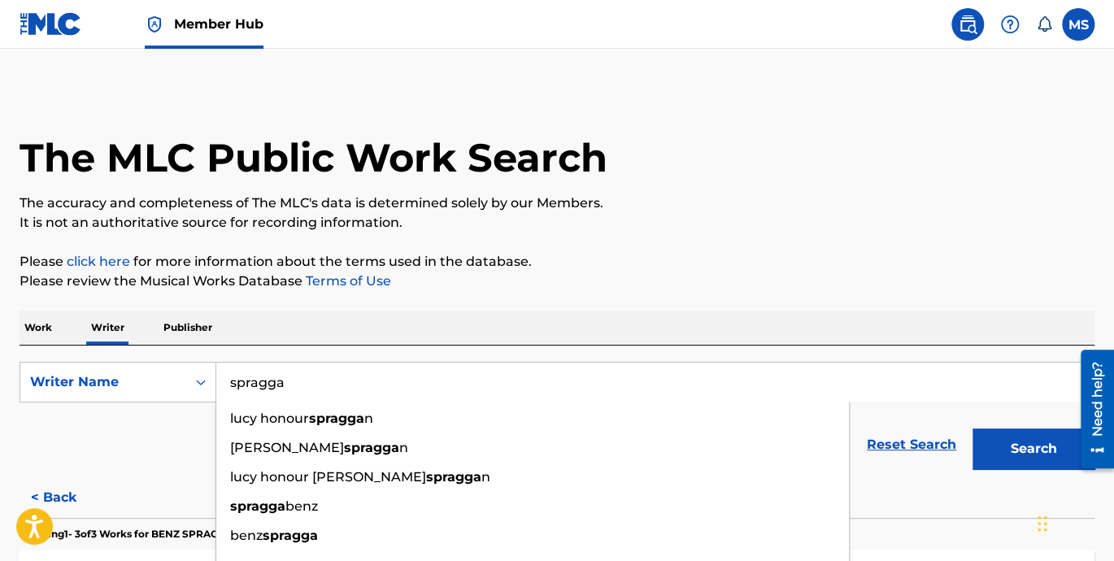
drag, startPoint x: 269, startPoint y: 382, endPoint x: 350, endPoint y: 367, distance: 82.7
click at [272, 380] on input "spragga" at bounding box center [654, 382] width 877 height 39
click at [972, 428] on button "Search" at bounding box center [1033, 448] width 122 height 41
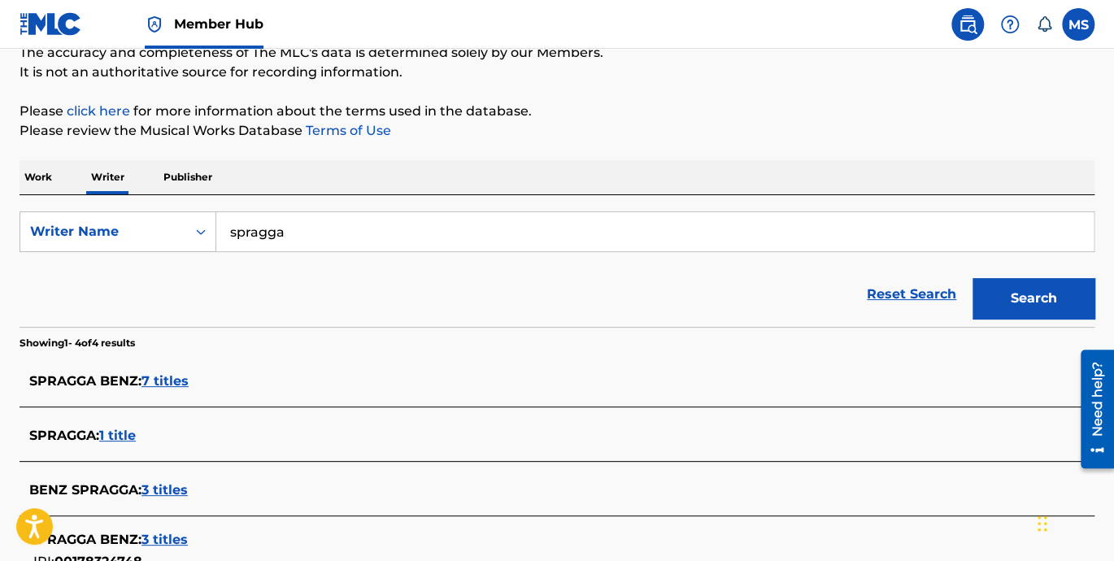
scroll to position [225, 0]
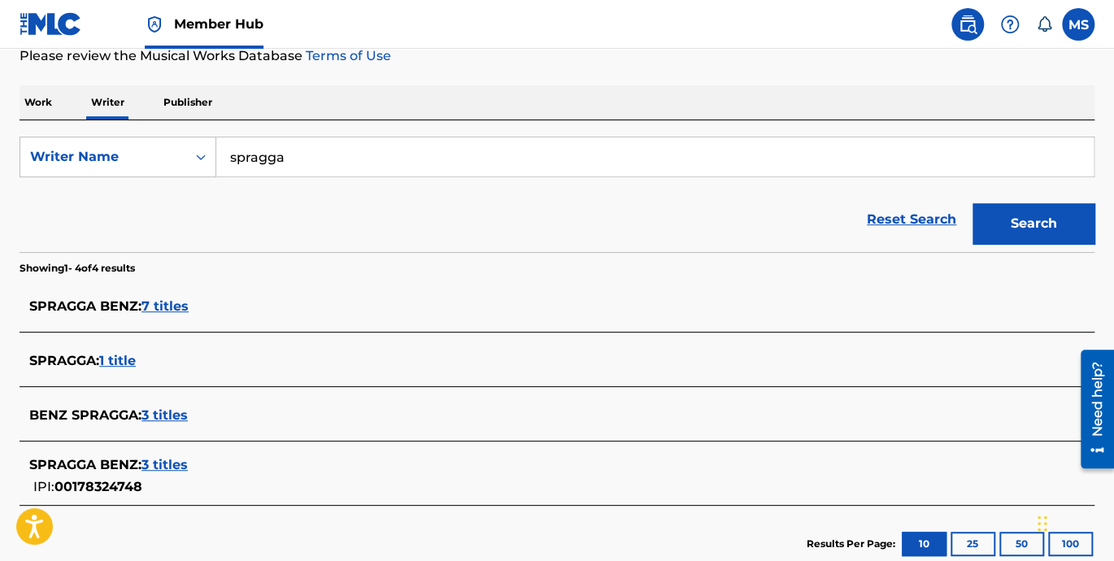
click at [637, 202] on div "Reset Search Search" at bounding box center [557, 219] width 1075 height 65
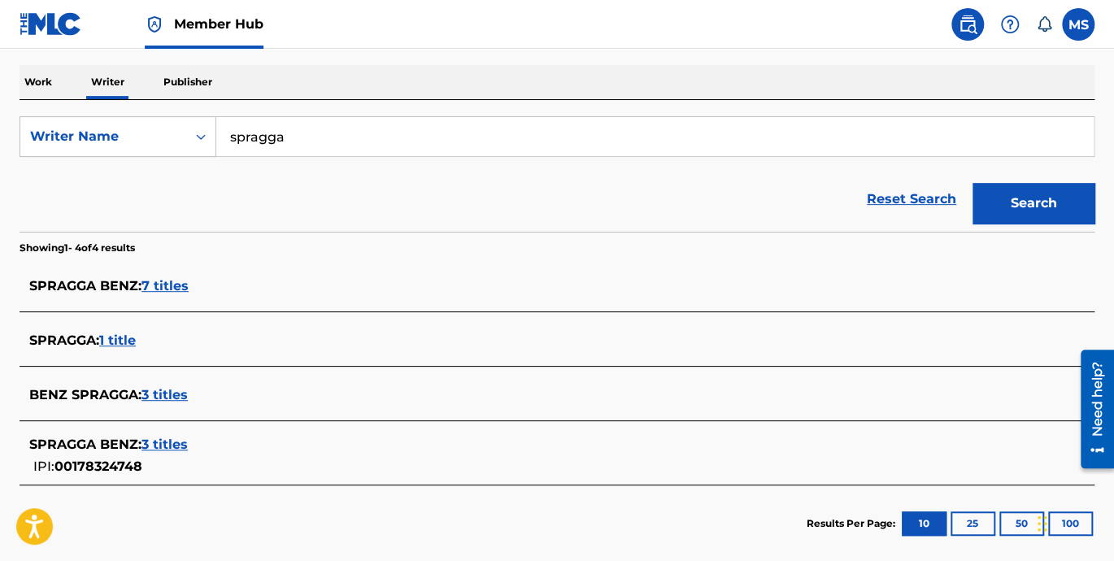
scroll to position [301, 0]
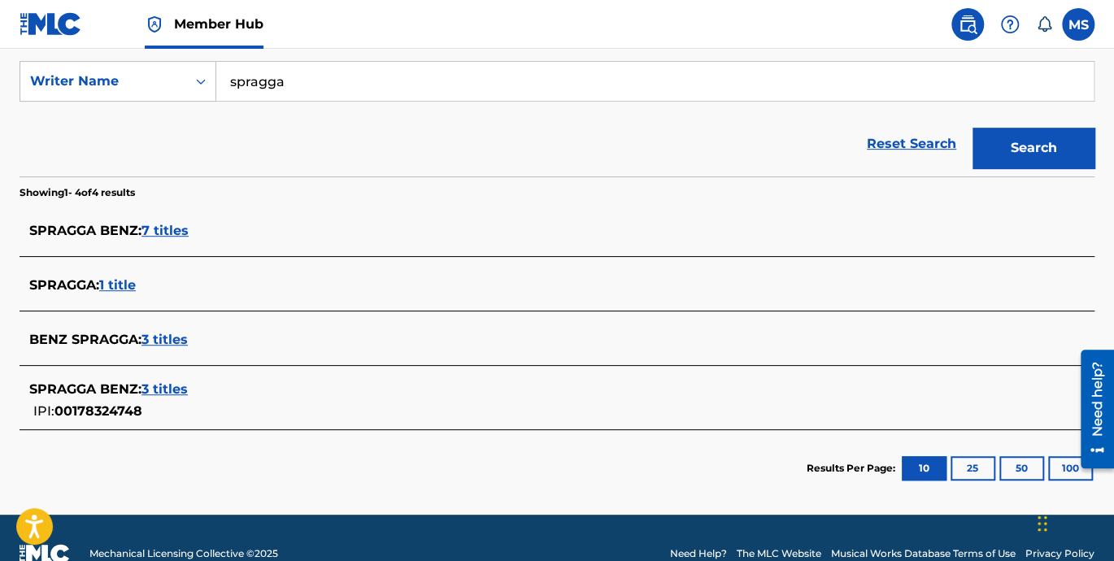
click at [168, 232] on span "7 titles" at bounding box center [164, 230] width 47 height 15
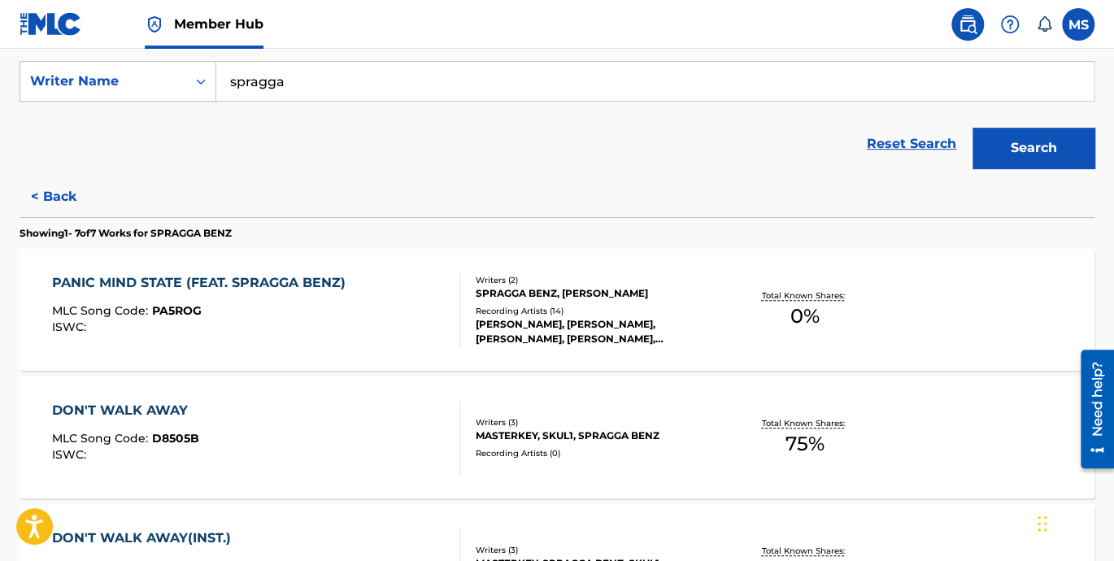
click at [151, 277] on div "PANIC MIND STATE (FEAT. SPRAGGA BENZ)" at bounding box center [203, 283] width 302 height 20
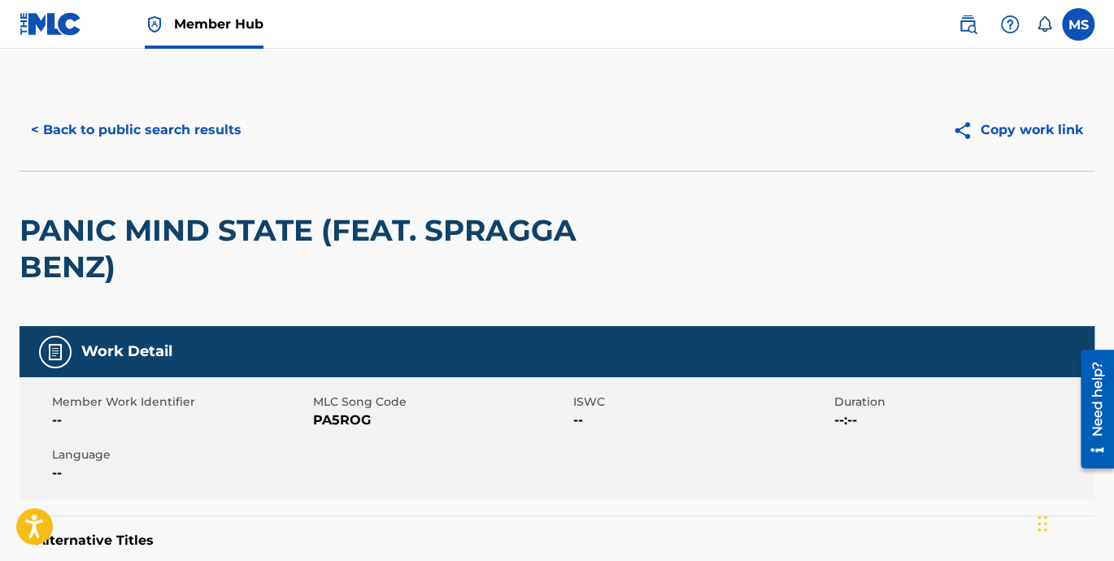
scroll to position [301, 0]
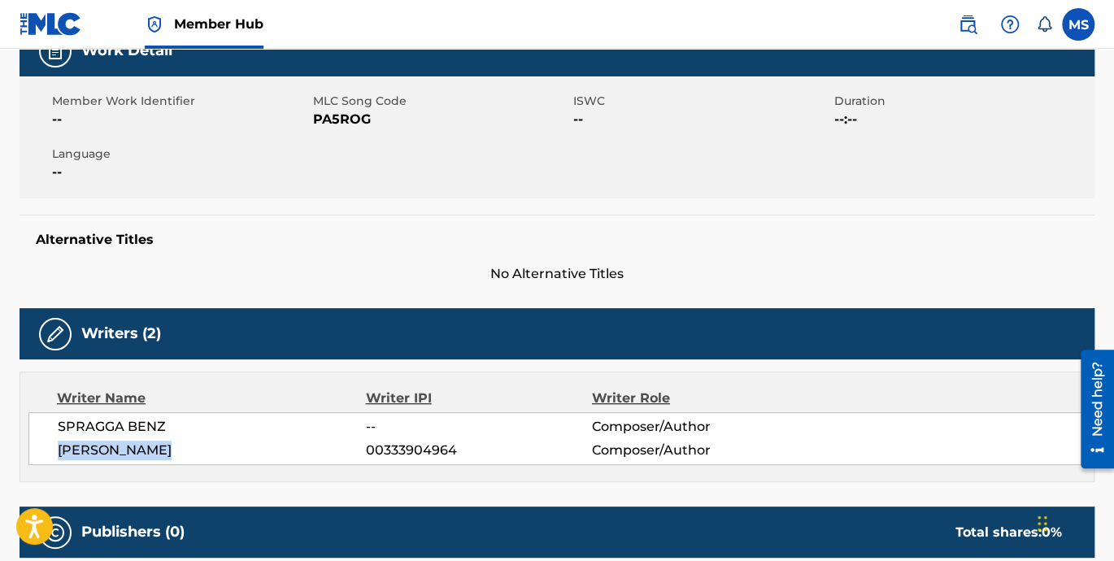
drag, startPoint x: 168, startPoint y: 447, endPoint x: 26, endPoint y: 454, distance: 142.4
click at [26, 454] on div "Writer Name Writer IPI Writer Role SPRAGGA BENZ -- Composer/Author JULIAN MARLE…" at bounding box center [557, 427] width 1075 height 111
click at [366, 428] on span "--" at bounding box center [479, 427] width 226 height 20
click at [385, 425] on span "--" at bounding box center [479, 427] width 226 height 20
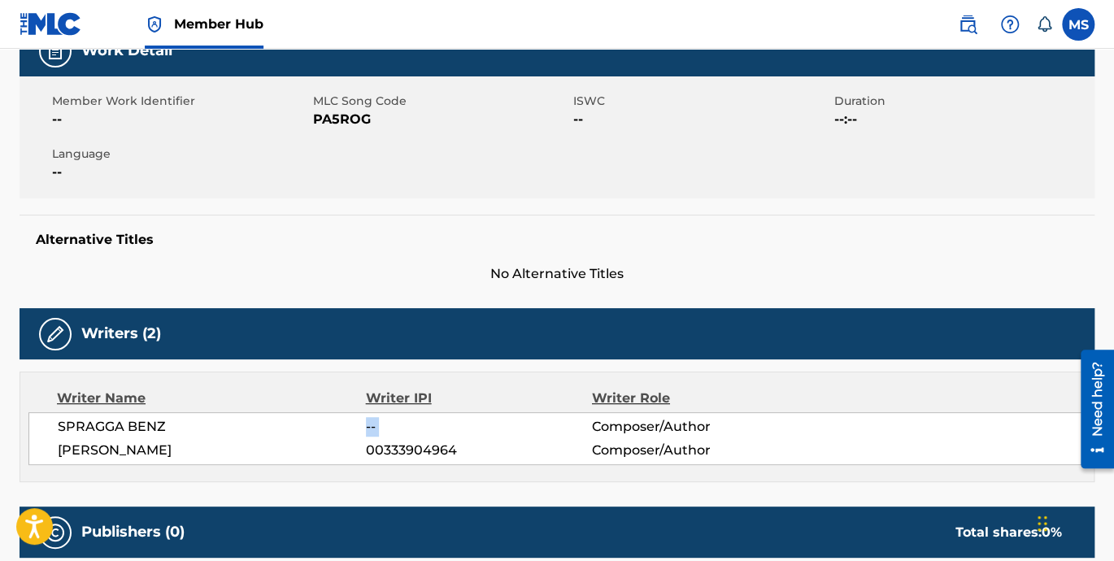
drag, startPoint x: 385, startPoint y: 424, endPoint x: 355, endPoint y: 424, distance: 29.3
click at [355, 424] on div "SPRAGGA BENZ -- Composer/Author" at bounding box center [571, 427] width 1027 height 20
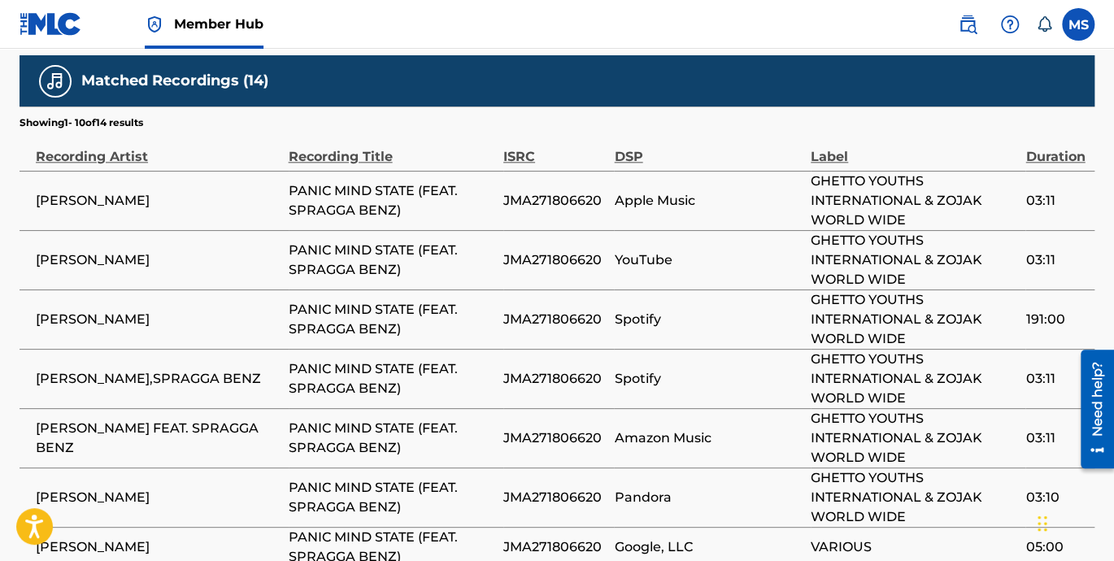
scroll to position [903, 0]
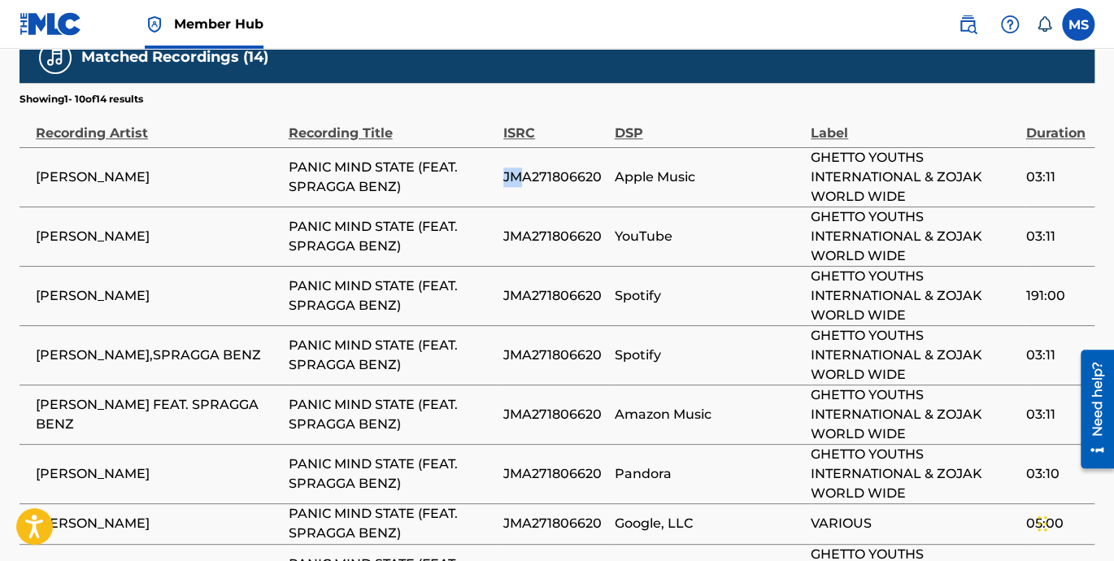
drag, startPoint x: 505, startPoint y: 179, endPoint x: 519, endPoint y: 176, distance: 15.0
click at [519, 176] on span "JMA271806620" at bounding box center [554, 177] width 103 height 20
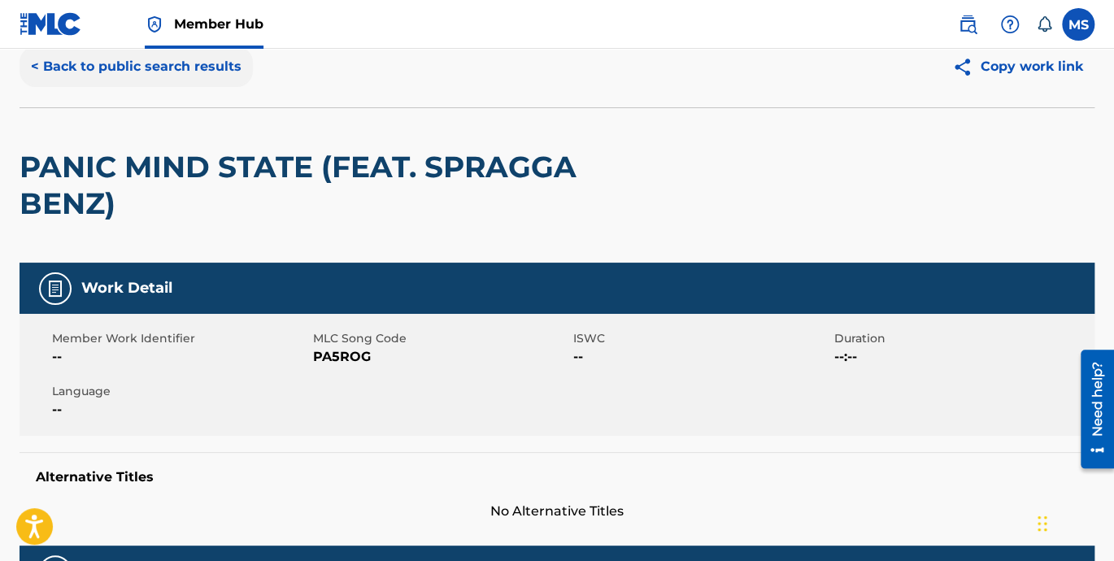
scroll to position [0, 0]
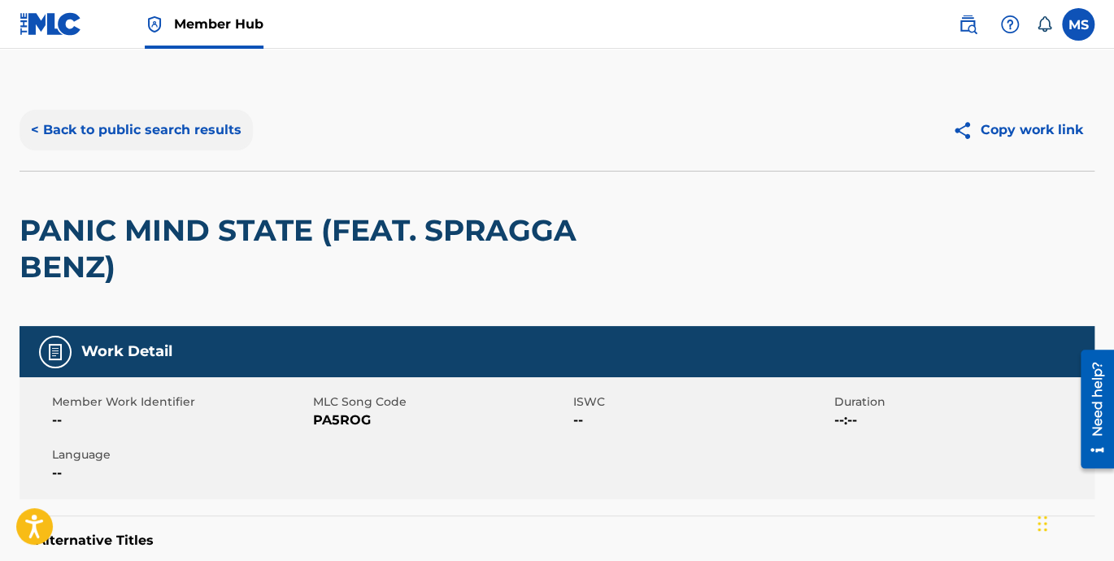
click at [24, 123] on button "< Back to public search results" at bounding box center [136, 130] width 233 height 41
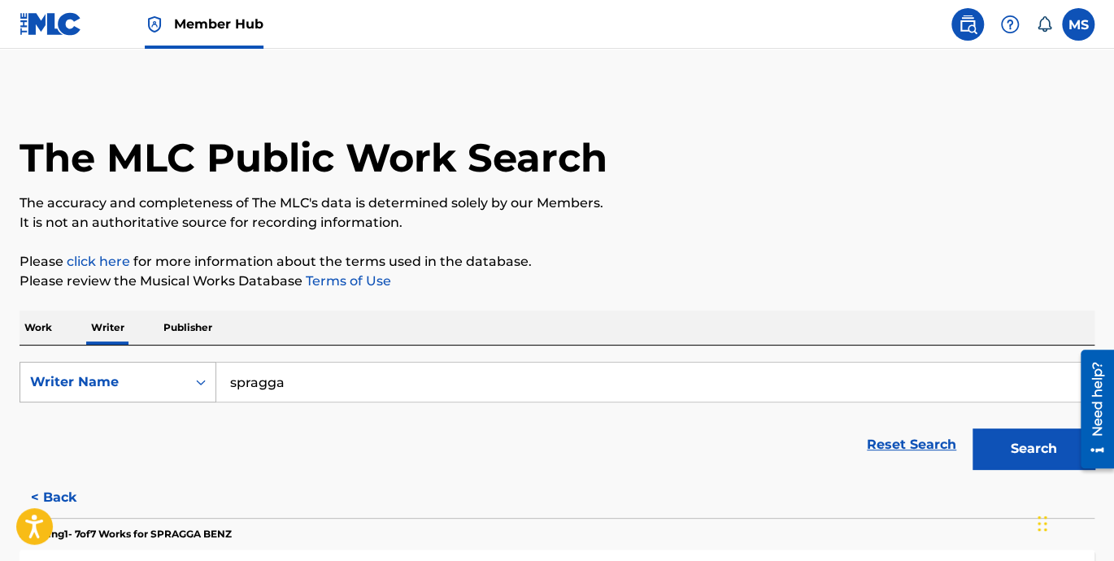
drag, startPoint x: 331, startPoint y: 388, endPoint x: 198, endPoint y: 387, distance: 133.3
click at [198, 387] on div "SearchWithCriteria98d674c0-c568-406e-923d-5738d521a236 Writer Name spragga" at bounding box center [557, 382] width 1075 height 41
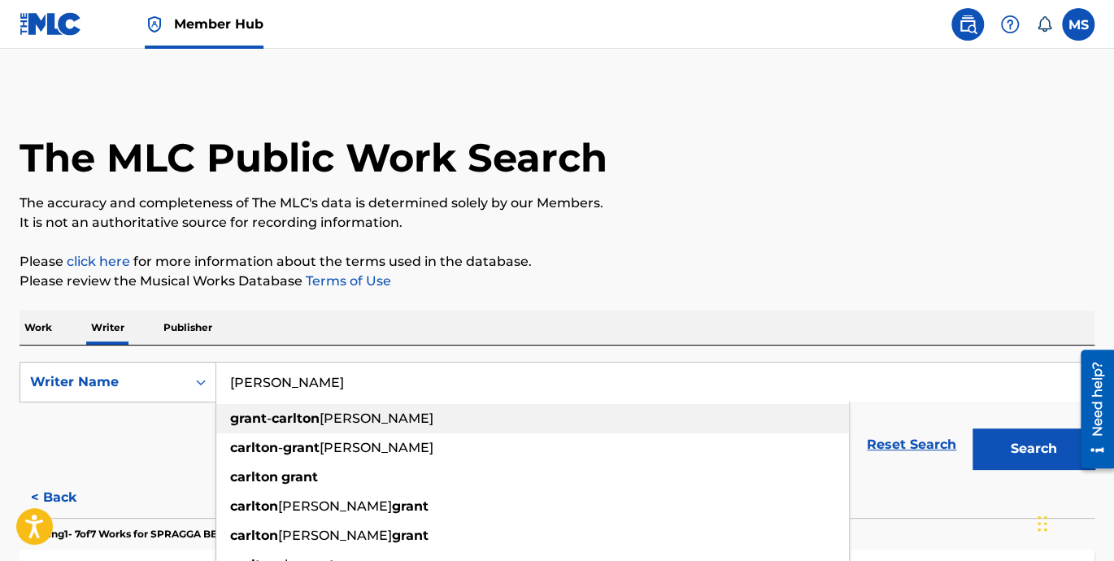
click at [684, 417] on div "grant - carlton grant-carlton" at bounding box center [532, 418] width 632 height 29
type input "grant-carlton grant-carlton"
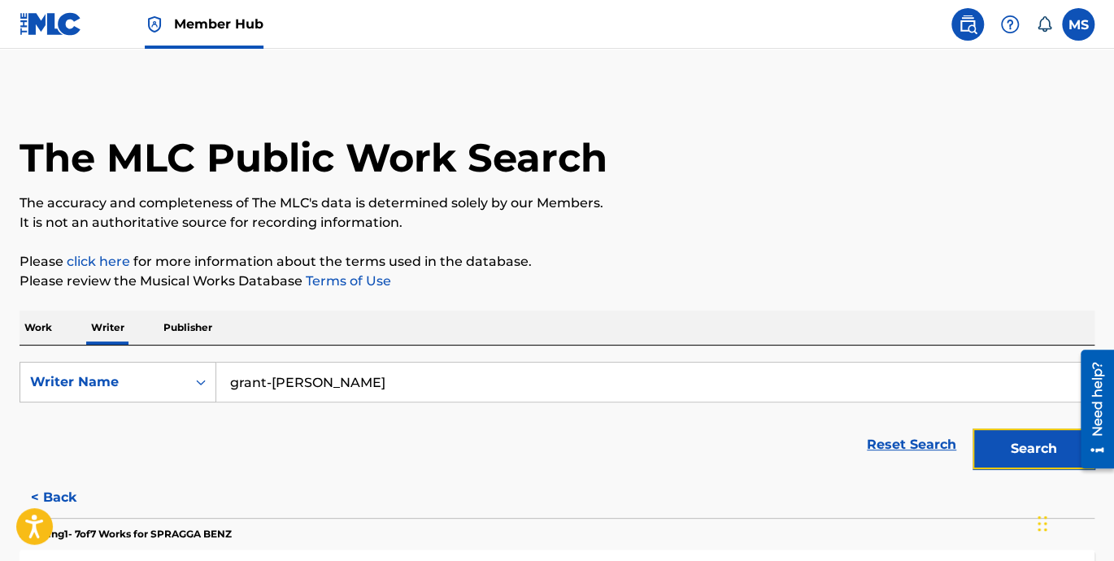
click at [1039, 444] on button "Search" at bounding box center [1033, 448] width 122 height 41
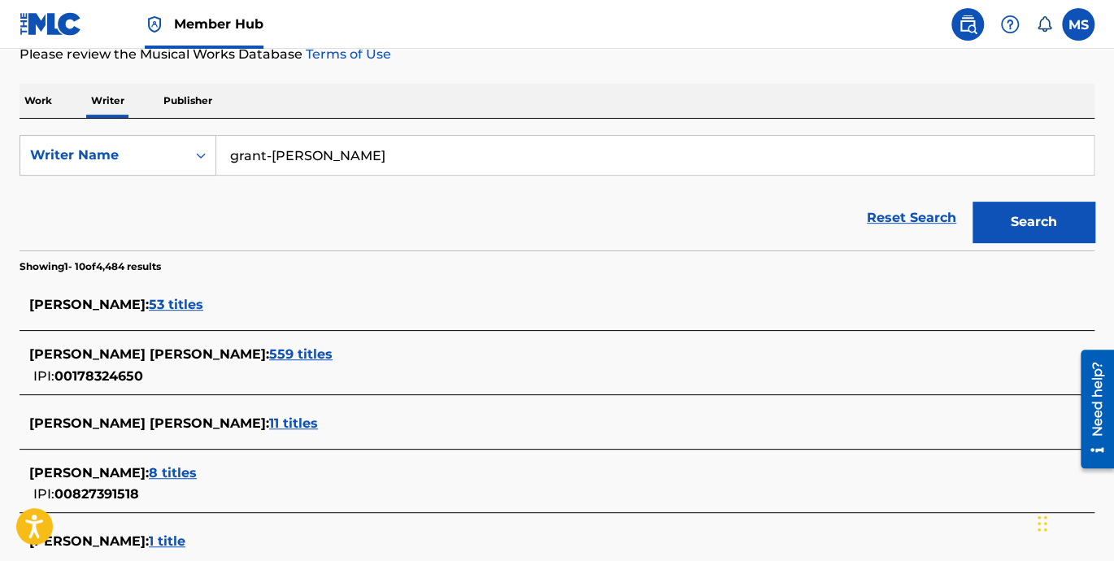
scroll to position [301, 0]
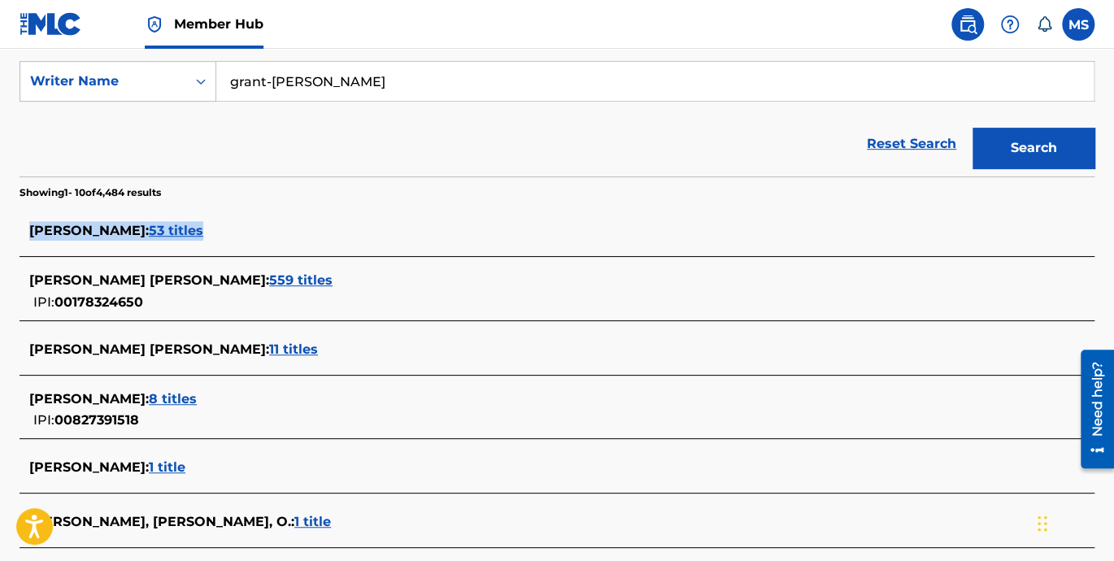
drag, startPoint x: 24, startPoint y: 233, endPoint x: 220, endPoint y: 246, distance: 197.1
click at [220, 246] on div "CARLTON GRANT : 53 titles" at bounding box center [557, 232] width 1075 height 38
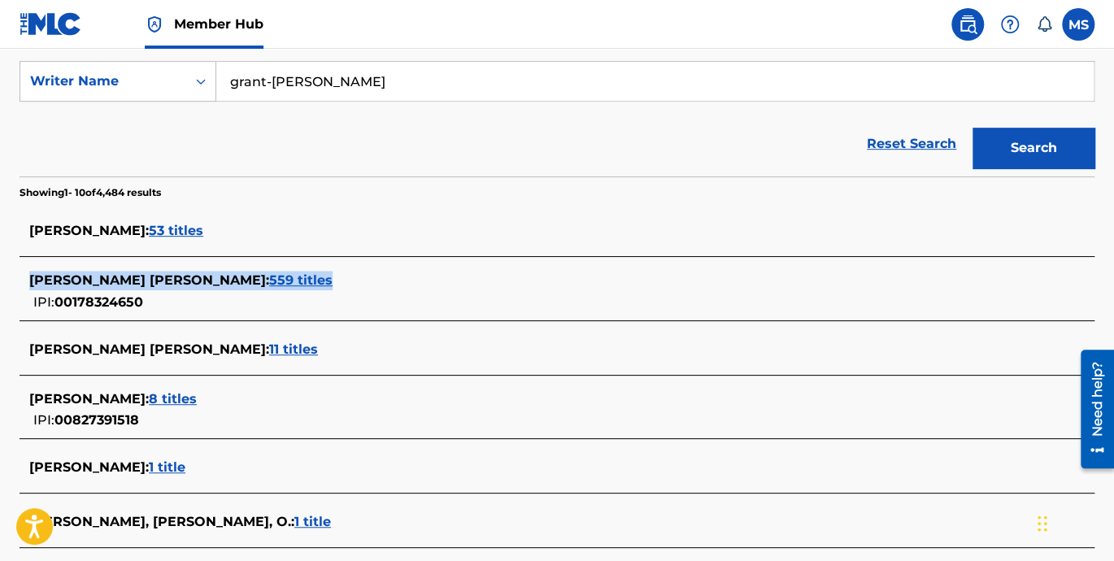
drag, startPoint x: 20, startPoint y: 288, endPoint x: 311, endPoint y: 292, distance: 291.1
click at [311, 292] on div "CARLTON ERRINGTON GRANT : 559 titles IPI: 00178324650" at bounding box center [557, 292] width 1075 height 58
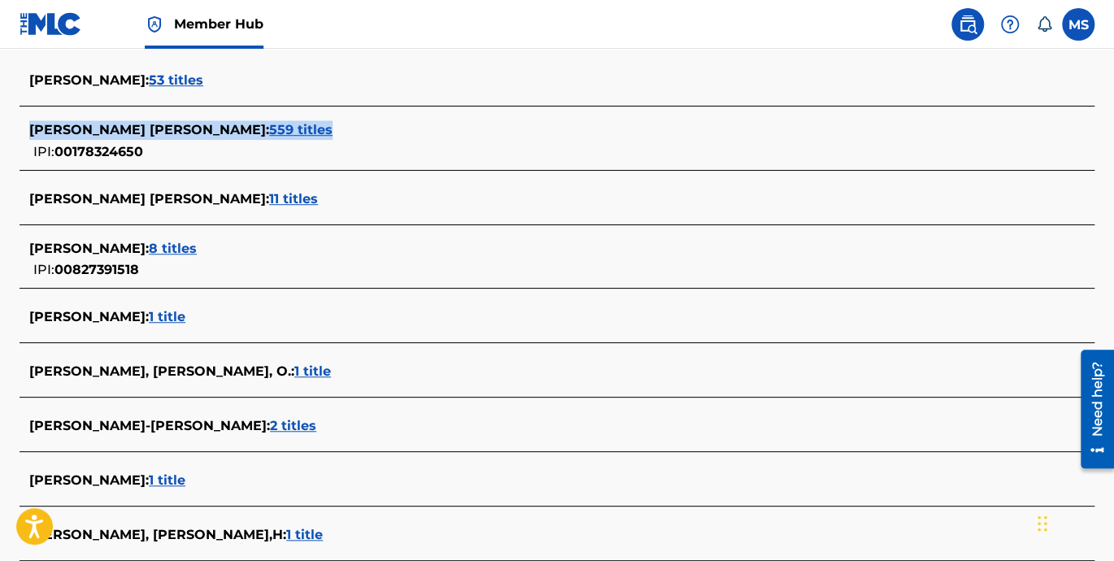
scroll to position [527, 0]
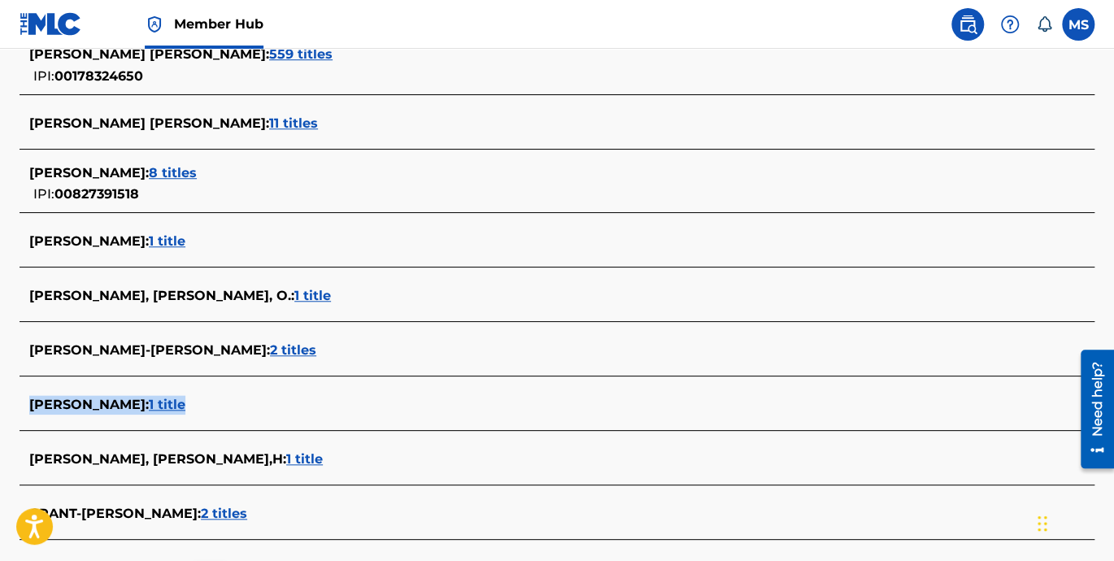
drag, startPoint x: 24, startPoint y: 409, endPoint x: 342, endPoint y: 406, distance: 317.9
click at [342, 406] on div "CARLTON-GRANT CARLTON-GRANT : 1 title" at bounding box center [557, 406] width 1075 height 38
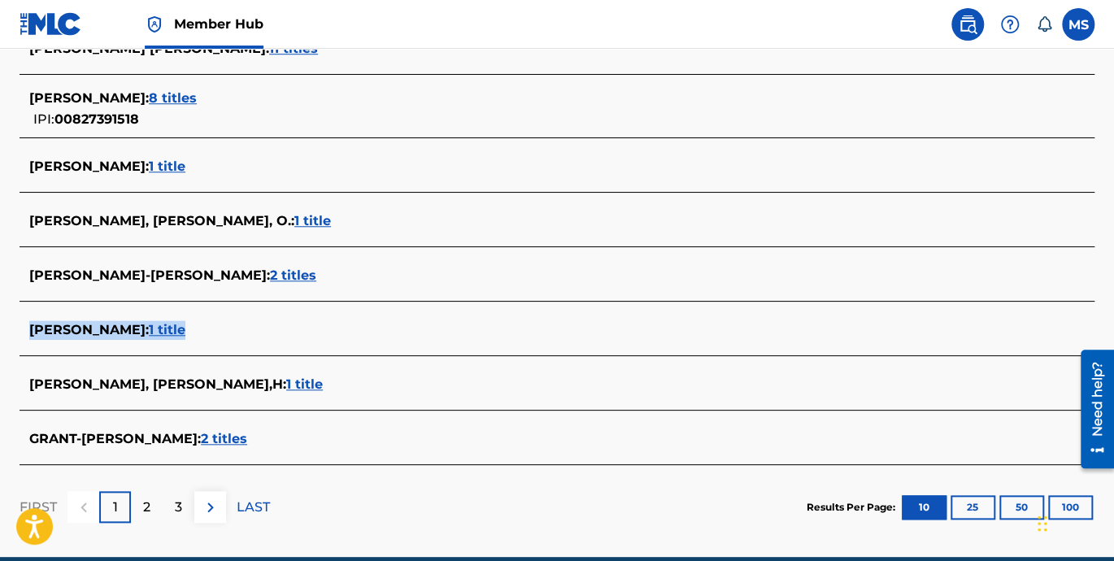
scroll to position [301, 0]
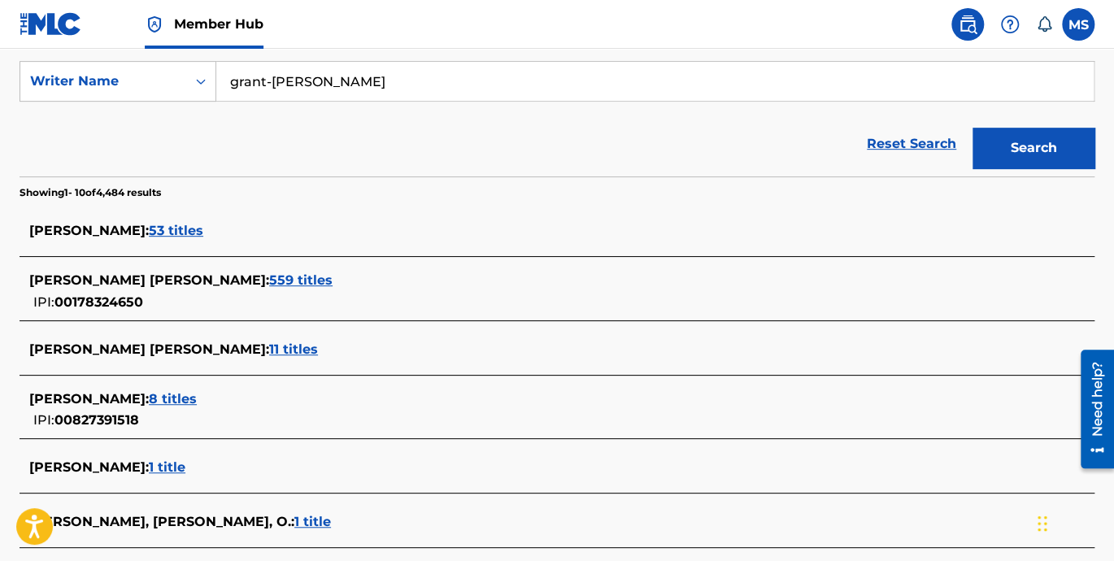
click at [269, 276] on span "559 titles" at bounding box center [300, 279] width 63 height 15
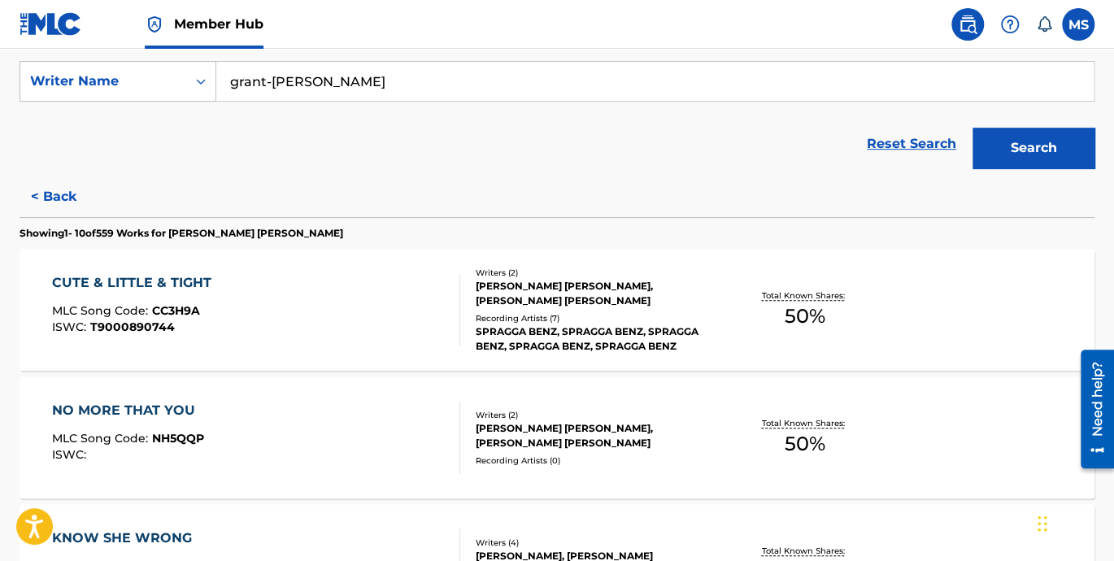
click at [168, 280] on div "CUTE & LITTLE & TIGHT" at bounding box center [135, 283] width 167 height 20
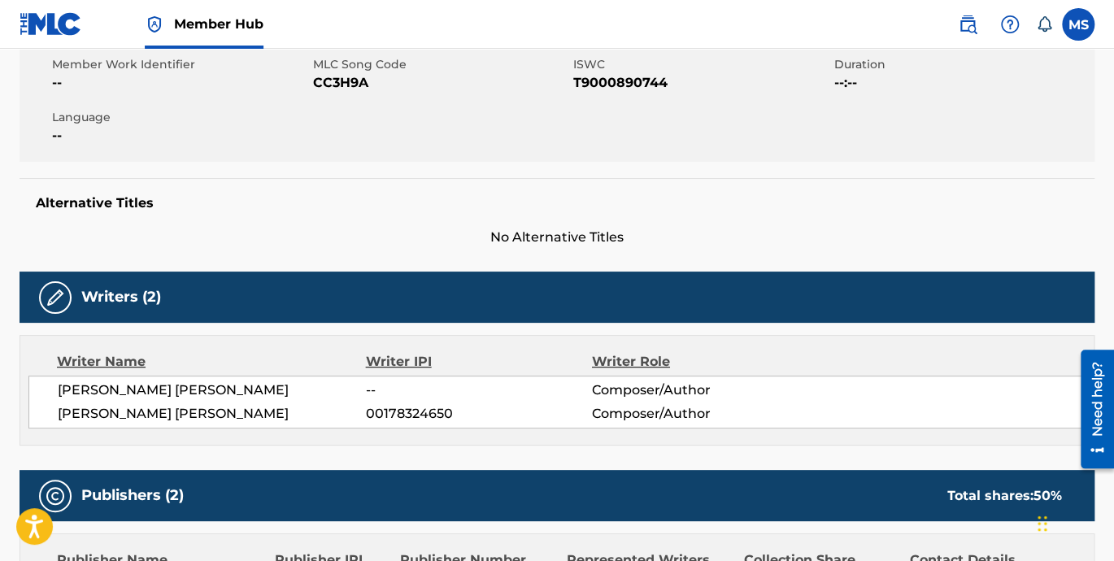
scroll to position [376, 0]
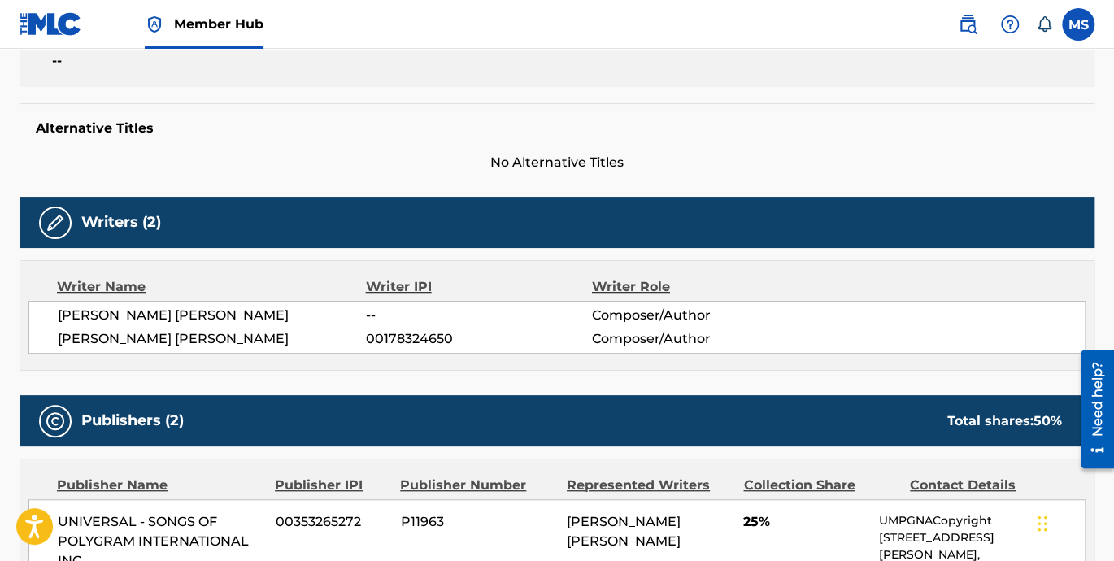
click at [411, 332] on span "00178324650" at bounding box center [479, 339] width 226 height 20
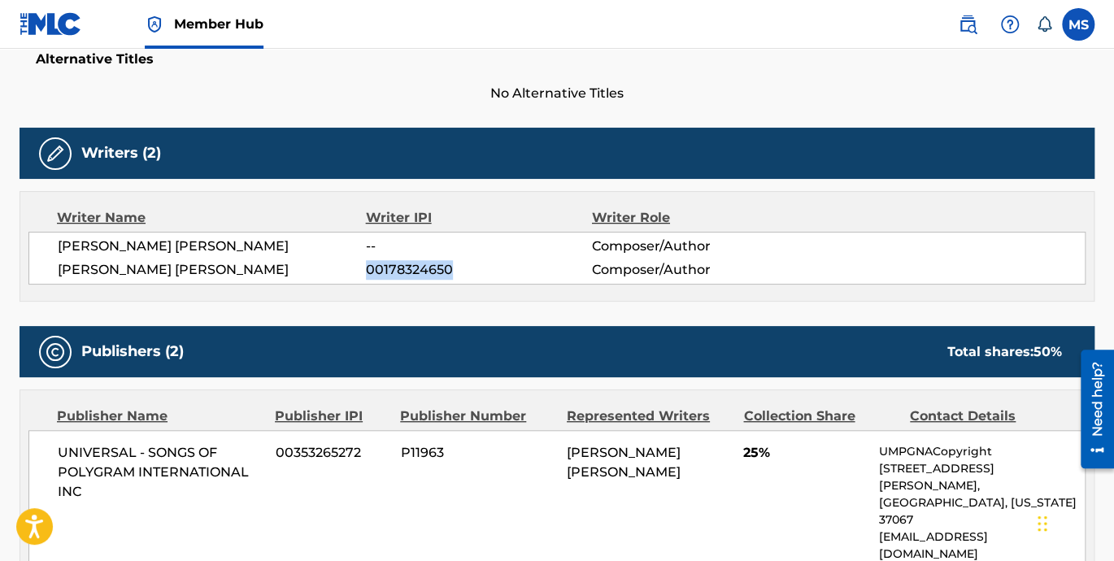
scroll to position [451, 0]
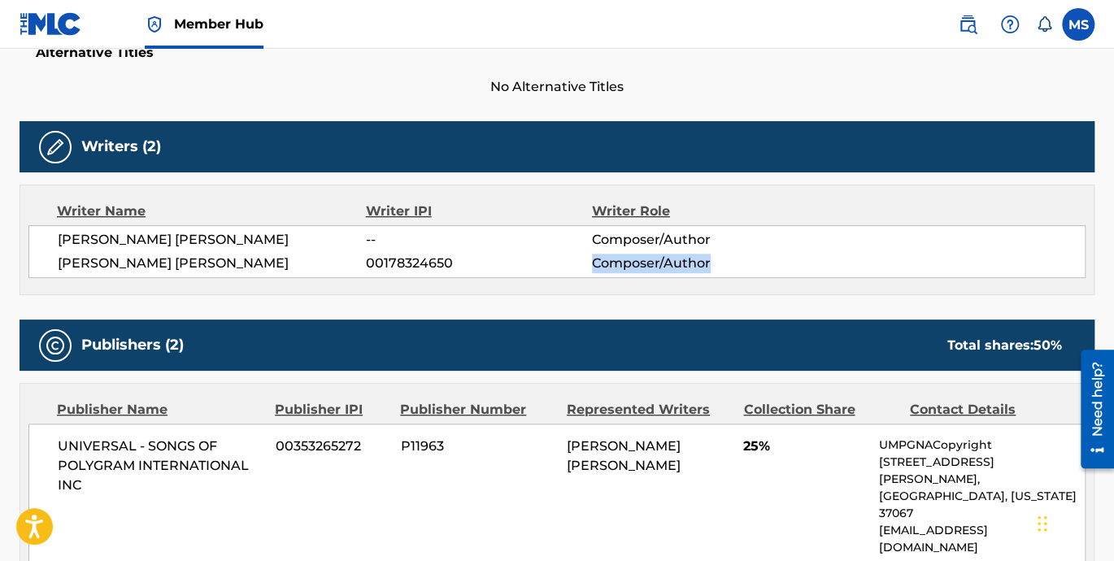
drag, startPoint x: 712, startPoint y: 258, endPoint x: 581, endPoint y: 265, distance: 131.1
click at [581, 265] on div "CARLTON ERRINGTON GRANT 00178324650 Composer/Author" at bounding box center [571, 264] width 1027 height 20
click at [700, 264] on span "Composer/Author" at bounding box center [695, 264] width 206 height 20
drag, startPoint x: 700, startPoint y: 264, endPoint x: 744, endPoint y: 294, distance: 53.2
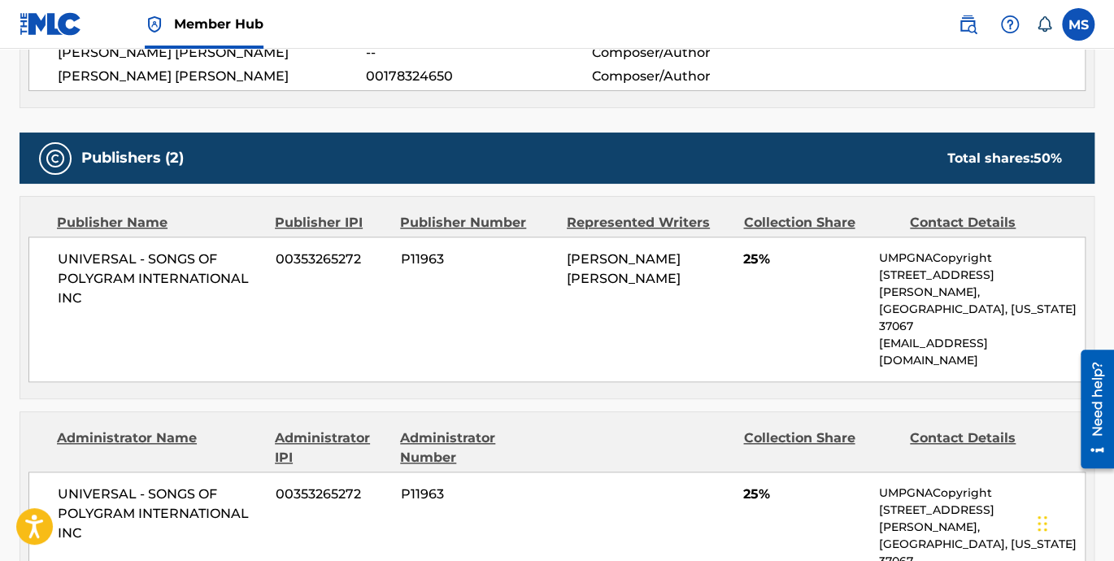
scroll to position [602, 0]
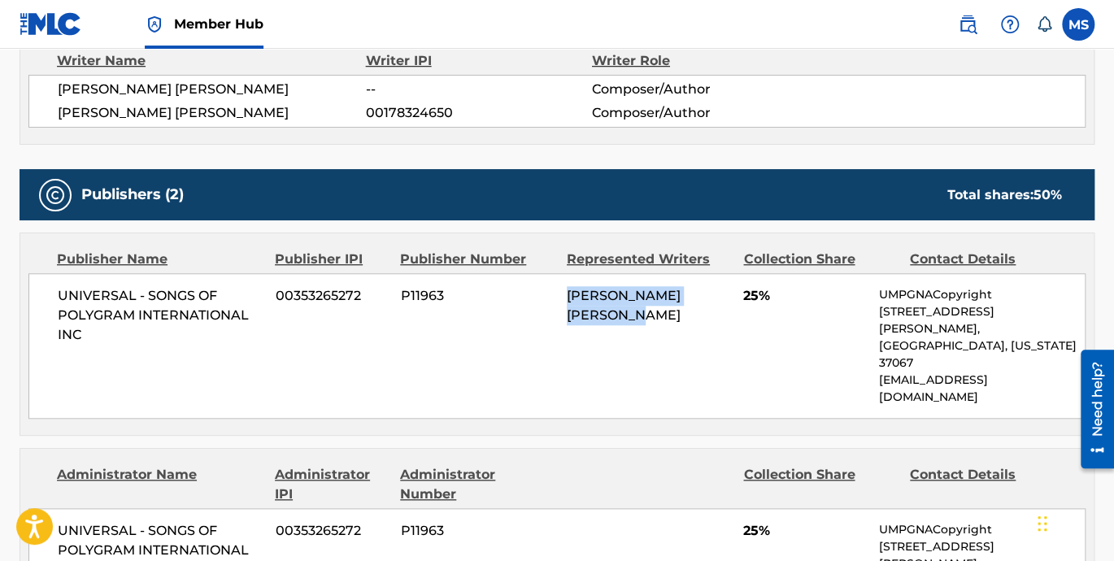
drag, startPoint x: 624, startPoint y: 315, endPoint x: 553, endPoint y: 289, distance: 75.6
click at [553, 289] on div "UNIVERSAL - SONGS OF POLYGRAM INTERNATIONAL INC 00353265272 P11963 ANTHONY ST. …" at bounding box center [556, 346] width 1057 height 146
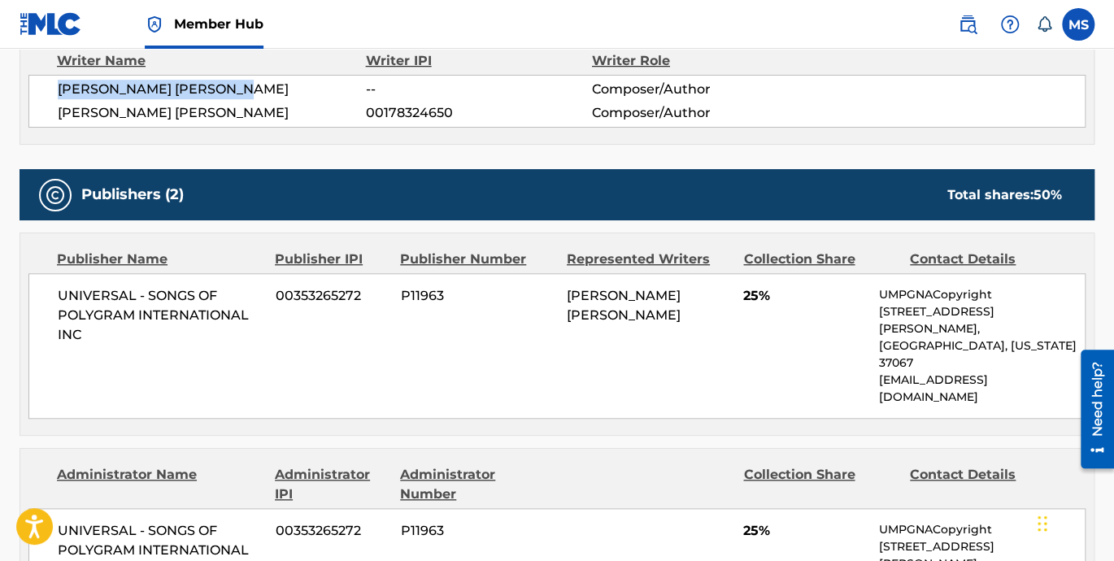
drag, startPoint x: 250, startPoint y: 86, endPoint x: 25, endPoint y: 92, distance: 224.4
click at [25, 92] on div "Writer Name Writer IPI Writer Role ANTHONY ST. AUBYN KELLY -- Composer/Author C…" at bounding box center [557, 89] width 1075 height 111
click at [872, 292] on div "UNIVERSAL - SONGS OF POLYGRAM INTERNATIONAL INC 00353265272 P11963 ANTHONY ST. …" at bounding box center [556, 346] width 1057 height 146
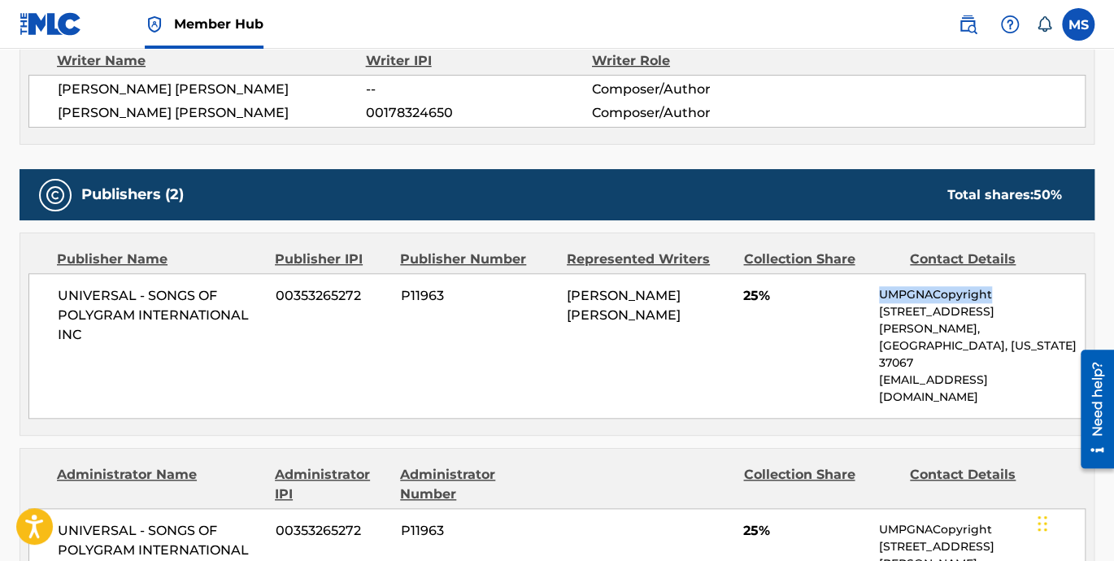
drag, startPoint x: 872, startPoint y: 292, endPoint x: 1006, endPoint y: 295, distance: 134.2
click at [1006, 295] on div "UNIVERSAL - SONGS OF POLYGRAM INTERNATIONAL INC 00353265272 P11963 ANTHONY ST. …" at bounding box center [556, 346] width 1057 height 146
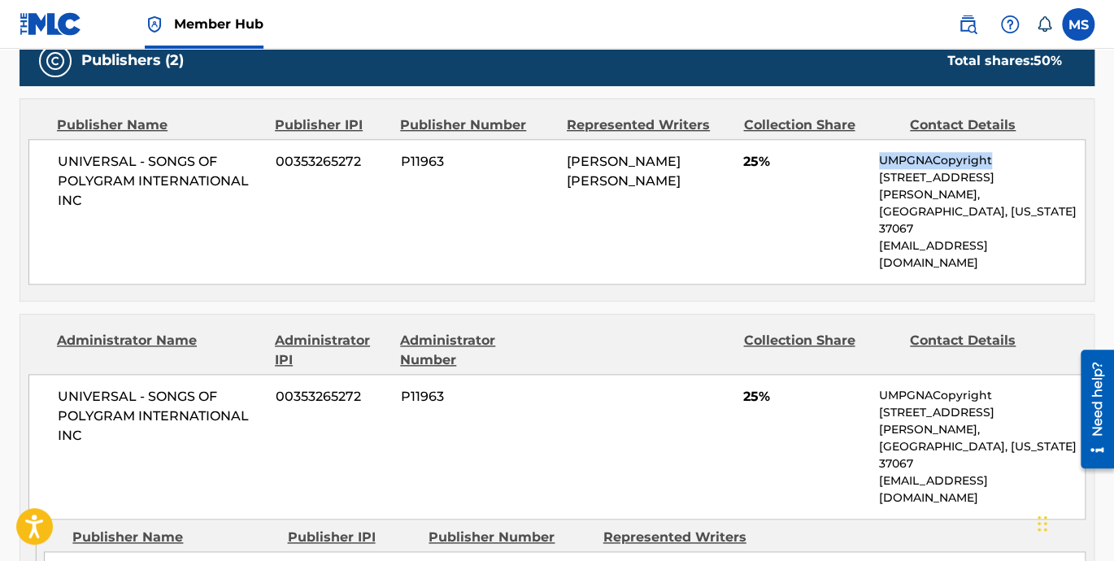
scroll to position [752, 0]
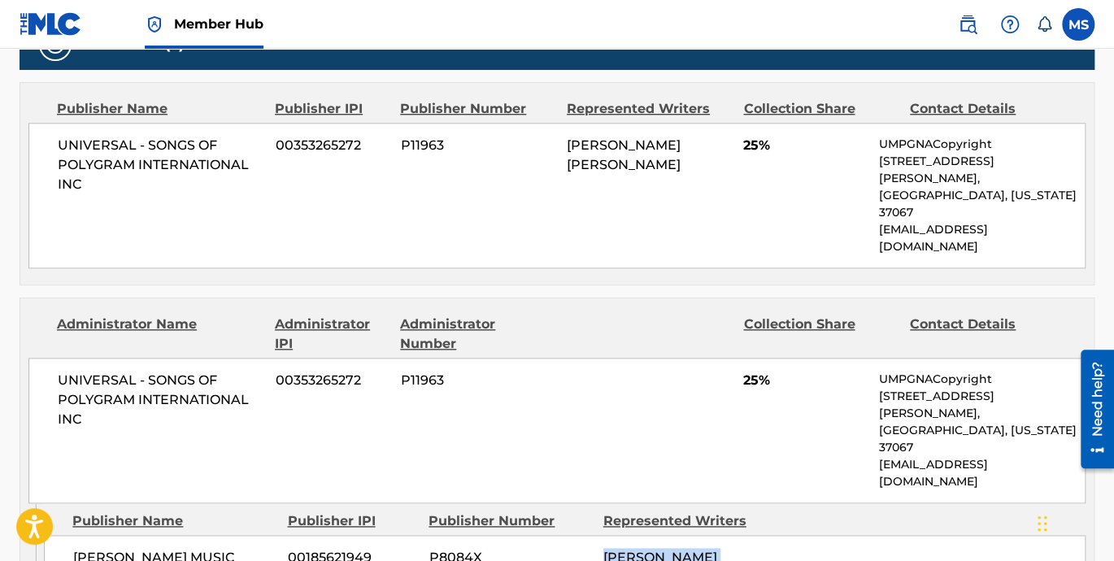
drag, startPoint x: 652, startPoint y: 483, endPoint x: 600, endPoint y: 456, distance: 58.5
click at [600, 535] on div "TONY KELLY MUSIC 00185621949 P8084X ANTHONY ST. AUBYN KELLY" at bounding box center [564, 567] width 1041 height 65
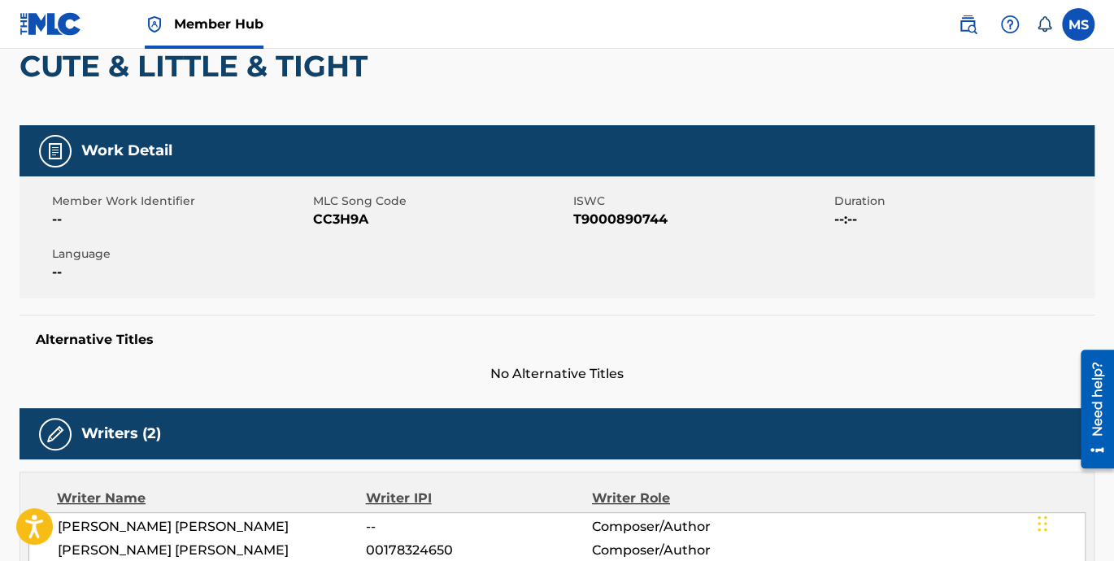
scroll to position [0, 0]
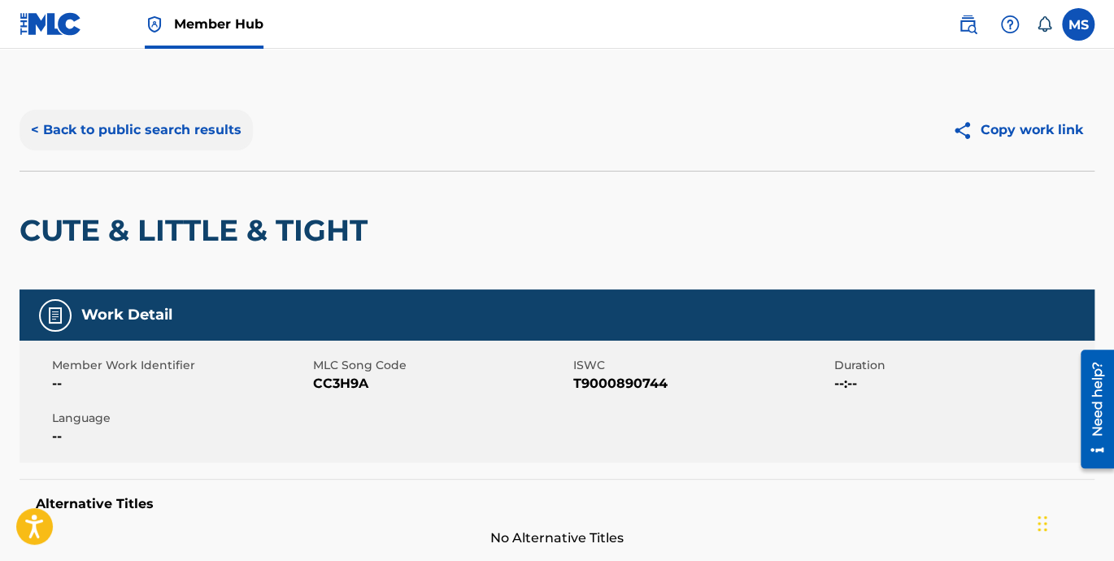
click at [145, 134] on button "< Back to public search results" at bounding box center [136, 130] width 233 height 41
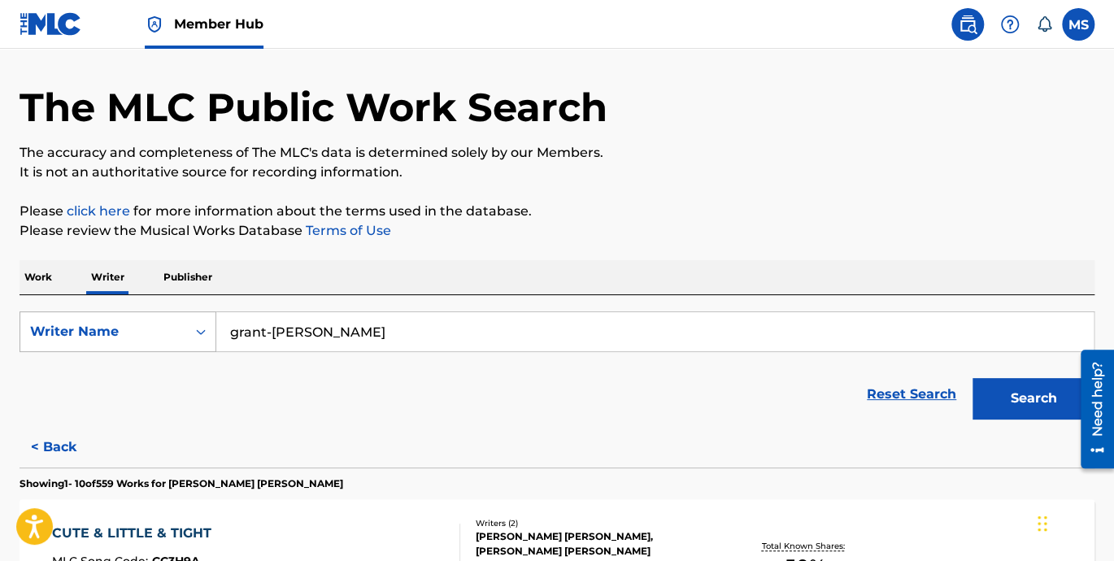
drag, startPoint x: 452, startPoint y: 334, endPoint x: 154, endPoint y: 330, distance: 297.6
click at [154, 330] on div "SearchWithCriteria98d674c0-c568-406e-923d-5738d521a236 Writer Name grant-carlto…" at bounding box center [557, 331] width 1075 height 41
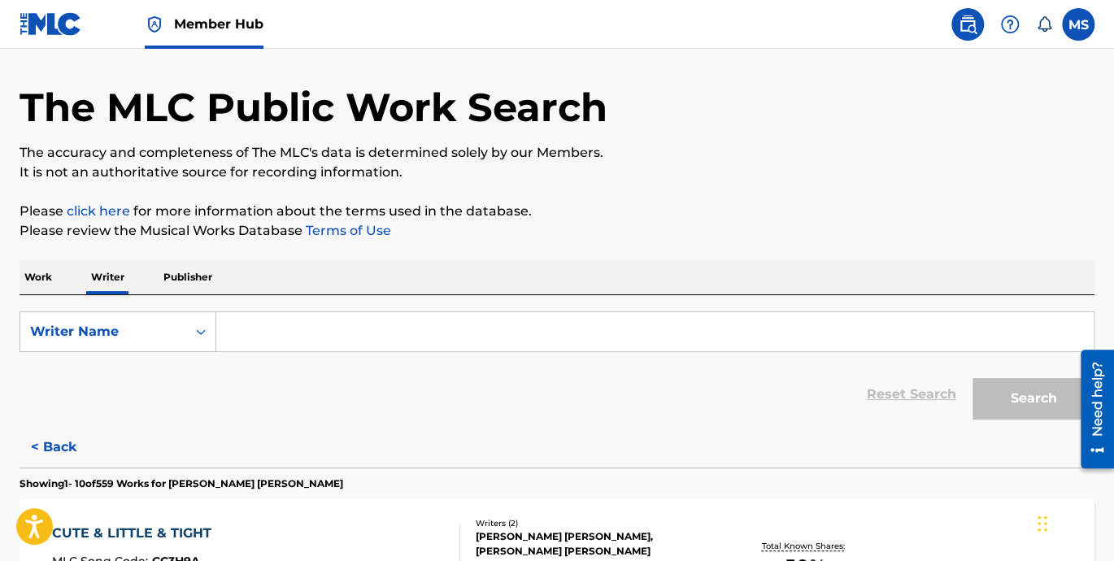
click at [49, 274] on p "Work" at bounding box center [38, 277] width 37 height 34
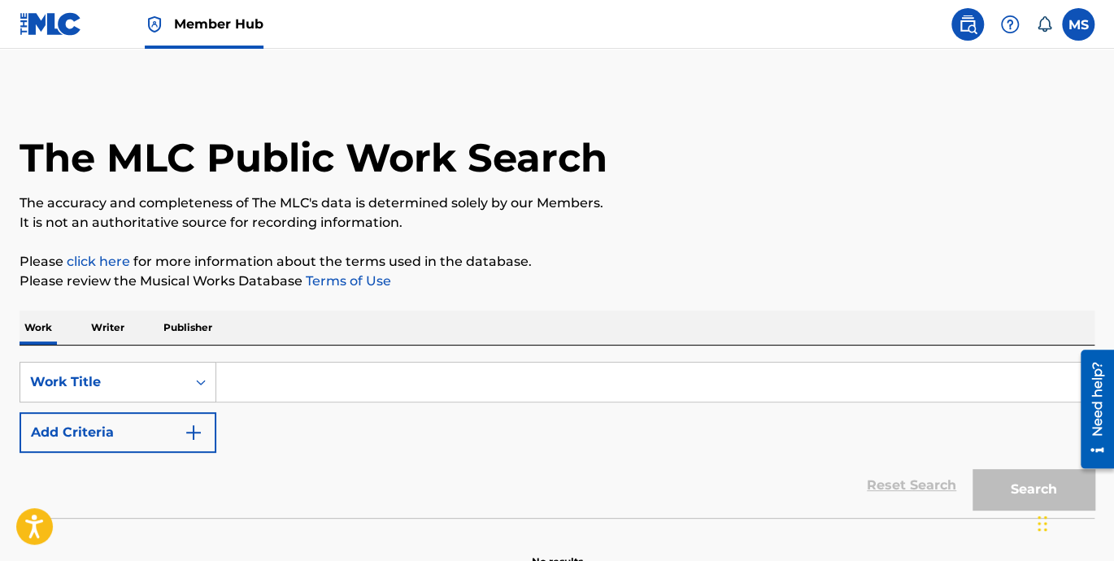
click at [377, 387] on input "Search Form" at bounding box center [654, 382] width 877 height 39
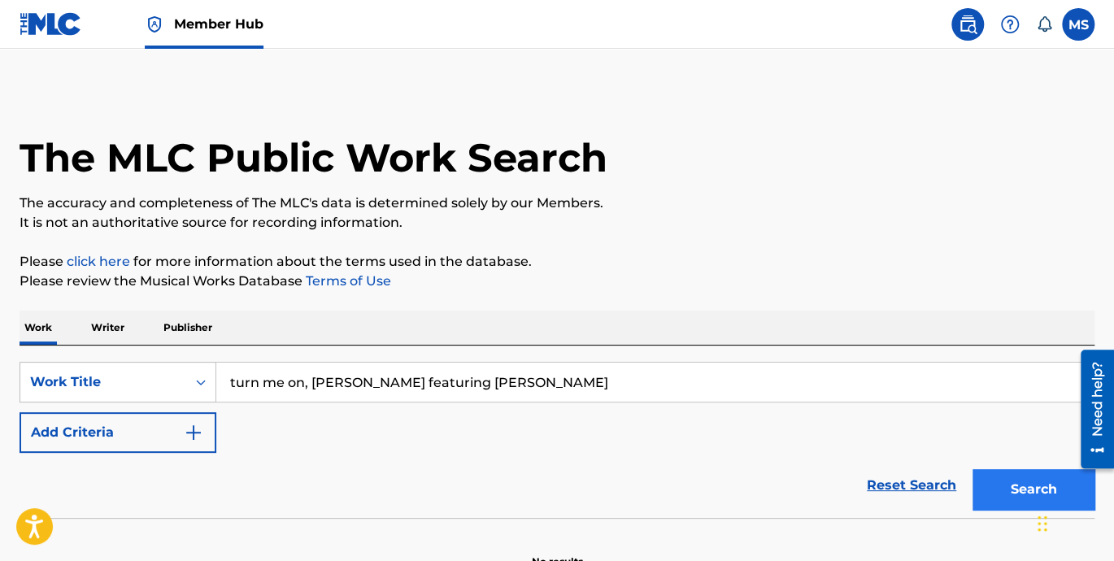
type input "turn me on, kevin lyttle featuring spragga benz"
click at [1000, 485] on button "Search" at bounding box center [1033, 489] width 122 height 41
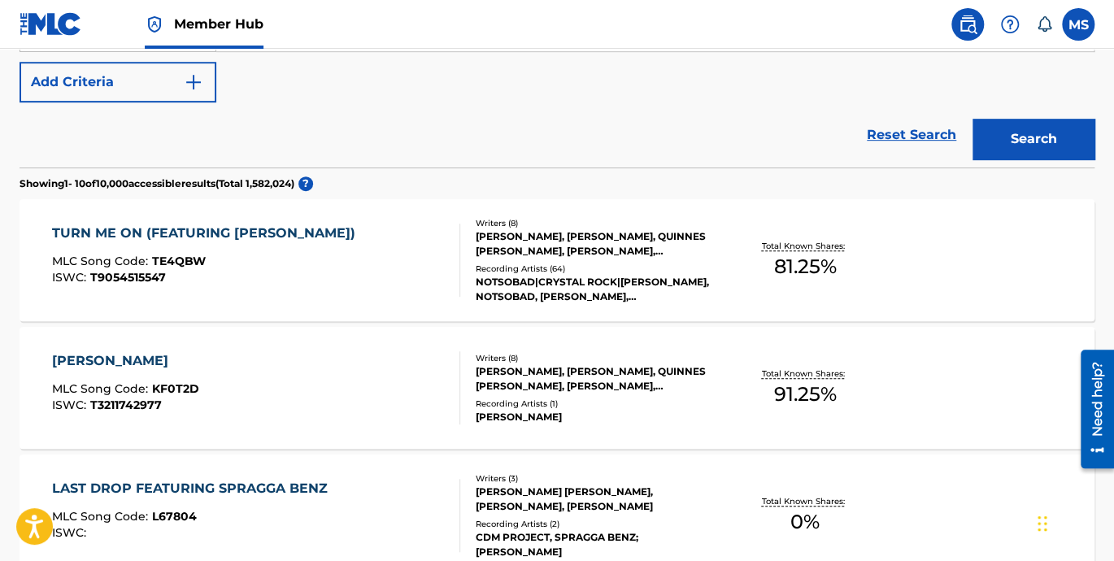
scroll to position [376, 0]
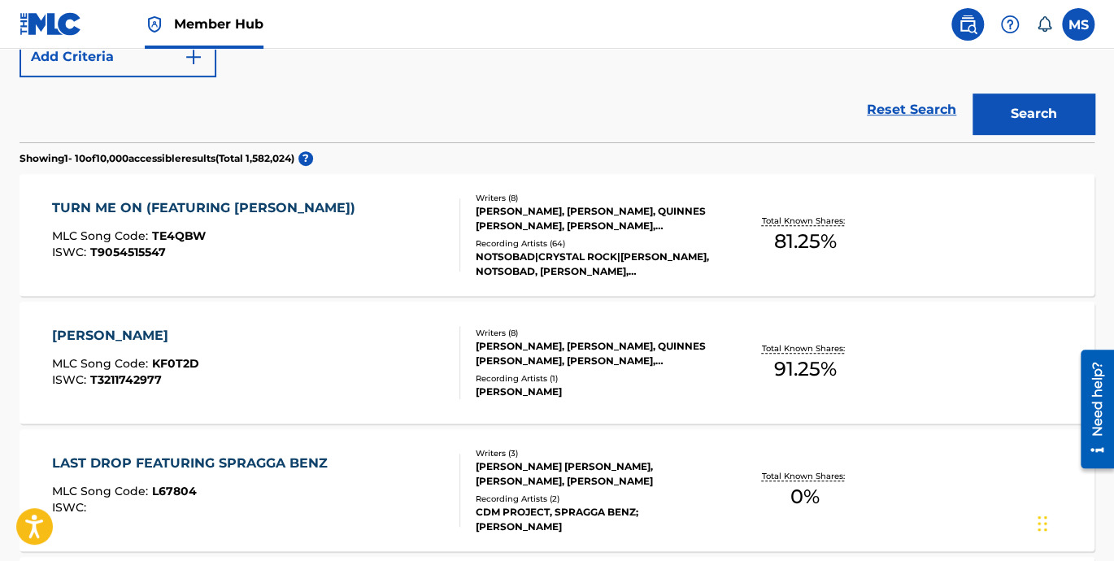
click at [188, 206] on div "TURN ME ON (FEATURING SPRAGGA BENZ)" at bounding box center [207, 208] width 311 height 20
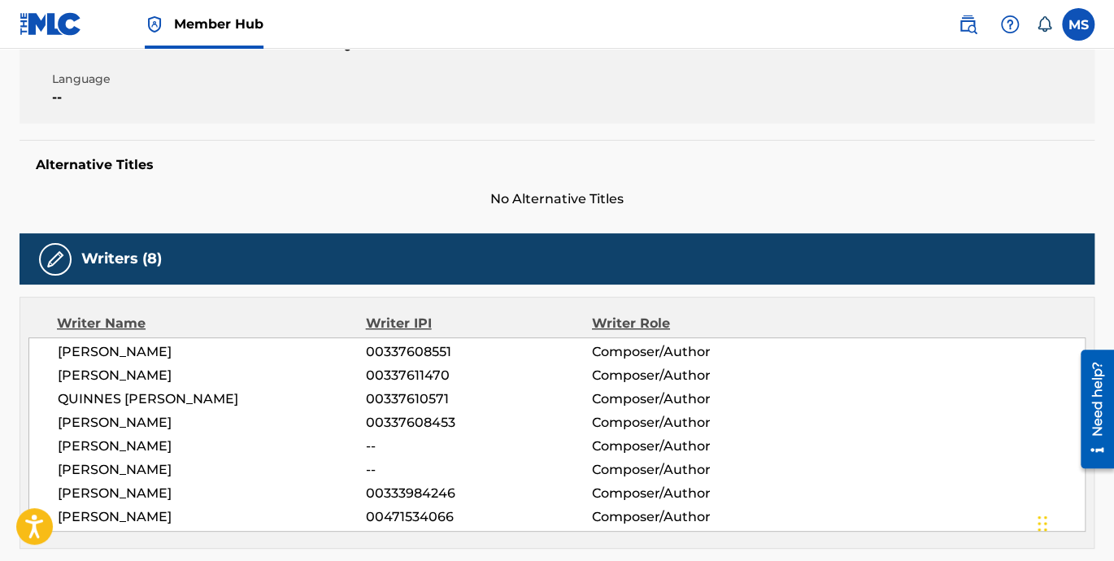
scroll to position [451, 0]
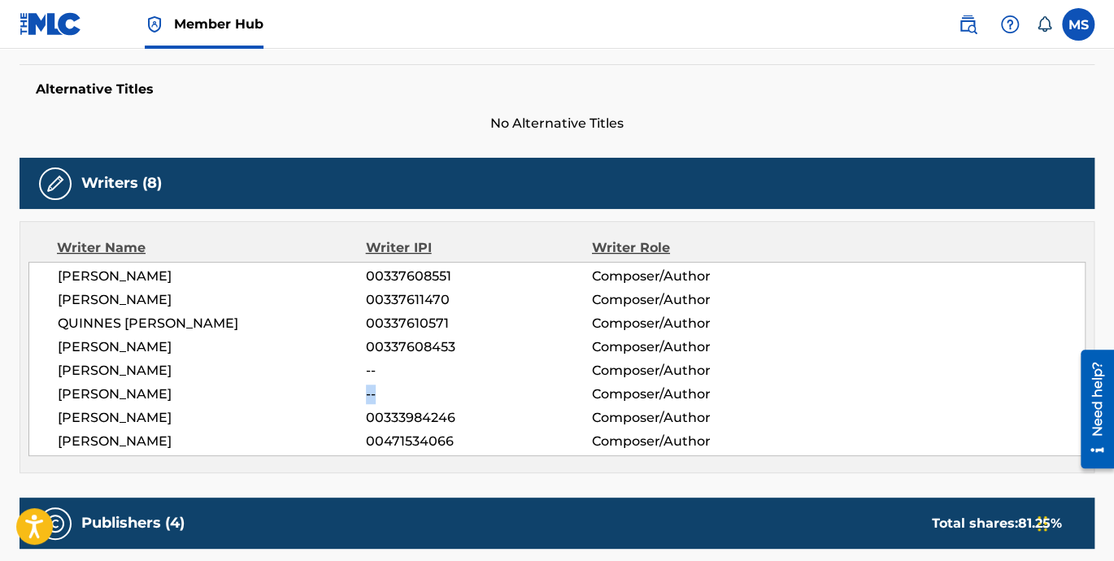
drag, startPoint x: 345, startPoint y: 397, endPoint x: 404, endPoint y: 393, distance: 59.5
click at [404, 393] on div "CARLTON GRANT -- Composer/Author" at bounding box center [571, 395] width 1027 height 20
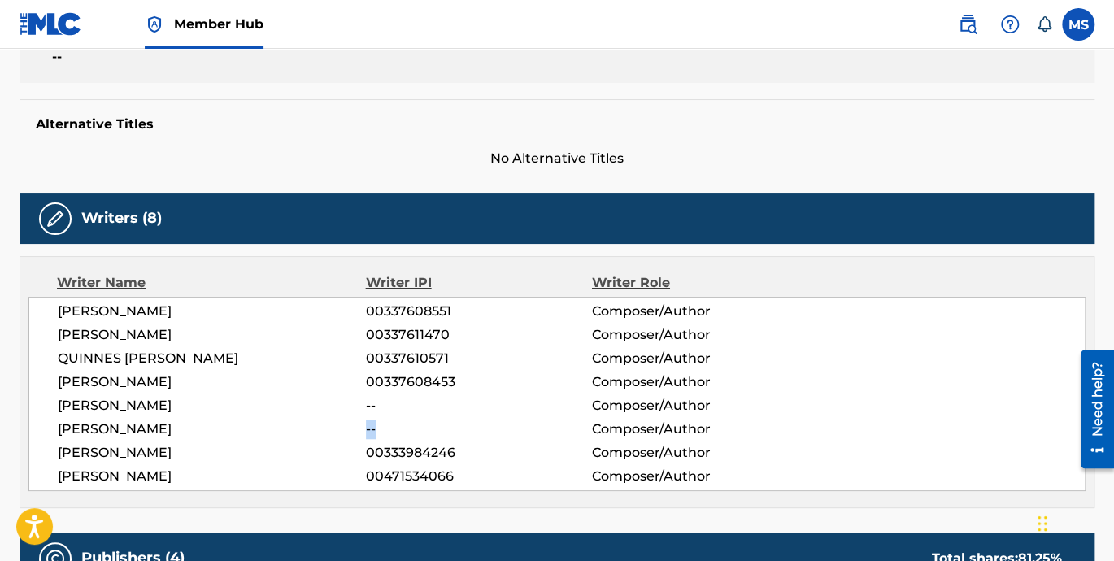
scroll to position [376, 0]
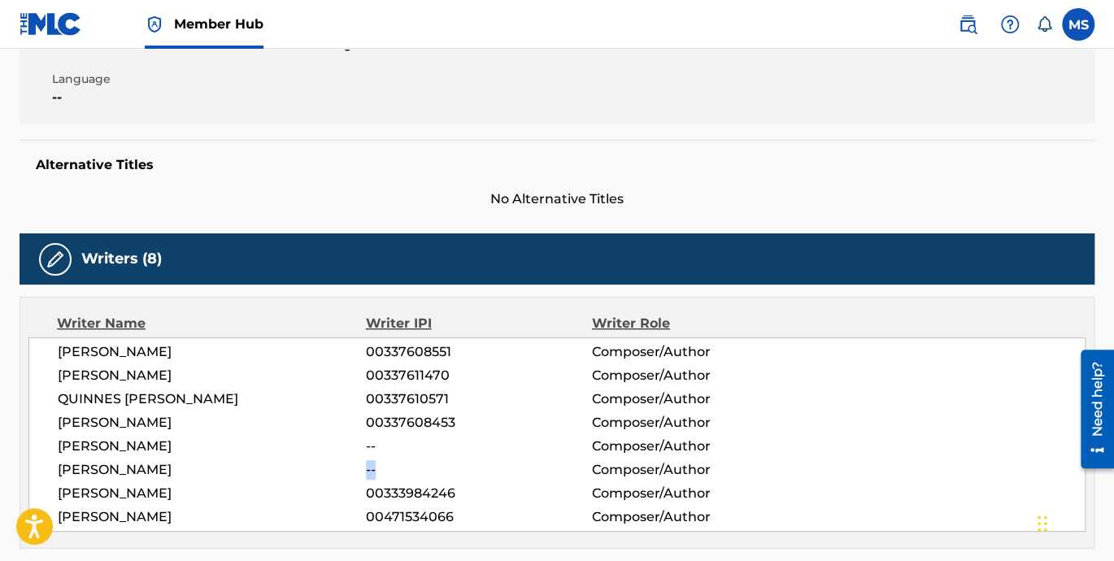
click at [373, 471] on span "--" at bounding box center [479, 470] width 226 height 20
click at [372, 471] on span "--" at bounding box center [479, 470] width 226 height 20
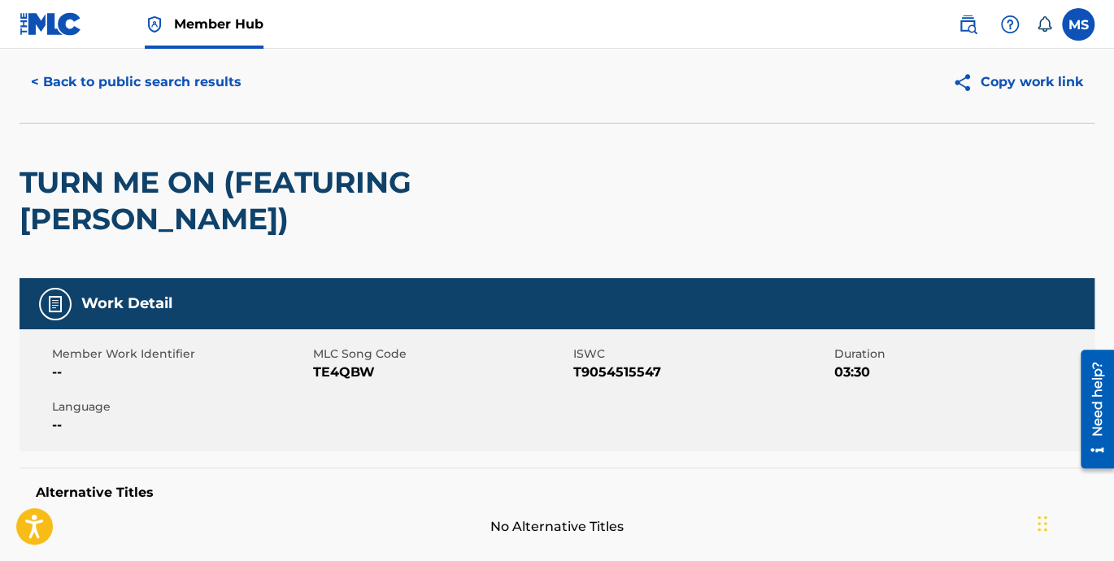
scroll to position [0, 0]
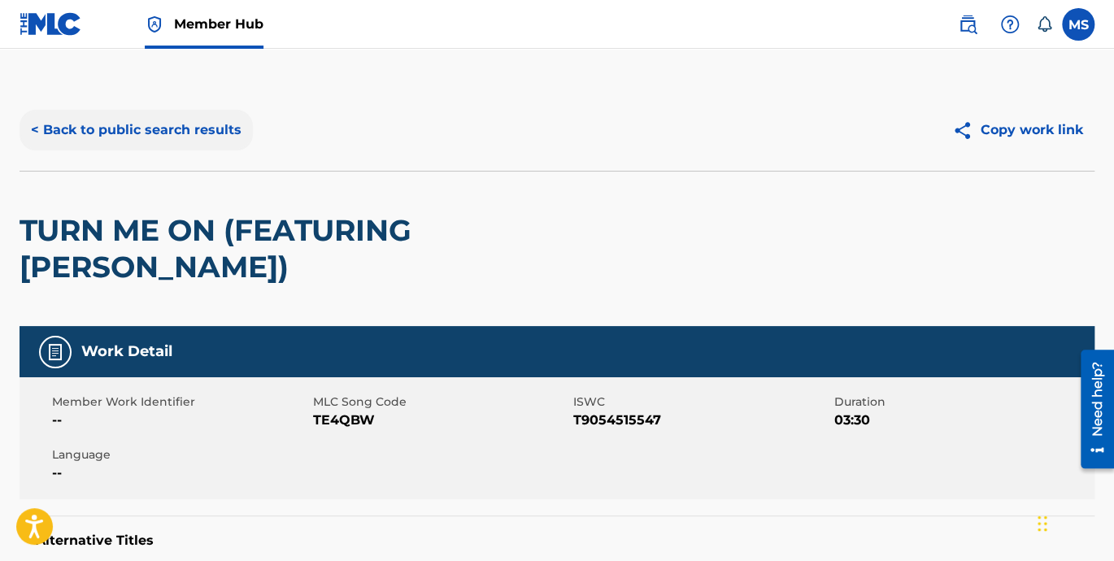
click at [33, 130] on button "< Back to public search results" at bounding box center [136, 130] width 233 height 41
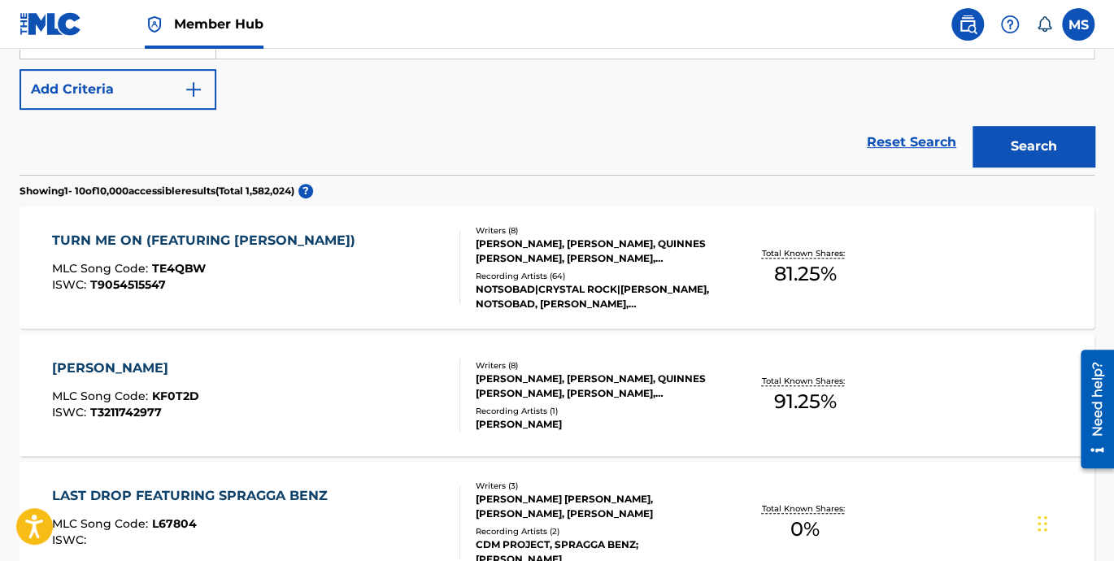
scroll to position [118, 0]
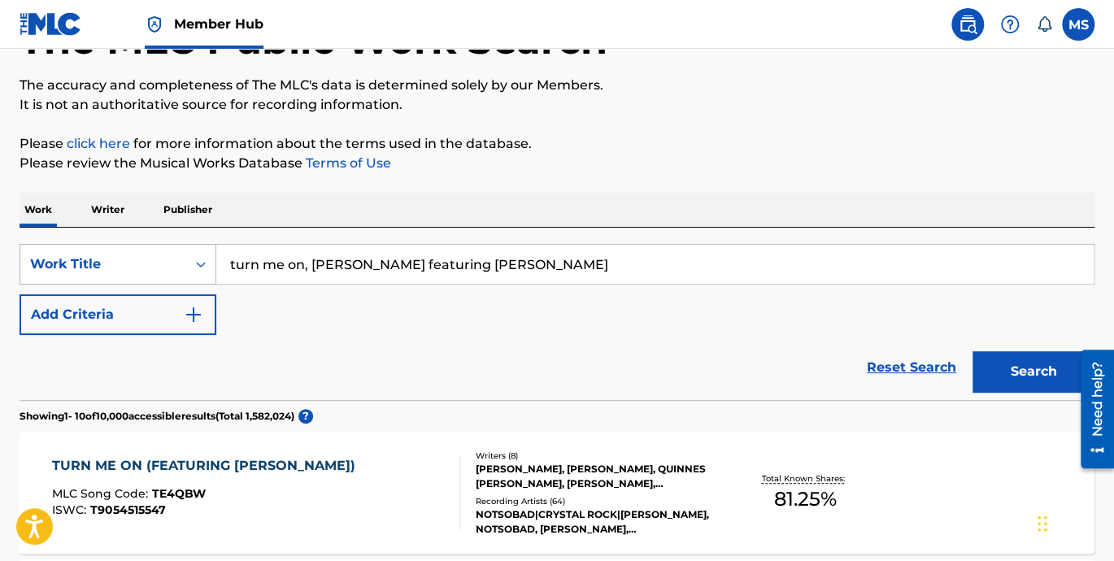
drag, startPoint x: 576, startPoint y: 267, endPoint x: 195, endPoint y: 271, distance: 381.3
click at [195, 271] on div "SearchWithCriteria84eaf19e-03f4-449c-8b24-08b5cea933a6 Work Title turn me on, k…" at bounding box center [557, 264] width 1075 height 41
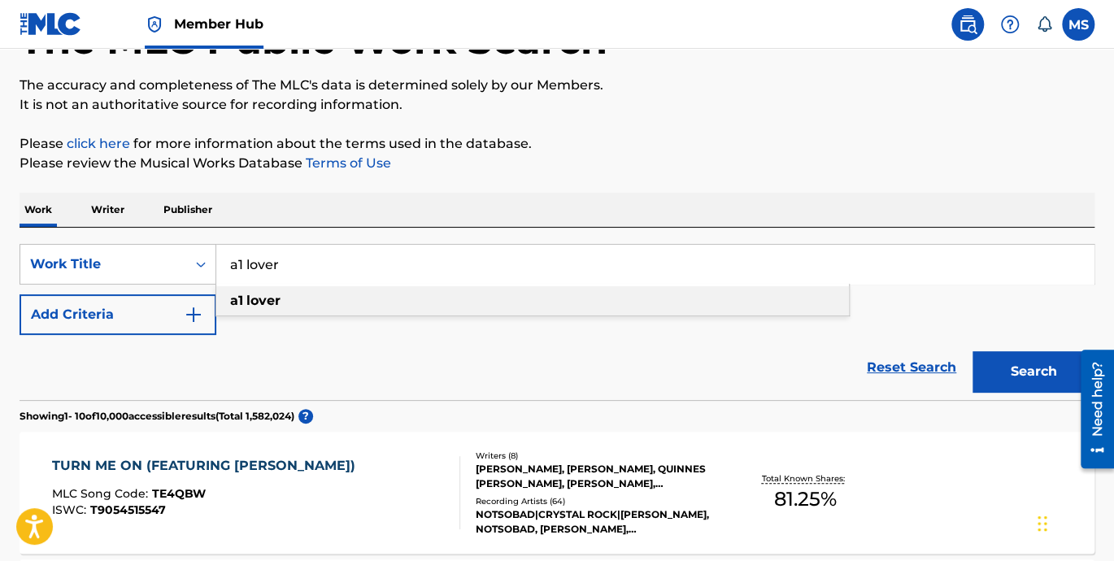
click at [276, 300] on strong "lover" at bounding box center [263, 300] width 34 height 15
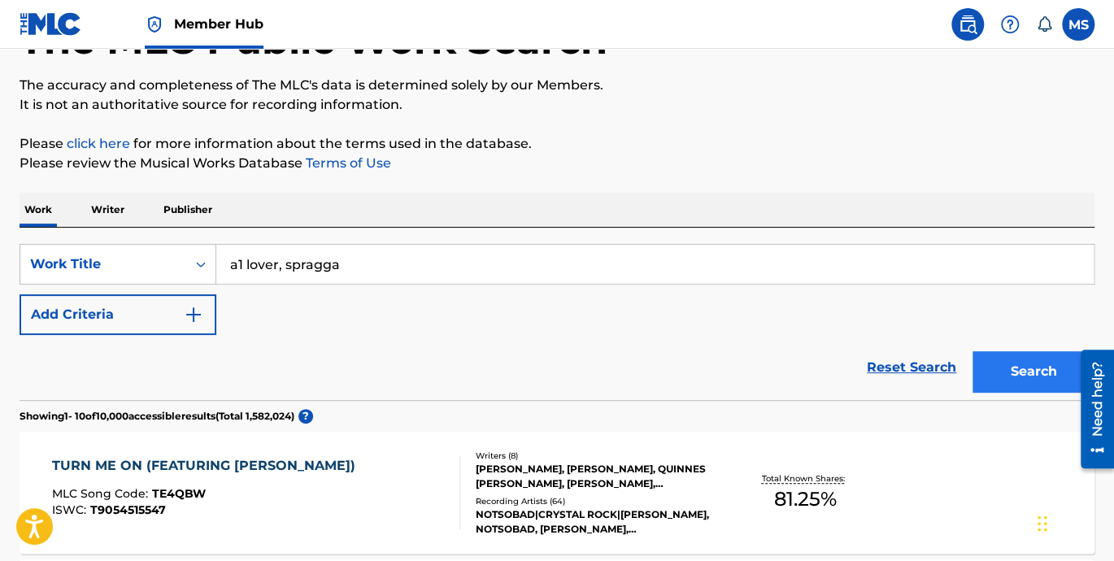
type input "a1 lover, spragga"
click at [1025, 376] on button "Search" at bounding box center [1033, 371] width 122 height 41
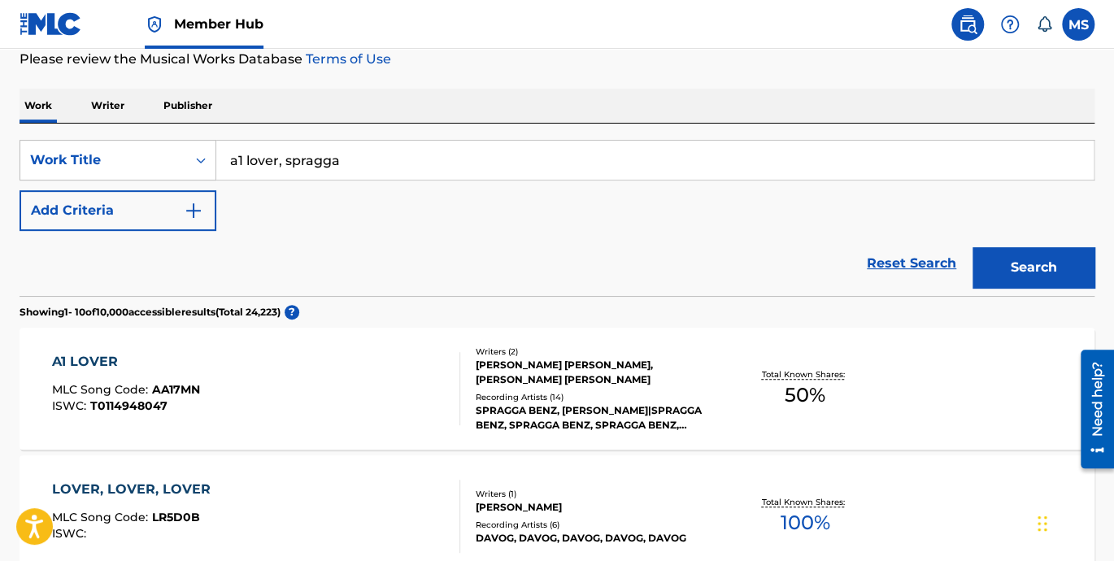
scroll to position [268, 0]
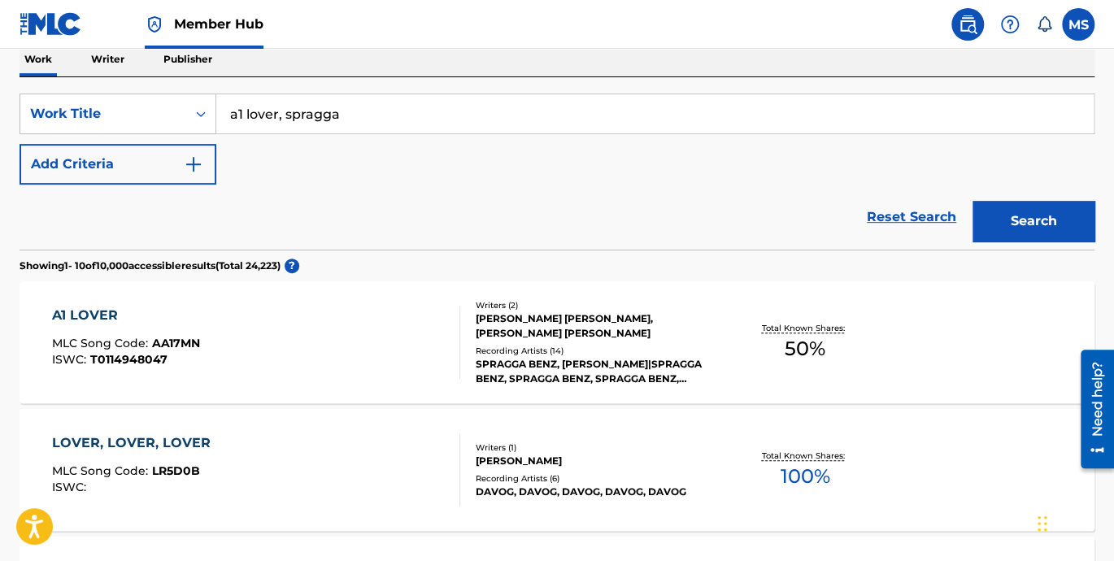
click at [66, 319] on div "A1 LOVER" at bounding box center [126, 316] width 148 height 20
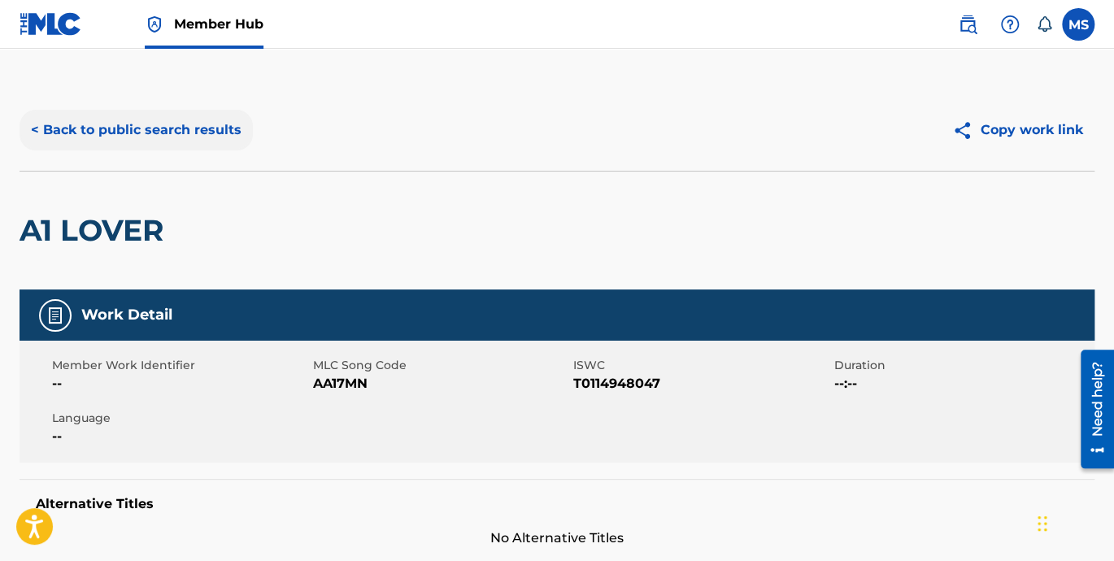
click at [29, 135] on button "< Back to public search results" at bounding box center [136, 130] width 233 height 41
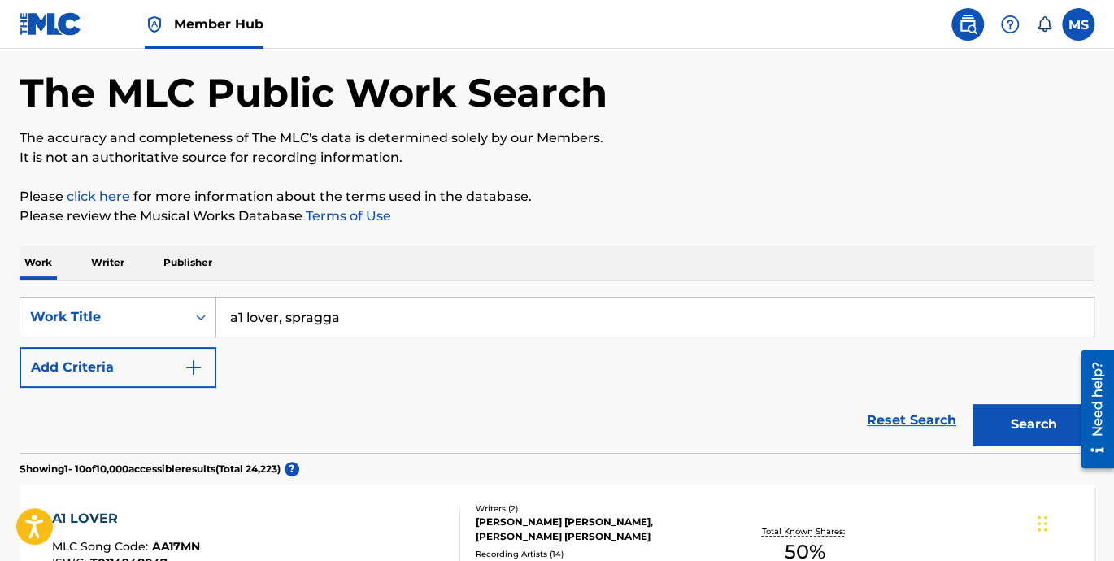
scroll to position [42, 0]
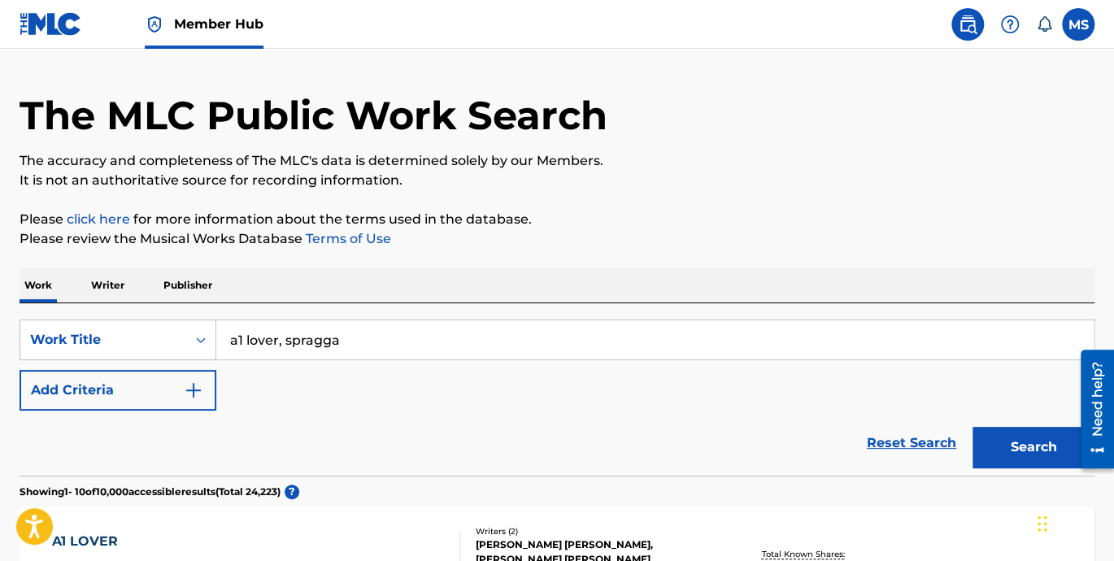
click at [763, 427] on div "Reset Search Search" at bounding box center [557, 443] width 1075 height 65
